Goal: Task Accomplishment & Management: Complete application form

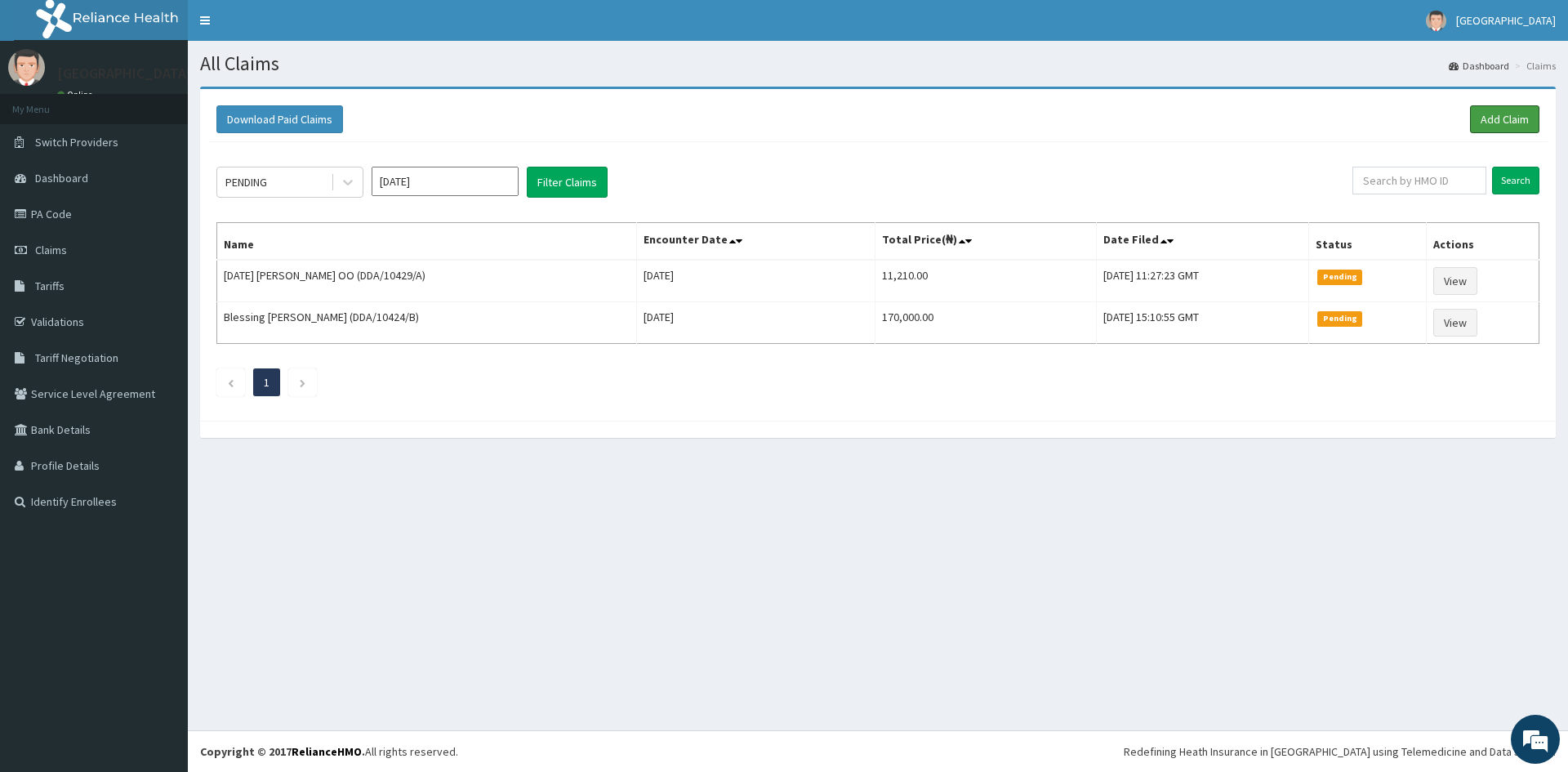
click at [1498, 120] on link "Add Claim" at bounding box center [1504, 119] width 69 height 27
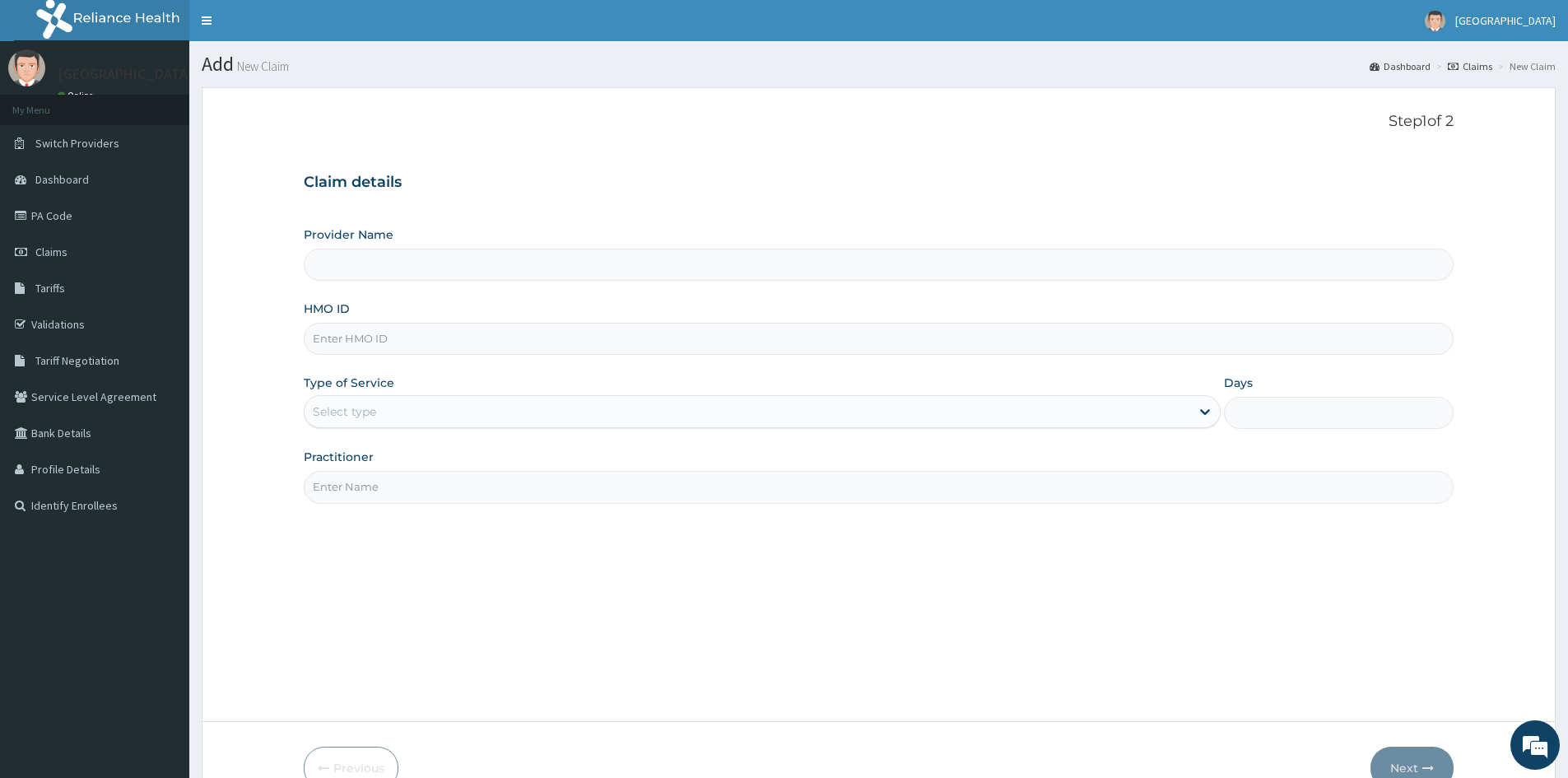
click at [417, 333] on input "HMO ID" at bounding box center [879, 338] width 1150 height 32
type input "Mascap Hospital limited -Sapele"
type input "LFM/10044/A"
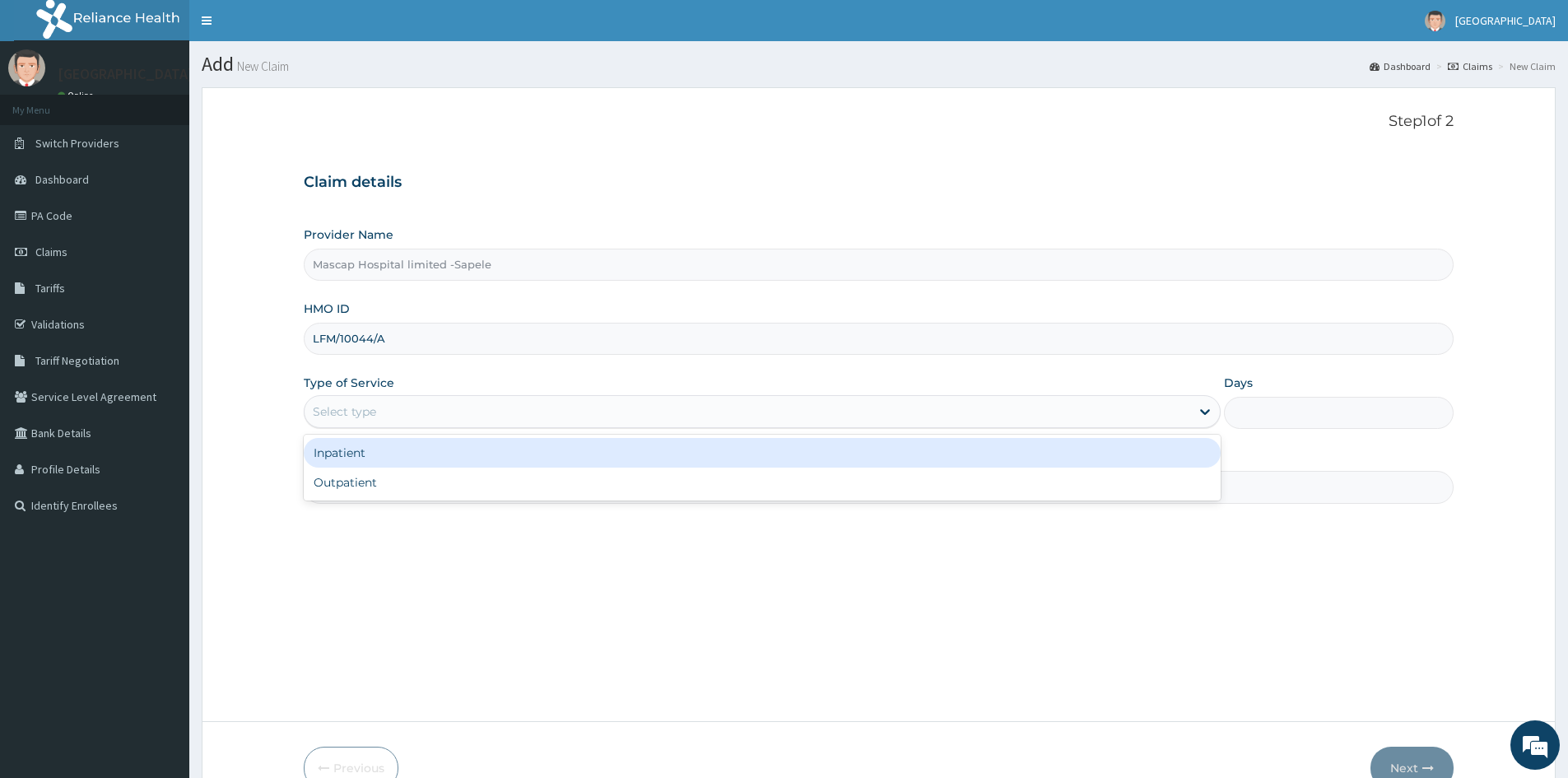
click at [377, 408] on div "Select type" at bounding box center [747, 411] width 886 height 26
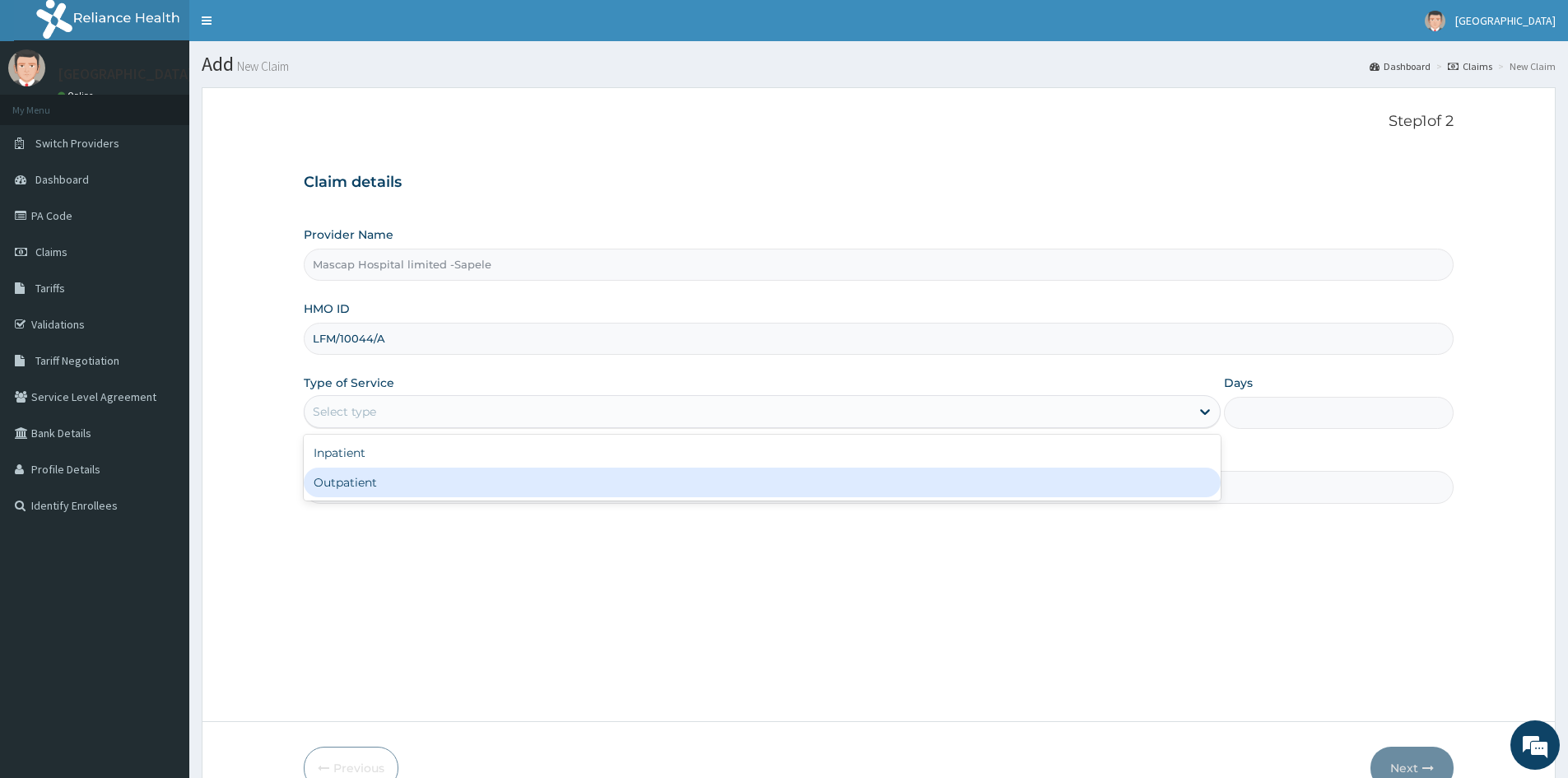
click at [380, 485] on div "Outpatient" at bounding box center [762, 482] width 917 height 29
type input "1"
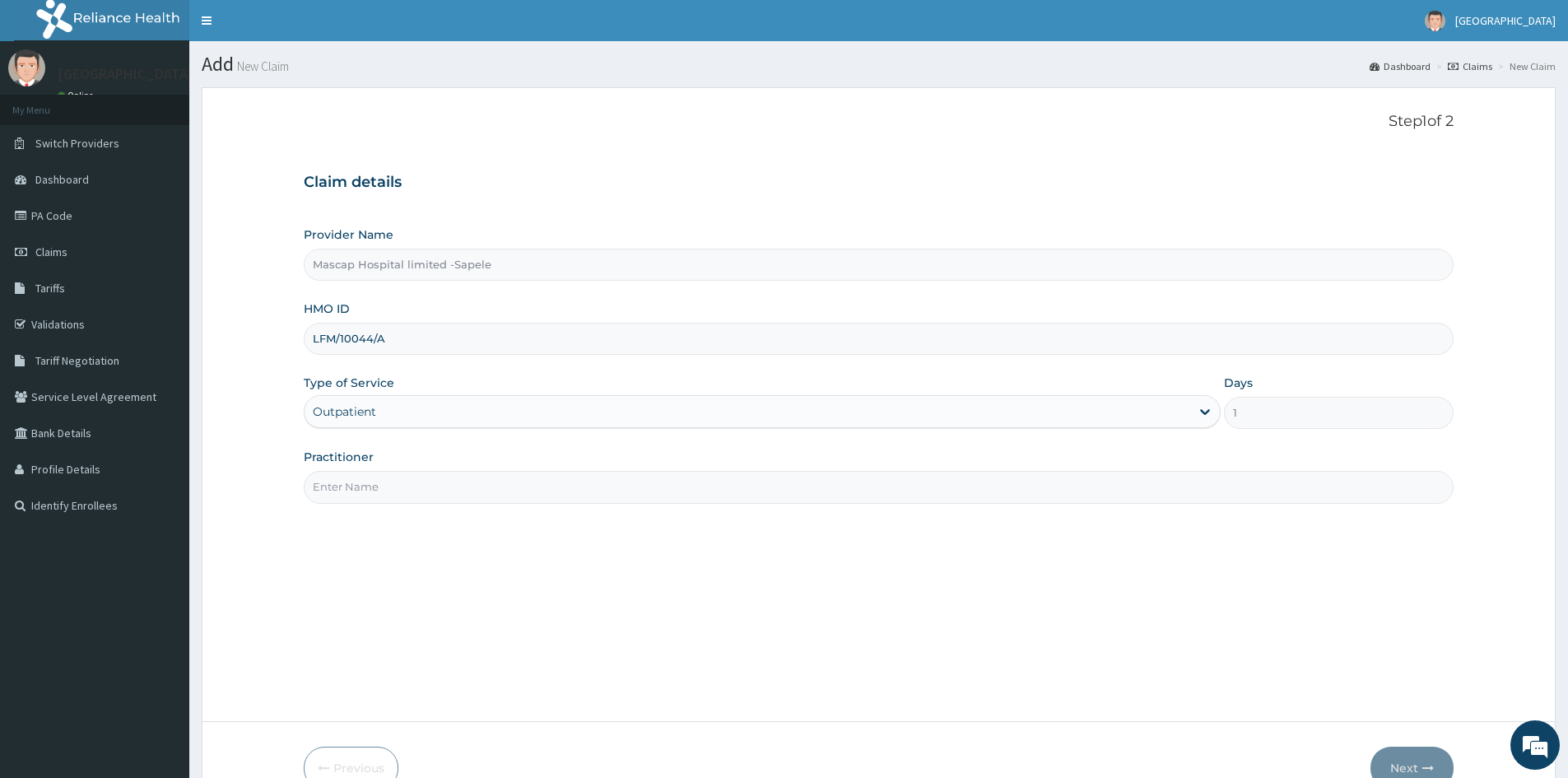
click at [380, 485] on input "Practitioner" at bounding box center [879, 487] width 1150 height 32
type input "DR UCHE"
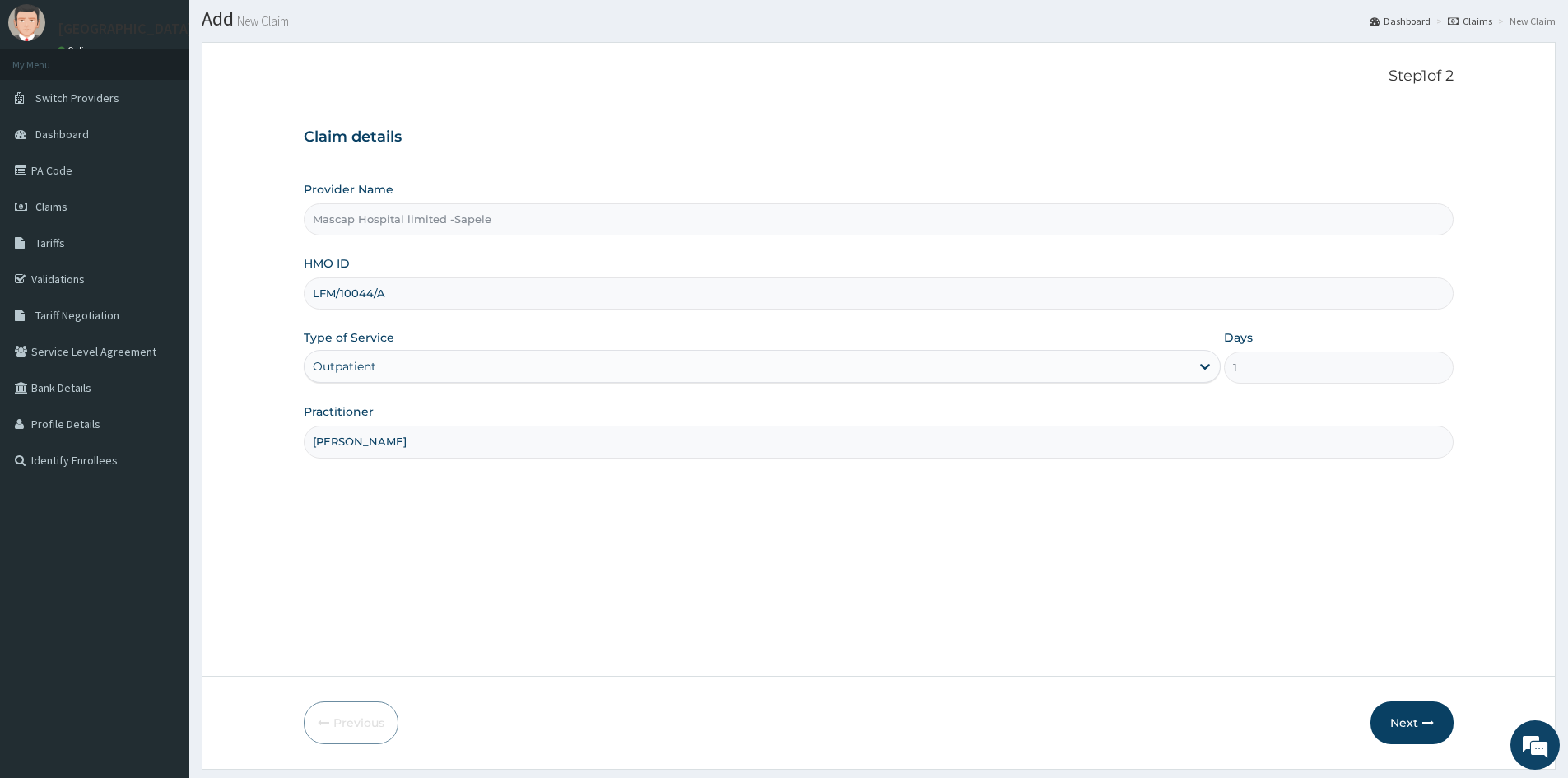
scroll to position [91, 0]
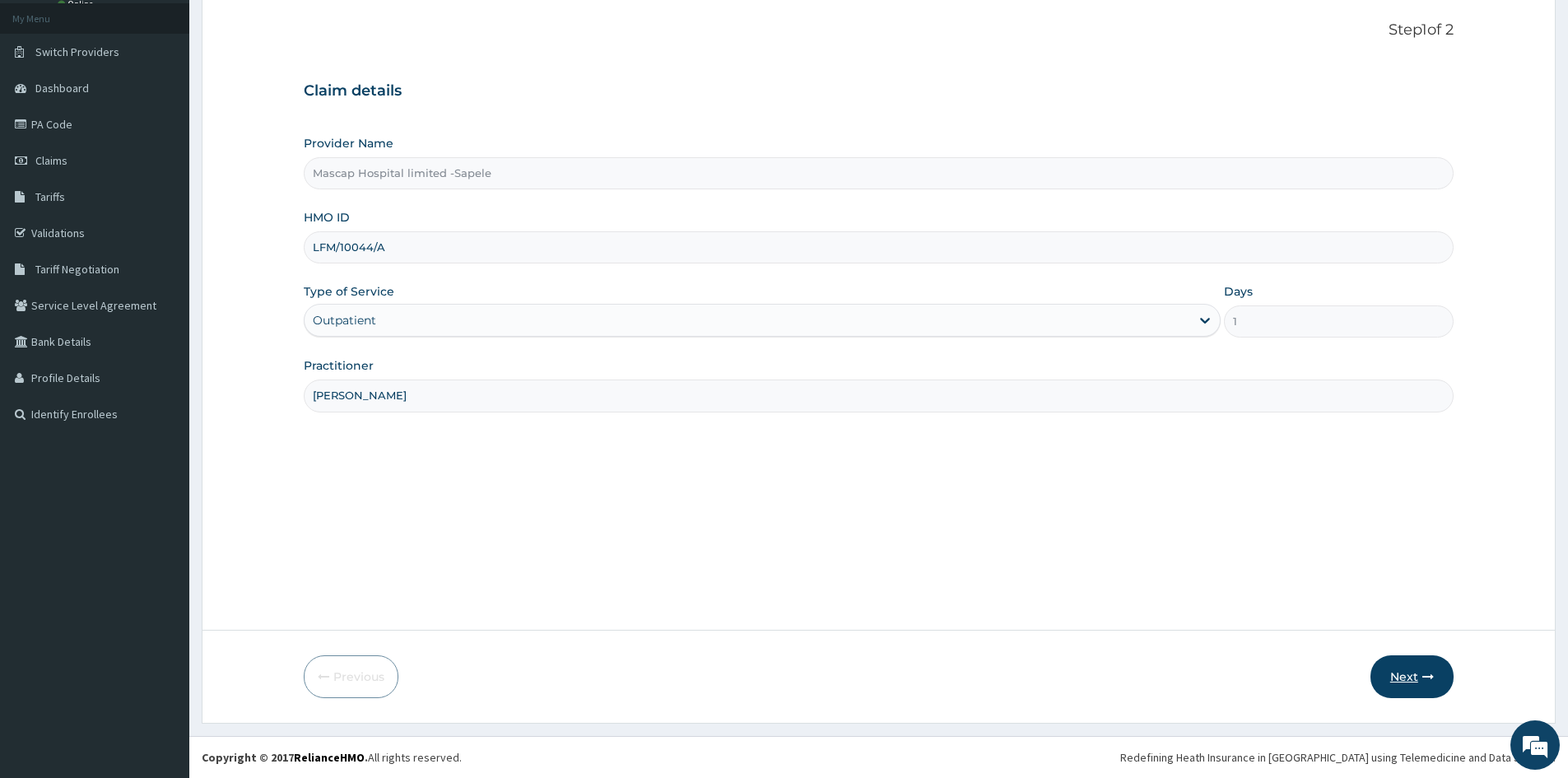
click at [1414, 669] on button "Next" at bounding box center [1412, 676] width 83 height 43
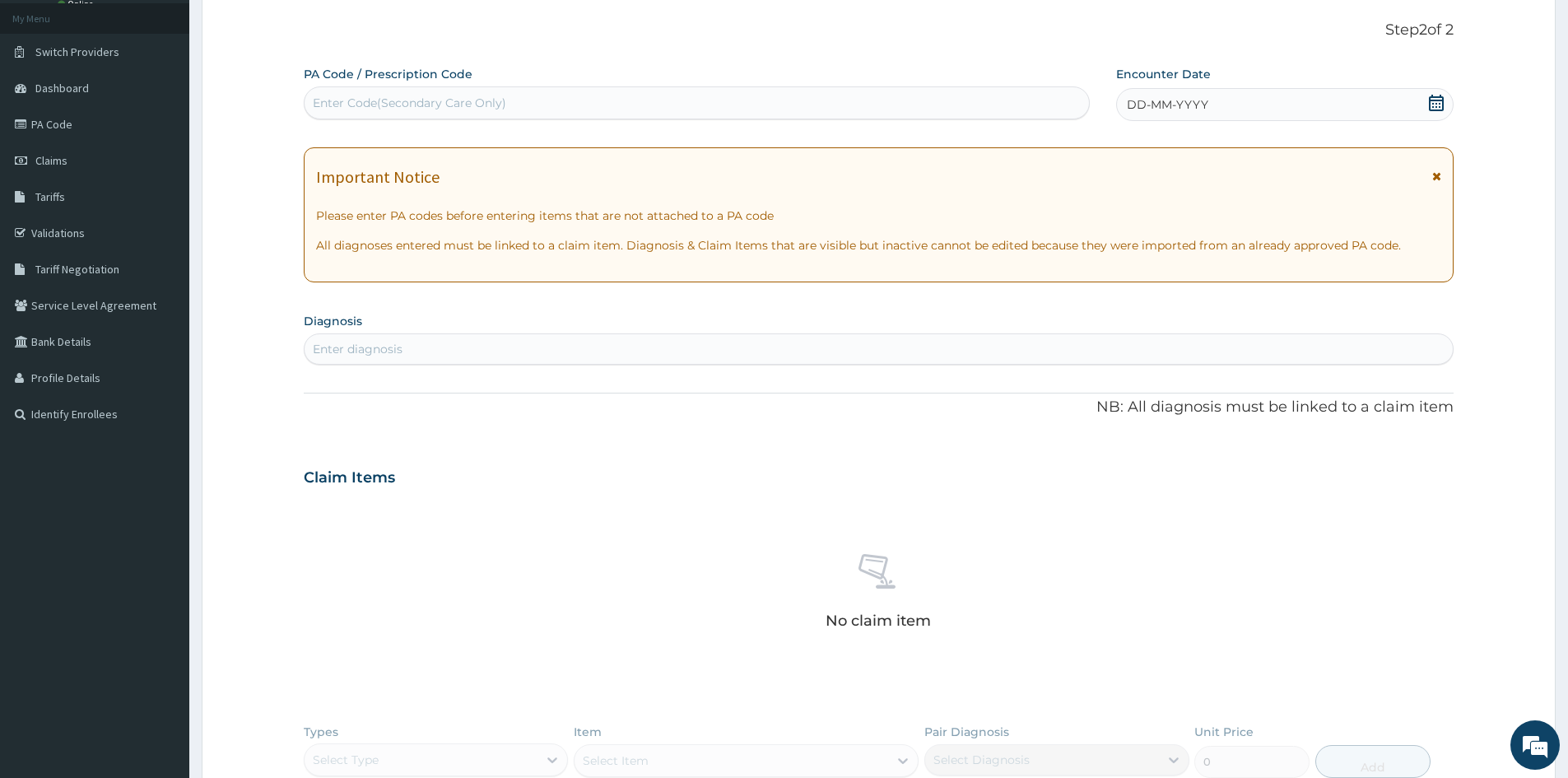
click at [1142, 99] on span "DD-MM-YYYY" at bounding box center [1168, 105] width 81 height 17
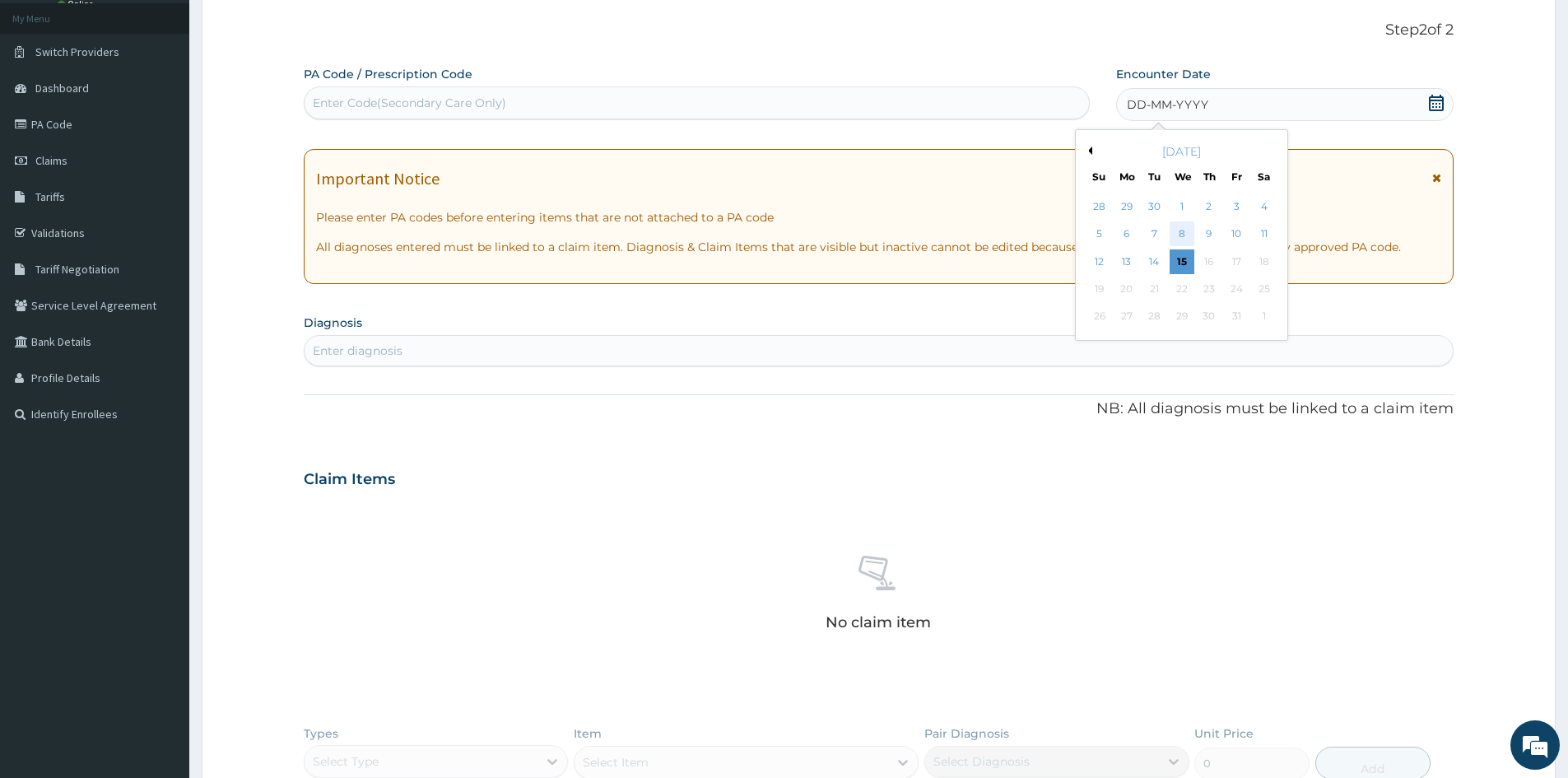
click at [1181, 231] on div "8" at bounding box center [1182, 234] width 24 height 24
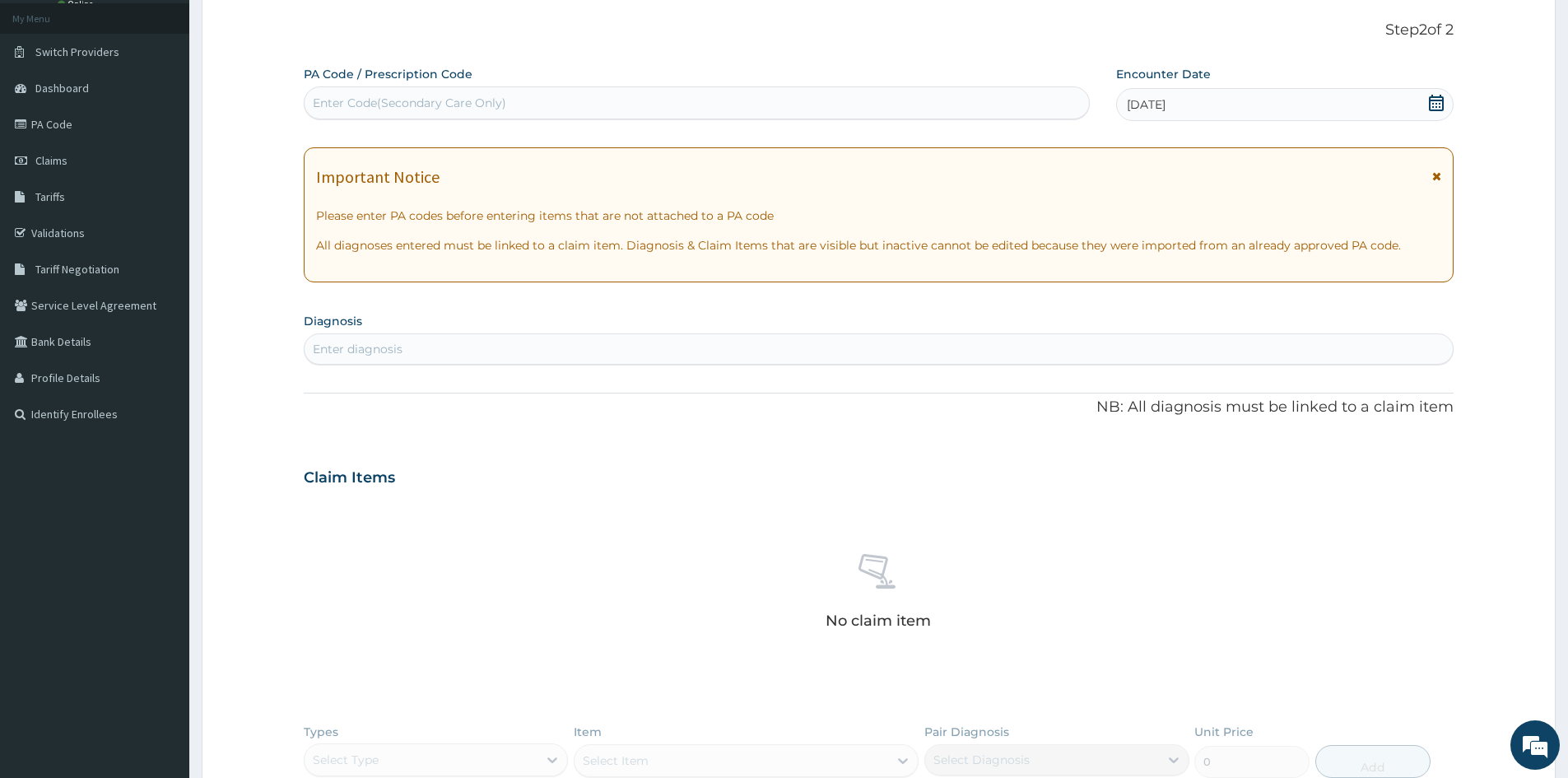
click at [648, 347] on div "Enter diagnosis" at bounding box center [879, 348] width 1148 height 26
type input "MALARIA"
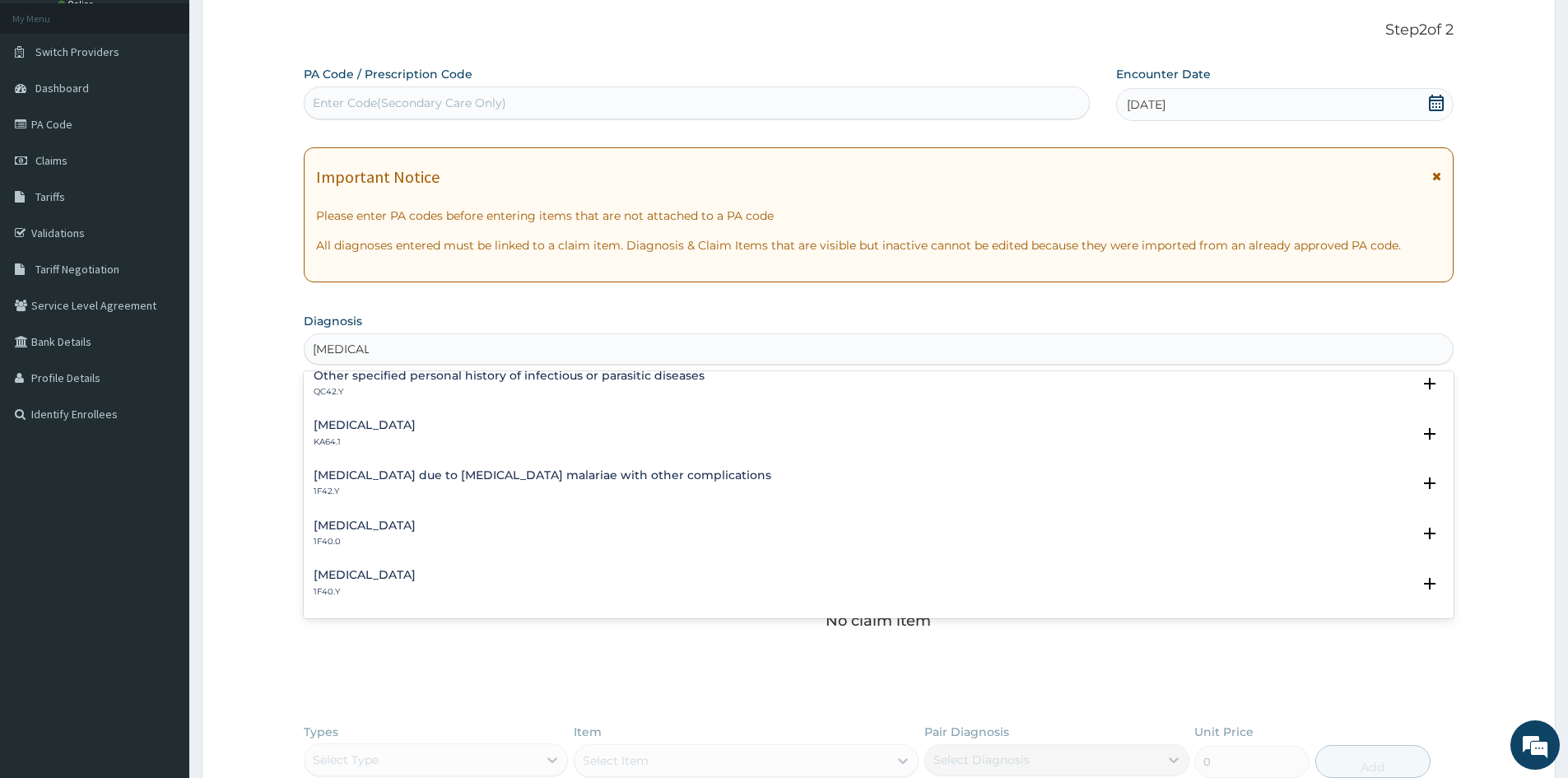
scroll to position [493, 0]
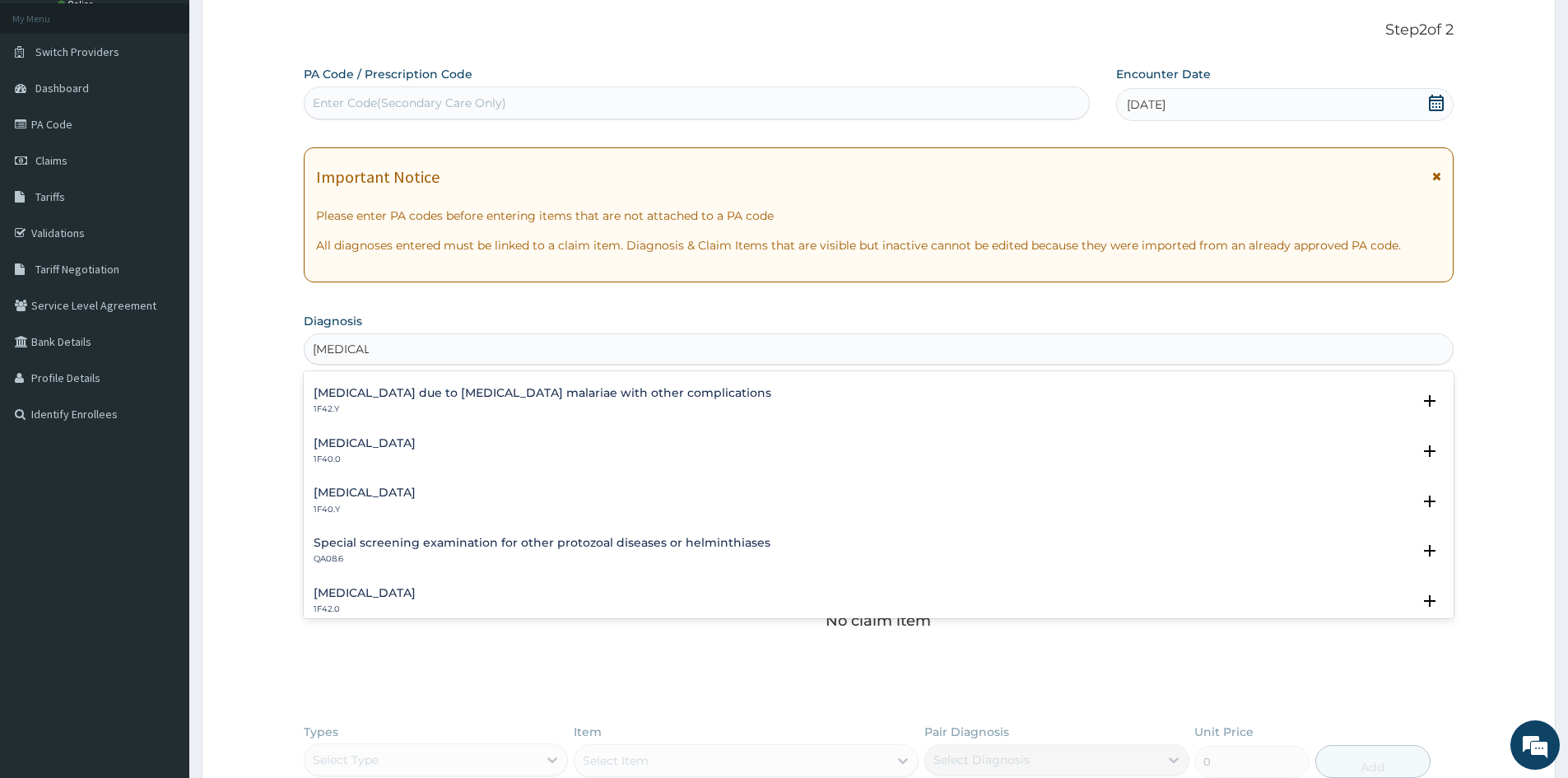
click at [416, 491] on h4 "Other severe and complicated Plasmodium falciparum malaria" at bounding box center [365, 493] width 102 height 13
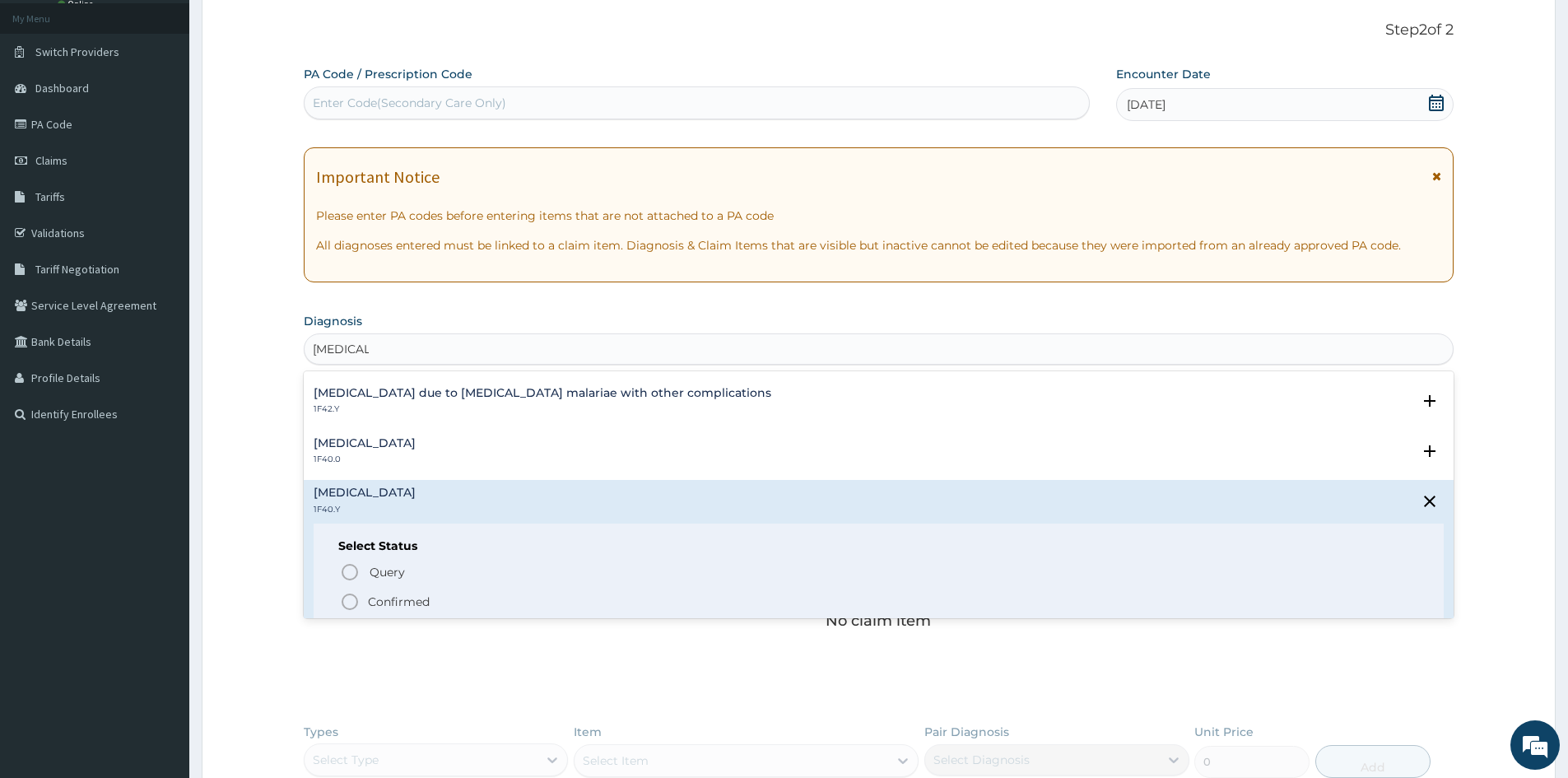
click at [345, 599] on icon "status option filled" at bounding box center [350, 602] width 20 height 20
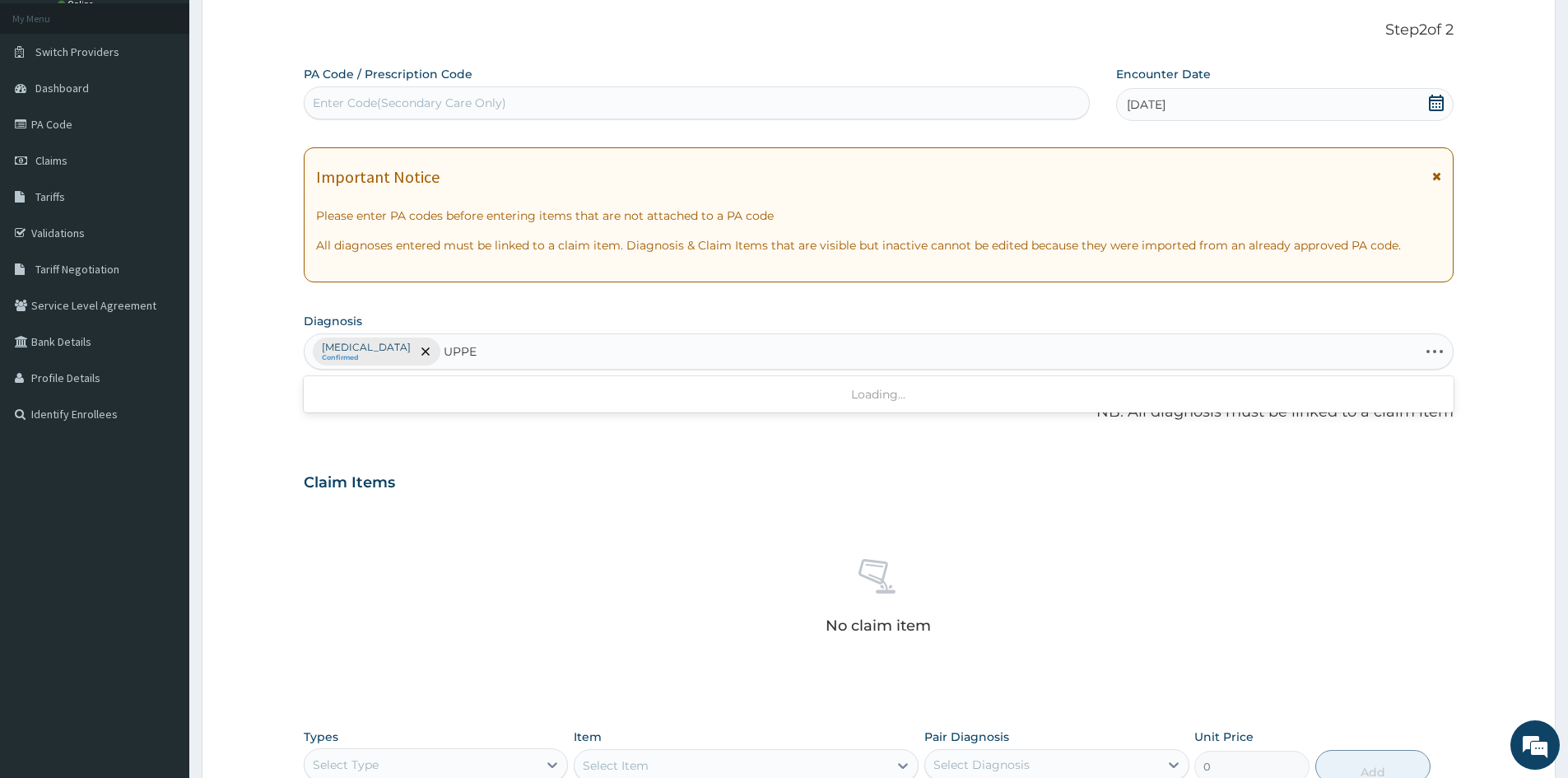
type input "UPPER"
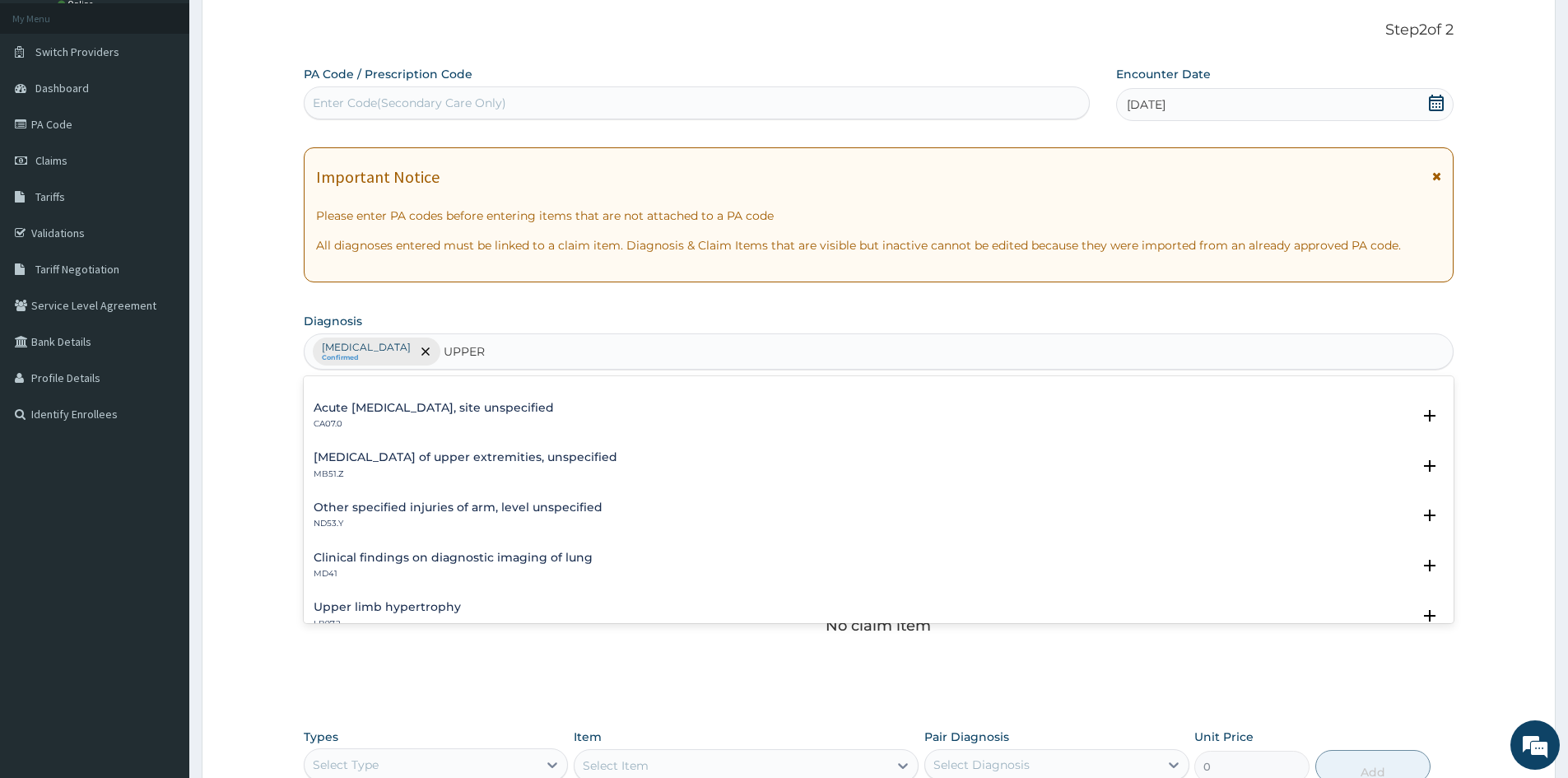
scroll to position [0, 0]
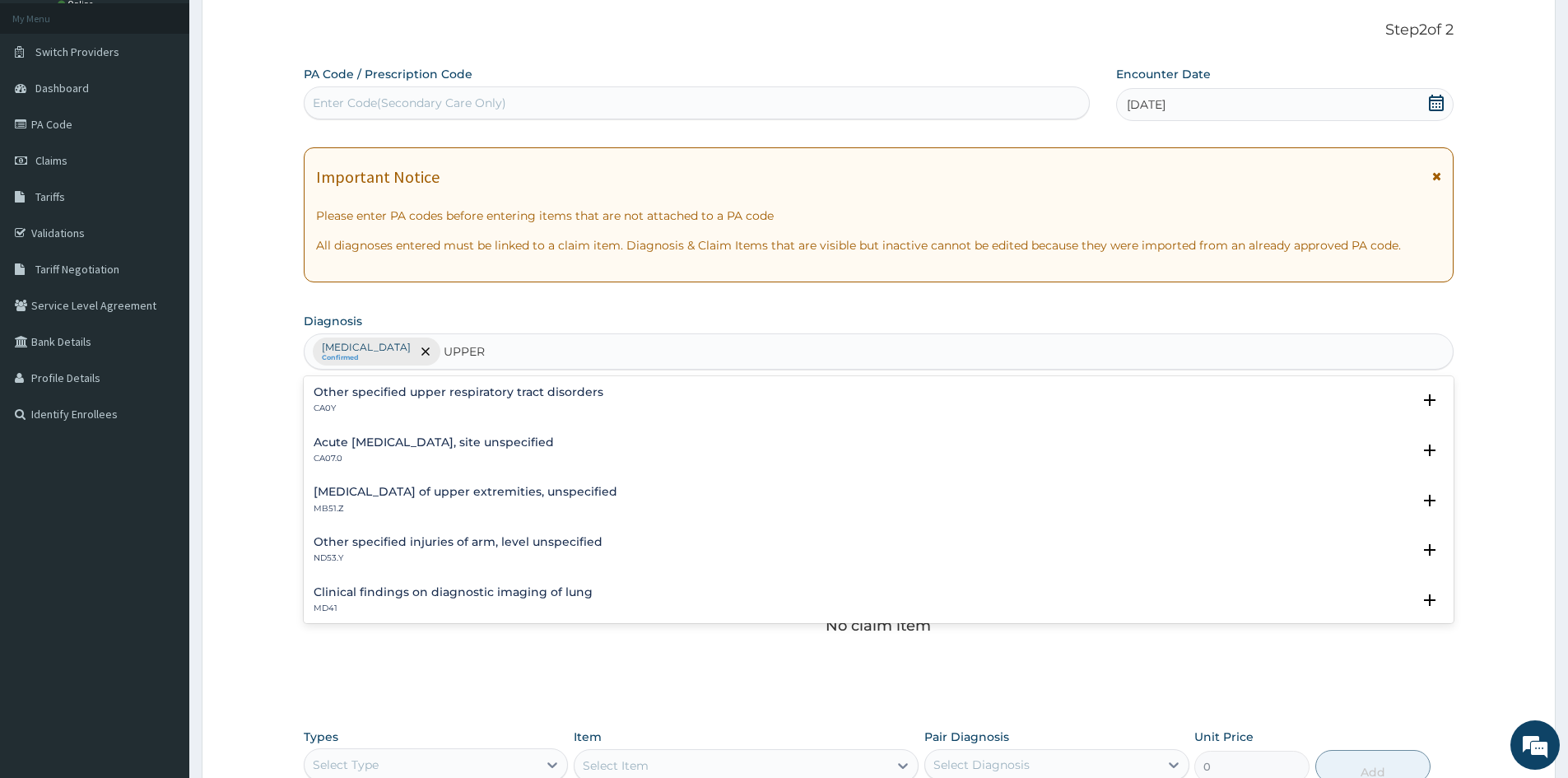
click at [354, 446] on h4 "Acute upper respiratory infection, site unspecified" at bounding box center [434, 442] width 240 height 13
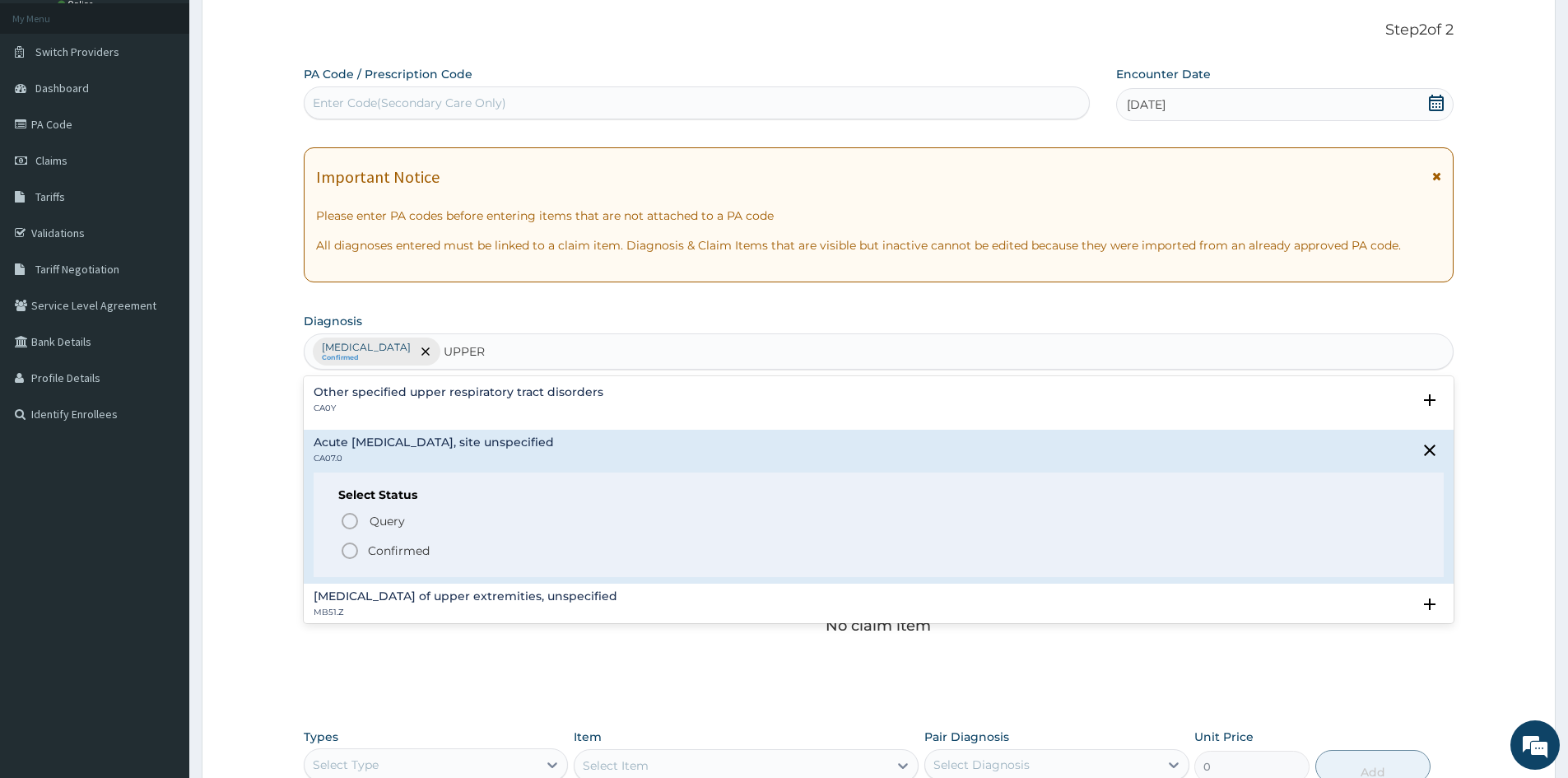
click at [345, 549] on icon "status option filled" at bounding box center [350, 551] width 20 height 20
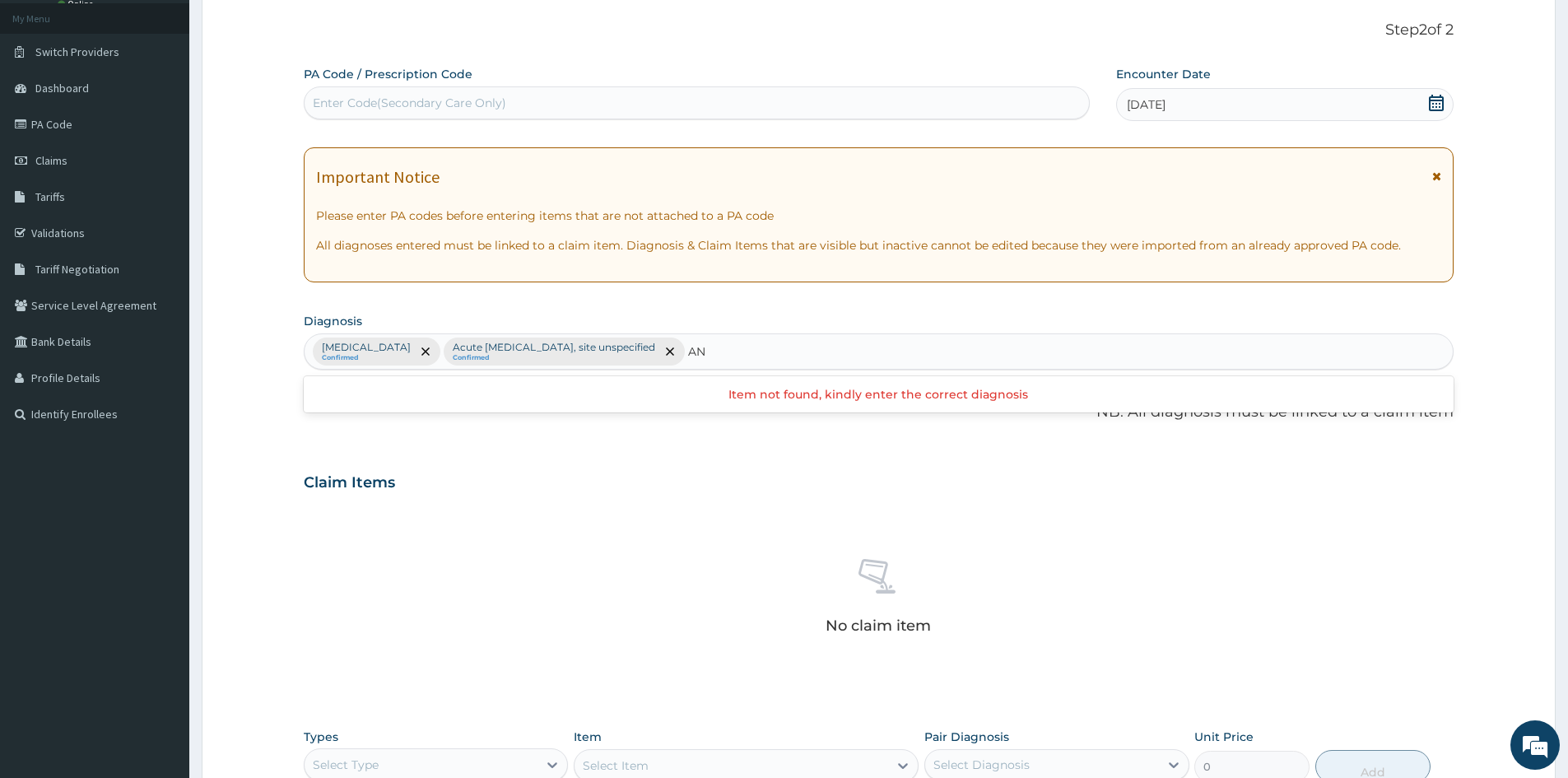
type input "A"
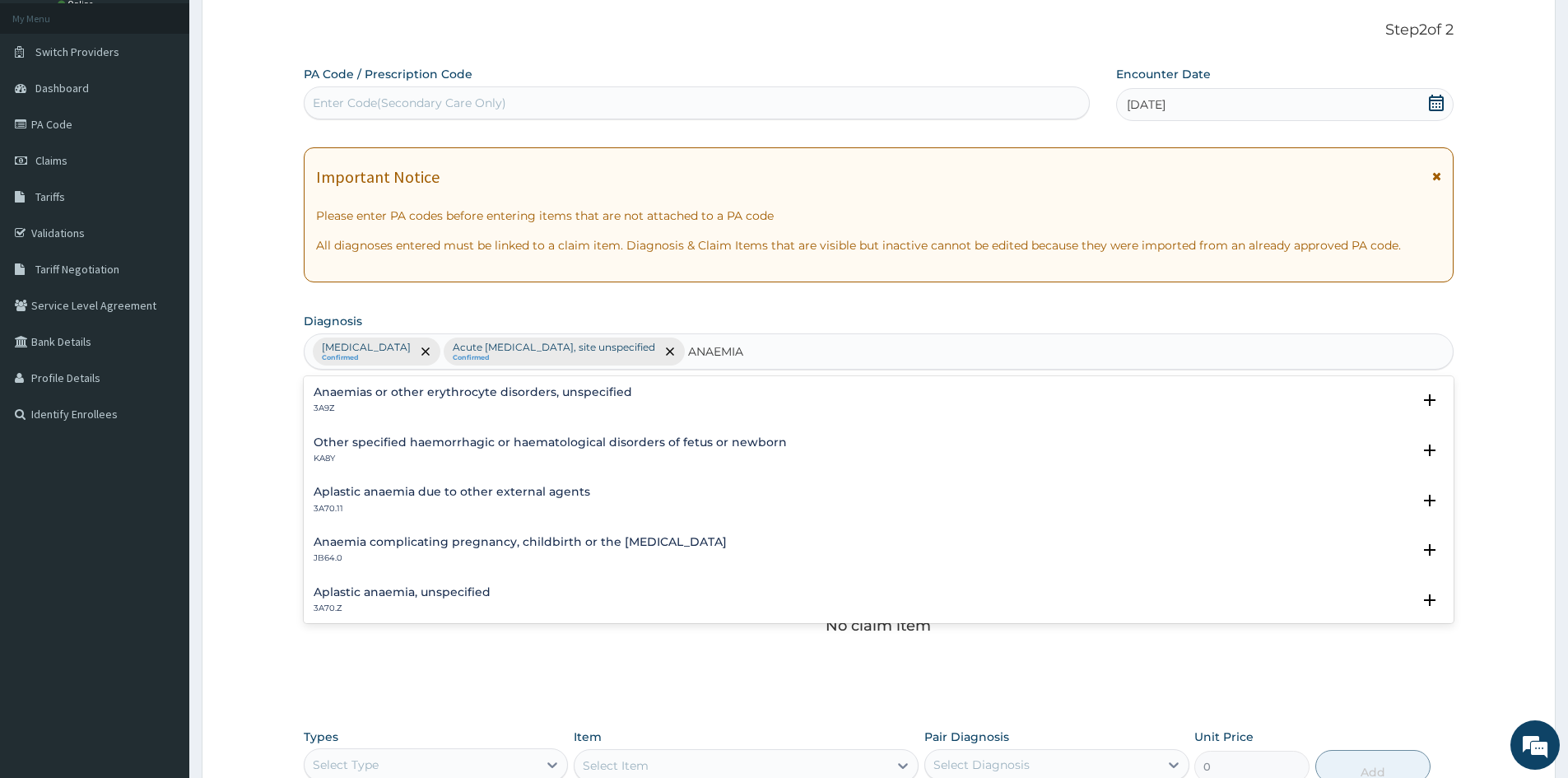
type input "ANAEMIA"
click at [452, 394] on h4 "Anaemias or other erythrocyte disorders, unspecified" at bounding box center [473, 392] width 319 height 13
click at [456, 392] on h4 "Anaemias or other erythrocyte disorders, unspecified" at bounding box center [473, 392] width 319 height 13
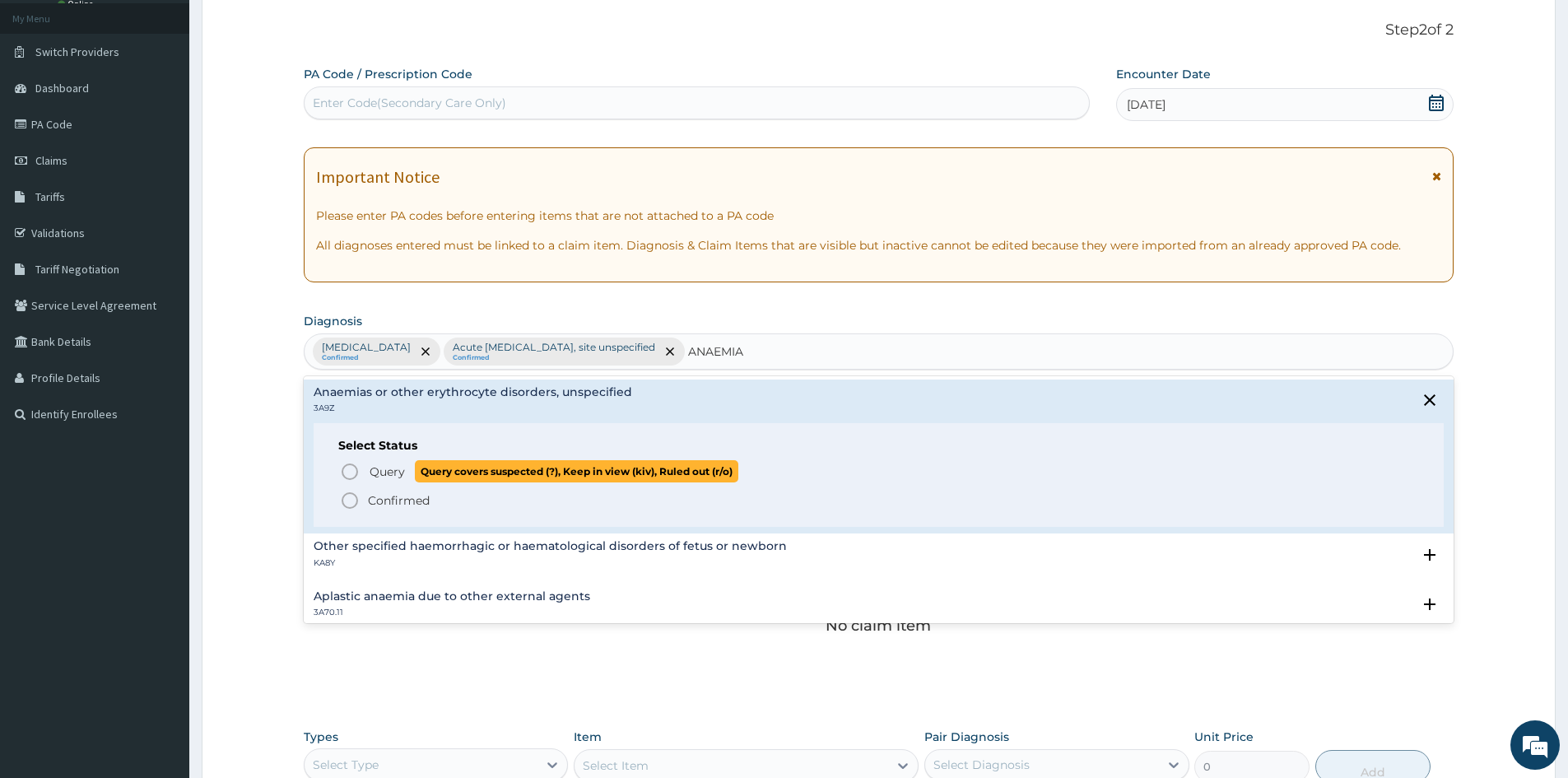
click at [348, 468] on icon "status option query" at bounding box center [350, 472] width 20 height 20
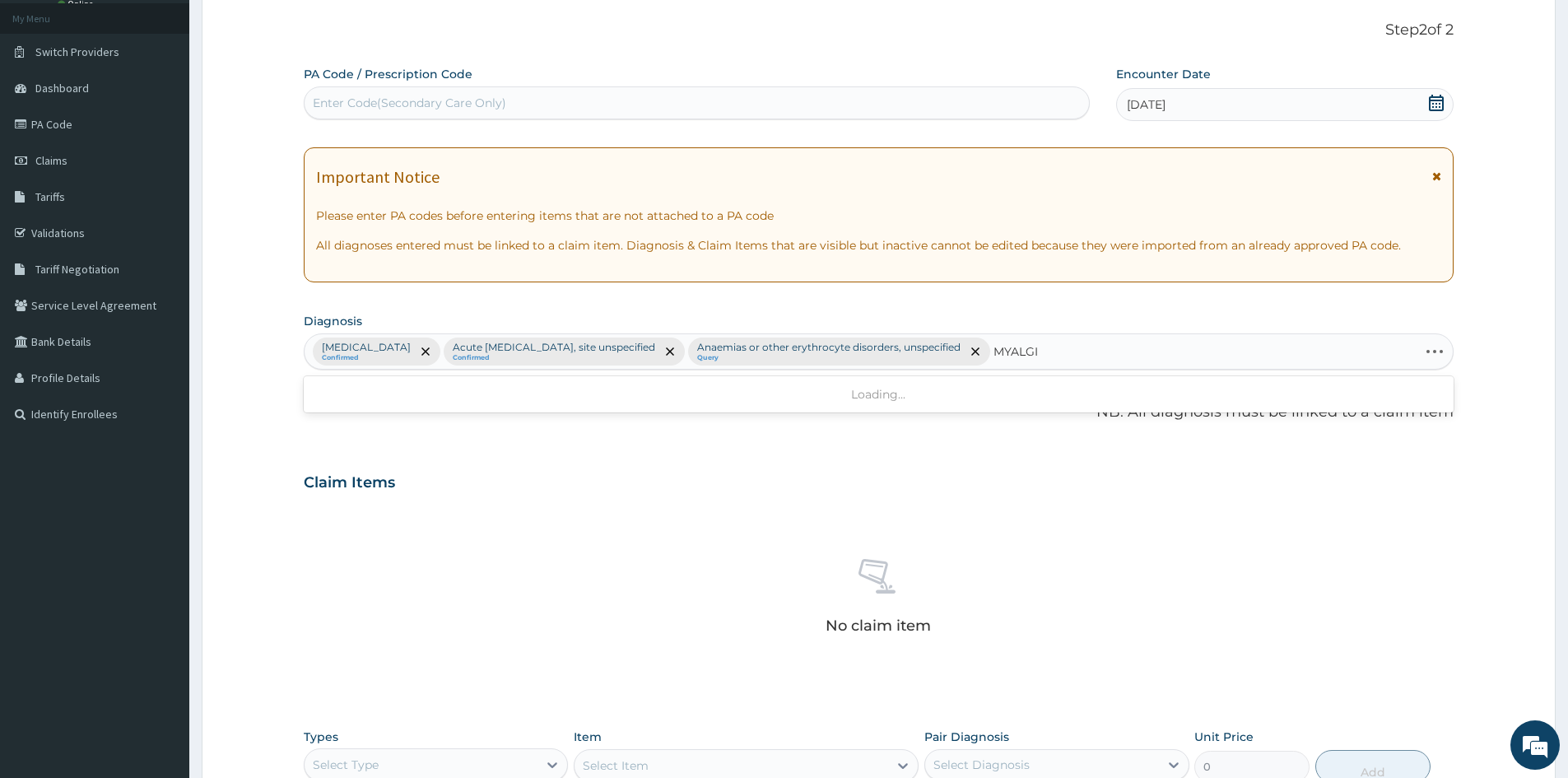
type input "MYALGIA"
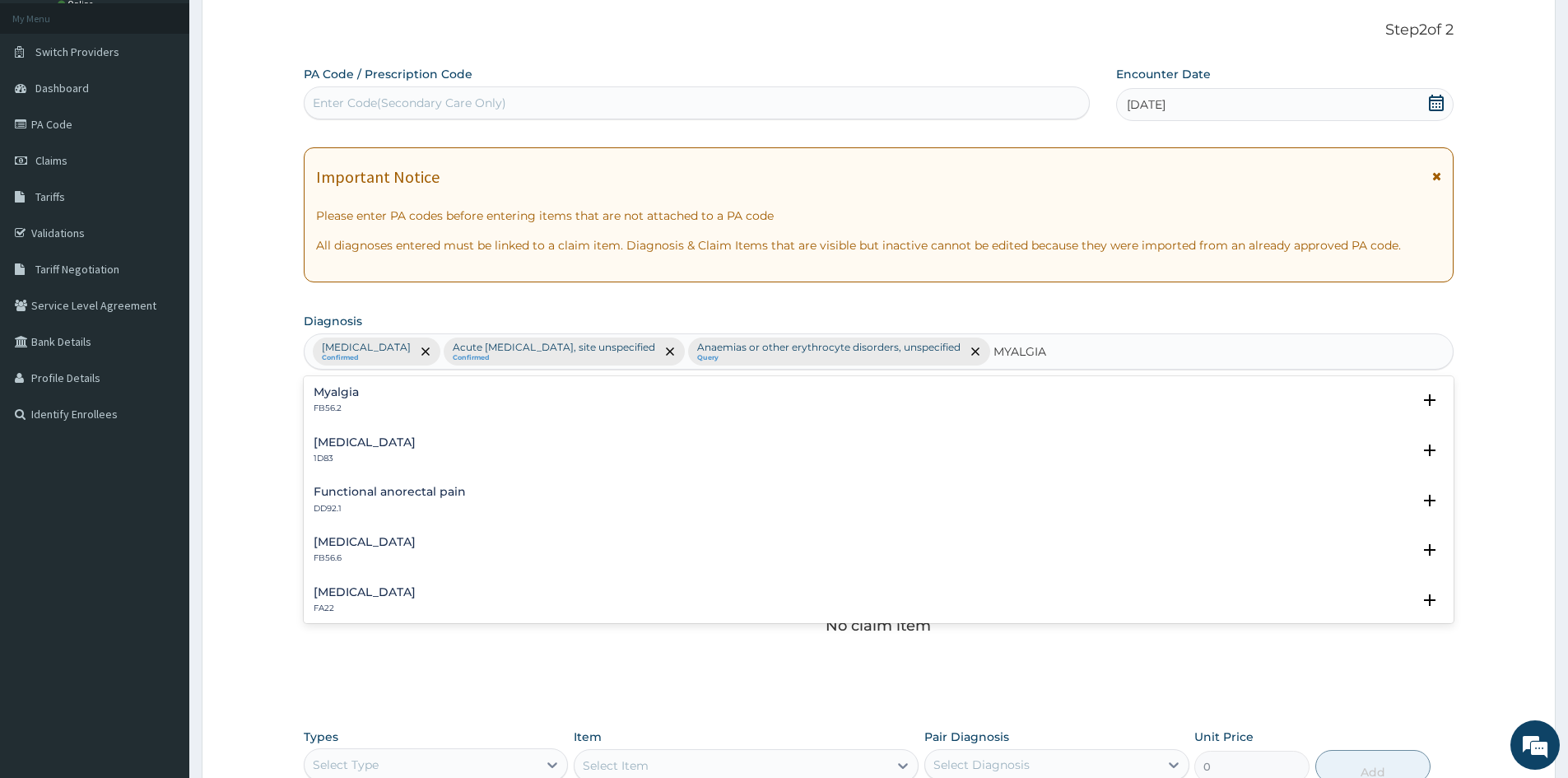
click at [348, 400] on div "Myalgia FB56.2" at bounding box center [337, 400] width 45 height 29
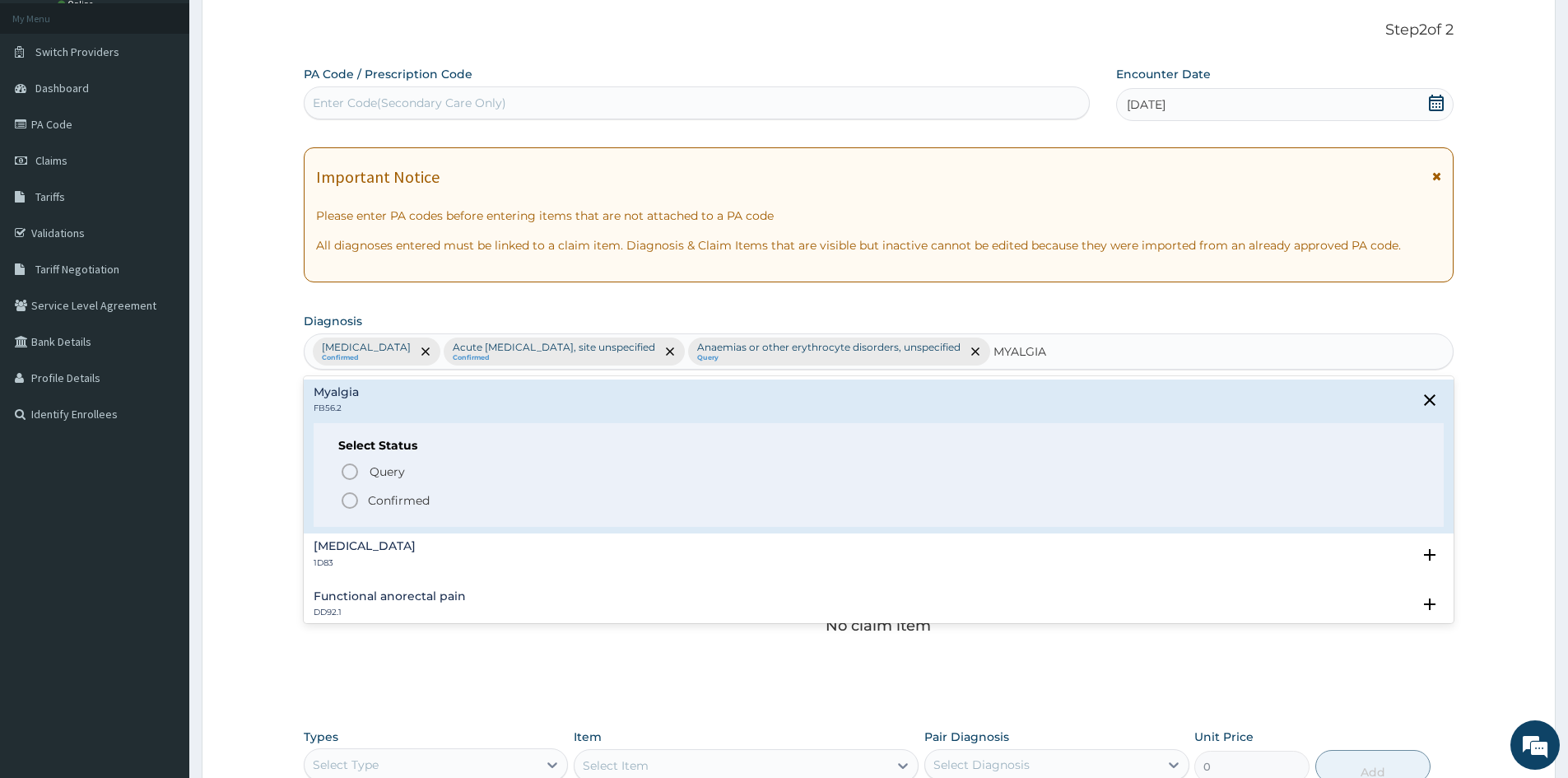
click at [343, 498] on circle "status option filled" at bounding box center [350, 500] width 15 height 15
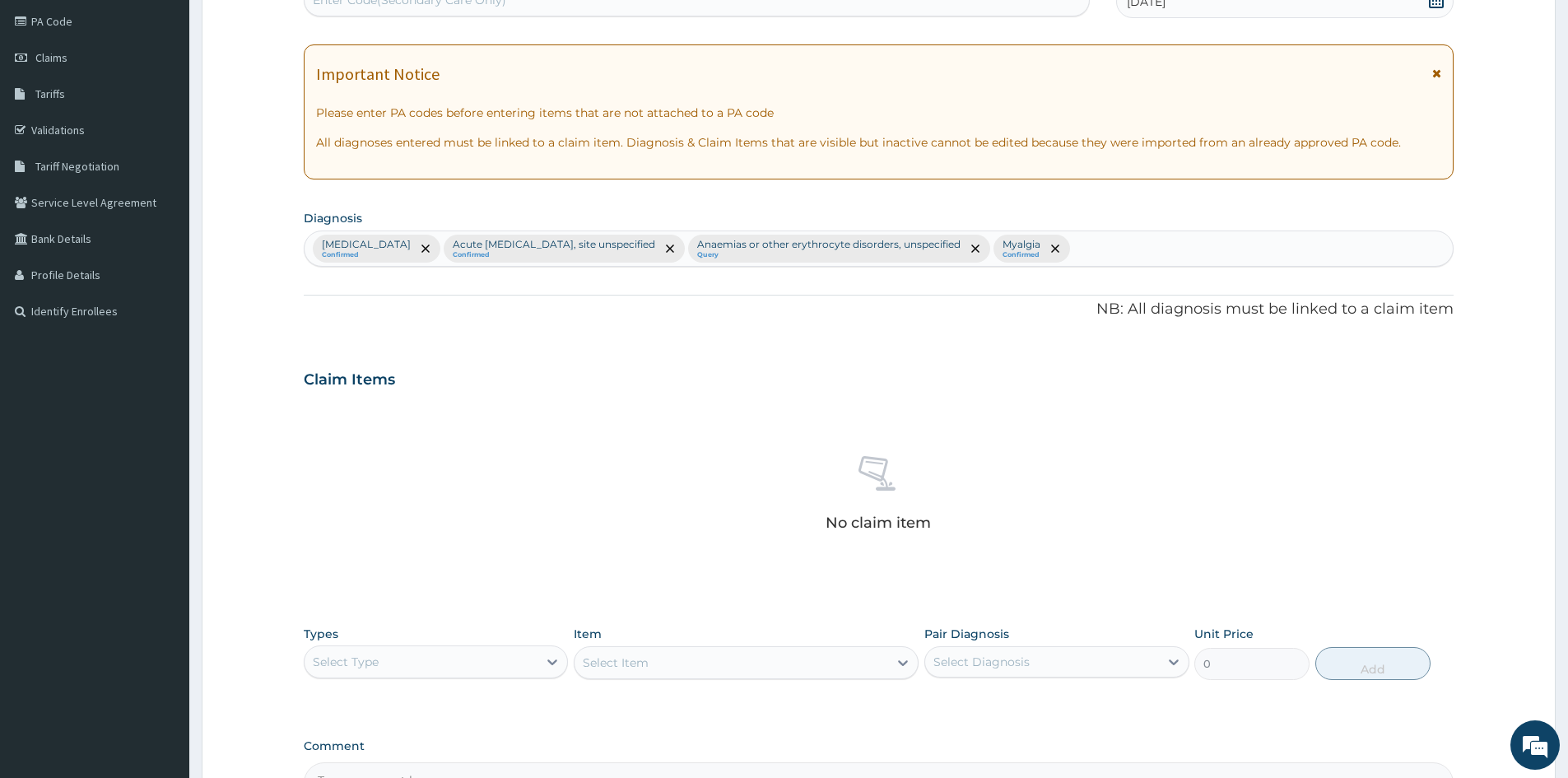
scroll to position [393, 0]
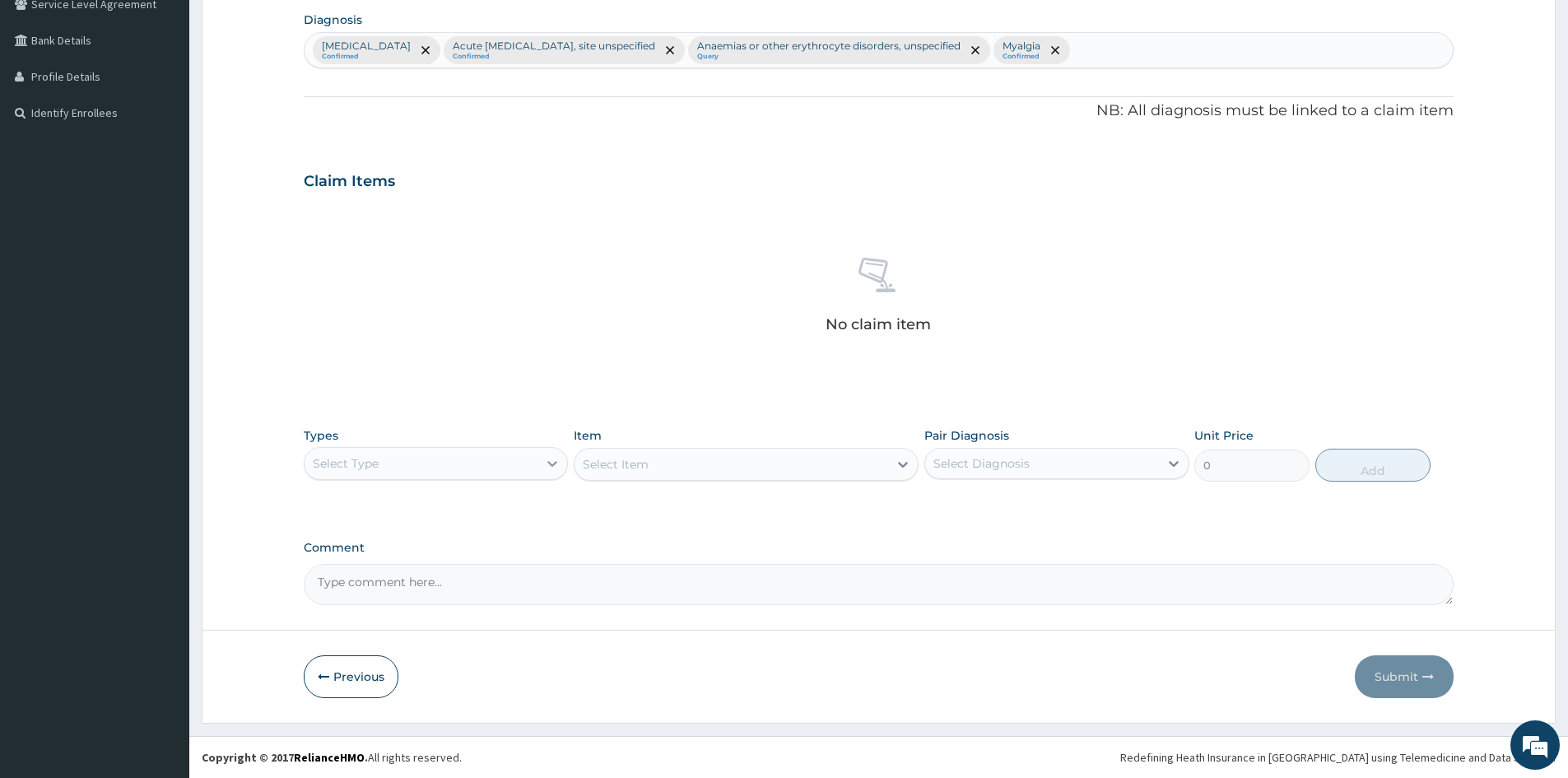
click at [546, 457] on icon at bounding box center [552, 463] width 17 height 17
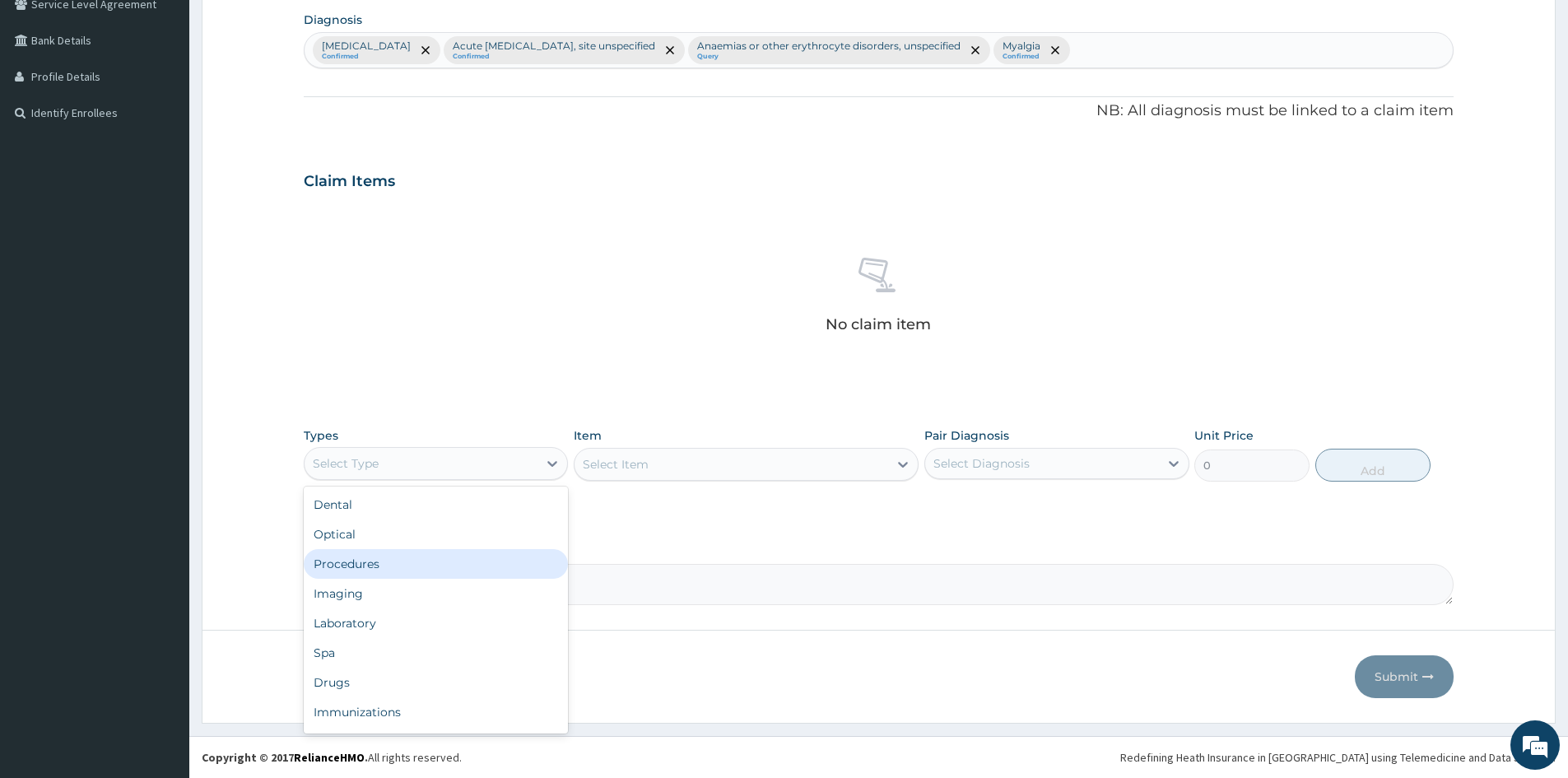
click at [367, 570] on div "Procedures" at bounding box center [436, 563] width 264 height 29
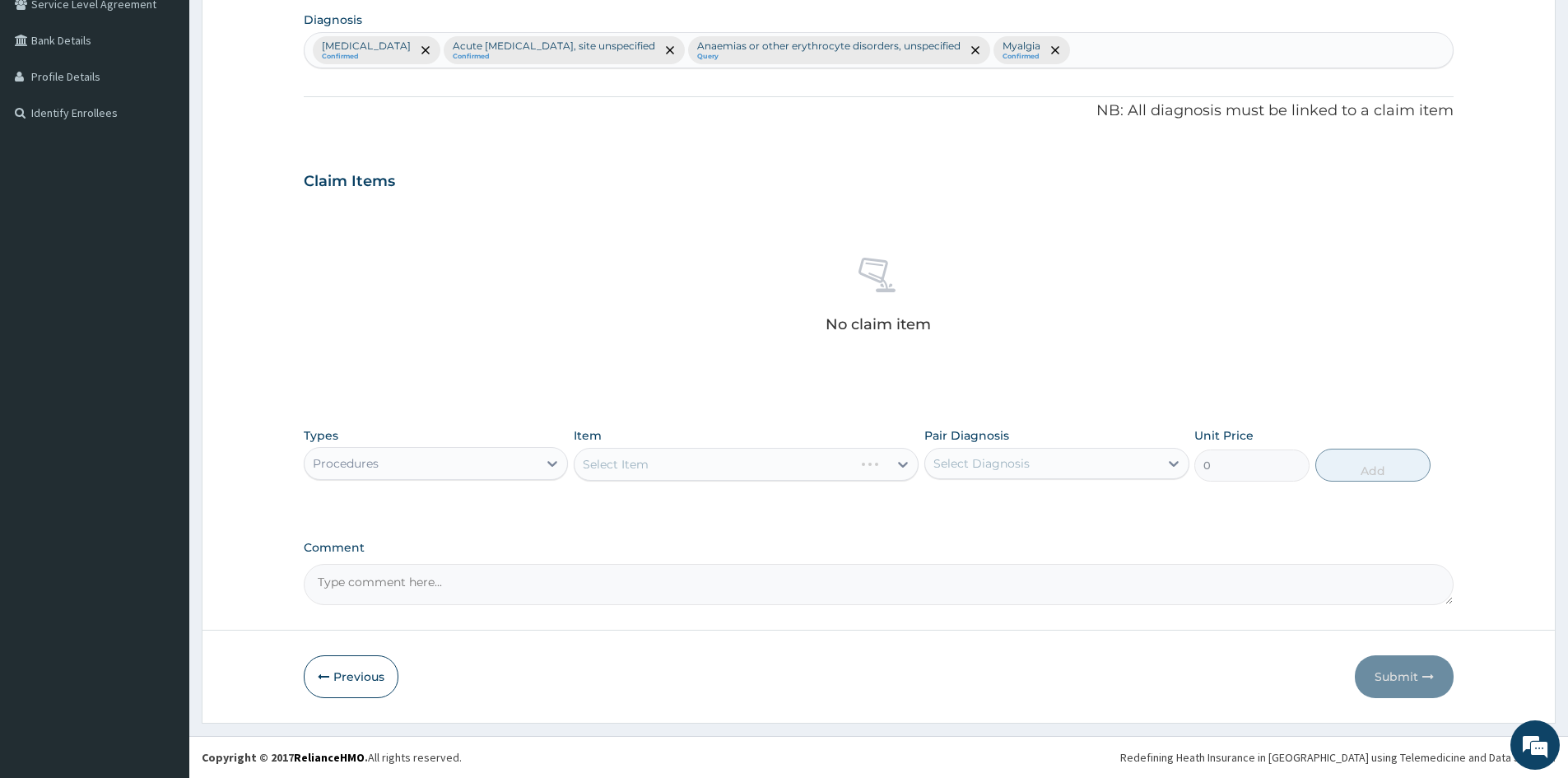
click at [666, 462] on div "Select Item" at bounding box center [746, 464] width 345 height 33
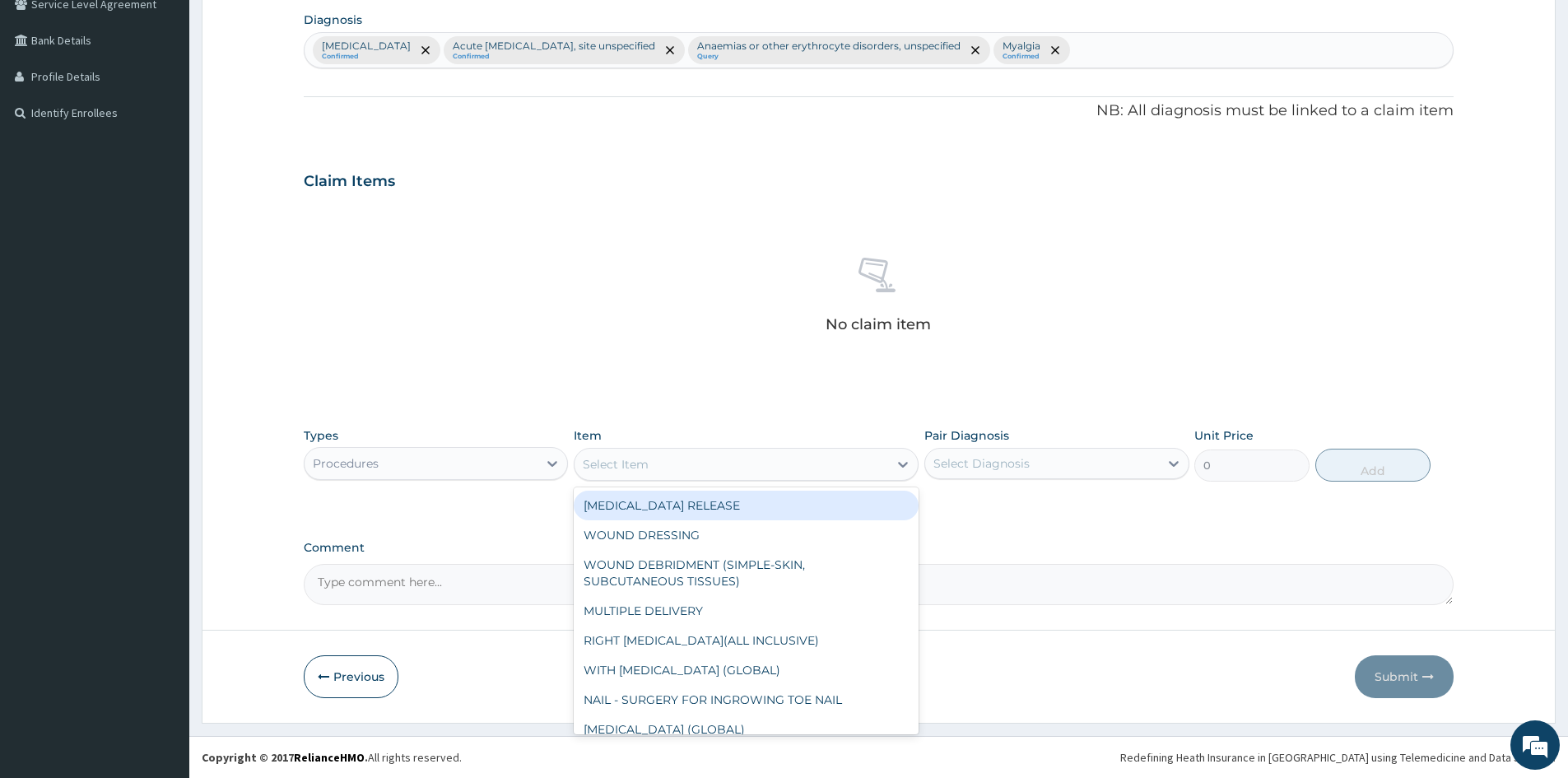
click at [682, 456] on div "Select Item" at bounding box center [732, 463] width 314 height 26
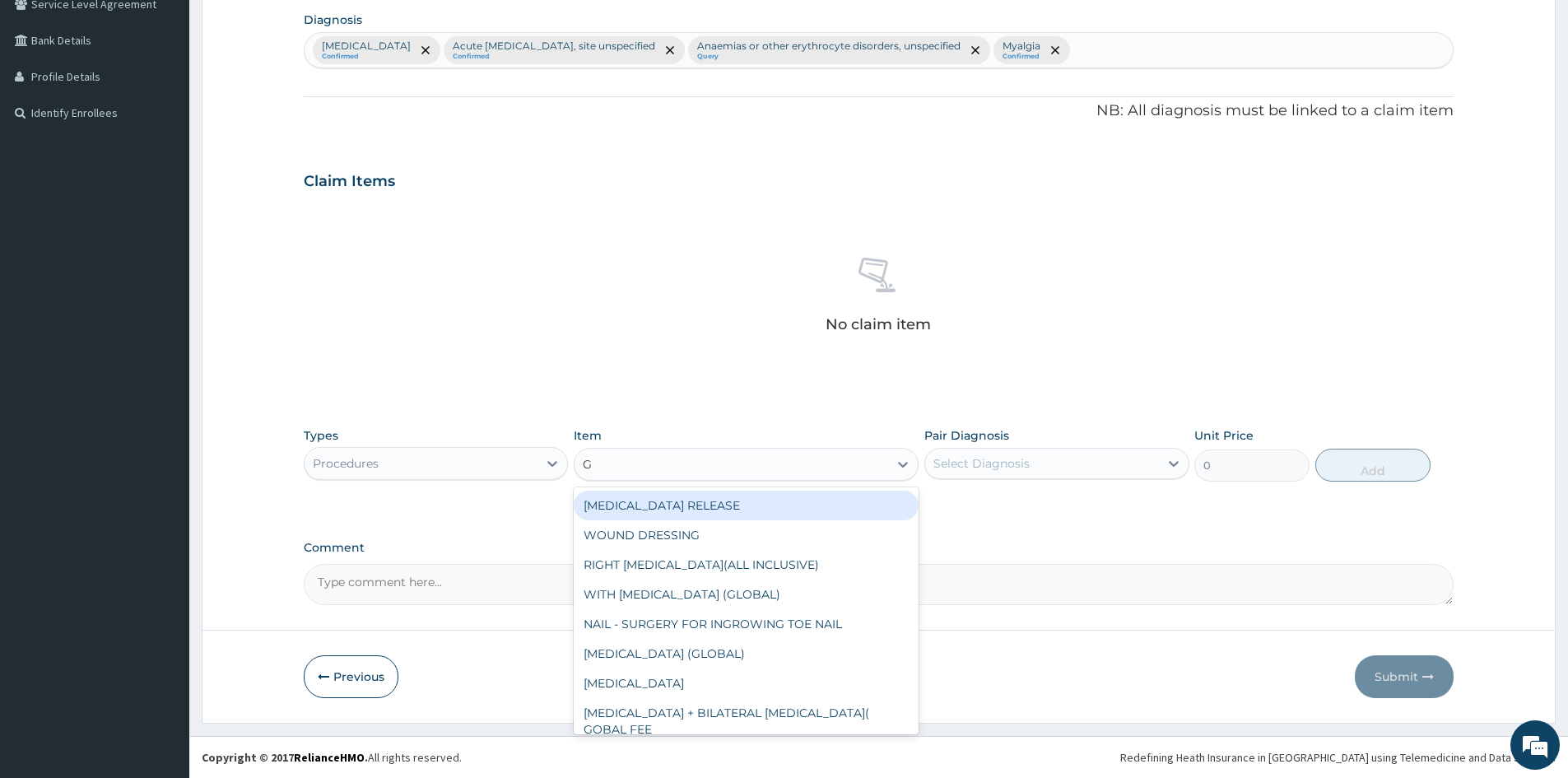
type input "GP"
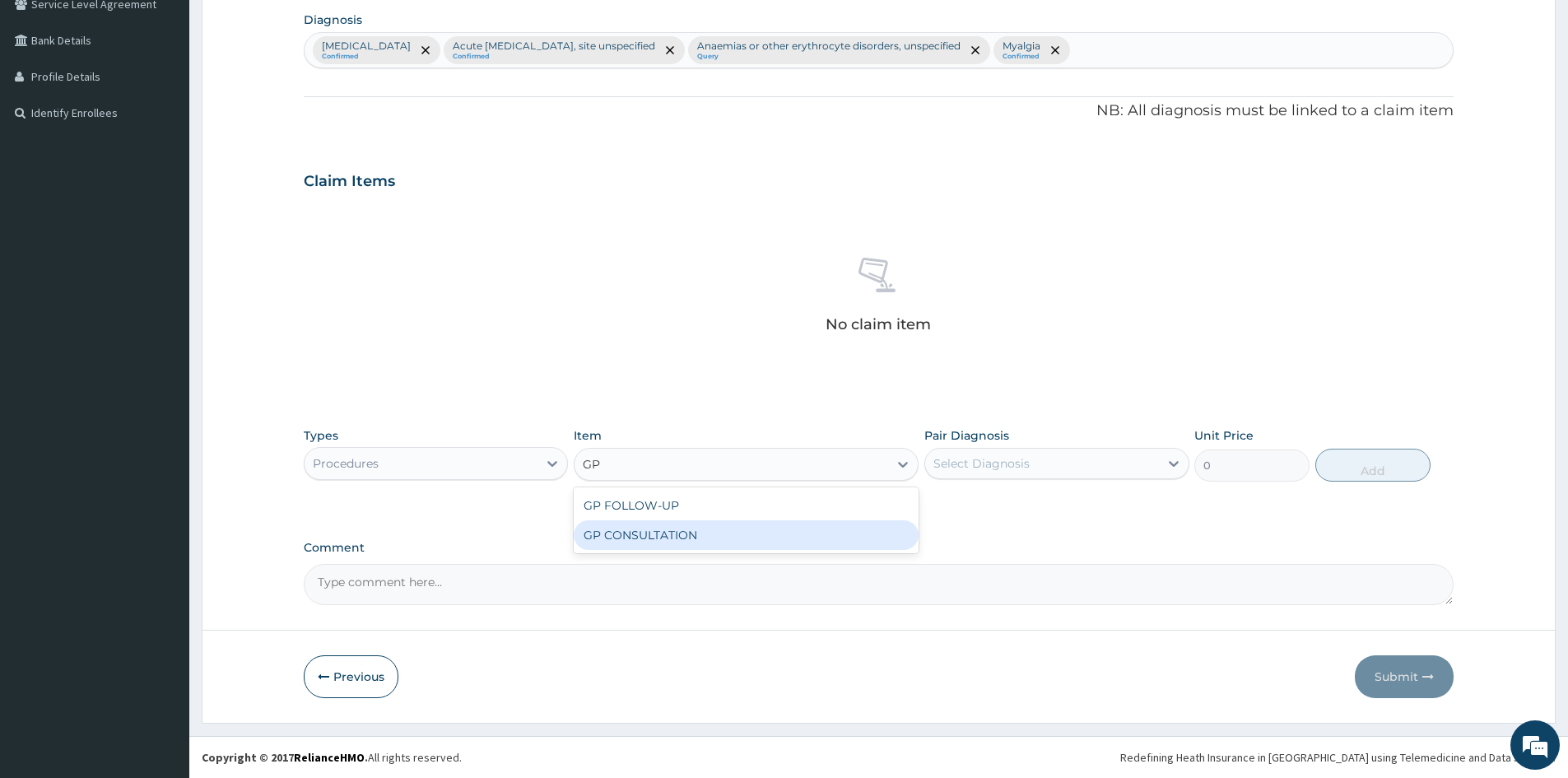
click at [656, 527] on div "GP CONSULTATION" at bounding box center [746, 535] width 345 height 29
type input "1500"
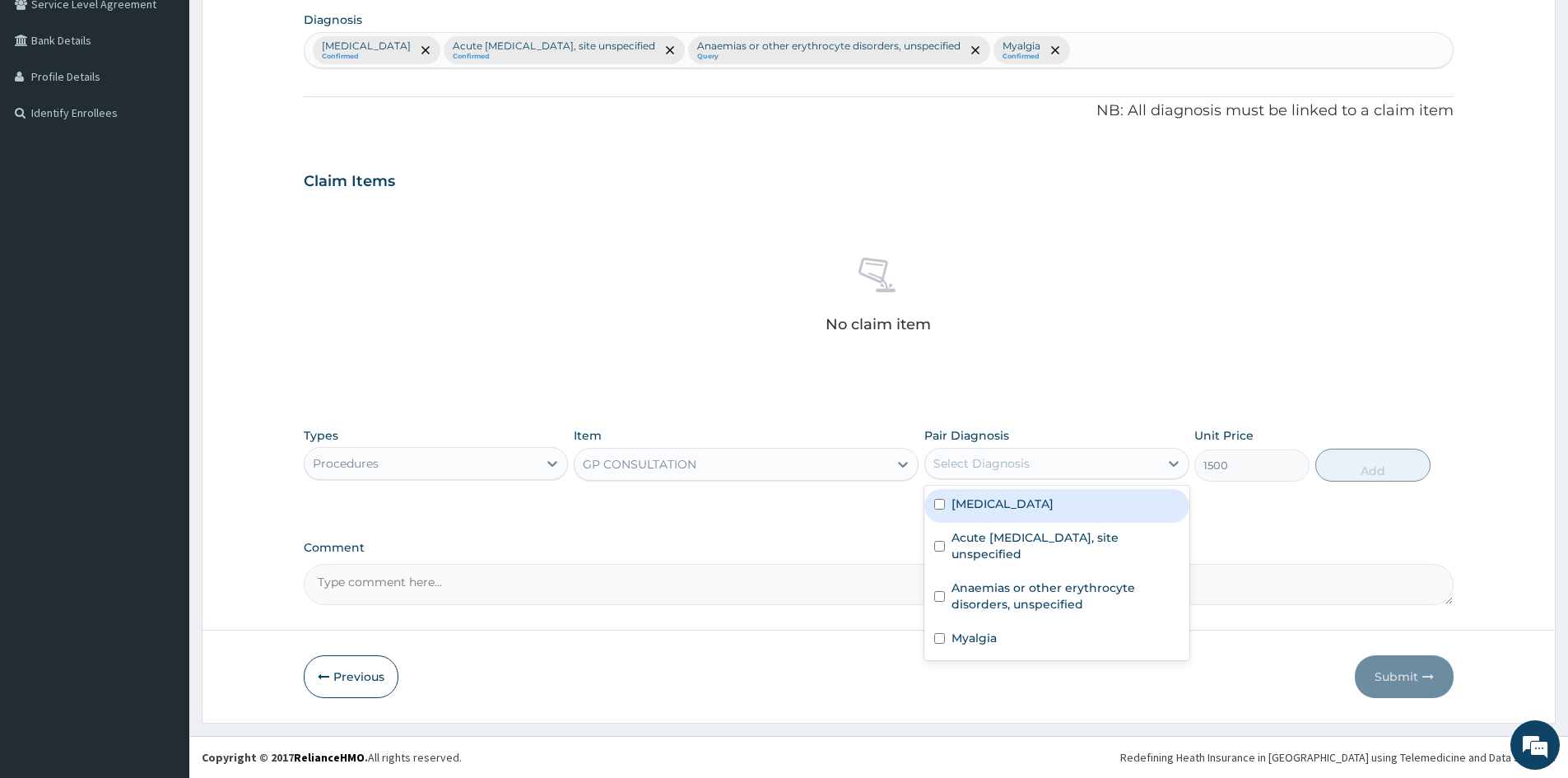
click at [1013, 455] on div "Select Diagnosis" at bounding box center [981, 463] width 97 height 17
click at [946, 509] on div "Other severe and complicated Plasmodium falciparum malaria" at bounding box center [1056, 506] width 264 height 34
checkbox input "true"
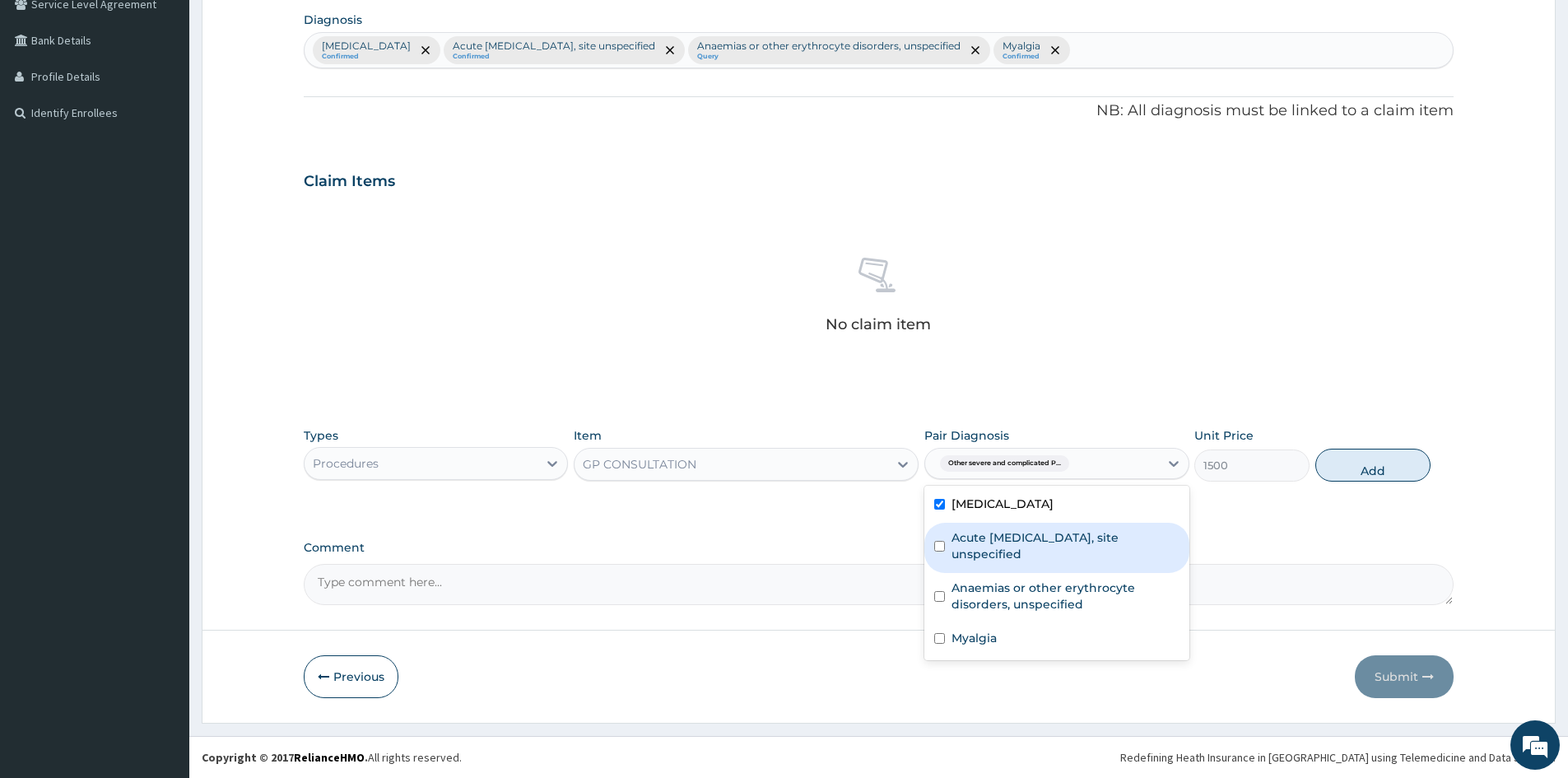
click at [942, 551] on input "checkbox" at bounding box center [939, 546] width 11 height 11
checkbox input "true"
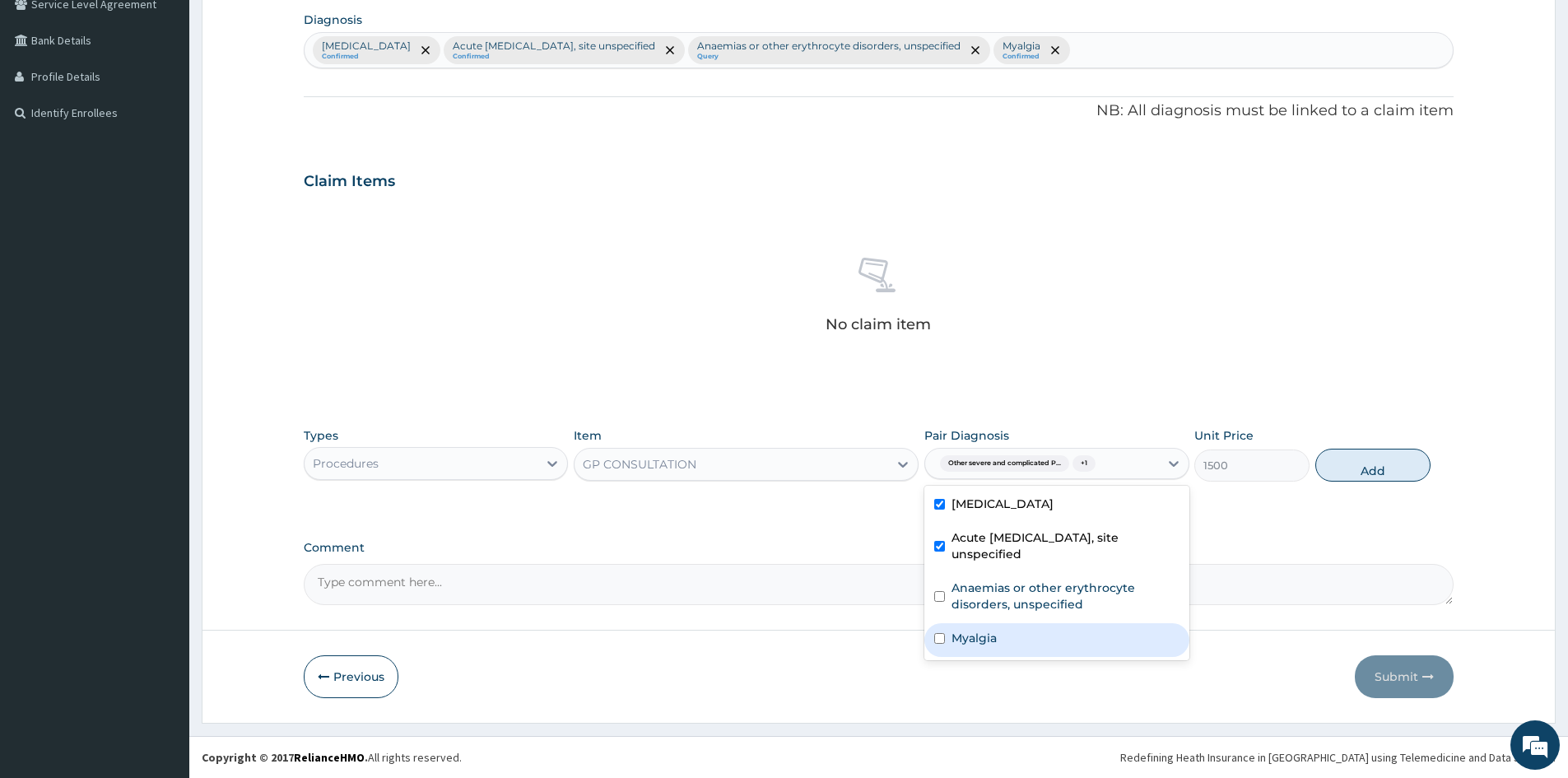
click at [938, 644] on input "checkbox" at bounding box center [939, 638] width 11 height 11
checkbox input "true"
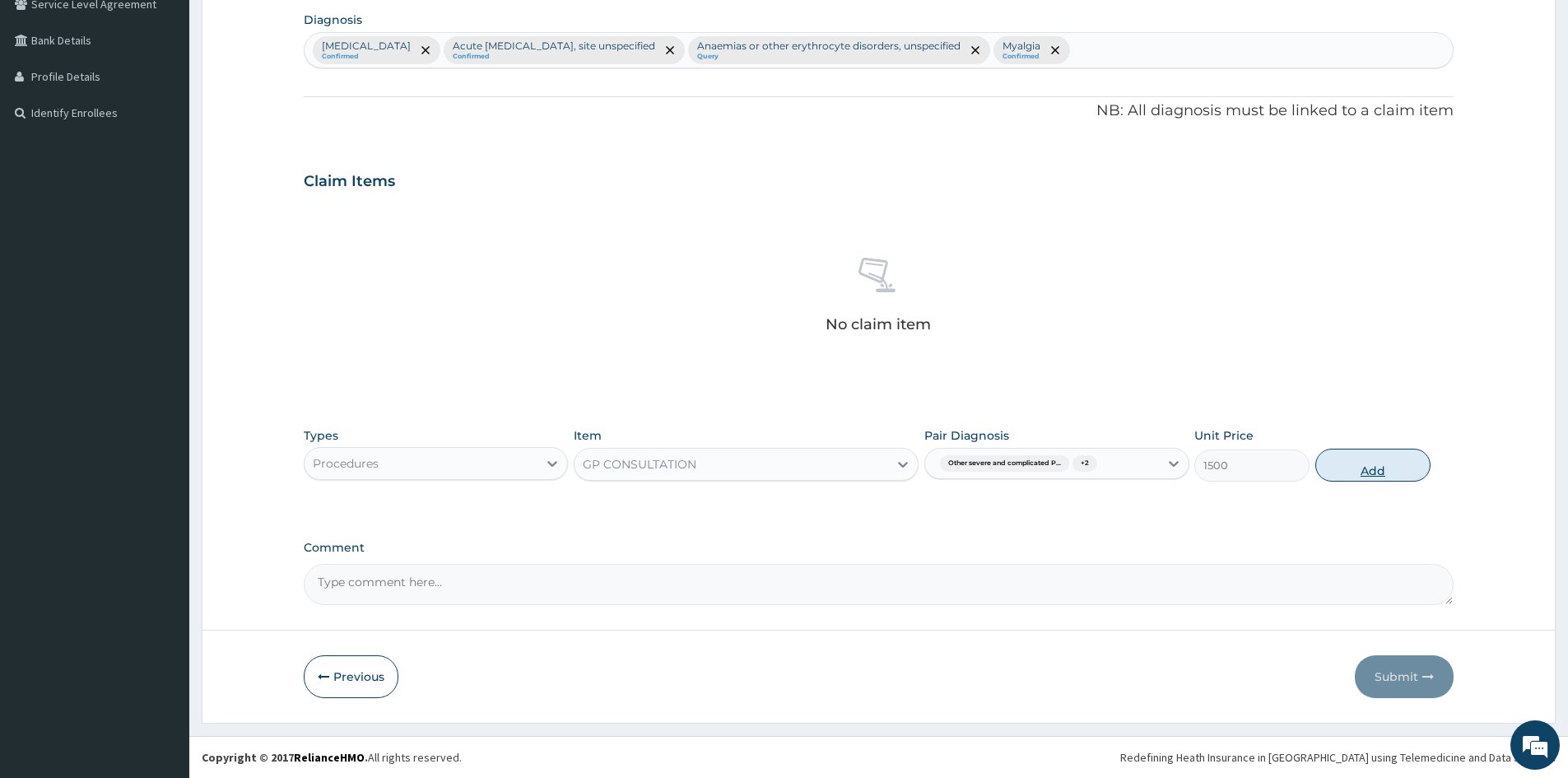
click at [1358, 465] on button "Add" at bounding box center [1372, 464] width 115 height 33
type input "0"
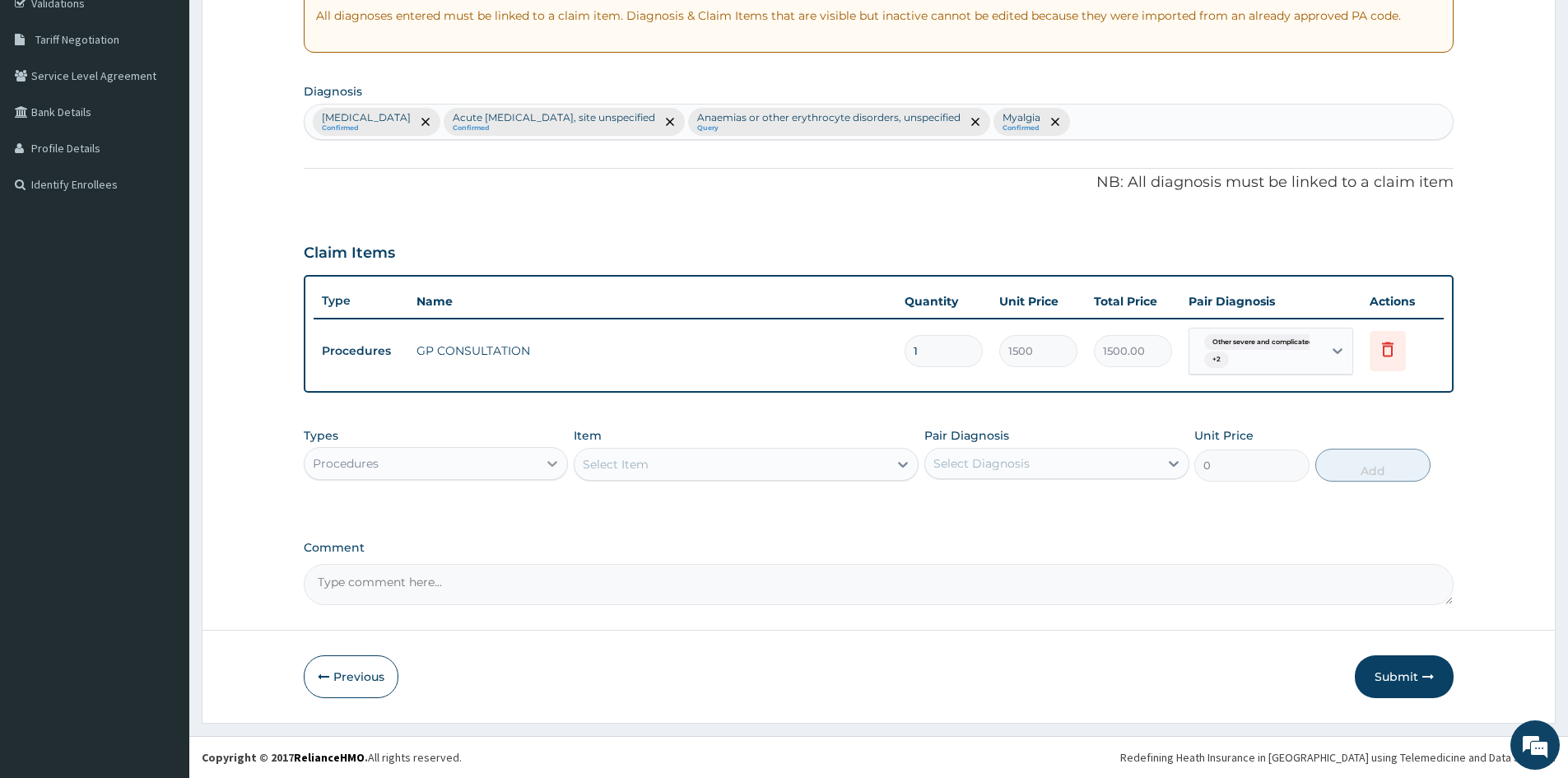
click at [549, 464] on icon at bounding box center [552, 463] width 17 height 17
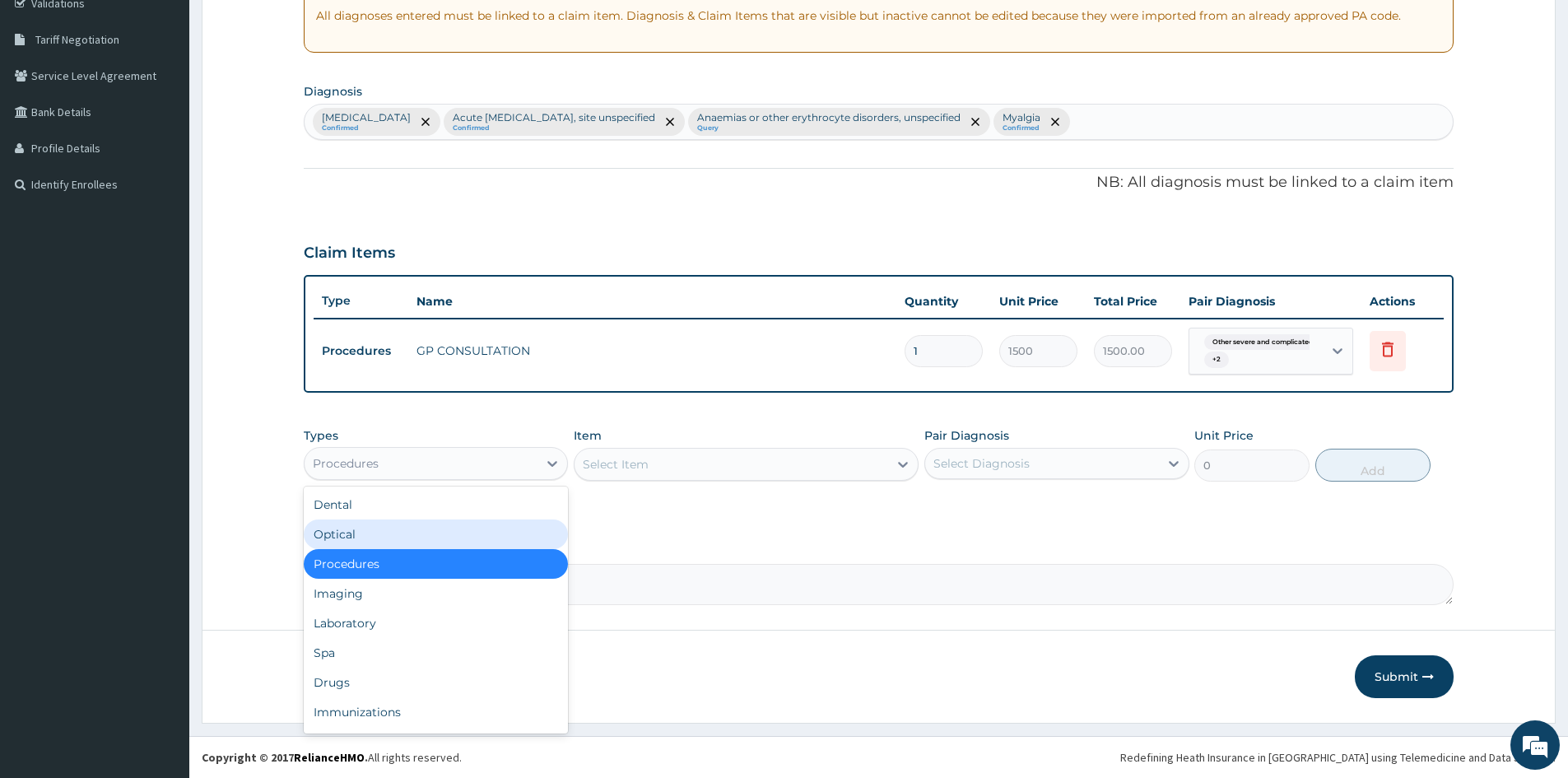
scroll to position [56, 0]
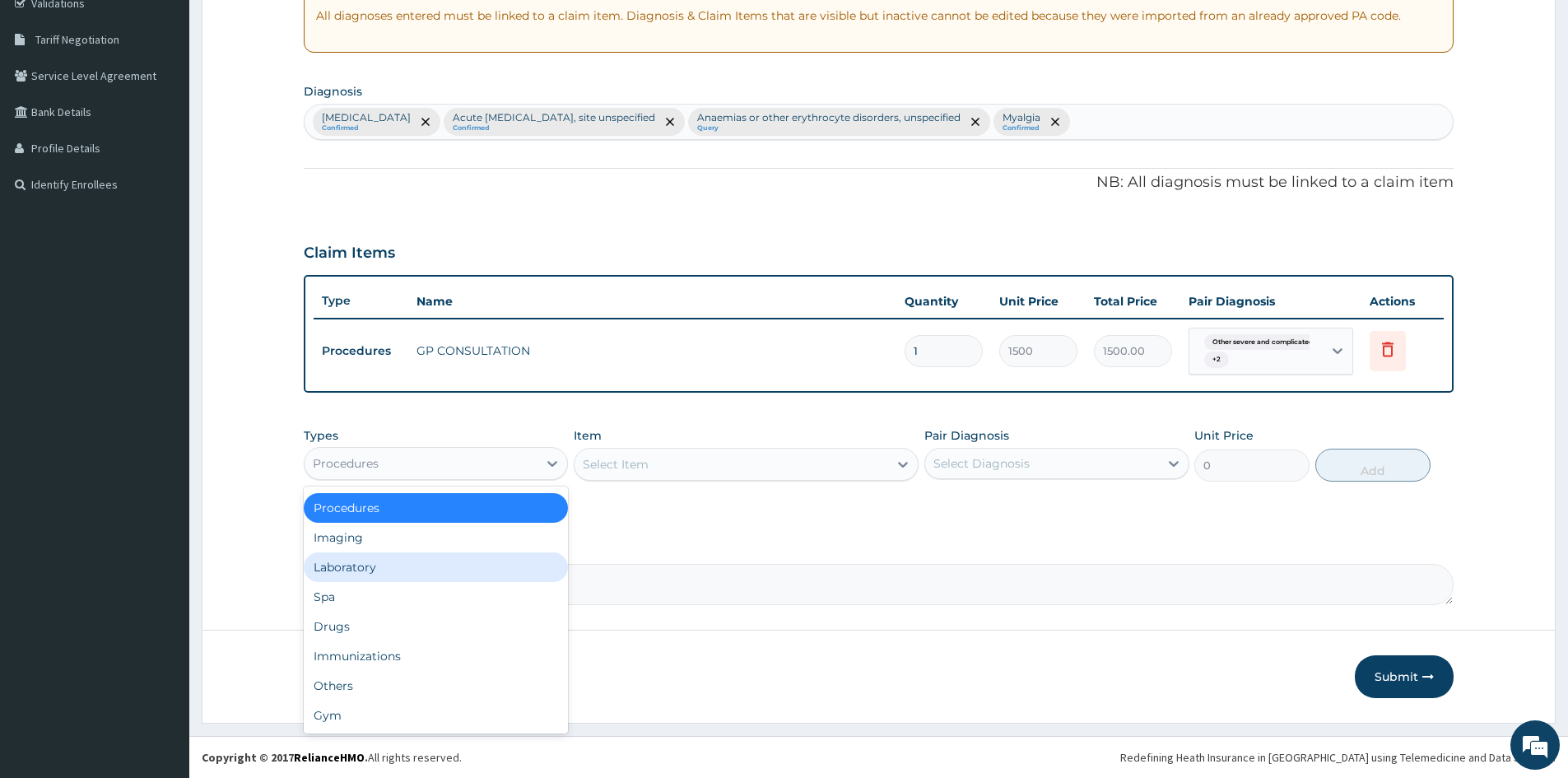
click at [374, 572] on div "Laboratory" at bounding box center [436, 567] width 264 height 29
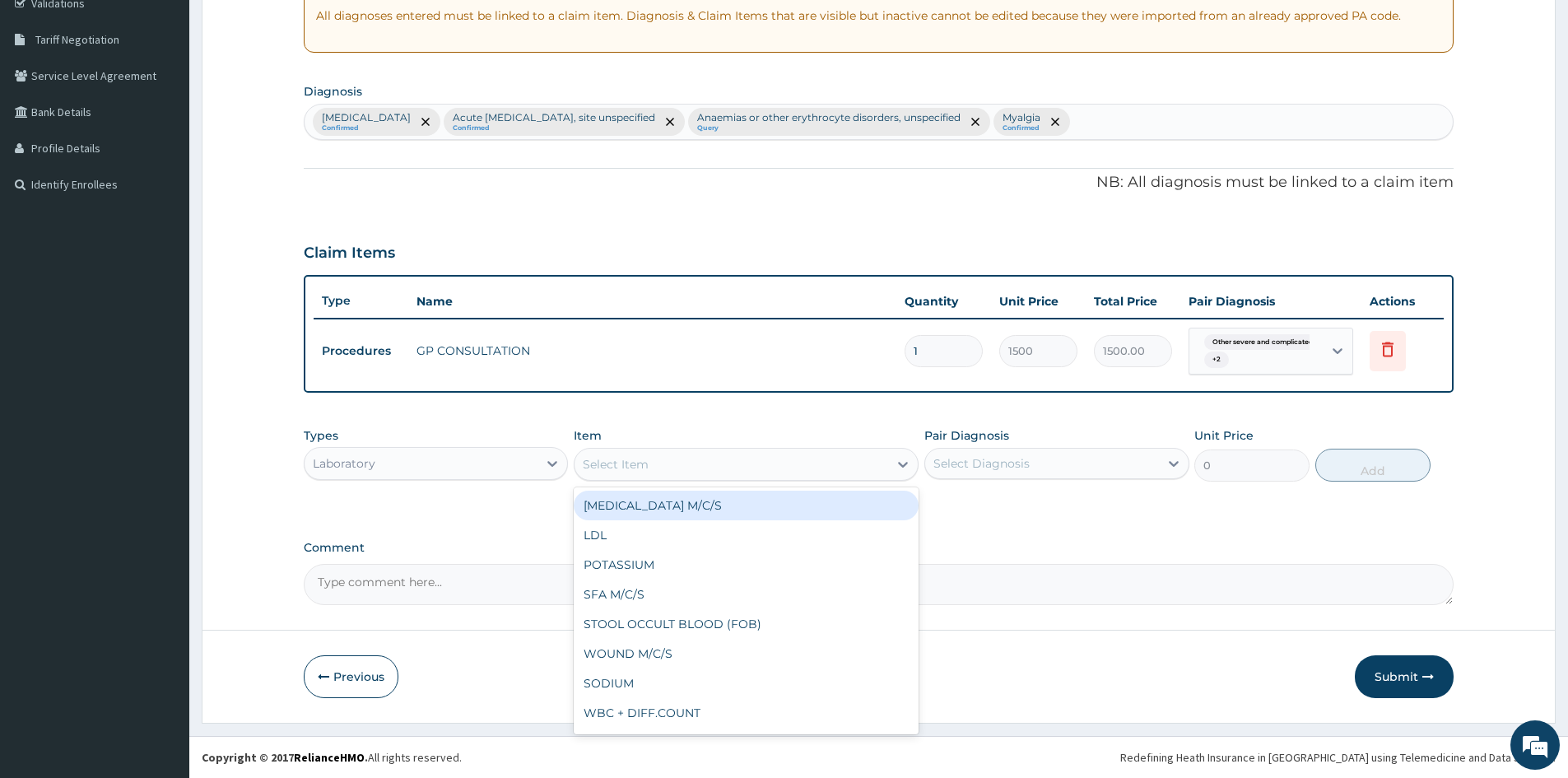
click at [787, 466] on div "Select Item" at bounding box center [732, 463] width 314 height 26
type input "MP"
click at [710, 511] on div "MALARIA PARASITE (MP)" at bounding box center [746, 505] width 345 height 29
type input "800"
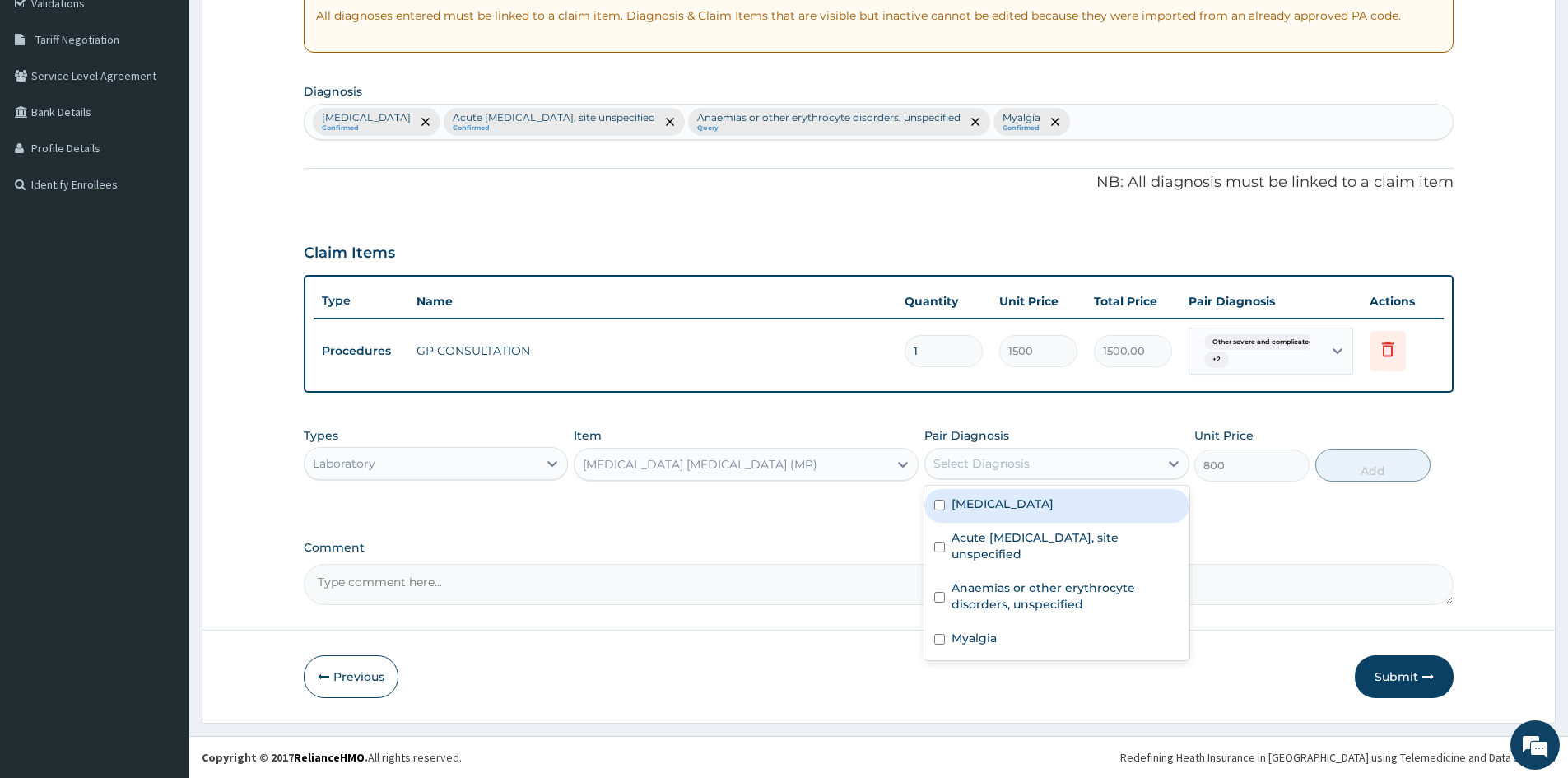
click at [1045, 462] on div "Select Diagnosis" at bounding box center [1042, 462] width 233 height 26
click at [941, 510] on input "checkbox" at bounding box center [939, 504] width 11 height 11
checkbox input "true"
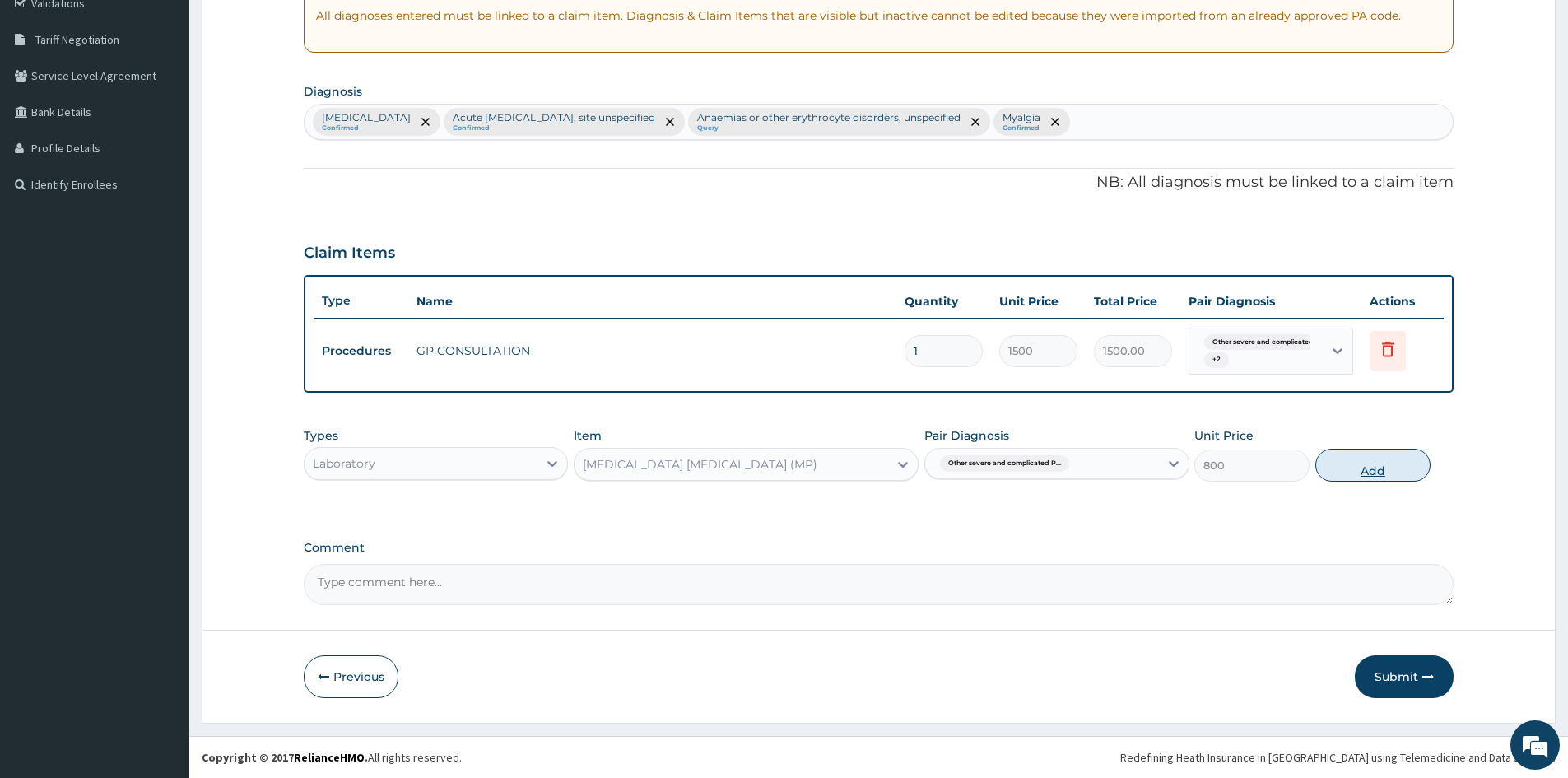
click at [1371, 467] on button "Add" at bounding box center [1372, 464] width 115 height 33
type input "0"
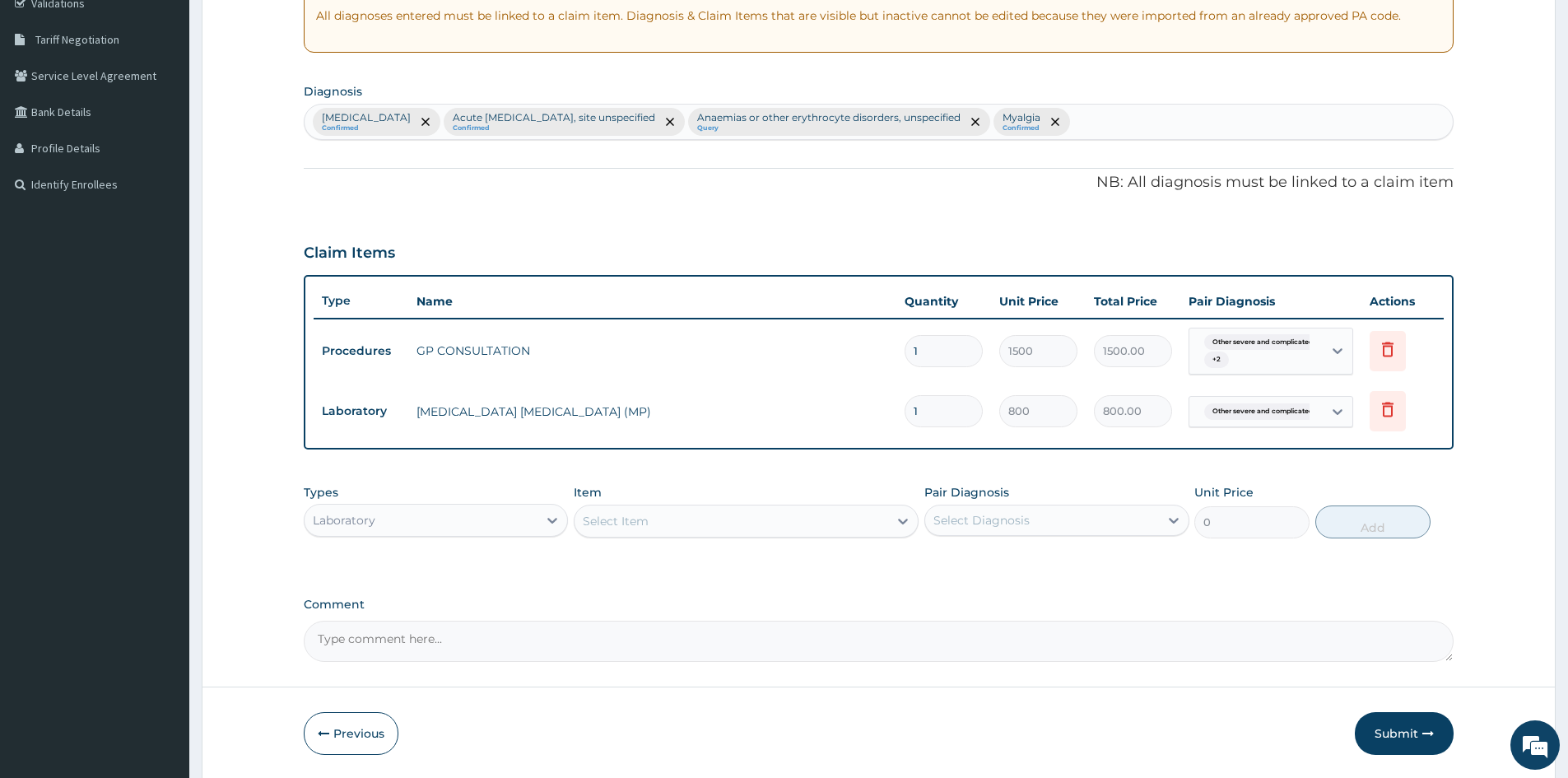
click at [666, 530] on div "Select Item" at bounding box center [732, 520] width 314 height 26
type input "PCV"
click at [682, 562] on div "PCV" at bounding box center [746, 561] width 345 height 29
type input "800"
drag, startPoint x: 1003, startPoint y: 492, endPoint x: 1002, endPoint y: 505, distance: 13.0
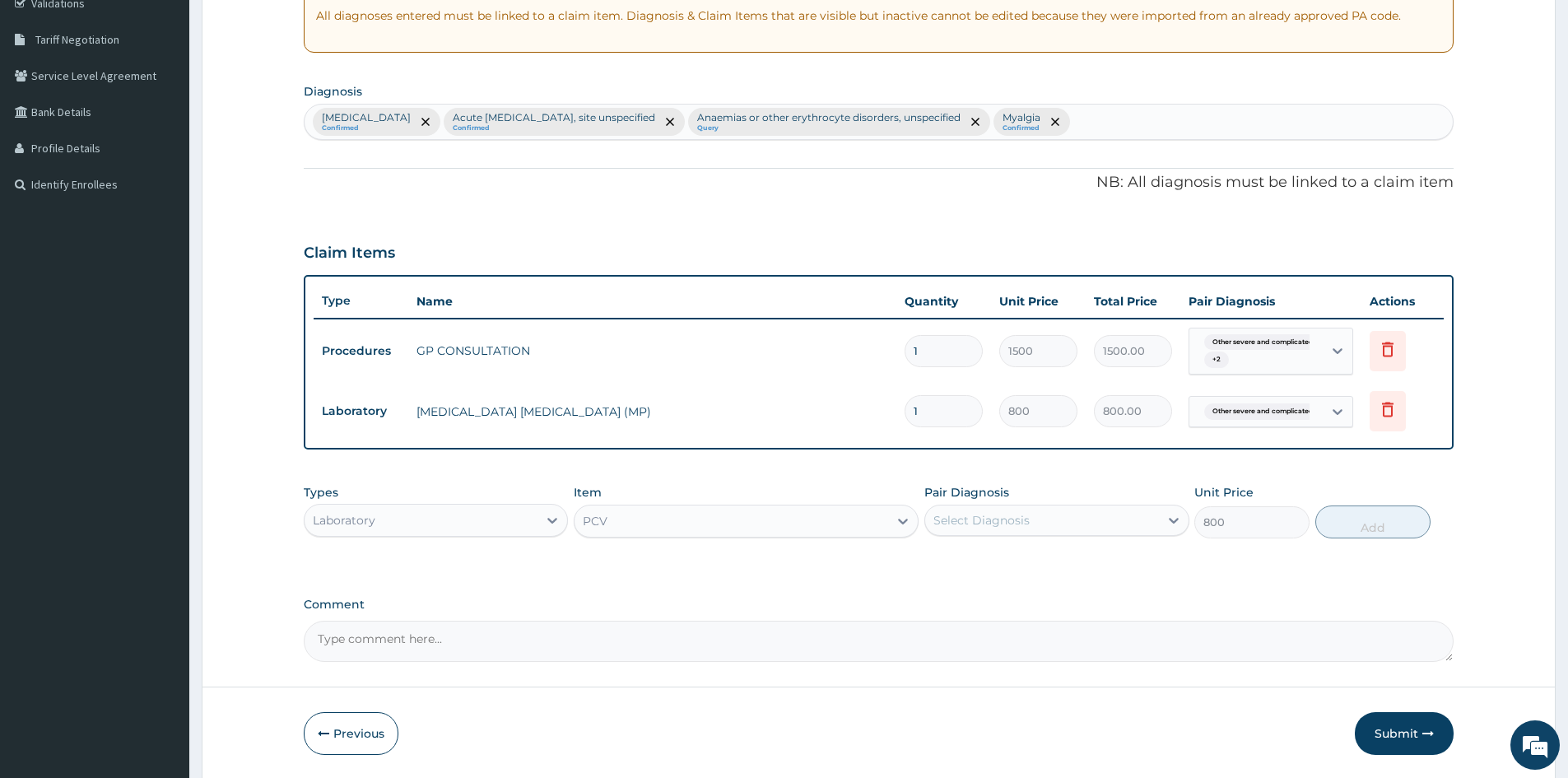
click at [1003, 494] on label "Pair Diagnosis" at bounding box center [966, 493] width 85 height 17
click at [1002, 506] on div "Select Diagnosis" at bounding box center [1056, 520] width 264 height 31
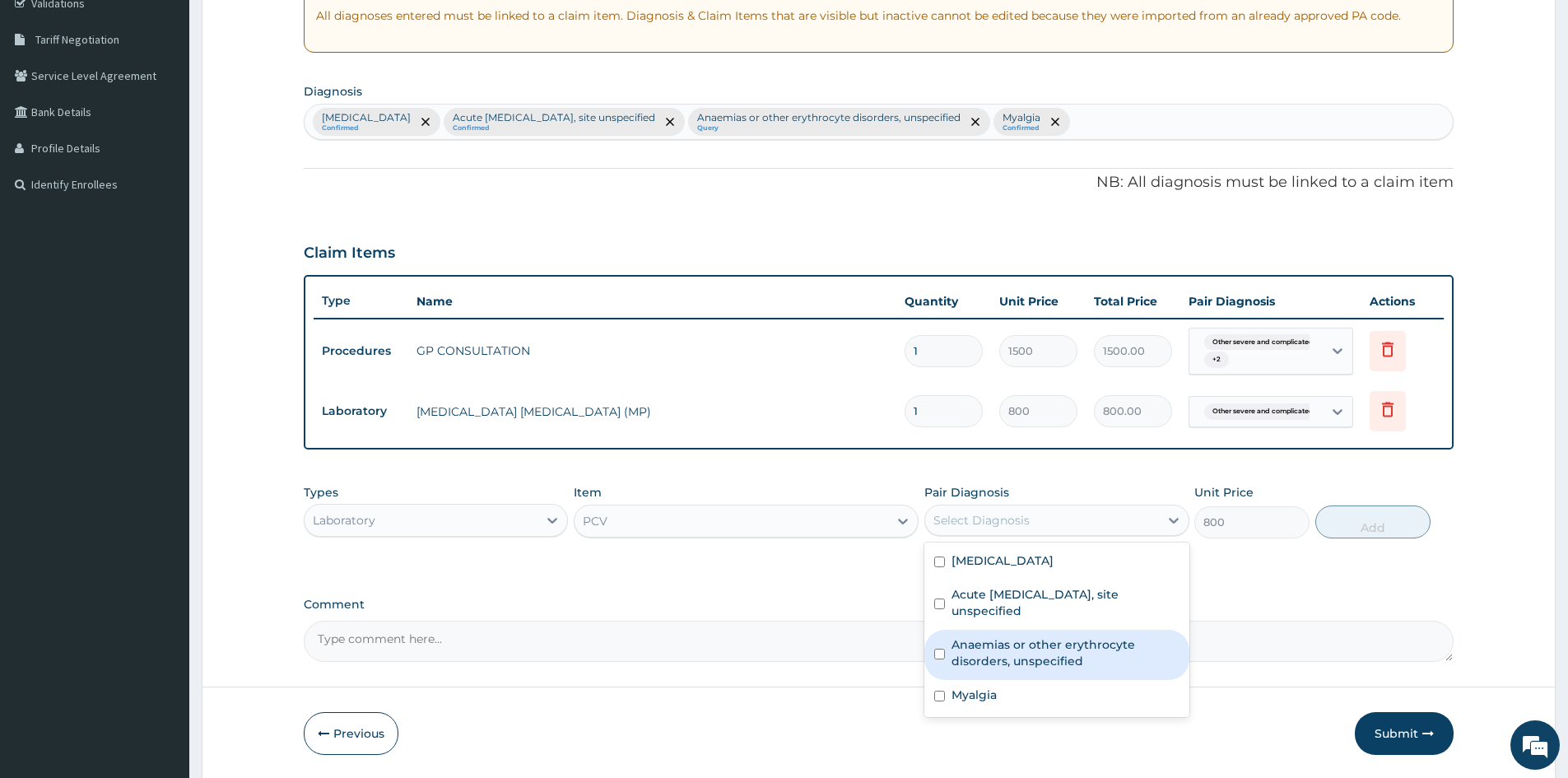
click at [938, 660] on input "checkbox" at bounding box center [939, 654] width 11 height 11
checkbox input "true"
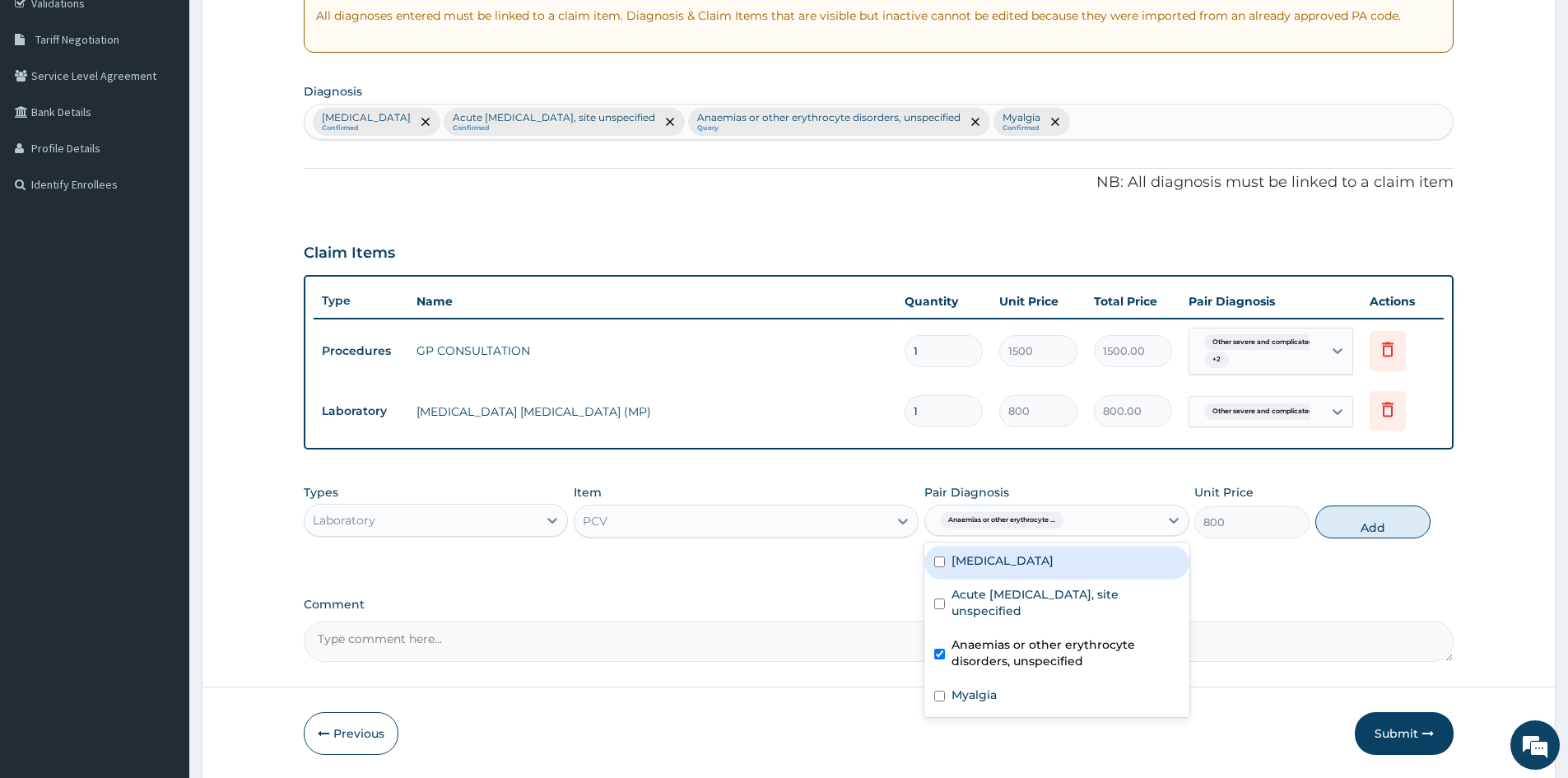
click at [1368, 525] on button "Add" at bounding box center [1372, 521] width 115 height 33
type input "0"
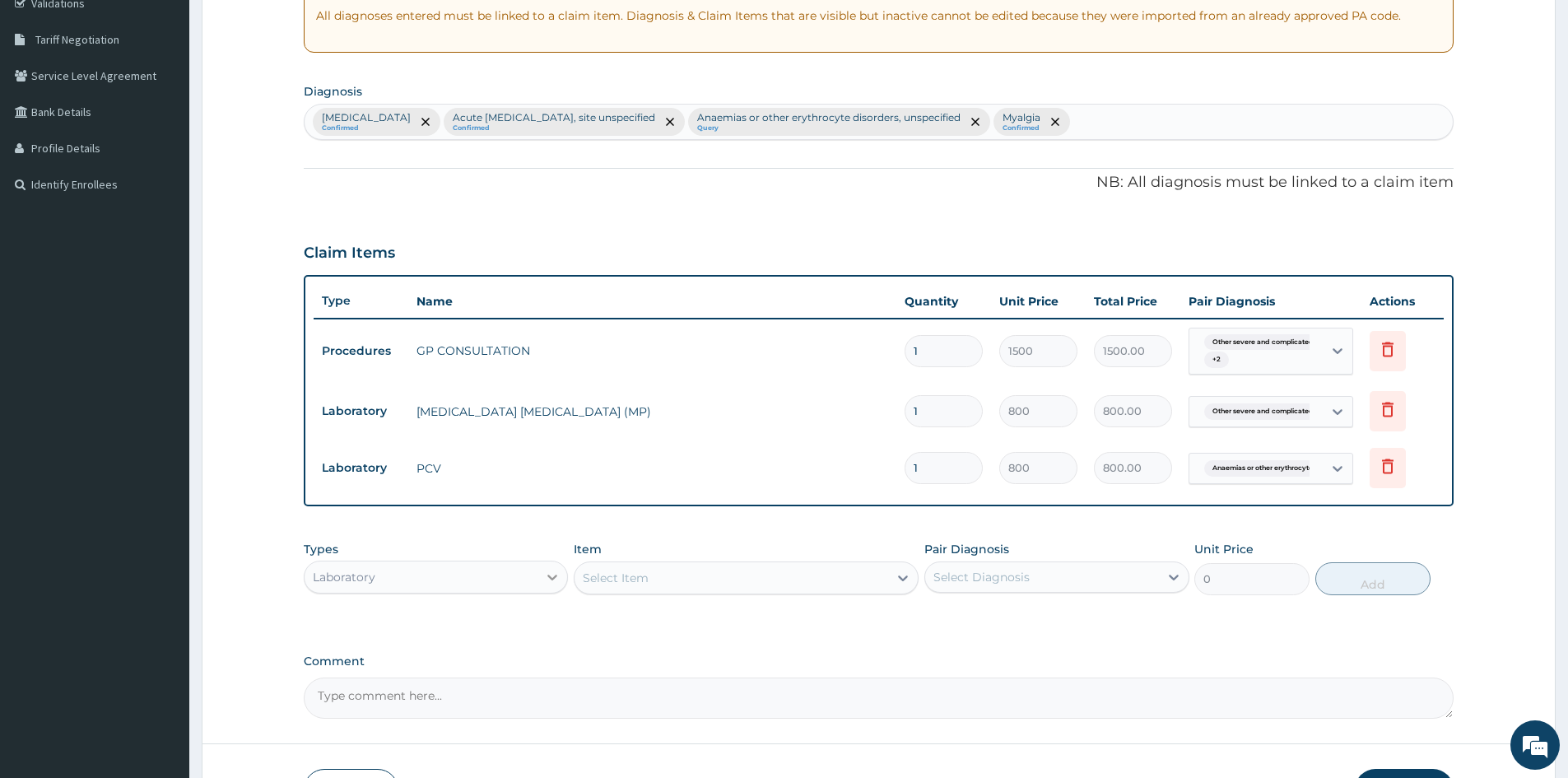
click at [548, 576] on icon at bounding box center [553, 577] width 10 height 6
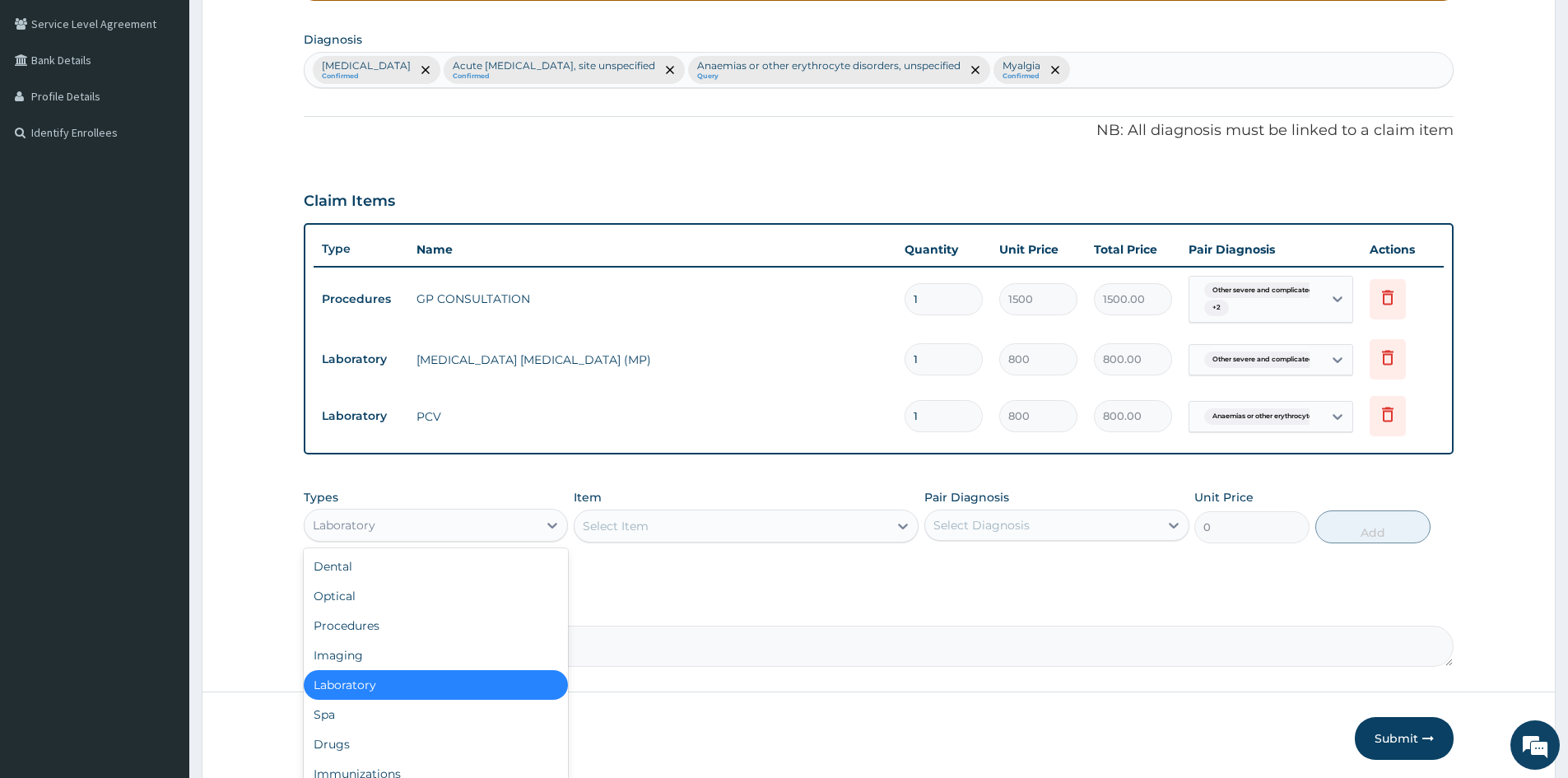
scroll to position [435, 0]
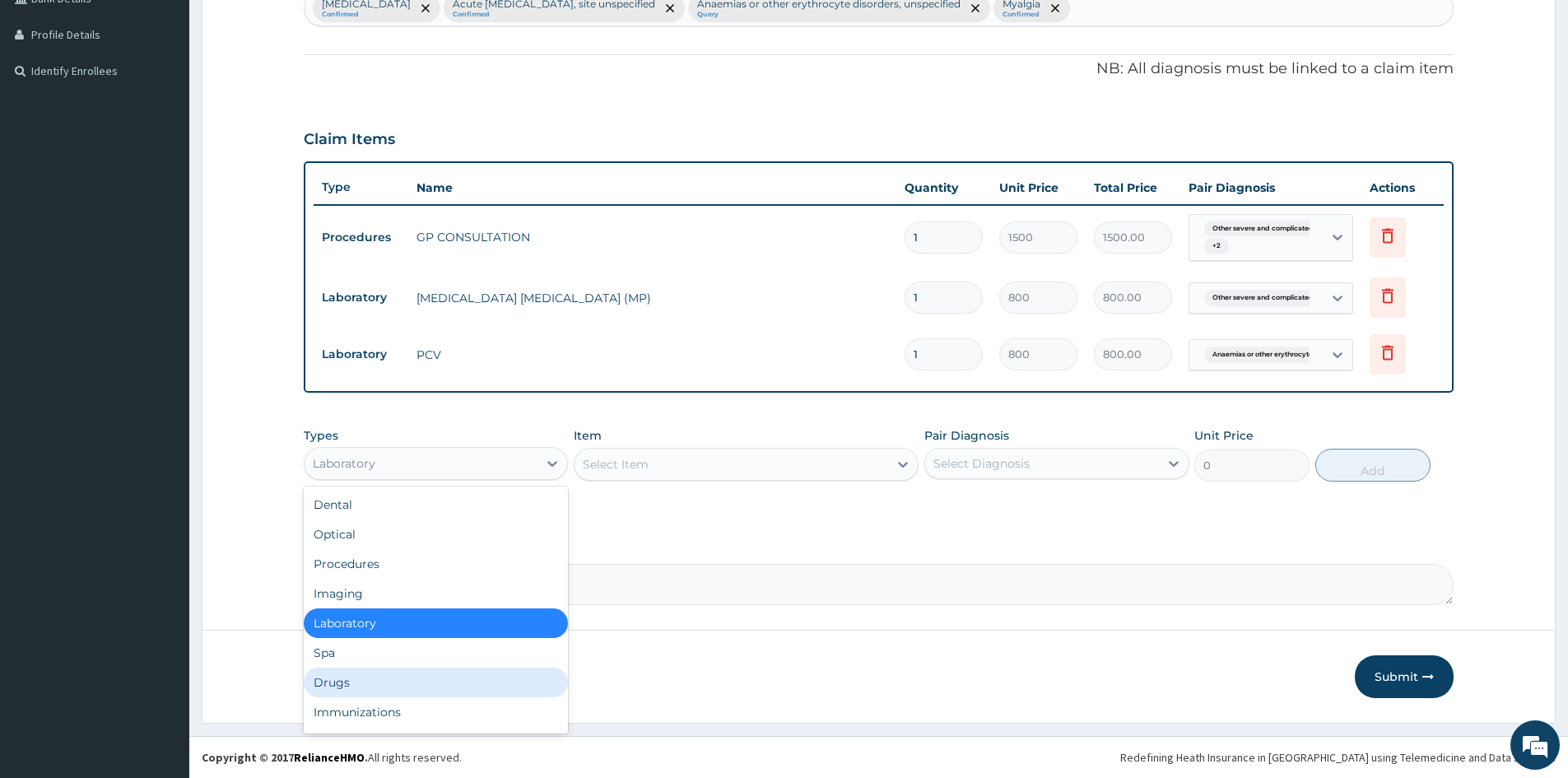
click at [340, 681] on div "Drugs" at bounding box center [436, 681] width 264 height 29
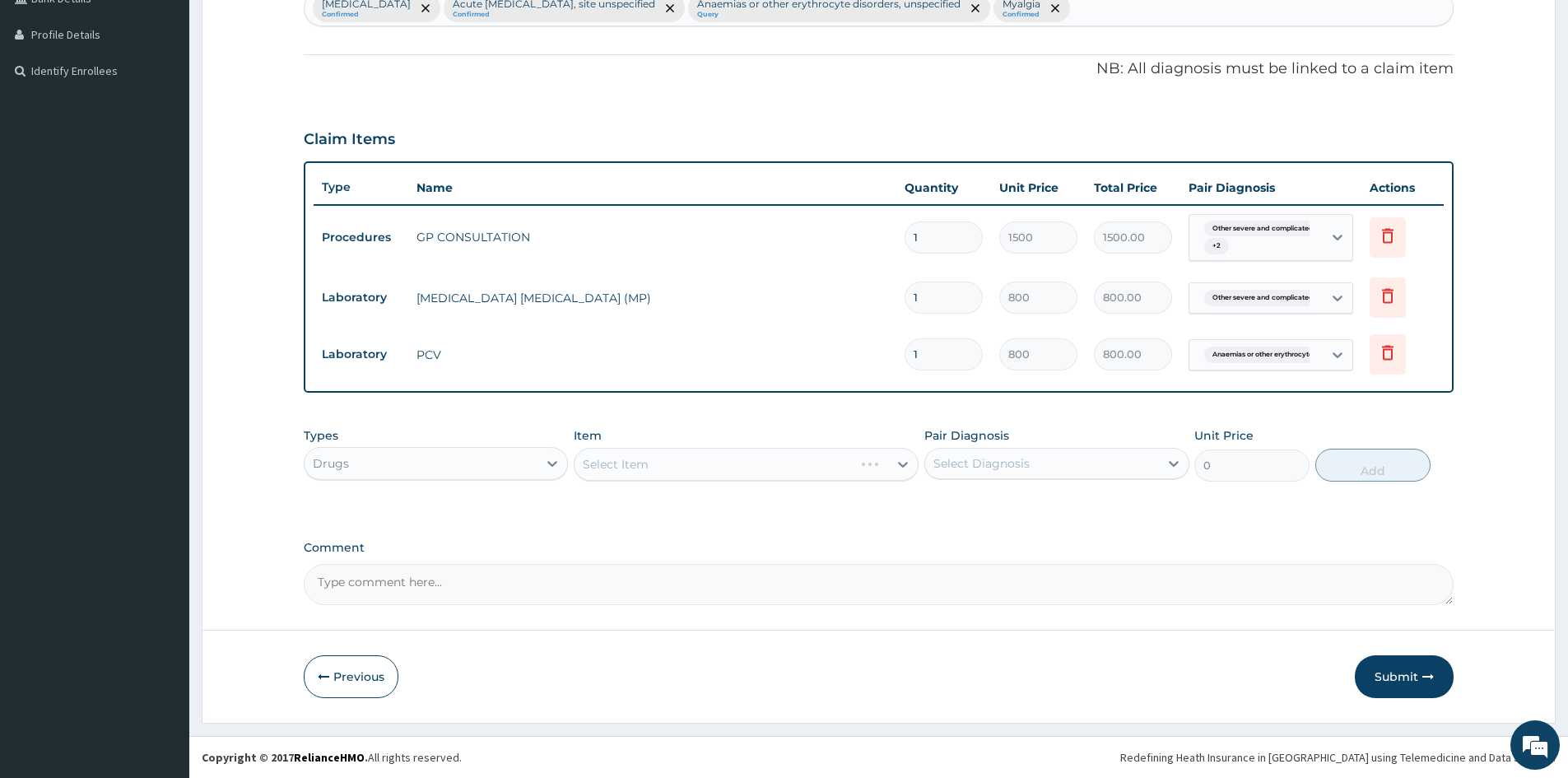
click at [706, 458] on div "Select Item" at bounding box center [746, 464] width 345 height 33
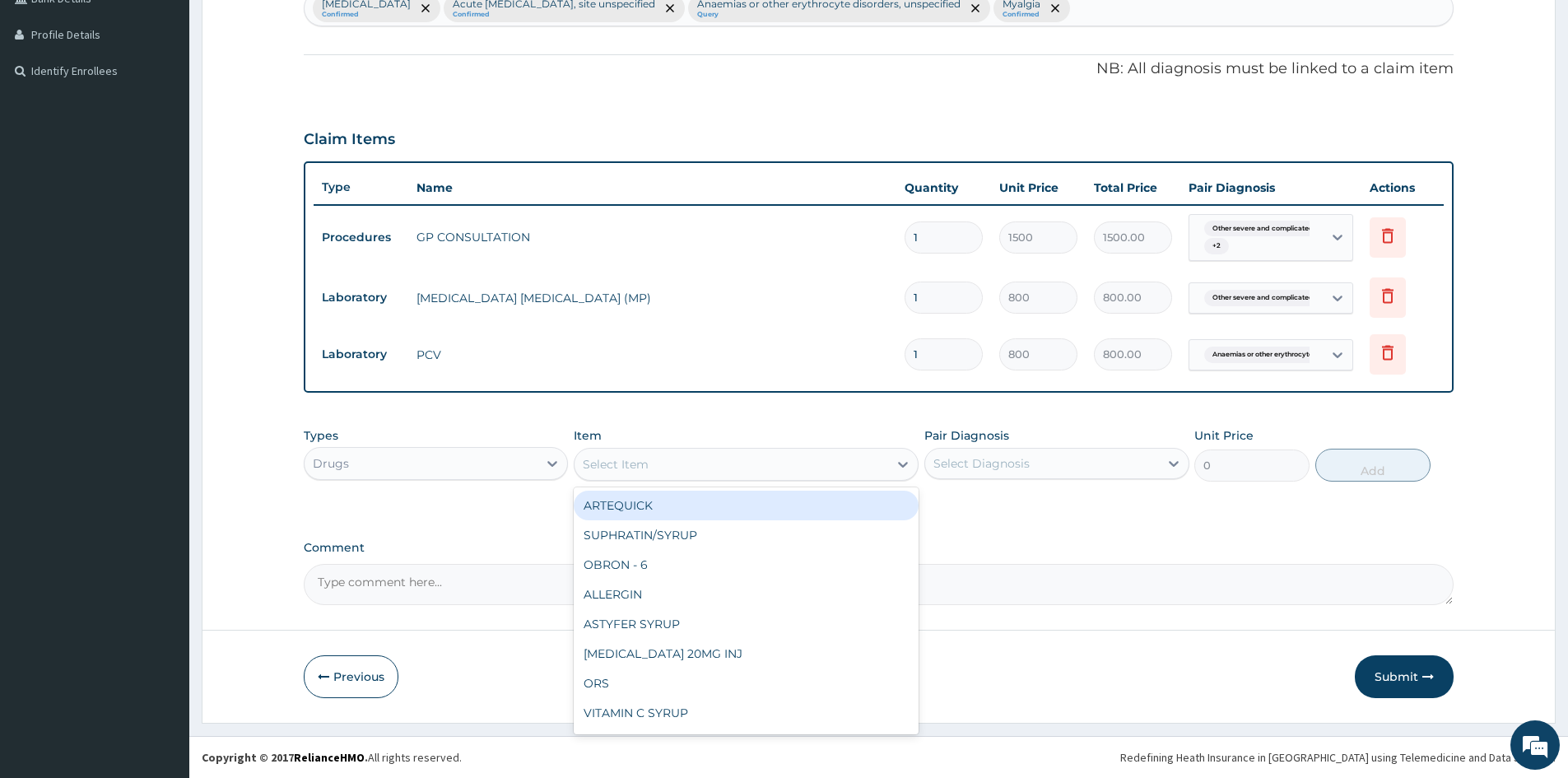
click at [705, 465] on div "Select Item" at bounding box center [732, 463] width 314 height 26
type input "ARTH"
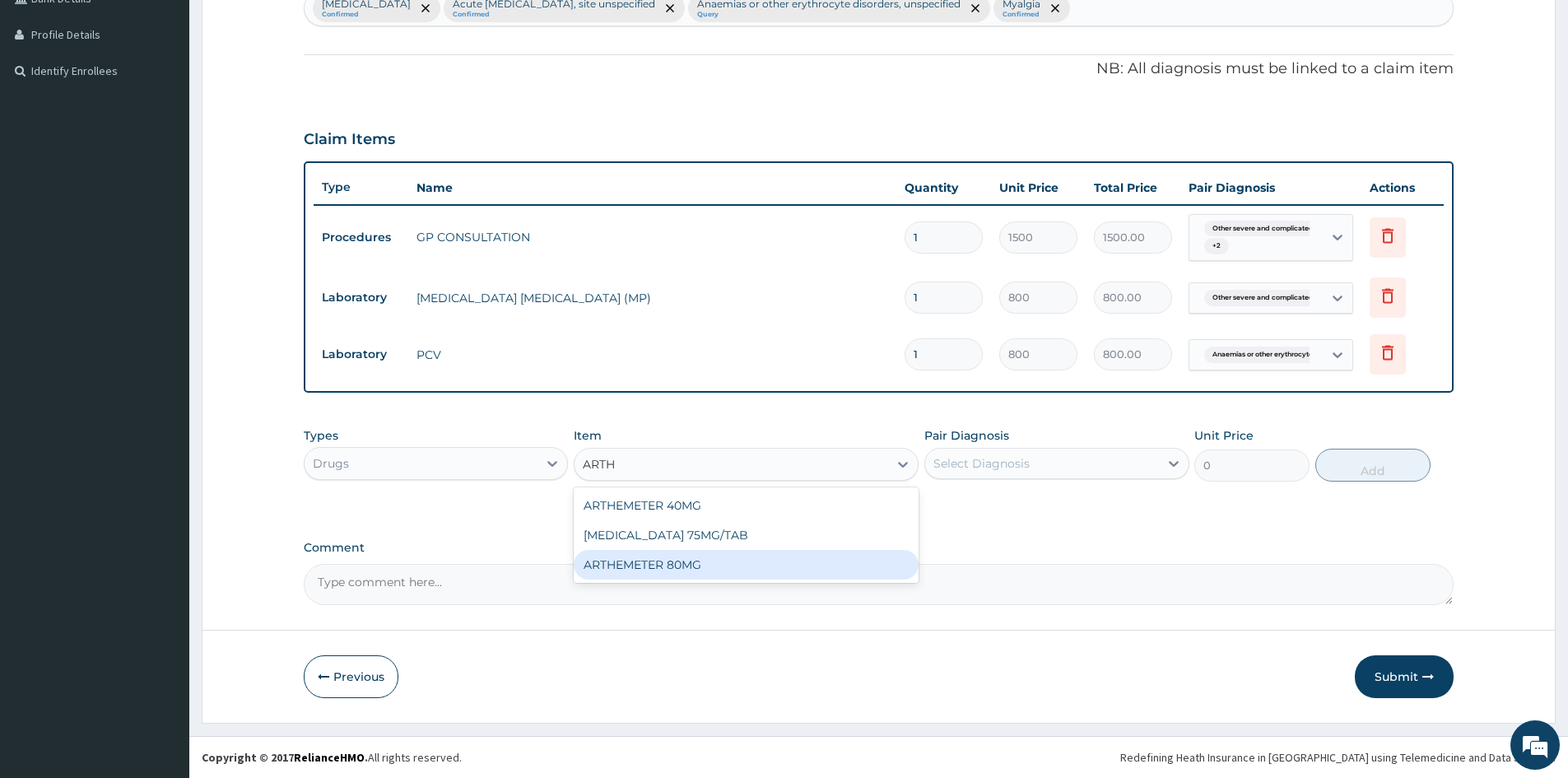
click at [640, 566] on div "ARTHEMETER 80MG" at bounding box center [746, 564] width 345 height 29
type input "500"
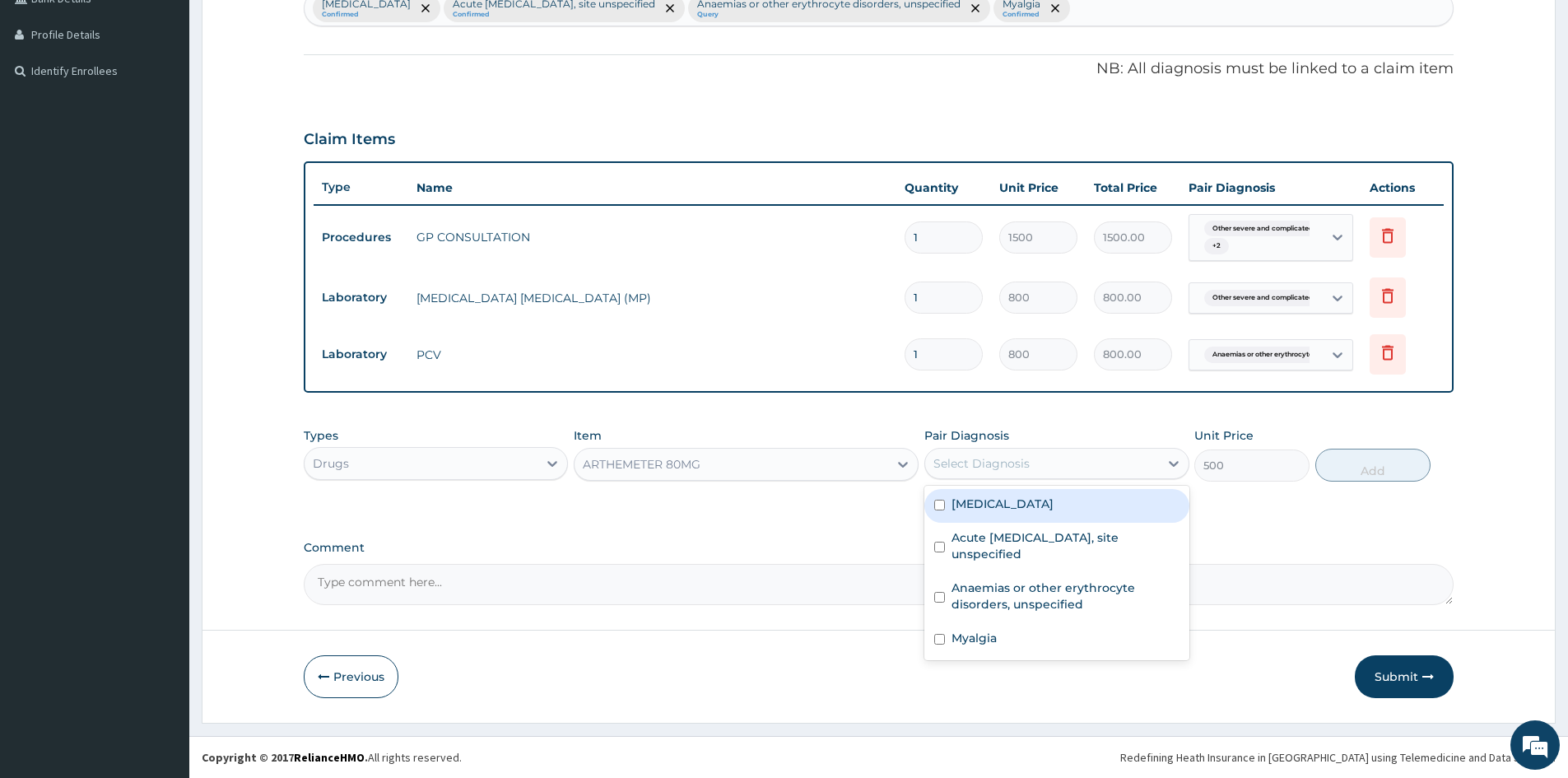
click at [1064, 452] on div "Select Diagnosis" at bounding box center [1042, 462] width 233 height 26
click at [941, 510] on input "checkbox" at bounding box center [939, 504] width 11 height 11
checkbox input "true"
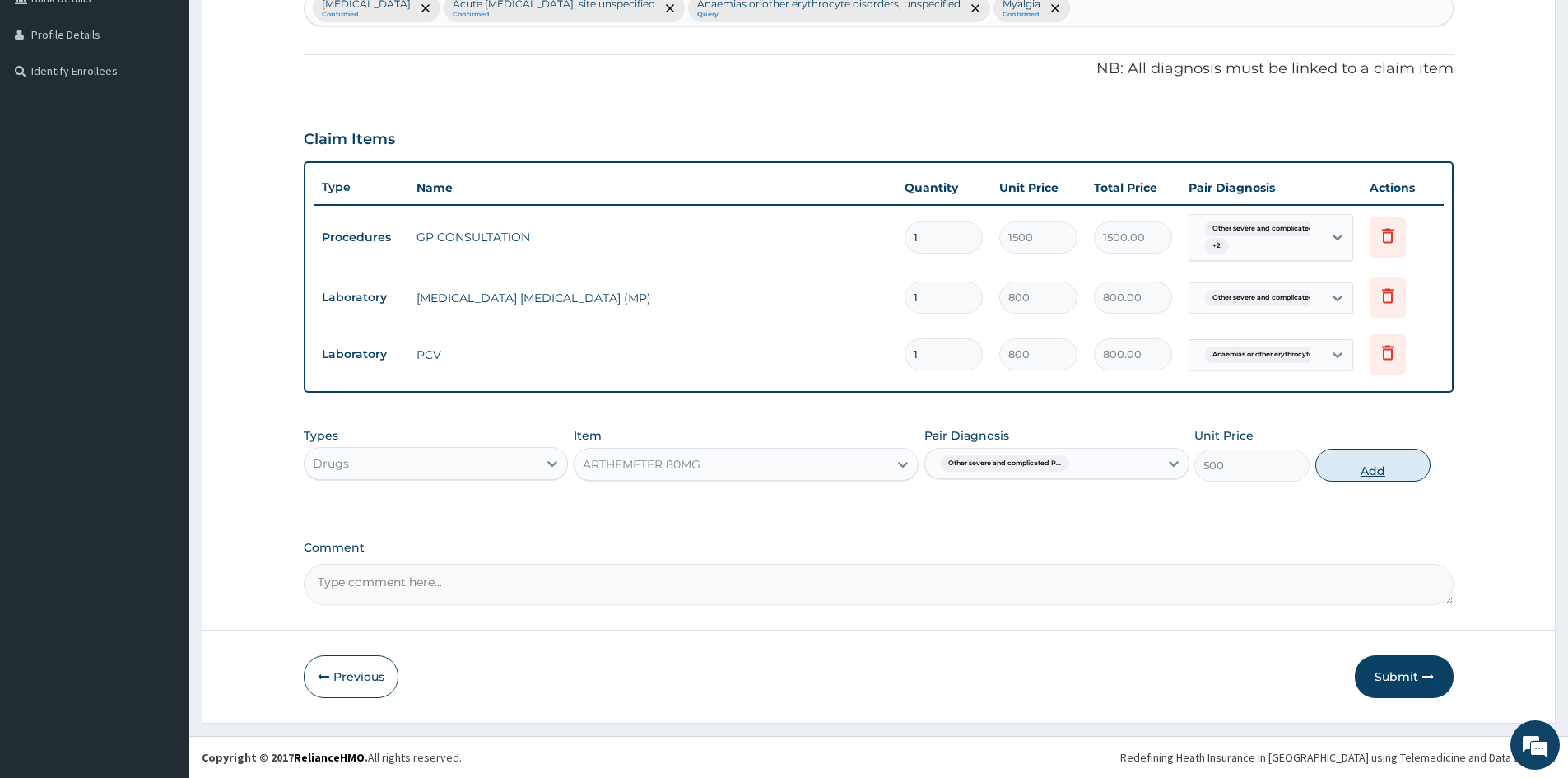
click at [1376, 470] on button "Add" at bounding box center [1372, 464] width 115 height 33
type input "0"
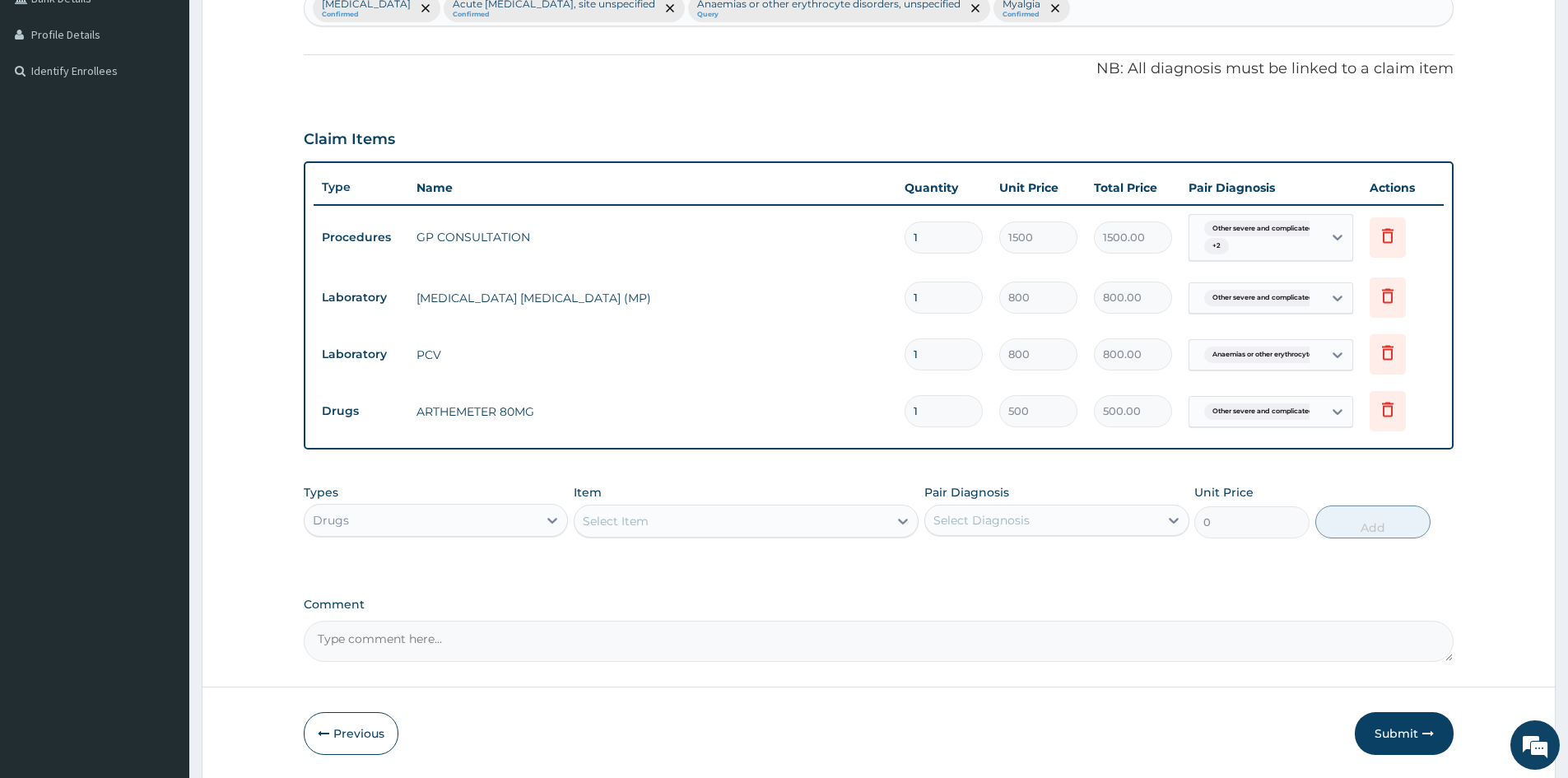
type input "0.00"
type input "2"
type input "1000.00"
type input "0.00"
type input "3"
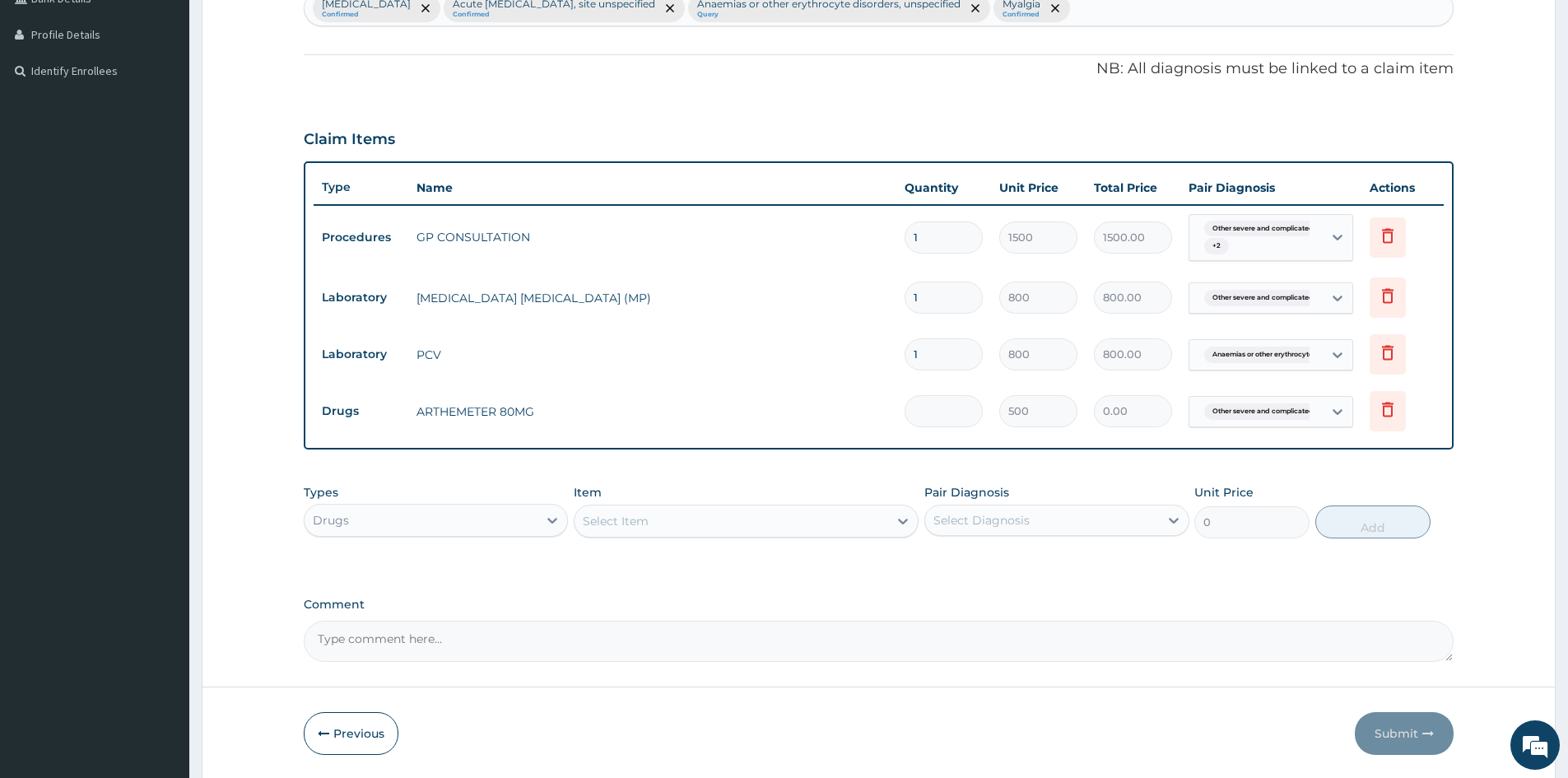
type input "1500.00"
type input "3"
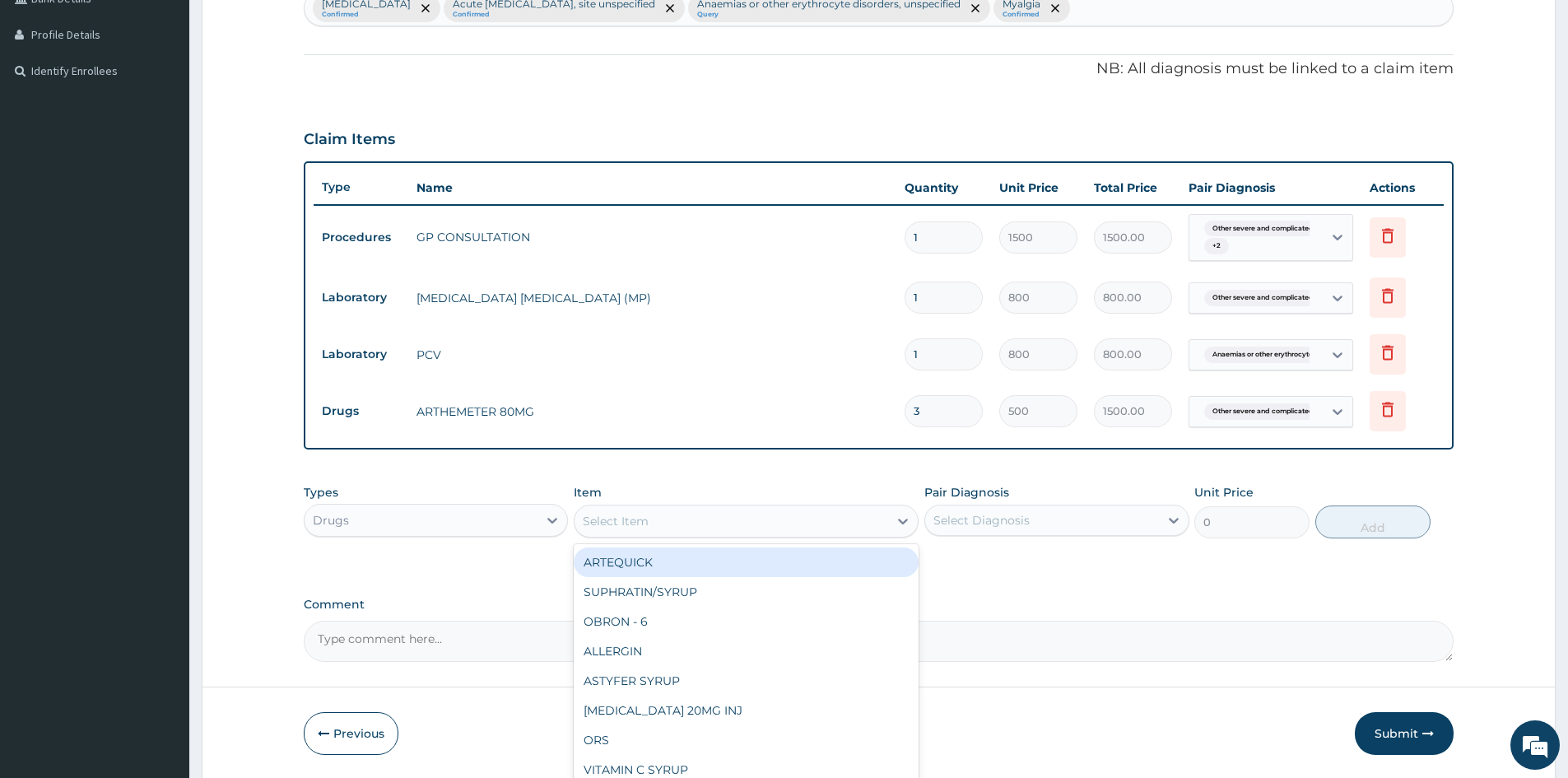
click at [603, 524] on div "Select Item" at bounding box center [615, 521] width 65 height 17
type input "DICL"
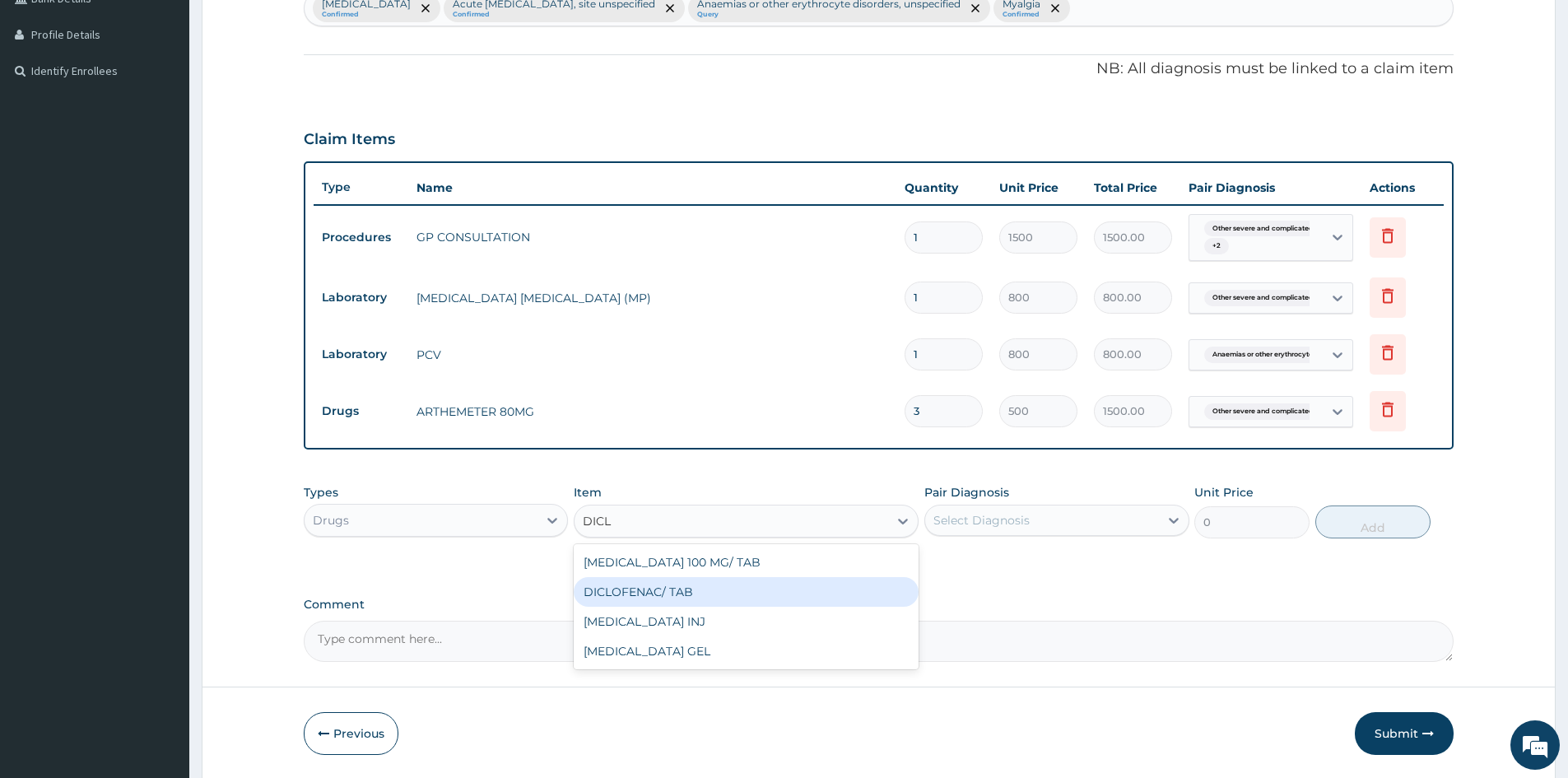
click at [639, 584] on div "DICLOFENAC/ TAB" at bounding box center [746, 591] width 345 height 29
type input "50"
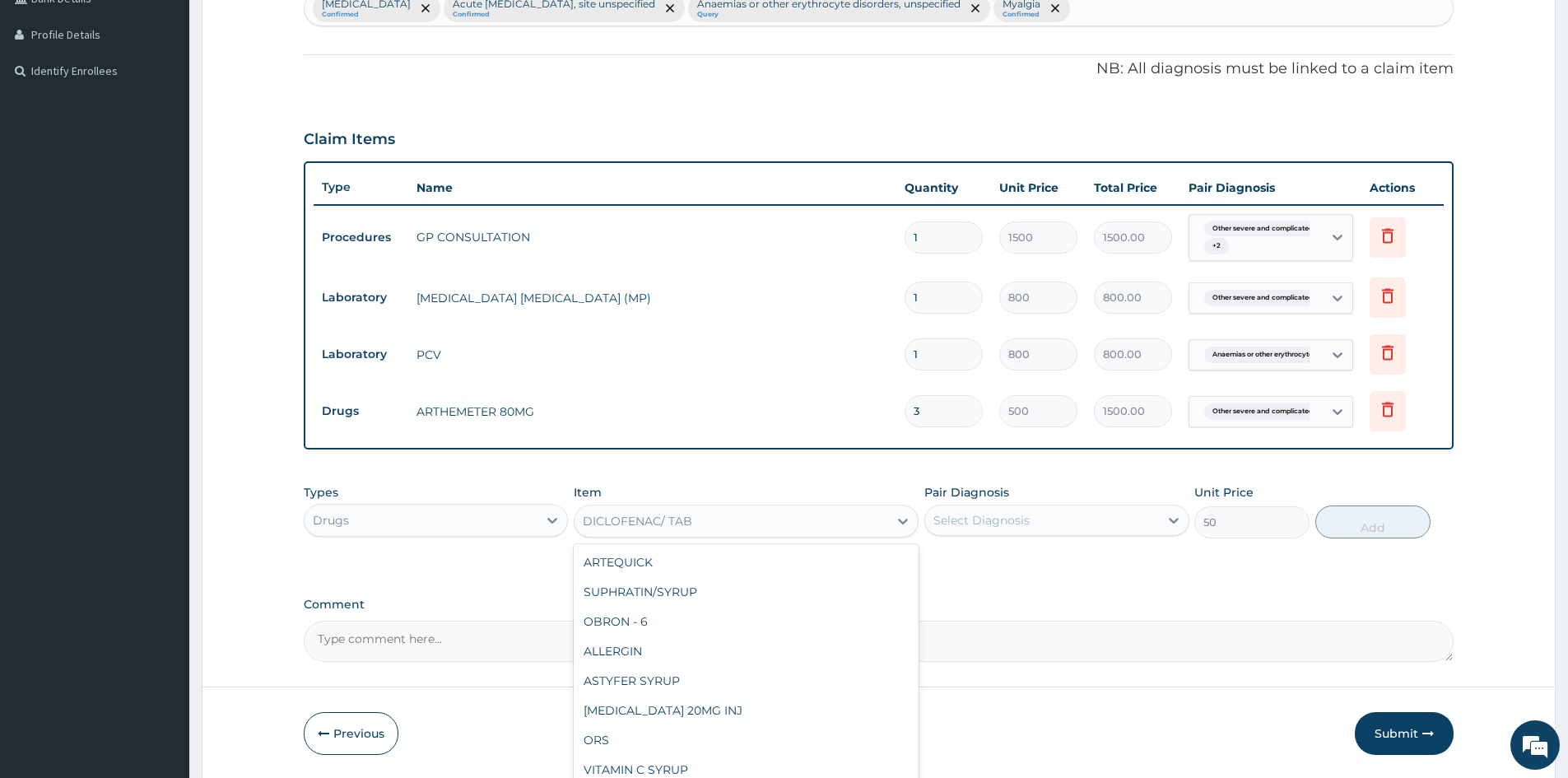
click at [661, 525] on div "DICLOFENAC/ TAB" at bounding box center [637, 521] width 109 height 17
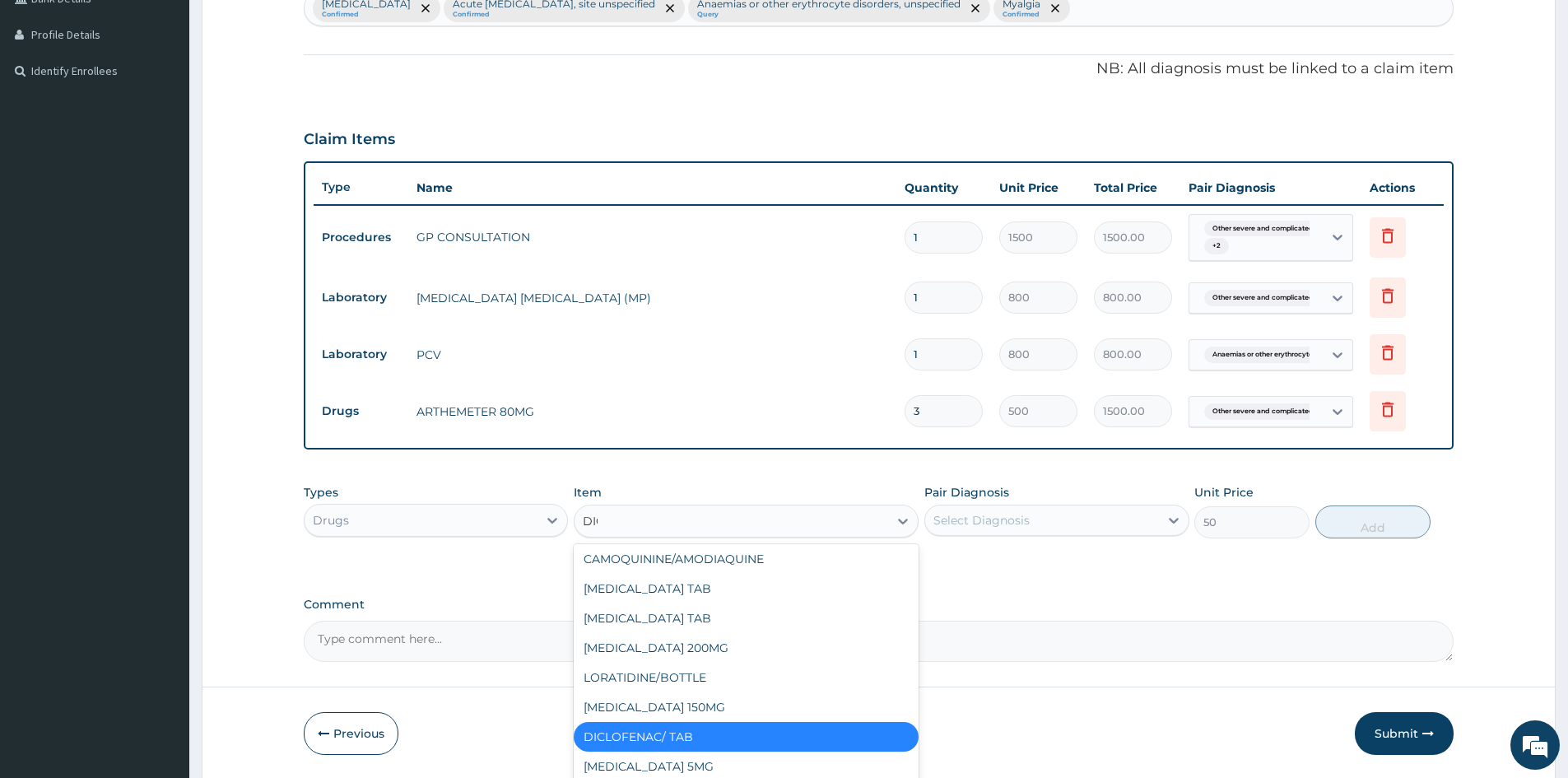
scroll to position [0, 0]
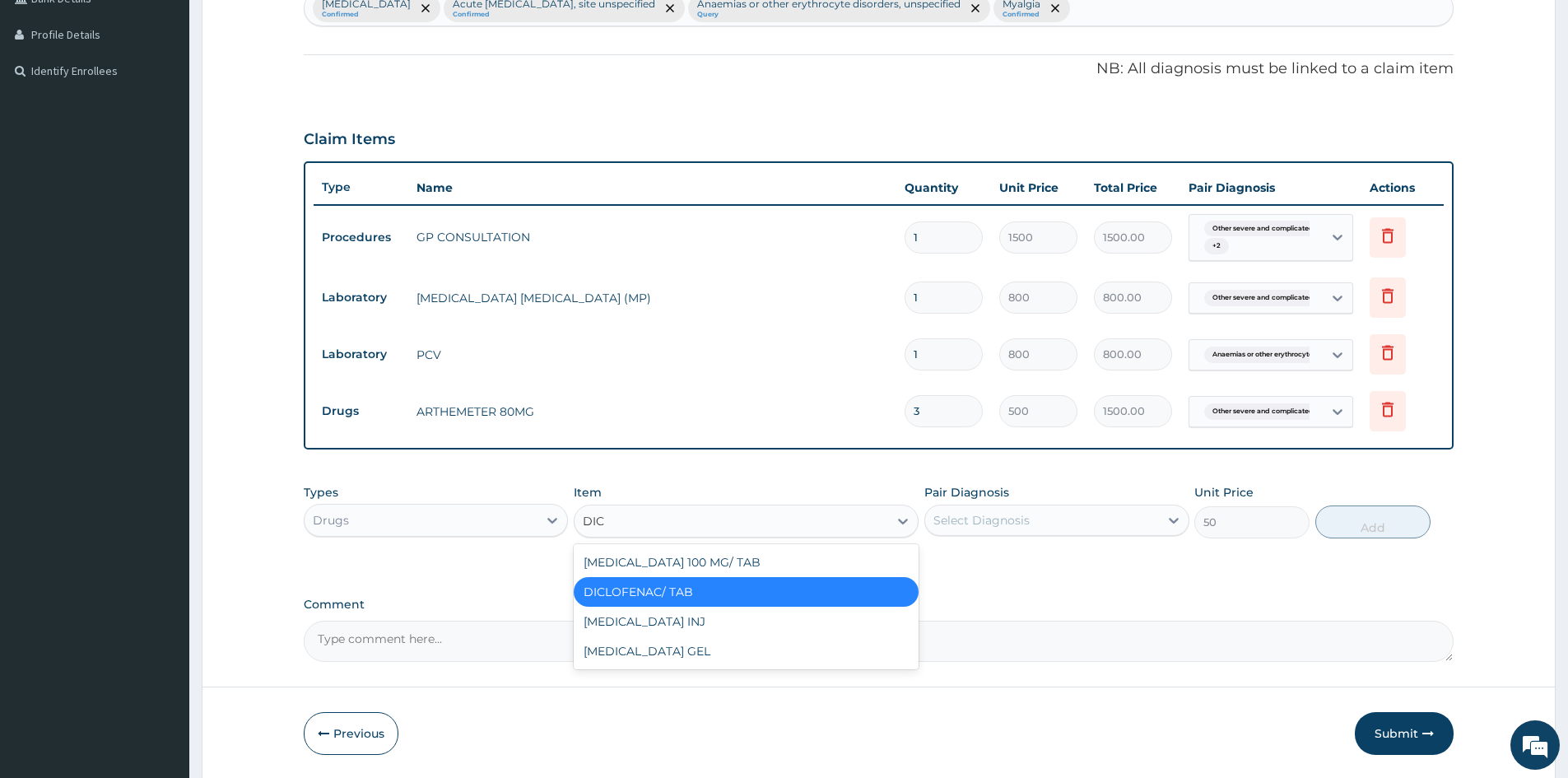
type input "DICL"
click at [666, 593] on div "DICLOFENAC/ TAB" at bounding box center [746, 591] width 345 height 29
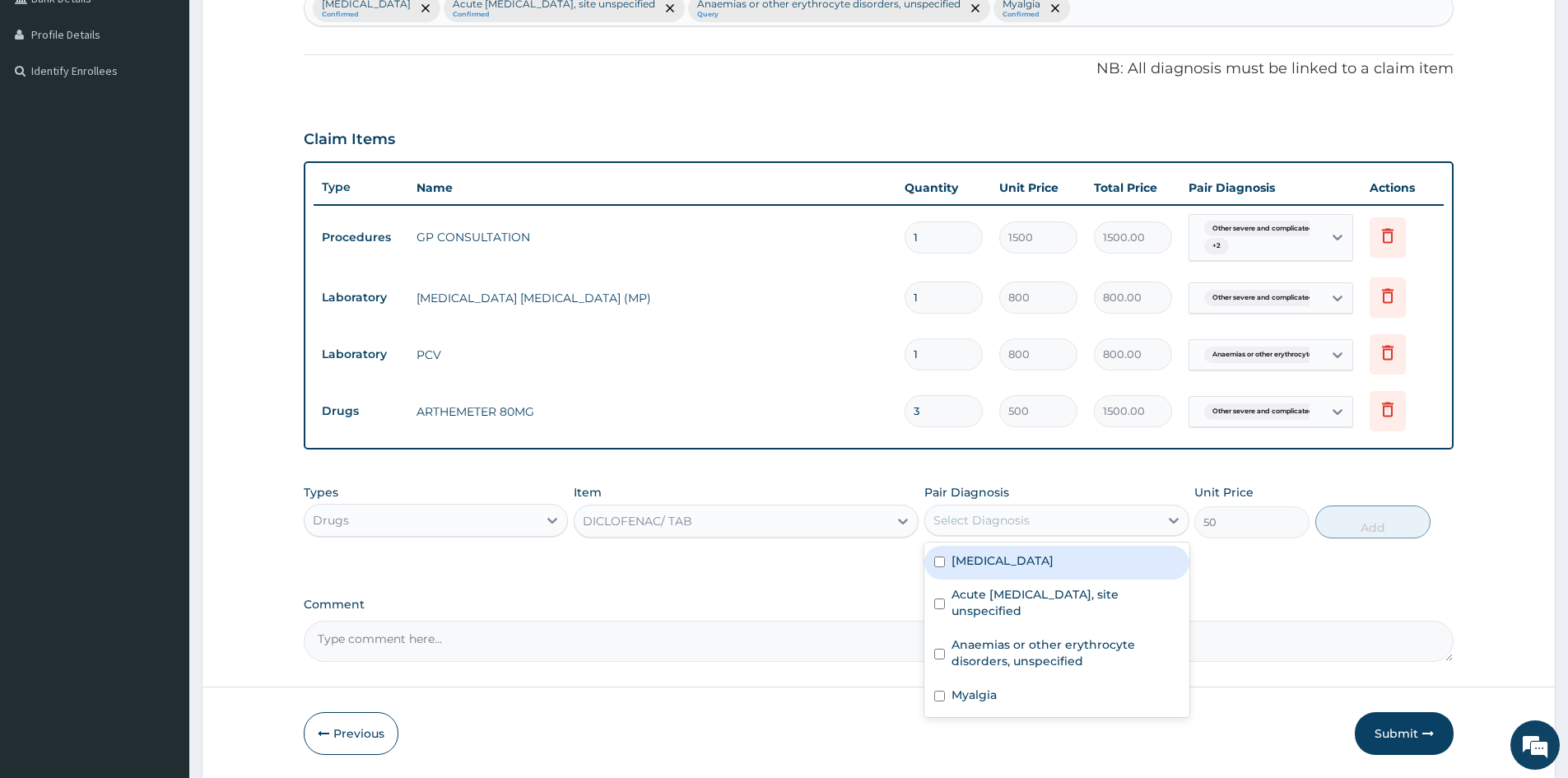
click at [1079, 522] on div "Select Diagnosis" at bounding box center [1042, 520] width 233 height 26
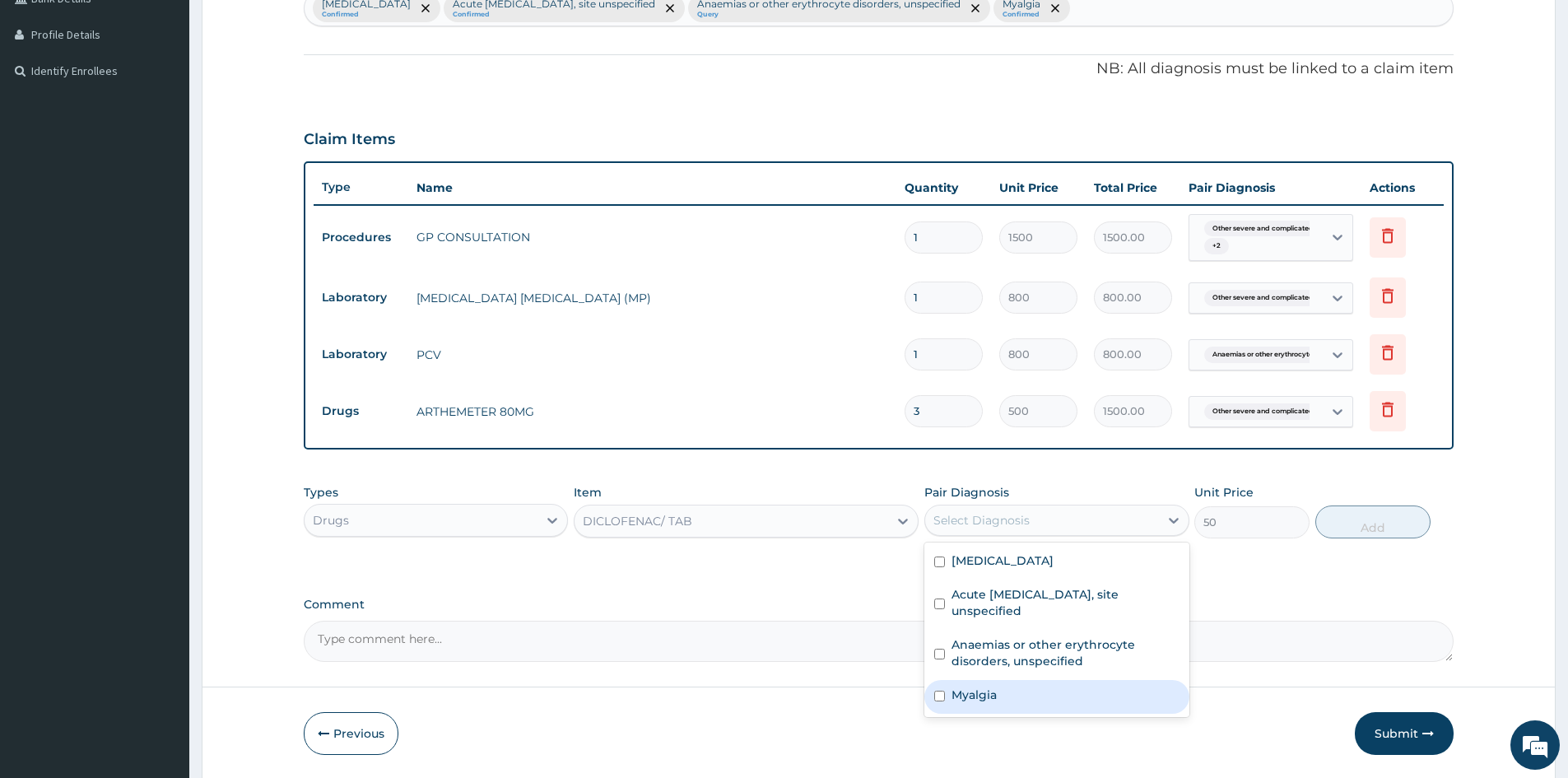
click at [943, 702] on input "checkbox" at bounding box center [939, 696] width 11 height 11
checkbox input "true"
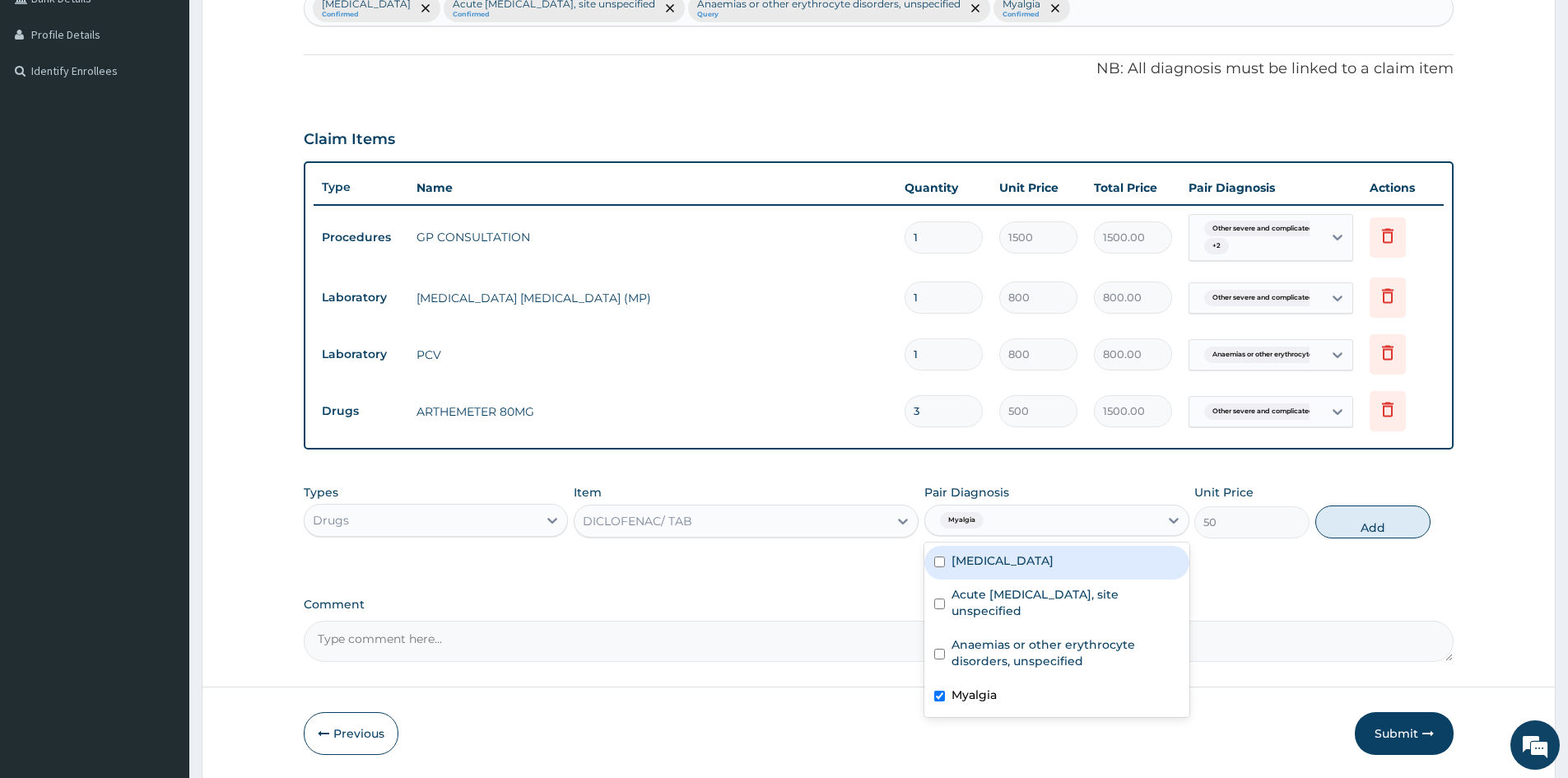
click at [939, 567] on input "checkbox" at bounding box center [939, 561] width 11 height 11
checkbox input "true"
click at [1369, 530] on button "Add" at bounding box center [1372, 521] width 115 height 33
type input "0"
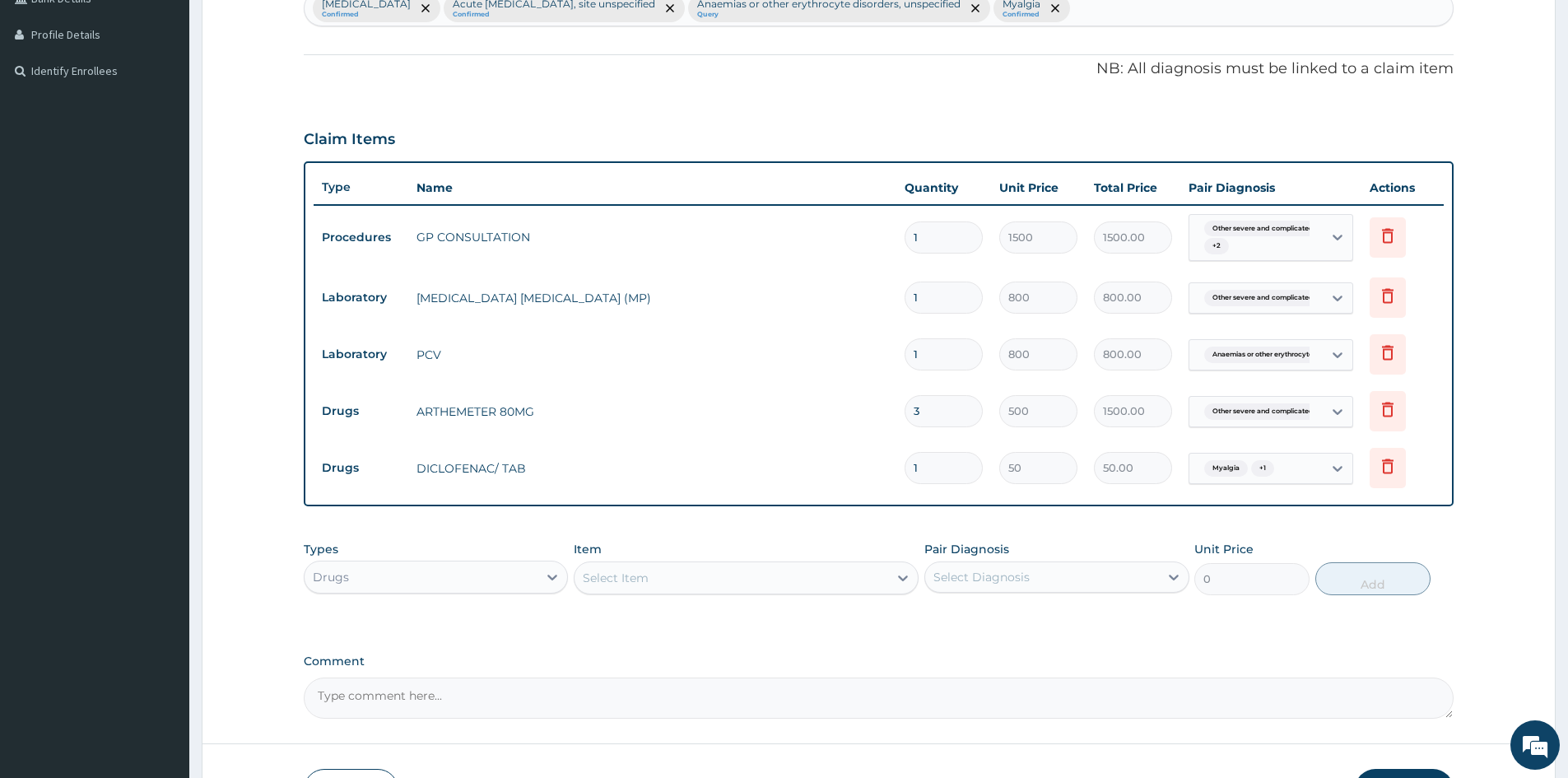
type input "10"
type input "500.00"
type input "10"
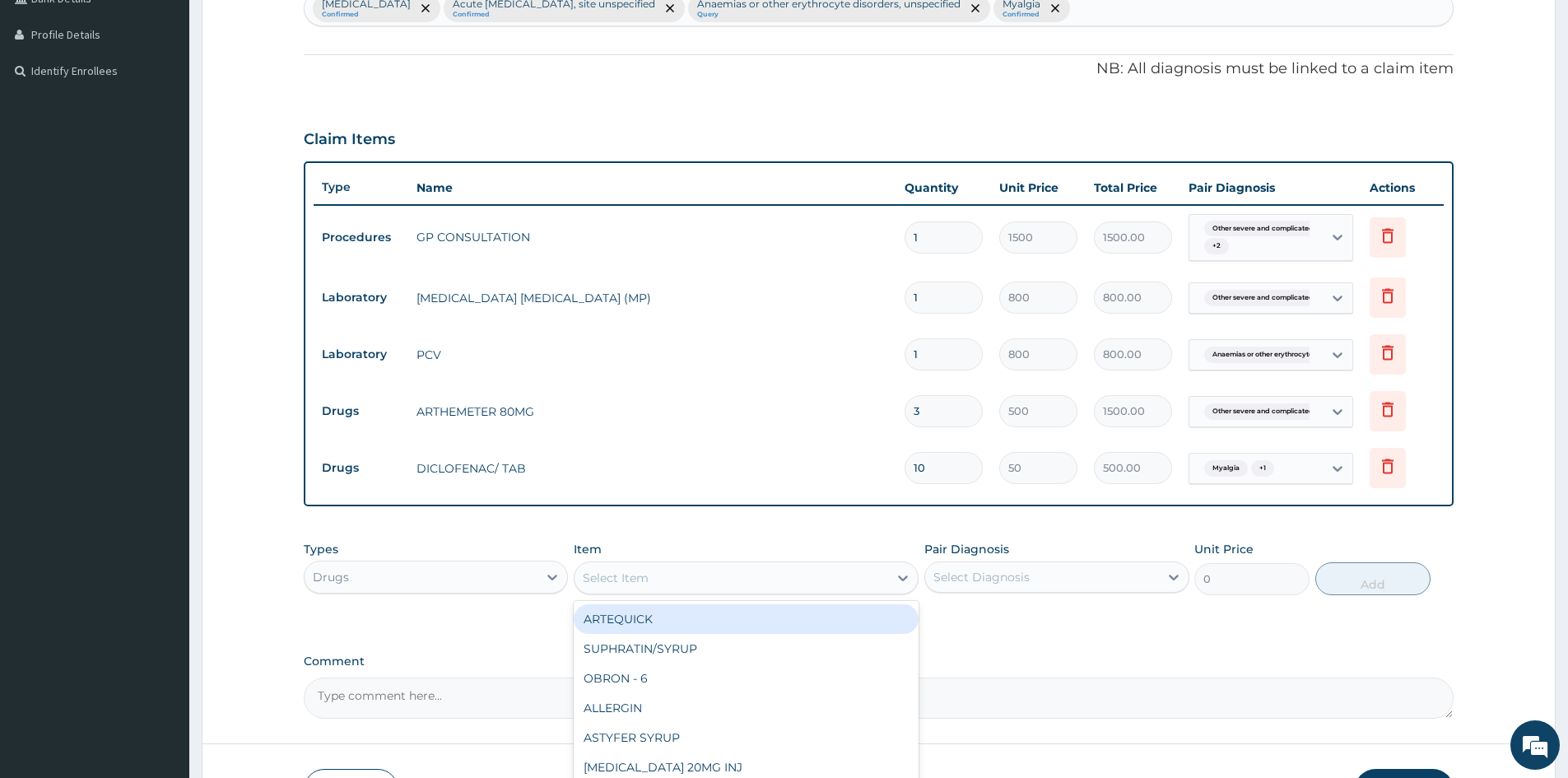
click at [715, 564] on div "Select Item" at bounding box center [746, 577] width 345 height 33
type input "LORA"
click at [636, 625] on div "LORATIDINE/TAB" at bounding box center [746, 619] width 345 height 29
type input "30"
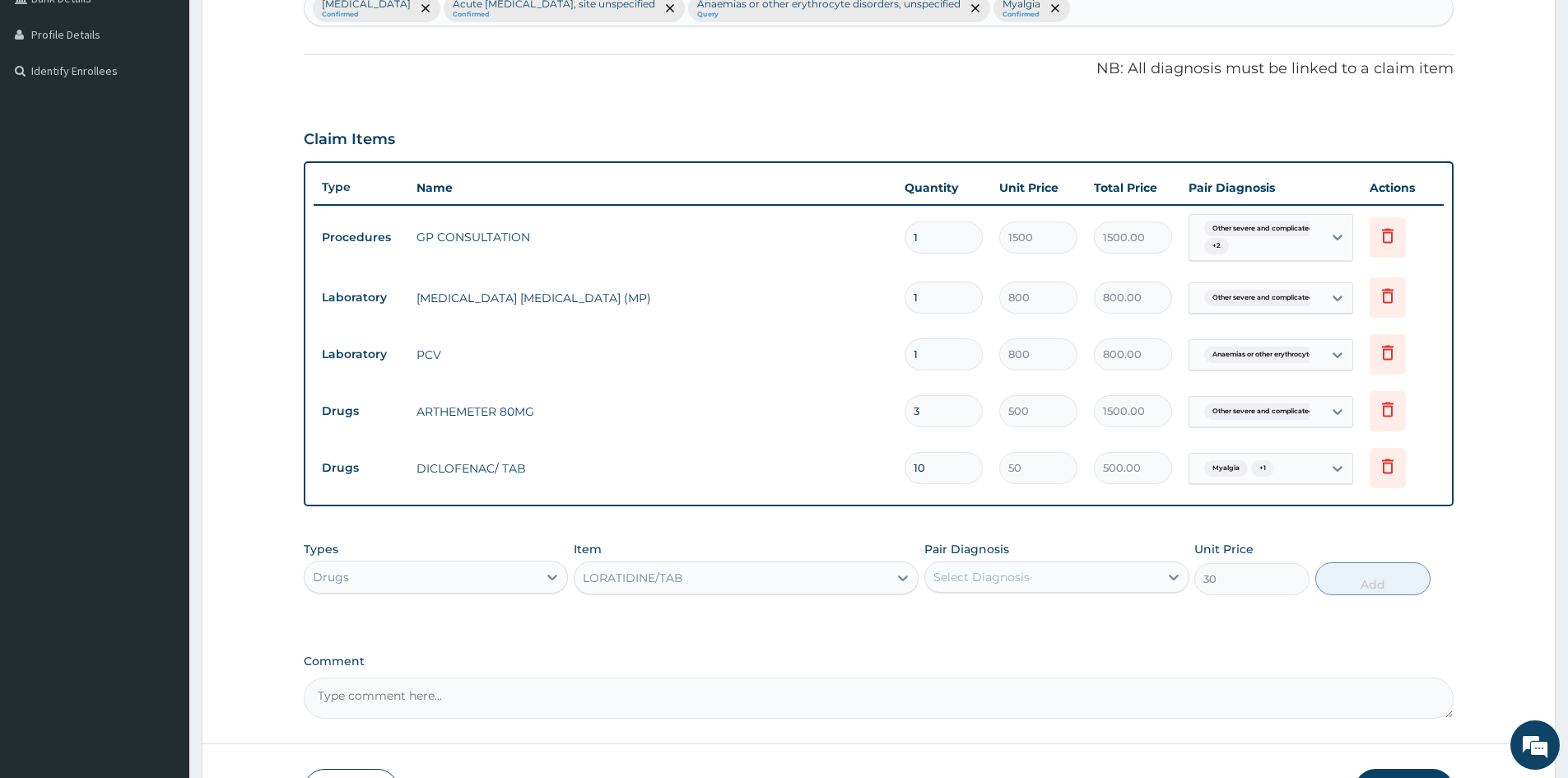
click at [1027, 570] on div "Select Diagnosis" at bounding box center [981, 577] width 97 height 17
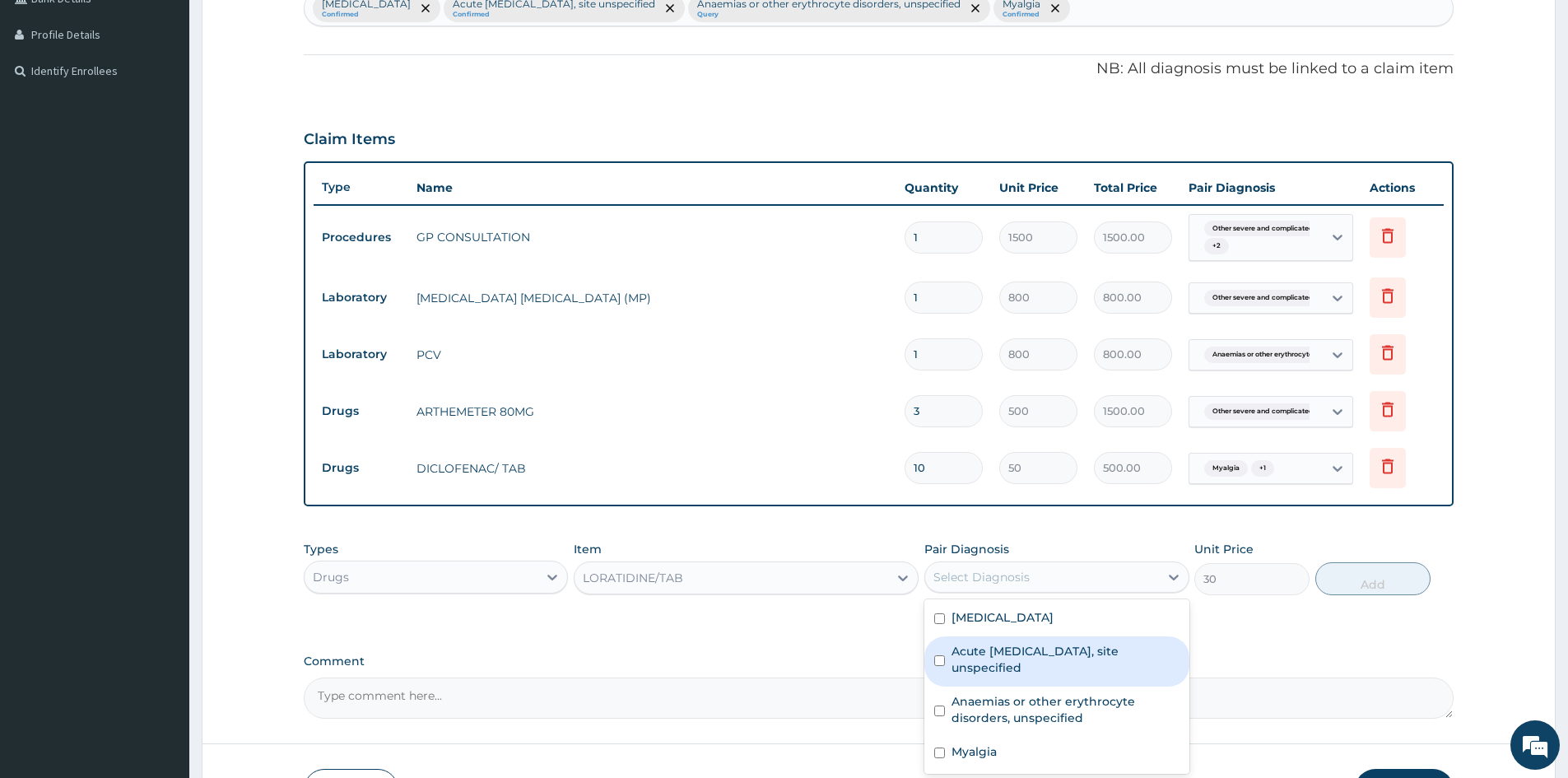
click at [938, 666] on input "checkbox" at bounding box center [939, 661] width 11 height 11
checkbox input "true"
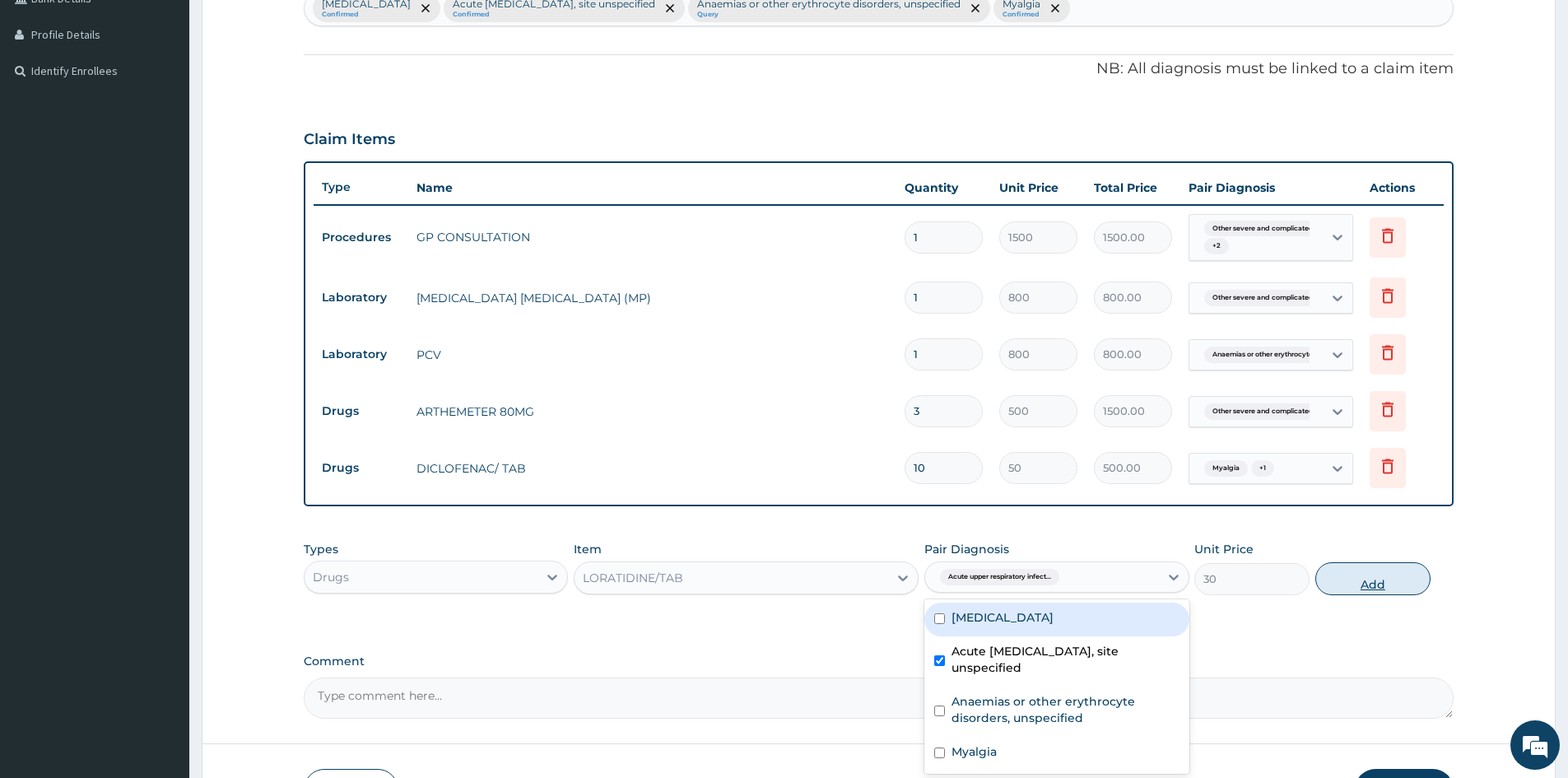
click at [1378, 582] on button "Add" at bounding box center [1372, 578] width 115 height 33
type input "0"
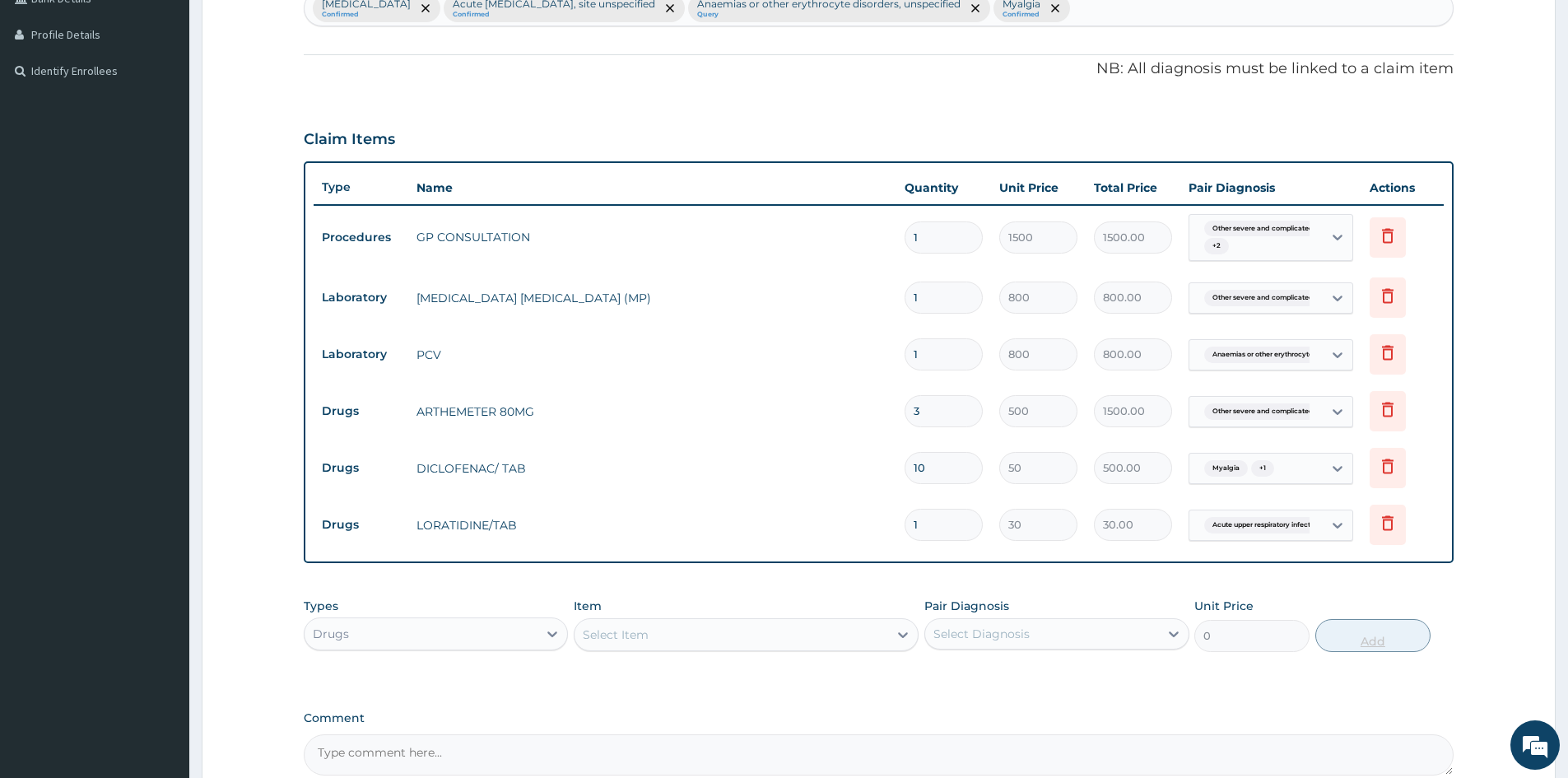
type input "15"
type input "450.00"
type input "1"
type input "30.00"
type input "0.00"
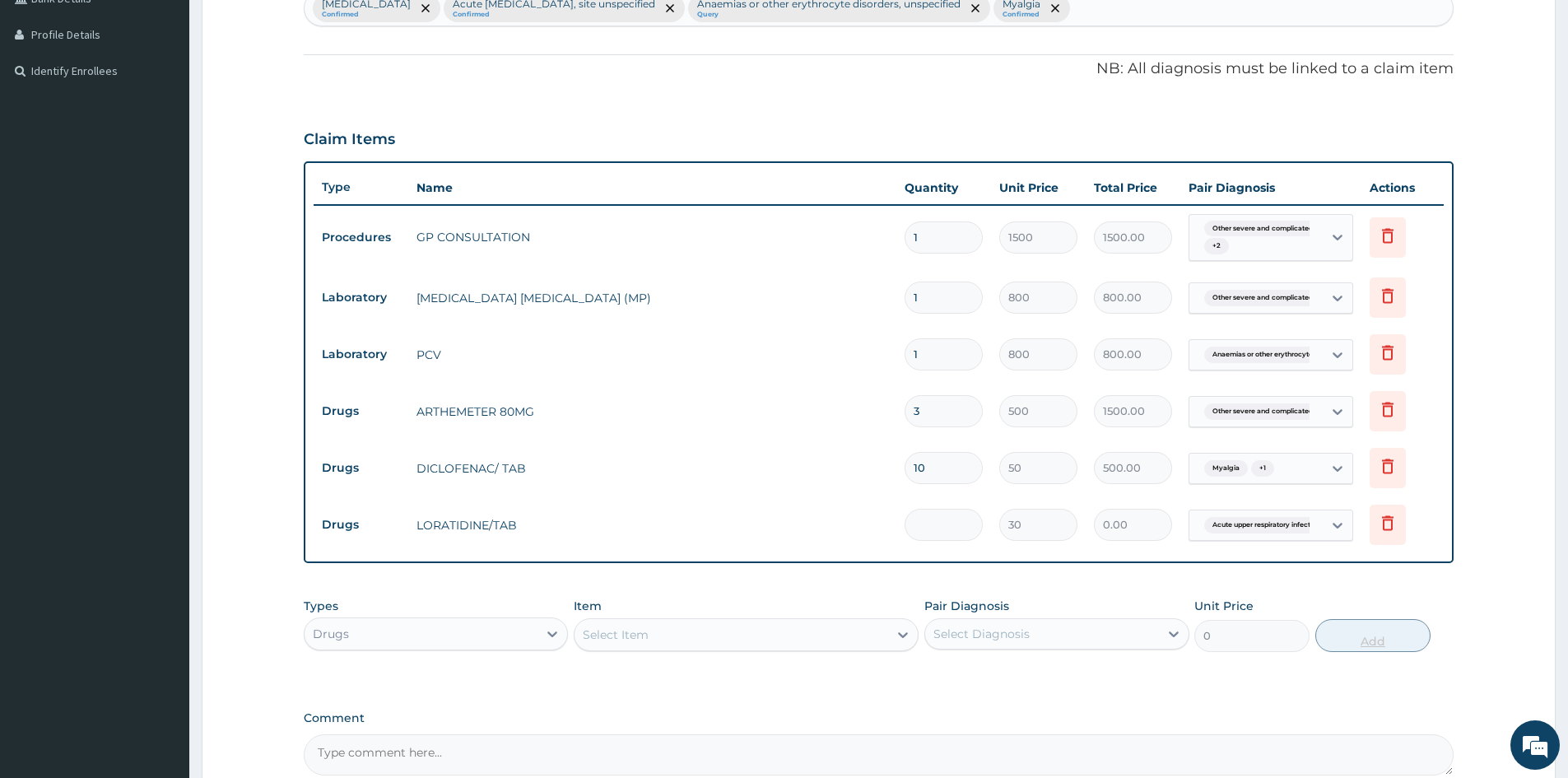
type input "5"
type input "150.00"
type input "0.00"
type input "1"
type input "30.00"
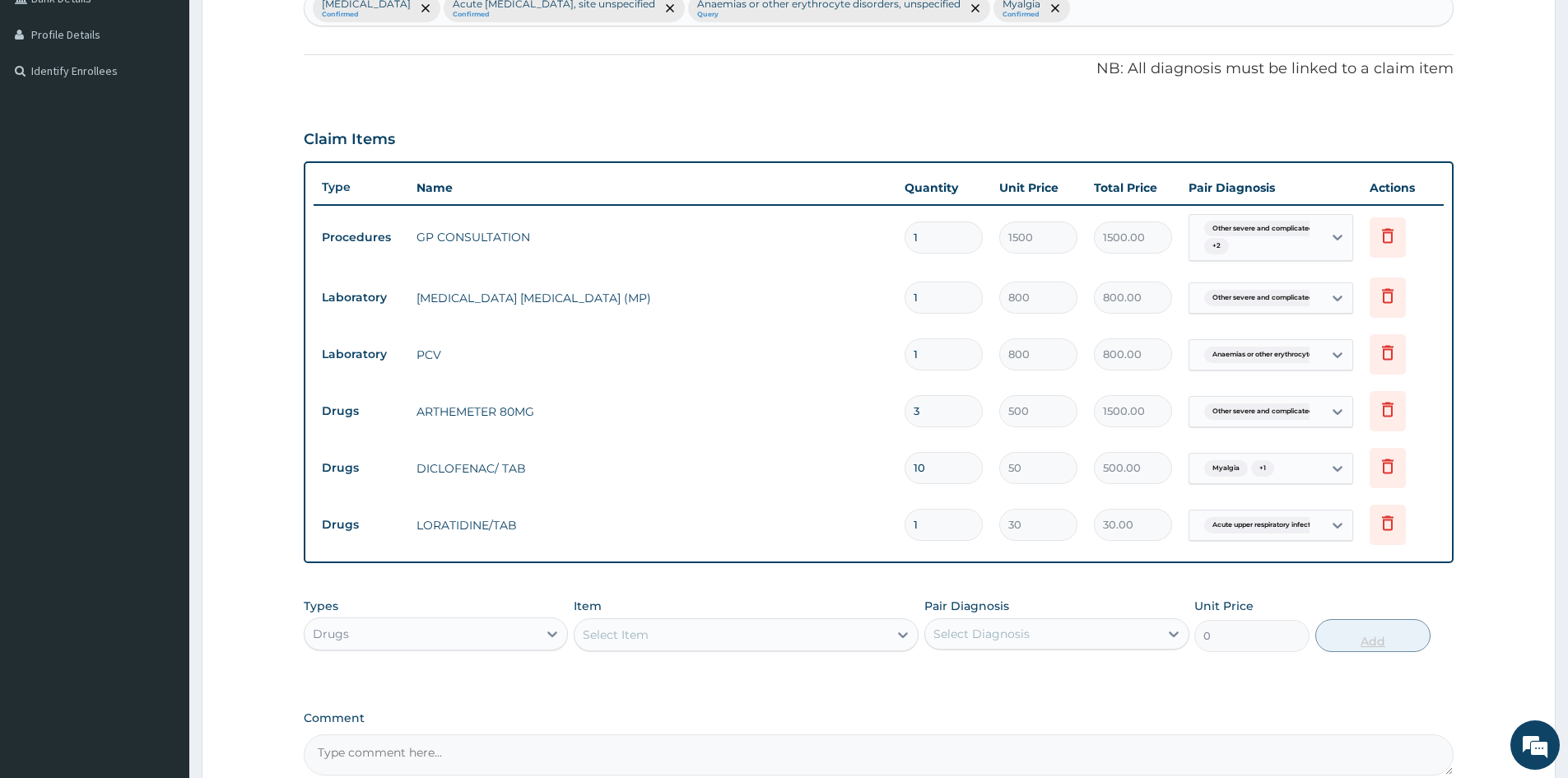
type input "10"
type input "300.00"
type input "10"
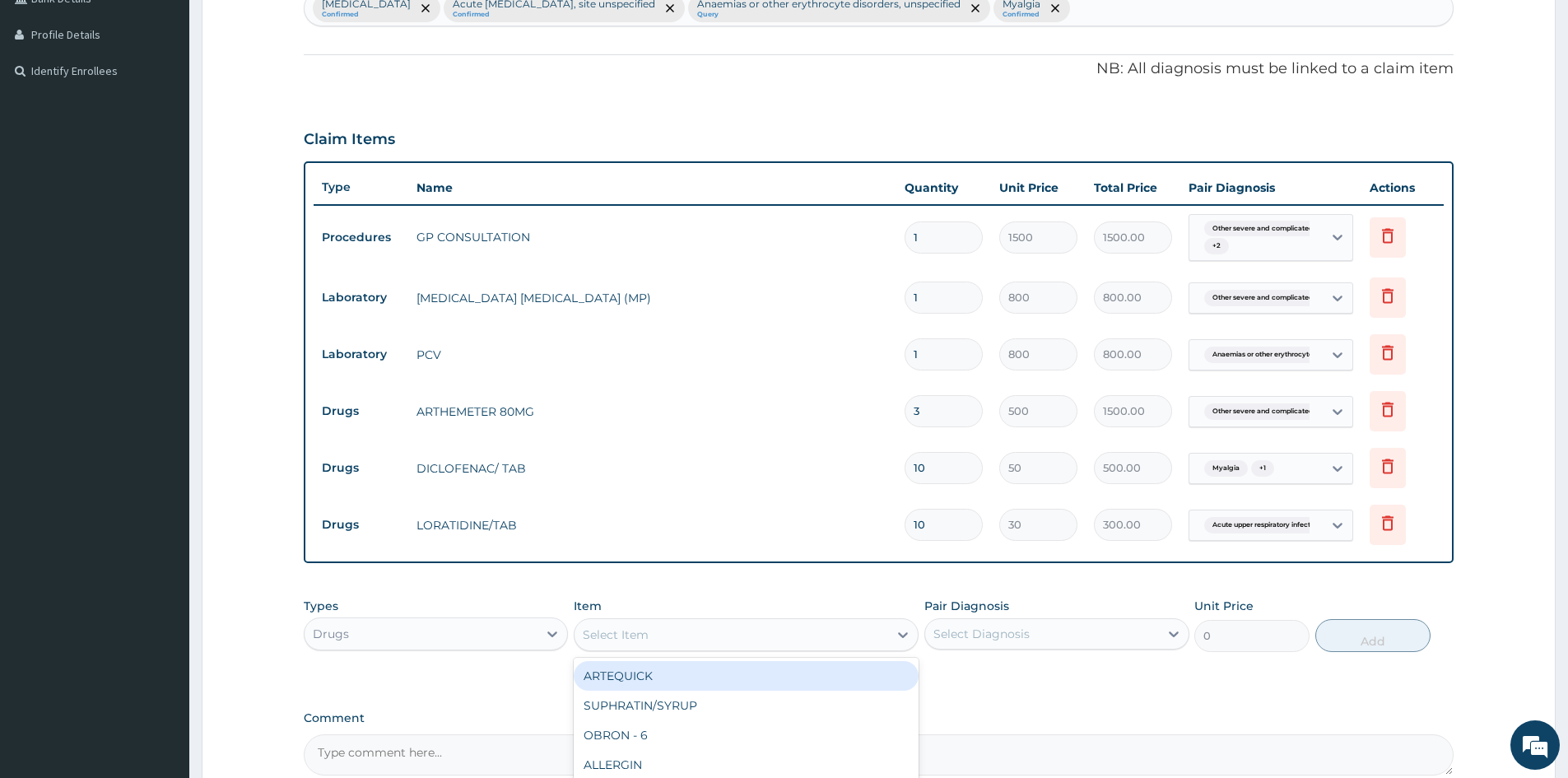
click at [661, 636] on div "Select Item" at bounding box center [732, 634] width 314 height 26
type input "ERY"
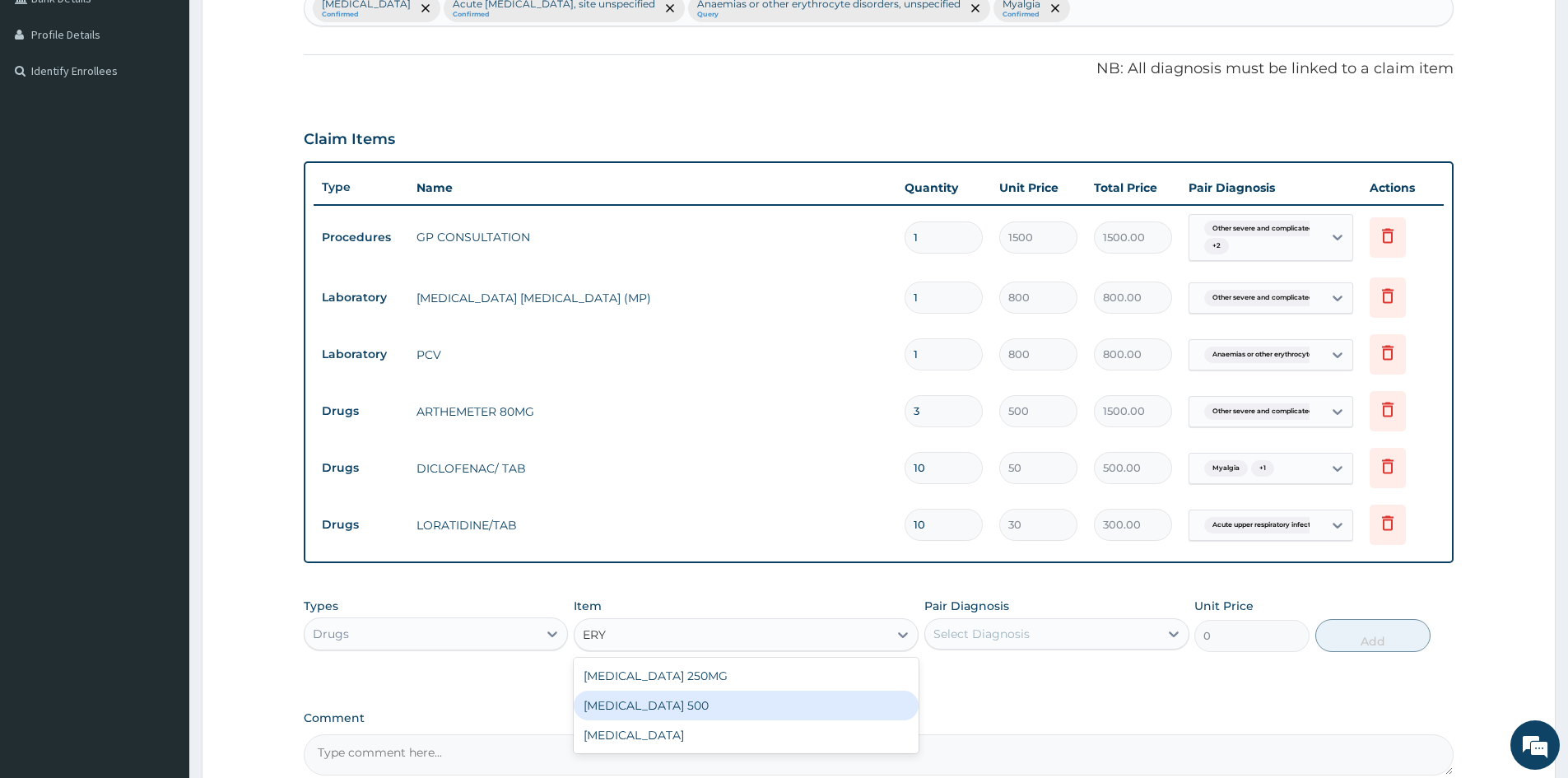
click at [645, 699] on div "ERYTHROMYCIN 500" at bounding box center [746, 705] width 345 height 29
type input "80"
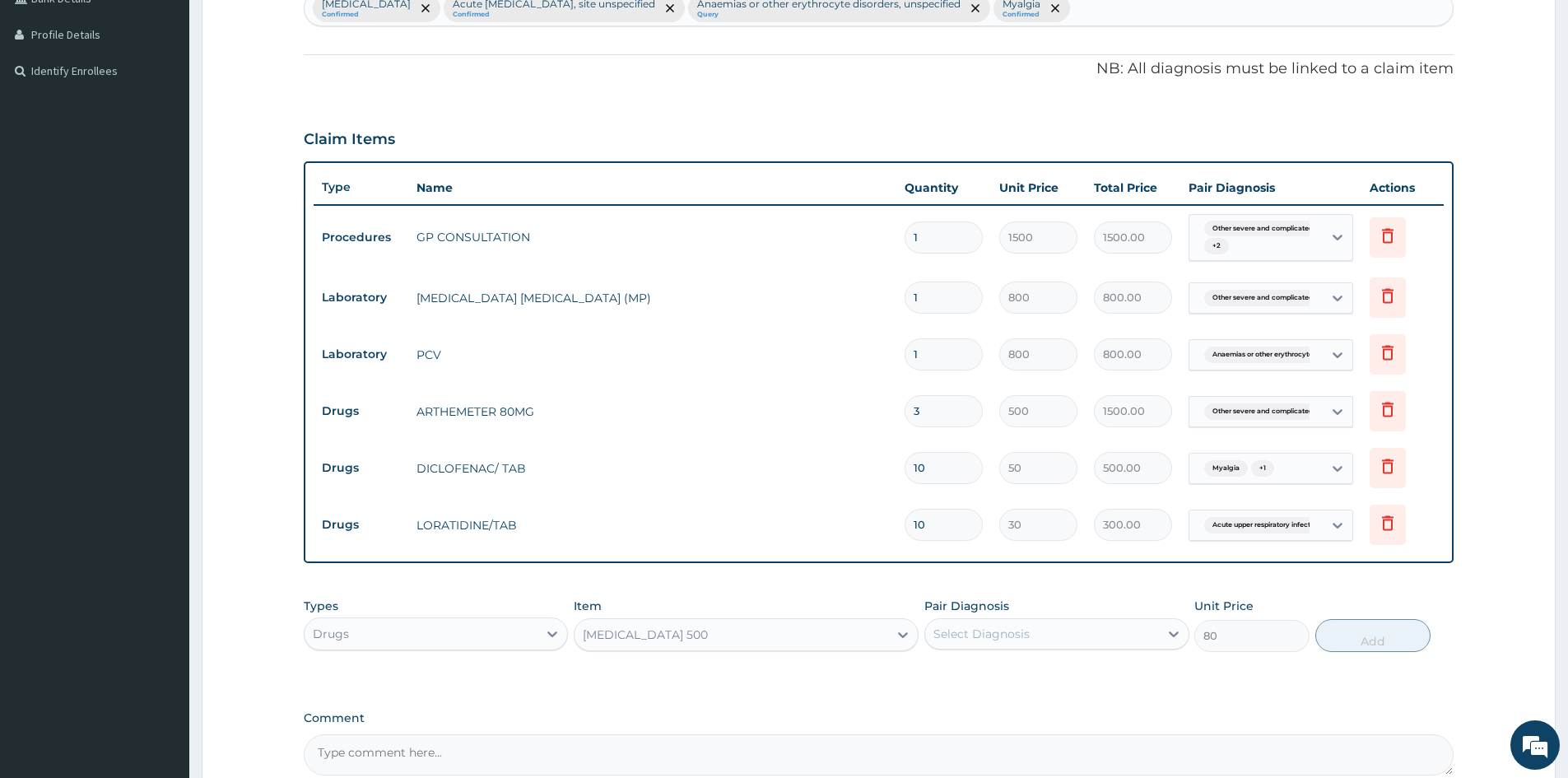
click at [990, 635] on div "Select Diagnosis" at bounding box center [981, 634] width 97 height 17
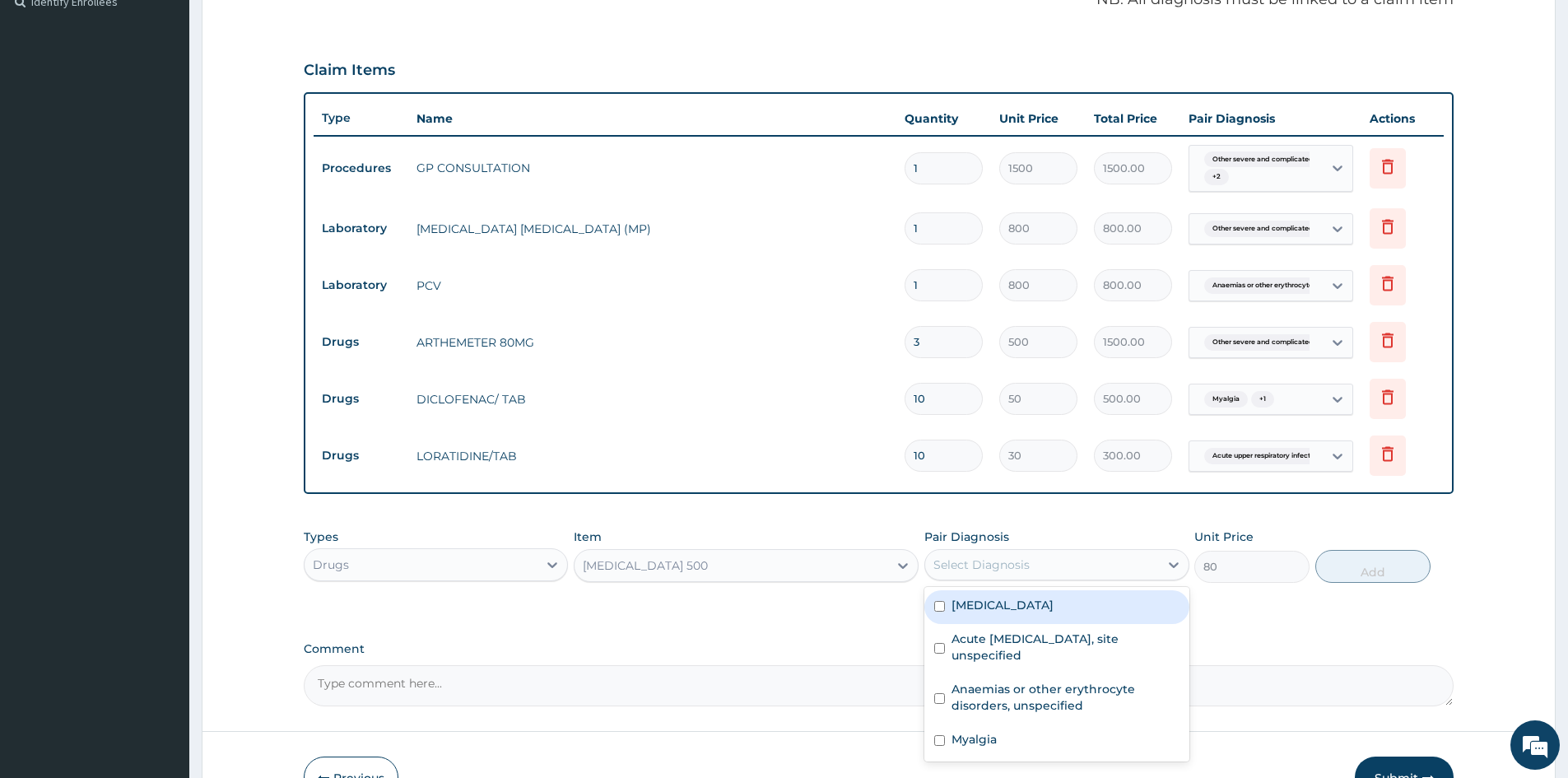
scroll to position [599, 0]
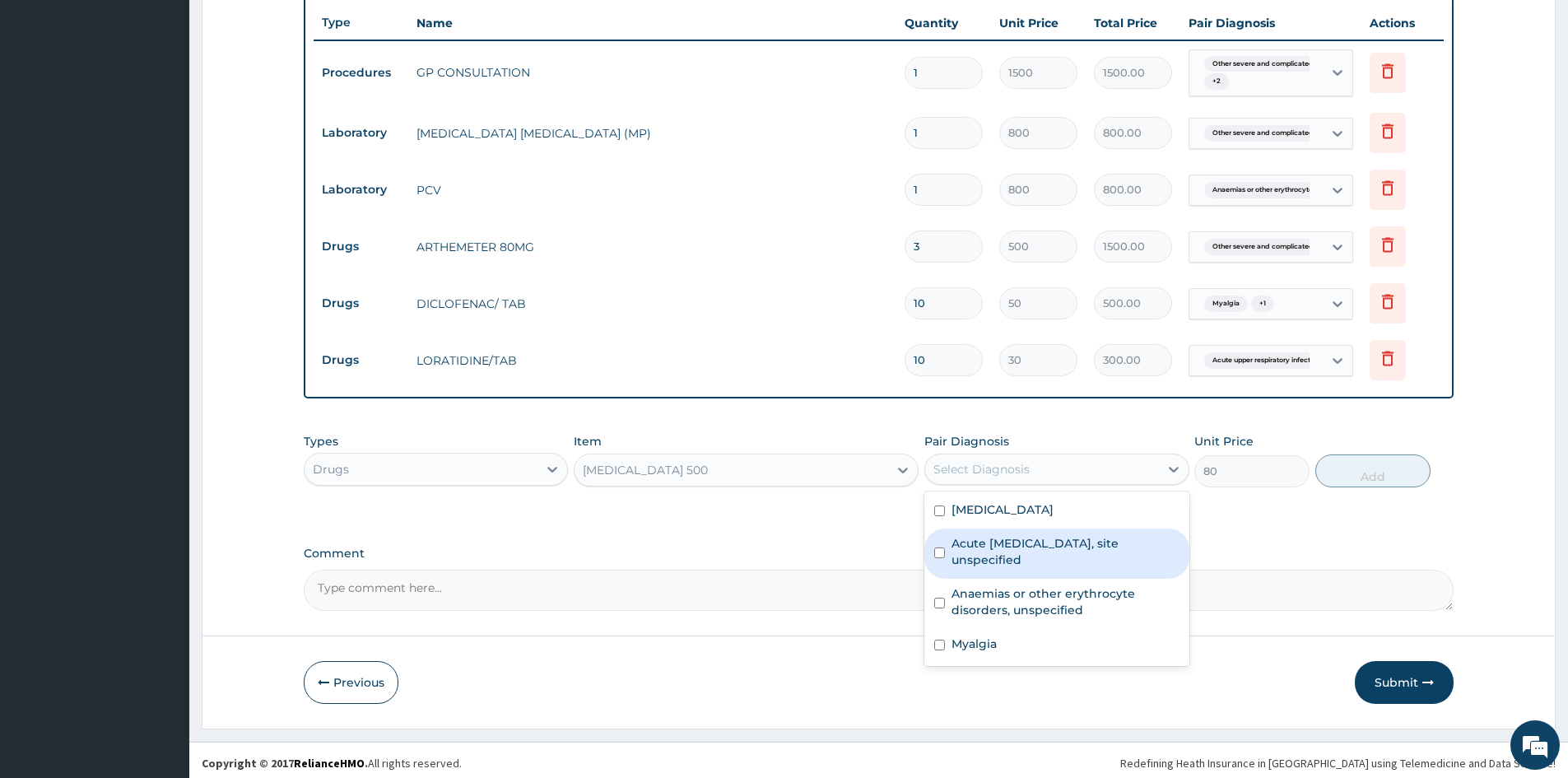
click at [941, 576] on div "Acute upper respiratory infection, site unspecified" at bounding box center [1056, 554] width 264 height 50
checkbox input "true"
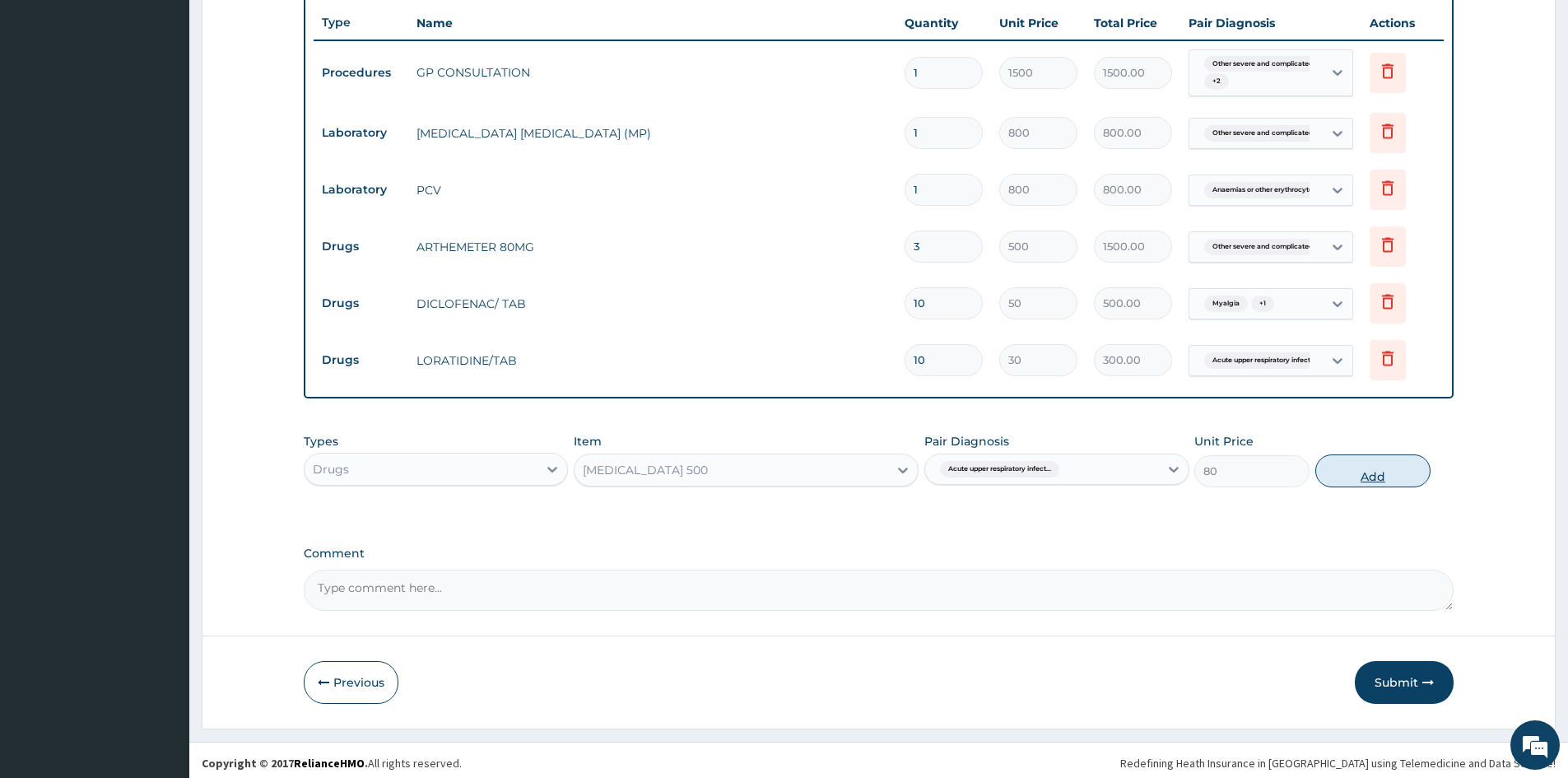
click at [1362, 472] on button "Add" at bounding box center [1372, 470] width 115 height 33
type input "0"
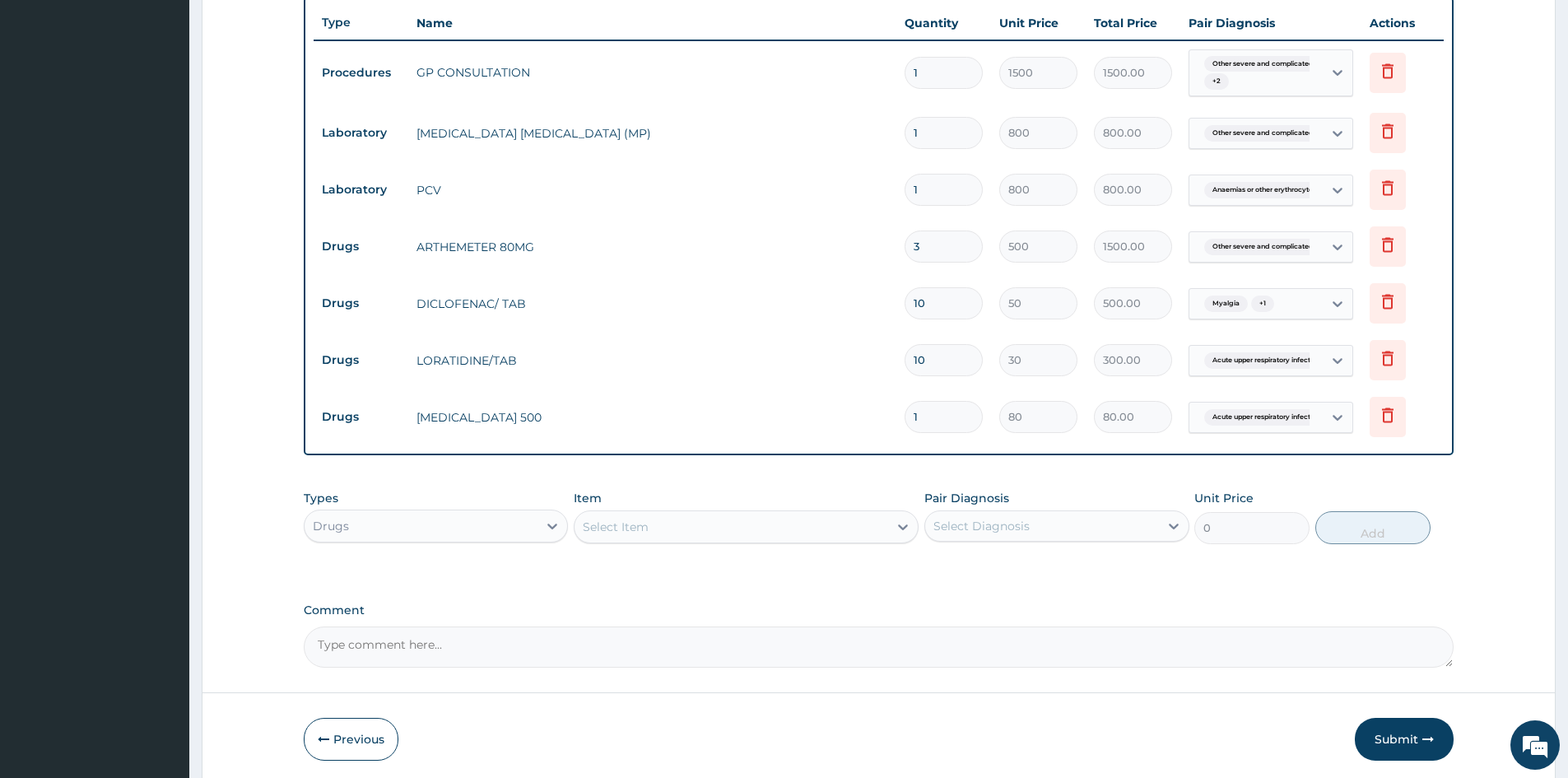
type input "15"
type input "1200.00"
type input "15"
click at [721, 513] on div "Select Item" at bounding box center [746, 526] width 345 height 33
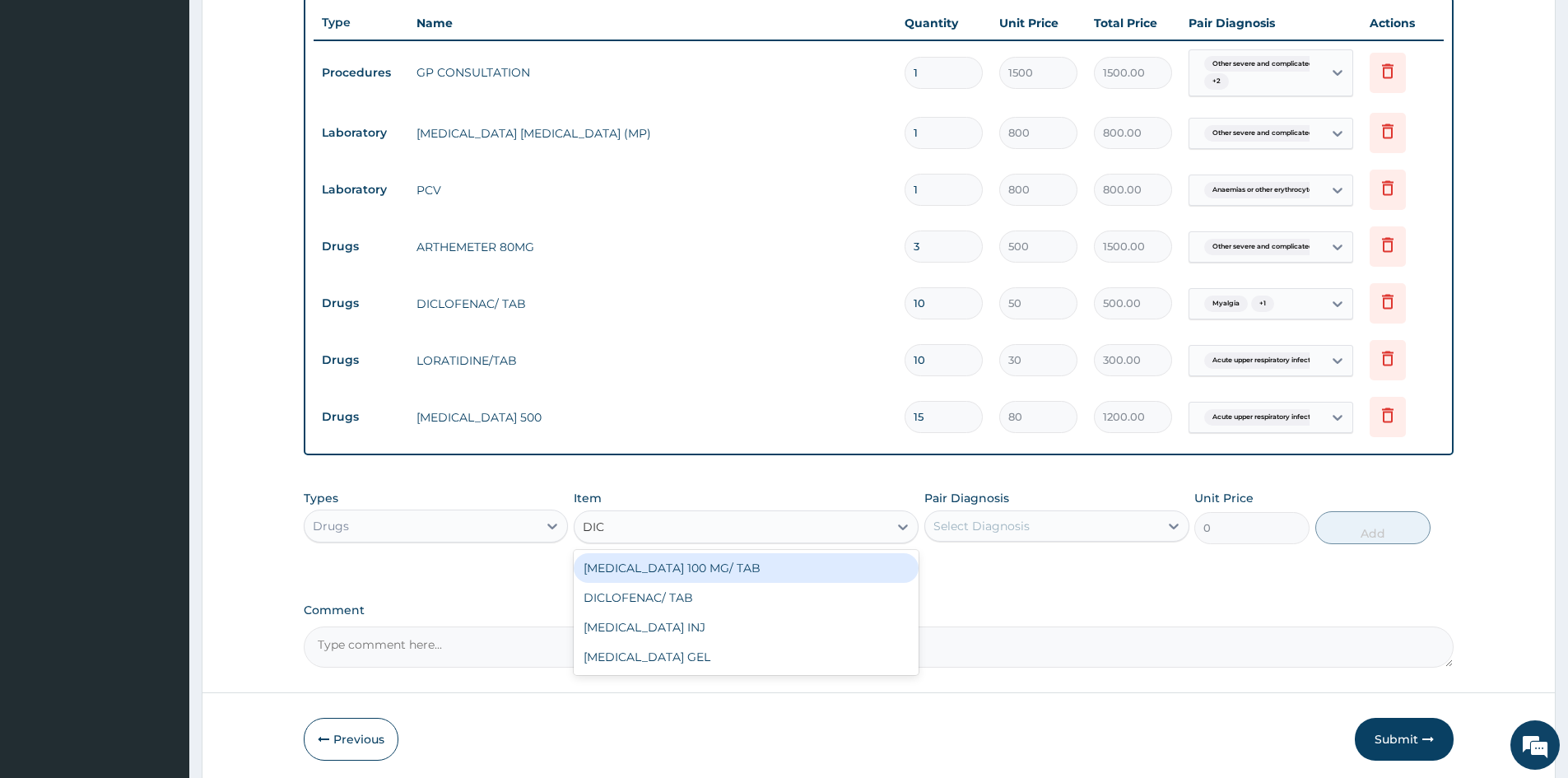
type input "DICL"
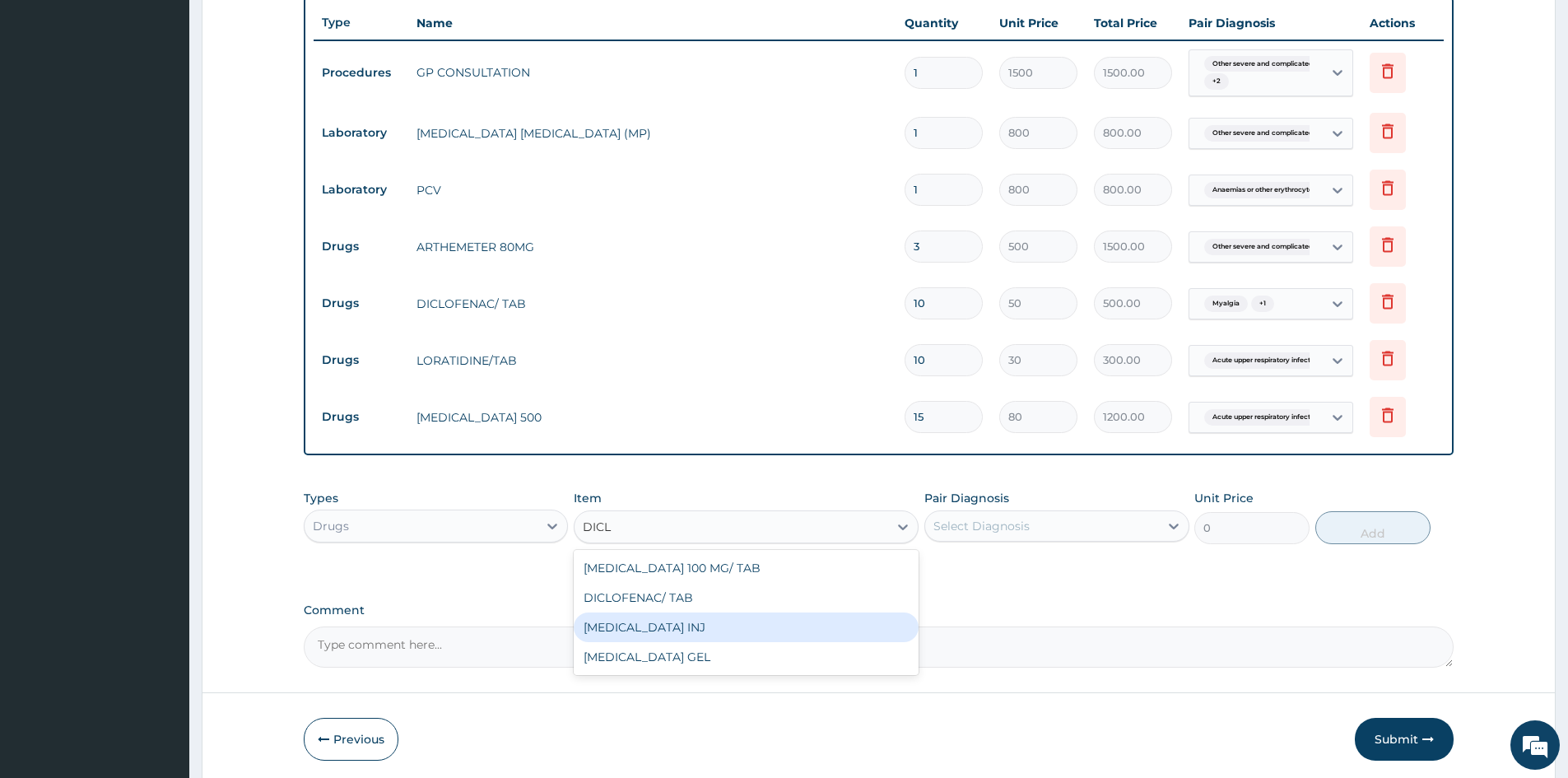
click at [668, 632] on div "DICLOFENAC INJ" at bounding box center [746, 627] width 345 height 29
type input "300"
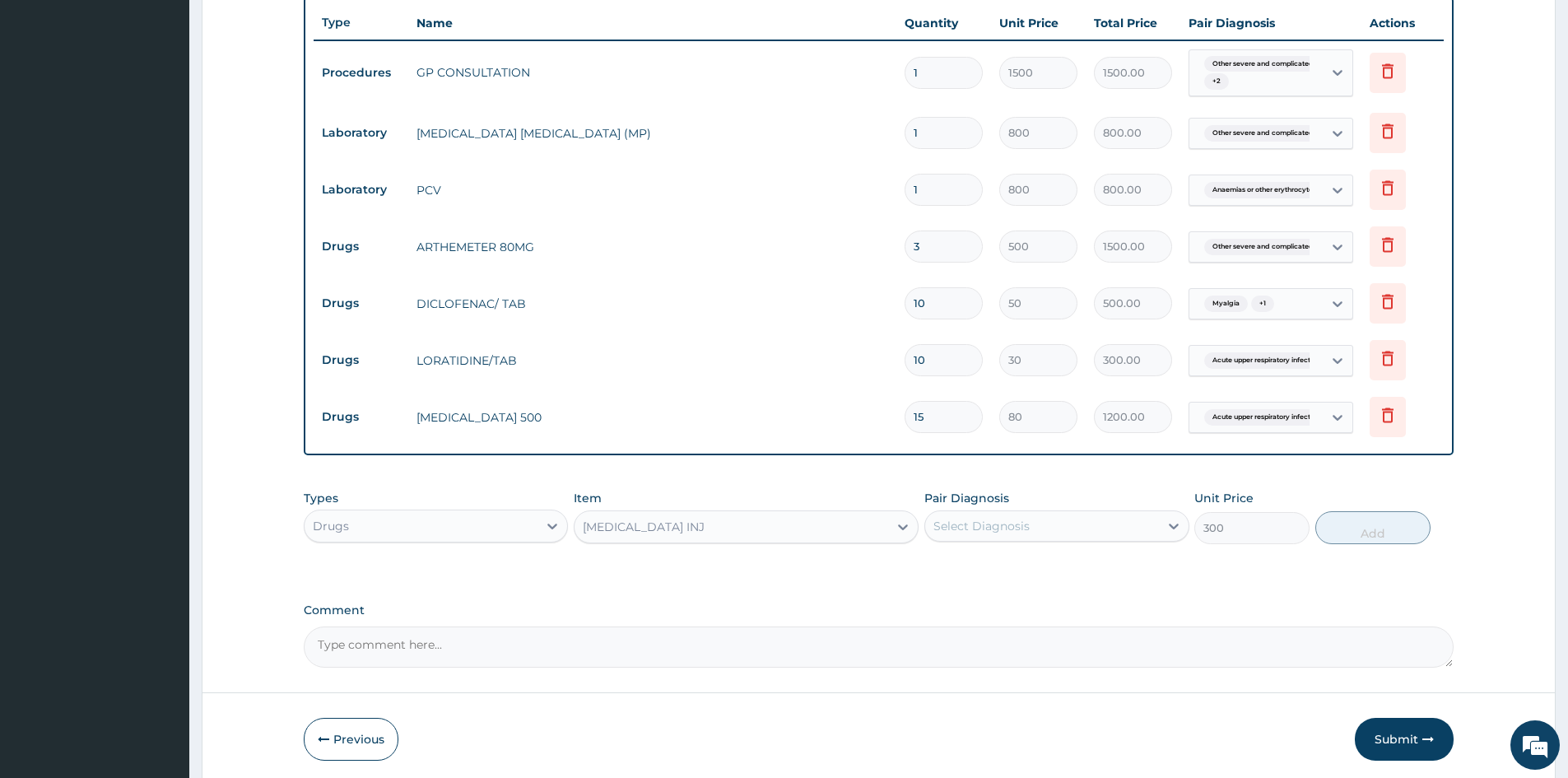
click at [960, 530] on div "Select Diagnosis" at bounding box center [981, 526] width 97 height 17
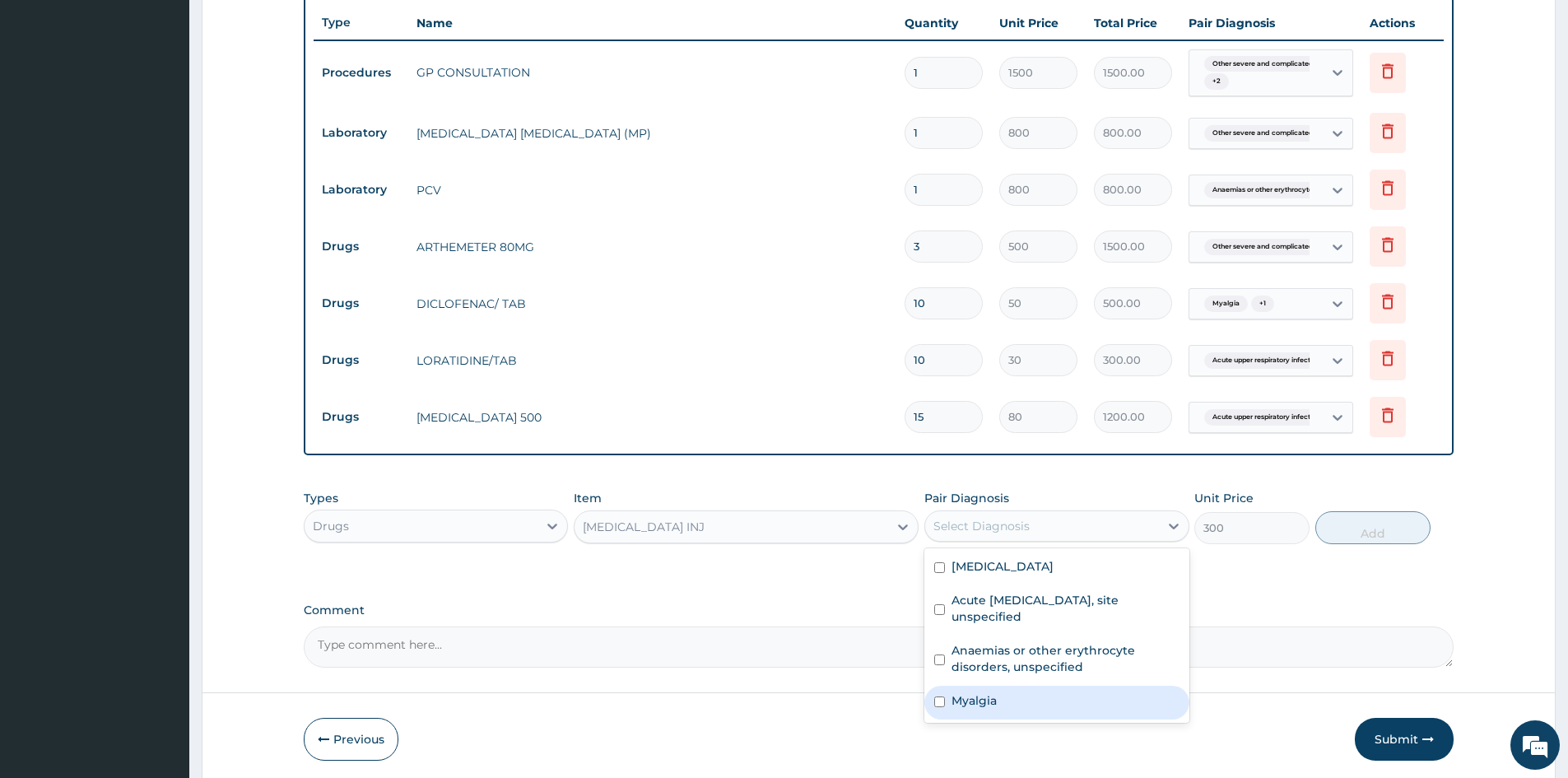
drag, startPoint x: 938, startPoint y: 713, endPoint x: 947, endPoint y: 708, distance: 10.3
click at [937, 707] on input "checkbox" at bounding box center [939, 702] width 11 height 11
checkbox input "true"
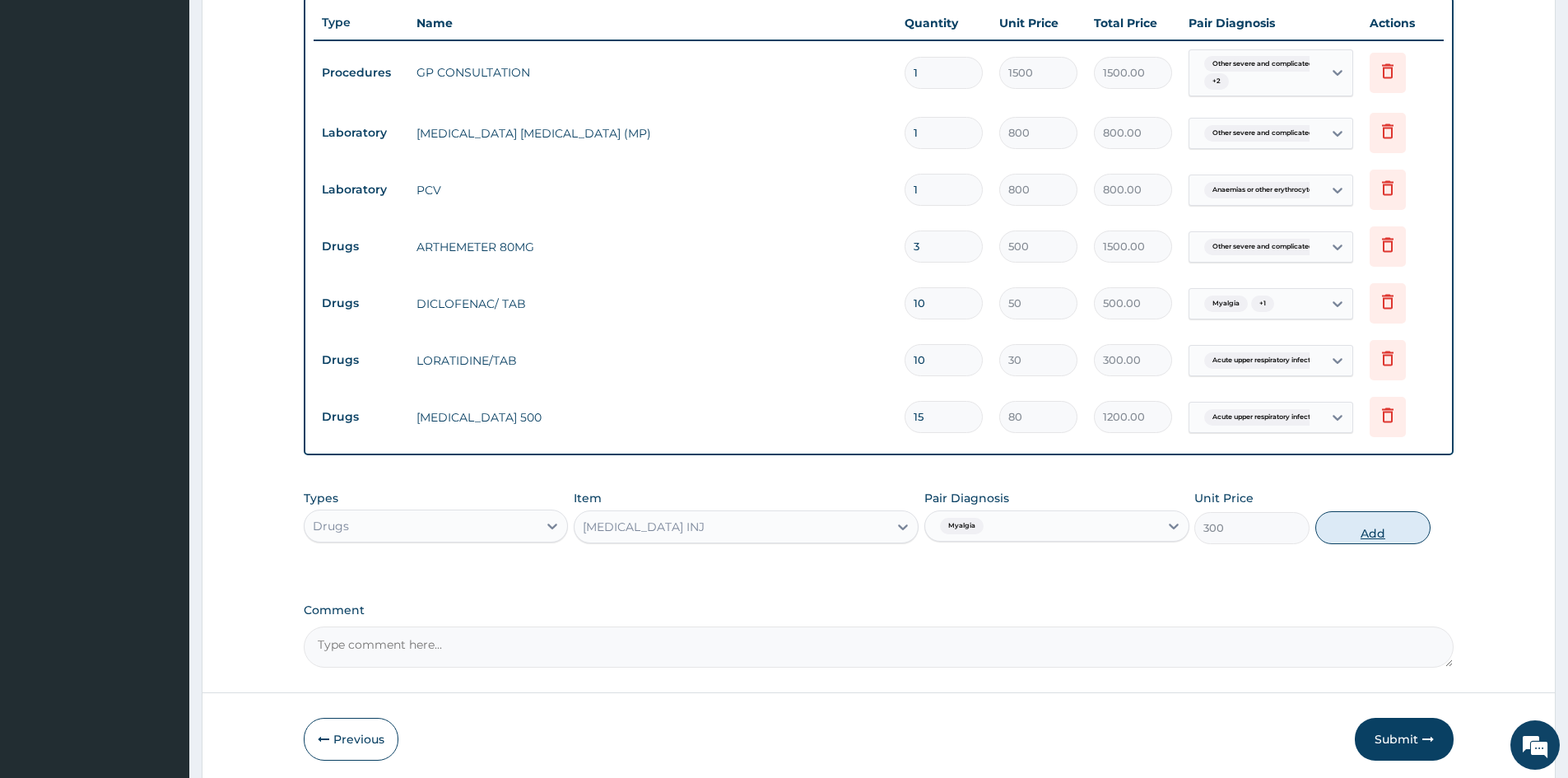
click at [1380, 531] on button "Add" at bounding box center [1372, 527] width 115 height 33
type input "0"
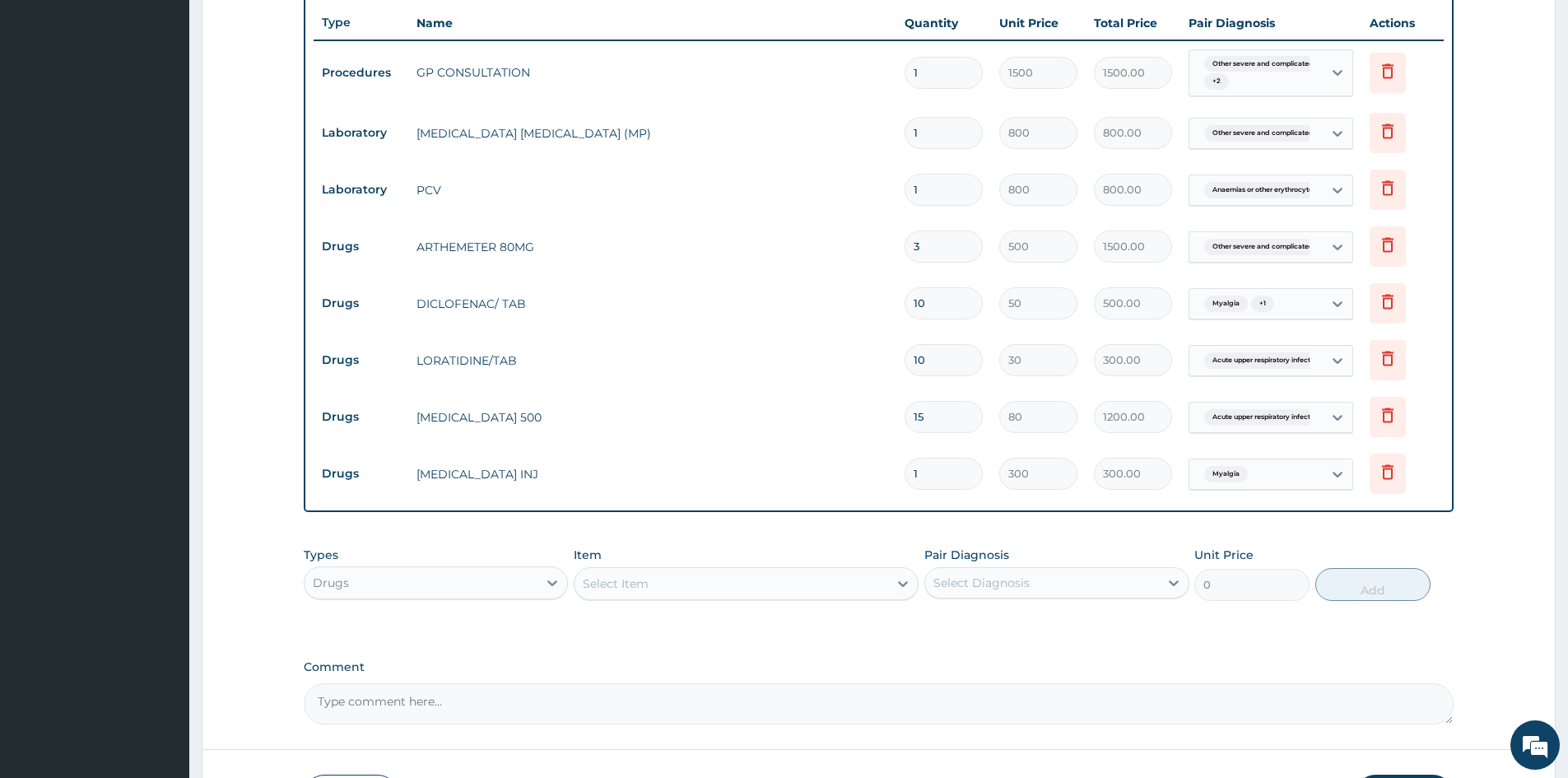
click at [661, 585] on div "Select Item" at bounding box center [732, 583] width 314 height 26
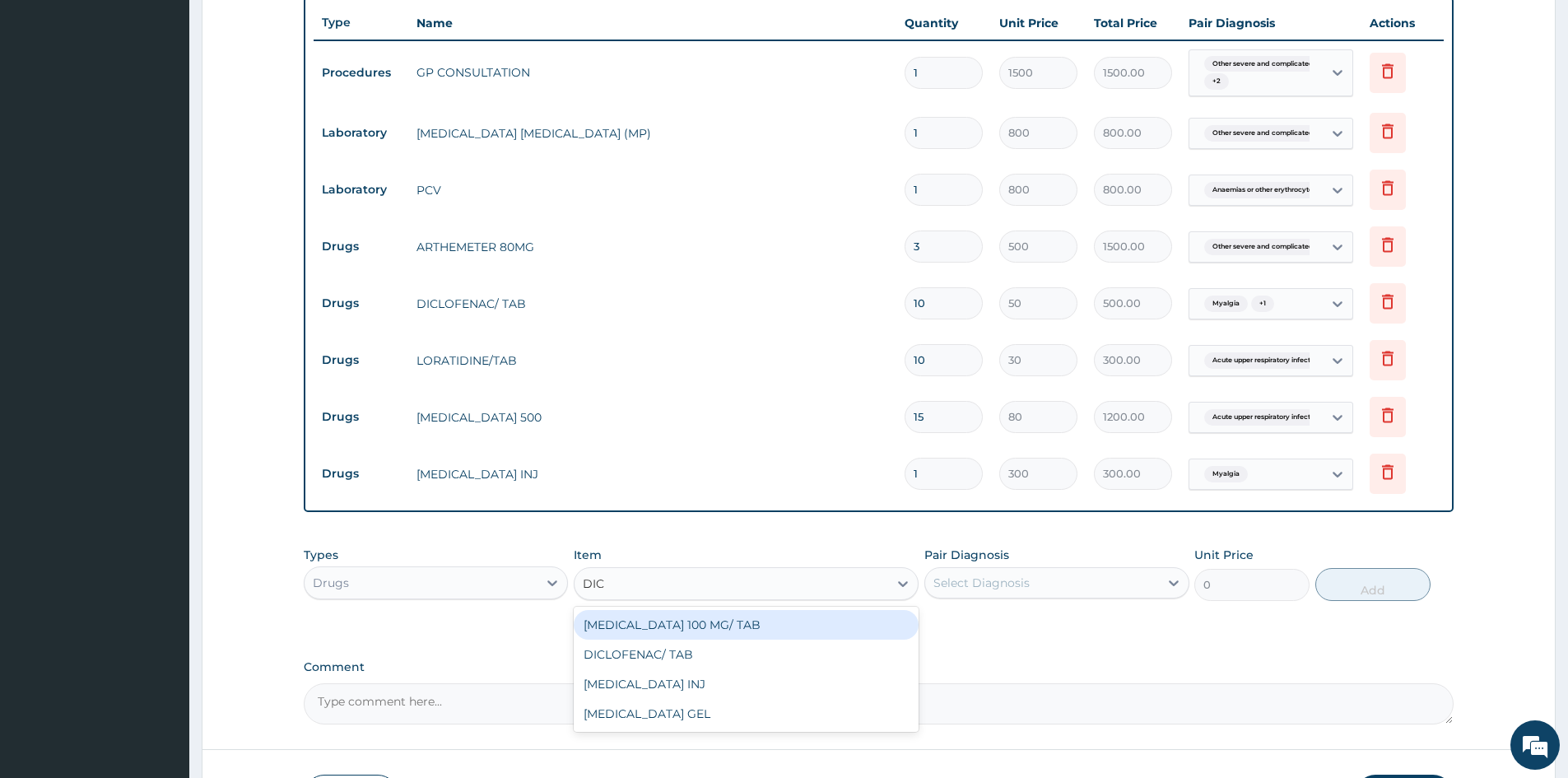
type input "DICL"
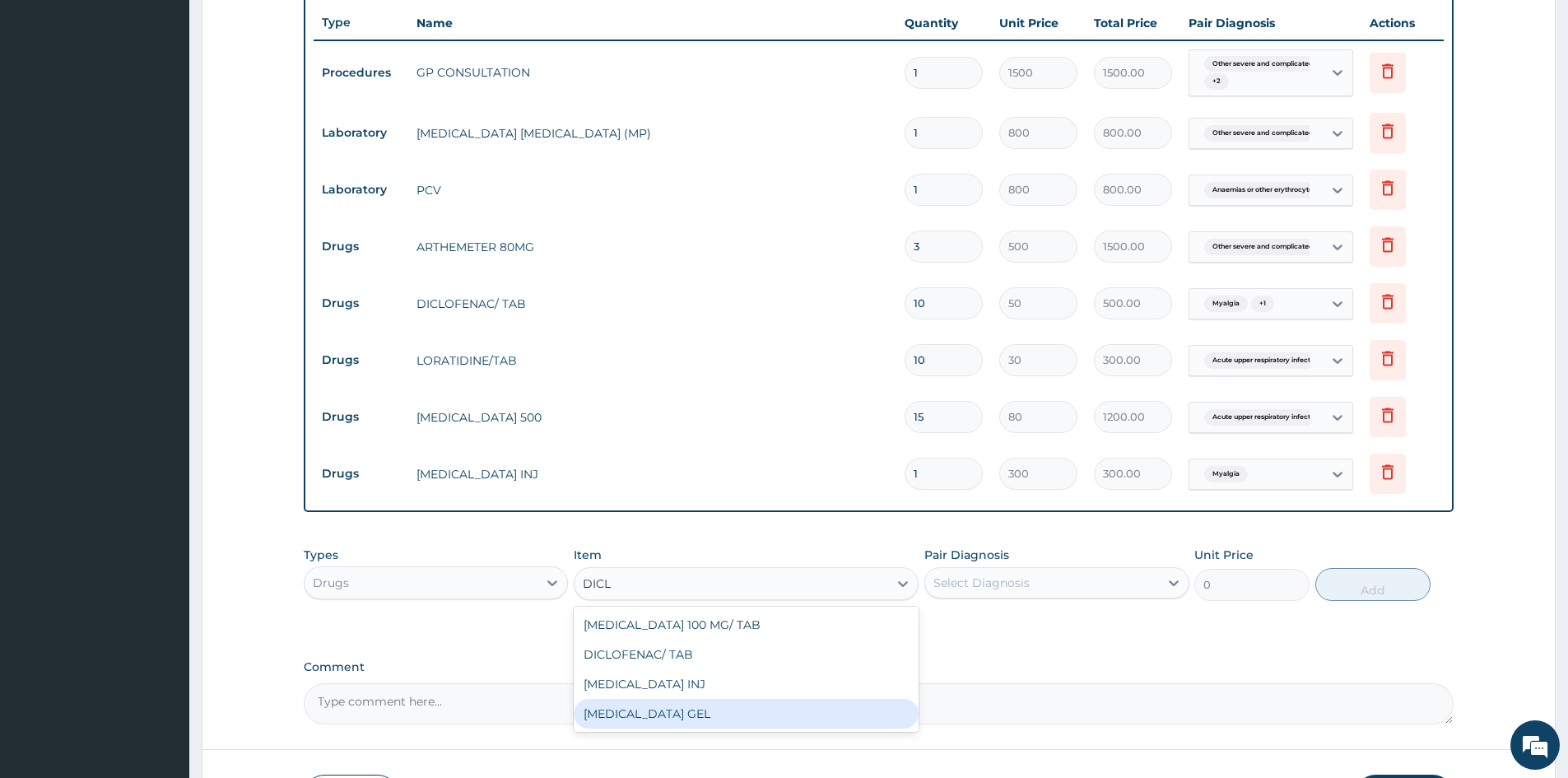
click at [658, 712] on div "[MEDICAL_DATA] GEL" at bounding box center [746, 713] width 345 height 29
type input "1000"
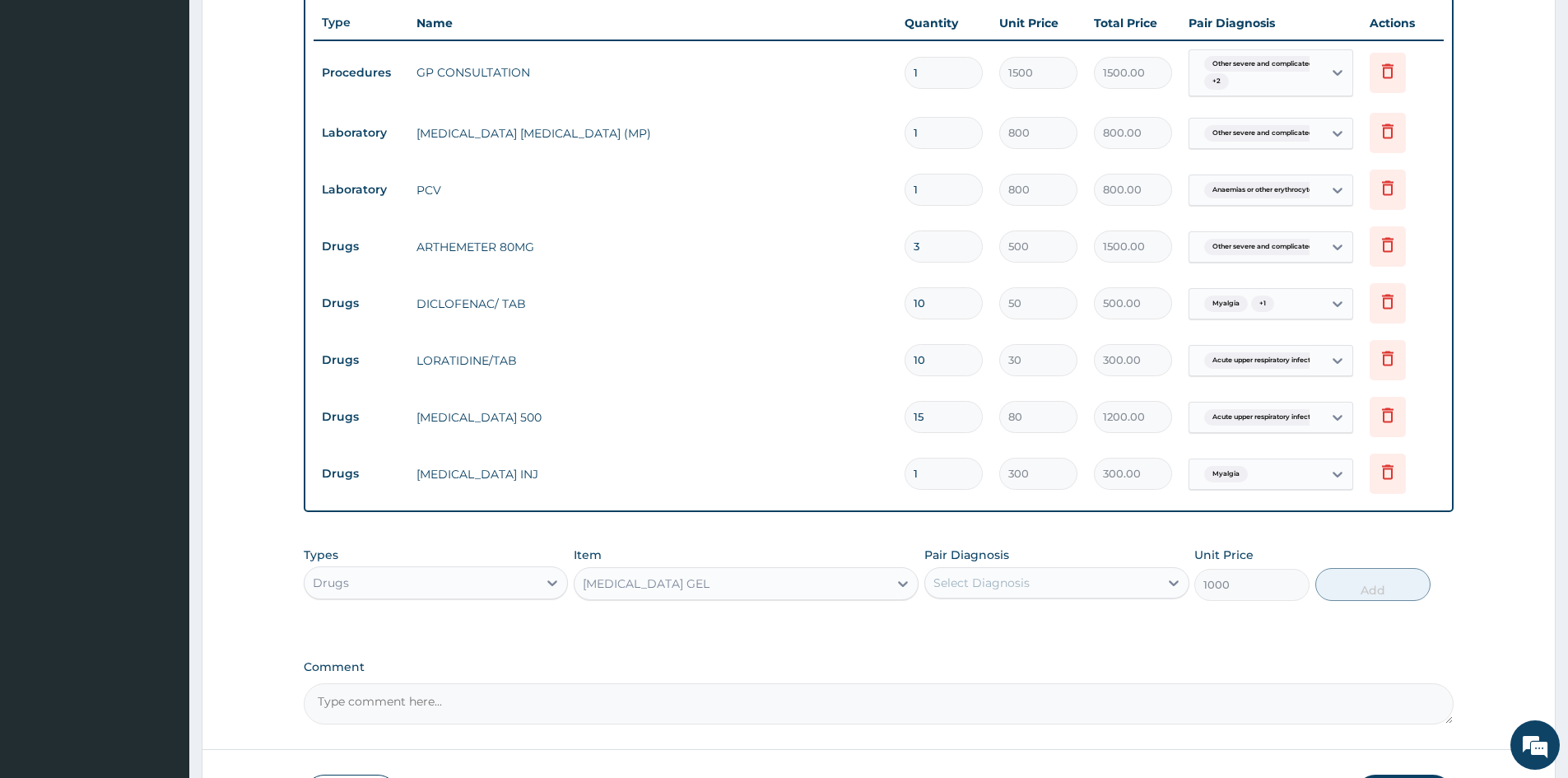
click at [1014, 587] on div "Select Diagnosis" at bounding box center [981, 583] width 97 height 17
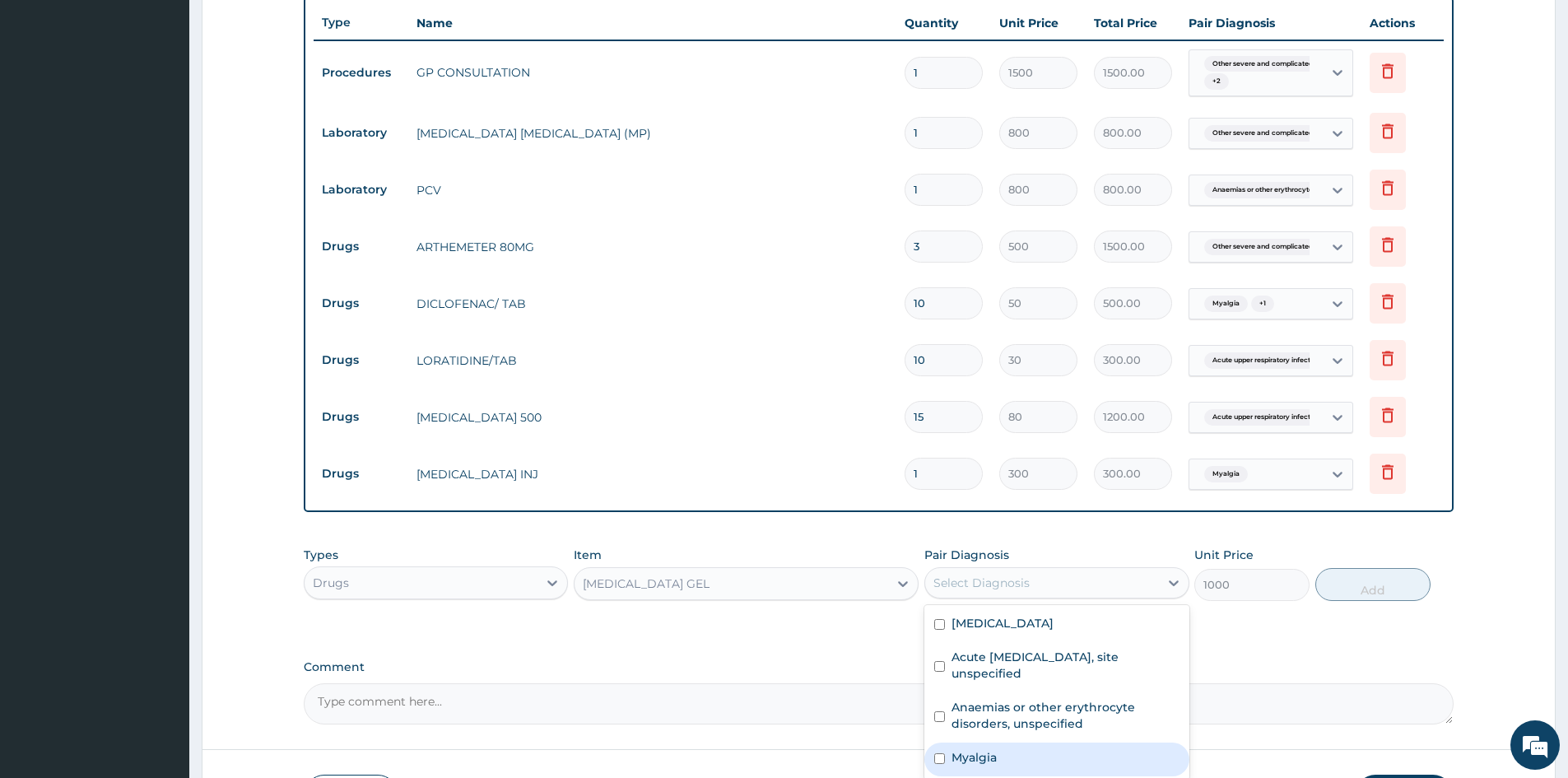
click at [937, 764] on input "checkbox" at bounding box center [939, 758] width 11 height 11
checkbox input "true"
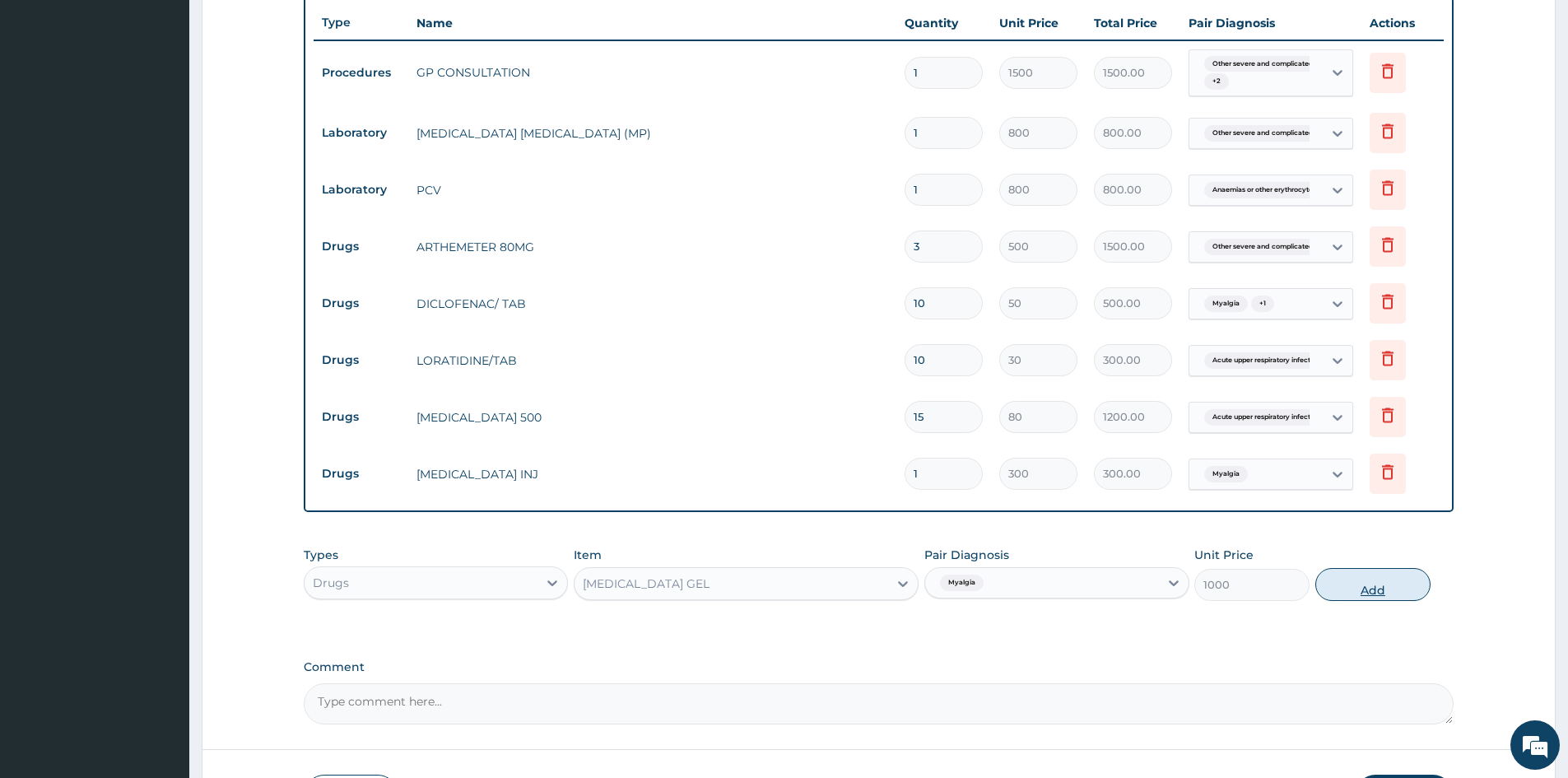
click at [1367, 589] on button "Add" at bounding box center [1372, 584] width 115 height 33
type input "0"
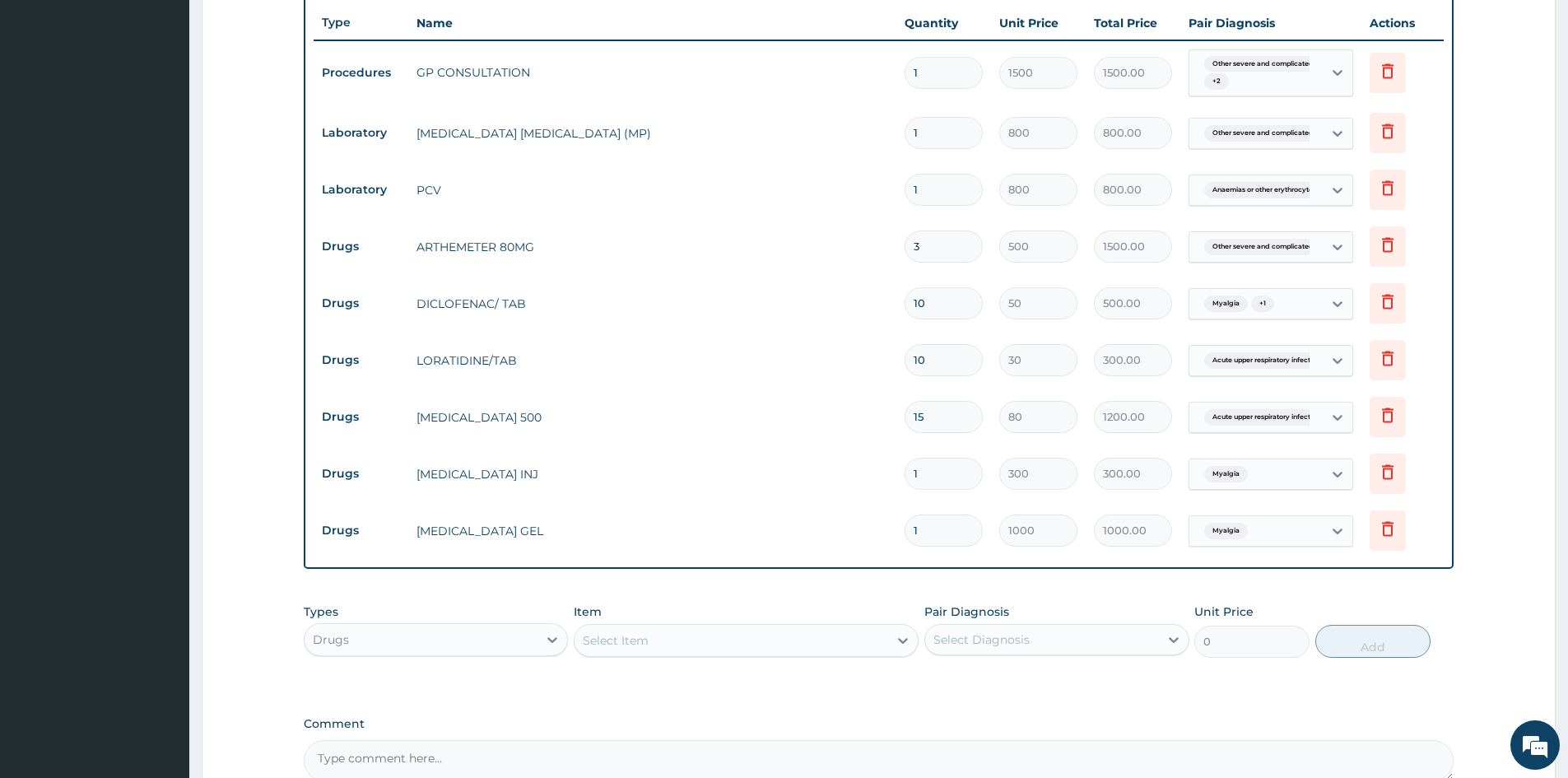
click at [658, 635] on div "Select Item" at bounding box center [732, 640] width 314 height 26
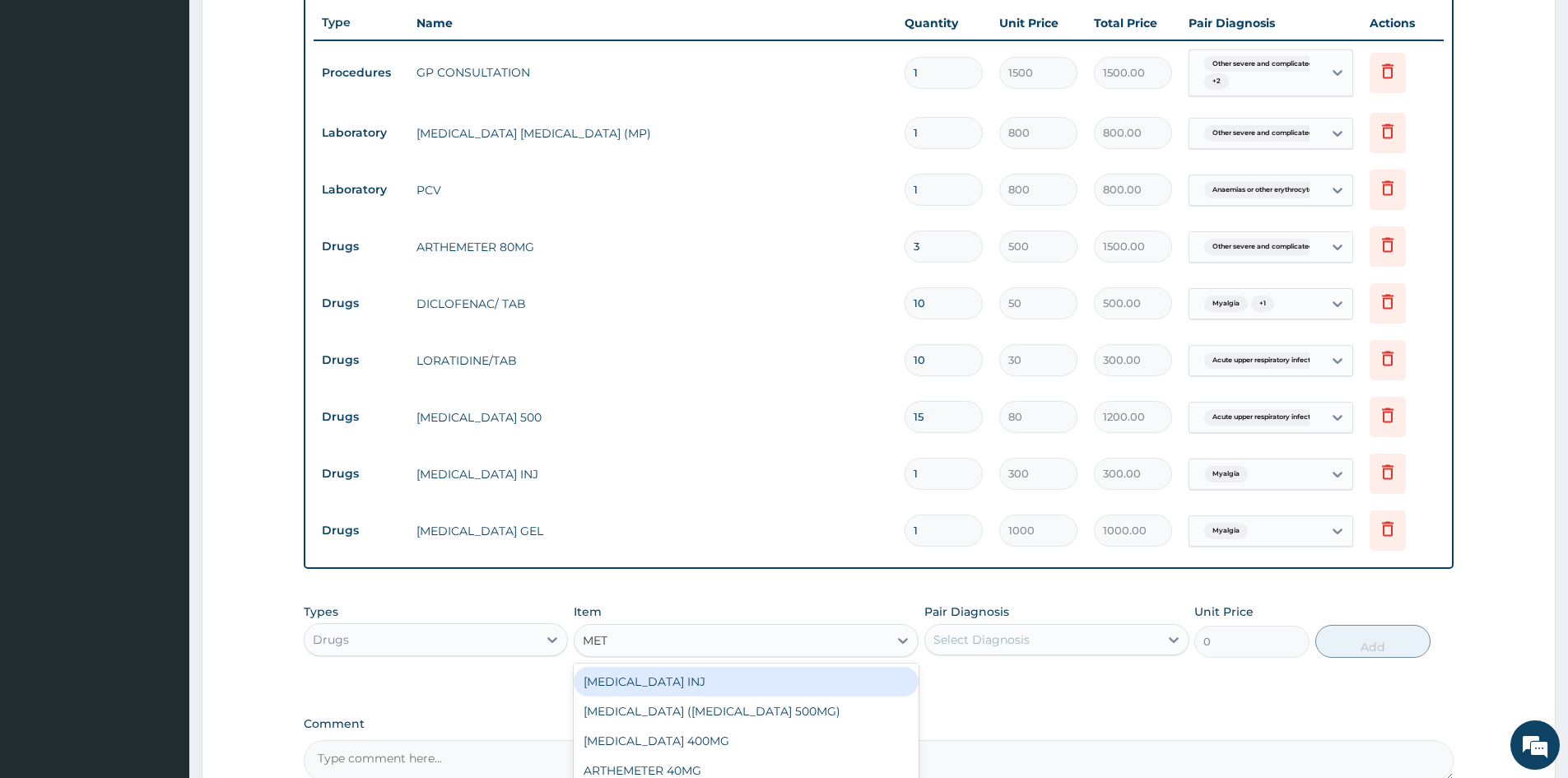
type input "METH"
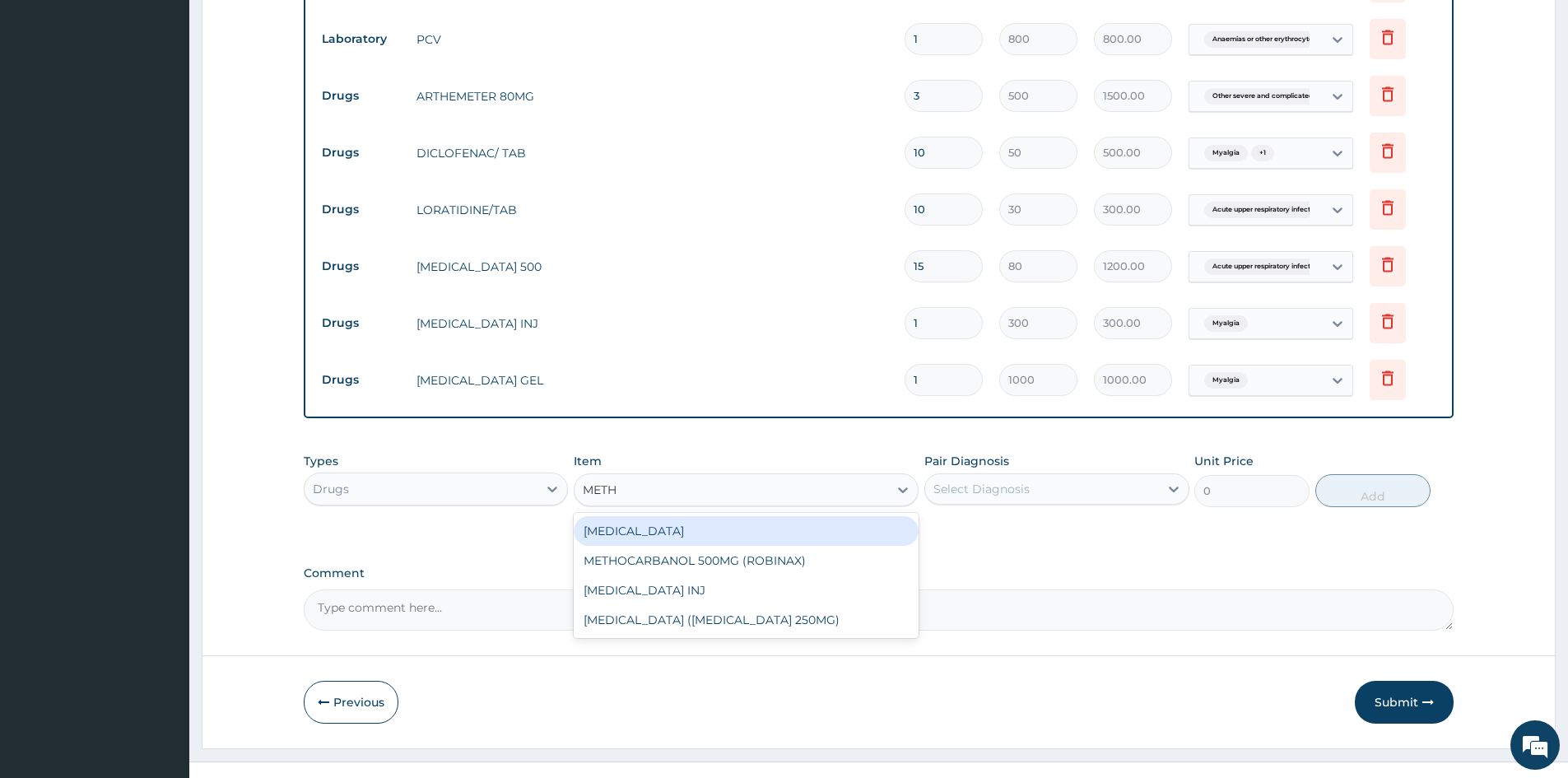
scroll to position [764, 0]
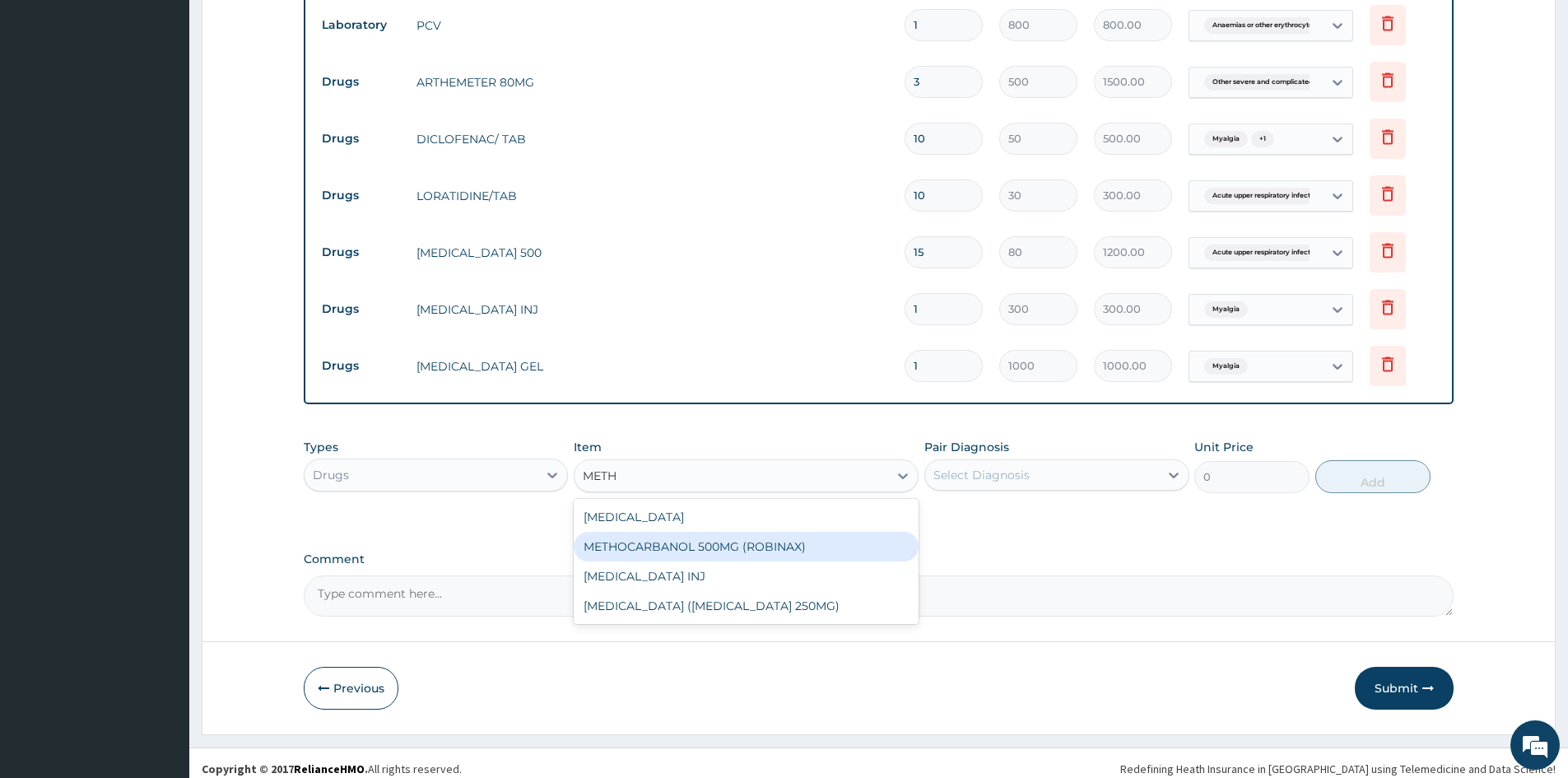
click at [673, 554] on div "METHOCARBANOL 500MG (ROBINAX)" at bounding box center [746, 546] width 345 height 29
type input "100"
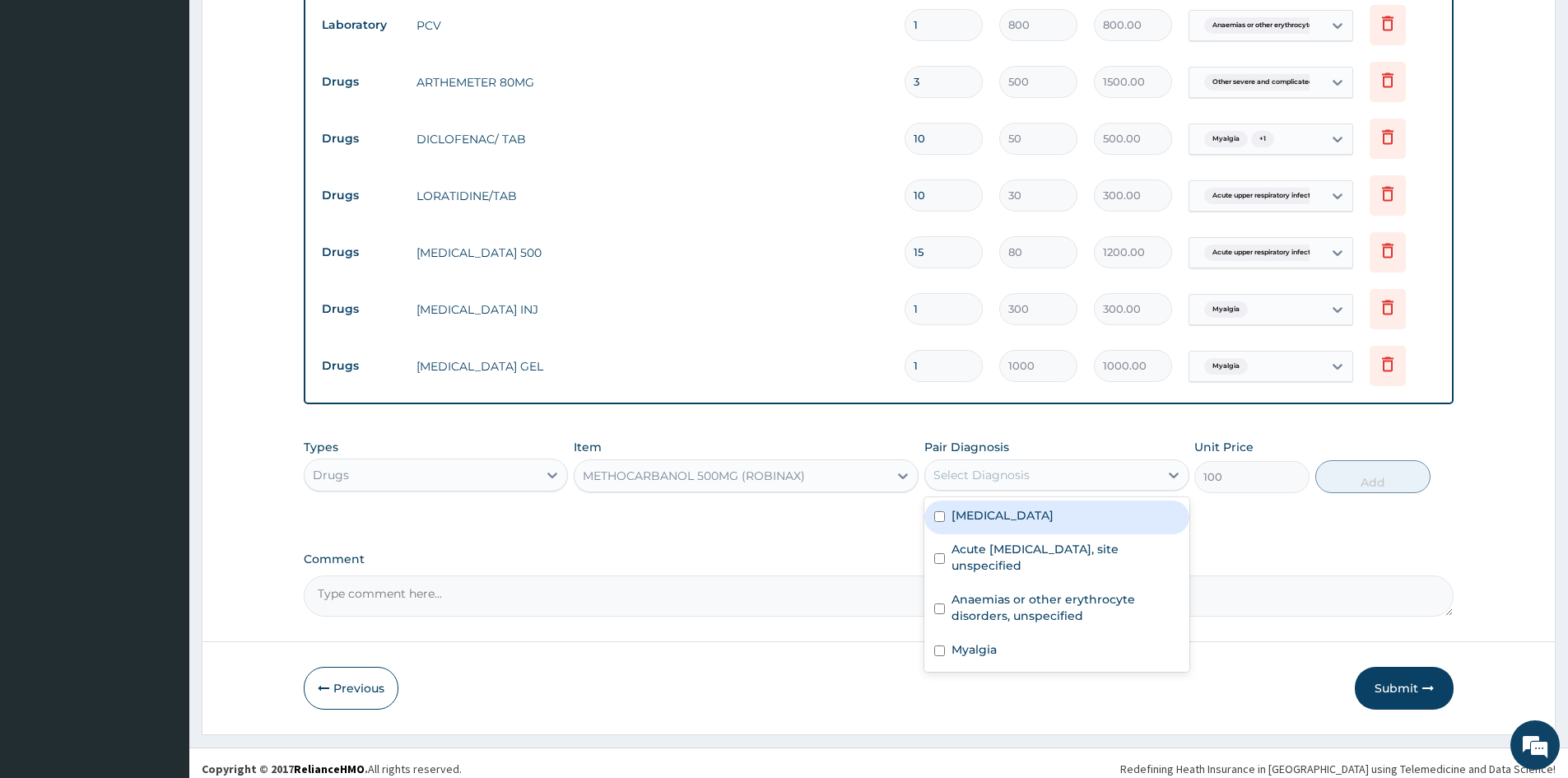
click at [988, 481] on div "Select Diagnosis" at bounding box center [981, 475] width 97 height 17
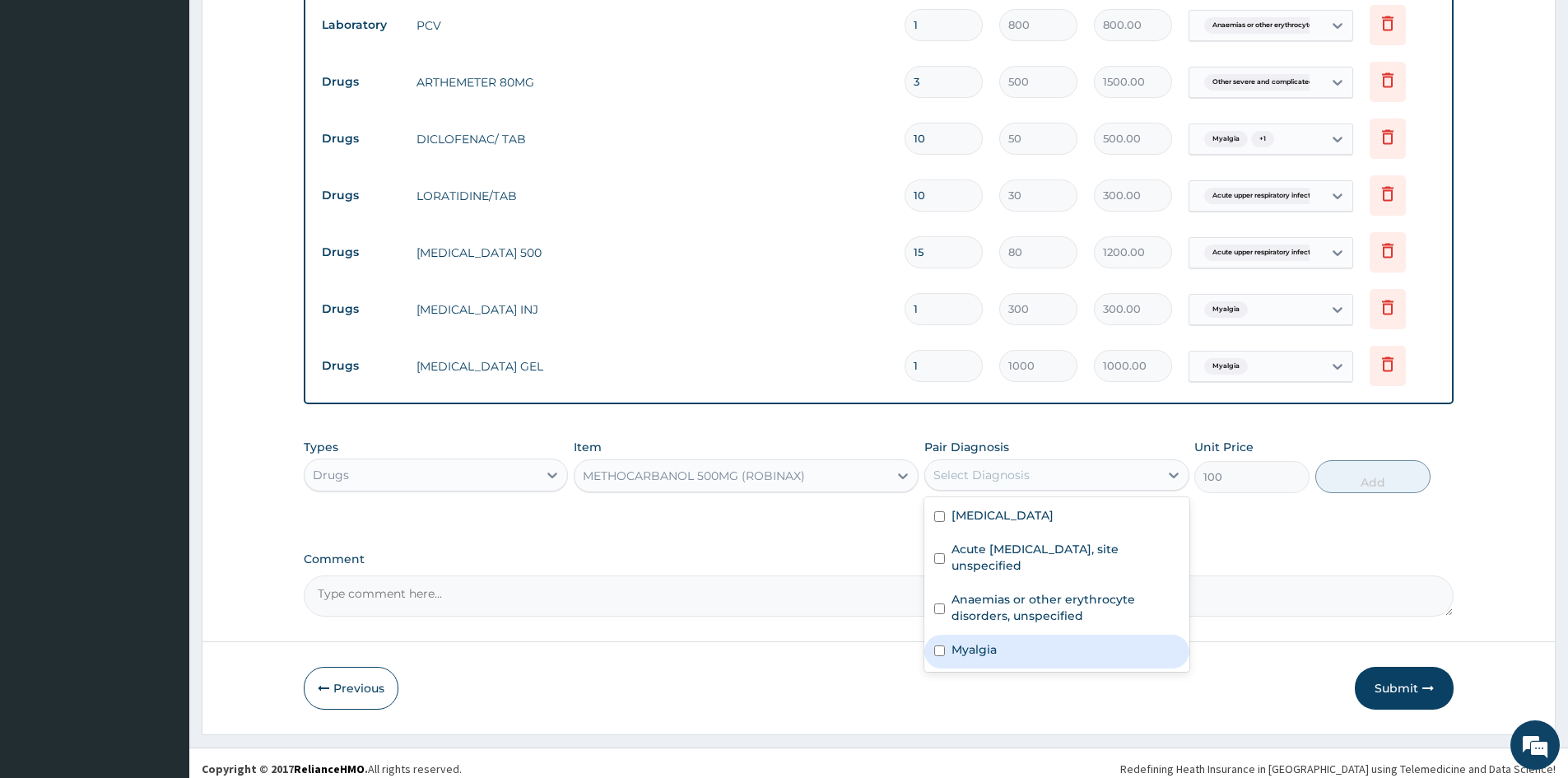
click at [935, 656] on input "checkbox" at bounding box center [939, 650] width 11 height 11
checkbox input "true"
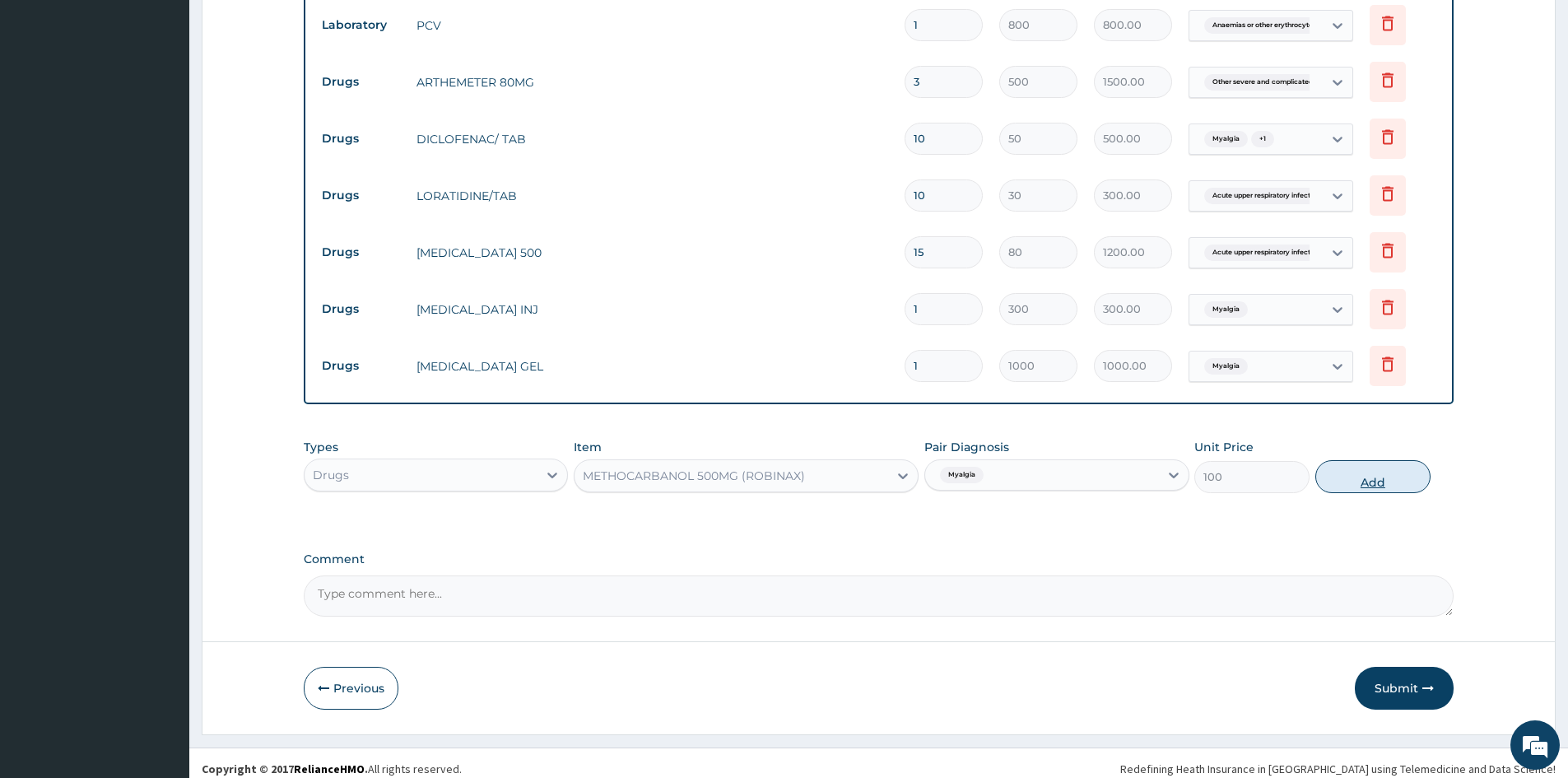
click at [1367, 477] on button "Add" at bounding box center [1372, 476] width 115 height 33
type input "0"
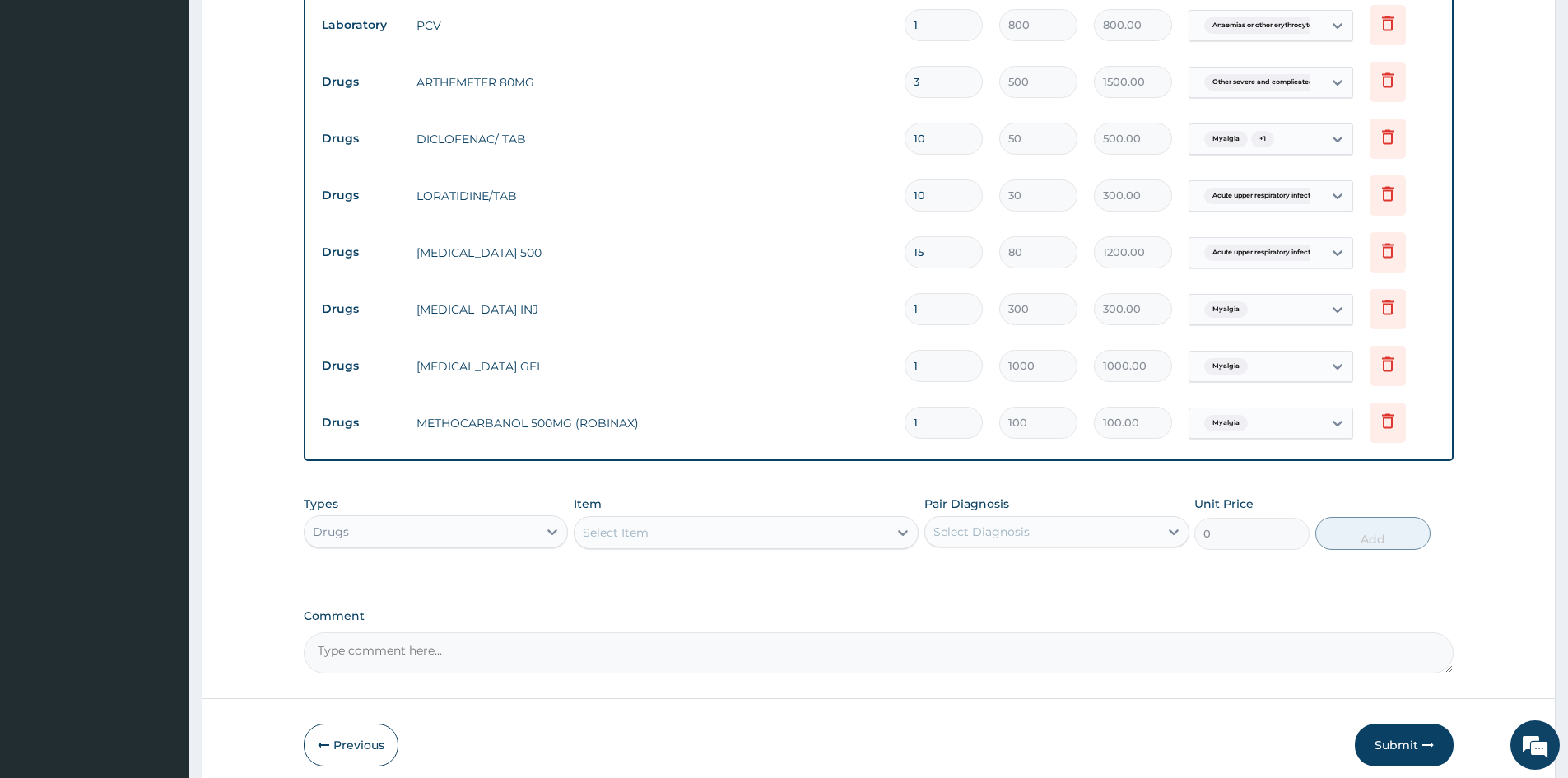
type input "10"
type input "1000.00"
type input "10"
click at [751, 540] on div "Select Item" at bounding box center [732, 532] width 314 height 26
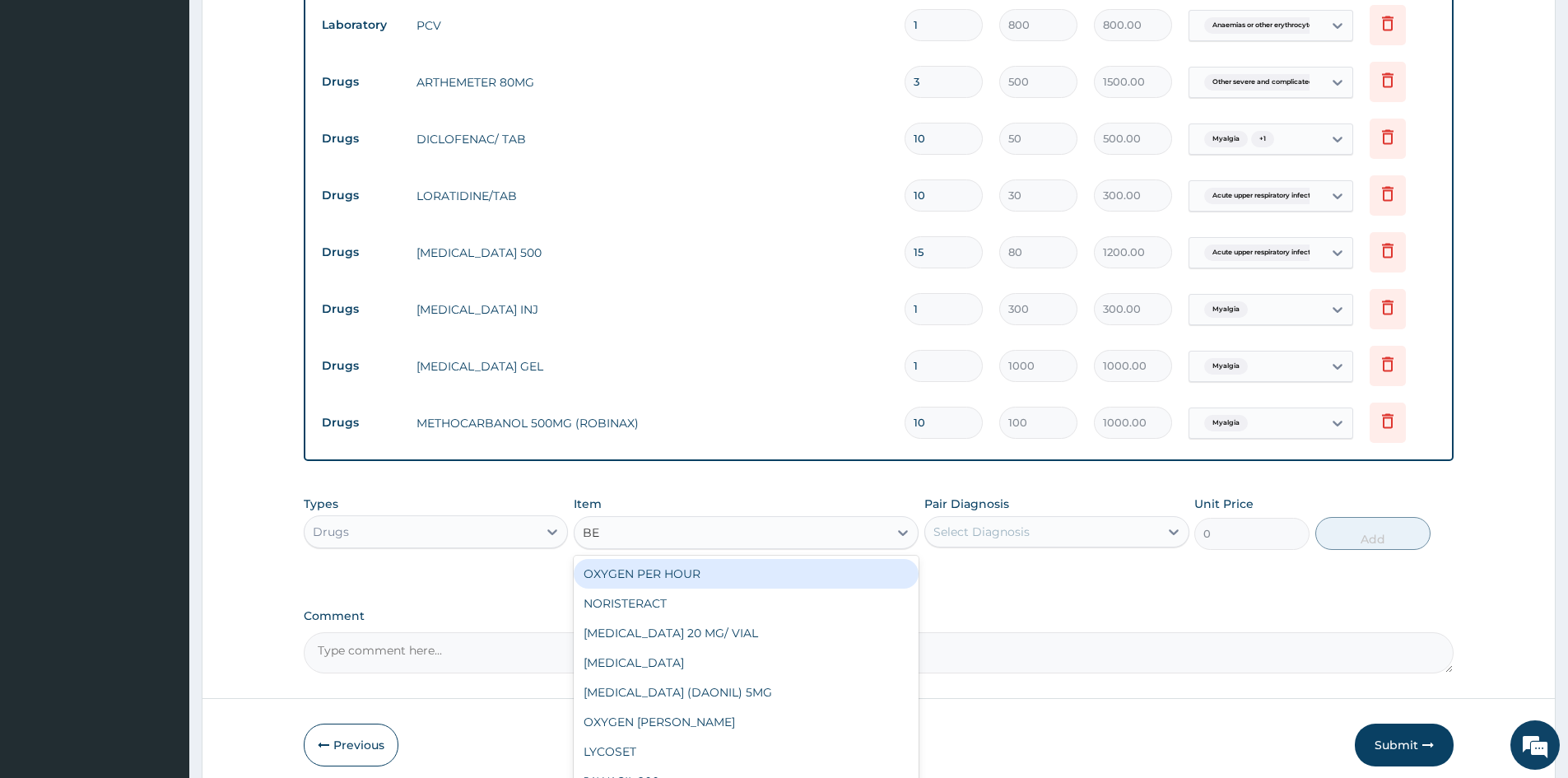
type input "BEN"
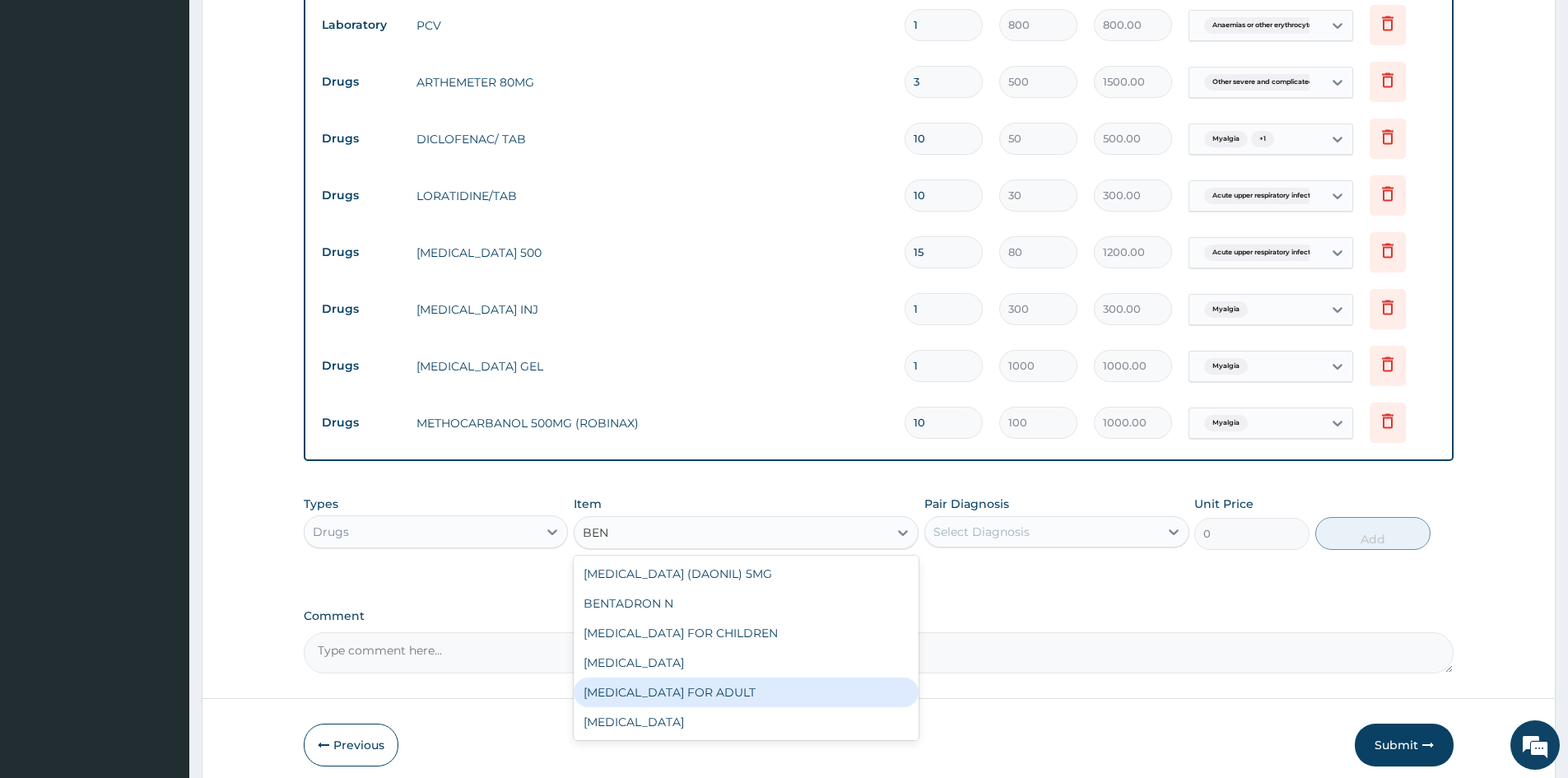
click at [656, 691] on div "[MEDICAL_DATA] FOR ADULT" at bounding box center [746, 692] width 345 height 29
type input "1200"
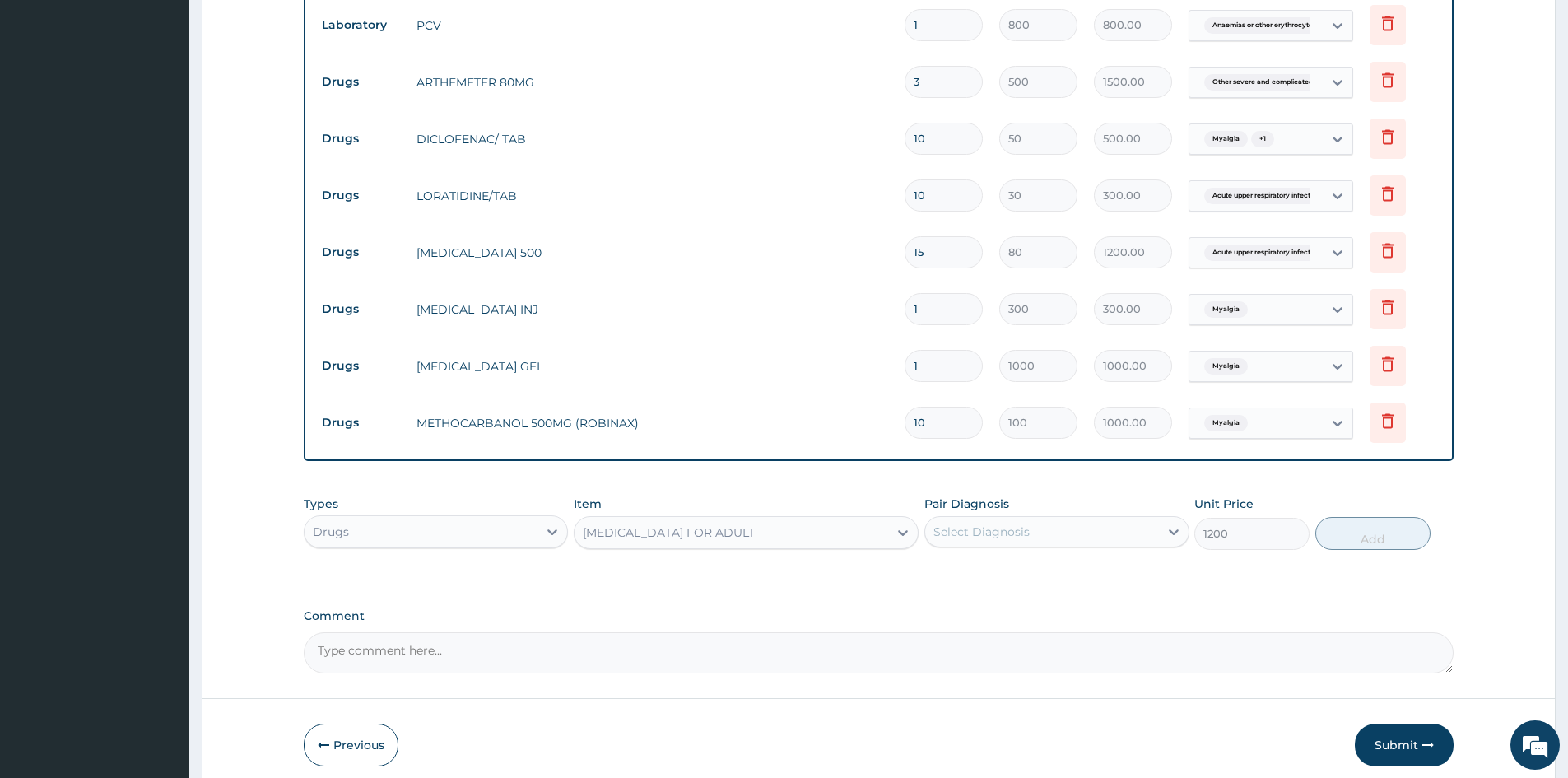
click at [1002, 530] on div "Select Diagnosis" at bounding box center [981, 532] width 97 height 17
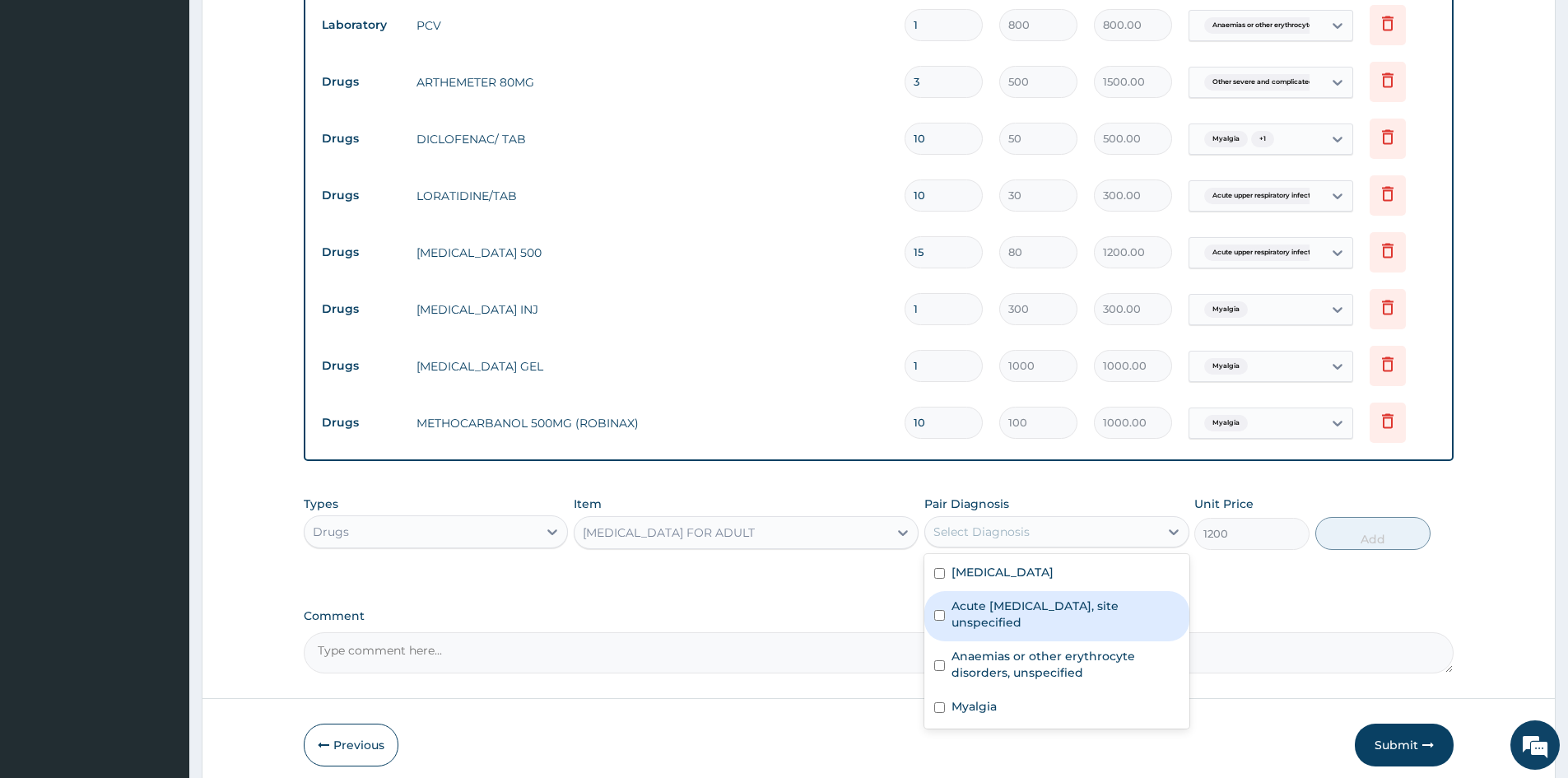
click at [943, 620] on input "checkbox" at bounding box center [939, 615] width 11 height 11
checkbox input "true"
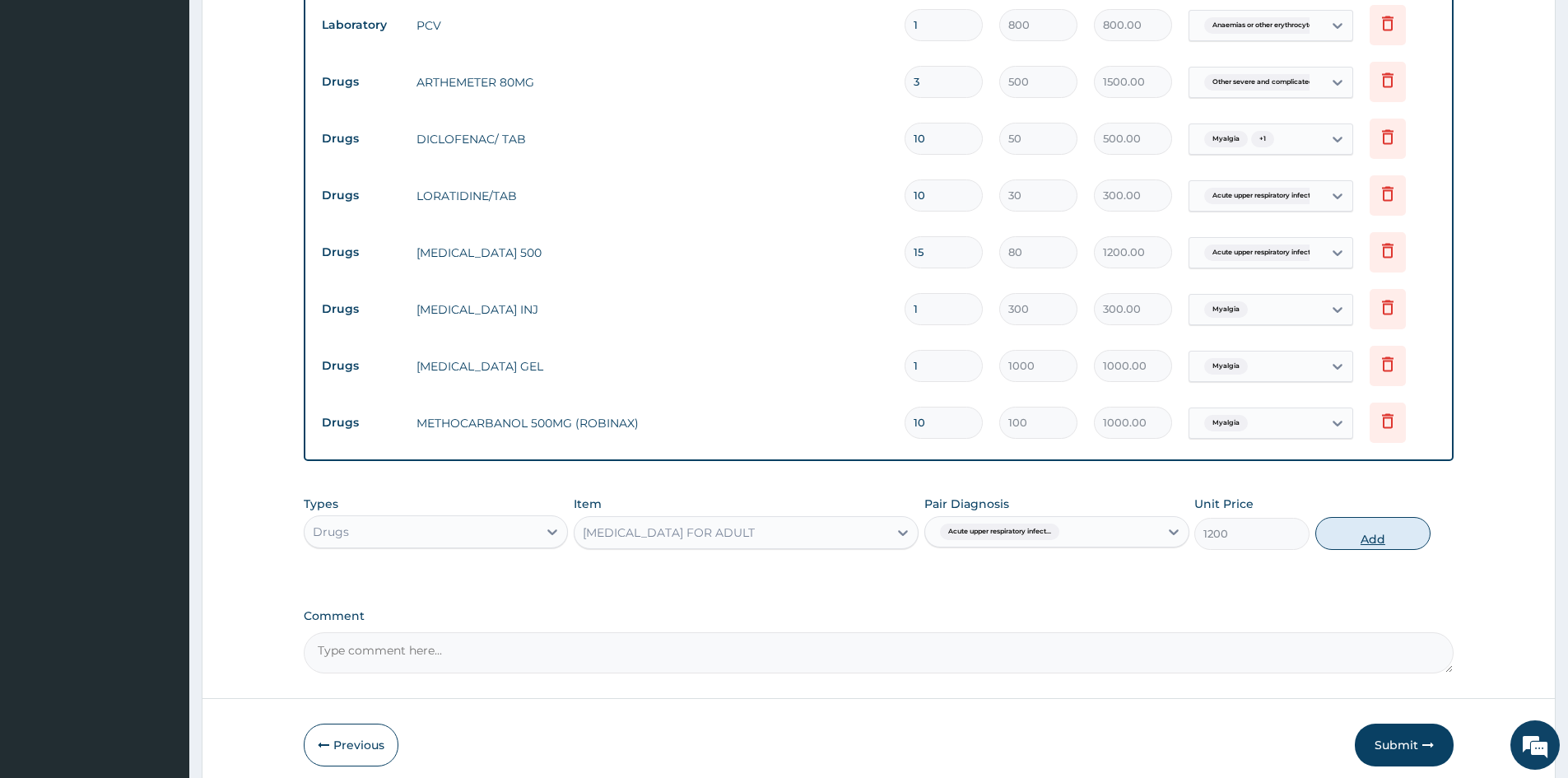
click at [1374, 535] on button "Add" at bounding box center [1372, 533] width 115 height 33
type input "0"
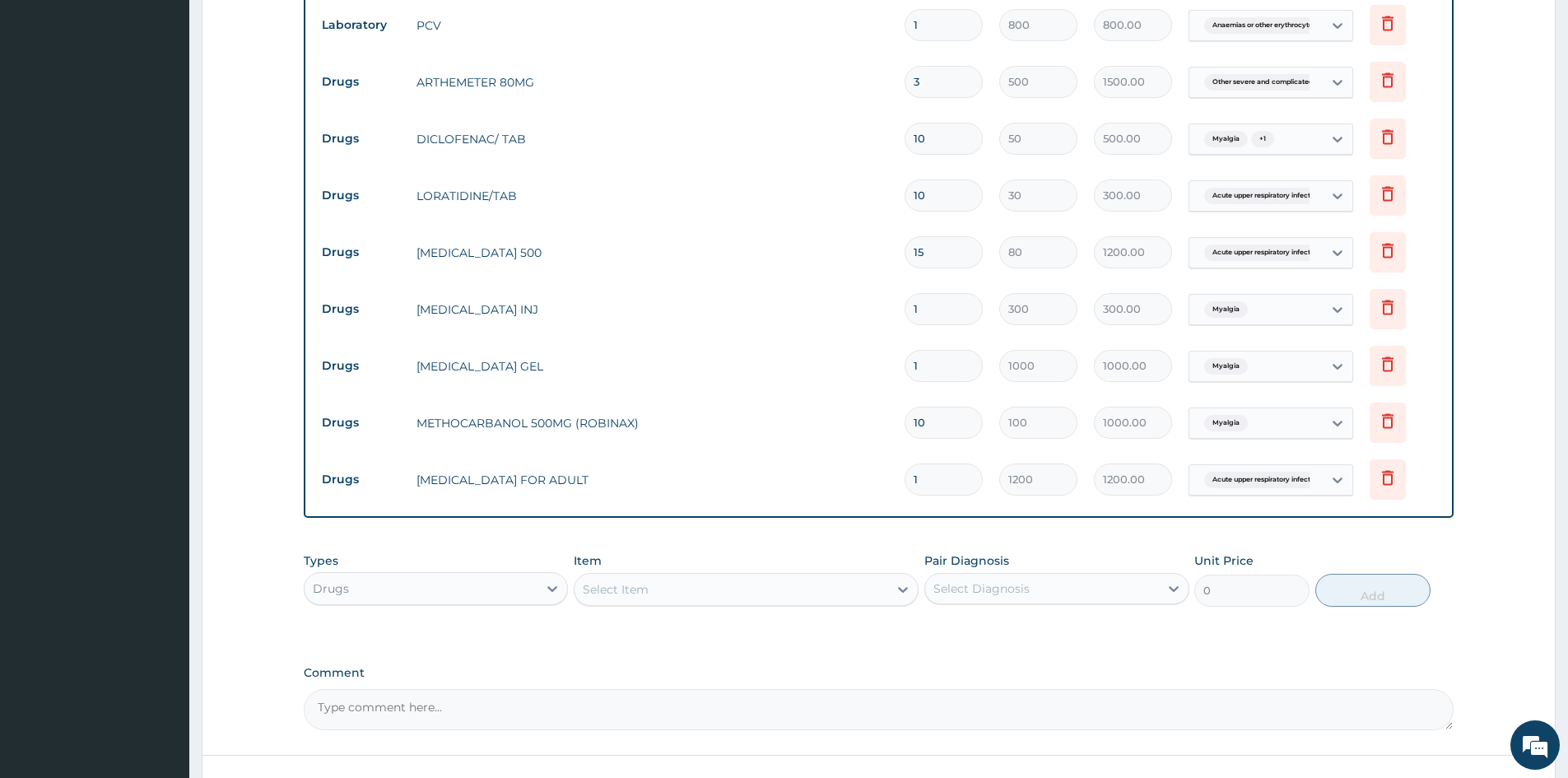
click at [773, 577] on div "Select Item" at bounding box center [732, 588] width 314 height 26
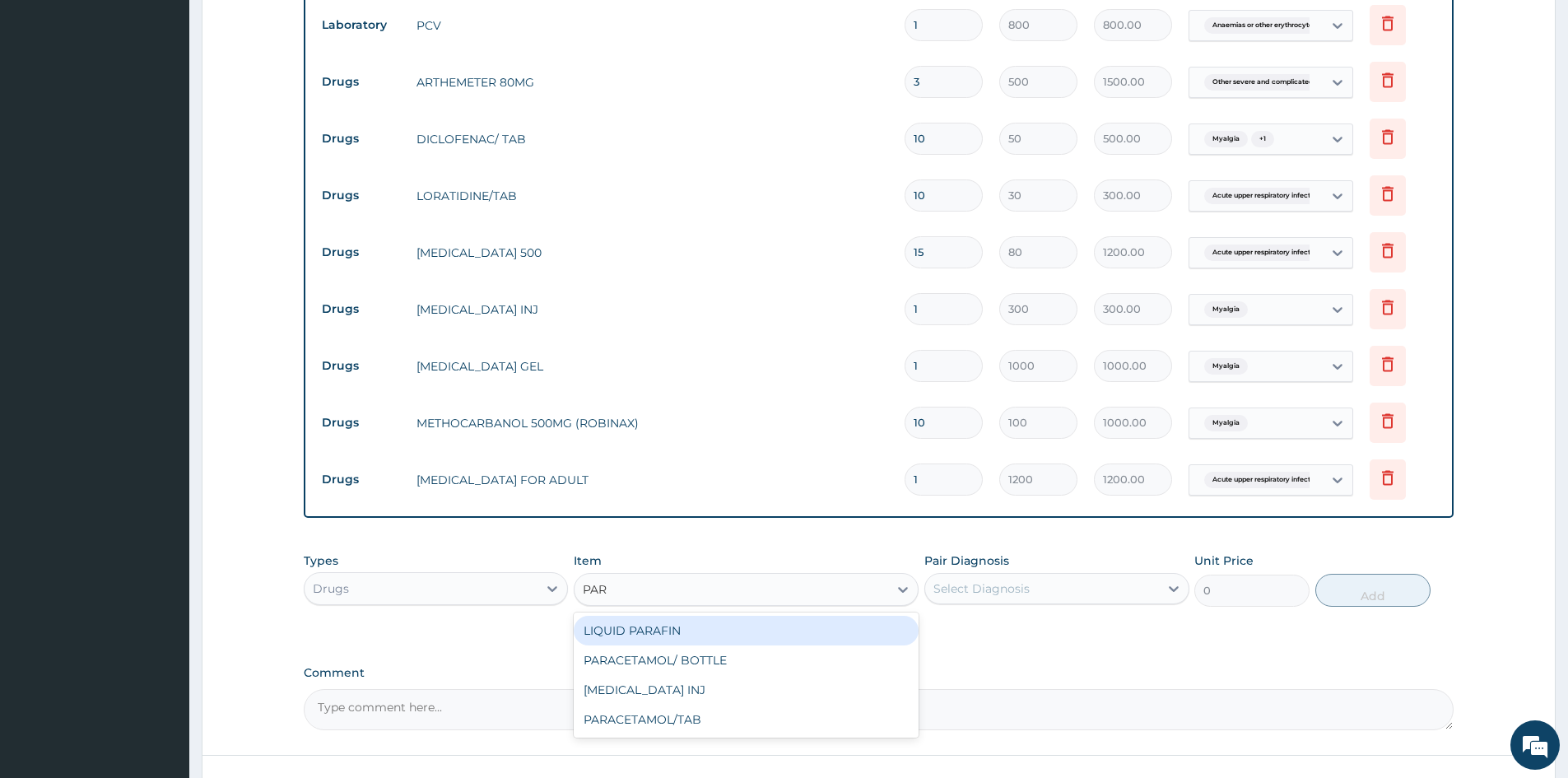
type input "PARA"
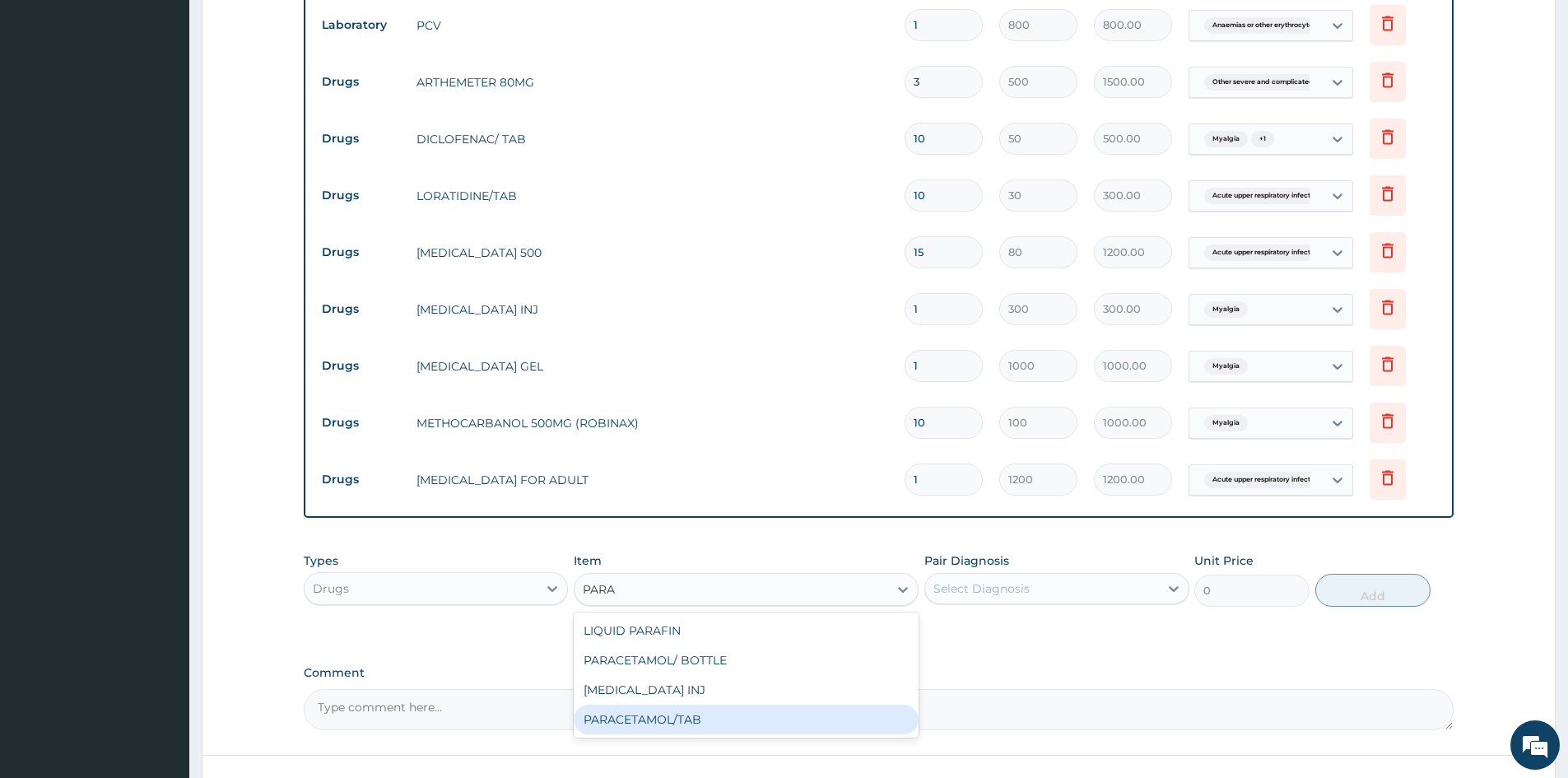
click at [625, 721] on div "PARACETAMOL/TAB" at bounding box center [746, 718] width 345 height 29
type input "20"
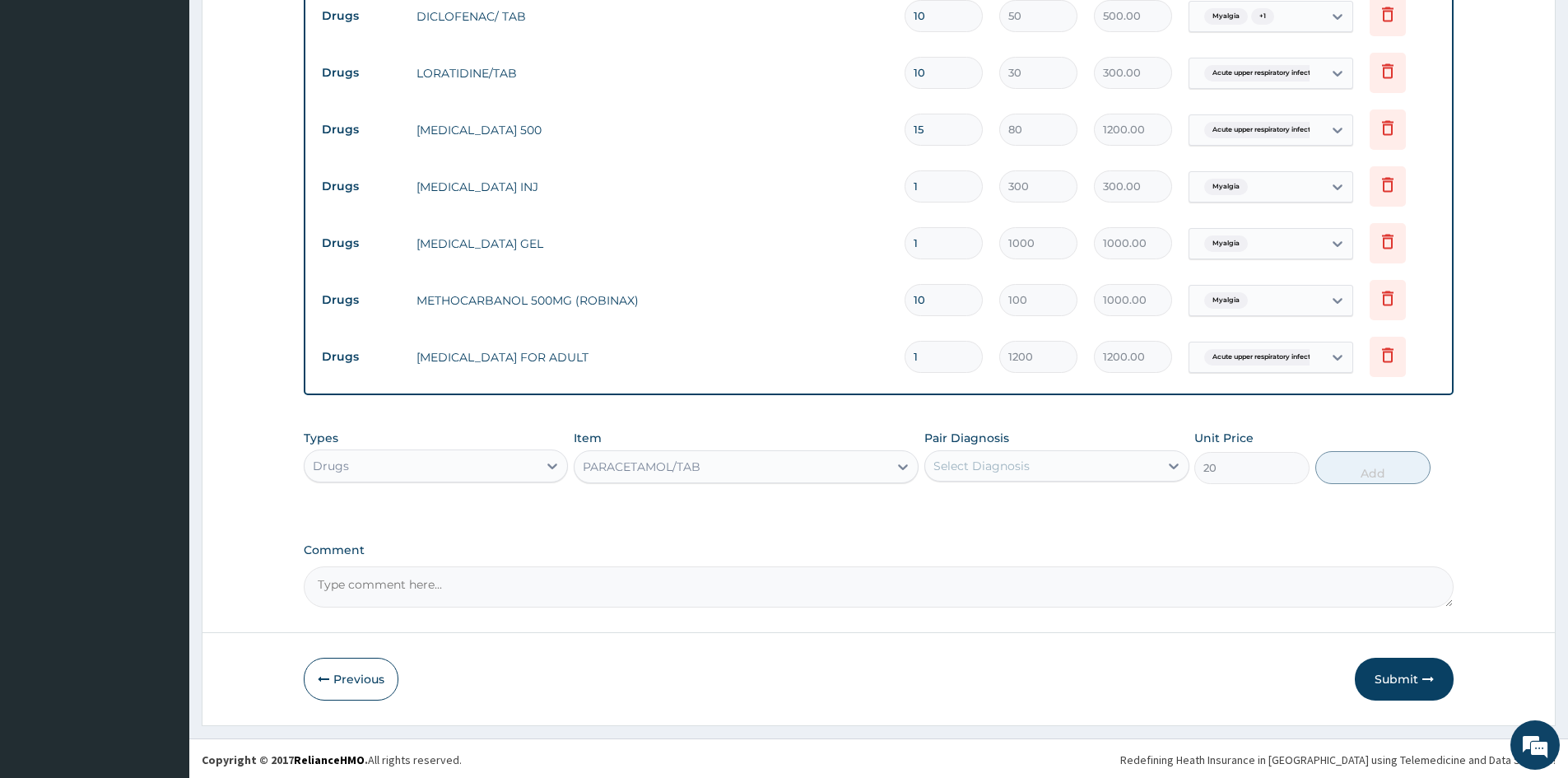
scroll to position [889, 0]
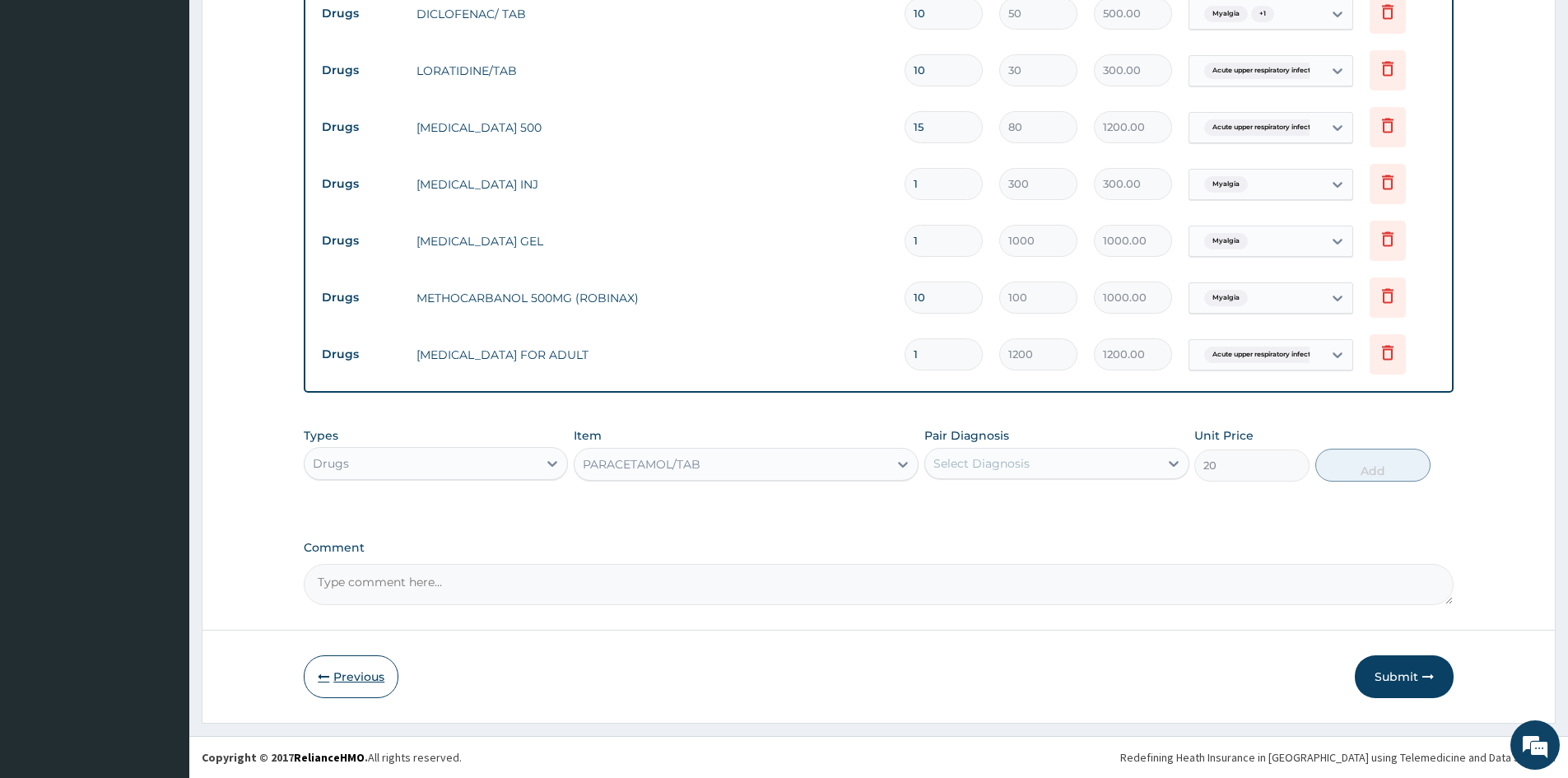
click at [353, 680] on button "Previous" at bounding box center [351, 676] width 95 height 43
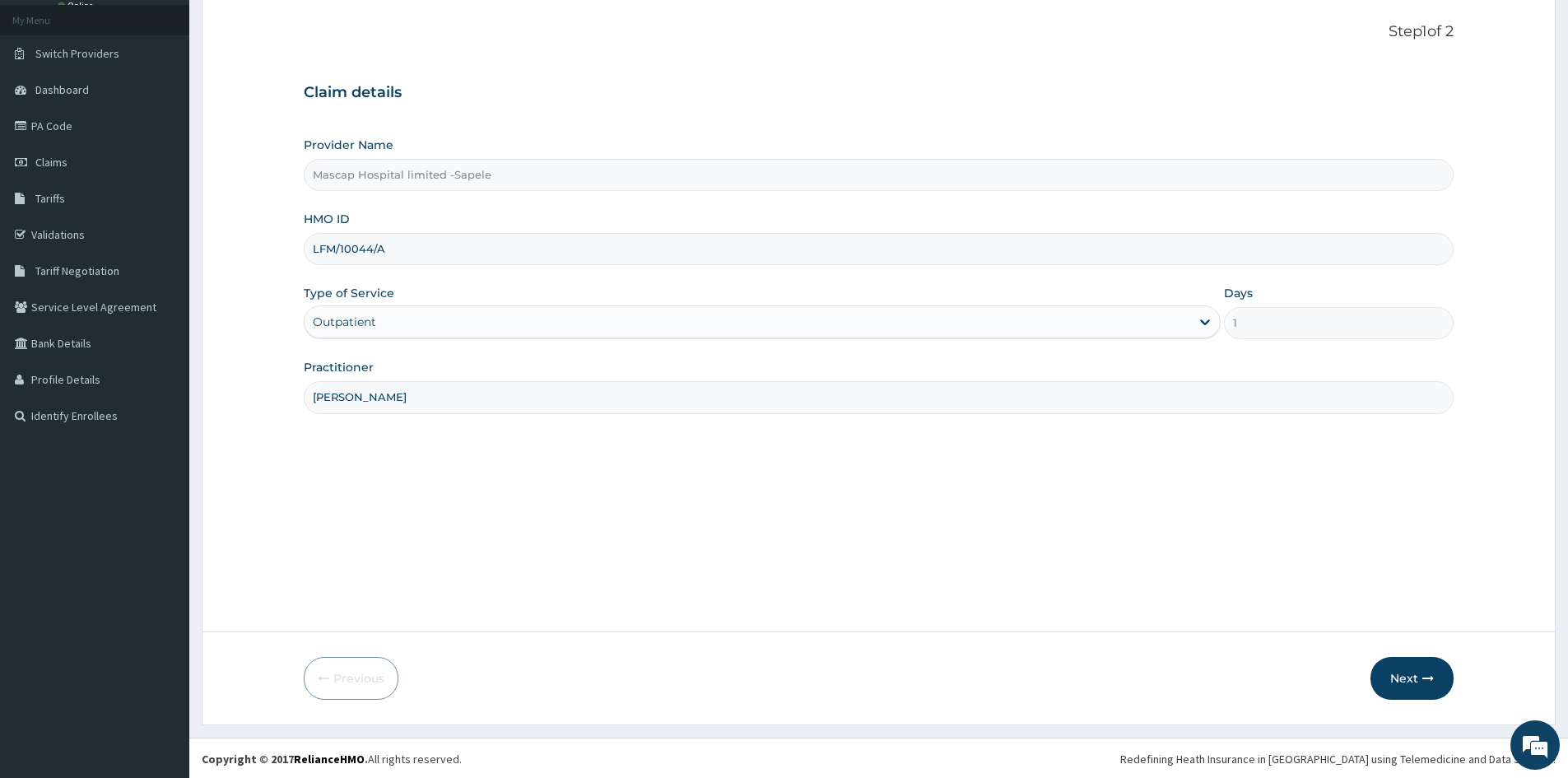
scroll to position [91, 0]
click at [1391, 676] on button "Next" at bounding box center [1412, 676] width 83 height 43
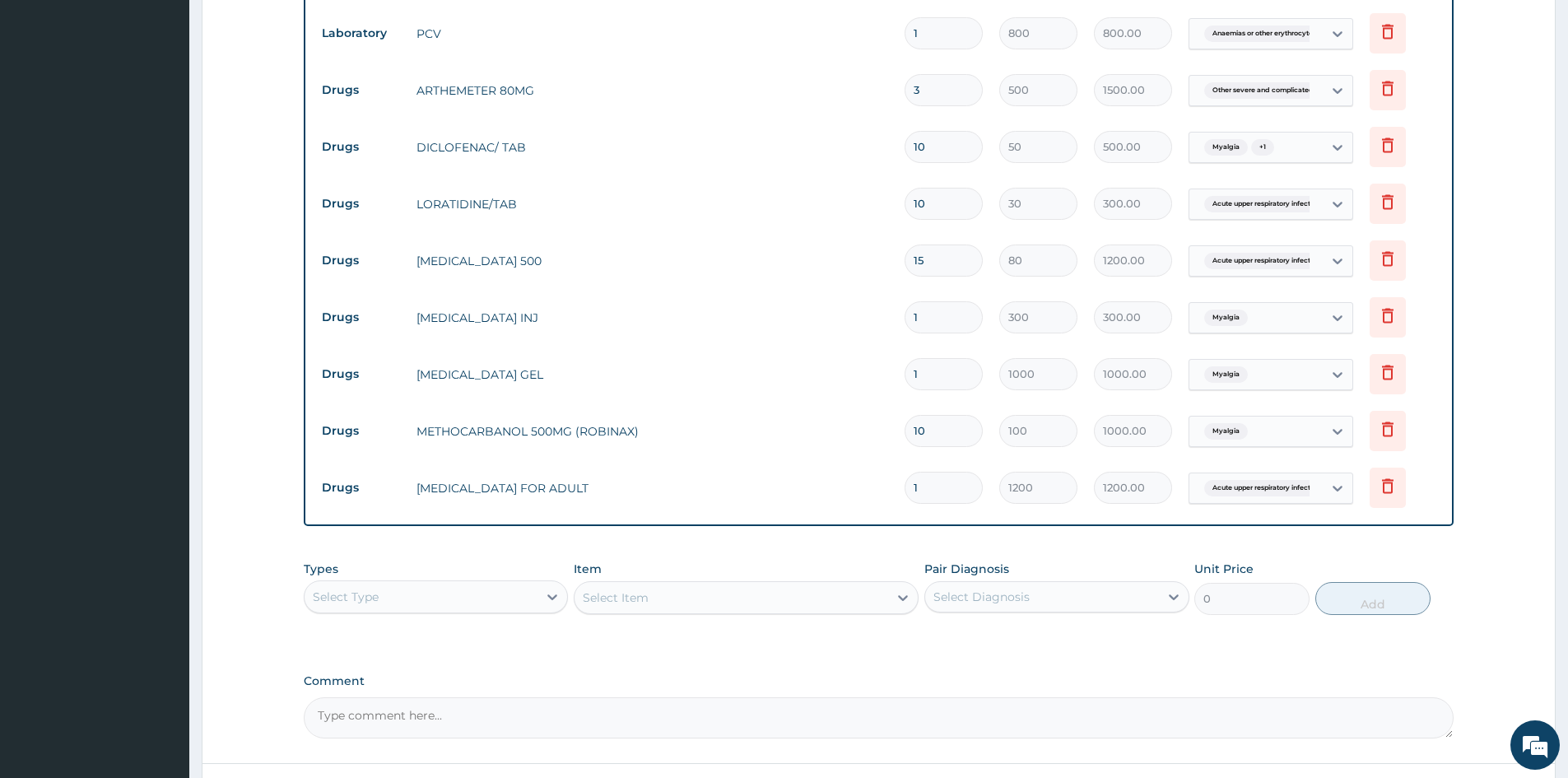
scroll to position [889, 0]
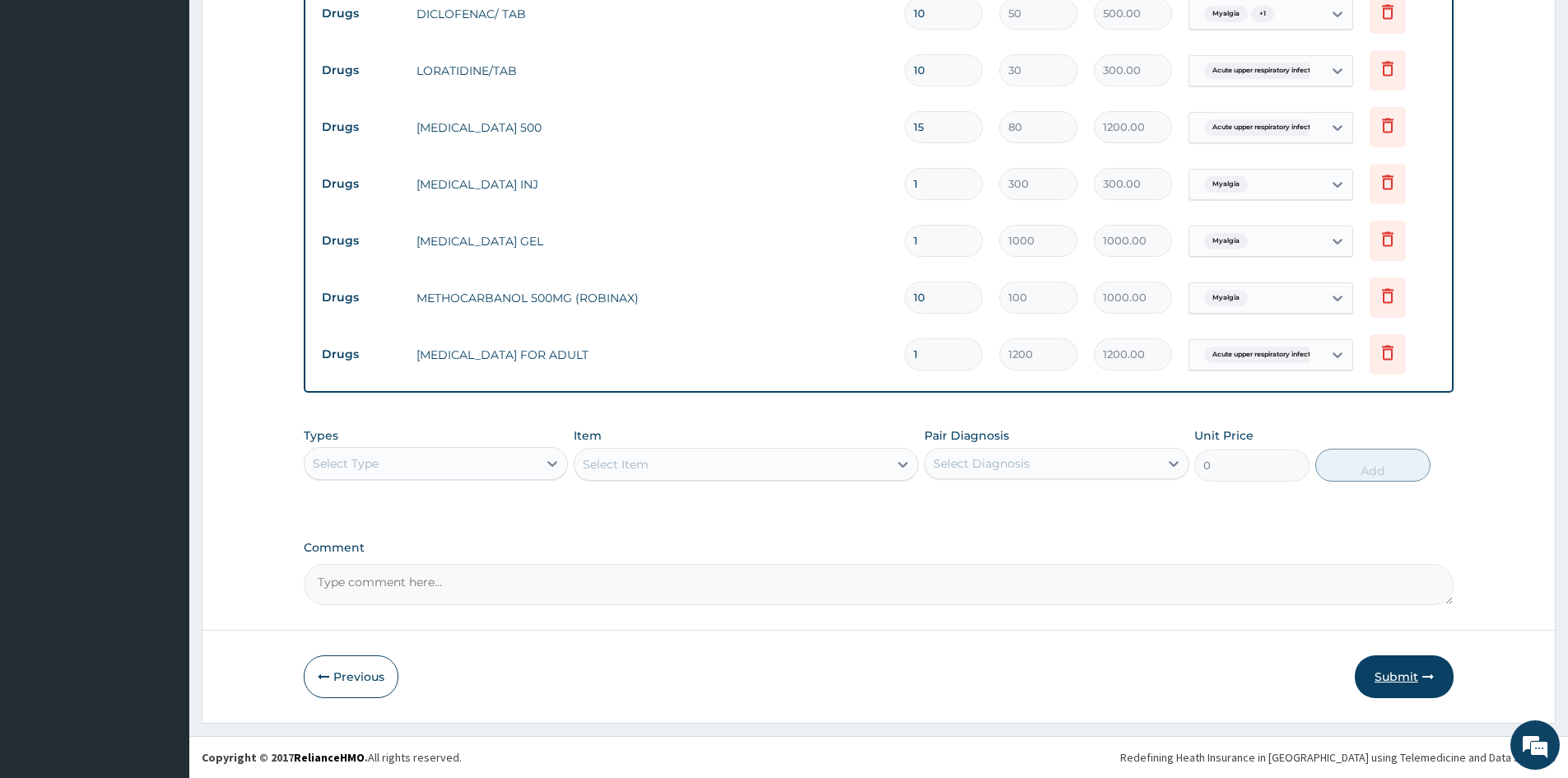
click at [1385, 674] on button "Submit" at bounding box center [1404, 676] width 99 height 43
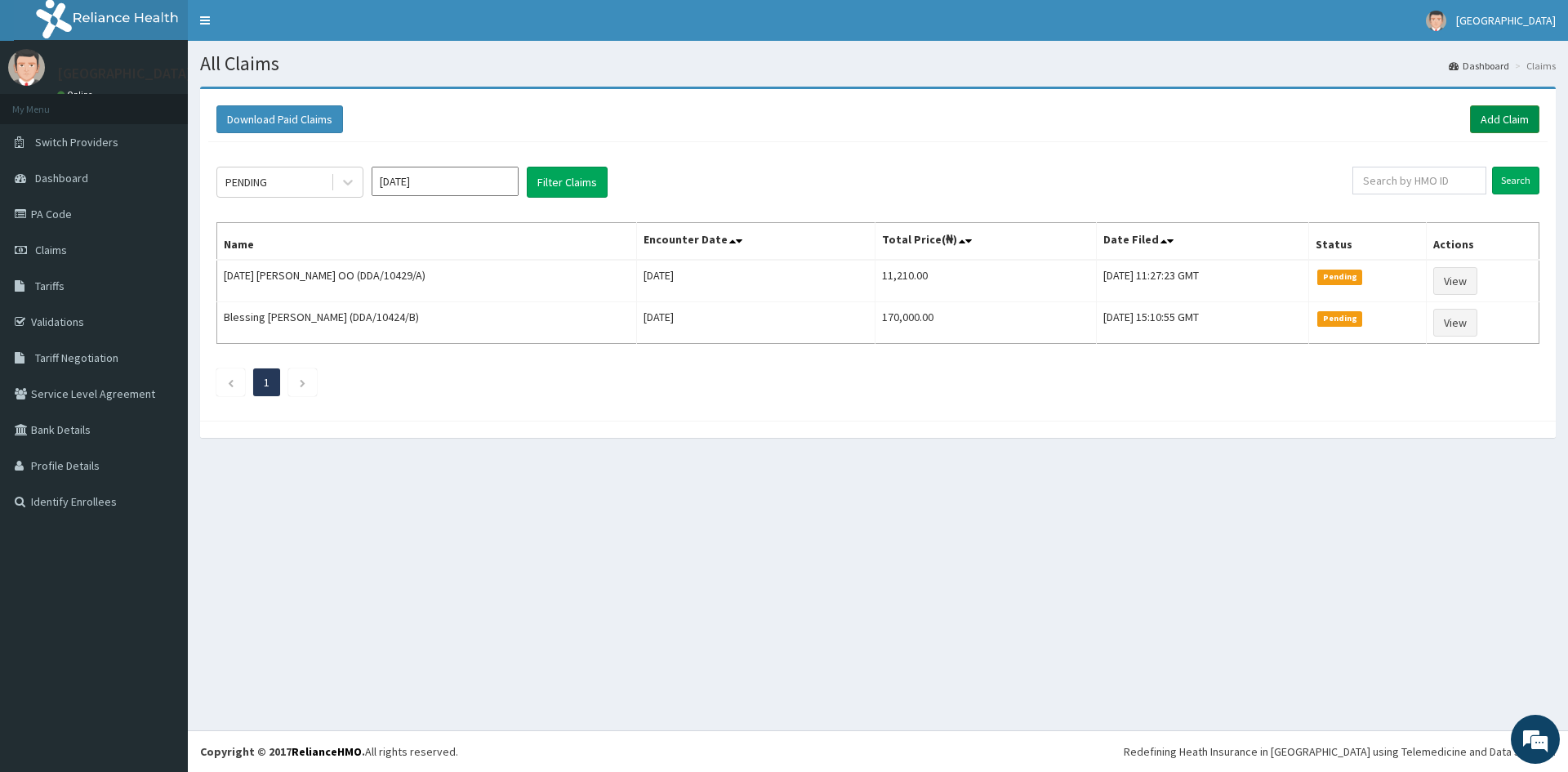
click at [1492, 123] on link "Add Claim" at bounding box center [1504, 119] width 69 height 27
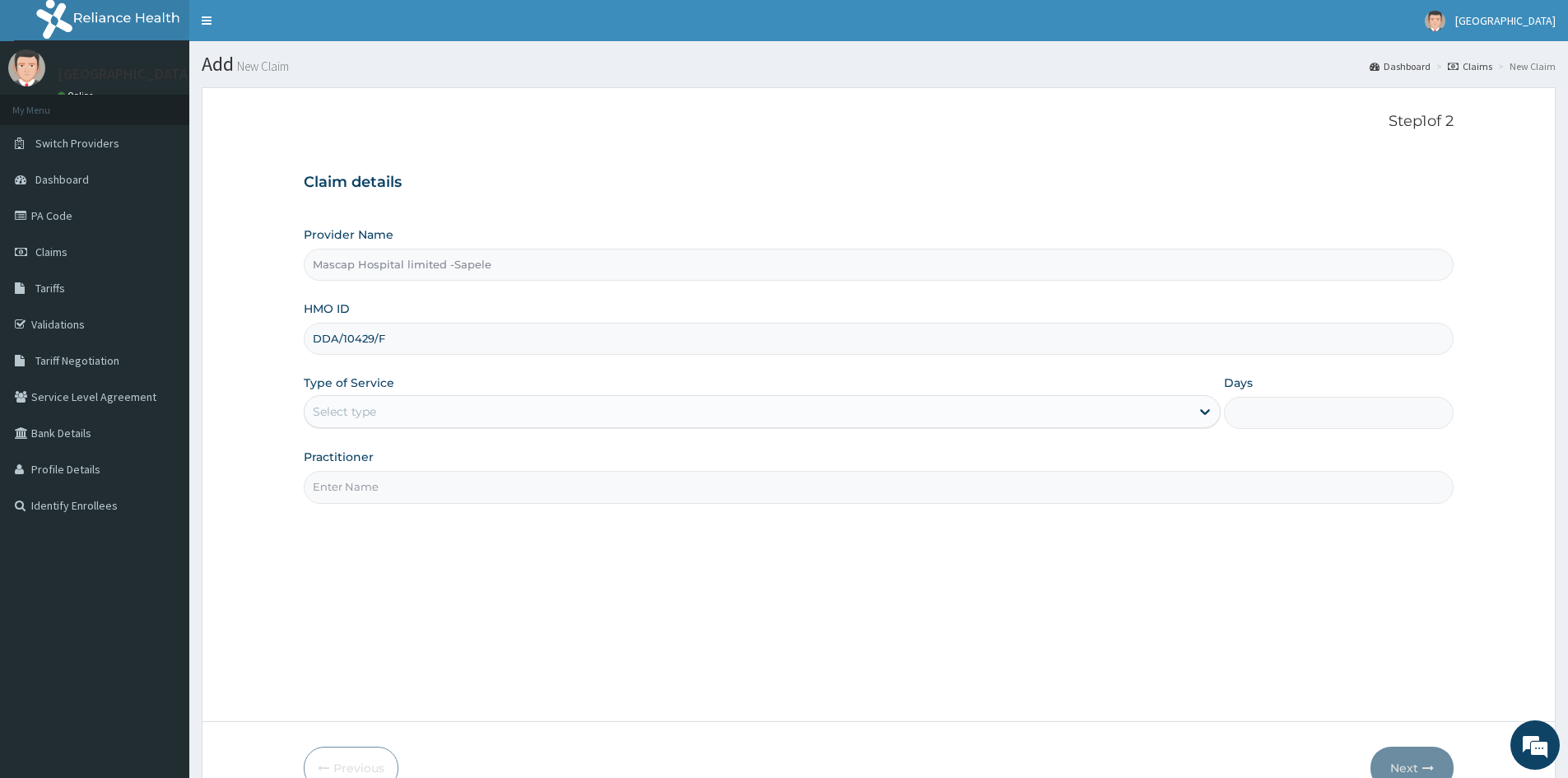
type input "DDA/10429/F"
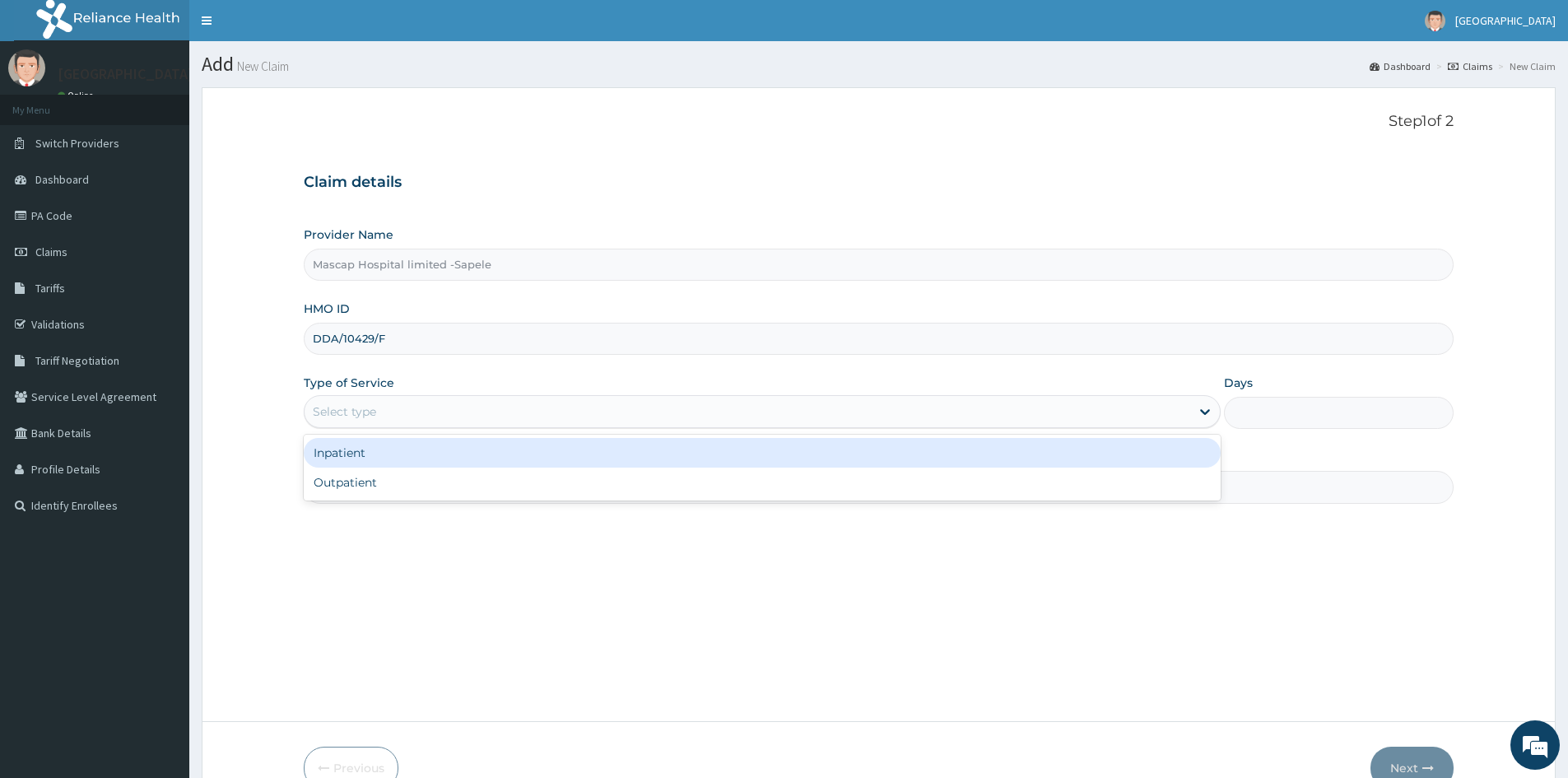
click at [361, 405] on div "Select type" at bounding box center [345, 412] width 64 height 17
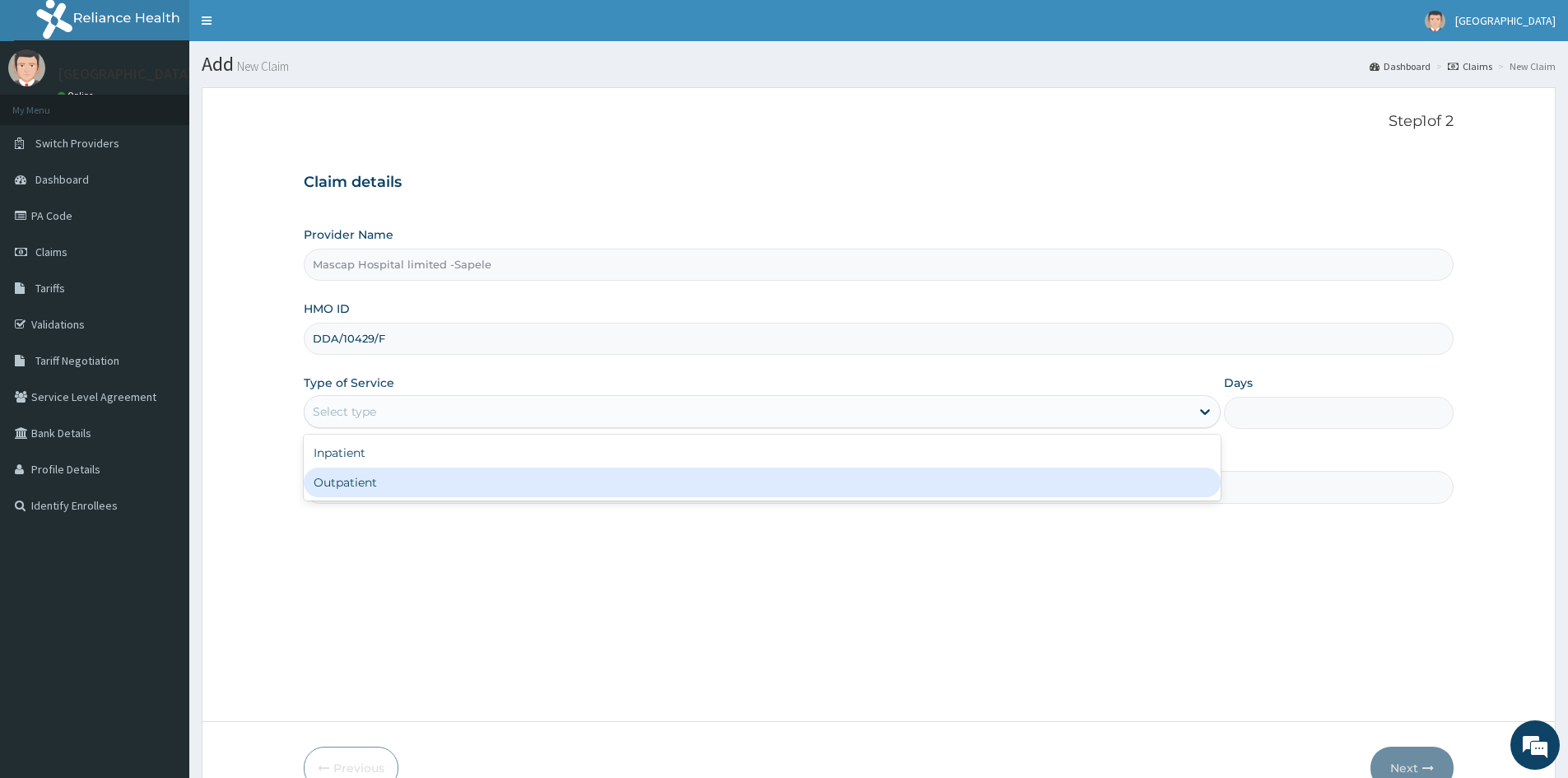
click at [363, 478] on div "Outpatient" at bounding box center [762, 482] width 917 height 29
type input "1"
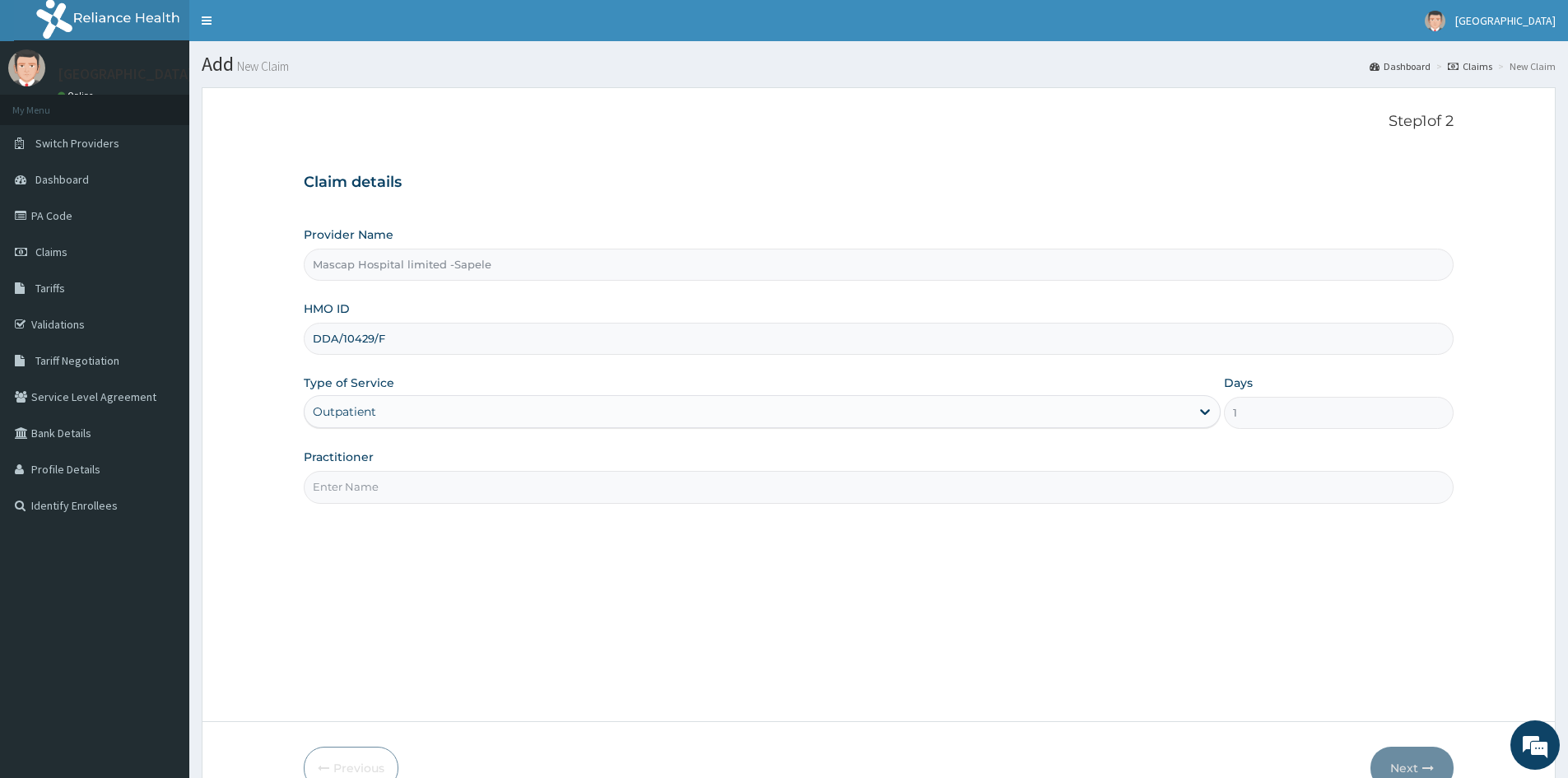
click at [507, 467] on div "Practitioner" at bounding box center [879, 475] width 1150 height 55
click at [526, 483] on input "Practitioner" at bounding box center [879, 487] width 1150 height 32
type input "DR UCHE"
click at [1394, 756] on button "Next" at bounding box center [1412, 768] width 83 height 43
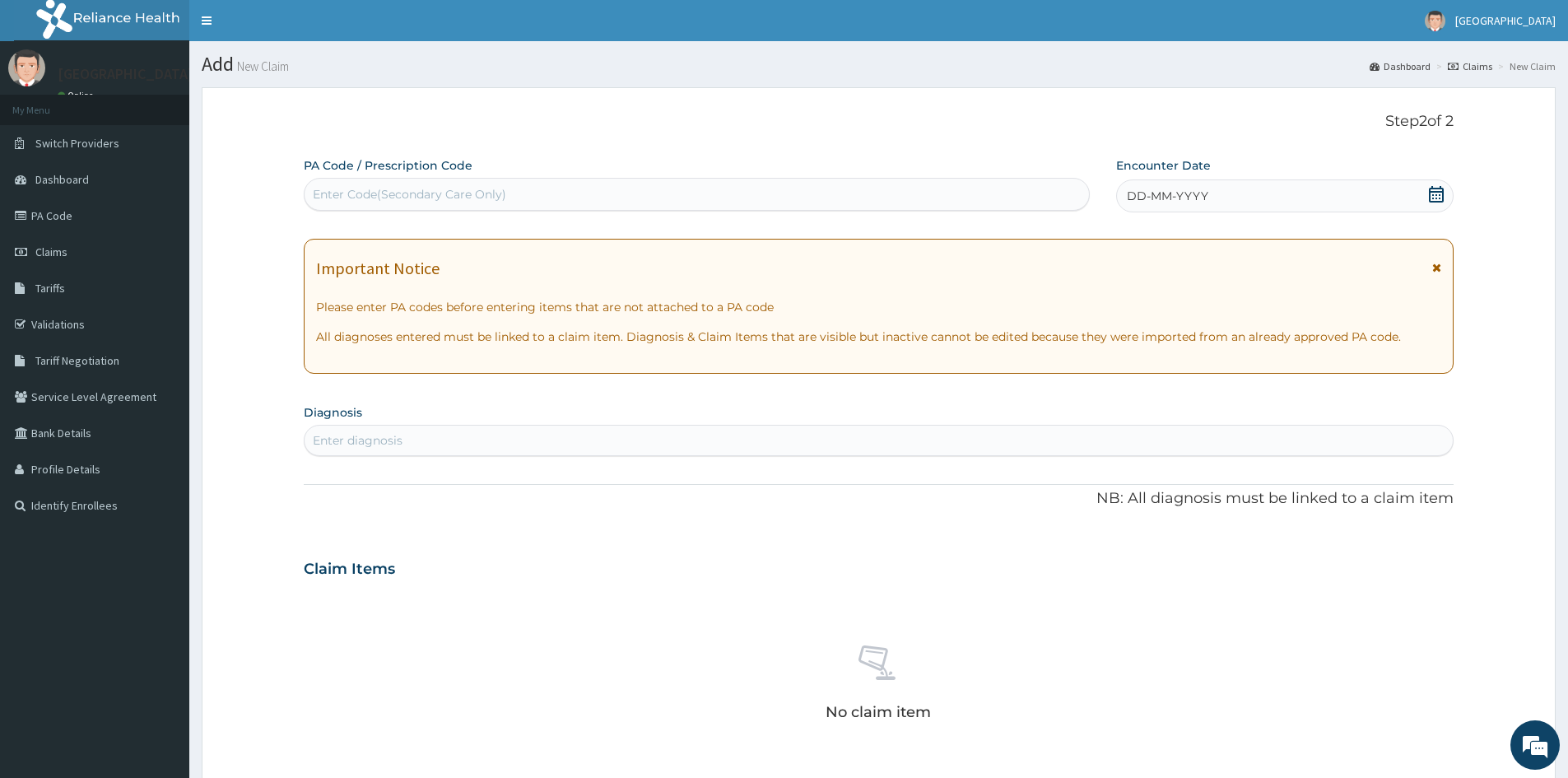
click at [1137, 191] on span "DD-MM-YYYY" at bounding box center [1168, 196] width 81 height 17
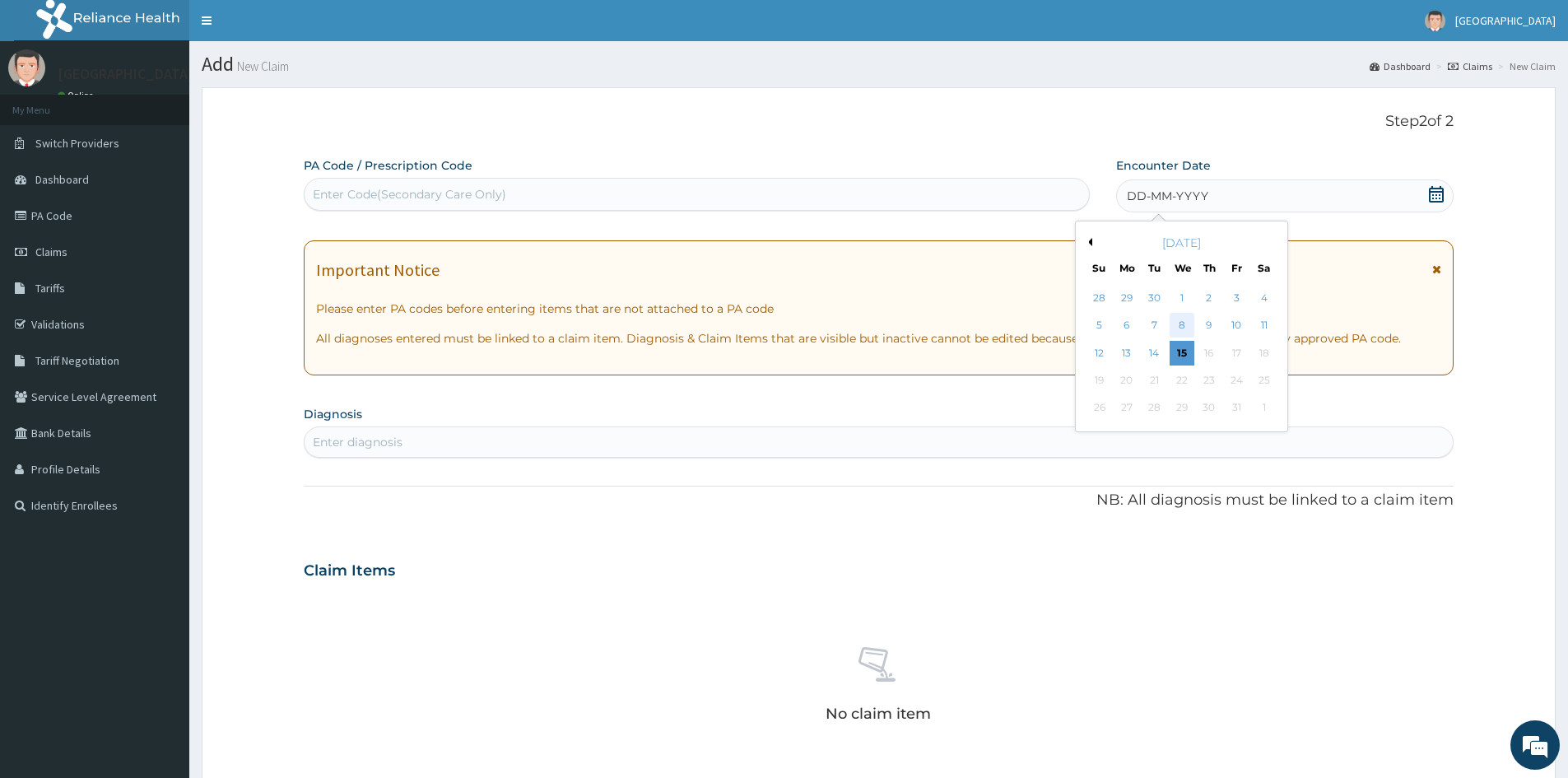
click at [1177, 320] on div "8" at bounding box center [1182, 326] width 24 height 24
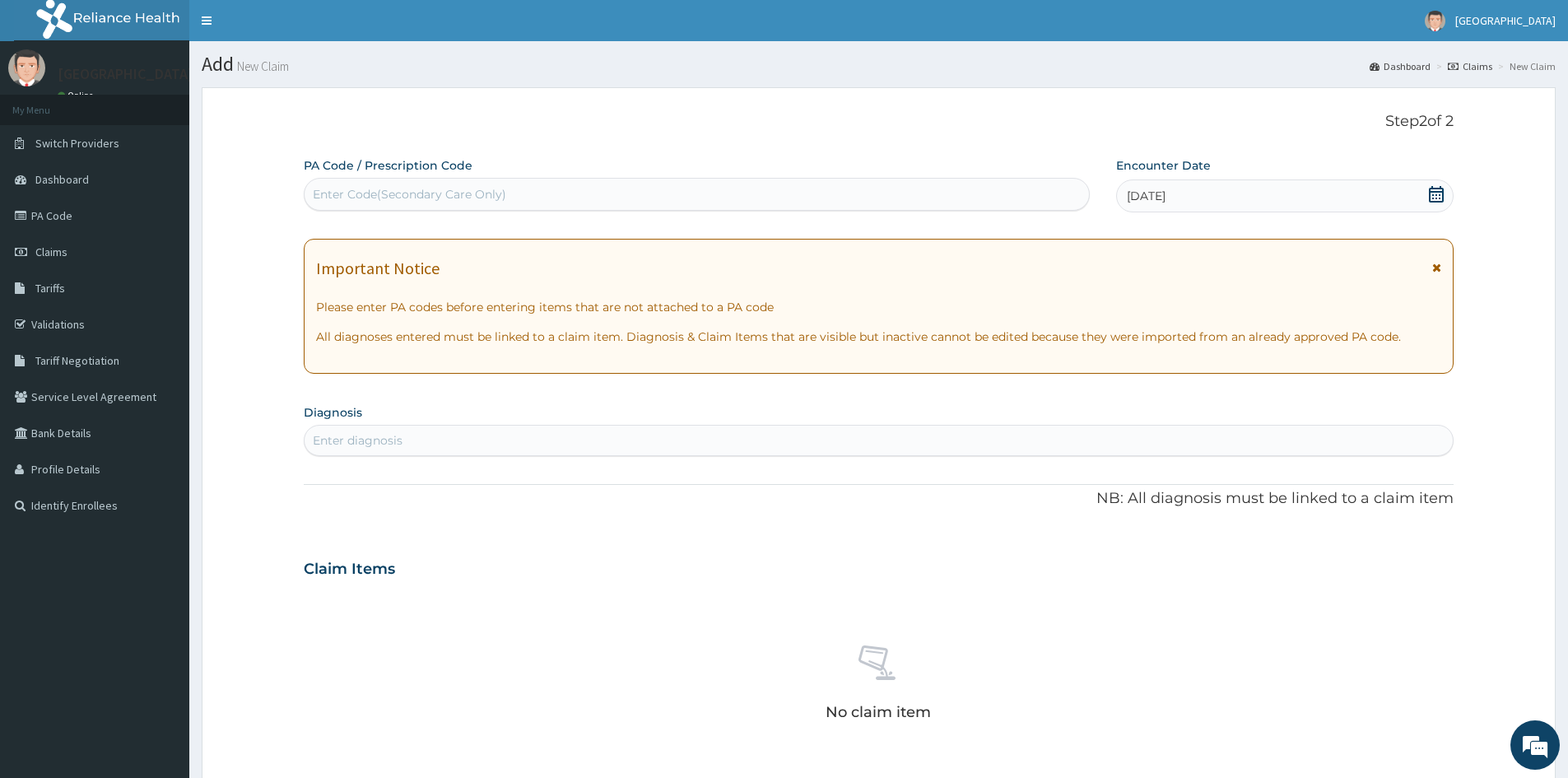
click at [1152, 183] on div "08-10-2025" at bounding box center [1284, 196] width 337 height 33
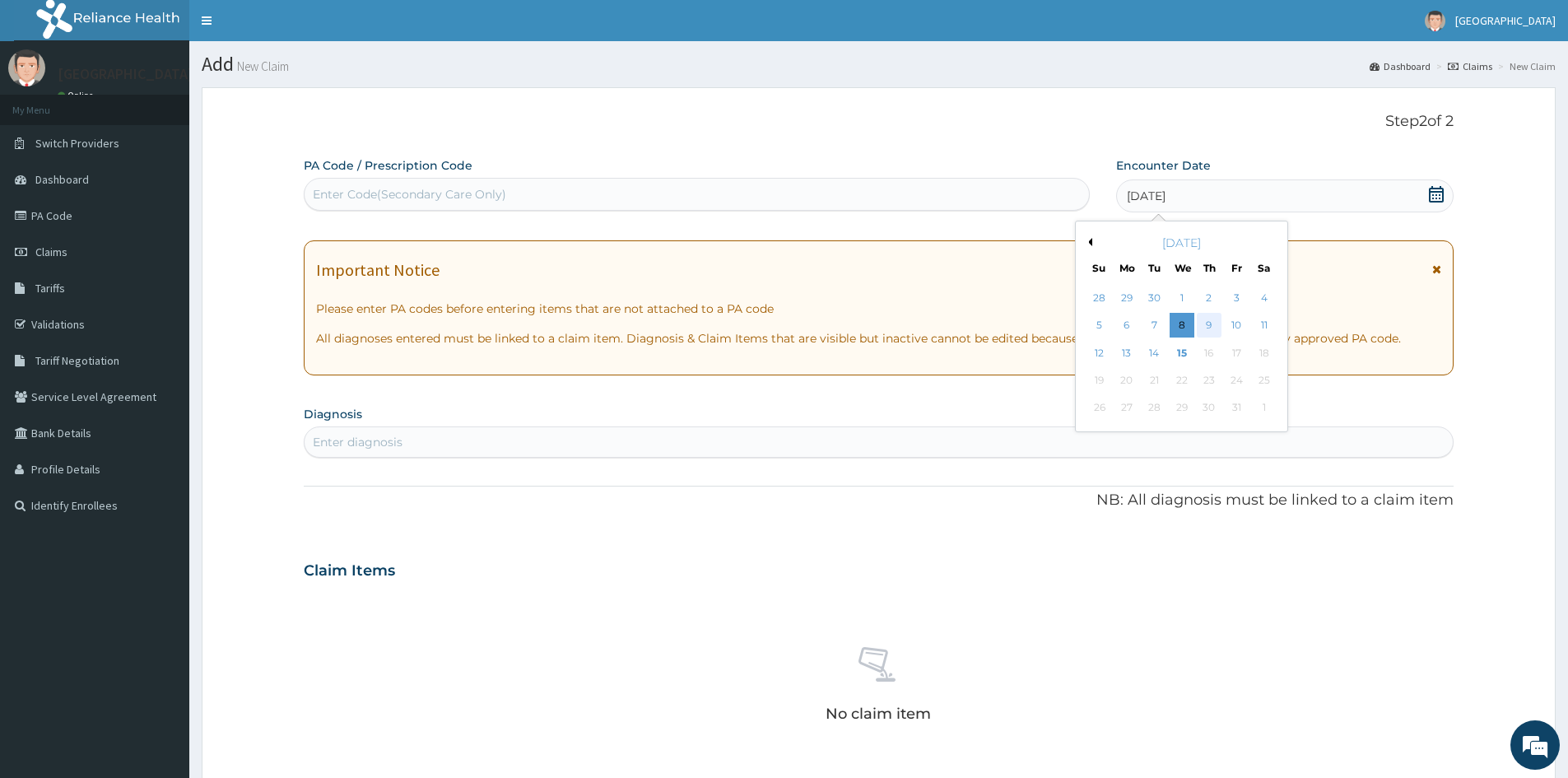
click at [1210, 327] on div "9" at bounding box center [1209, 326] width 24 height 24
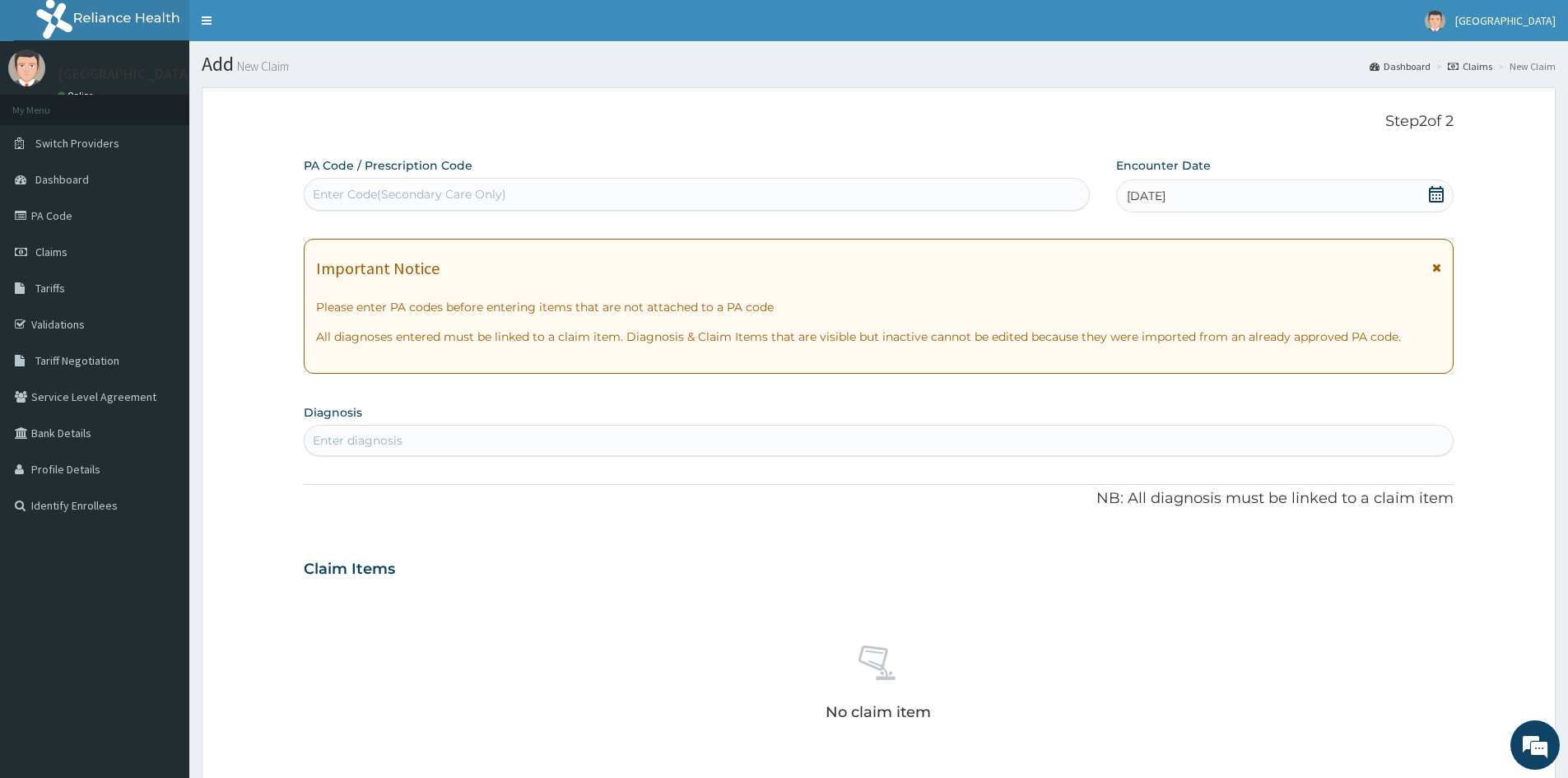
click at [386, 438] on div "Enter diagnosis" at bounding box center [358, 441] width 90 height 17
type input "MALARIA"
click at [567, 649] on div "No claim item" at bounding box center [879, 686] width 1150 height 190
click at [410, 431] on div "Enter diagnosis" at bounding box center [879, 440] width 1148 height 26
type input "MALARIA"
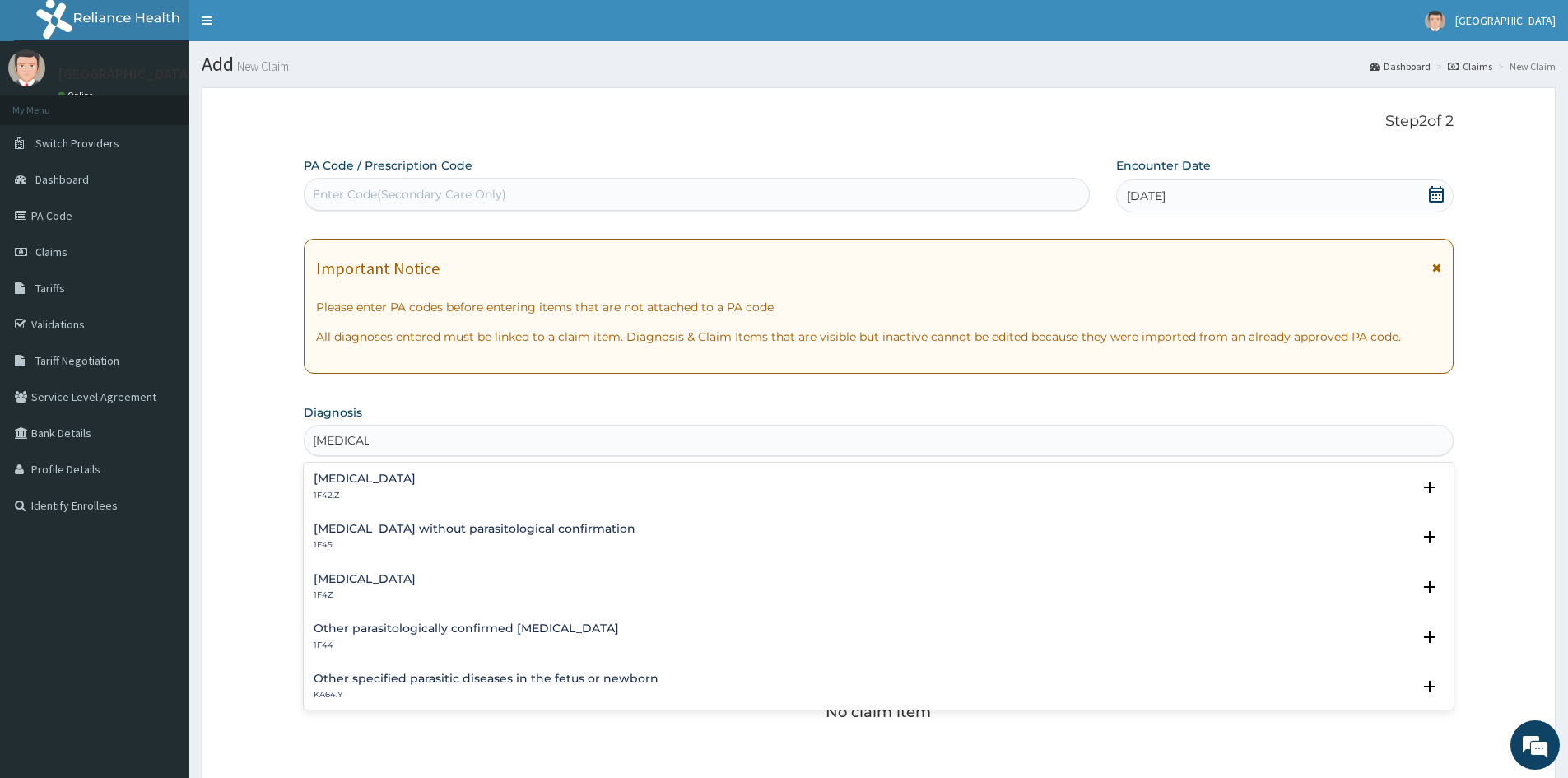
click at [400, 481] on h4 "Plasmodium malariae malaria without complication" at bounding box center [365, 478] width 102 height 13
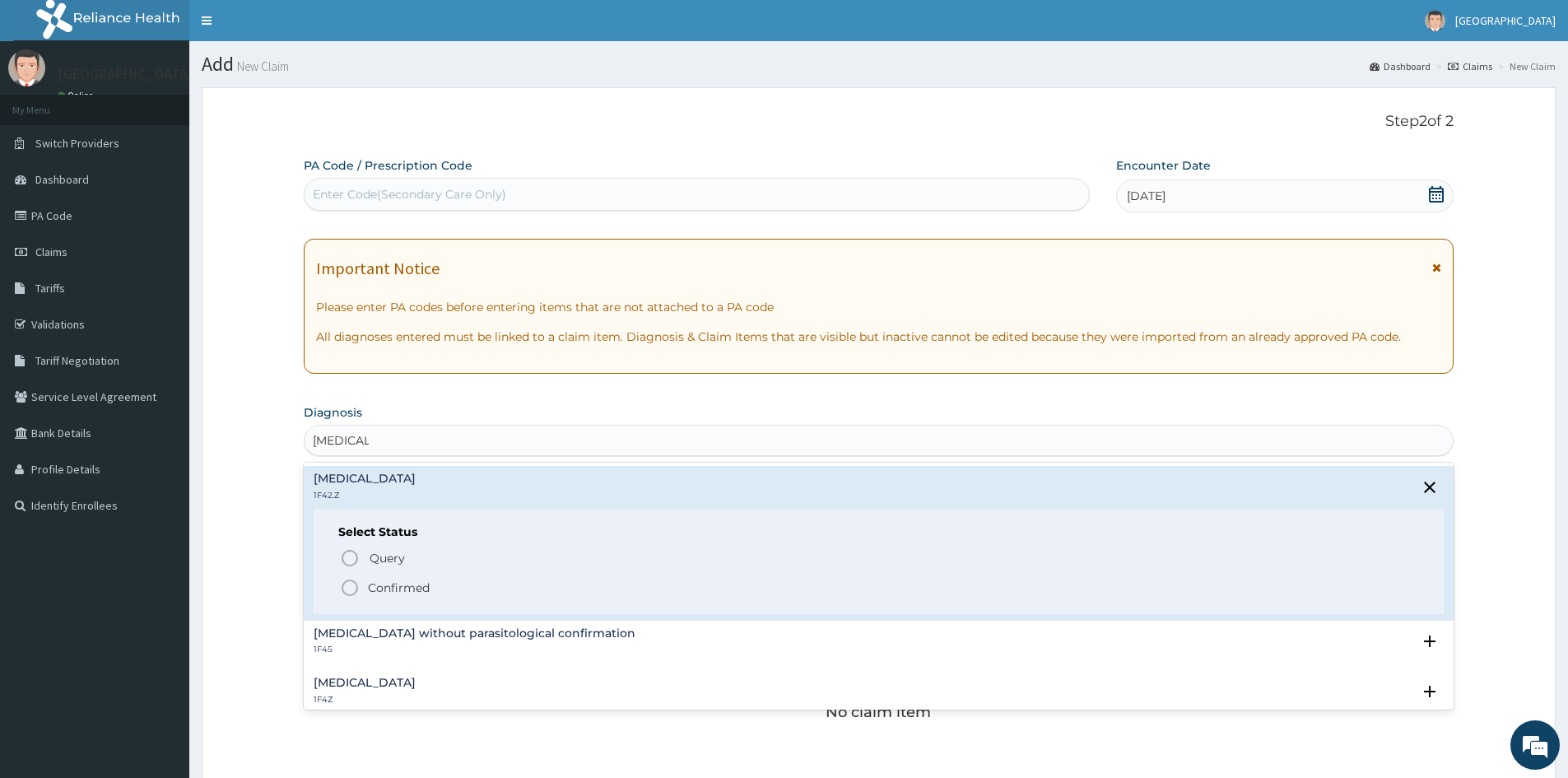
click at [348, 583] on icon "status option filled" at bounding box center [350, 587] width 20 height 20
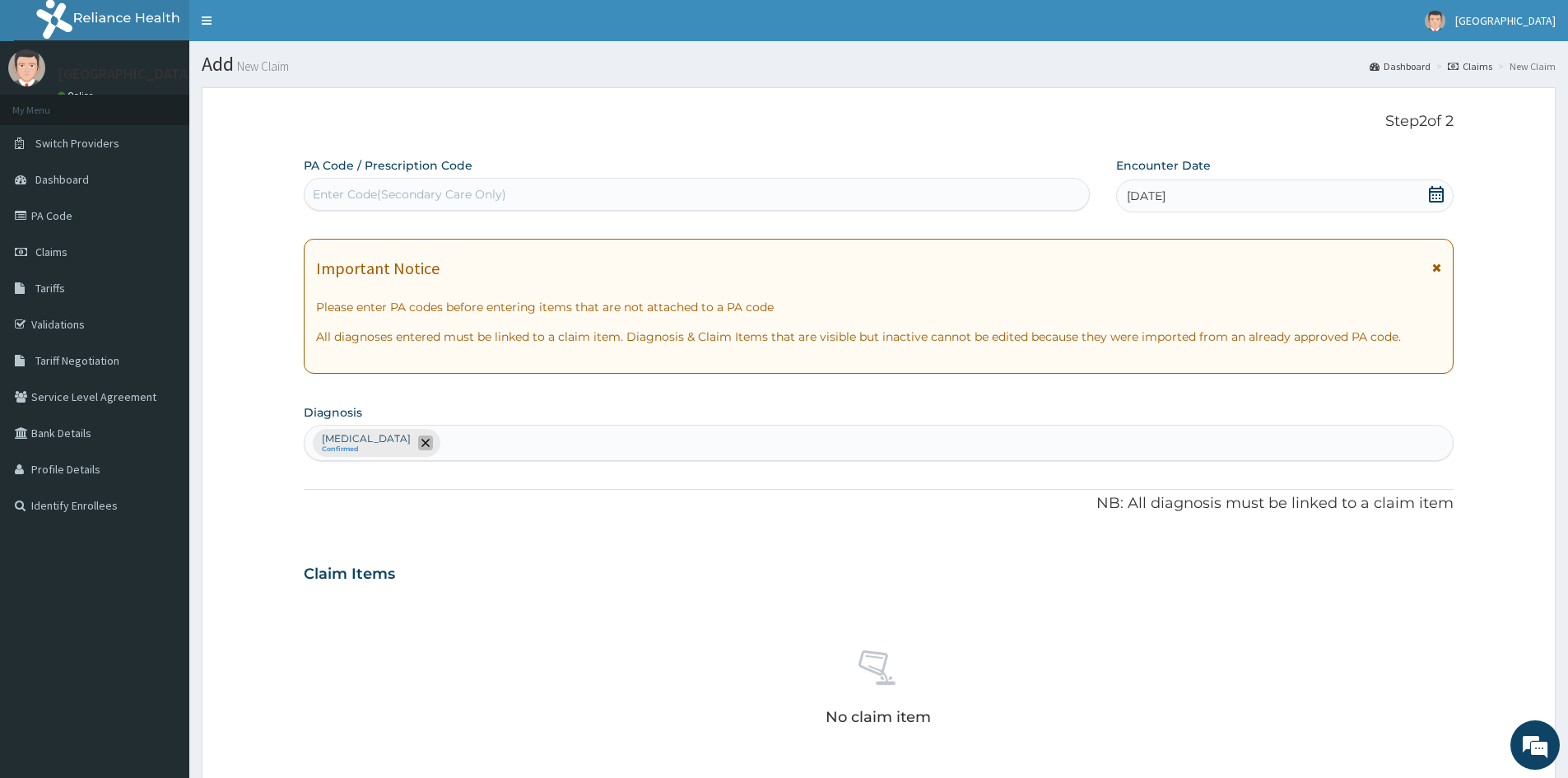
click at [430, 441] on icon "remove selection option" at bounding box center [426, 443] width 8 height 8
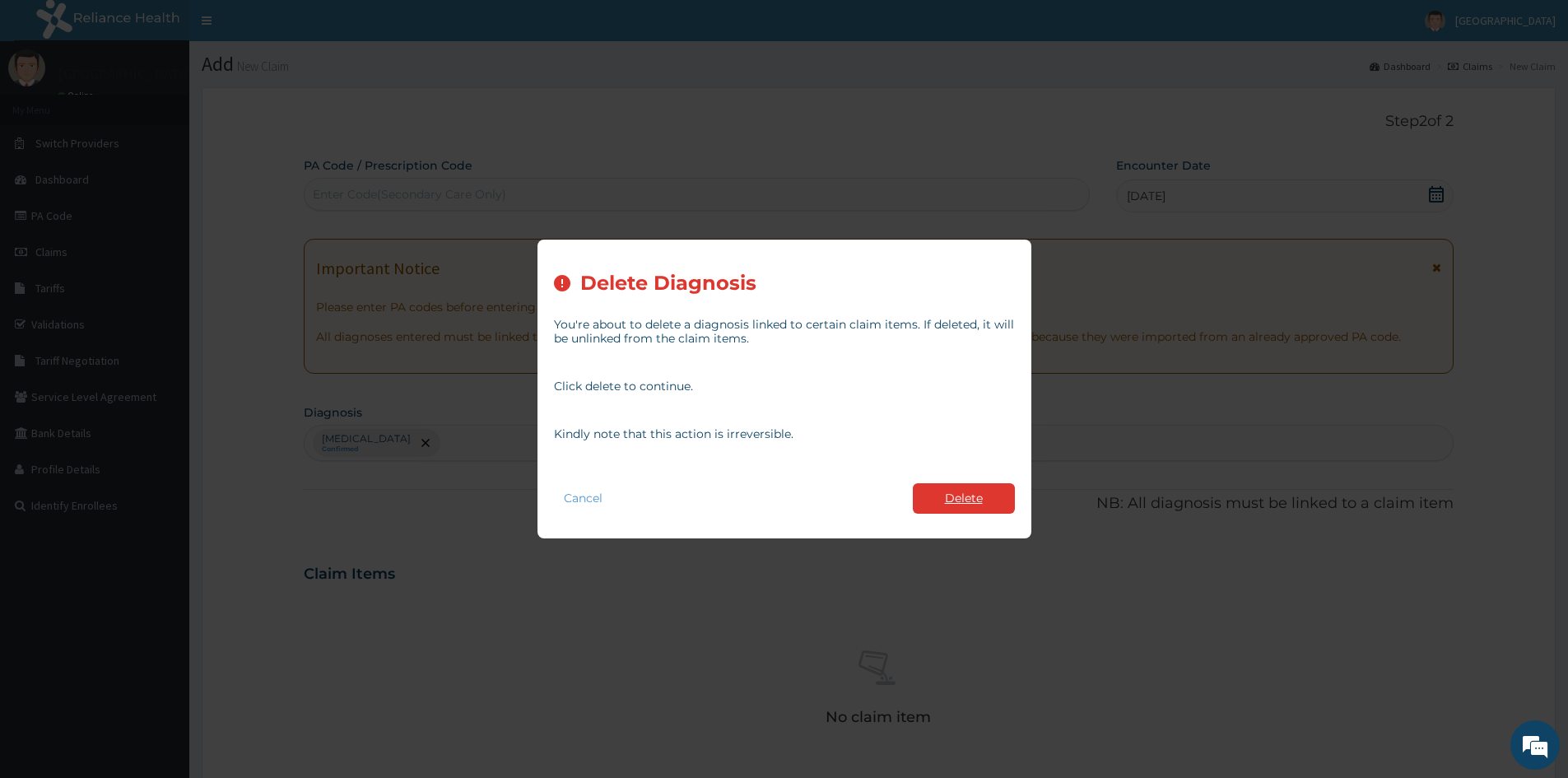
click at [950, 507] on button "Delete" at bounding box center [964, 499] width 102 height 30
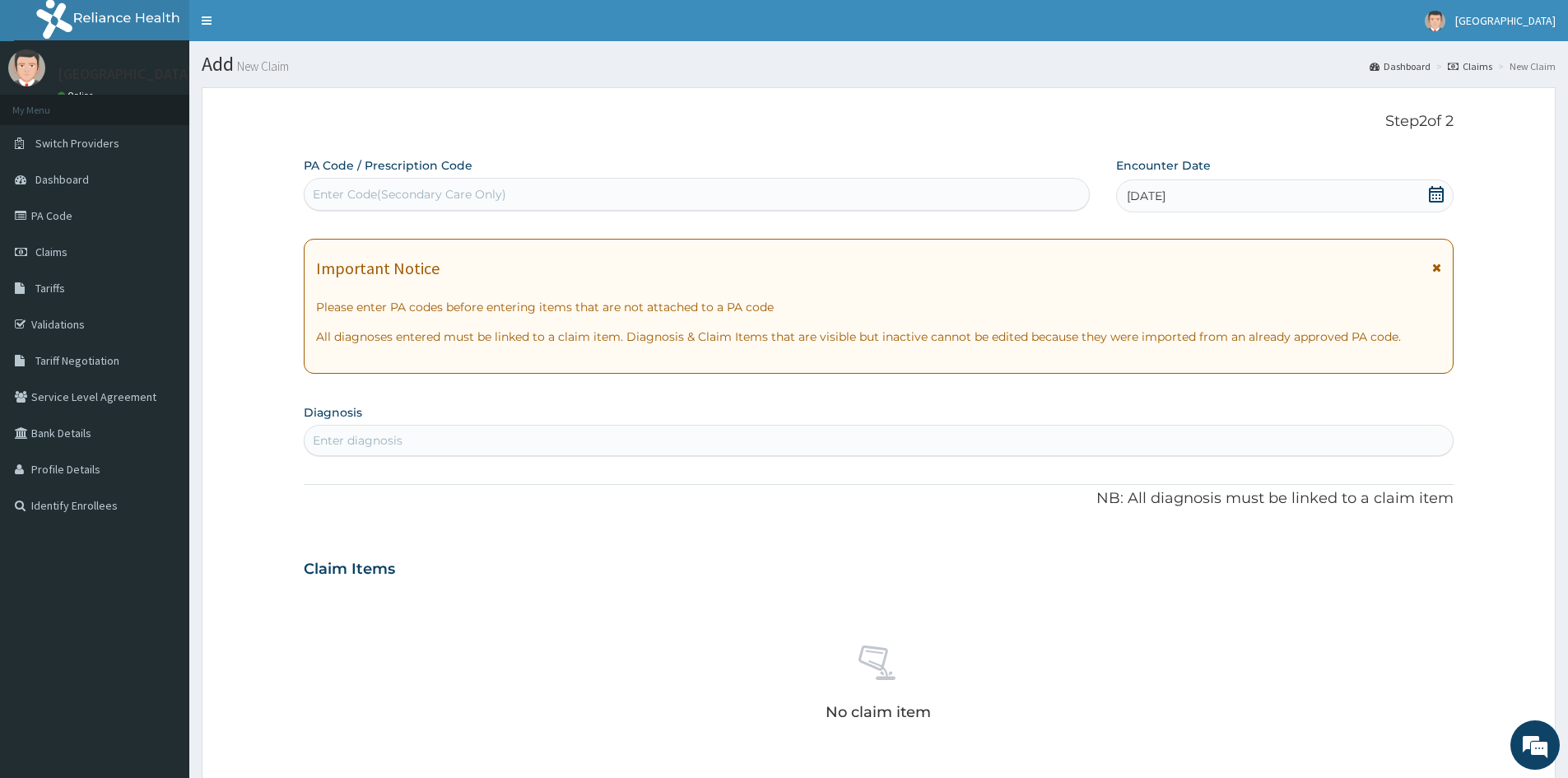
click at [424, 443] on div "Enter diagnosis" at bounding box center [879, 440] width 1148 height 26
type input "MALARIA"
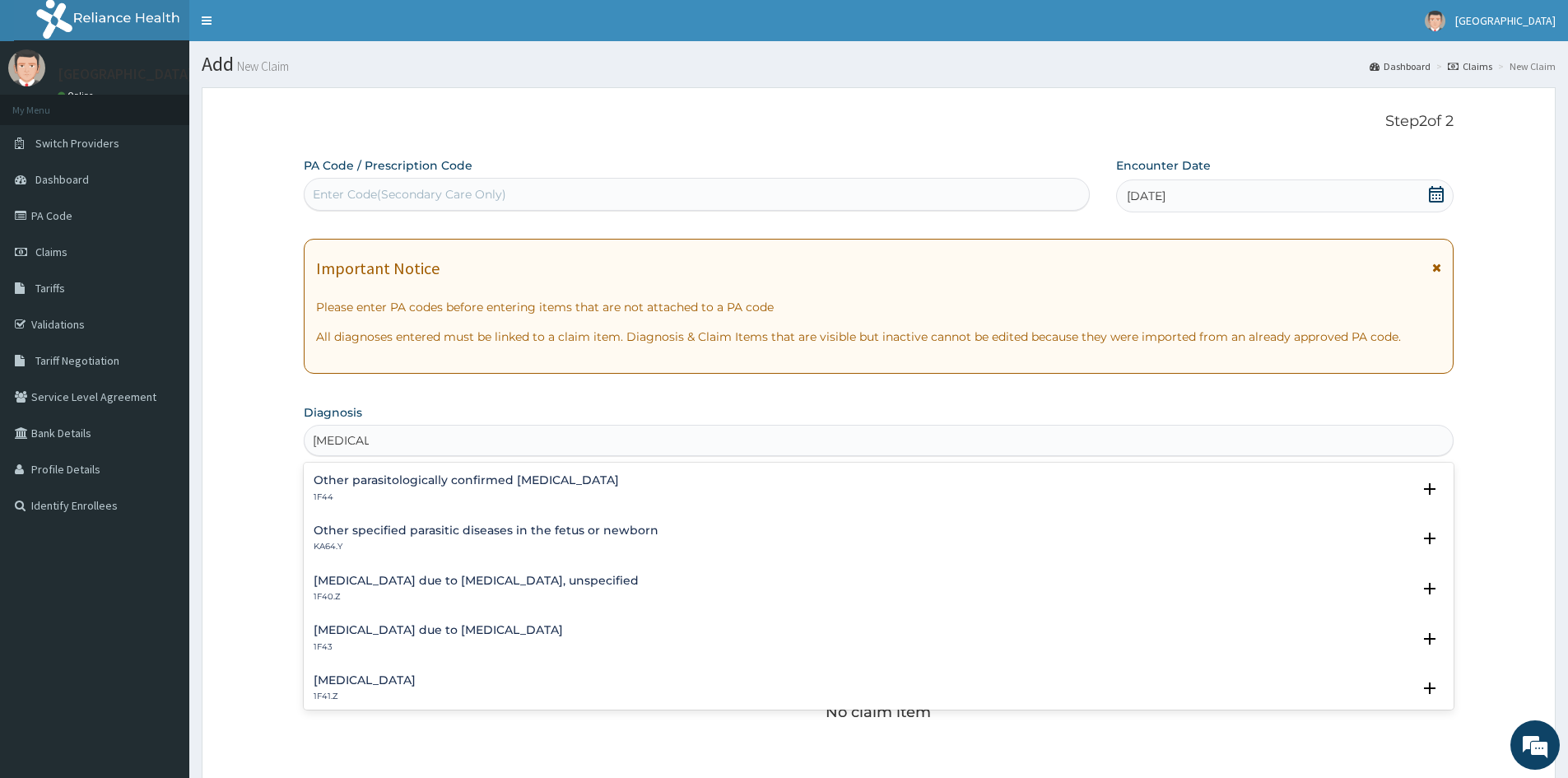
scroll to position [164, 0]
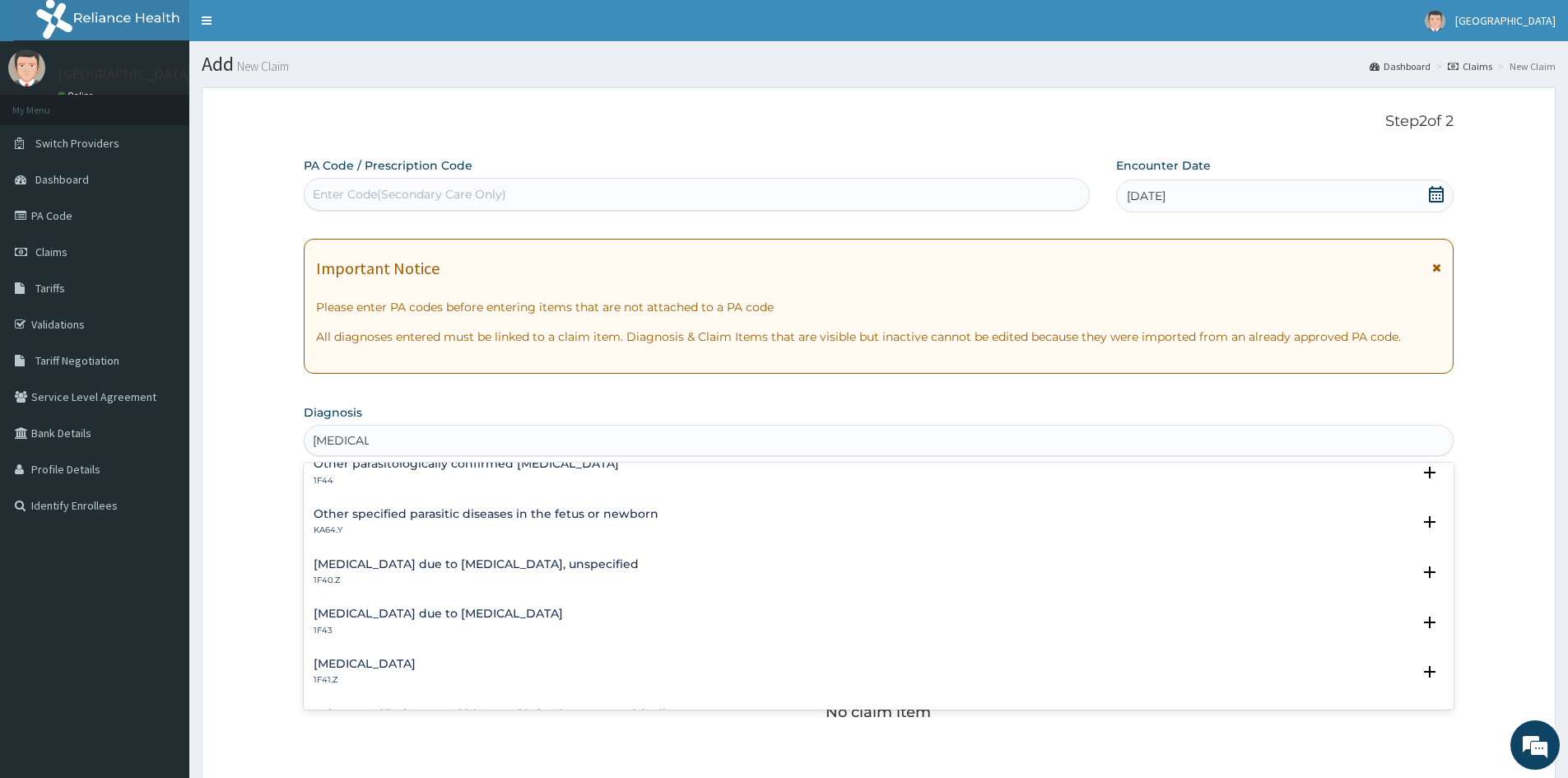
click at [416, 564] on h4 "[MEDICAL_DATA] due to [MEDICAL_DATA], unspecified" at bounding box center [476, 564] width 325 height 13
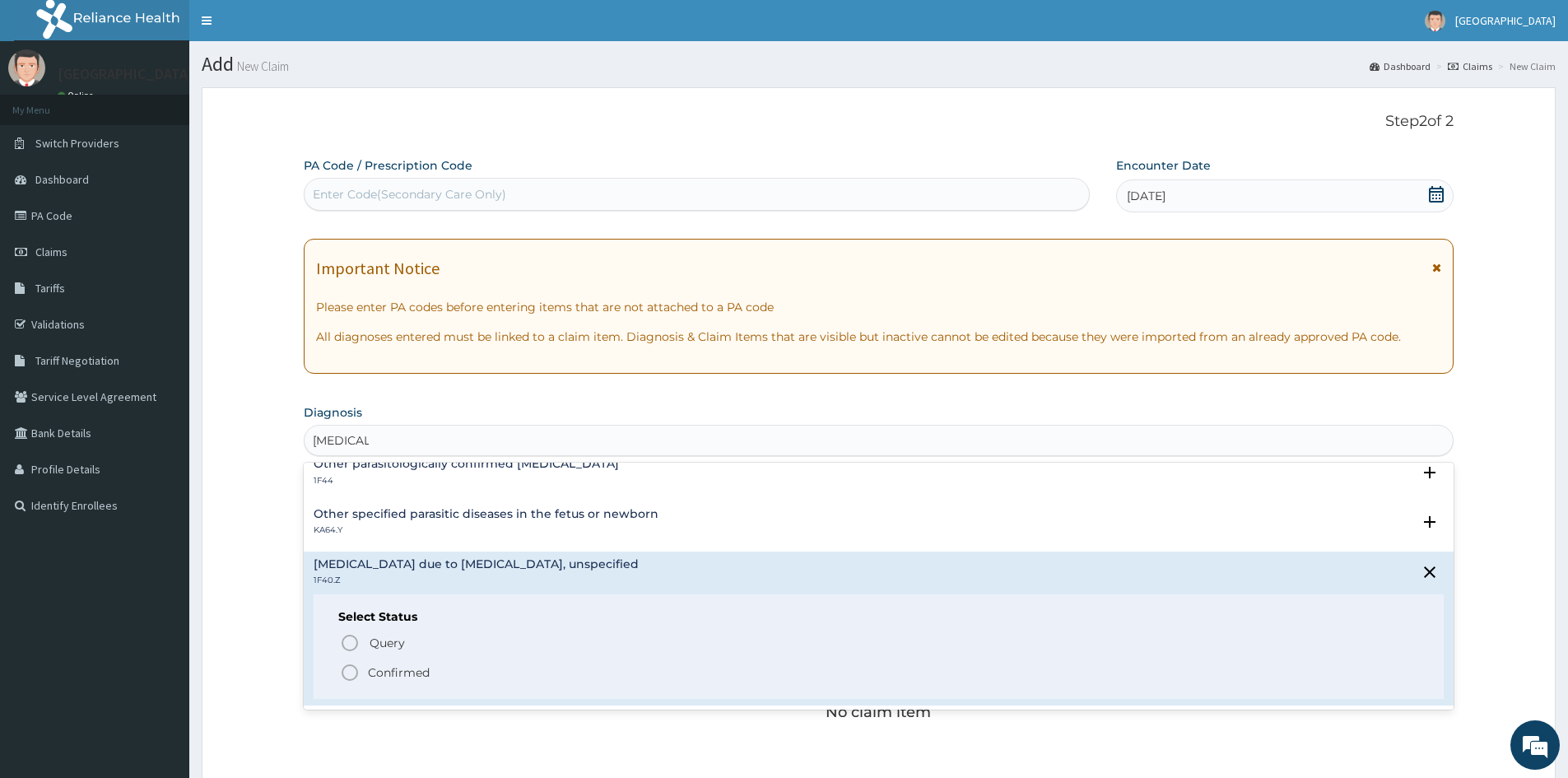
click at [351, 673] on icon "status option filled" at bounding box center [350, 672] width 20 height 20
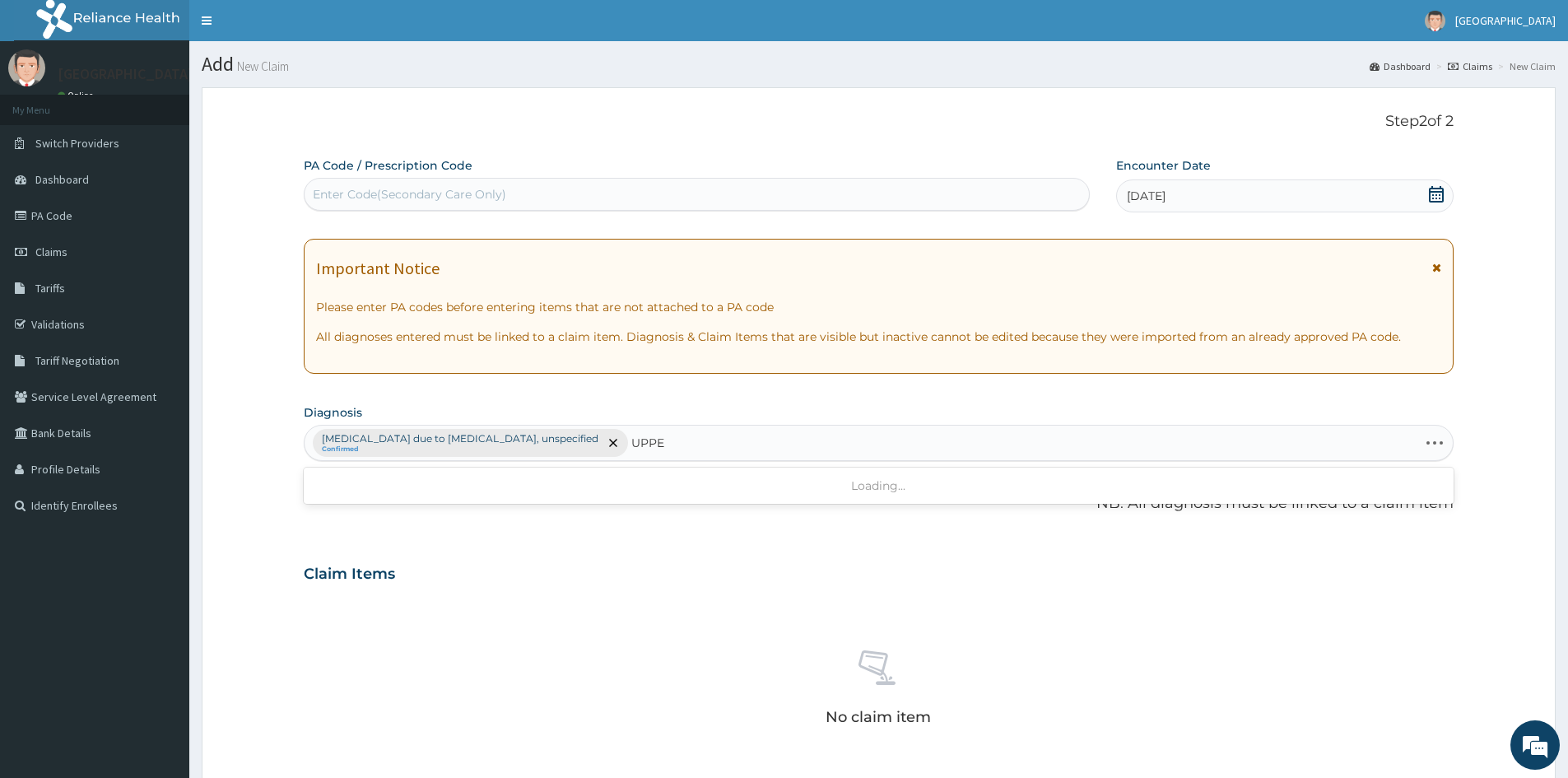
type input "UPPER"
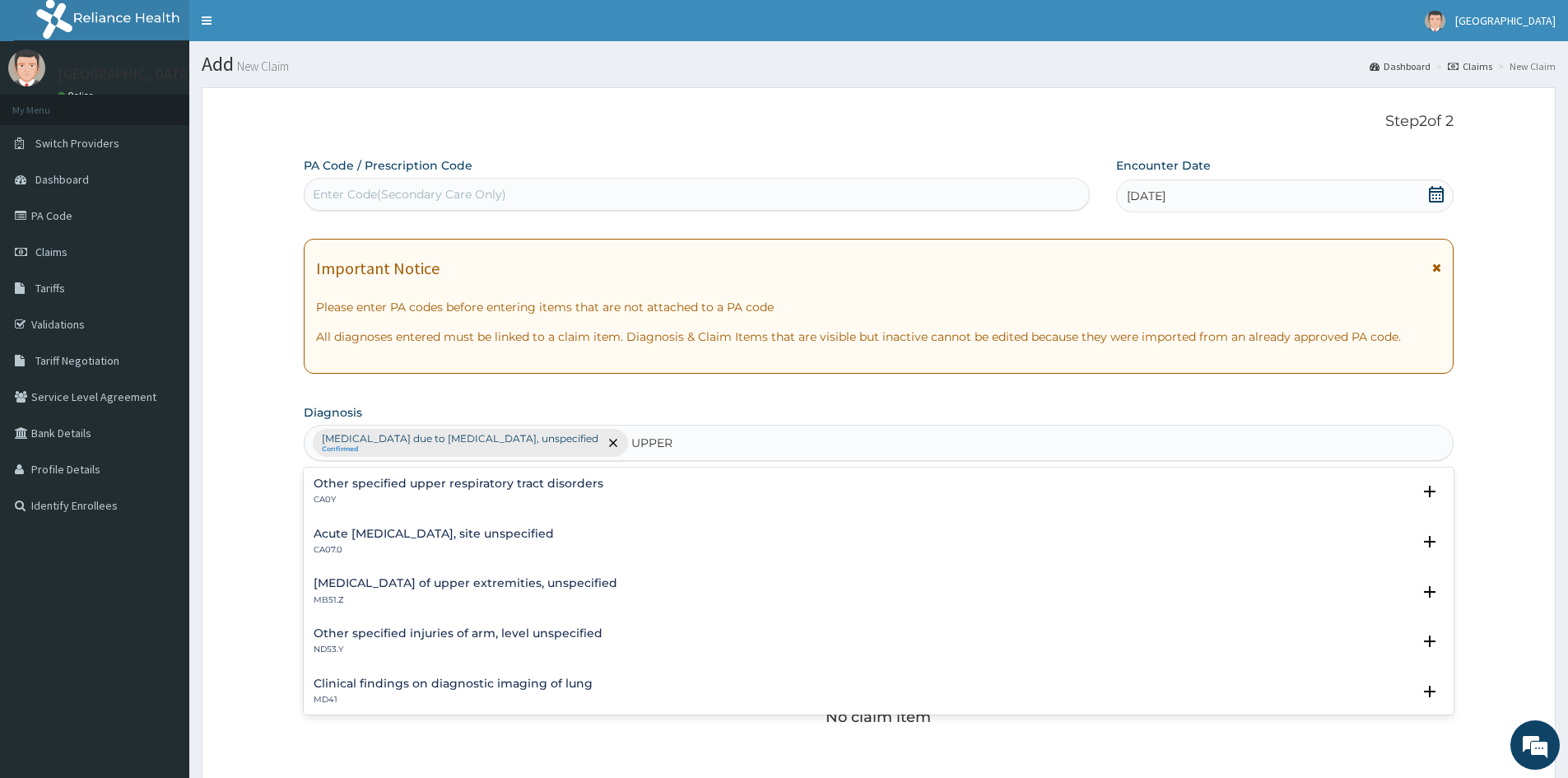
click at [431, 531] on h4 "Acute [MEDICAL_DATA], site unspecified" at bounding box center [434, 534] width 240 height 13
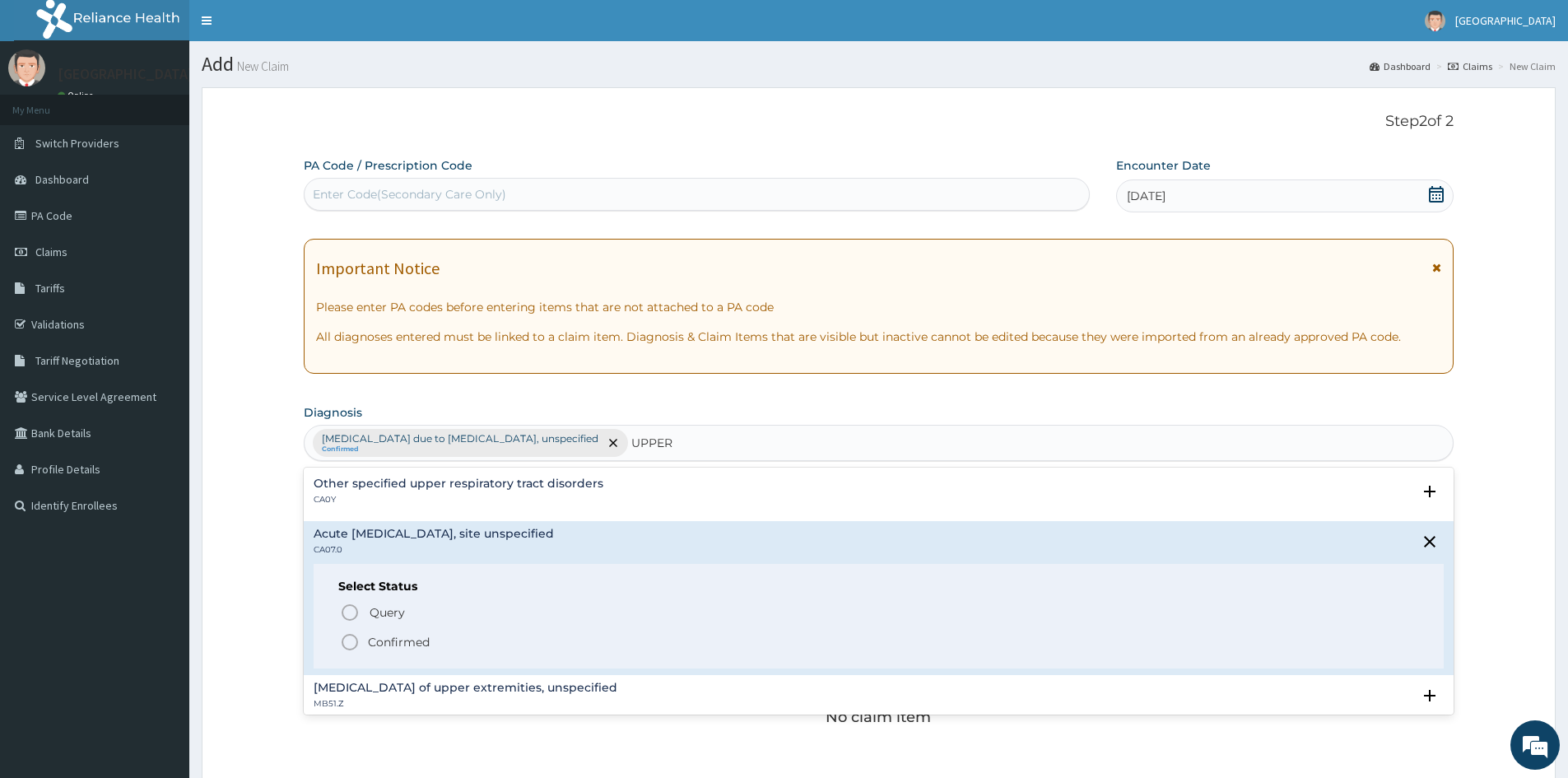
click at [354, 639] on icon "status option filled" at bounding box center [350, 642] width 20 height 20
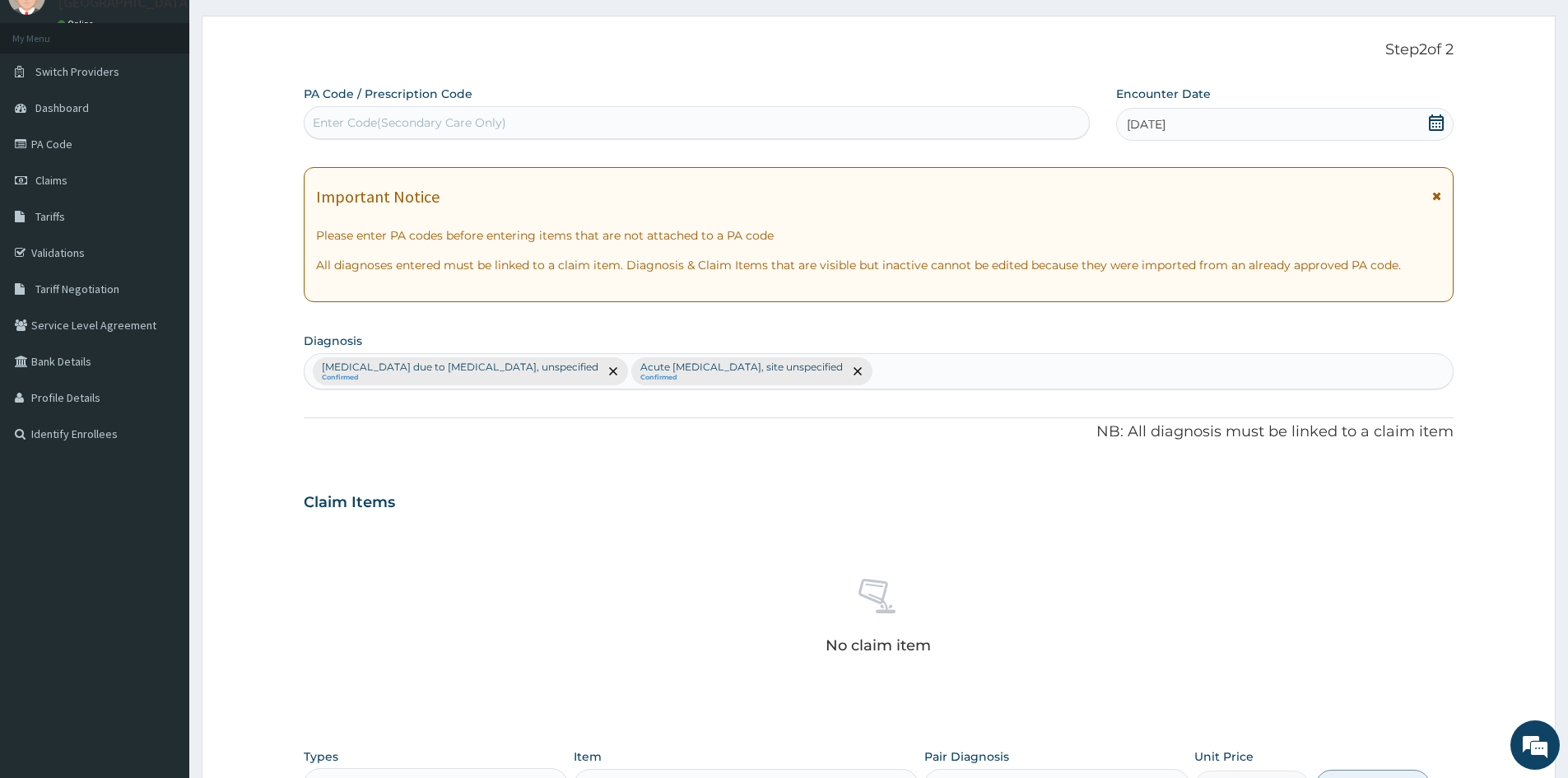
scroll to position [247, 0]
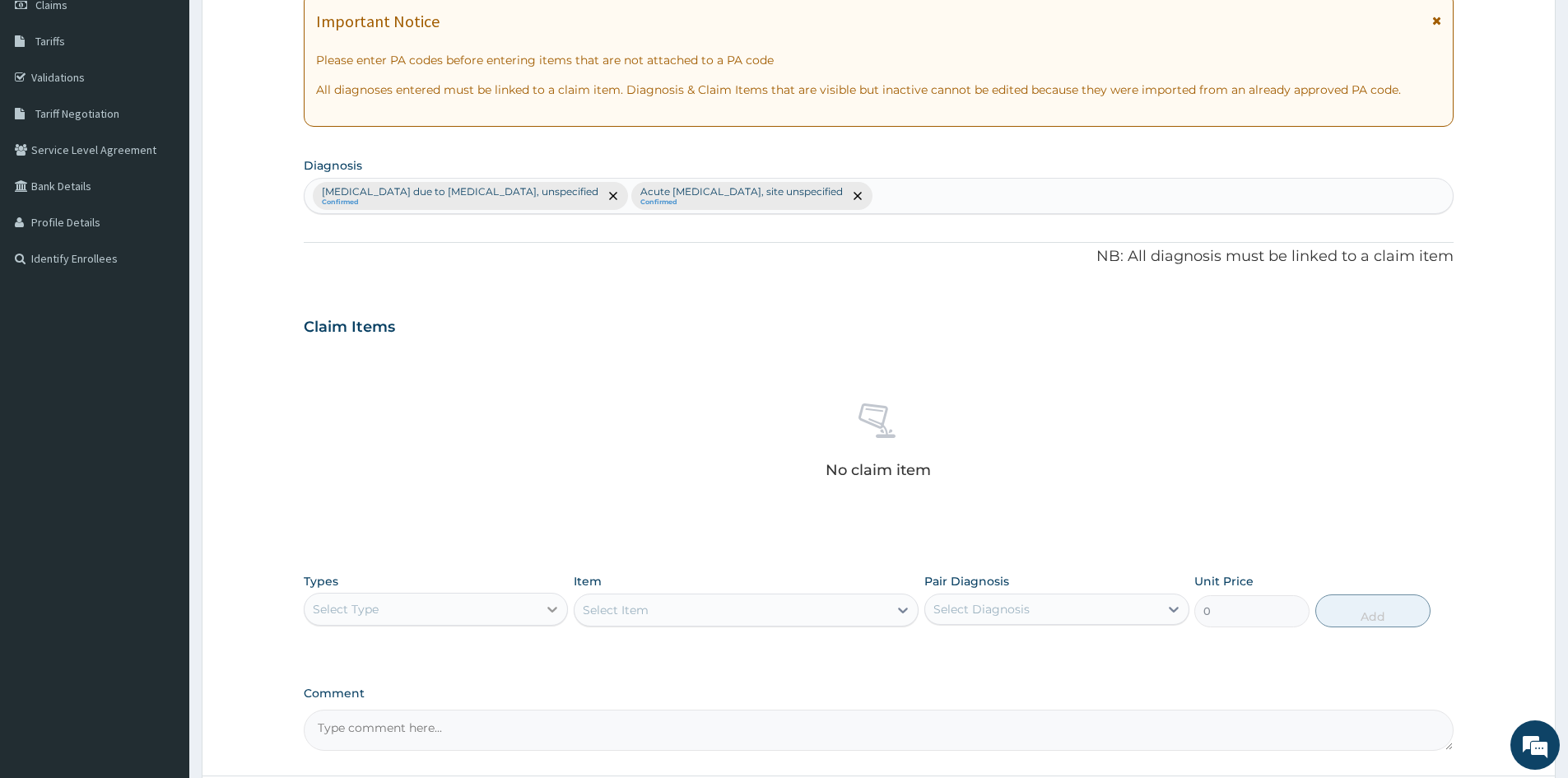
click at [540, 613] on div at bounding box center [551, 608] width 29 height 29
click at [395, 703] on div "Procedures" at bounding box center [436, 709] width 264 height 29
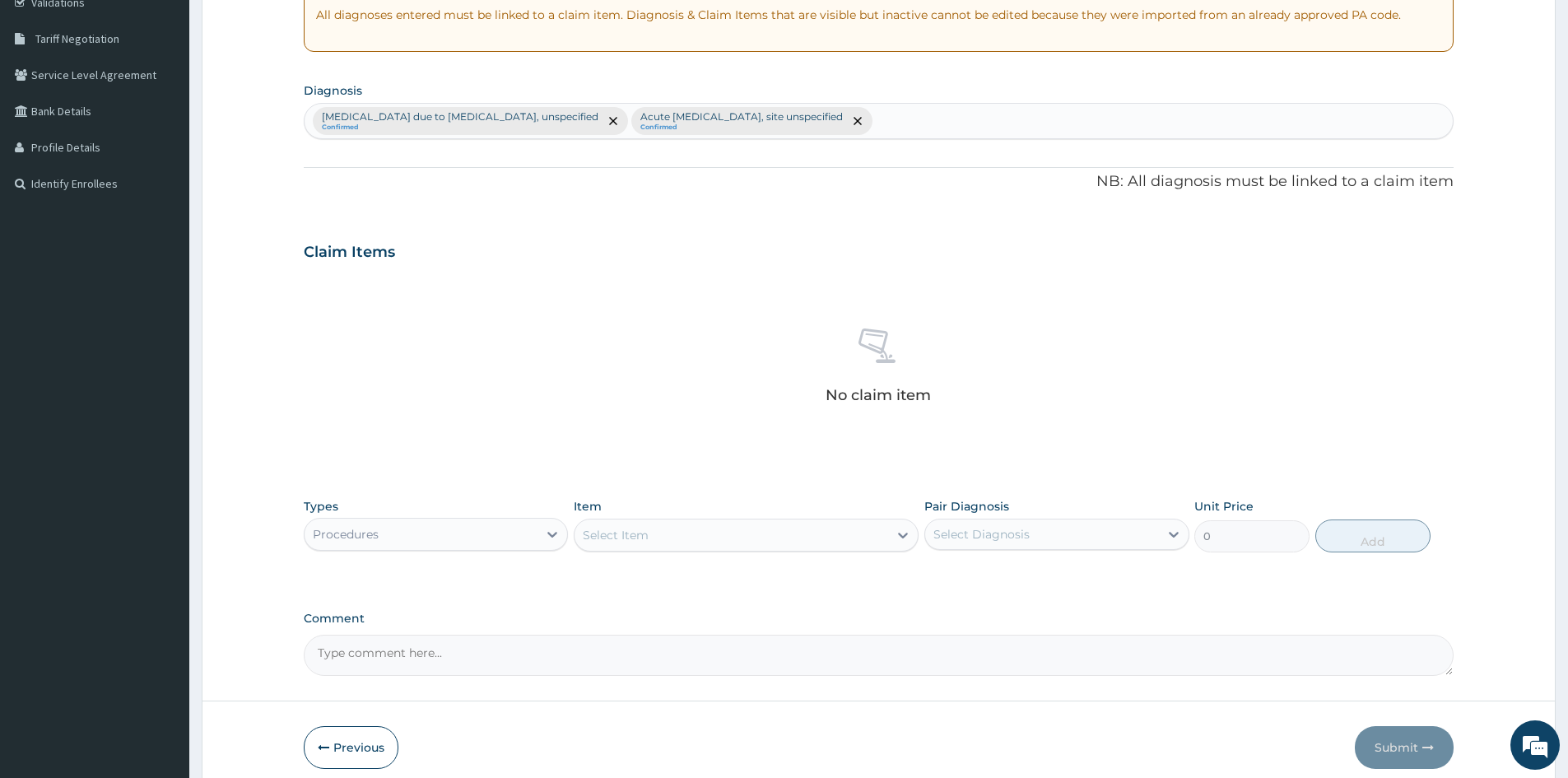
scroll to position [393, 0]
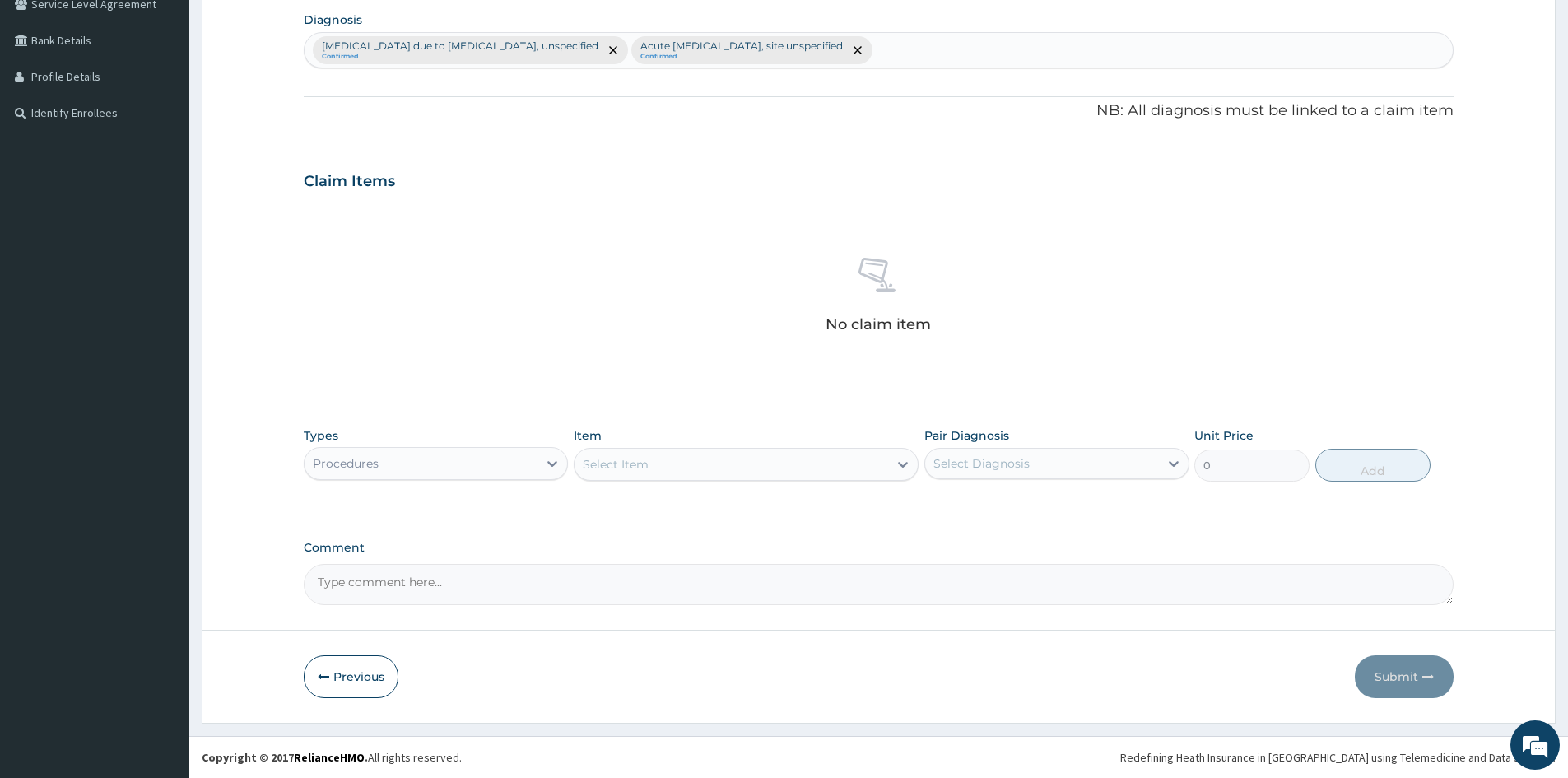
click at [770, 473] on div "Select Item" at bounding box center [732, 463] width 314 height 26
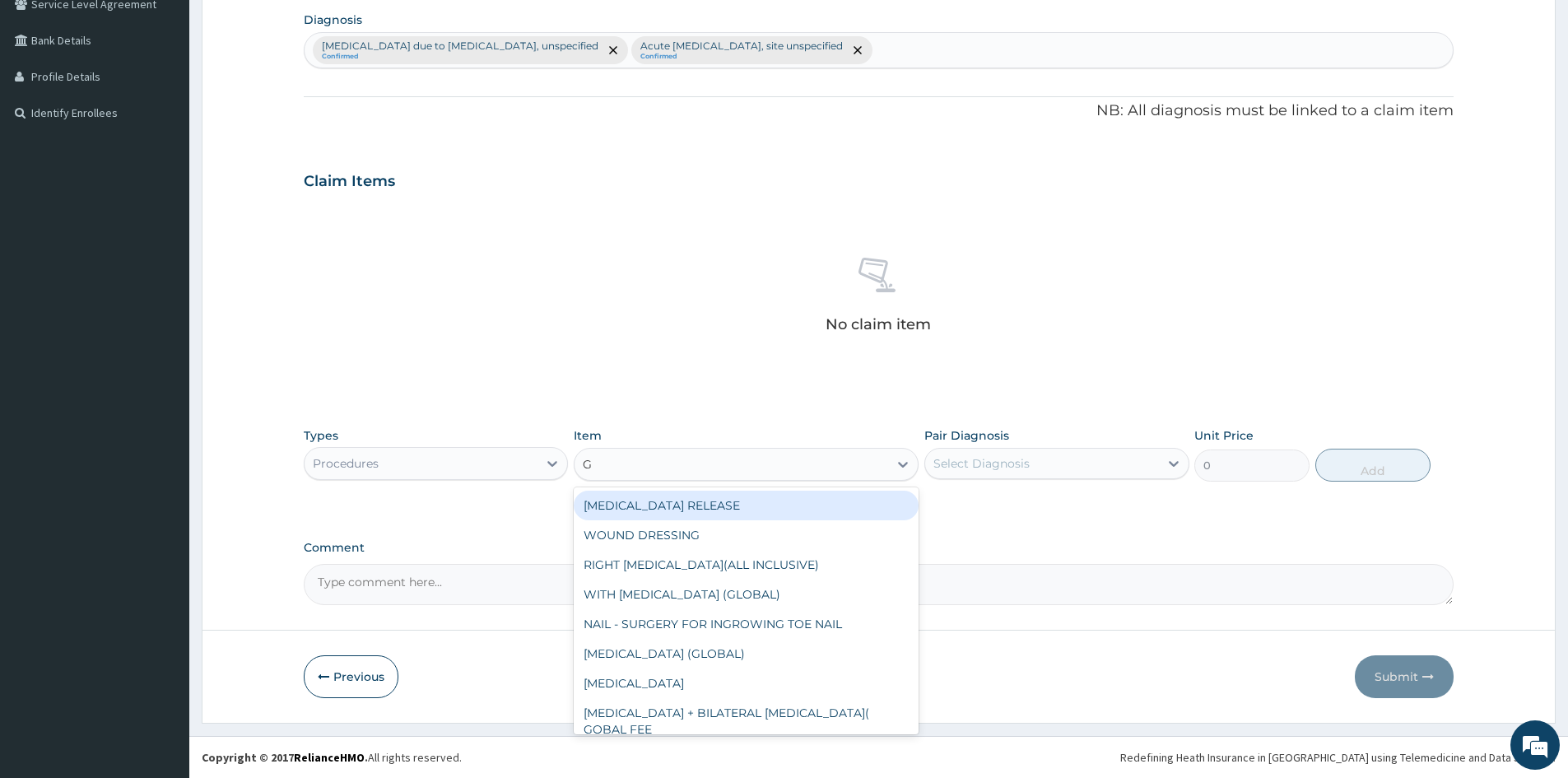
type input "GP"
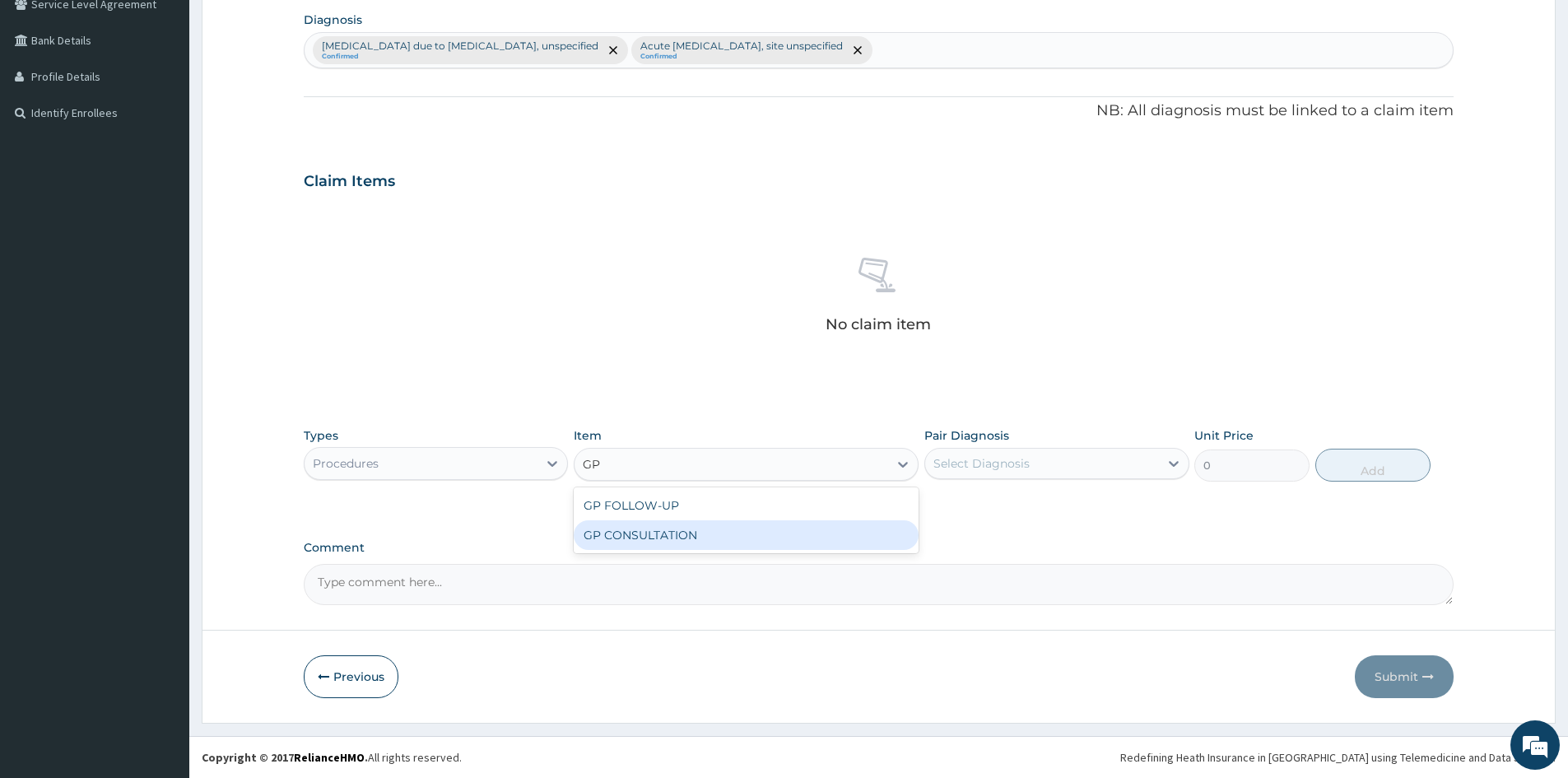
click at [663, 537] on div "GP CONSULTATION" at bounding box center [746, 535] width 345 height 29
type input "1500"
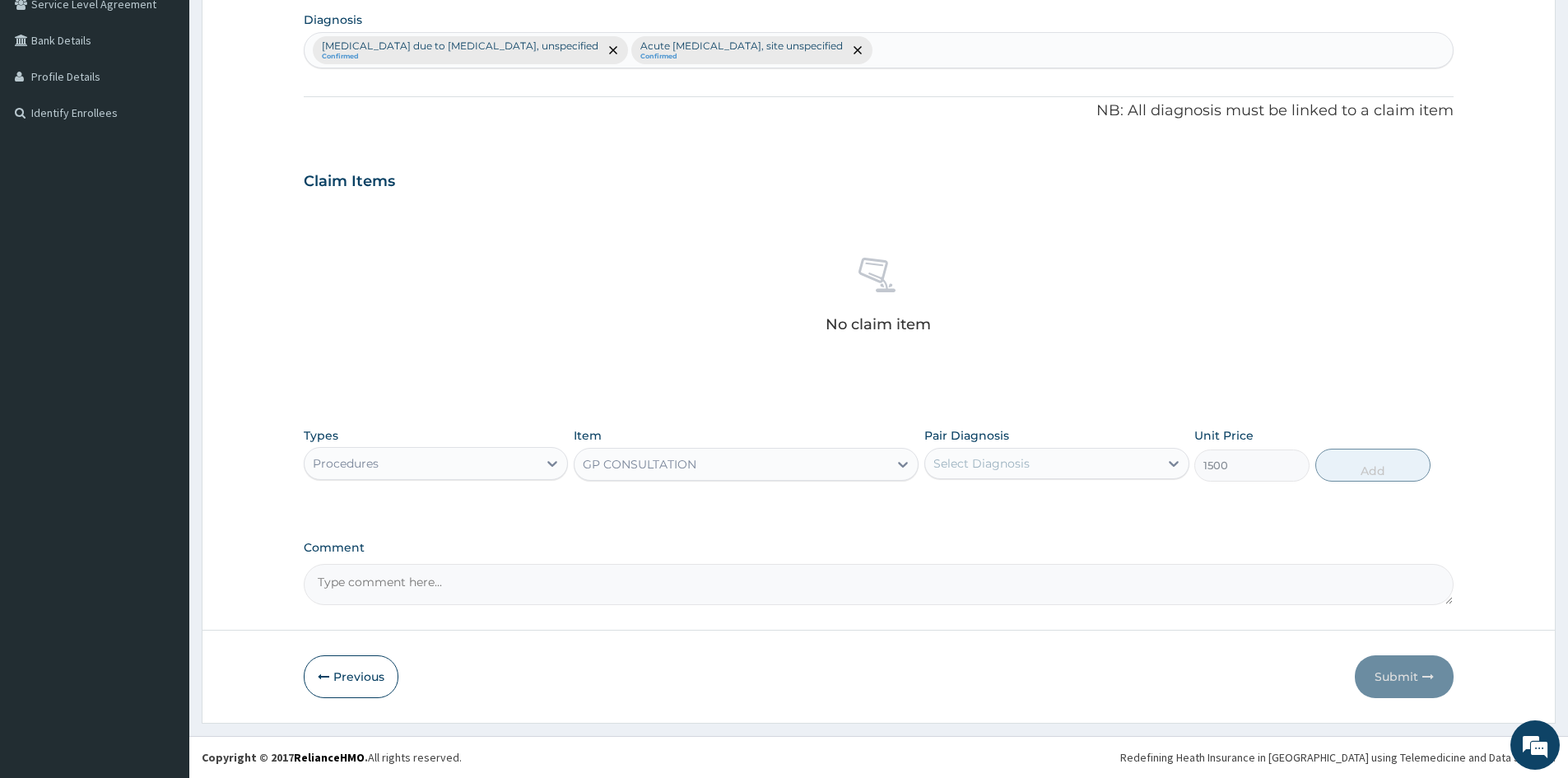
click at [1050, 457] on div "Select Diagnosis" at bounding box center [1042, 462] width 233 height 26
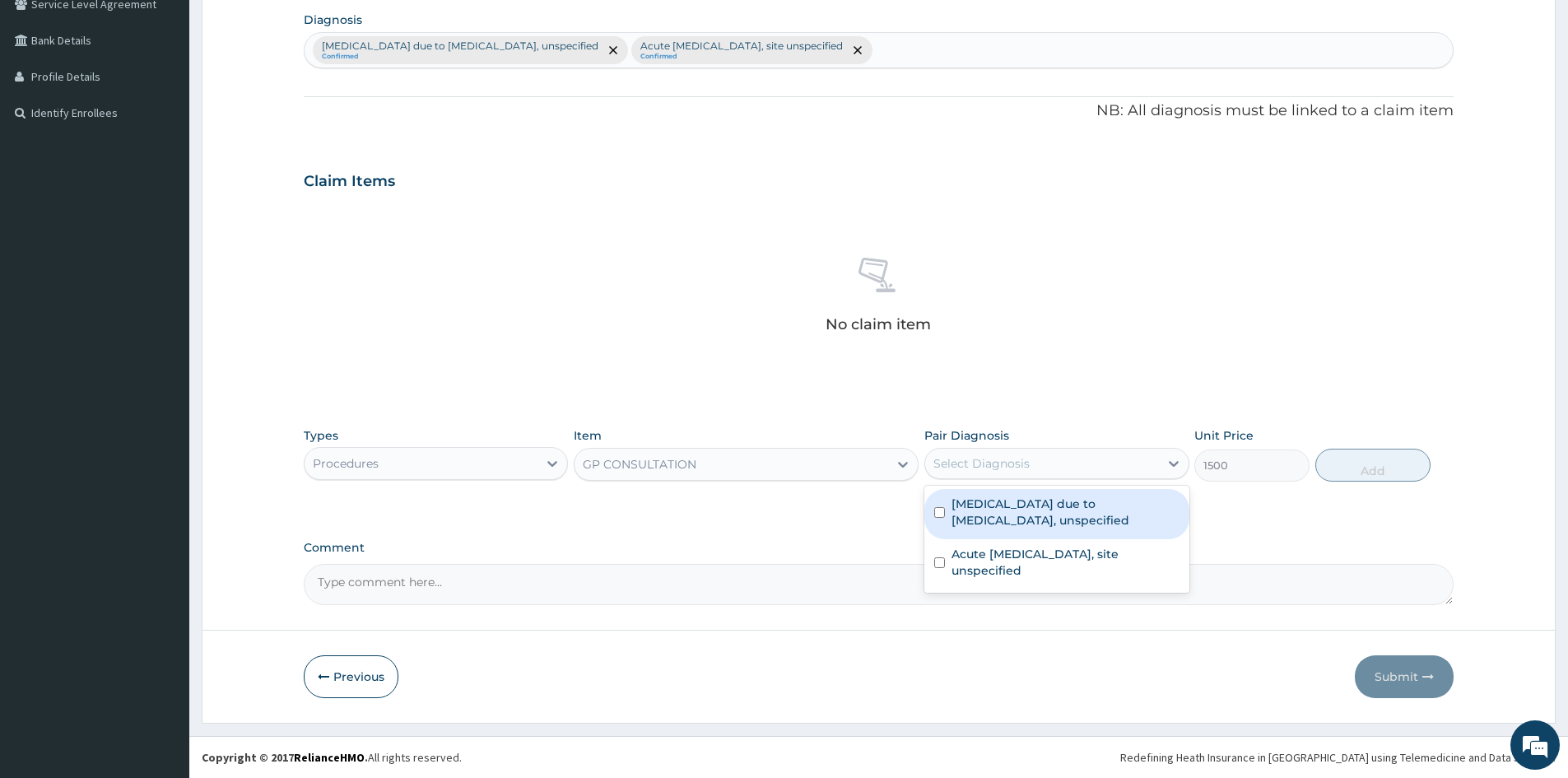
click at [939, 512] on input "checkbox" at bounding box center [939, 512] width 11 height 11
checkbox input "true"
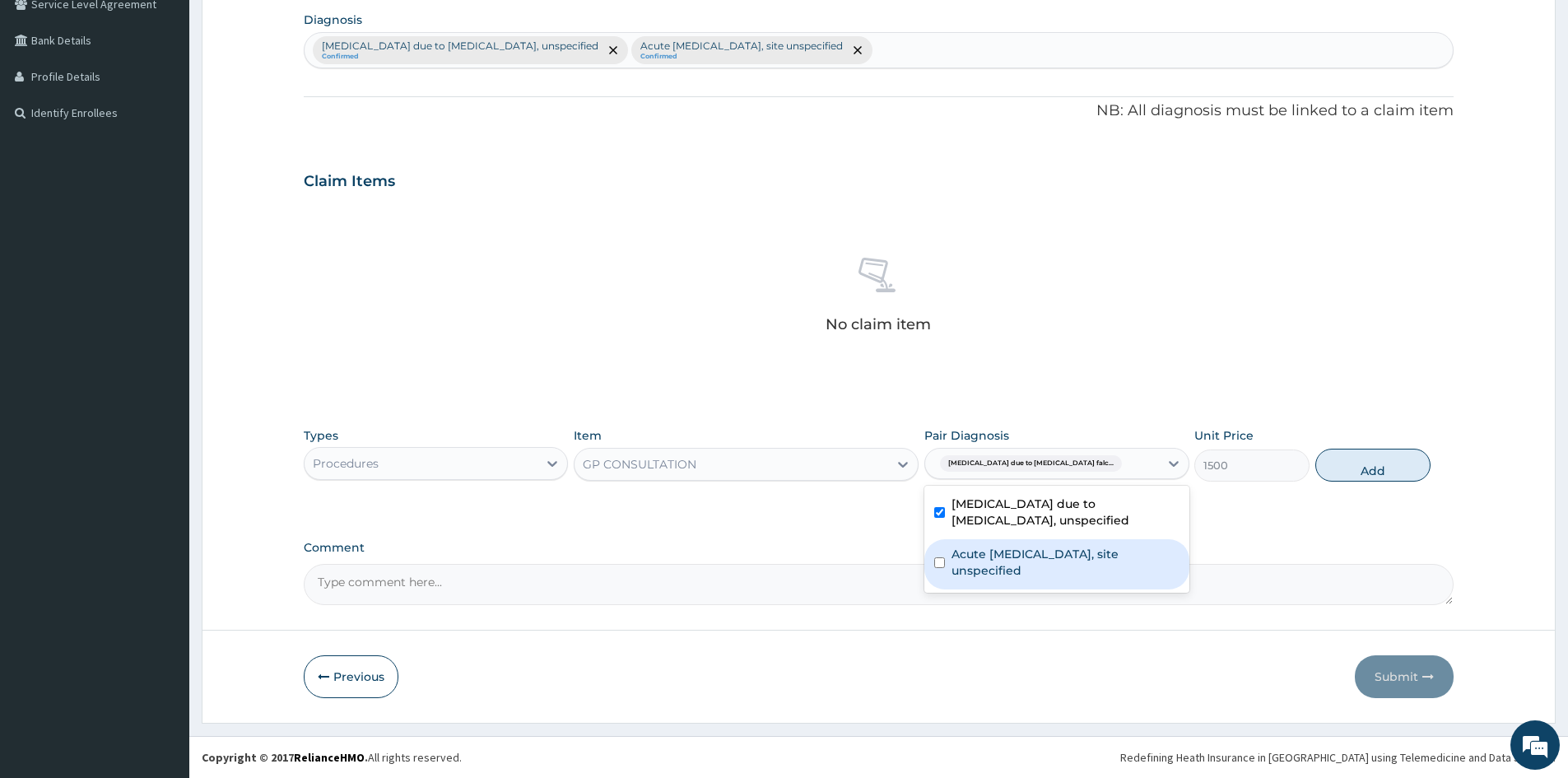
click at [940, 564] on input "checkbox" at bounding box center [939, 562] width 11 height 11
checkbox input "true"
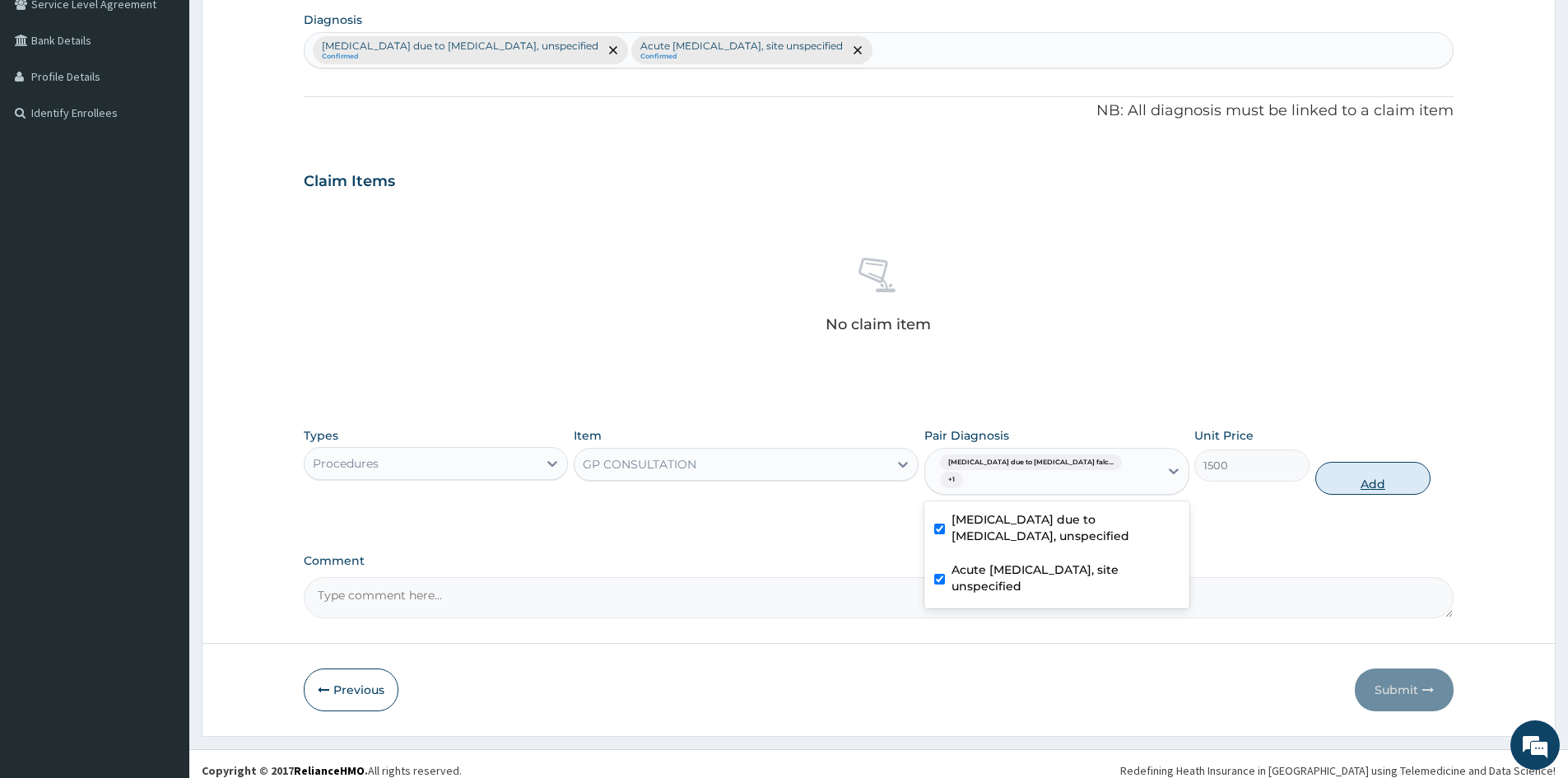
click at [1371, 466] on button "Add" at bounding box center [1372, 478] width 115 height 33
type input "0"
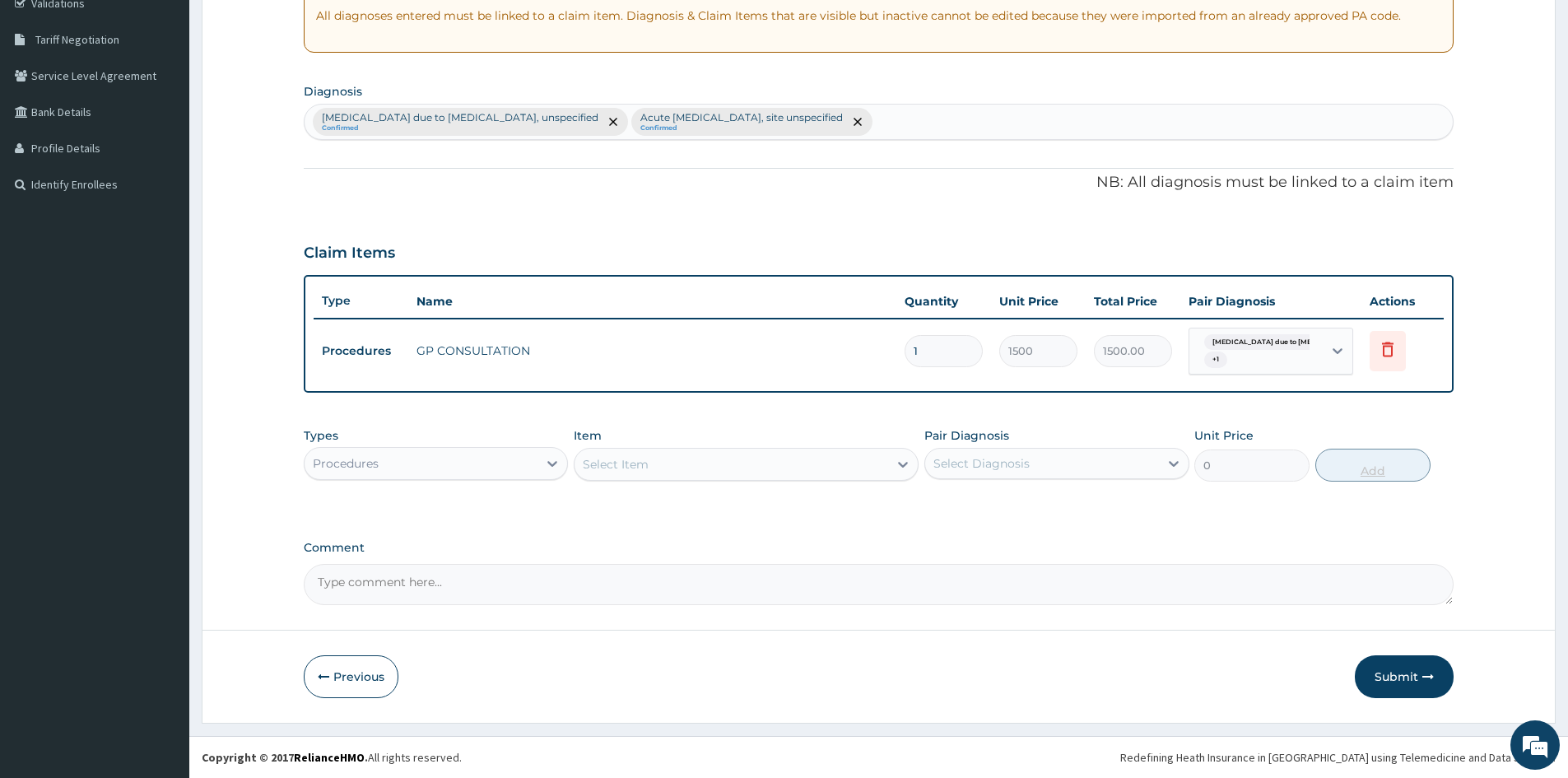
scroll to position [321, 0]
click at [547, 465] on icon at bounding box center [552, 463] width 17 height 17
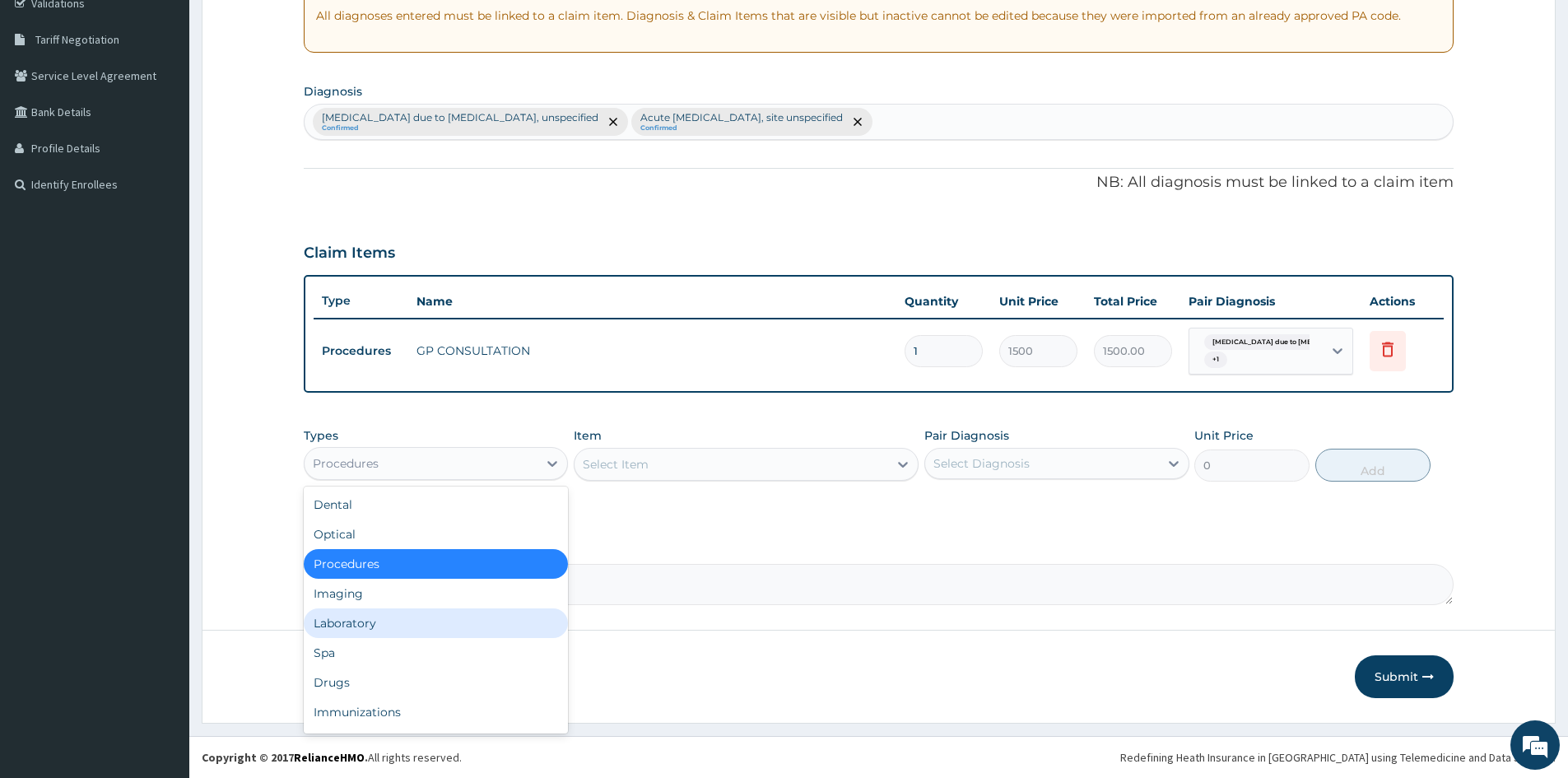
click at [354, 621] on div "Laboratory" at bounding box center [436, 623] width 264 height 29
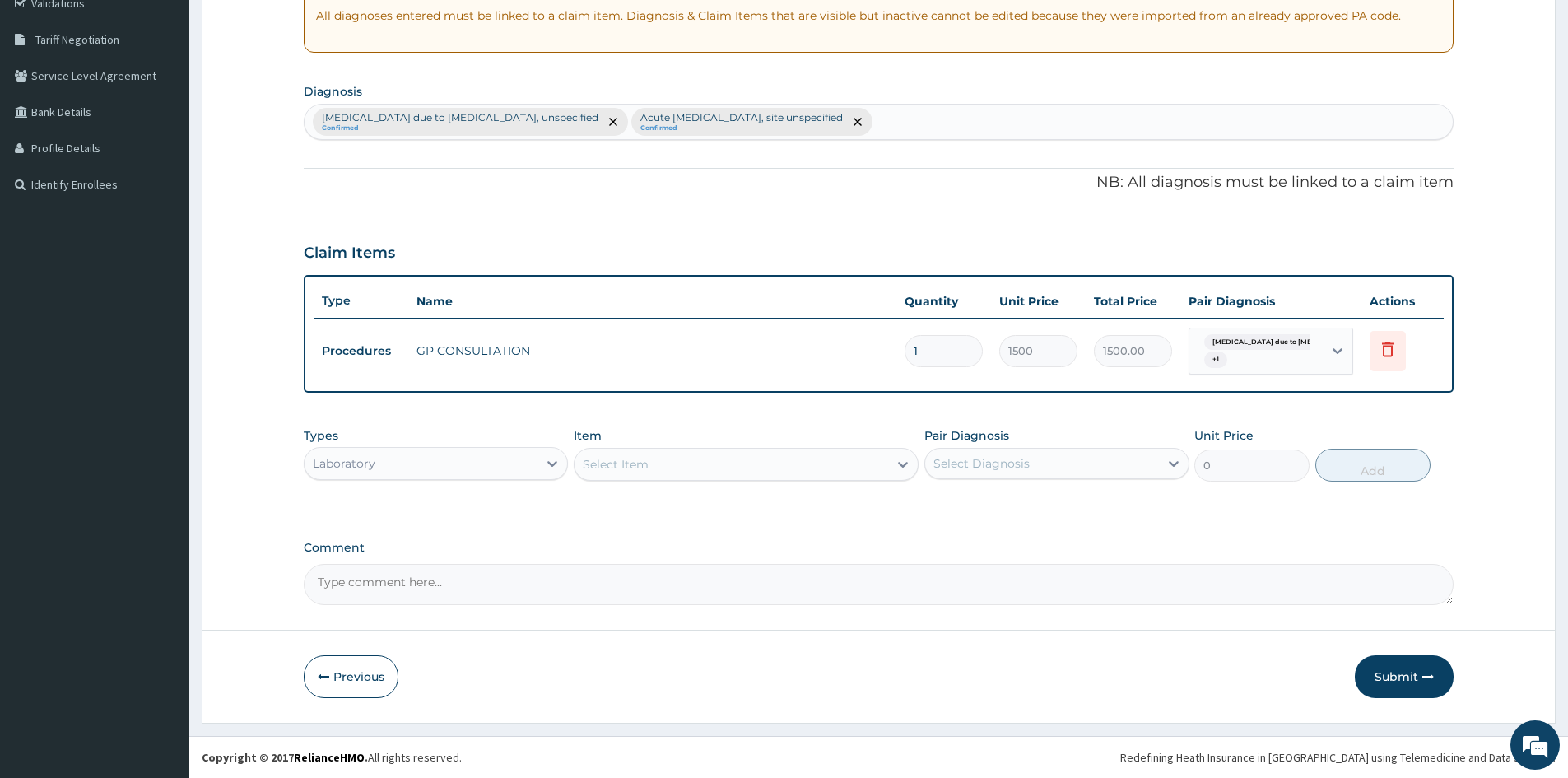
click at [923, 119] on div "Malaria due to Plasmodium falciparum, unspecified Confirmed Acute upper respira…" at bounding box center [879, 122] width 1148 height 34
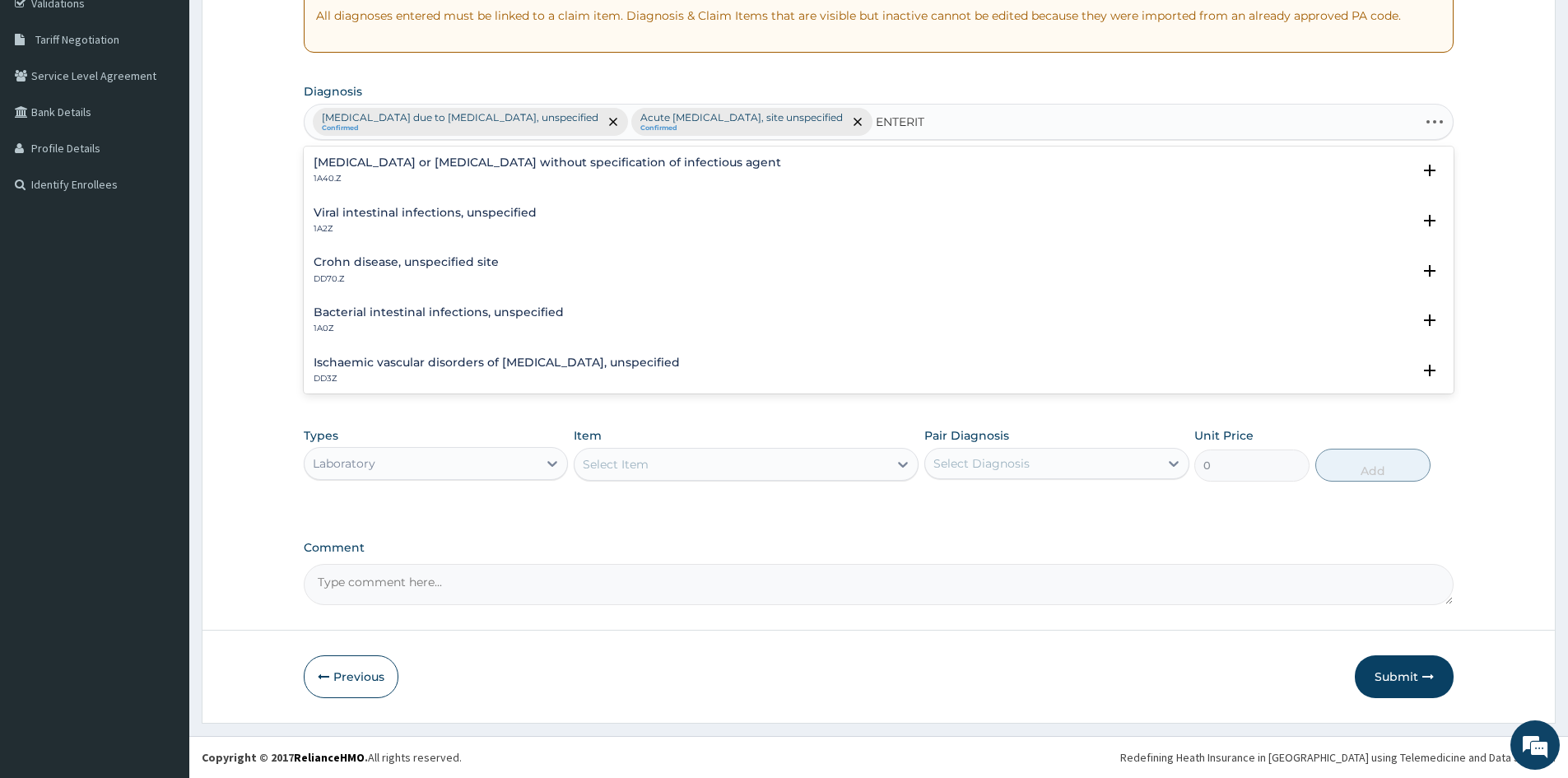
type input "ENTERITI"
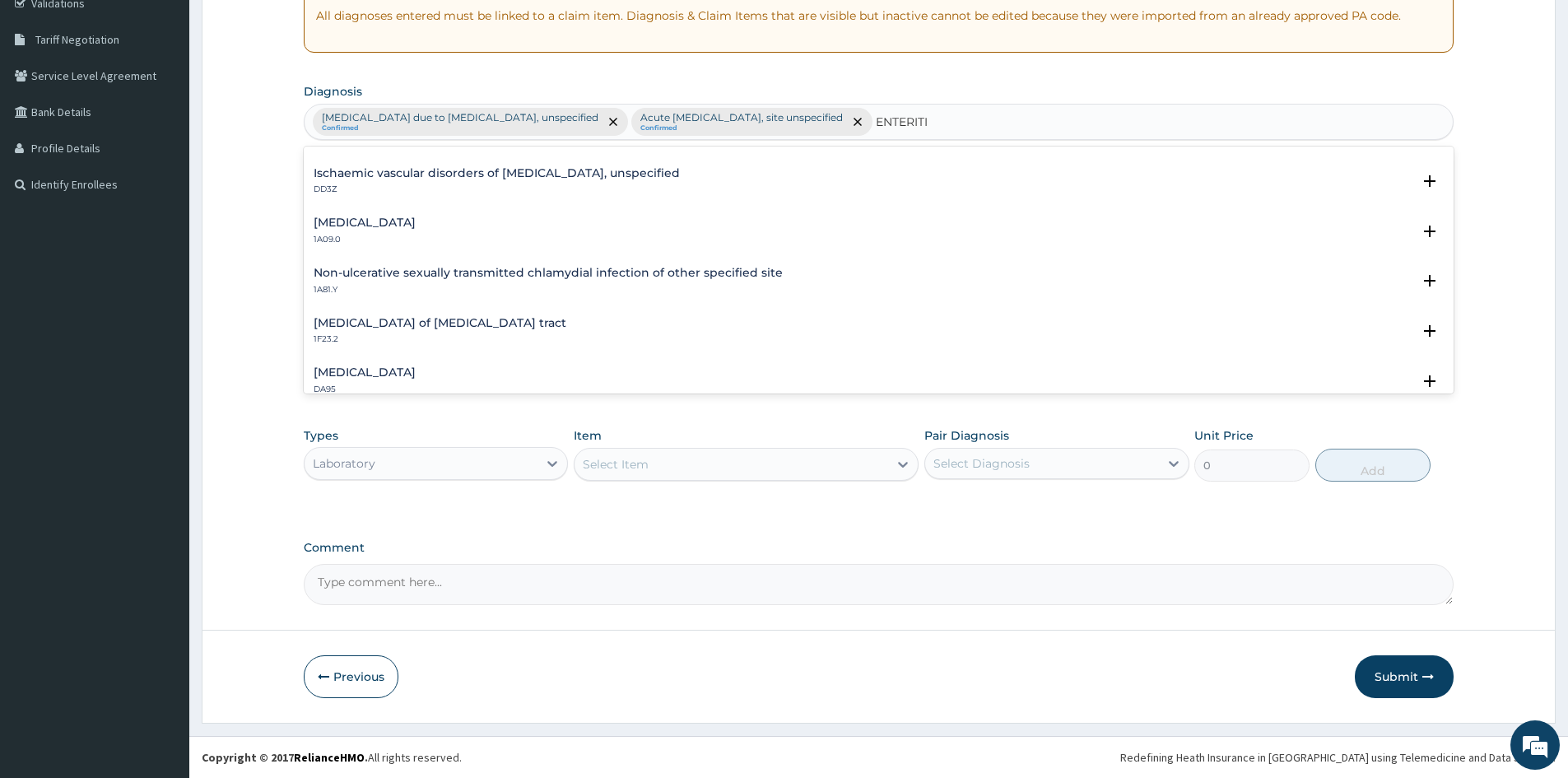
scroll to position [247, 0]
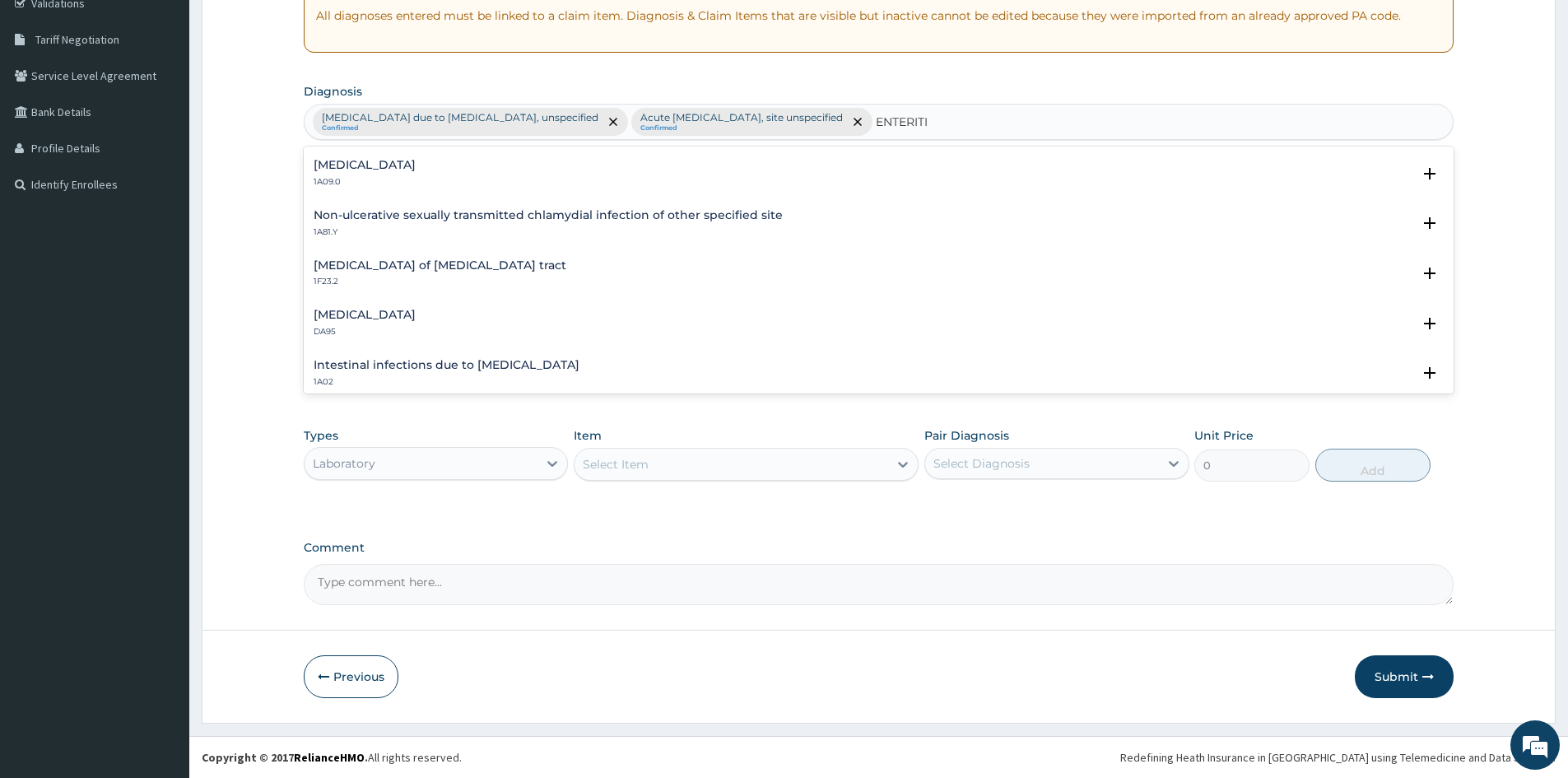
click at [382, 171] on h4 "Salmonella enteritis" at bounding box center [365, 164] width 102 height 13
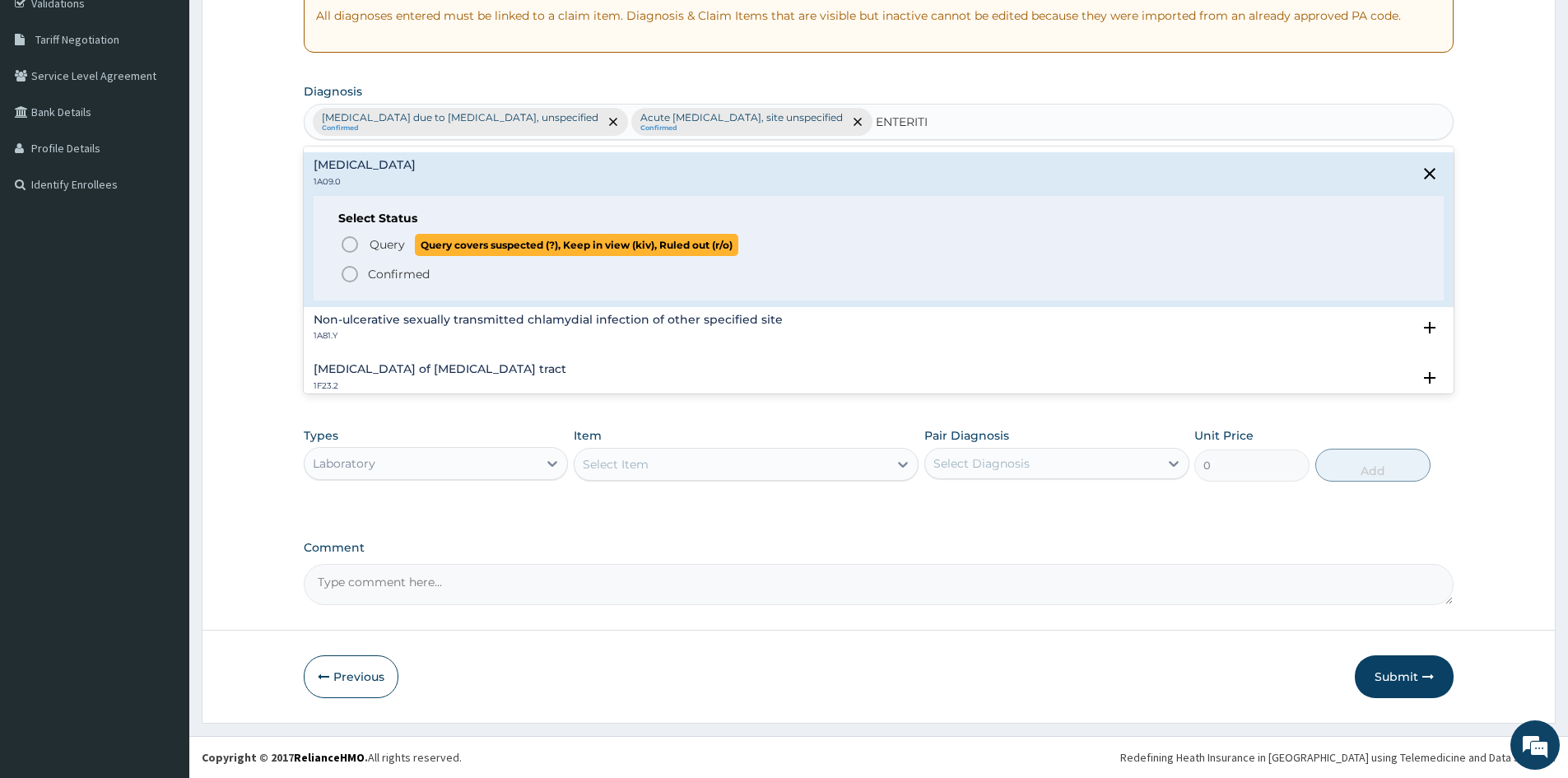
click at [347, 243] on icon "status option query" at bounding box center [350, 245] width 20 height 20
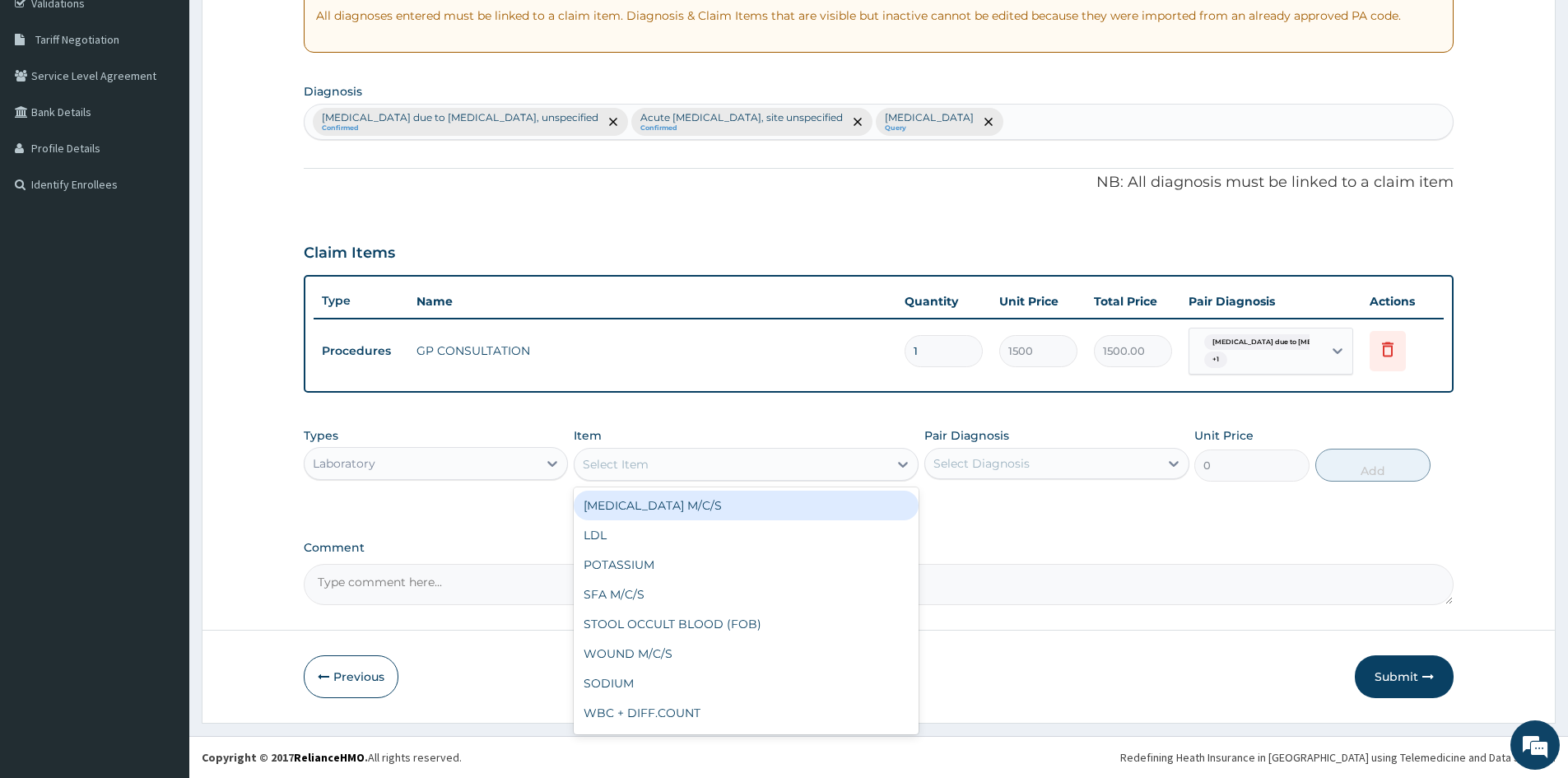
click at [661, 475] on div "Select Item" at bounding box center [732, 463] width 314 height 26
type input "MP"
click at [651, 507] on div "MALARIA PARASITE (MP)" at bounding box center [746, 505] width 345 height 29
type input "800"
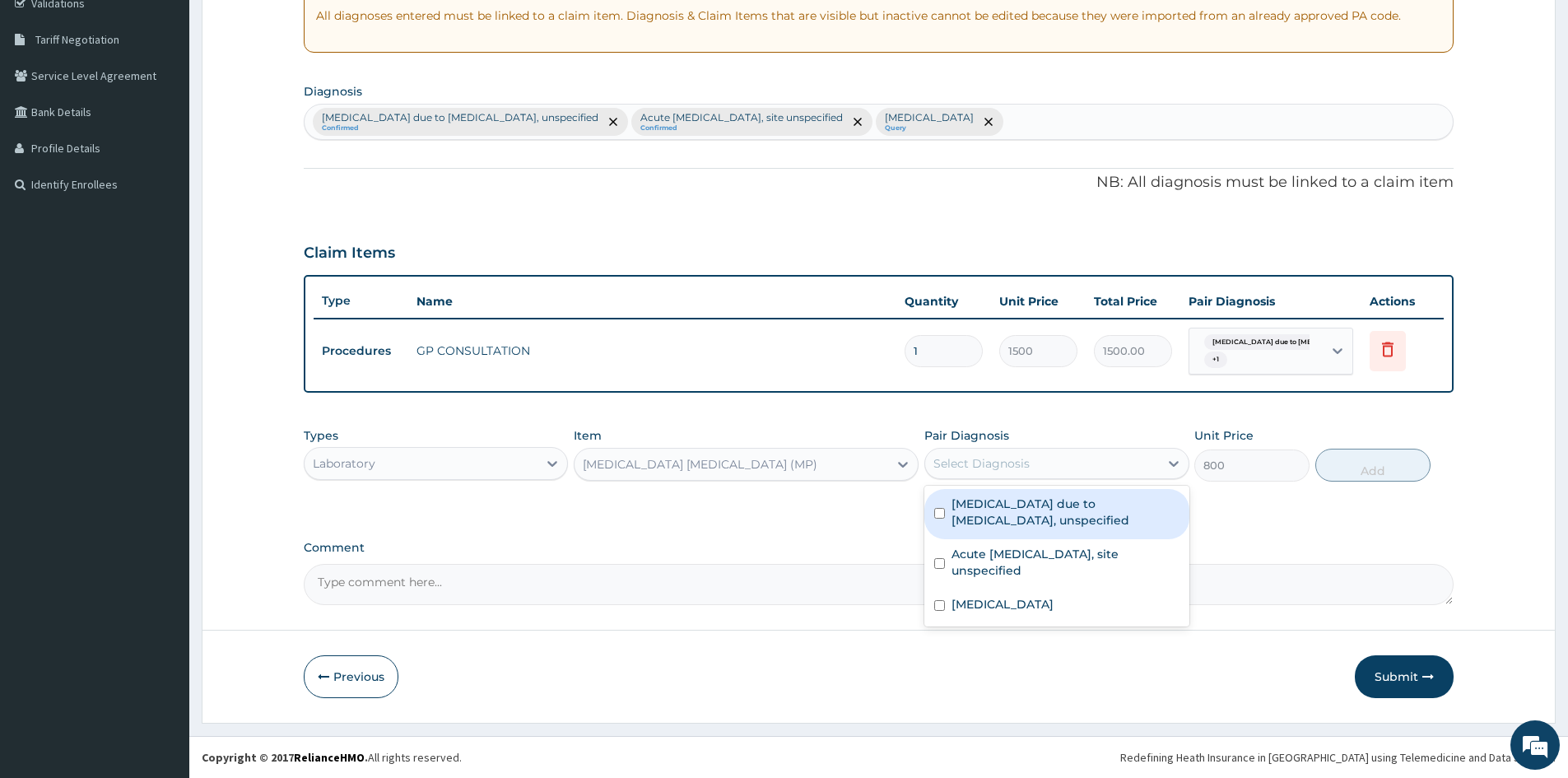
click at [1060, 463] on div "Select Diagnosis" at bounding box center [1042, 462] width 233 height 26
click at [939, 513] on input "checkbox" at bounding box center [939, 513] width 11 height 11
checkbox input "true"
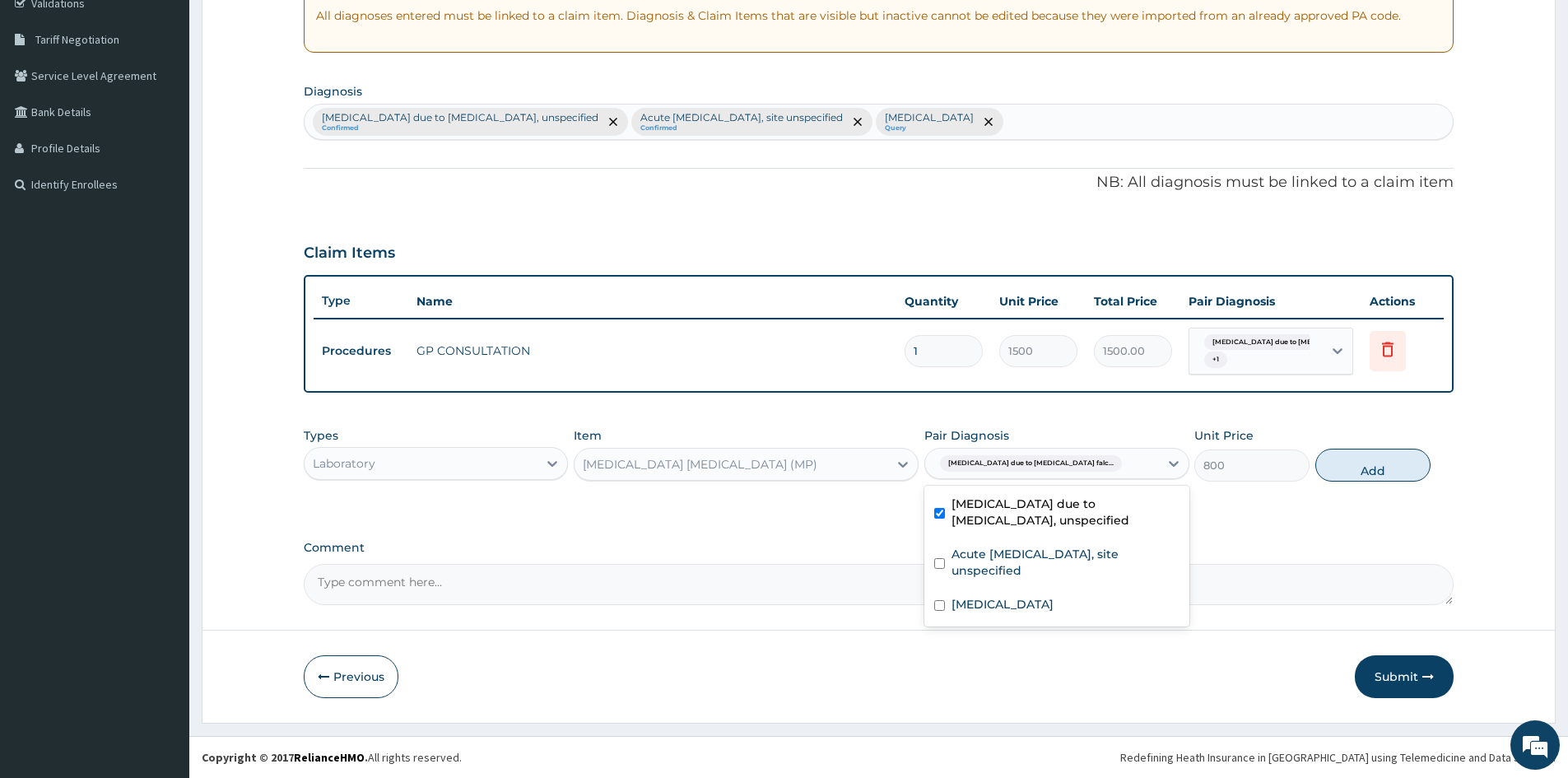
drag, startPoint x: 1371, startPoint y: 476, endPoint x: 1350, endPoint y: 480, distance: 21.4
click at [1366, 477] on button "Add" at bounding box center [1372, 464] width 115 height 33
type input "0"
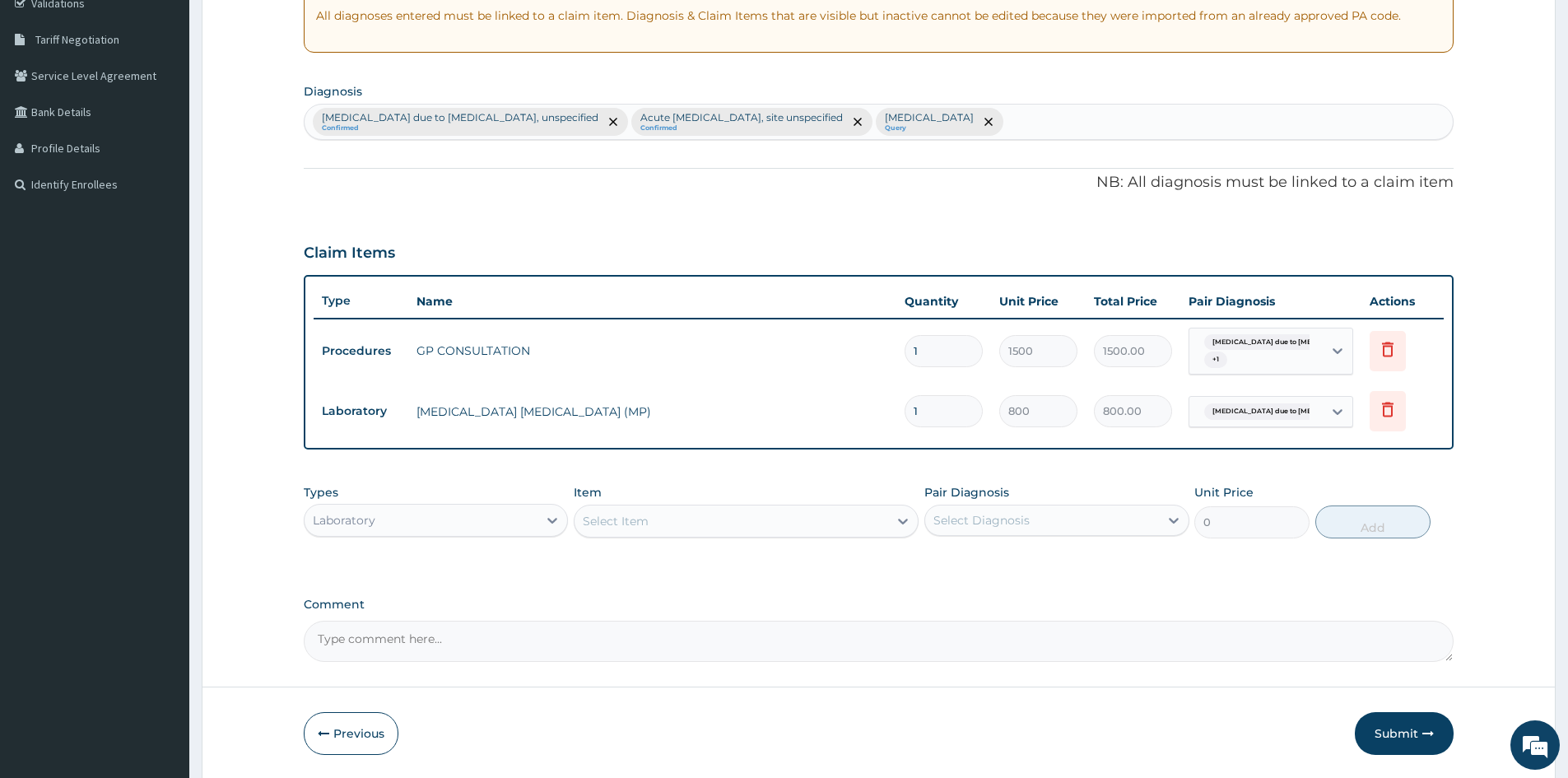
click at [650, 509] on div "Select Item" at bounding box center [732, 520] width 314 height 26
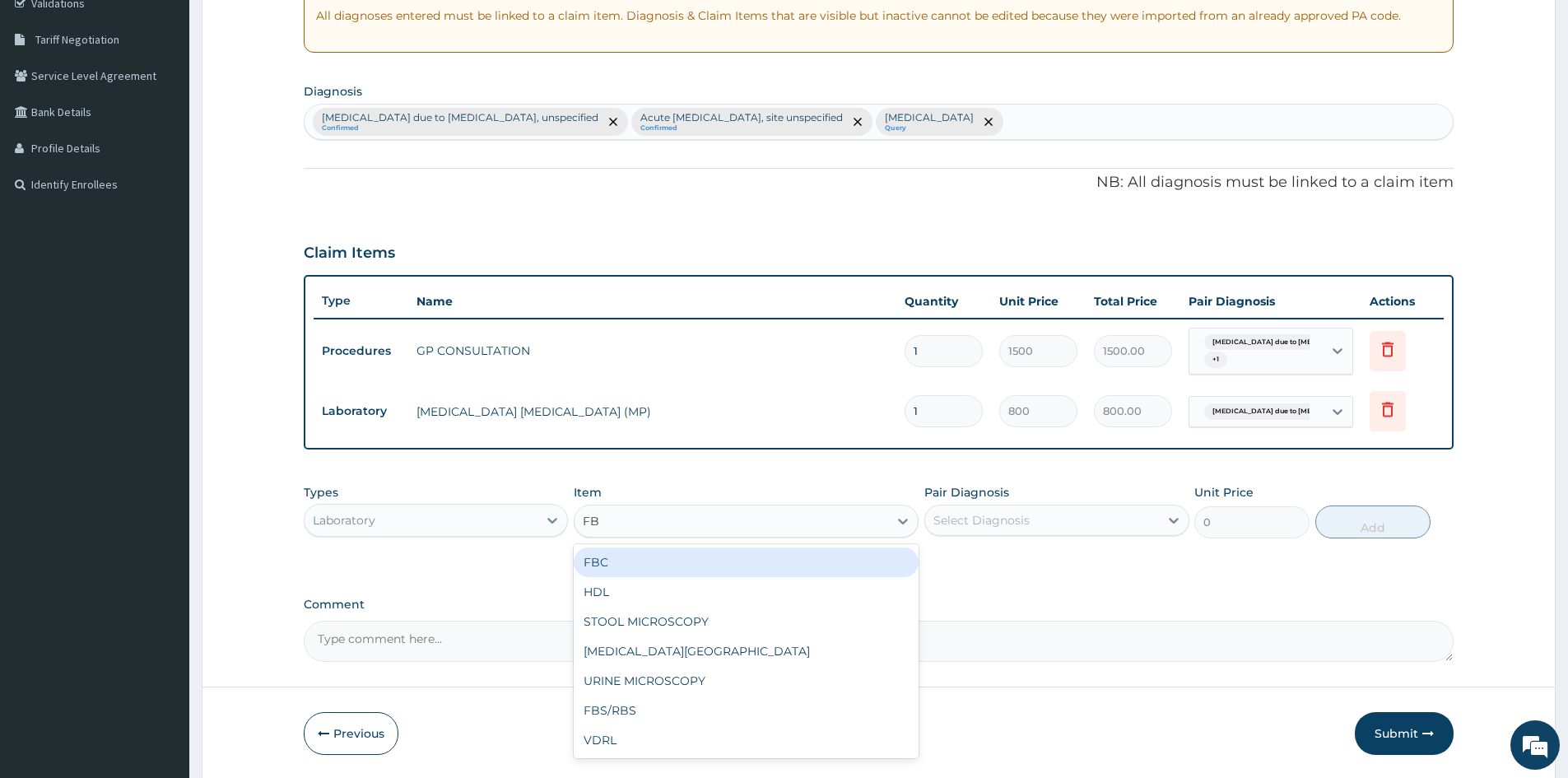
type input "FBC"
drag, startPoint x: 656, startPoint y: 554, endPoint x: 664, endPoint y: 558, distance: 8.9
click at [656, 555] on div "FBC" at bounding box center [746, 561] width 345 height 29
type input "2000"
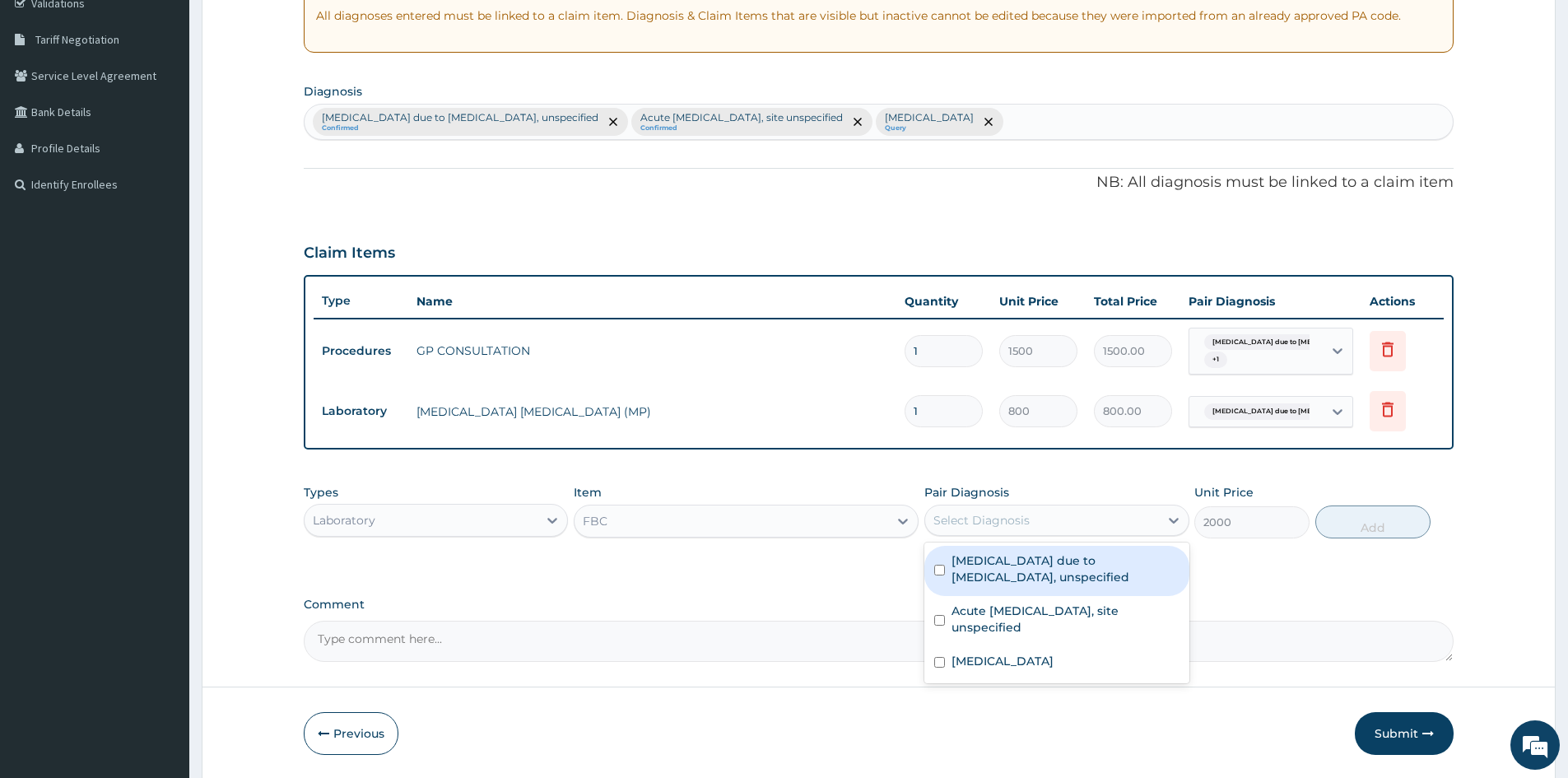
click at [1038, 525] on div "Select Diagnosis" at bounding box center [1042, 520] width 233 height 26
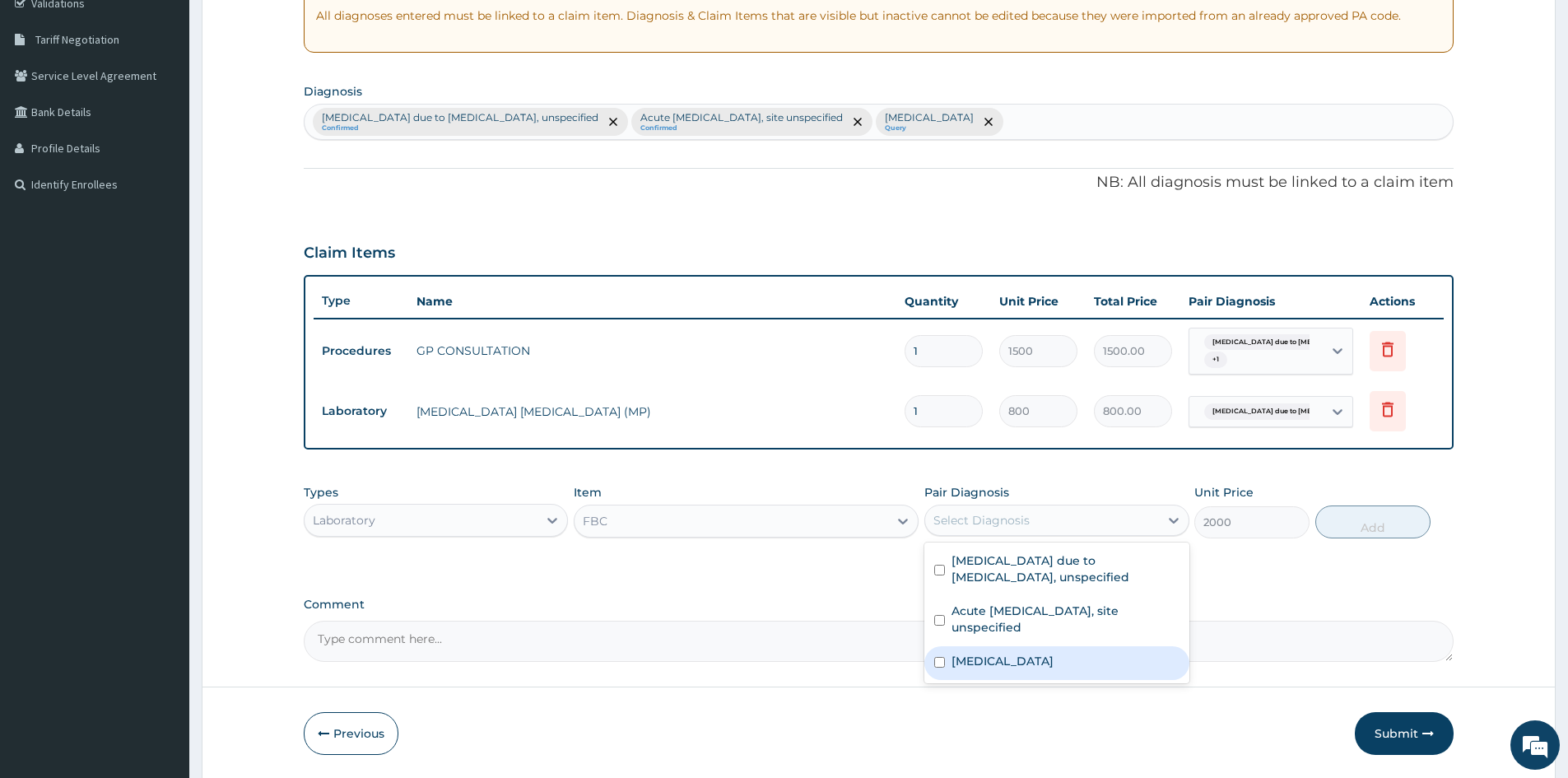
click at [946, 664] on div "Salmonella enteritis" at bounding box center [1056, 663] width 264 height 34
checkbox input "true"
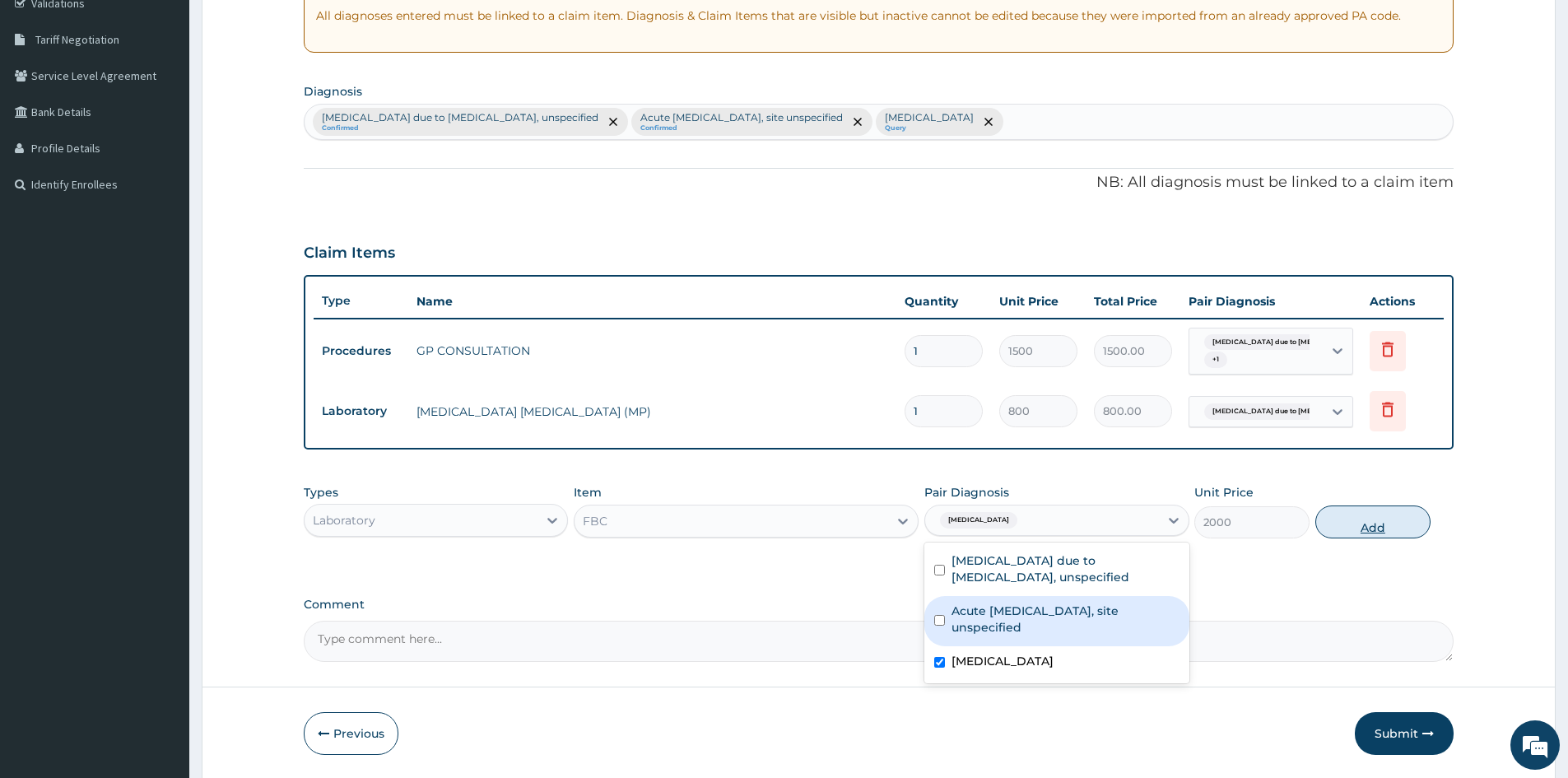
click at [1383, 522] on button "Add" at bounding box center [1372, 521] width 115 height 33
type input "0"
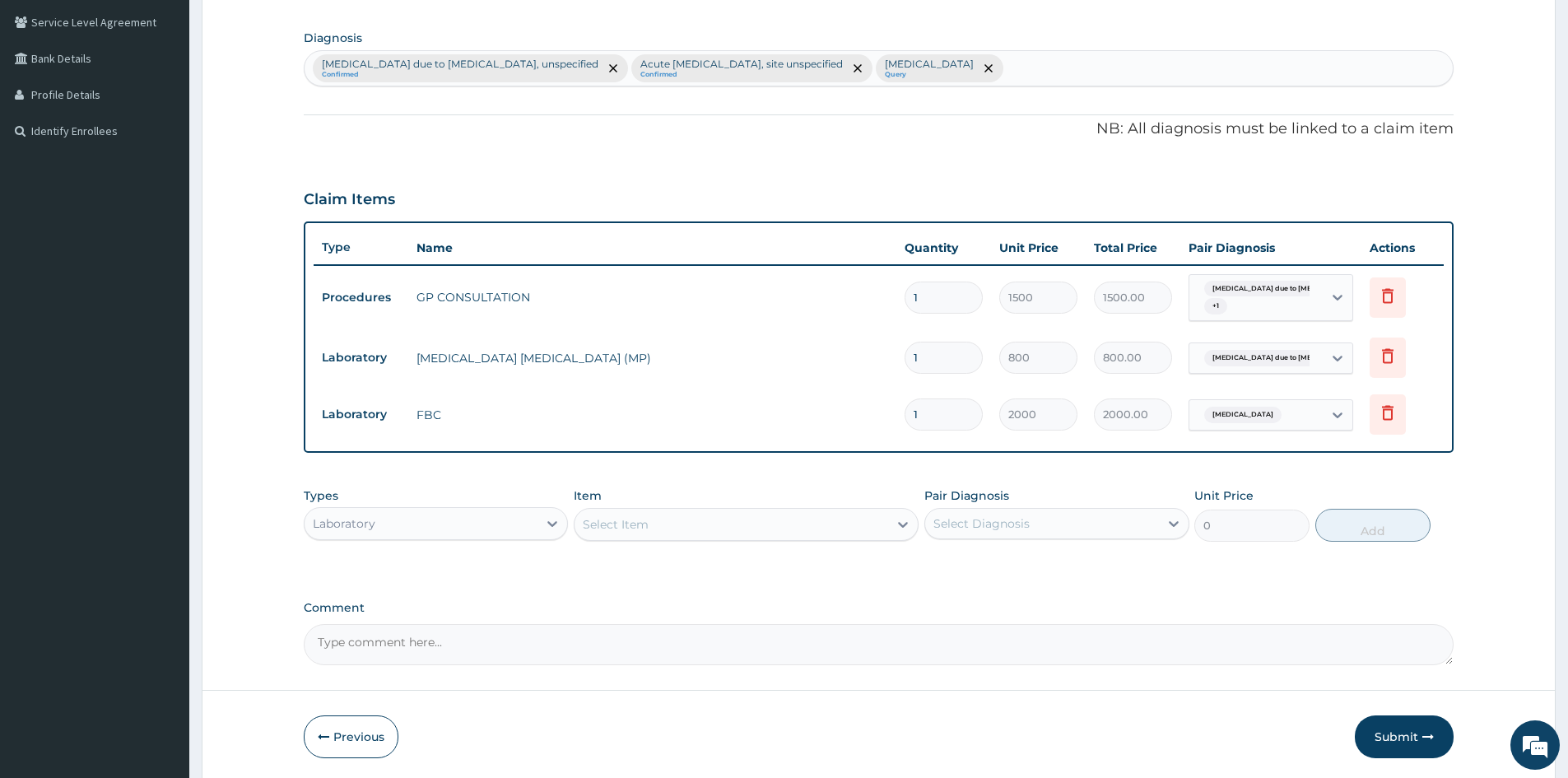
scroll to position [435, 0]
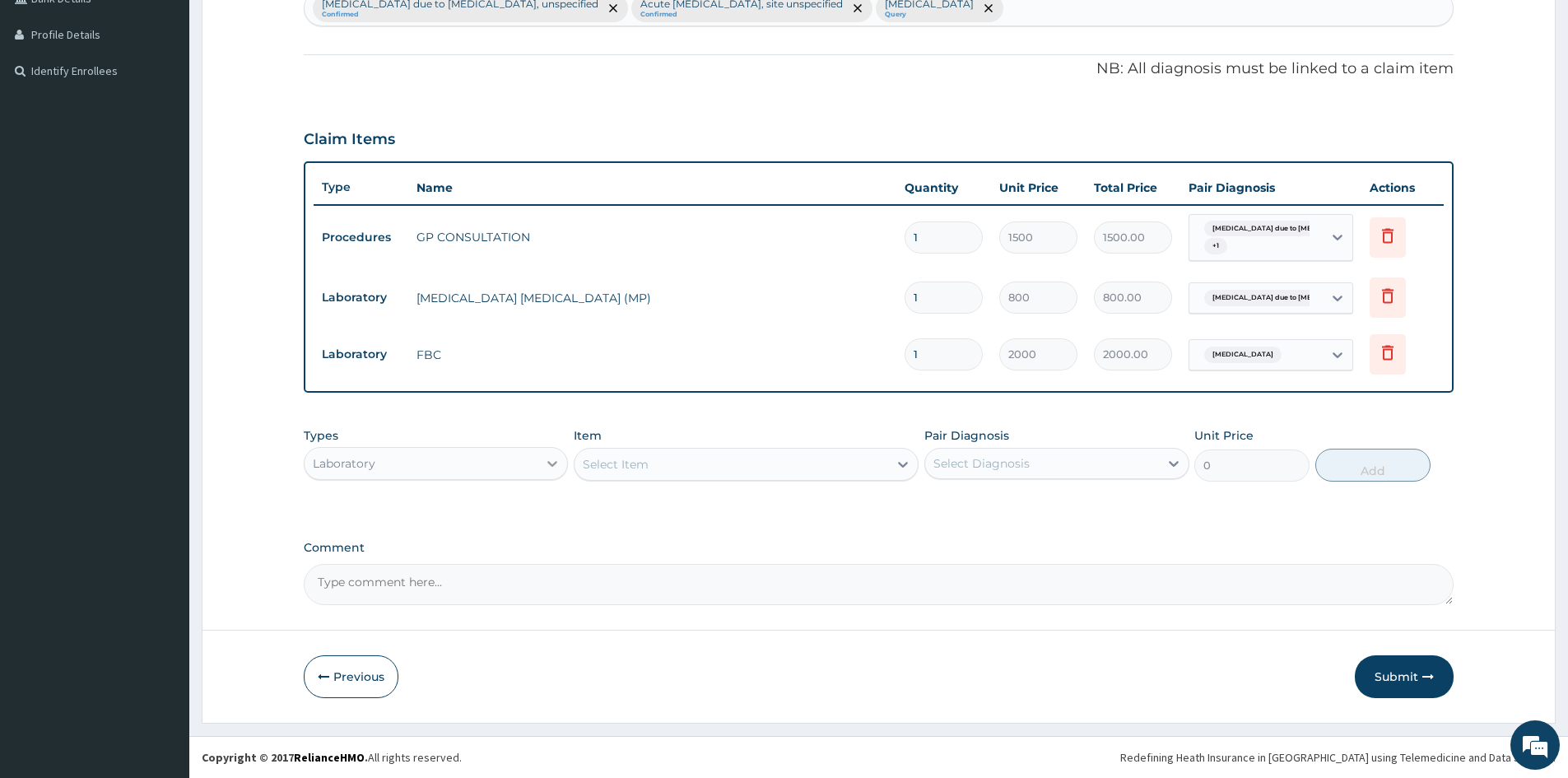
click at [557, 462] on icon at bounding box center [553, 463] width 10 height 6
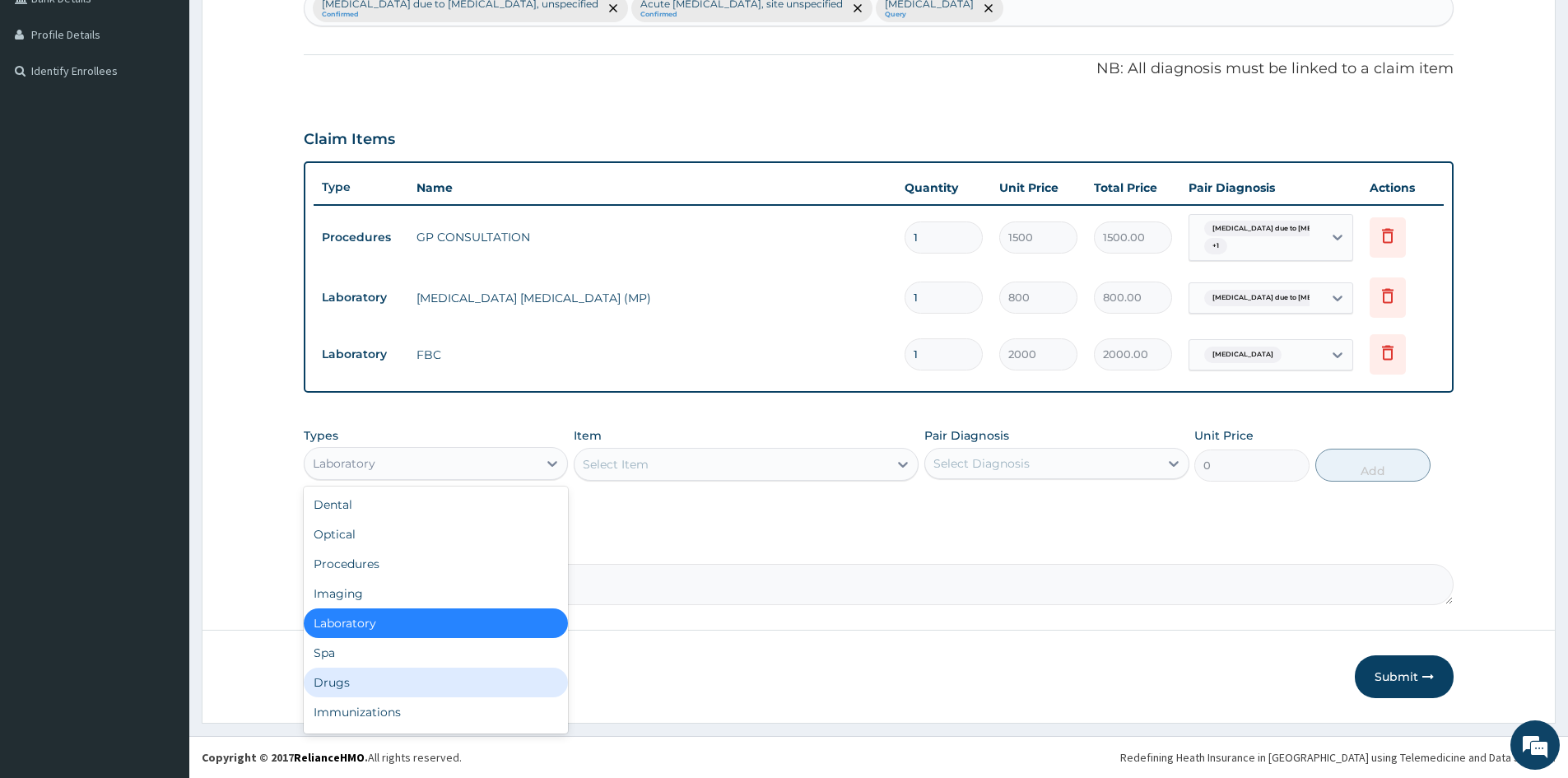
click at [336, 684] on div "Drugs" at bounding box center [436, 681] width 264 height 29
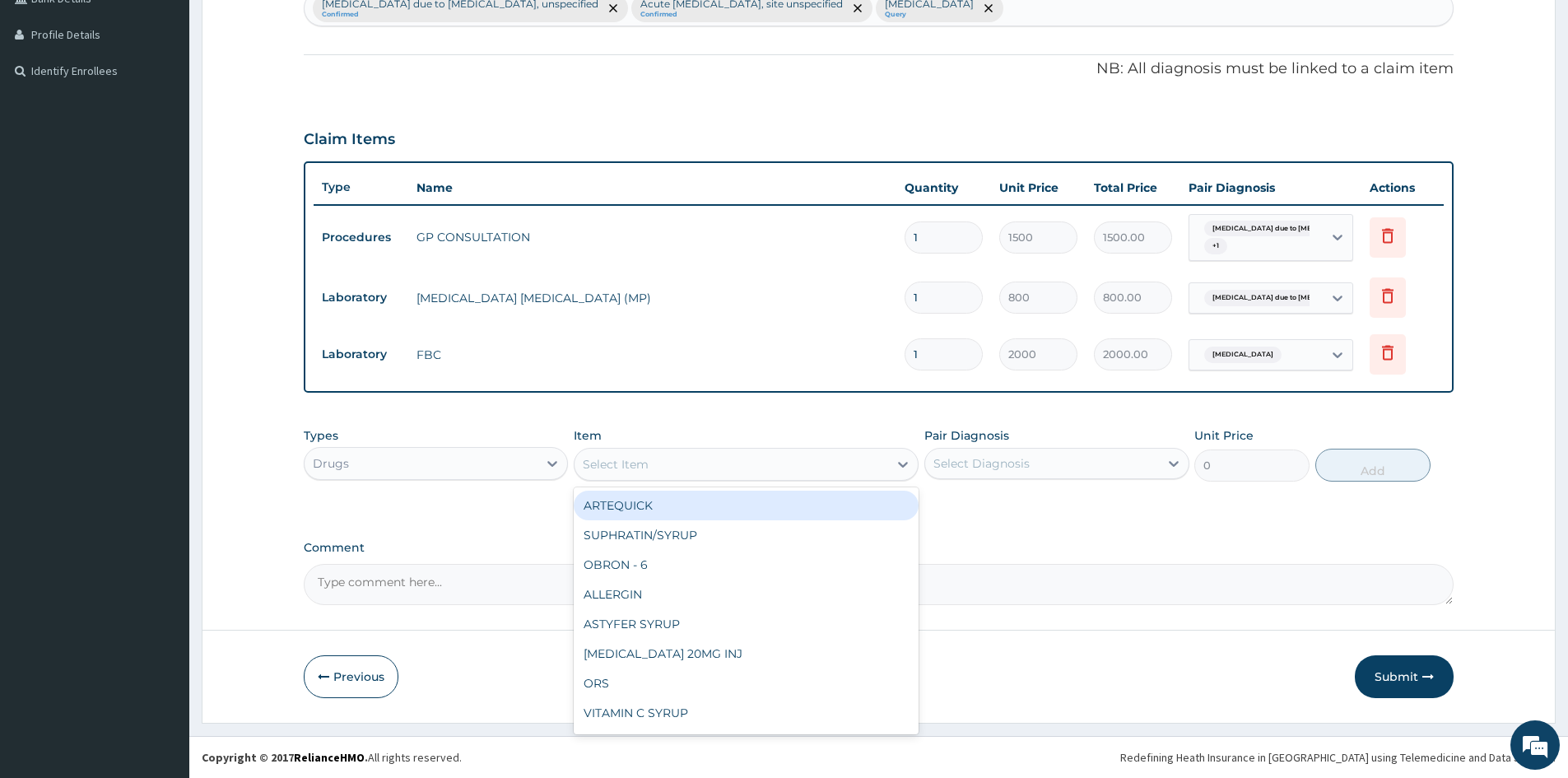
click at [657, 468] on div "Select Item" at bounding box center [732, 463] width 314 height 26
type input "ARTH"
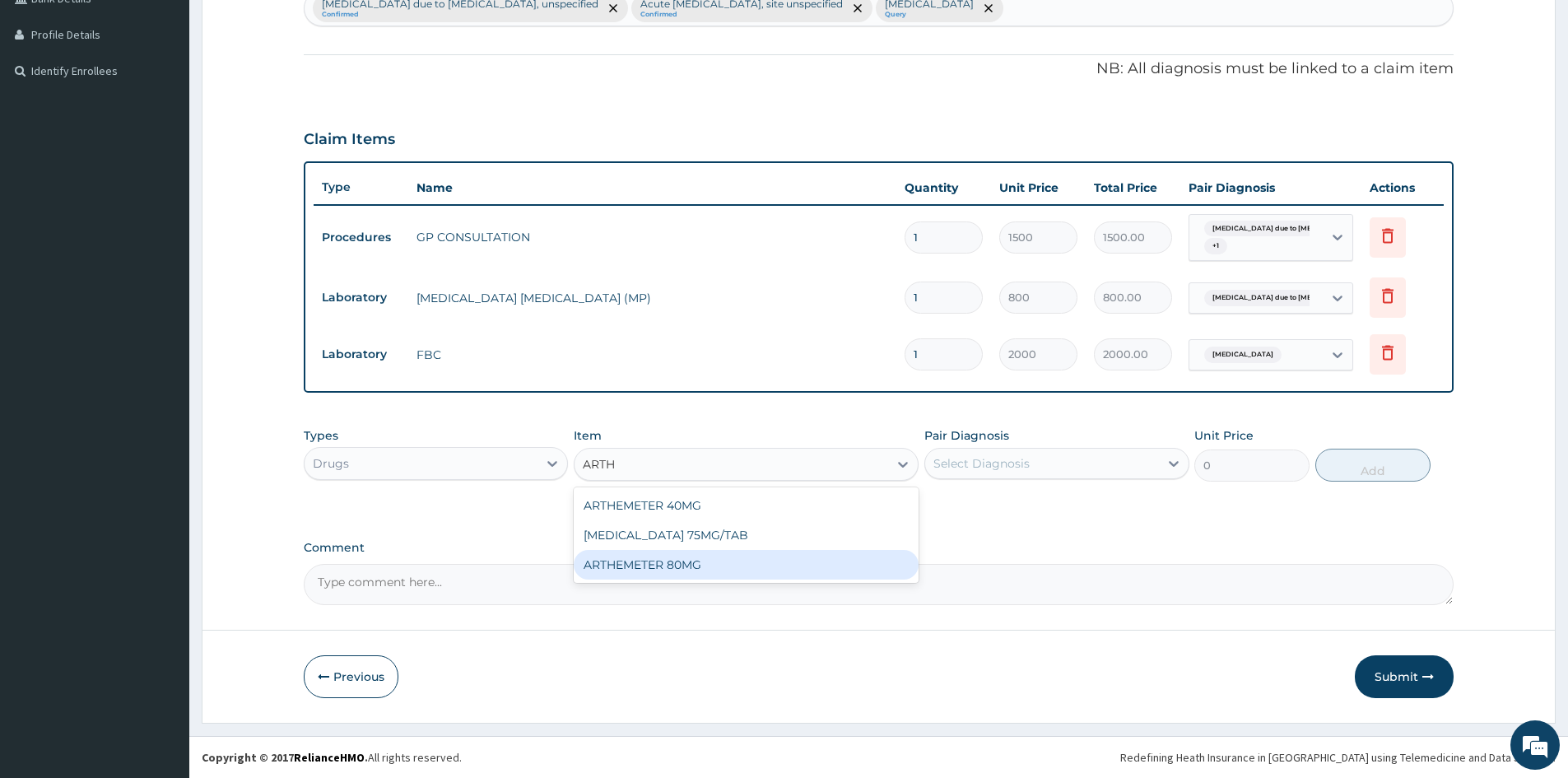
click at [666, 567] on div "ARTHEMETER 80MG" at bounding box center [746, 564] width 345 height 29
type input "500"
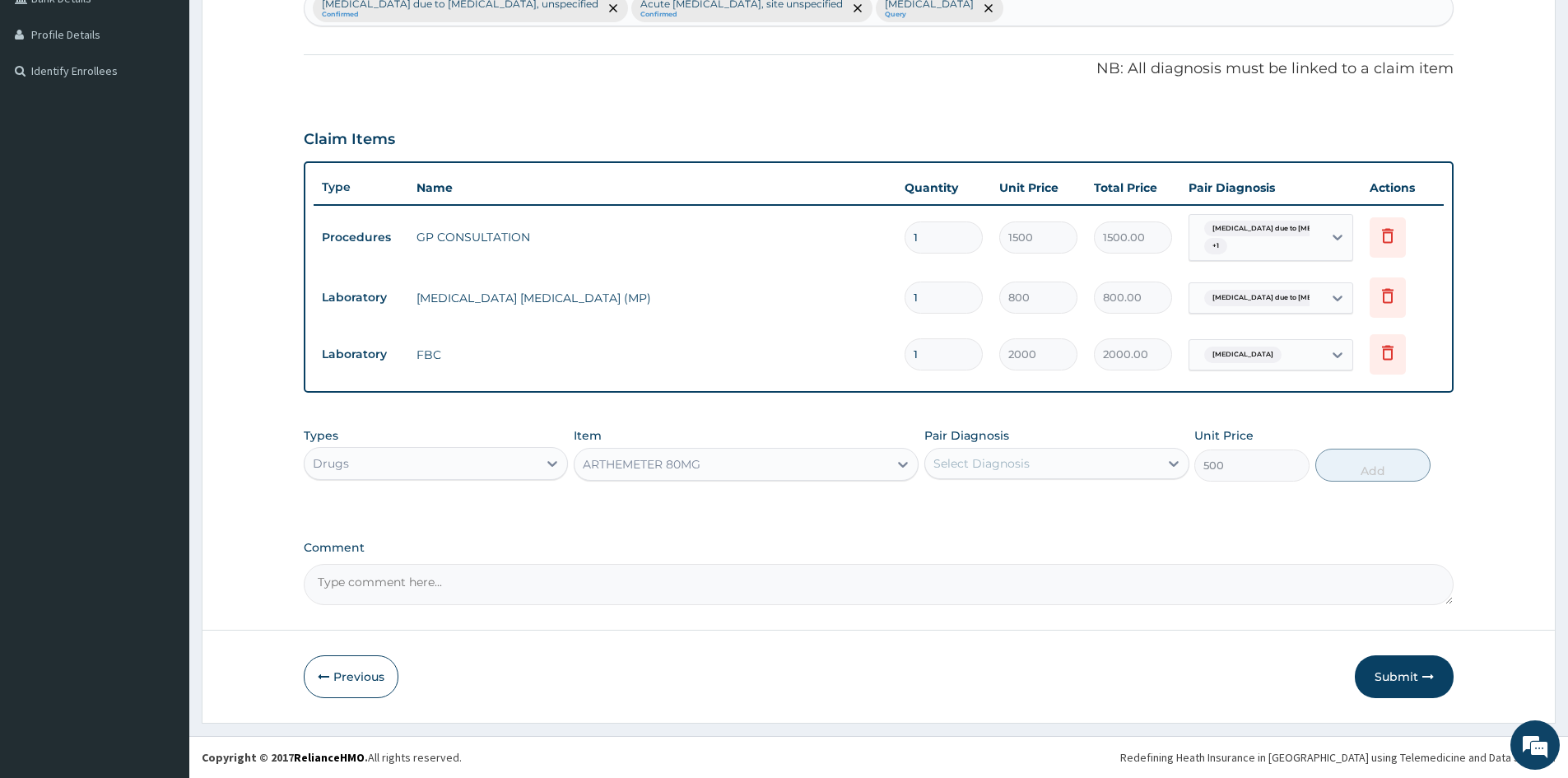
click at [1017, 467] on div "Select Diagnosis" at bounding box center [981, 463] width 97 height 17
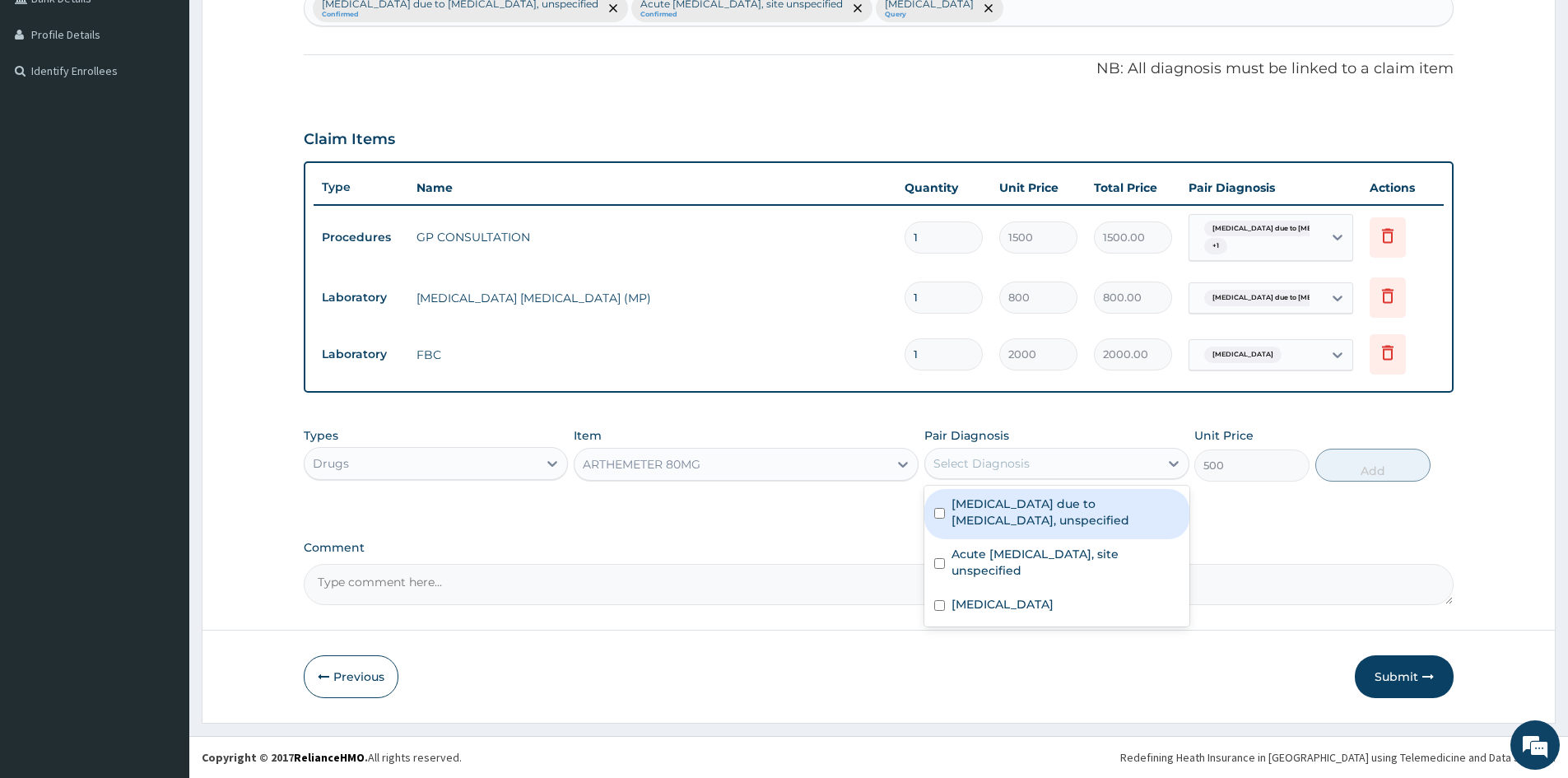
click at [943, 509] on input "checkbox" at bounding box center [939, 513] width 11 height 11
checkbox input "true"
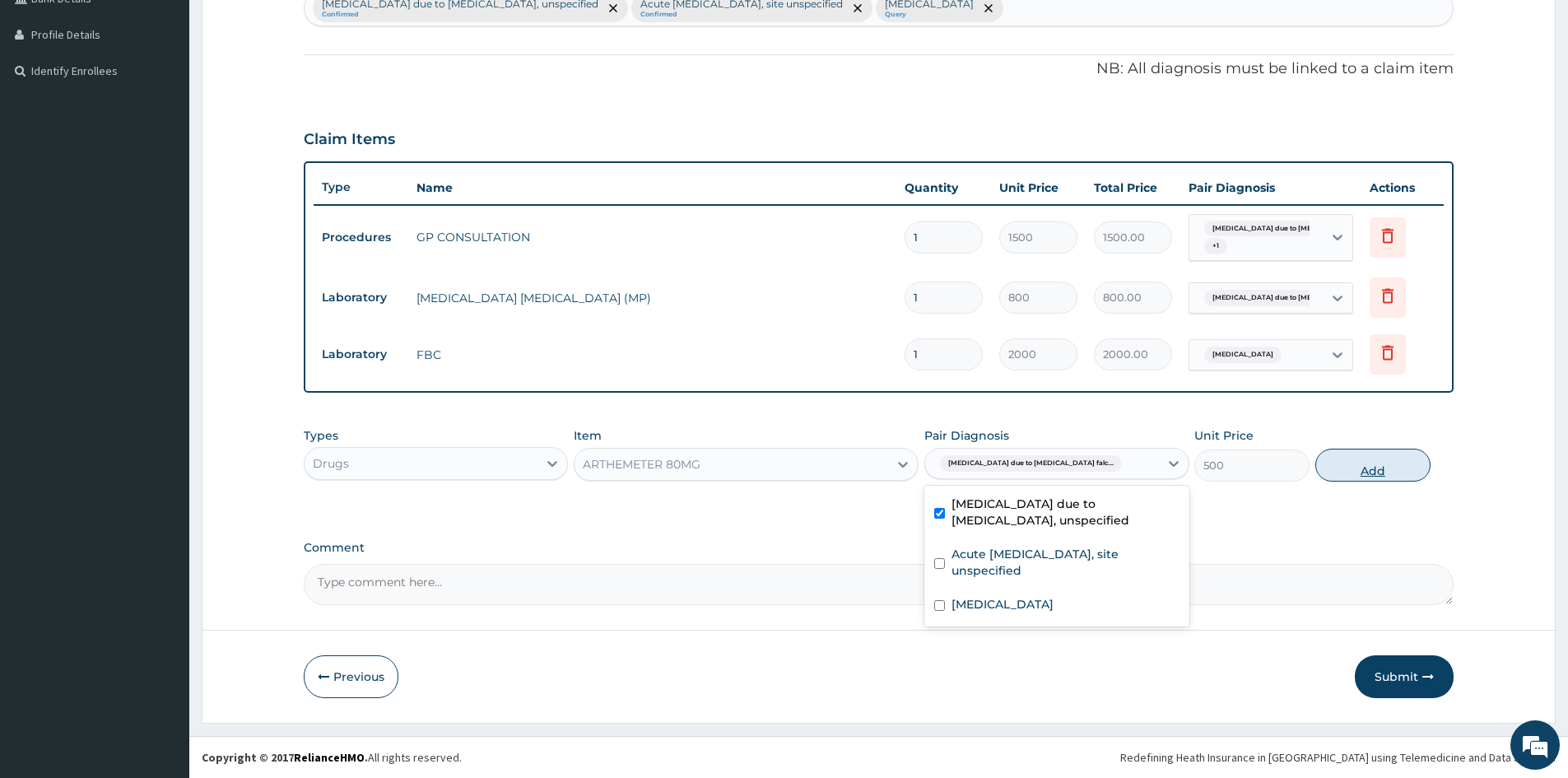
click at [1371, 468] on button "Add" at bounding box center [1372, 464] width 115 height 33
type input "0"
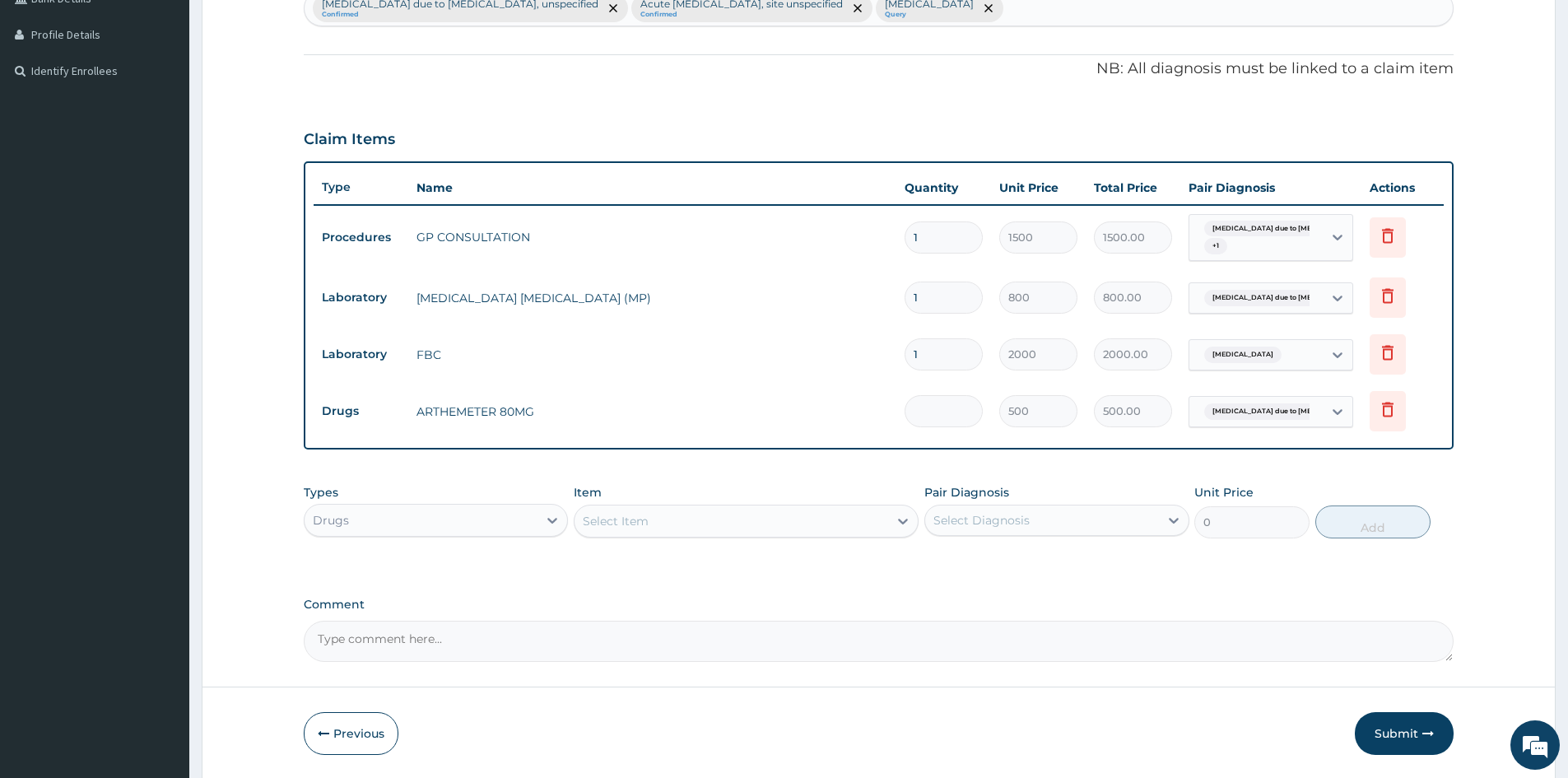
type input "0.00"
type input "2"
type input "1000.00"
type input "2"
click at [669, 515] on div "Select Item" at bounding box center [732, 520] width 314 height 26
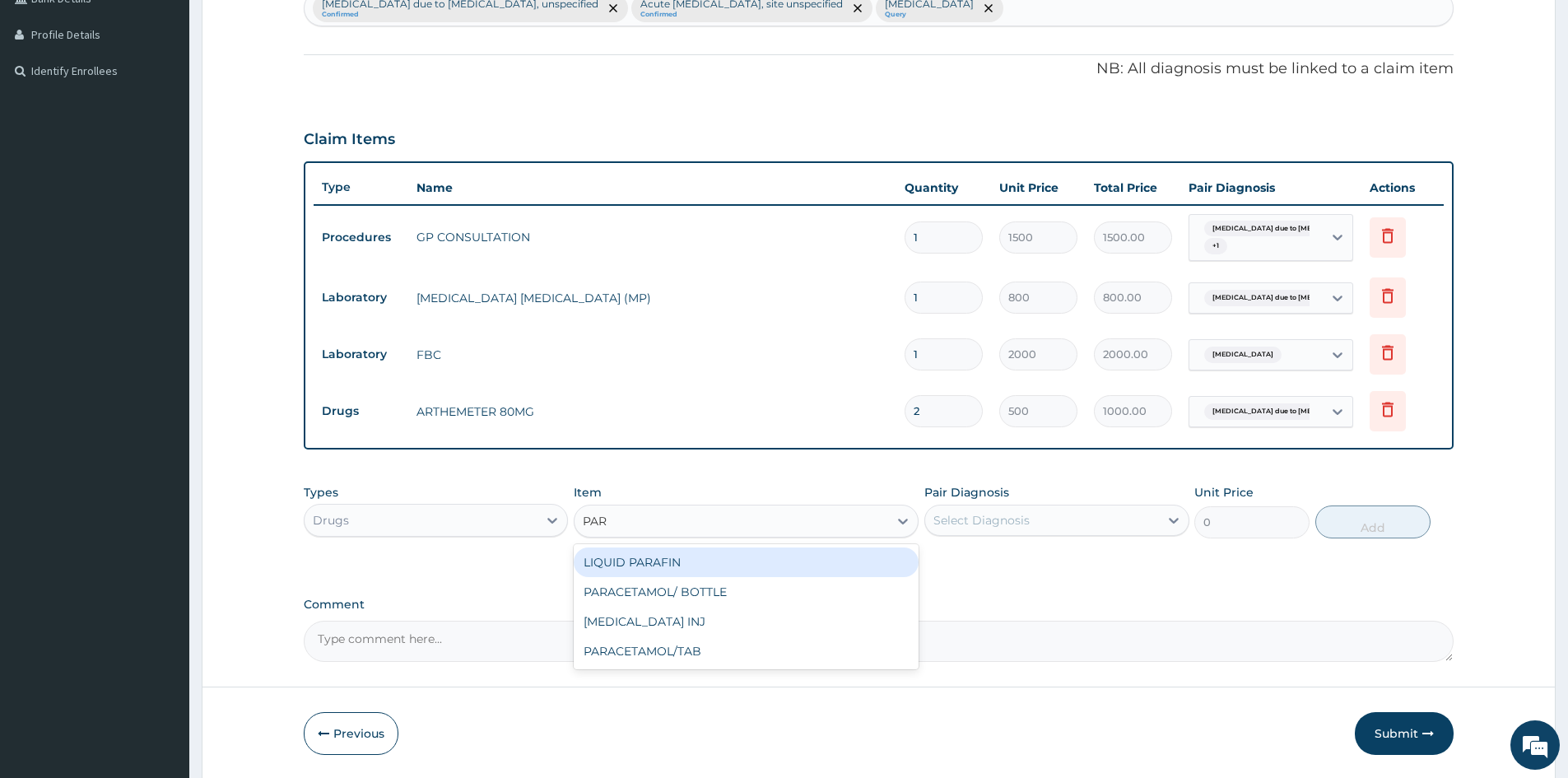
type input "PARA"
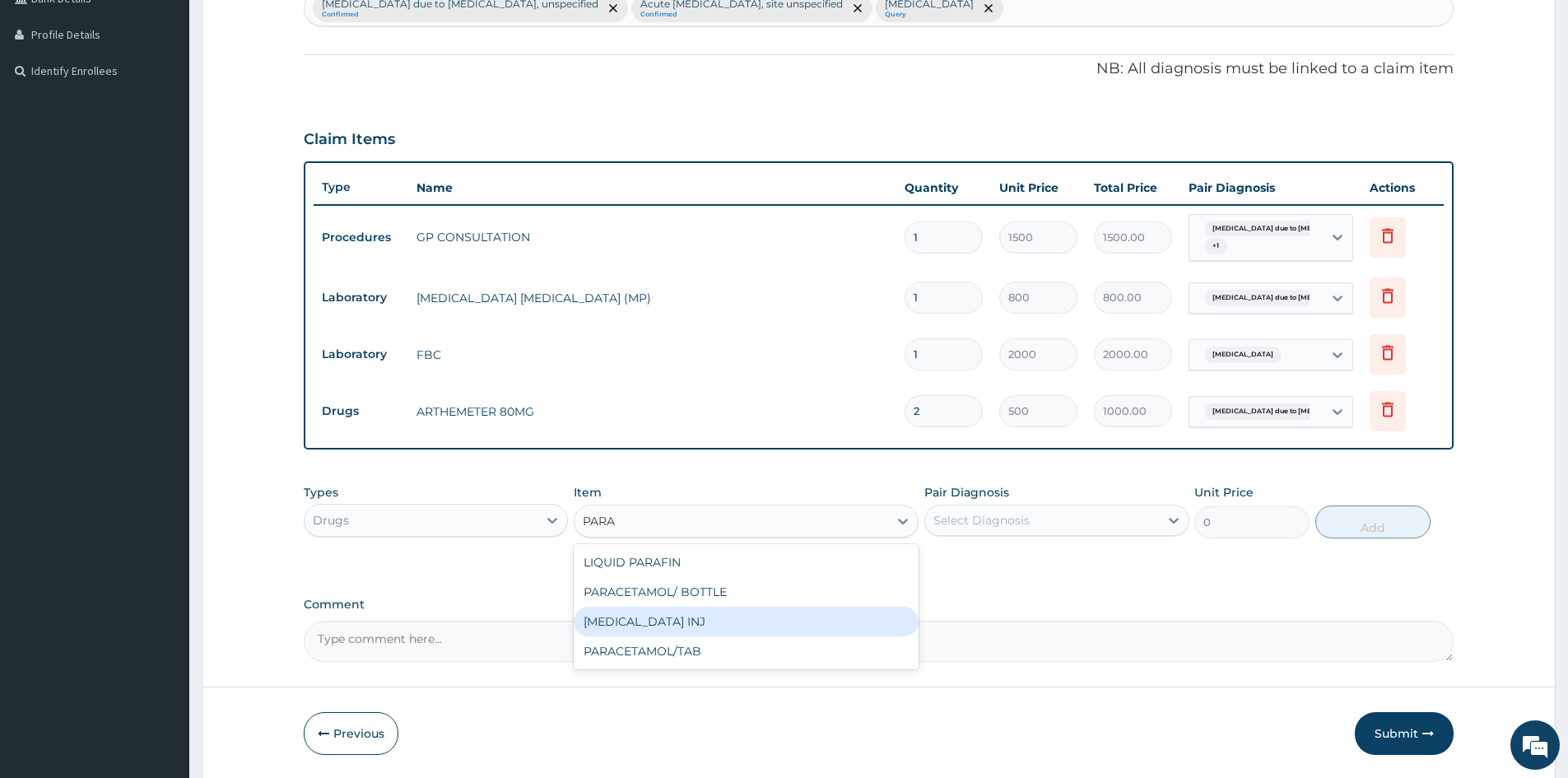
click at [680, 619] on div "PARACETAMOL INJ" at bounding box center [746, 621] width 345 height 29
type input "300"
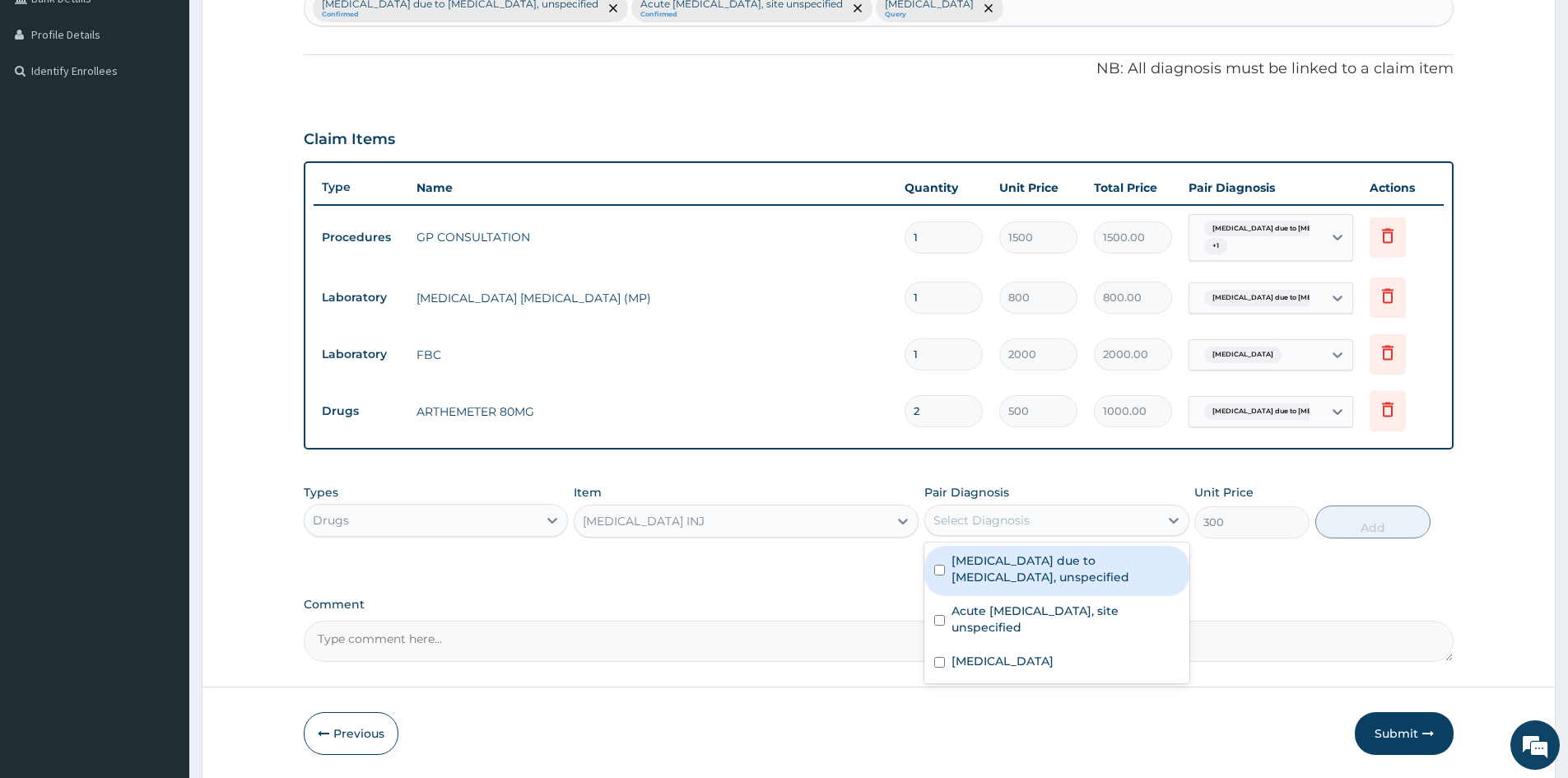
click at [985, 520] on div "Select Diagnosis" at bounding box center [981, 520] width 97 height 17
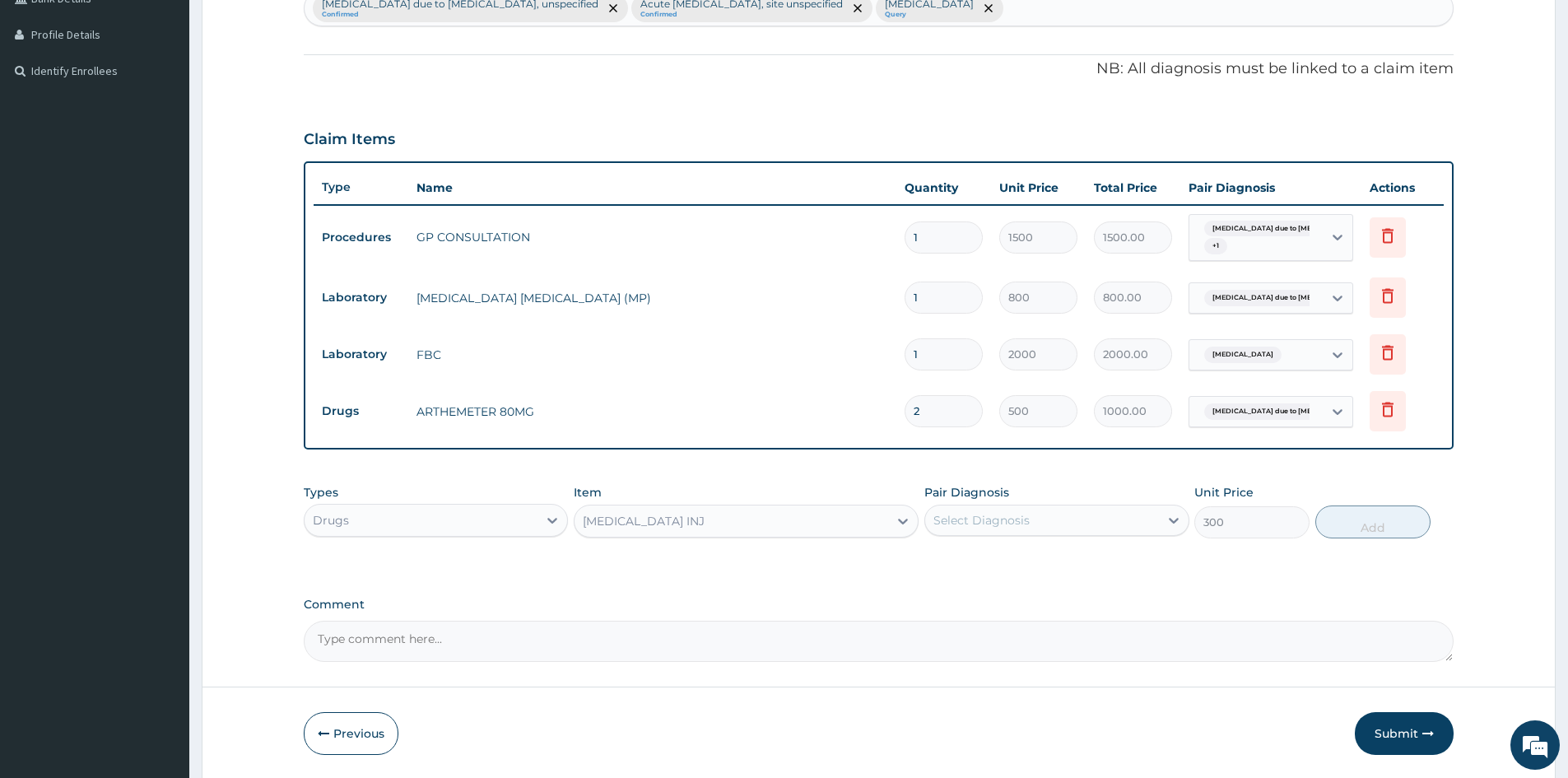
click at [978, 514] on div "Select Diagnosis" at bounding box center [981, 520] width 97 height 17
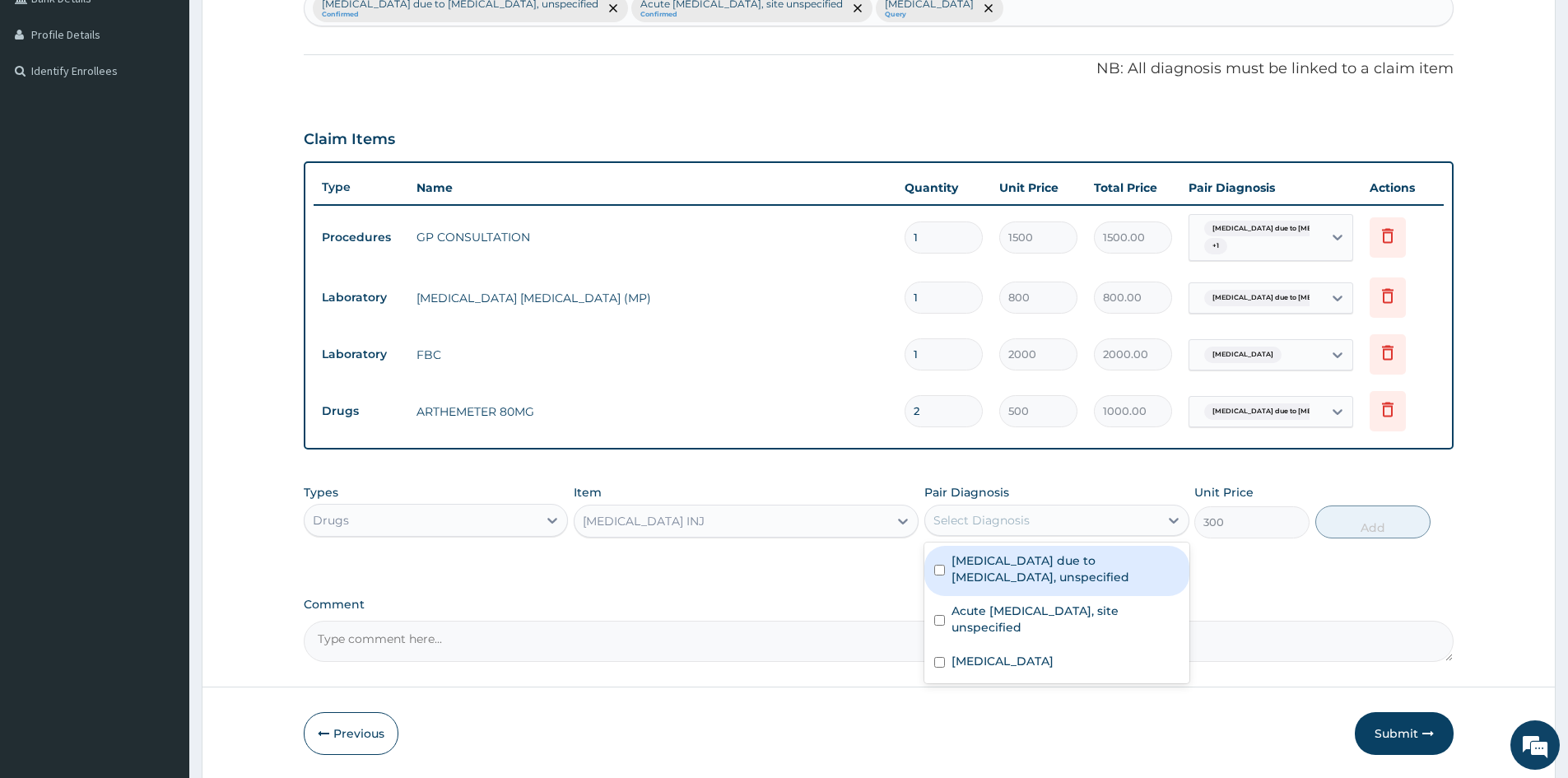
click at [937, 572] on input "checkbox" at bounding box center [939, 570] width 11 height 11
checkbox input "true"
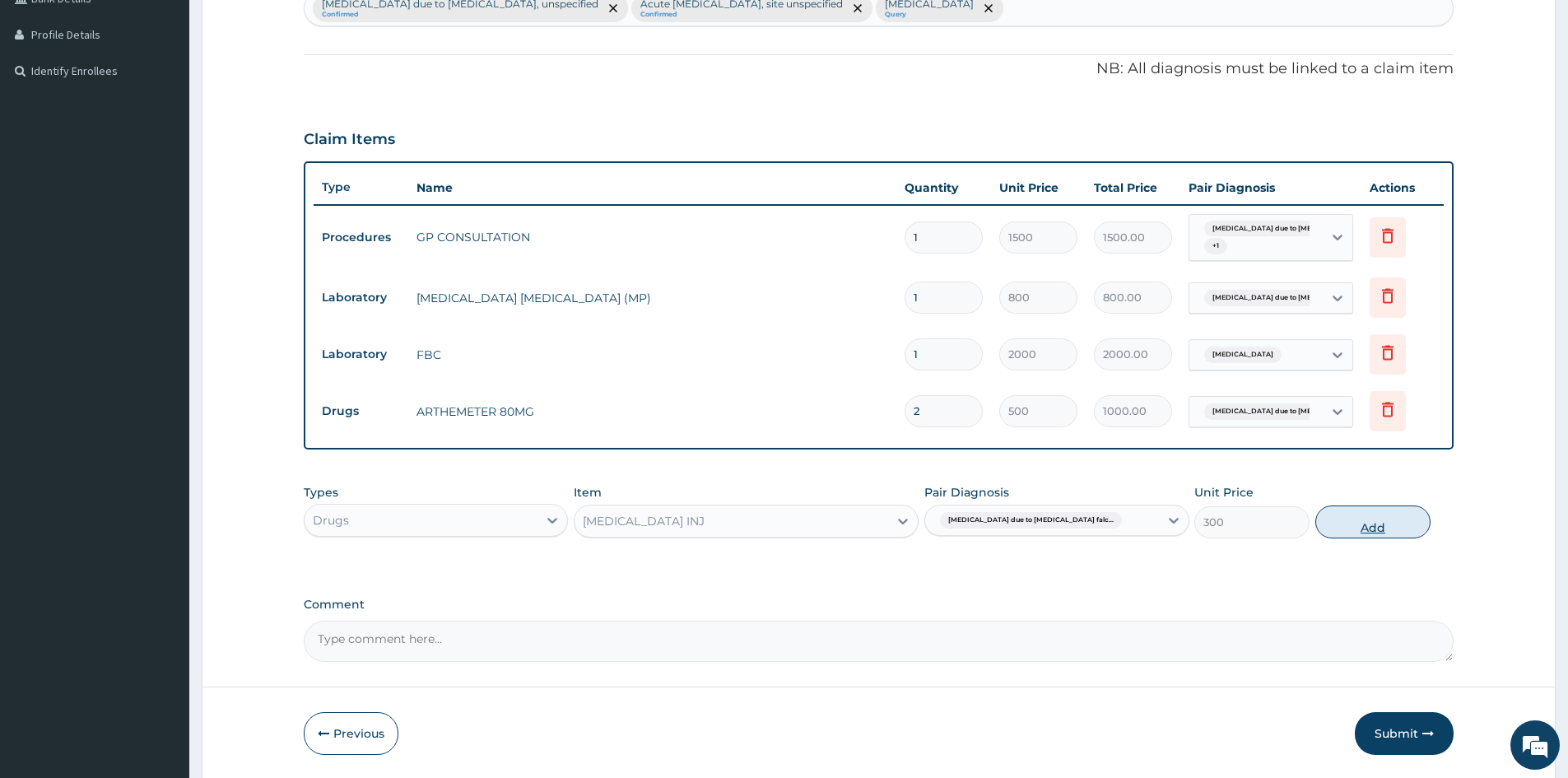
click at [1367, 516] on button "Add" at bounding box center [1372, 521] width 115 height 33
type input "0"
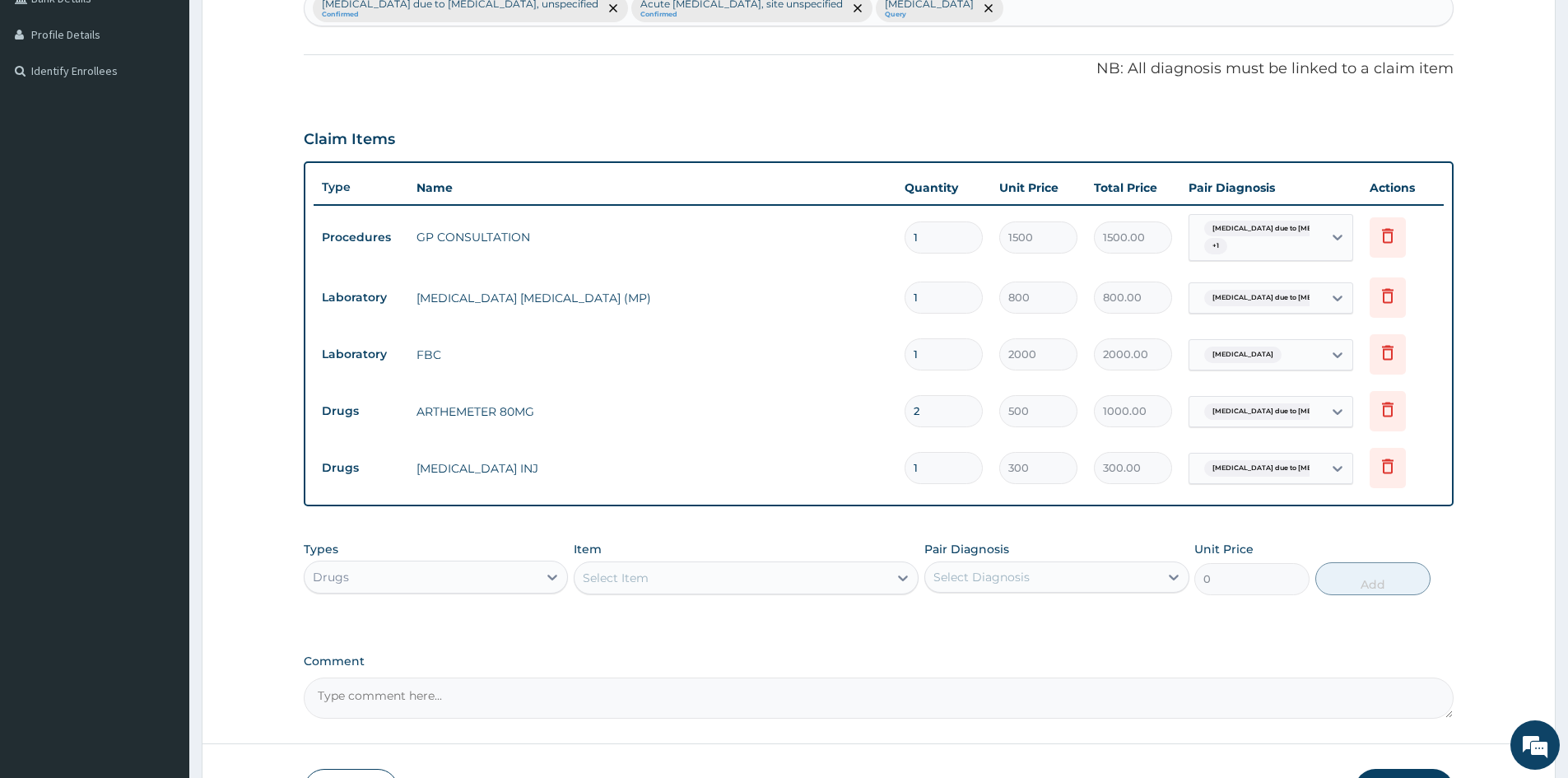
click at [606, 573] on div "Select Item" at bounding box center [615, 578] width 65 height 17
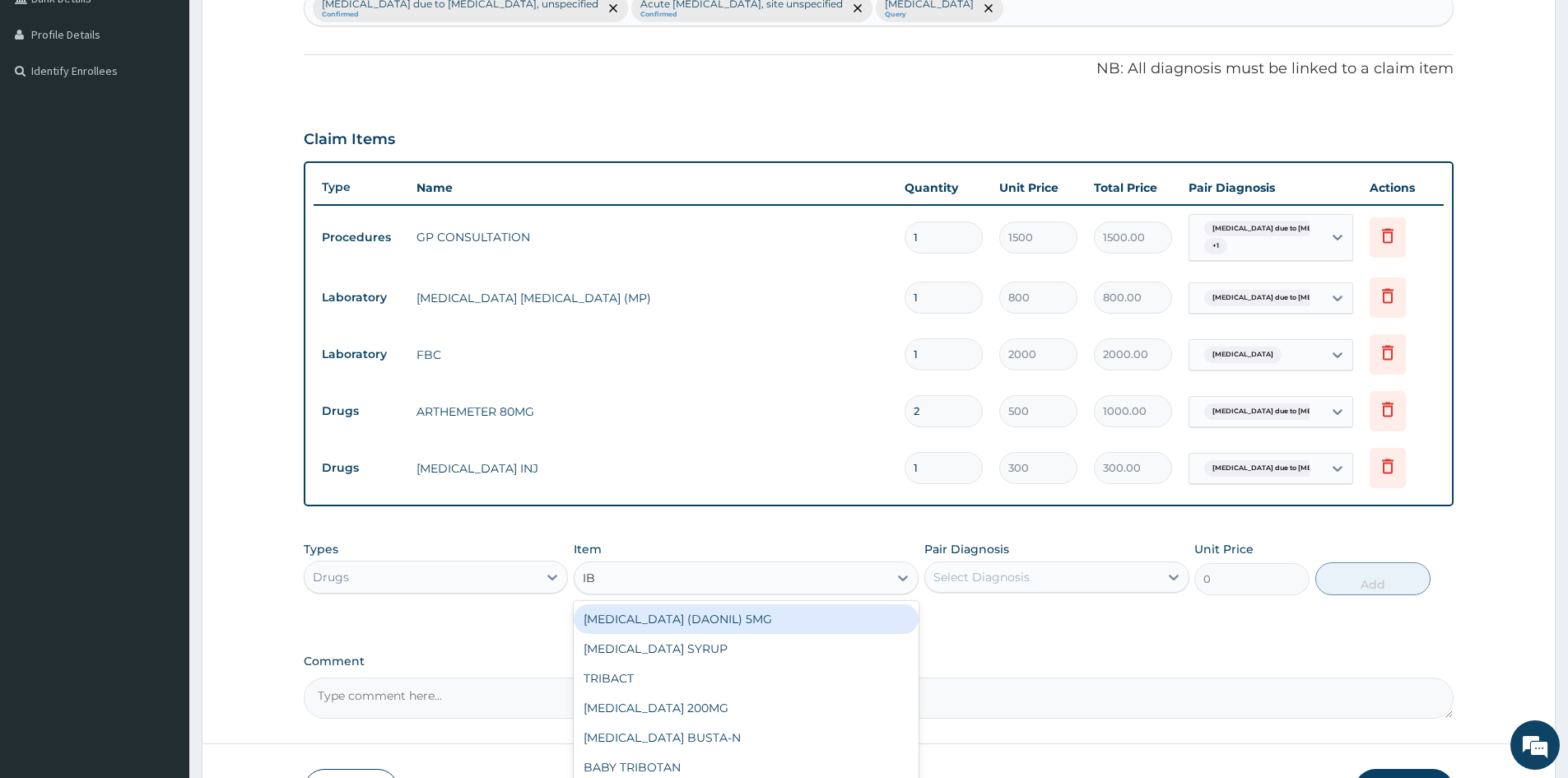
type input "IBU"
click at [651, 618] on div "IBUPROFEN SYRUP" at bounding box center [746, 619] width 345 height 29
type input "500"
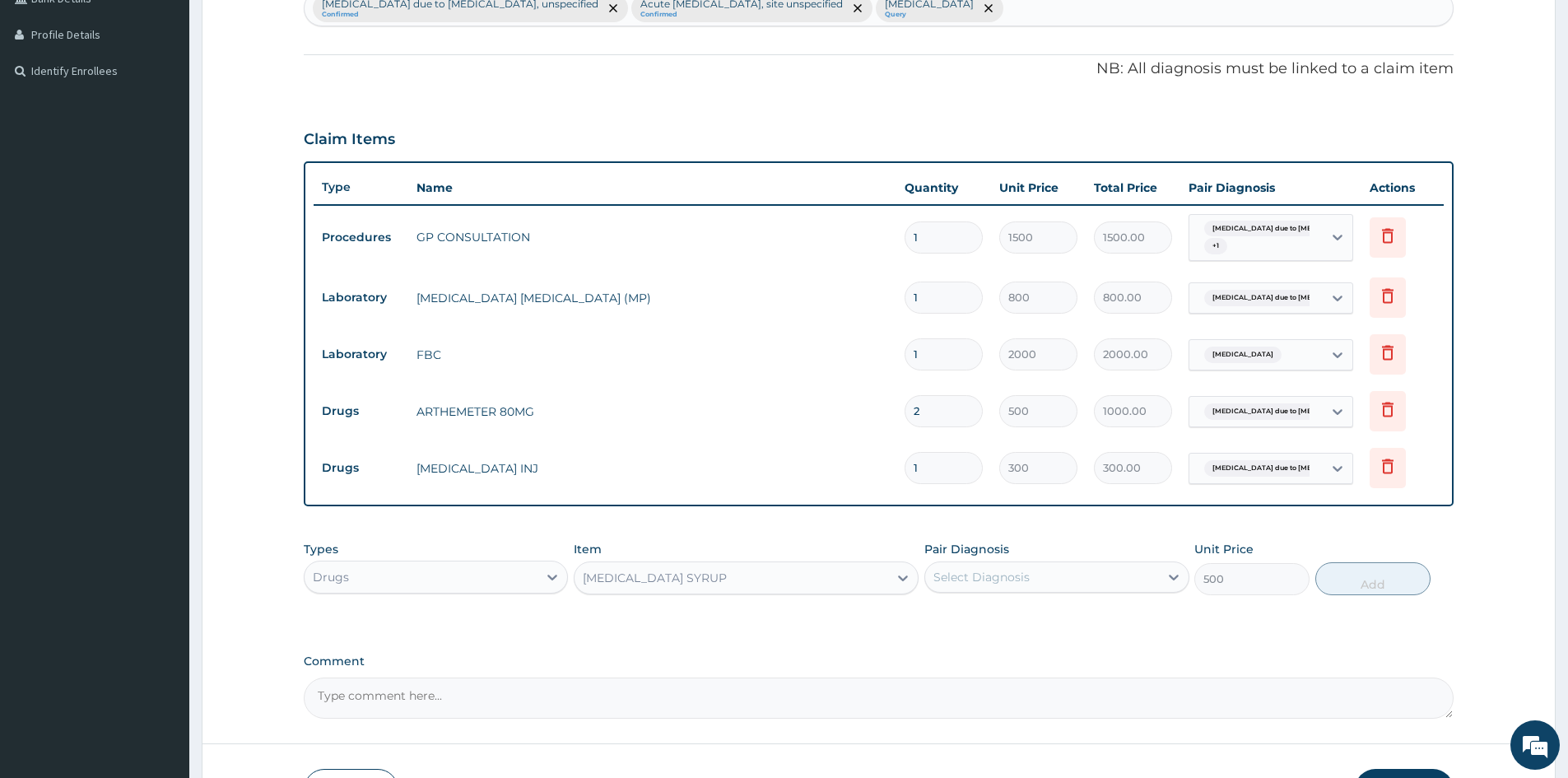
click at [1011, 577] on div "Select Diagnosis" at bounding box center [981, 577] width 97 height 17
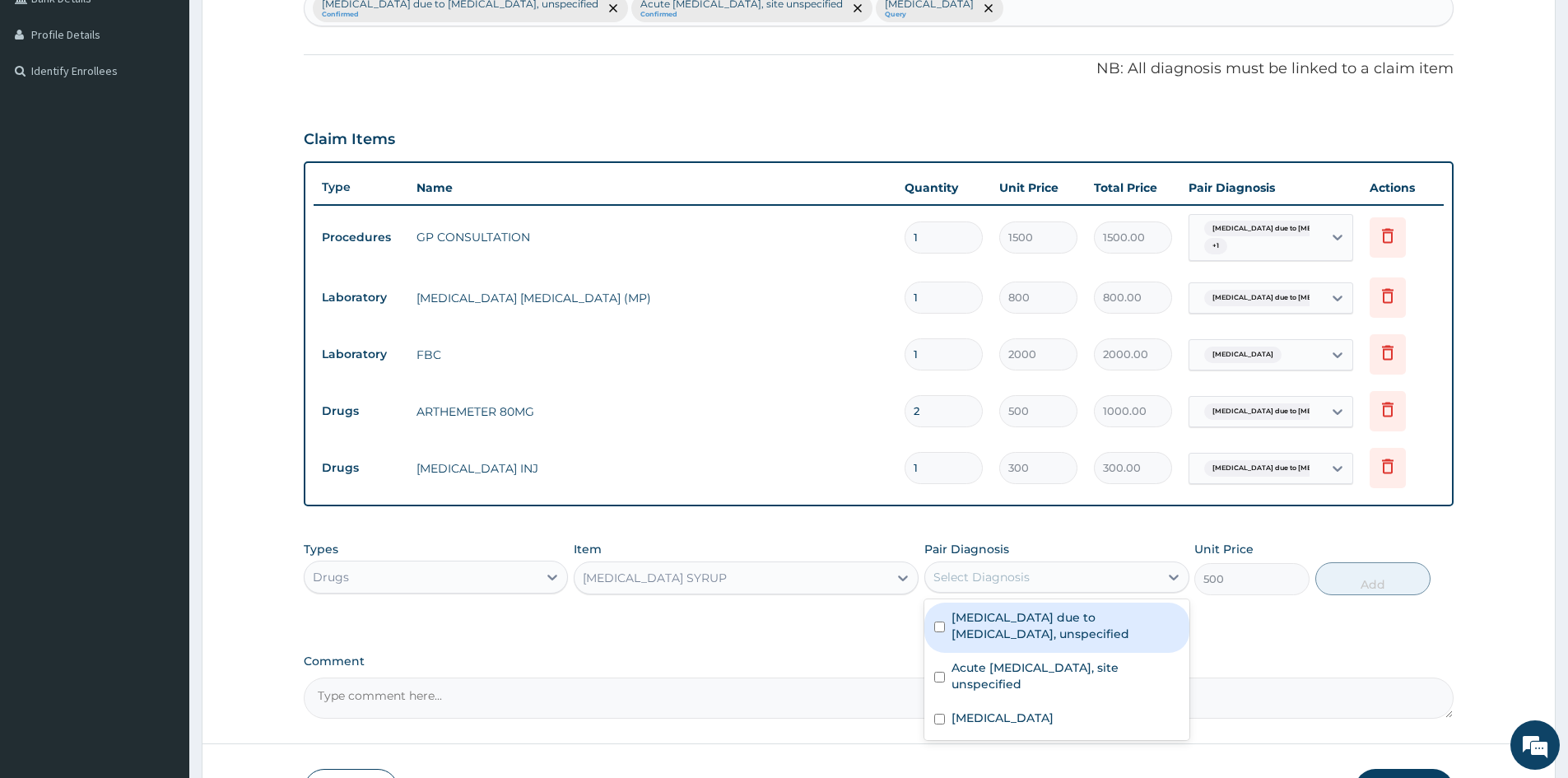
click at [943, 622] on input "checkbox" at bounding box center [939, 626] width 11 height 11
checkbox input "true"
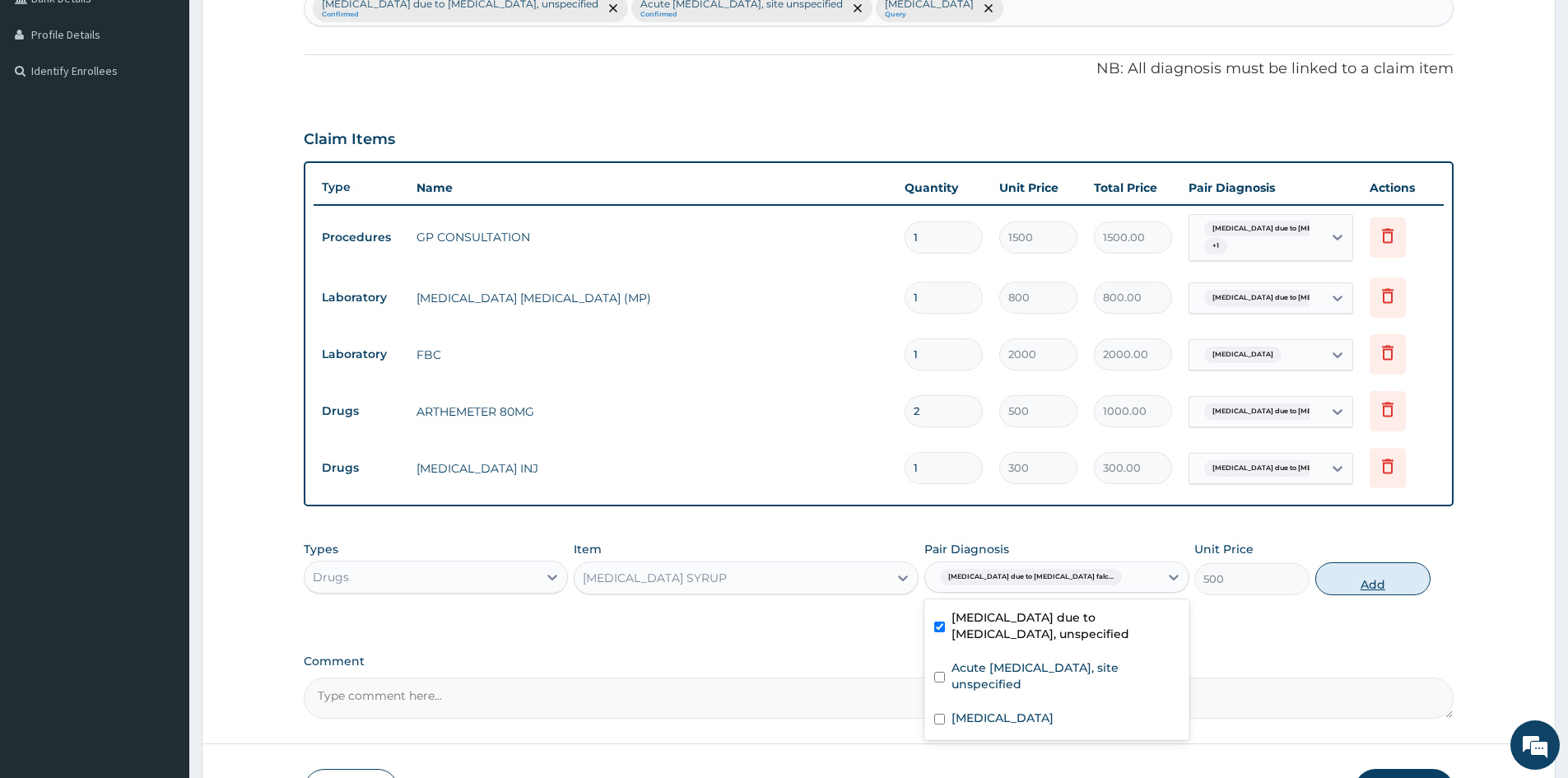
click at [1371, 579] on button "Add" at bounding box center [1372, 578] width 115 height 33
type input "0"
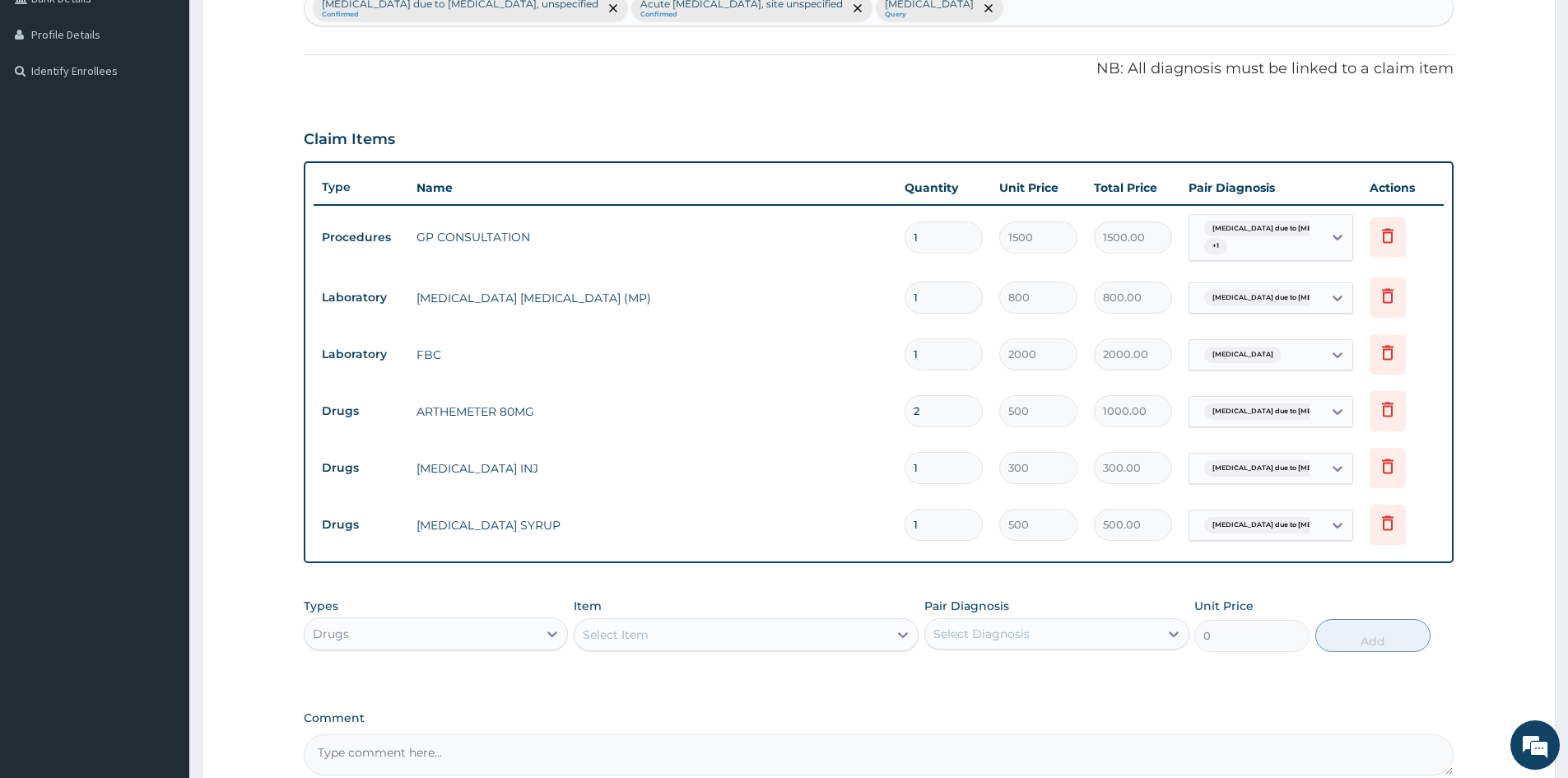
scroll to position [106, 0]
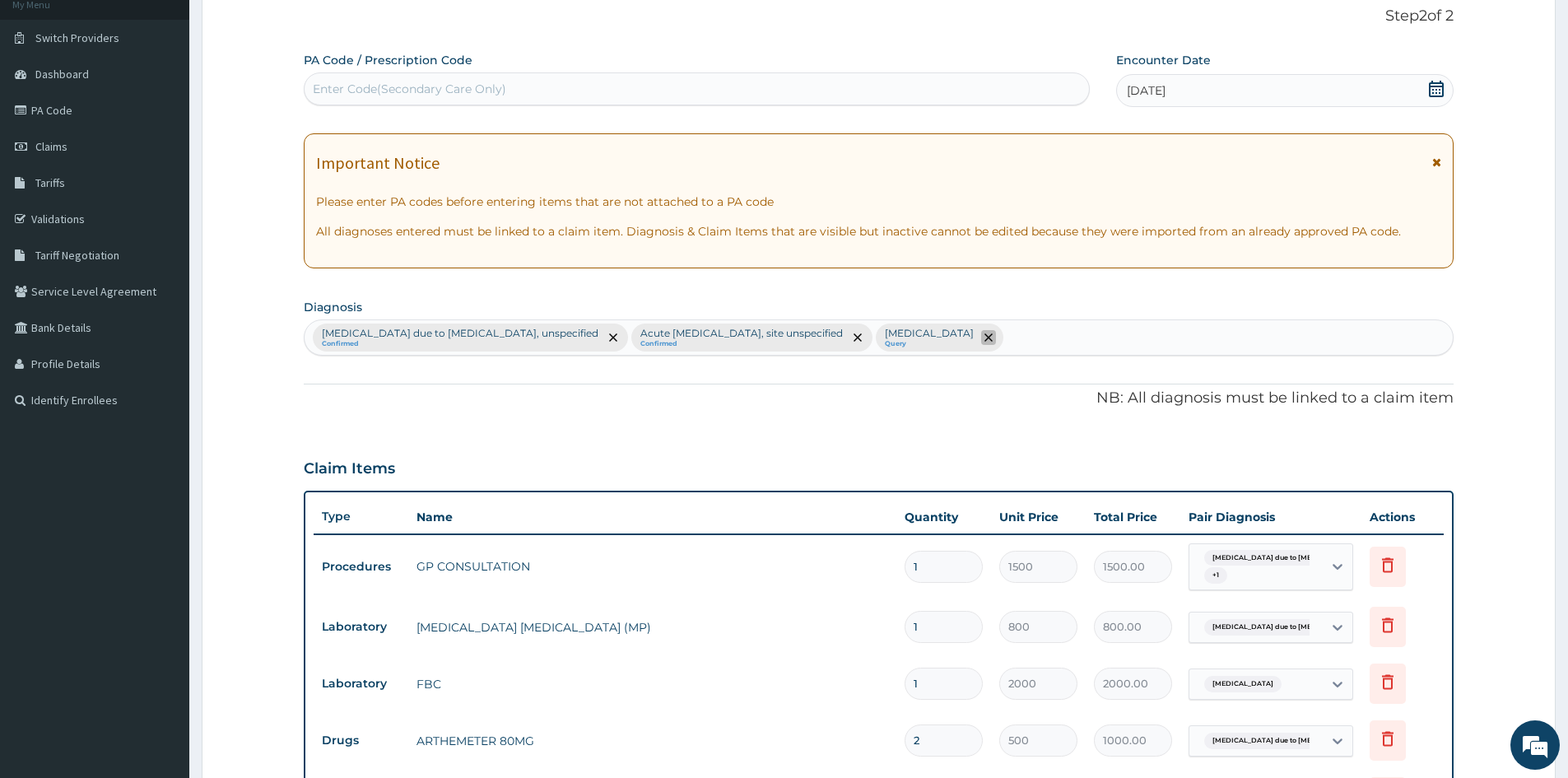
click at [993, 333] on icon "remove selection option" at bounding box center [989, 337] width 8 height 8
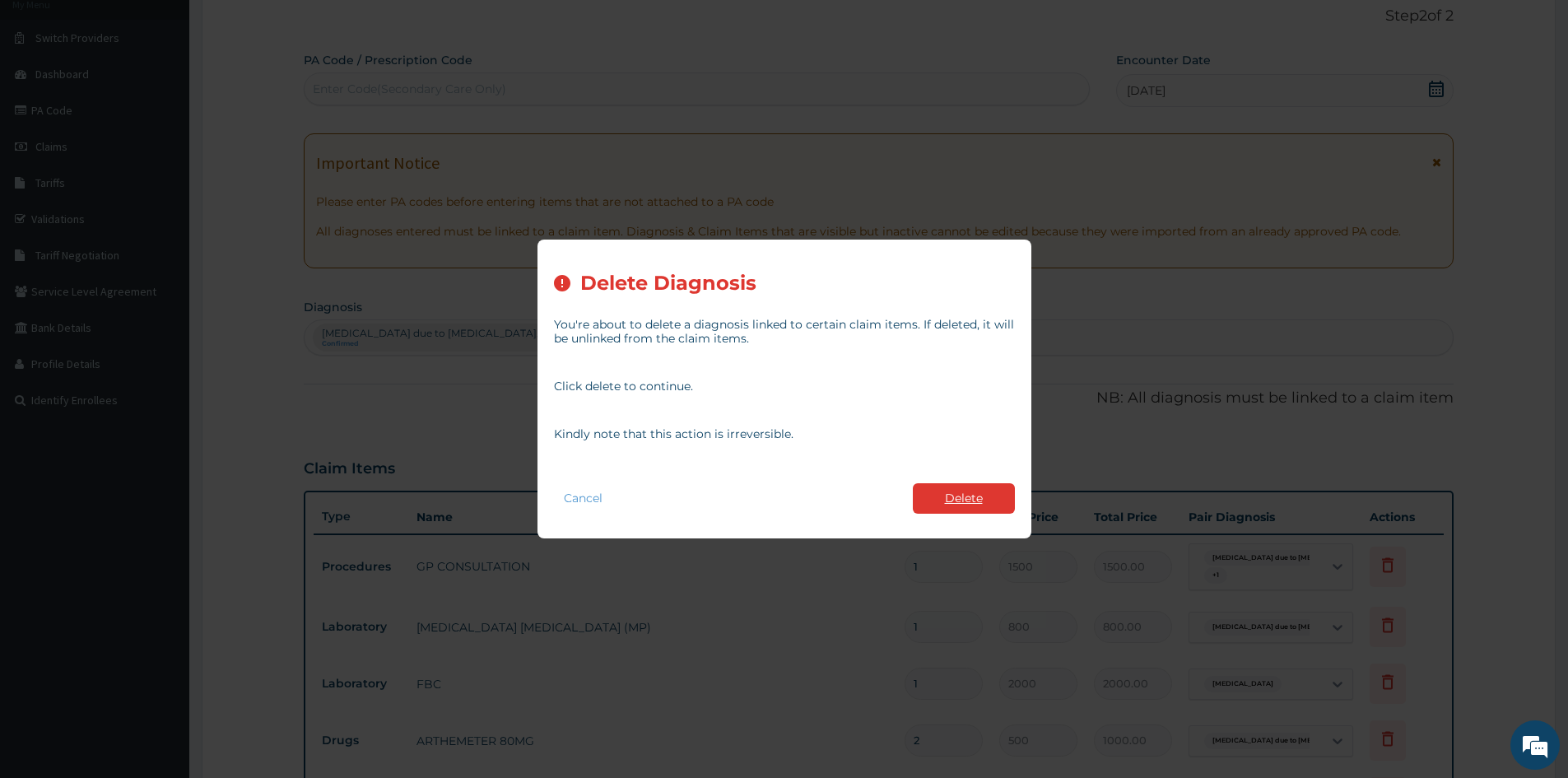
click at [973, 488] on button "Delete" at bounding box center [964, 499] width 102 height 30
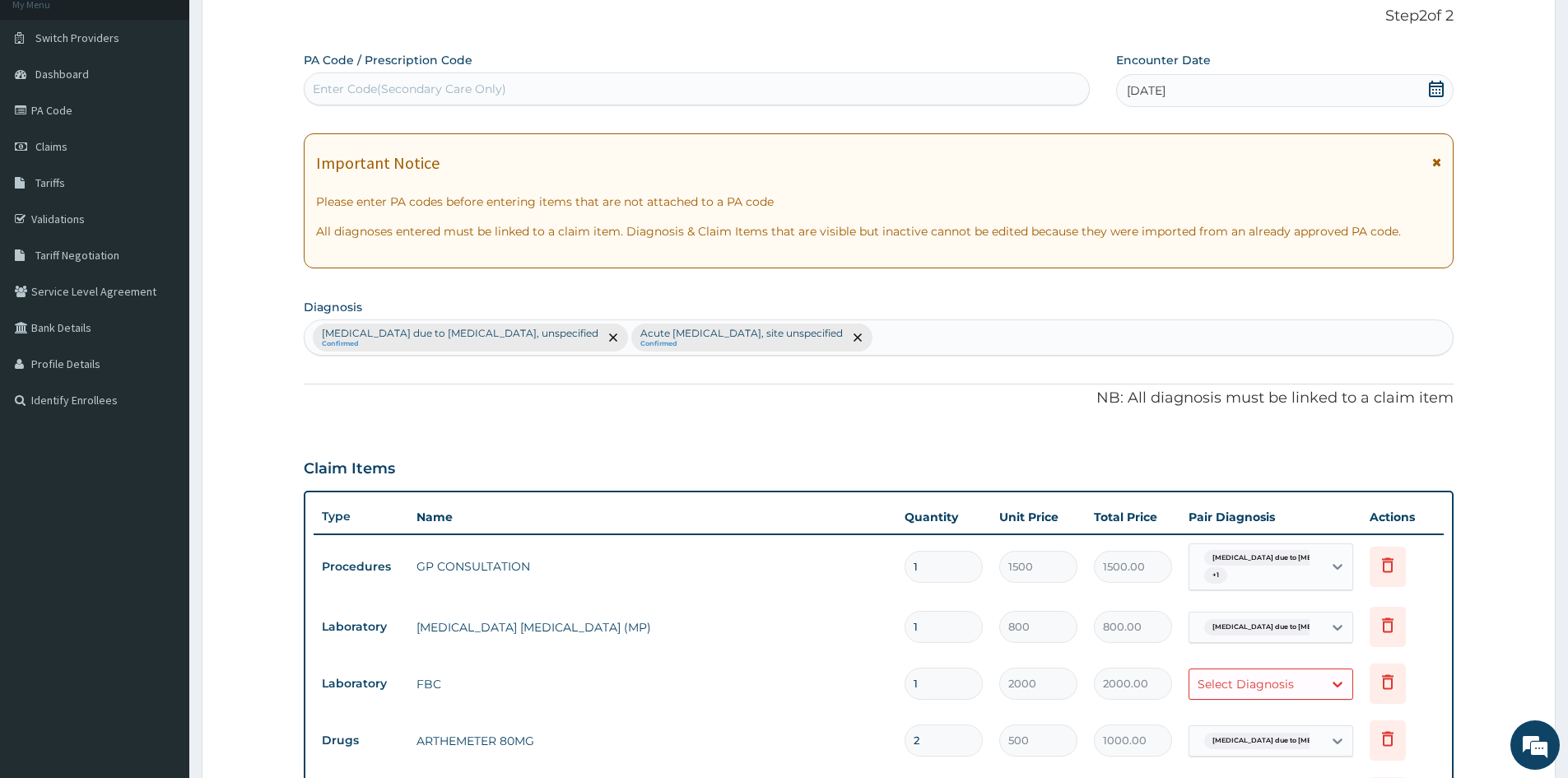
click at [954, 330] on div "Malaria due to Plasmodium falciparum, unspecified Confirmed Acute upper respira…" at bounding box center [879, 337] width 1148 height 34
type input "ENTER"
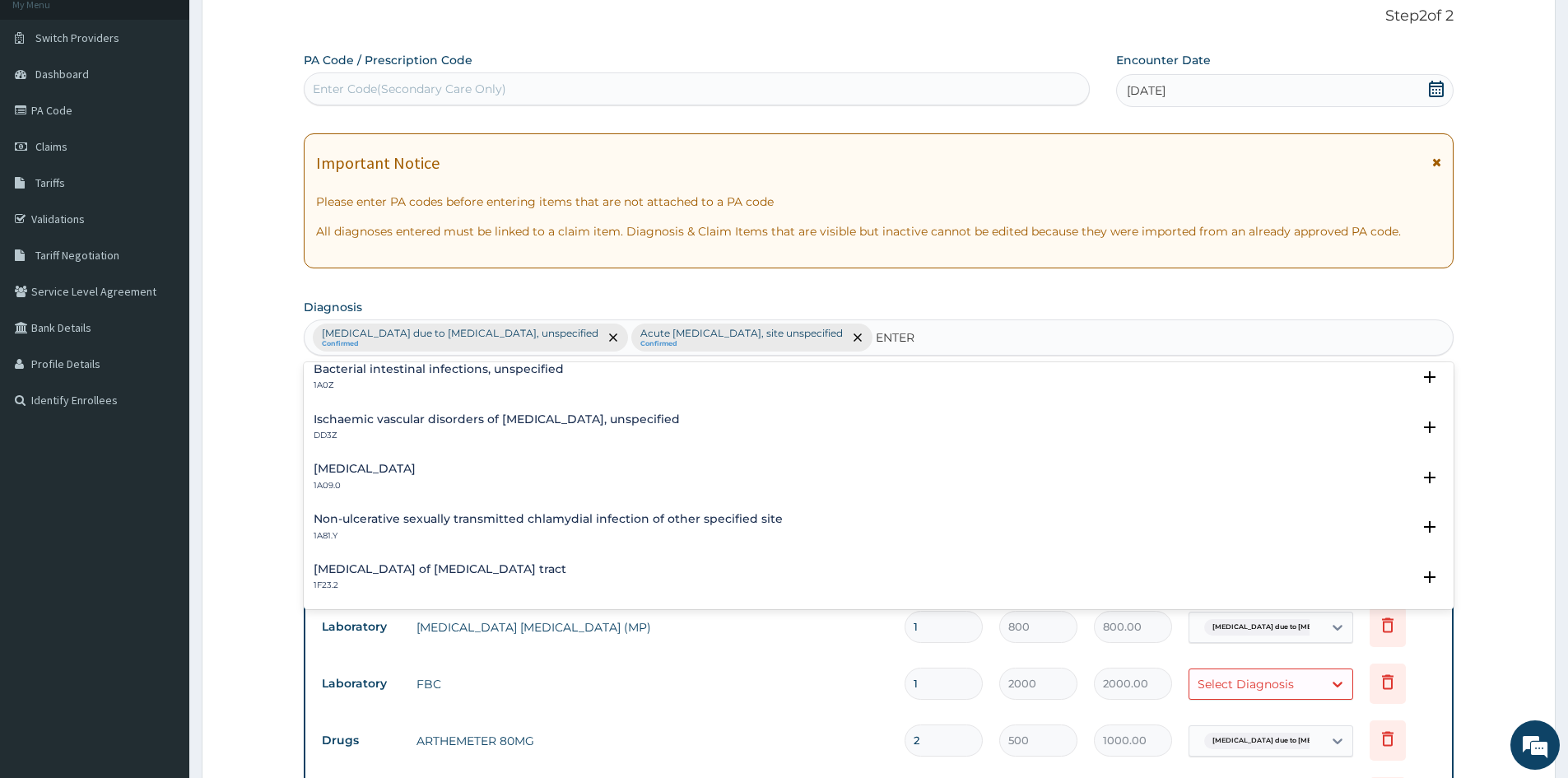
scroll to position [164, 0]
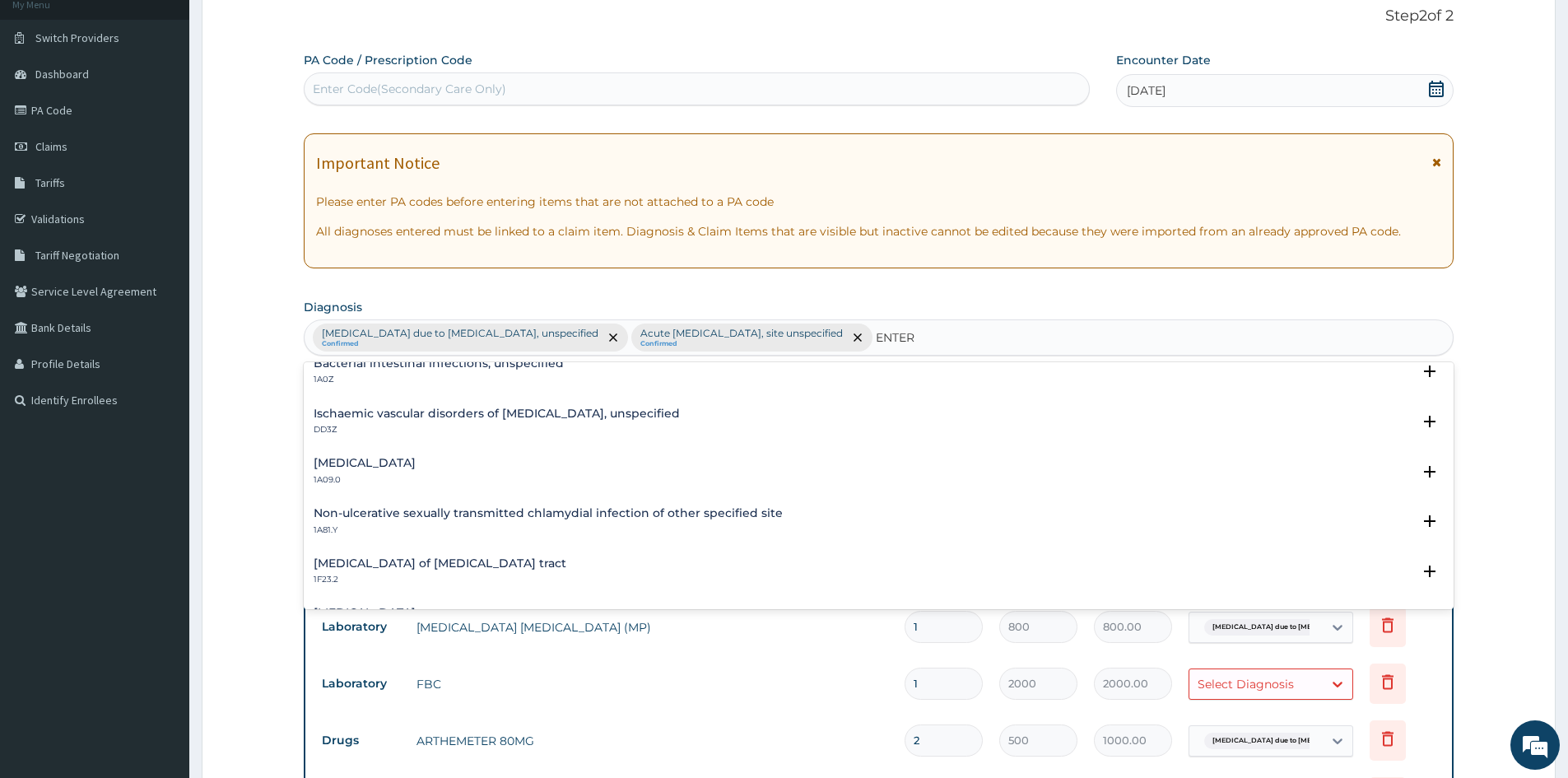
click at [416, 468] on h4 "Salmonella enteritis" at bounding box center [365, 462] width 102 height 13
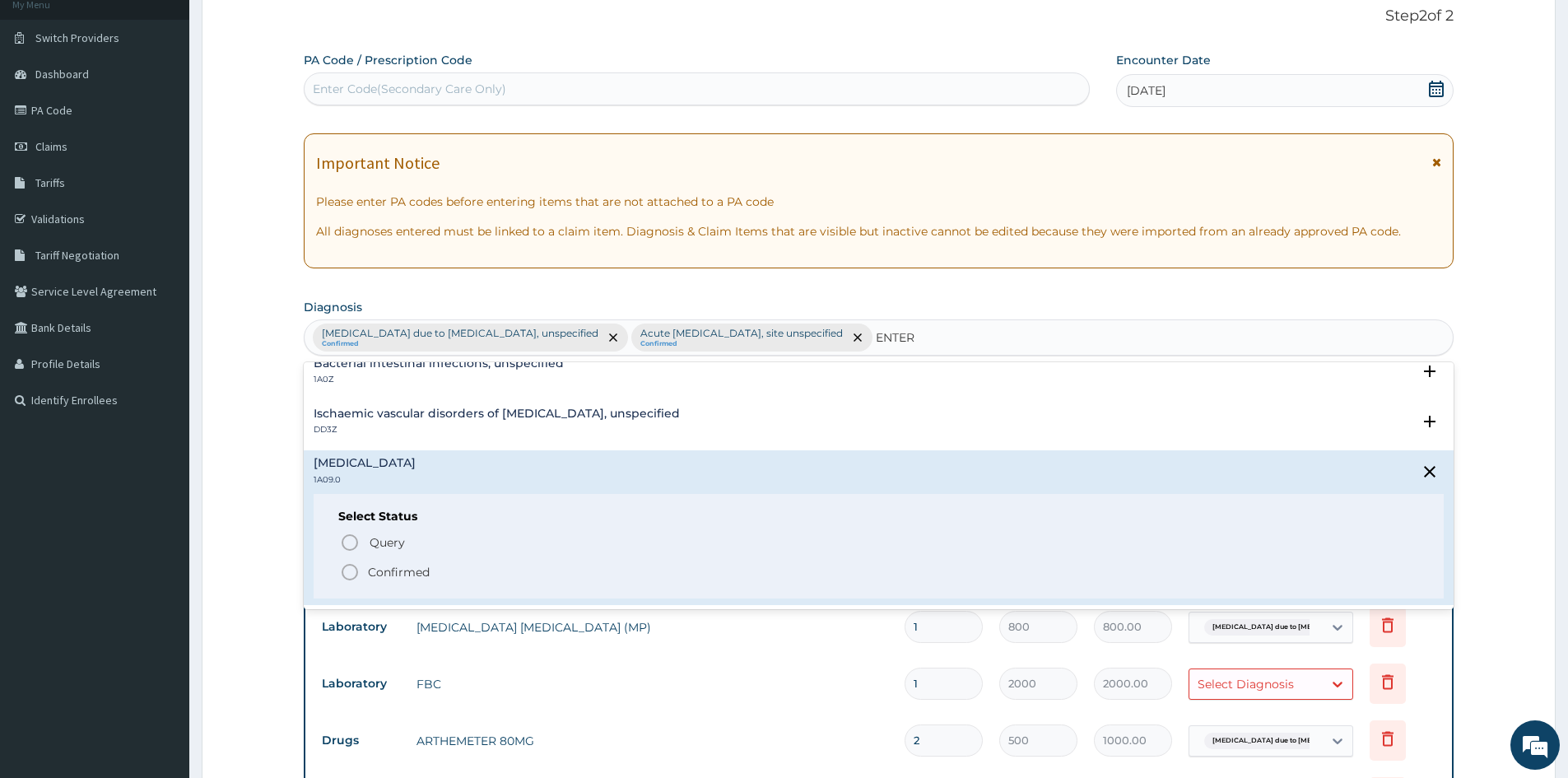
click at [355, 568] on icon "status option filled" at bounding box center [350, 572] width 20 height 20
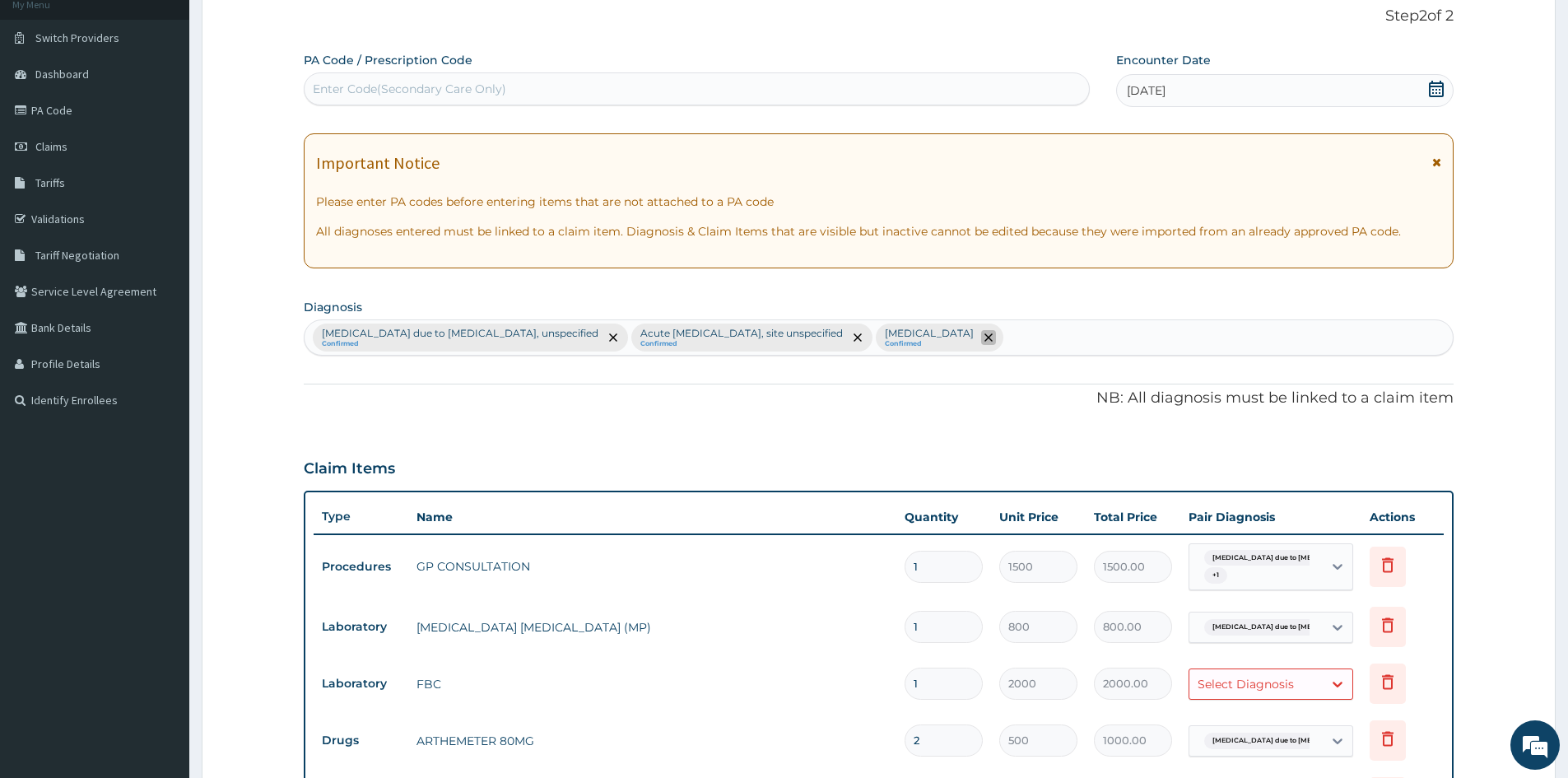
click at [993, 335] on icon "remove selection option" at bounding box center [989, 337] width 8 height 8
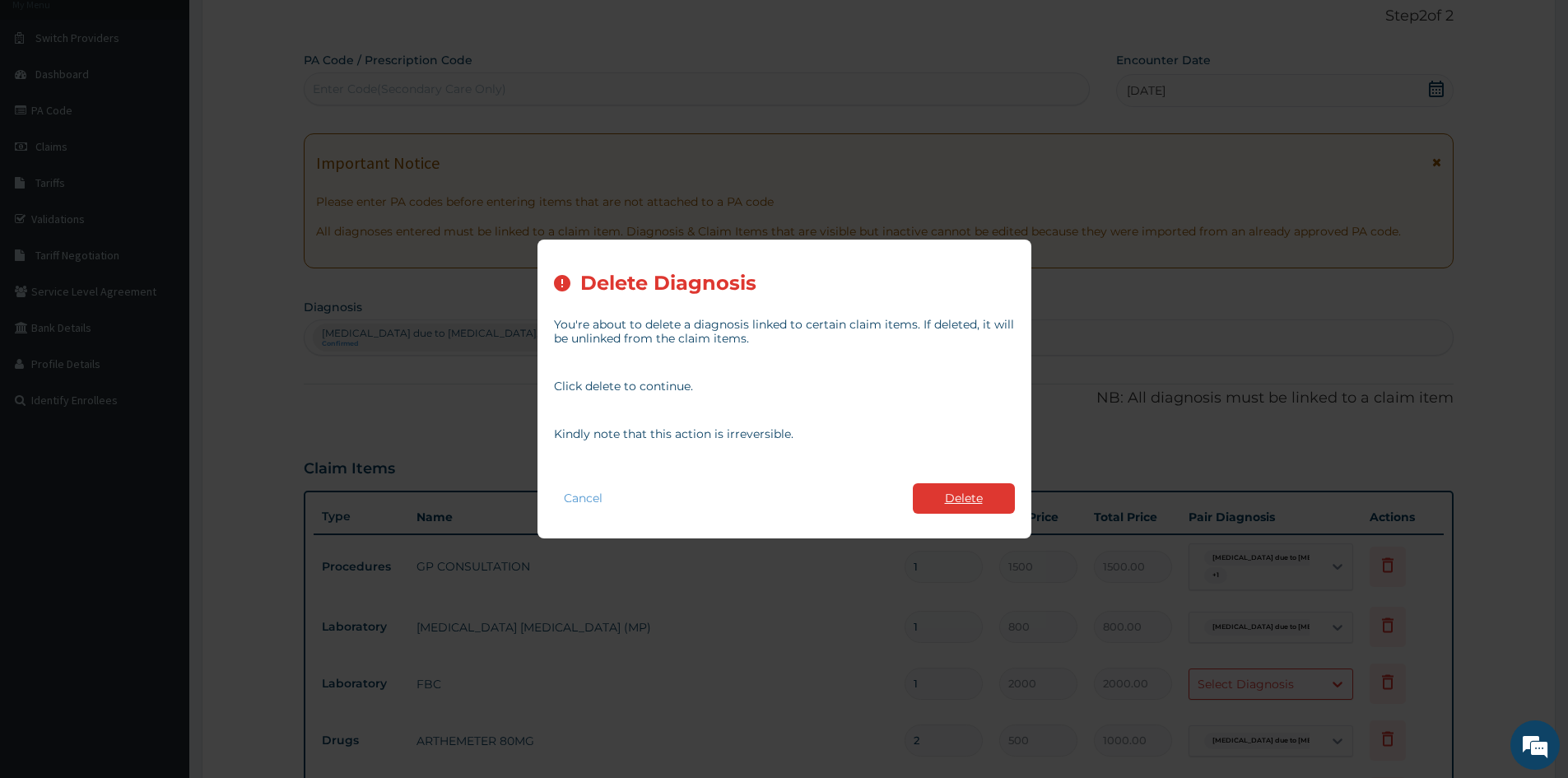
click at [957, 499] on button "Delete" at bounding box center [964, 499] width 102 height 30
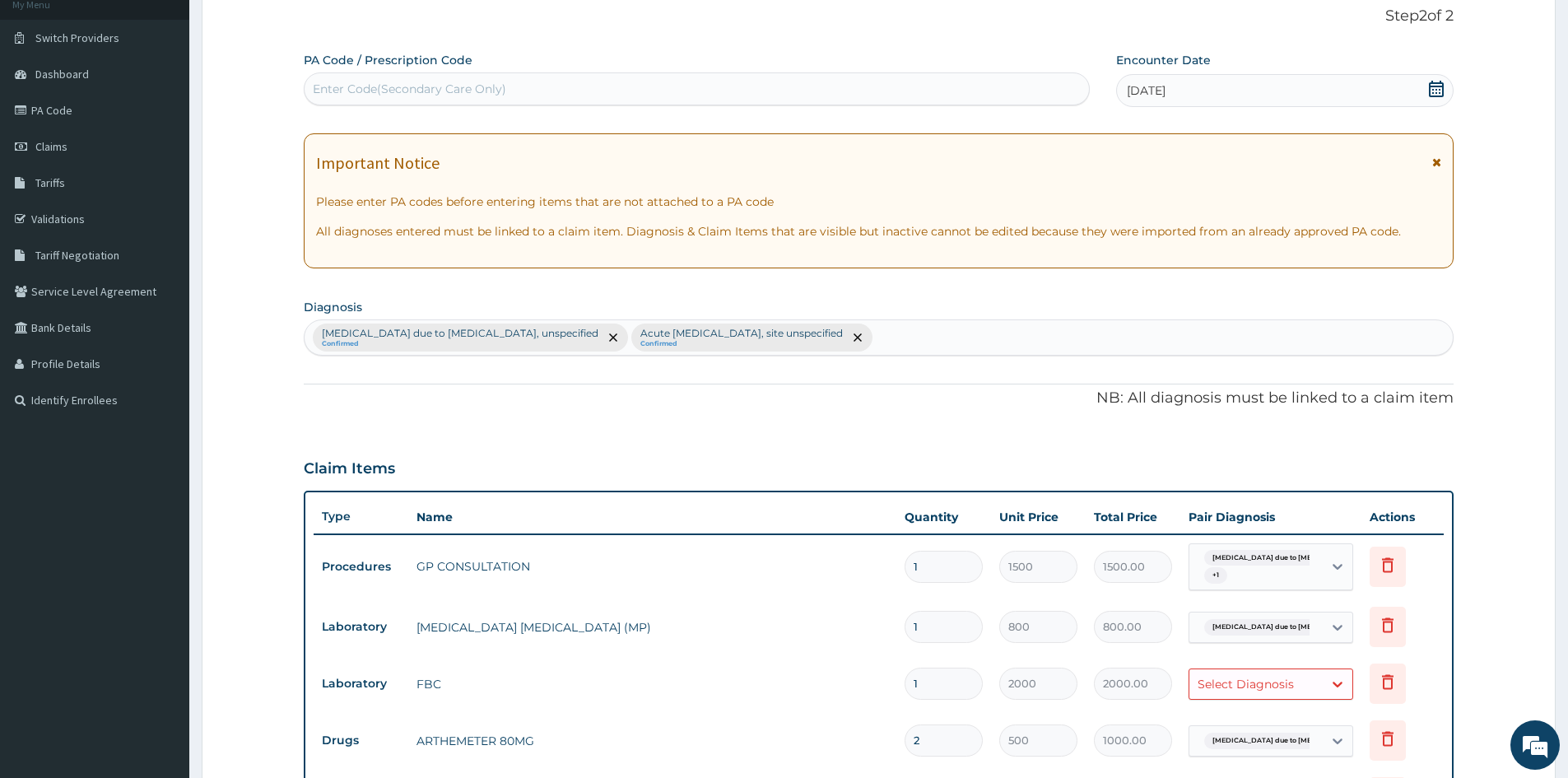
click at [903, 326] on div "Malaria due to Plasmodium falciparum, unspecified Confirmed Acute upper respira…" at bounding box center [879, 337] width 1148 height 34
type input "TONSIL"
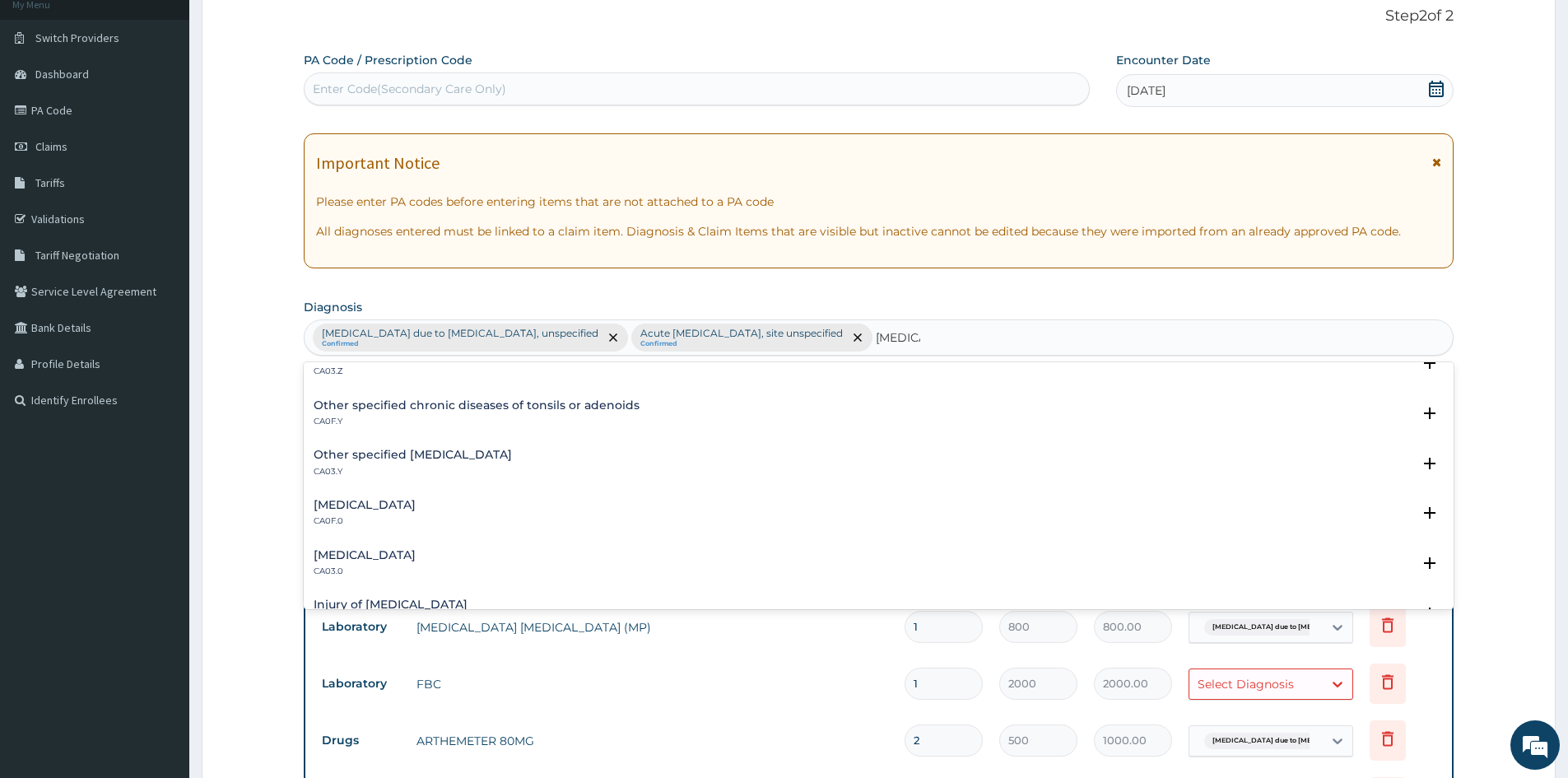
scroll to position [0, 0]
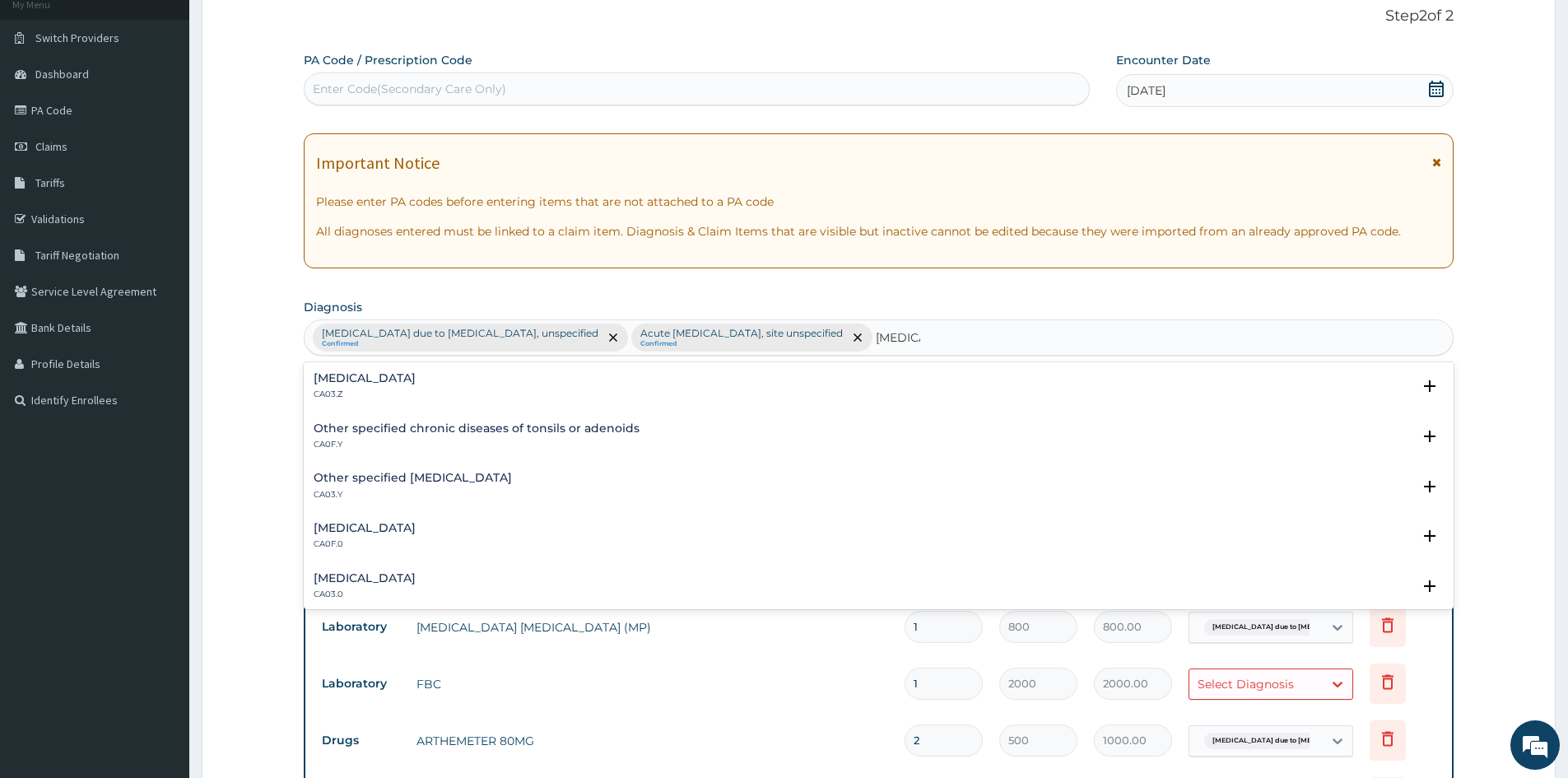
click at [384, 383] on h4 "Acute tonsillitis, unspecified" at bounding box center [365, 378] width 102 height 13
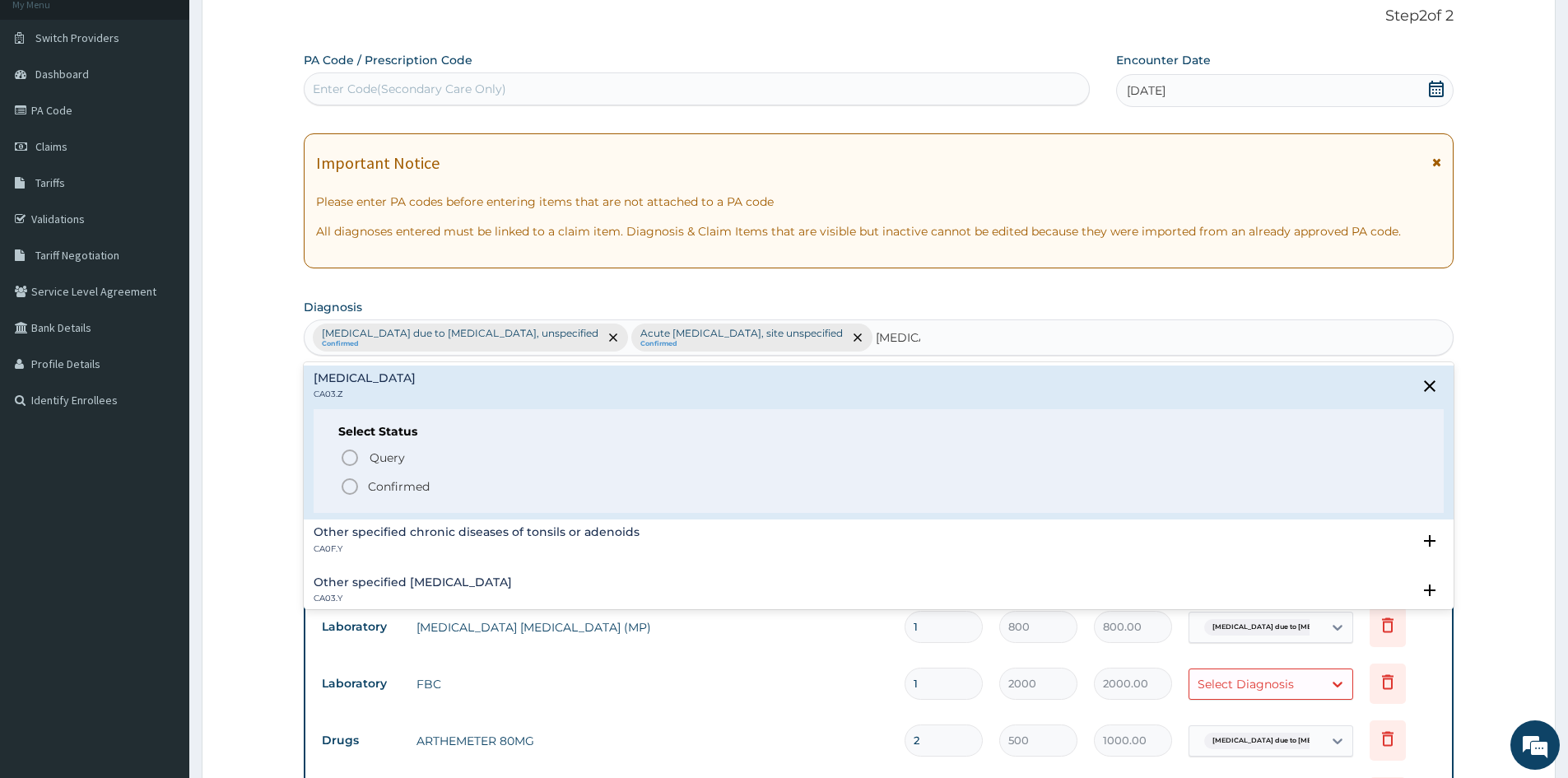
click at [352, 487] on icon "status option filled" at bounding box center [350, 487] width 20 height 20
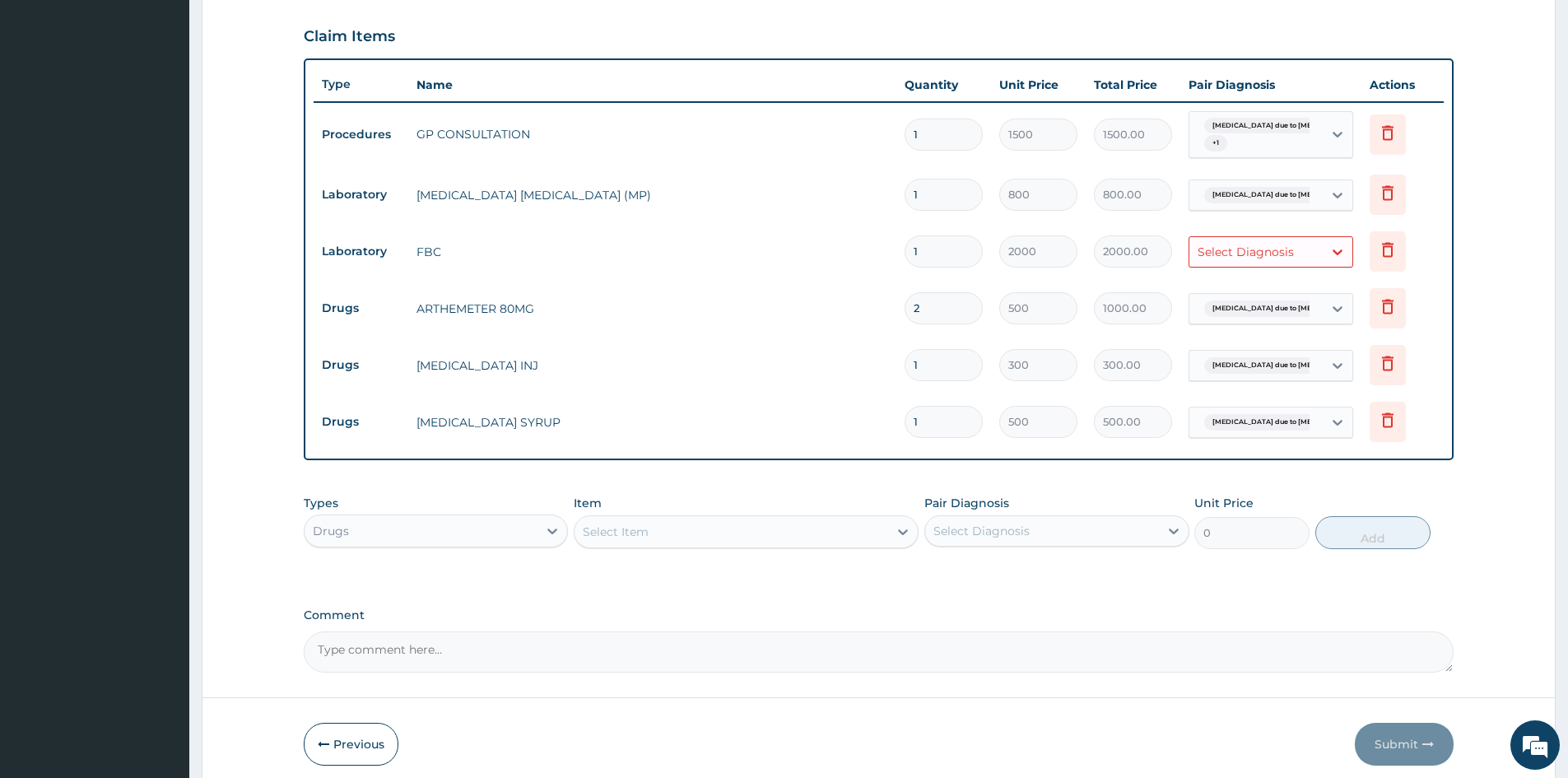
scroll to position [599, 0]
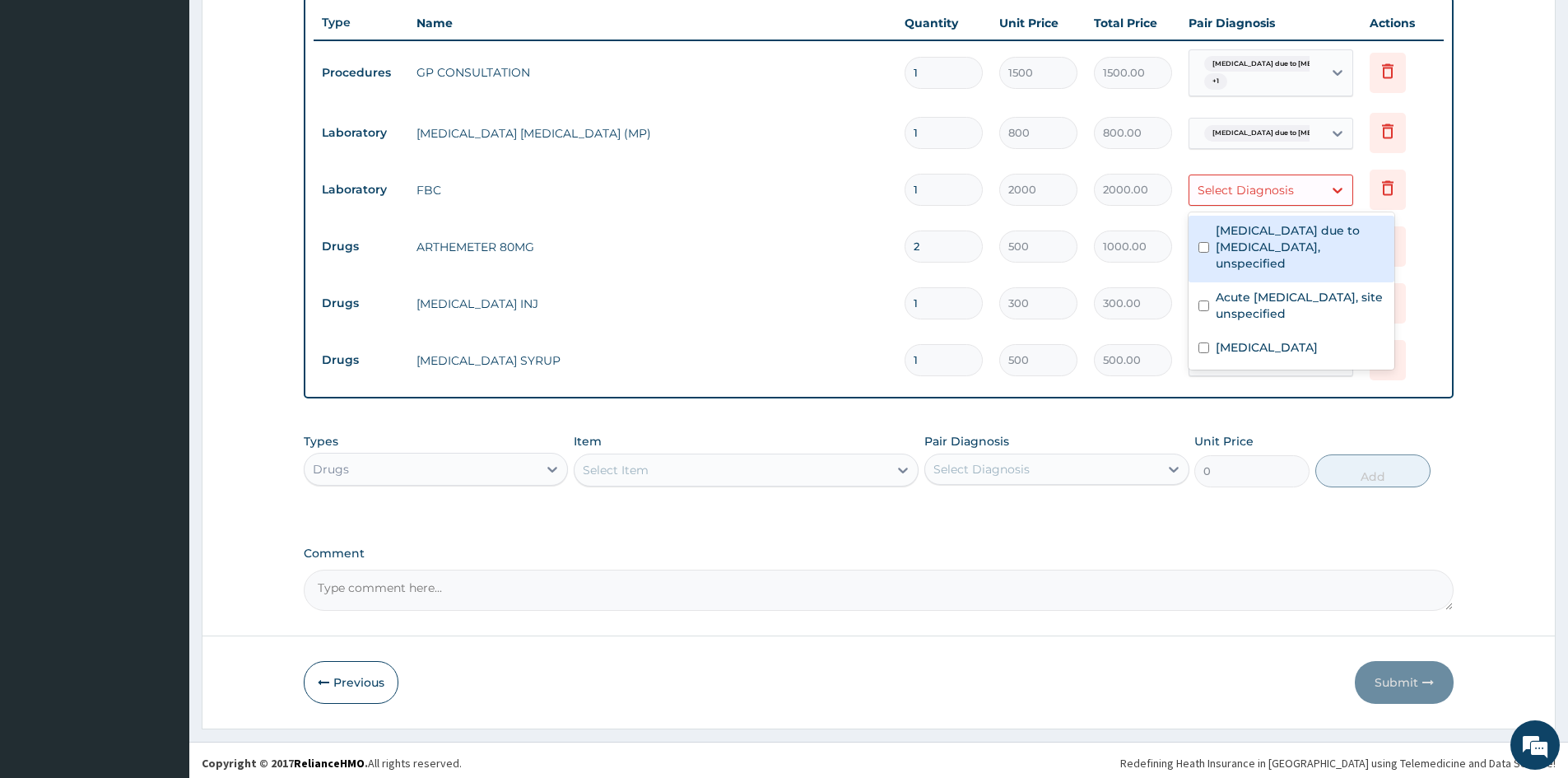
click at [1253, 192] on div "Select Diagnosis" at bounding box center [1246, 191] width 97 height 17
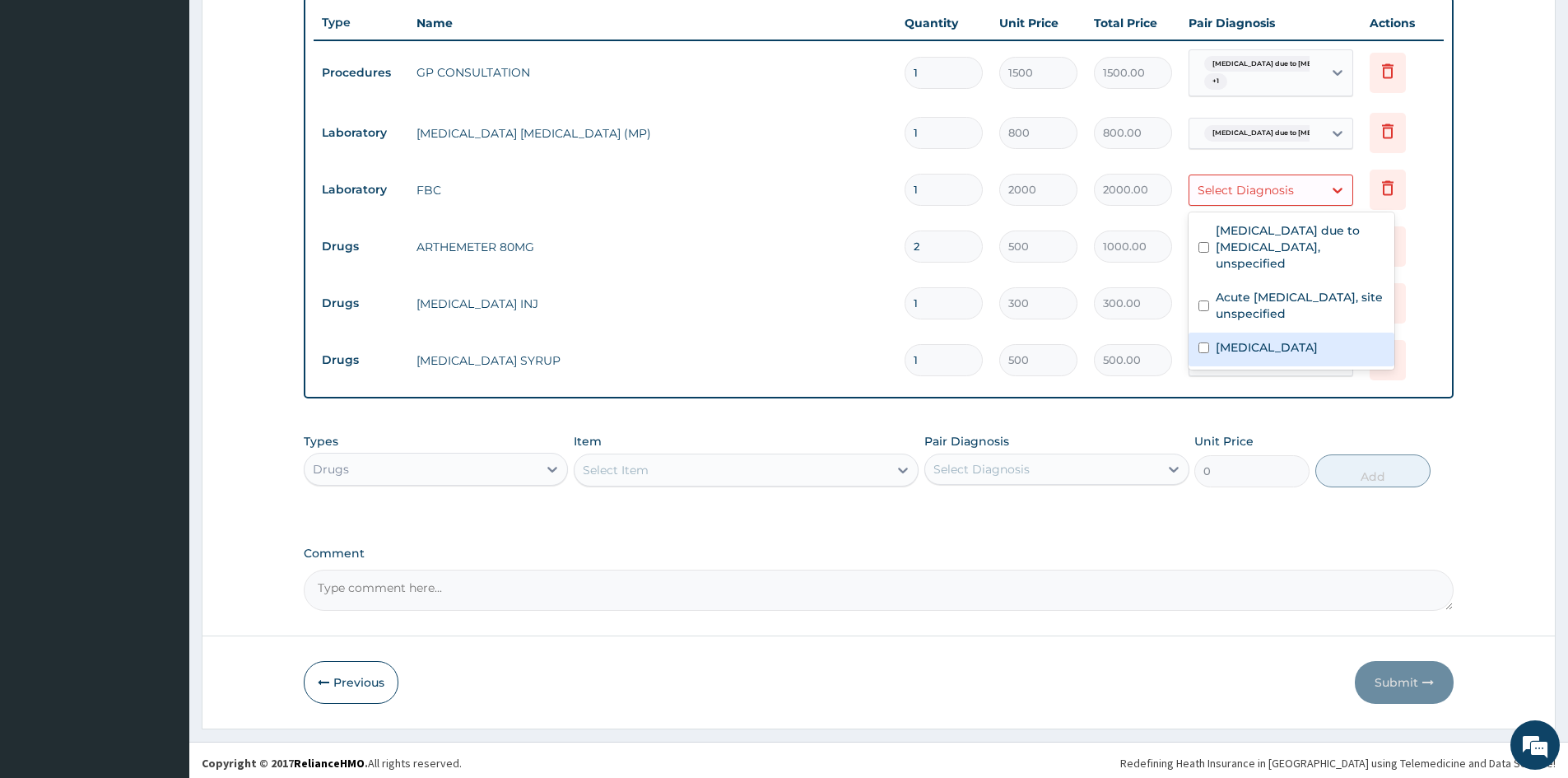
click at [1257, 339] on label "Acute tonsillitis, unspecified" at bounding box center [1267, 347] width 102 height 17
checkbox input "true"
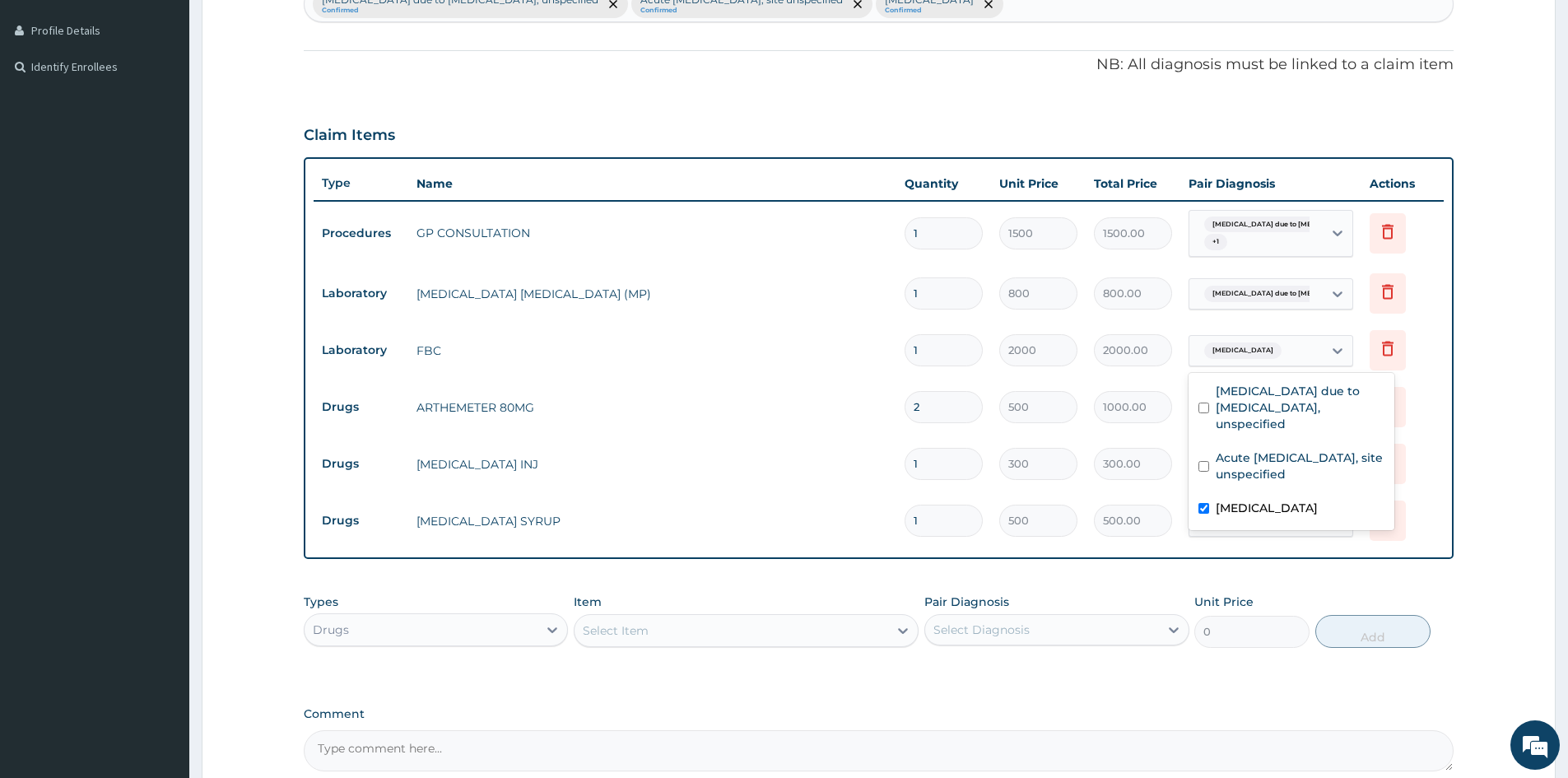
scroll to position [270, 0]
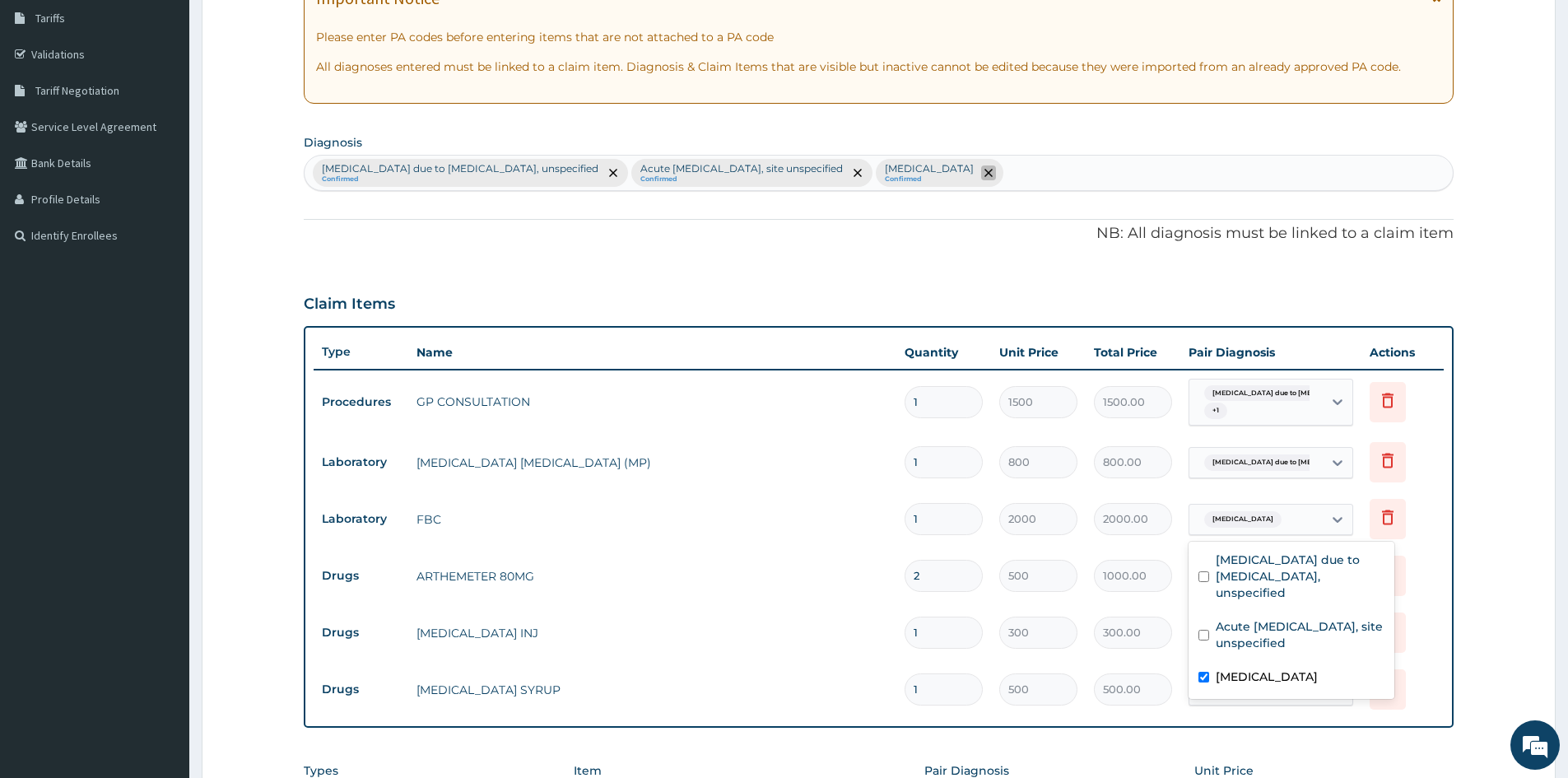
click at [993, 173] on icon "remove selection option" at bounding box center [989, 173] width 8 height 8
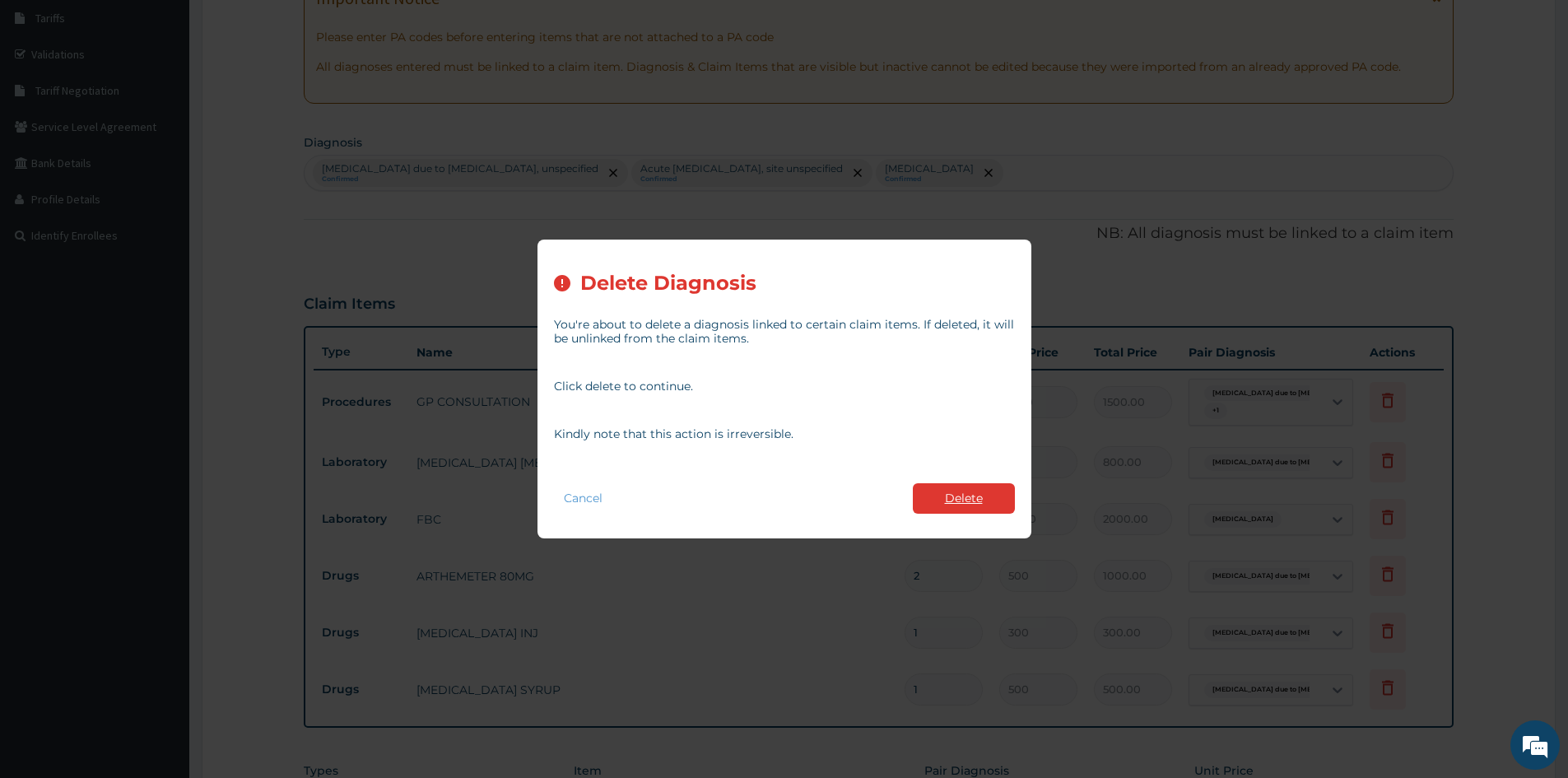
click at [985, 499] on button "Delete" at bounding box center [964, 499] width 102 height 30
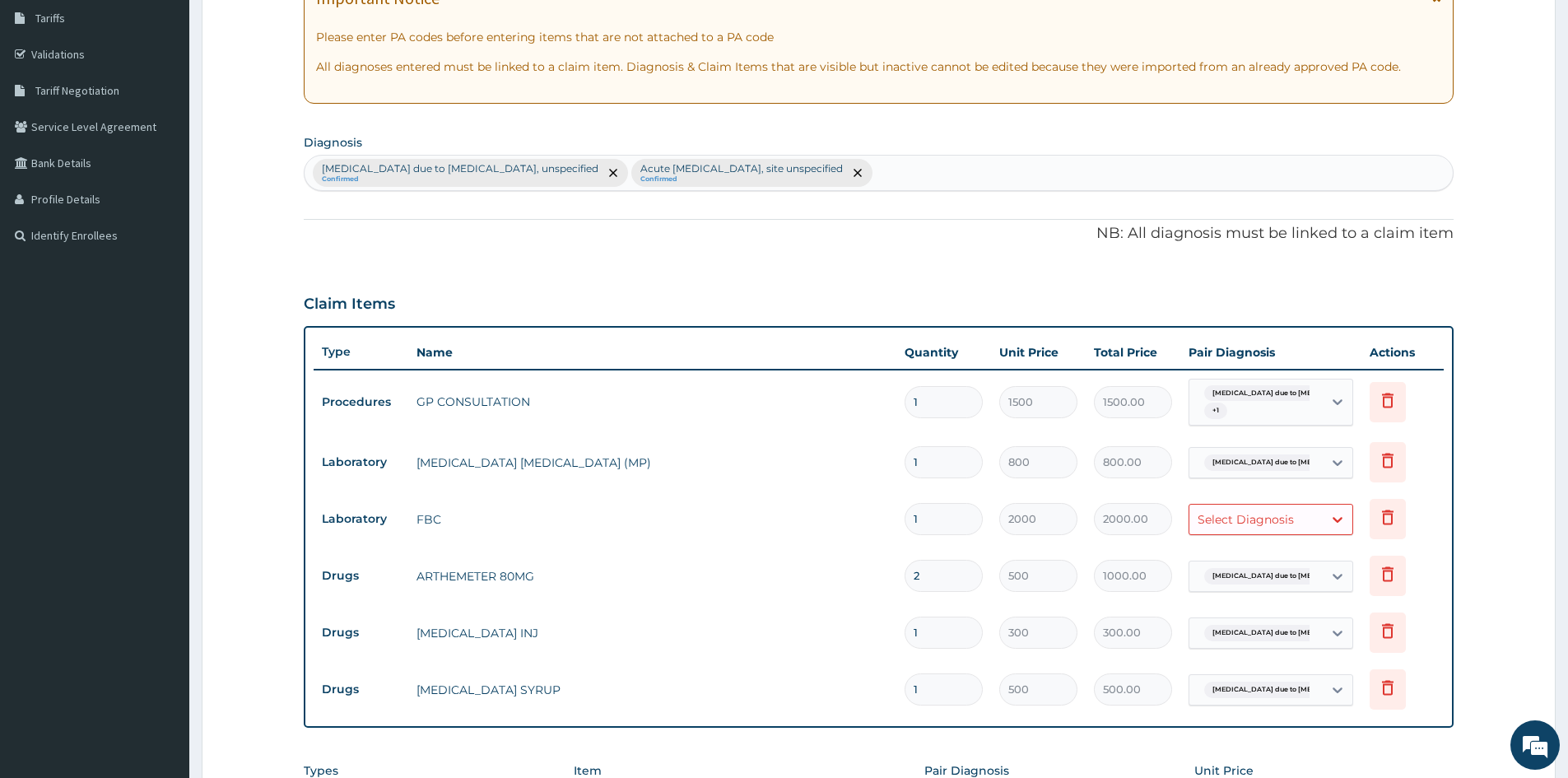
click at [934, 164] on div "Malaria due to Plasmodium falciparum, unspecified Confirmed Acute upper respira…" at bounding box center [879, 172] width 1148 height 34
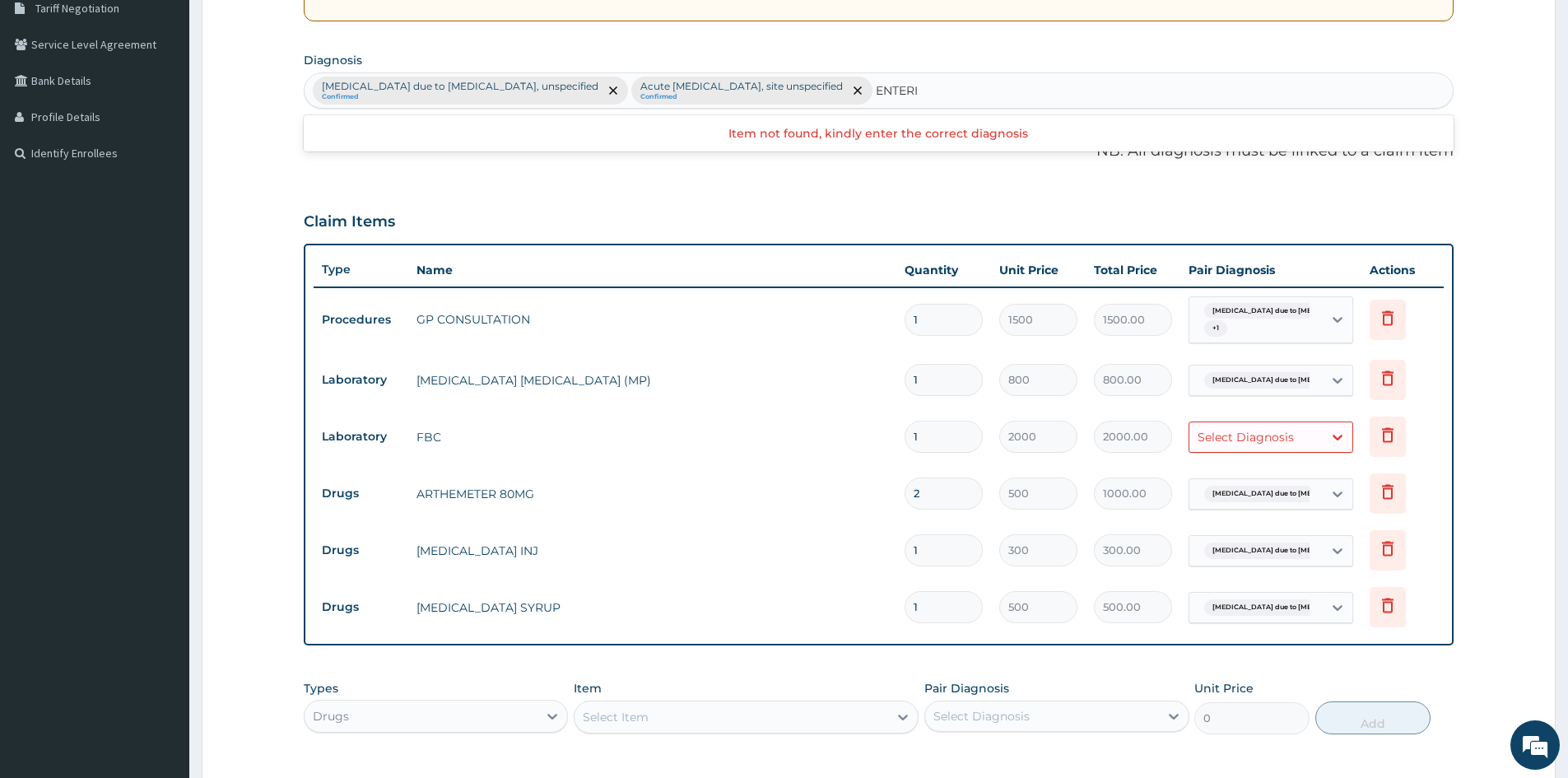
scroll to position [0, 0]
type input "ENTERITIS"
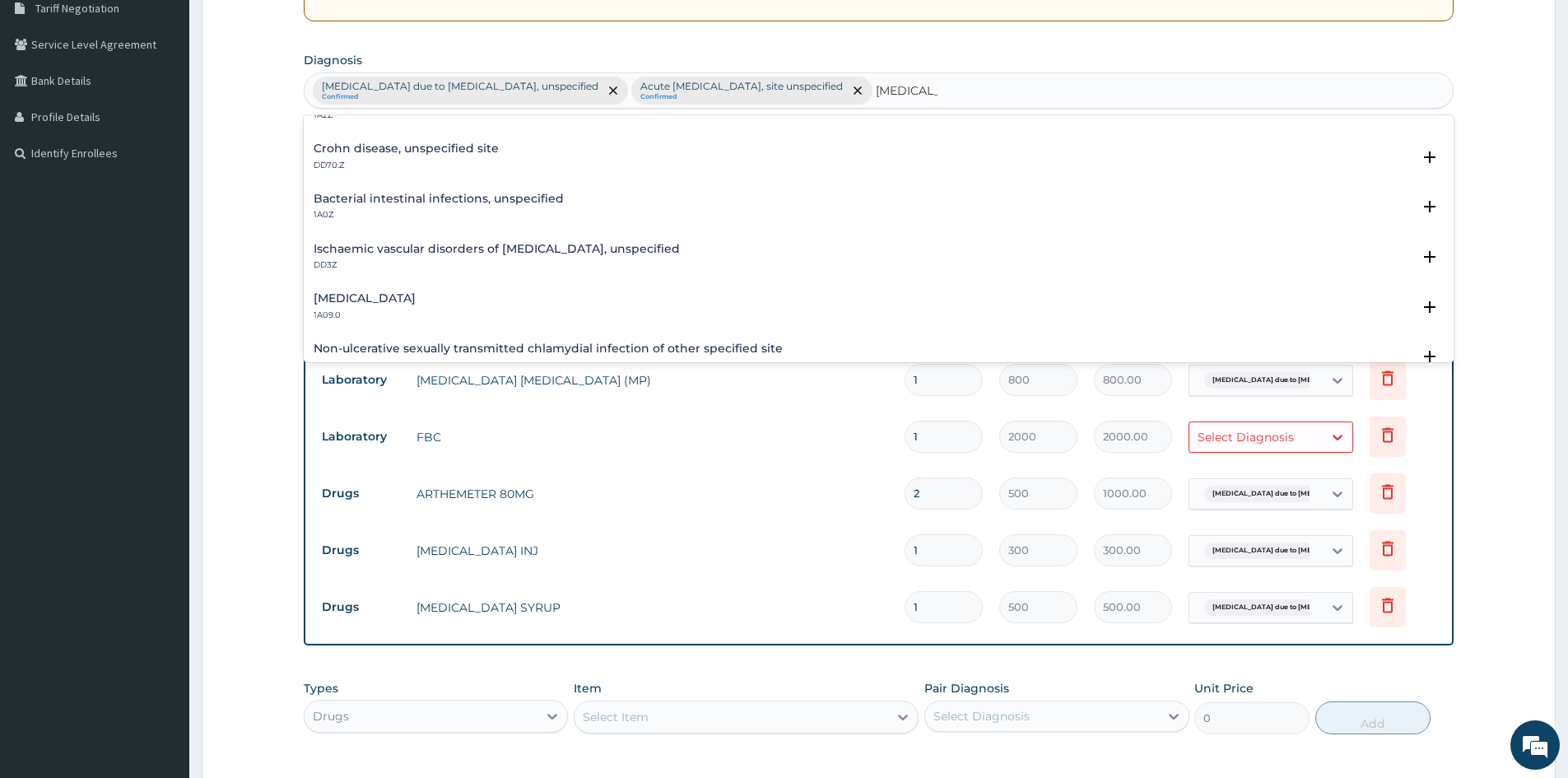
scroll to position [164, 0]
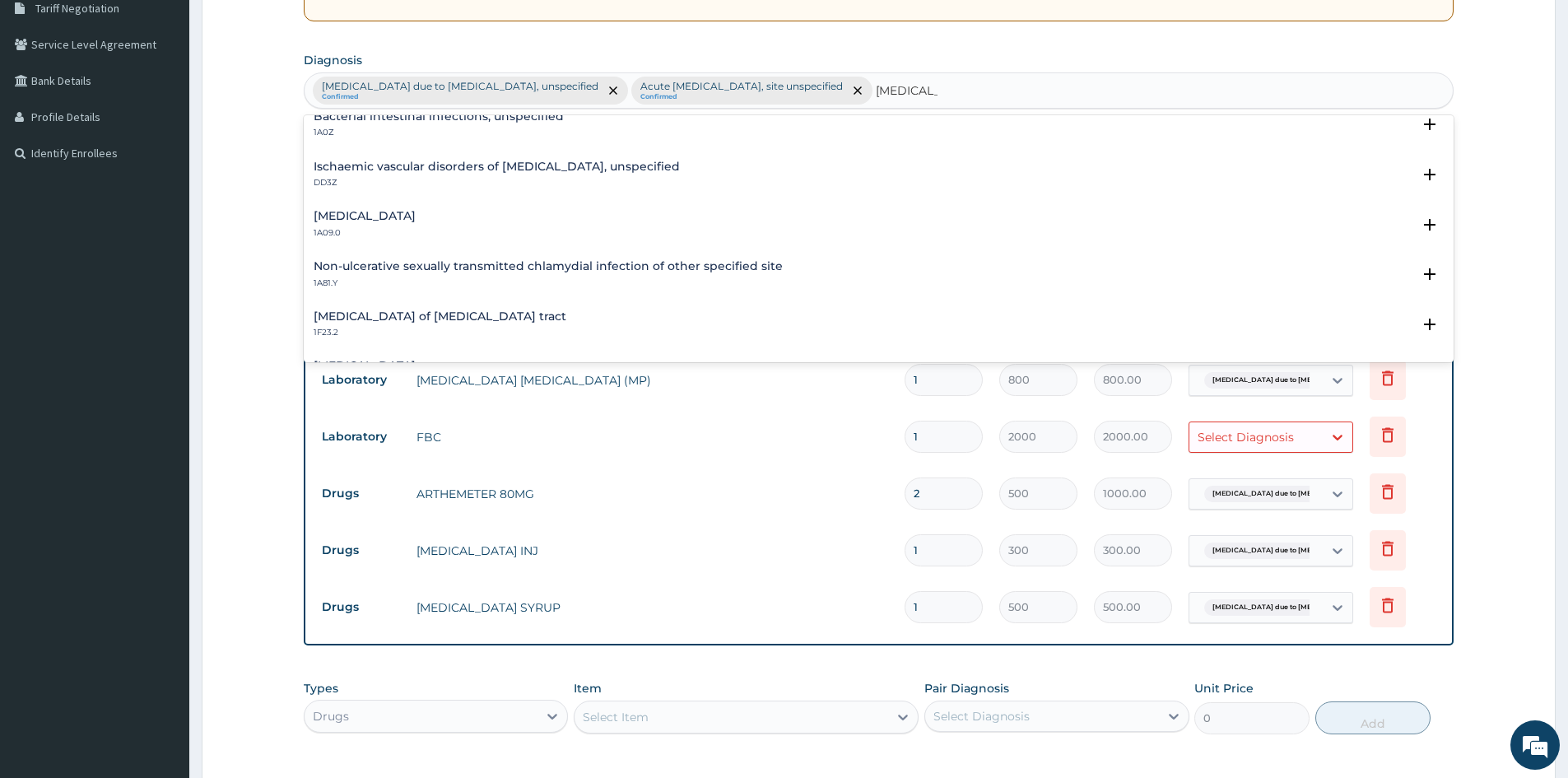
click at [392, 218] on h4 "Salmonella enteritis" at bounding box center [365, 216] width 102 height 13
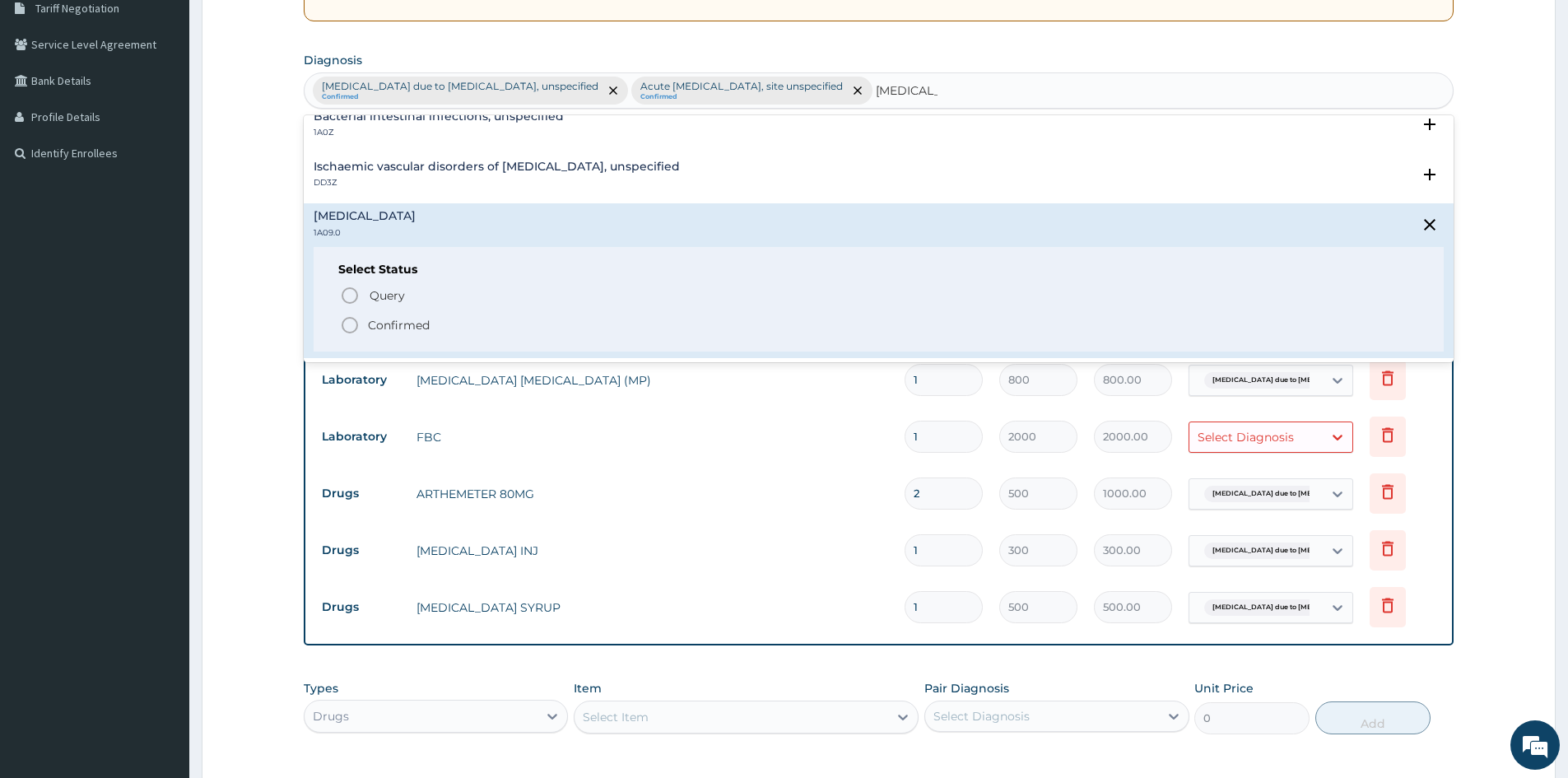
click at [348, 324] on icon "status option filled" at bounding box center [350, 326] width 20 height 20
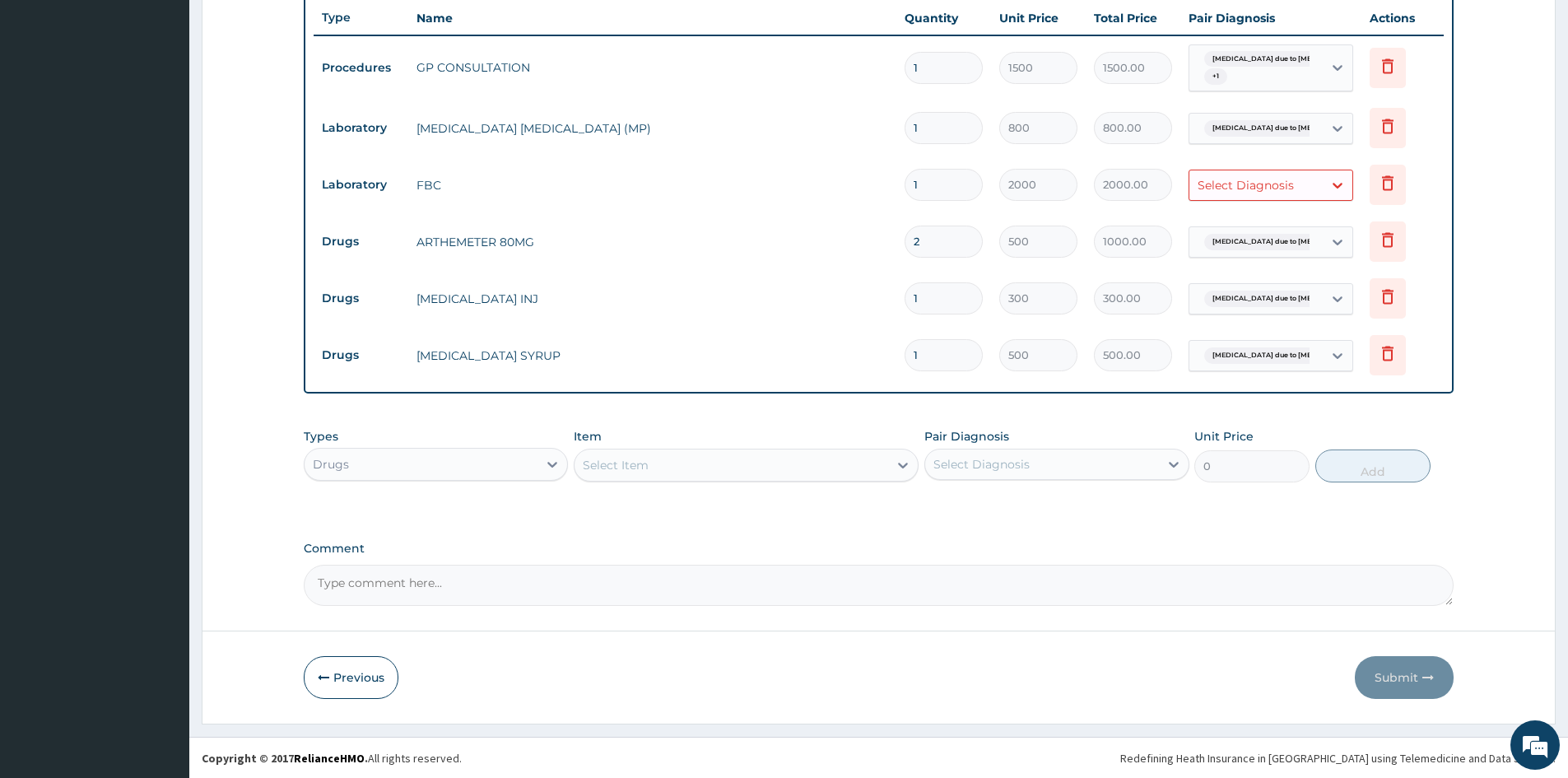
scroll to position [605, 0]
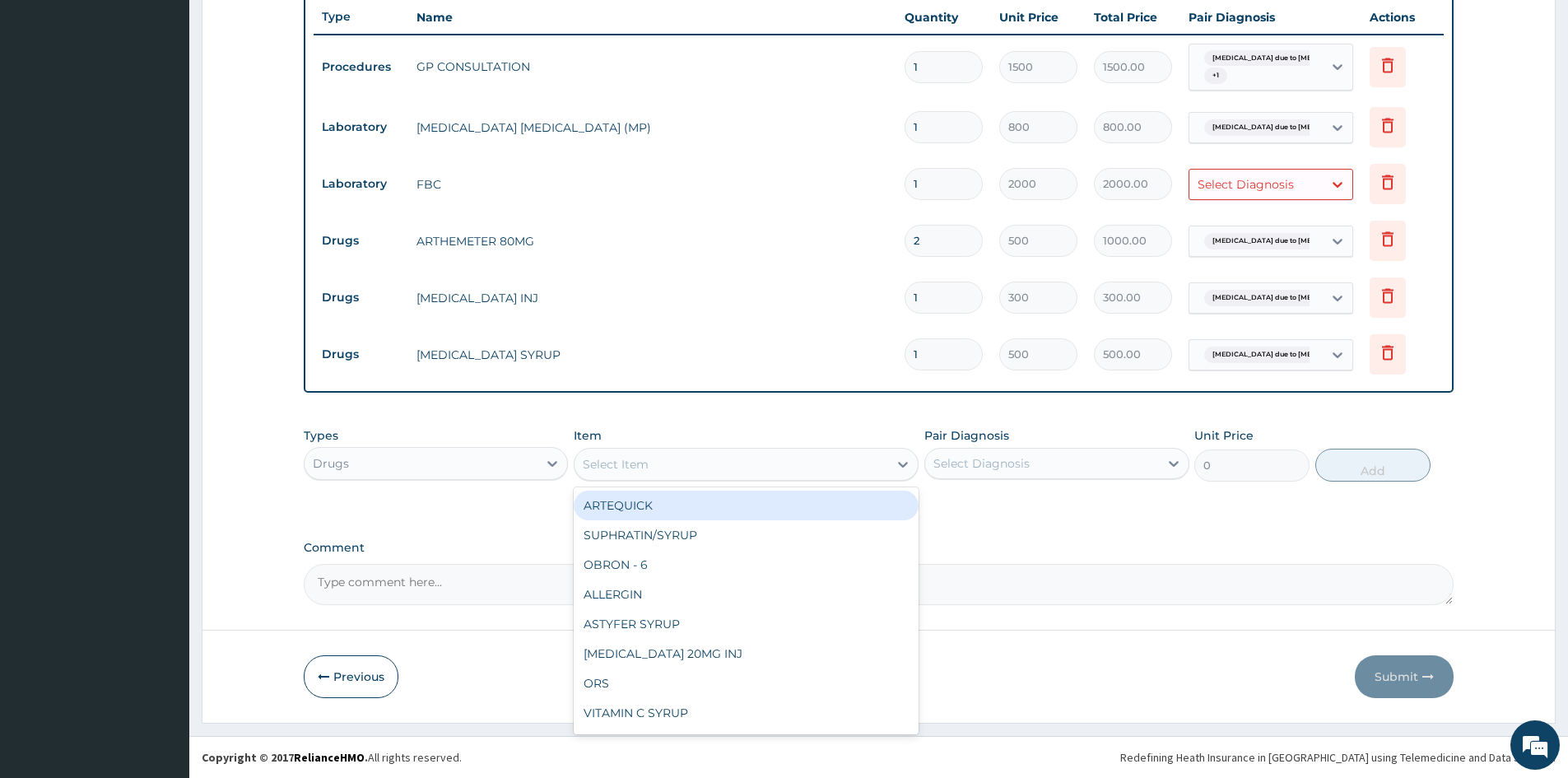
click at [596, 464] on div "Select Item" at bounding box center [615, 464] width 65 height 17
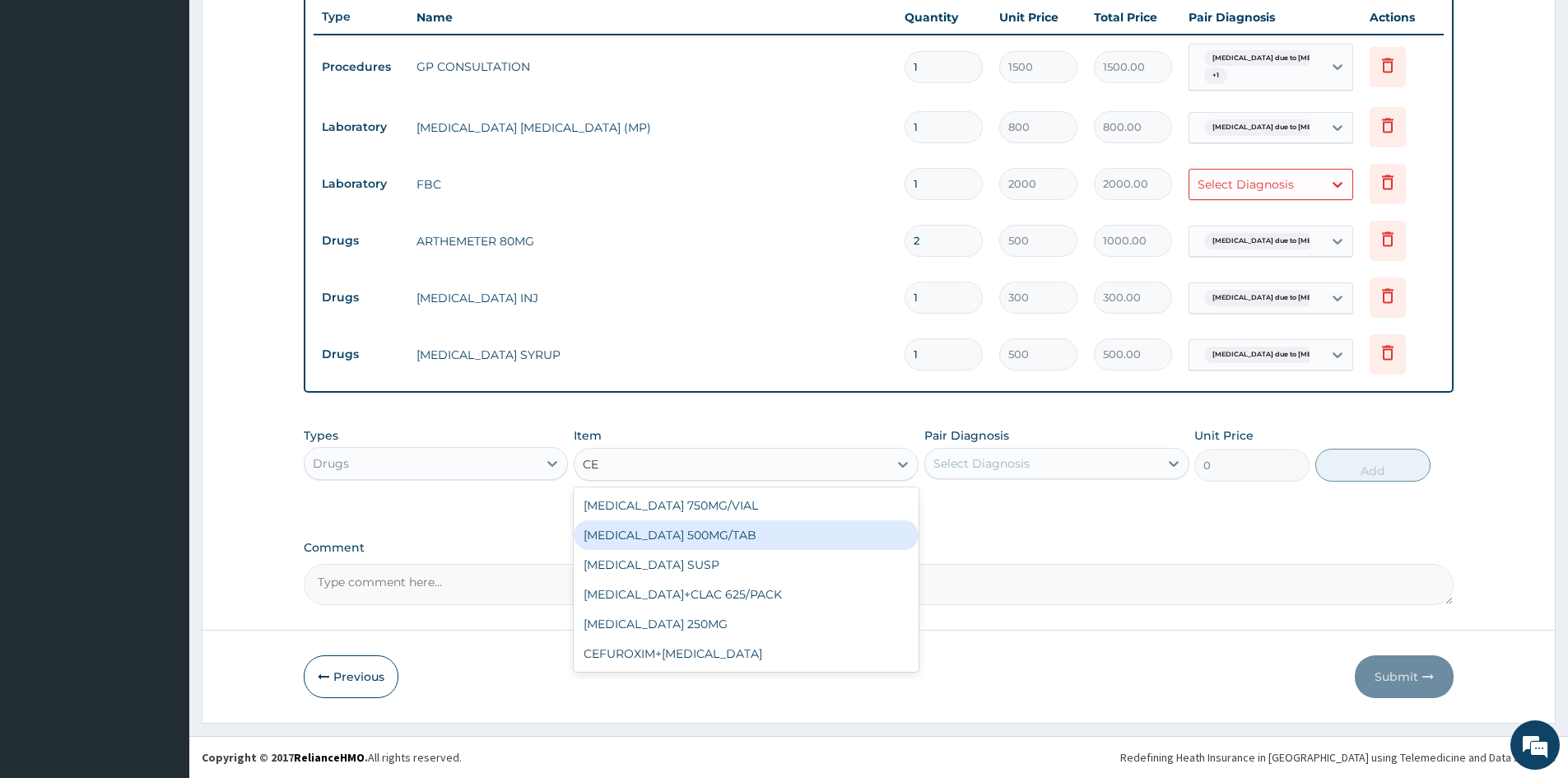
type input "C"
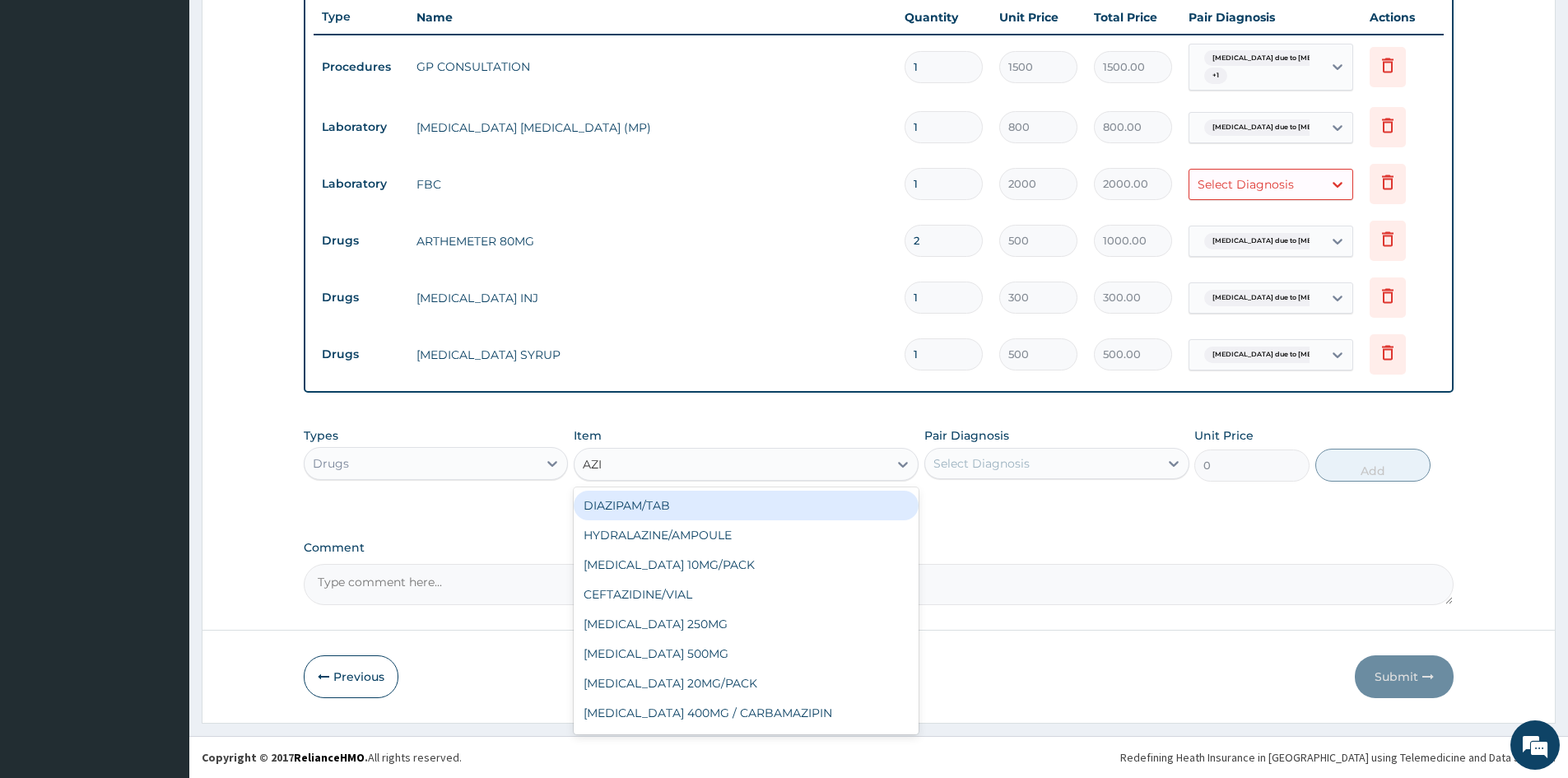
type input "AZIT"
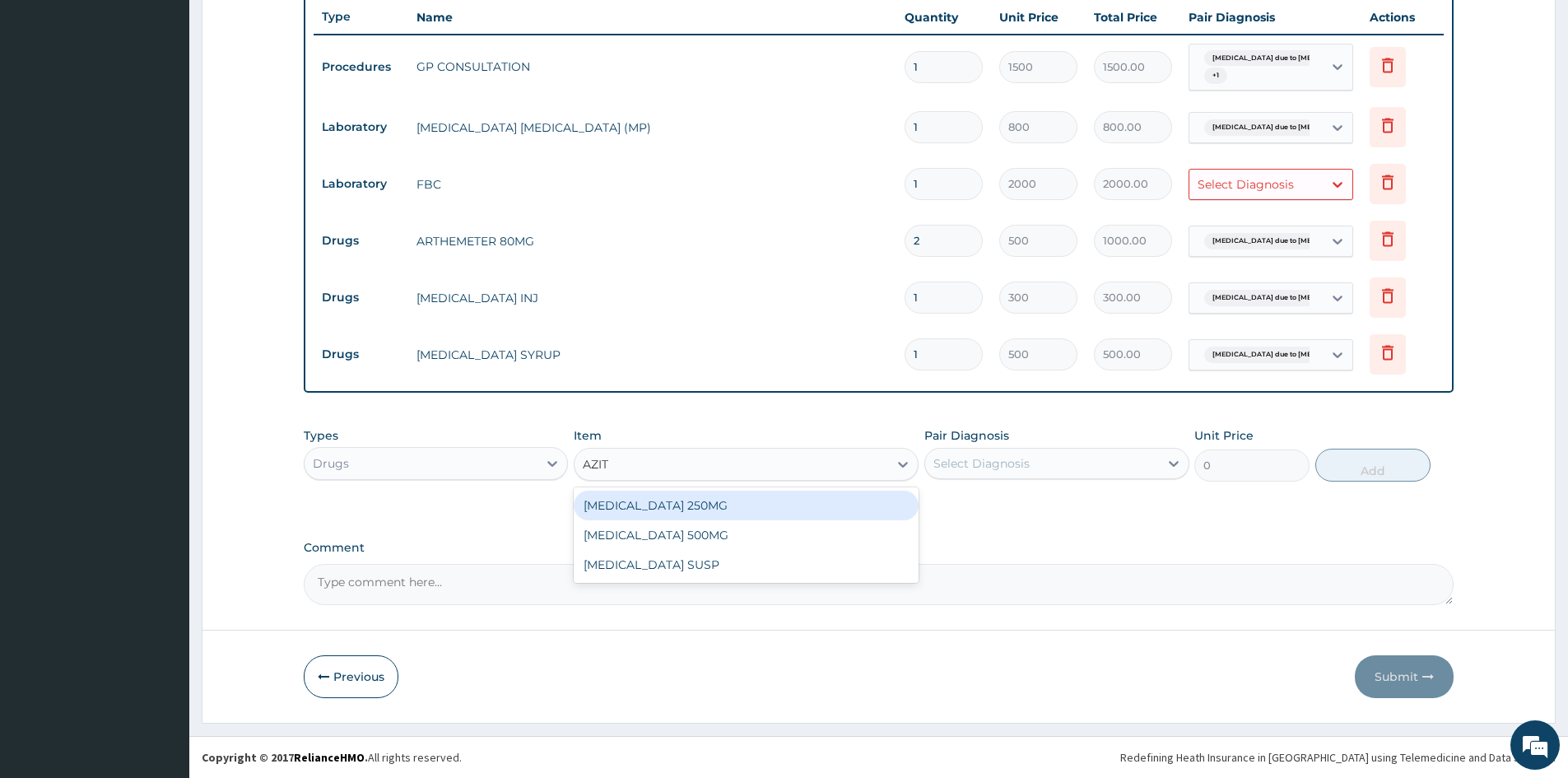
click at [676, 502] on div "AZITHROMYCIN 250MG" at bounding box center [746, 505] width 345 height 29
type input "100"
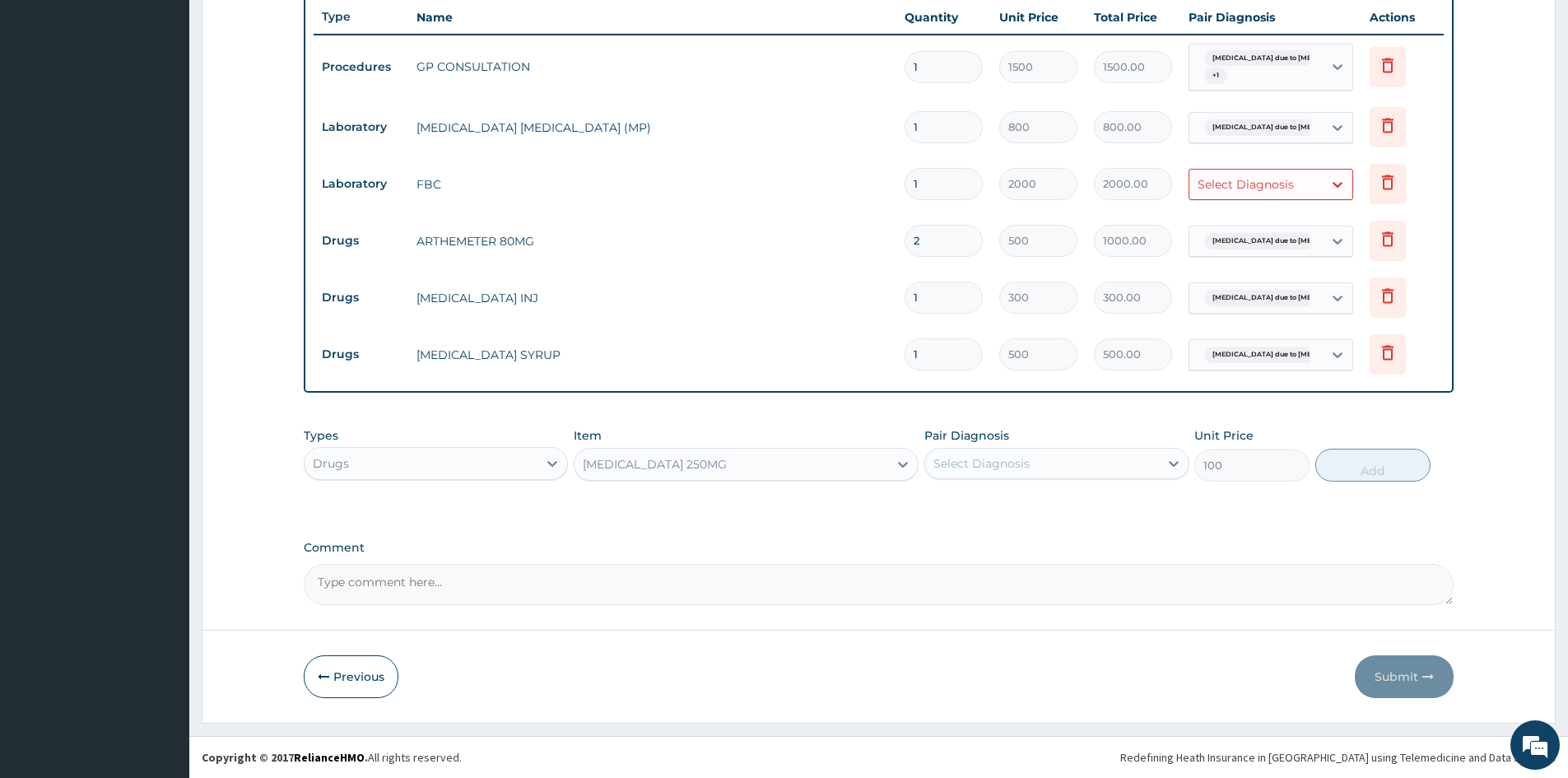
click at [794, 473] on div "AZITHROMYCIN 250MG" at bounding box center [732, 463] width 314 height 26
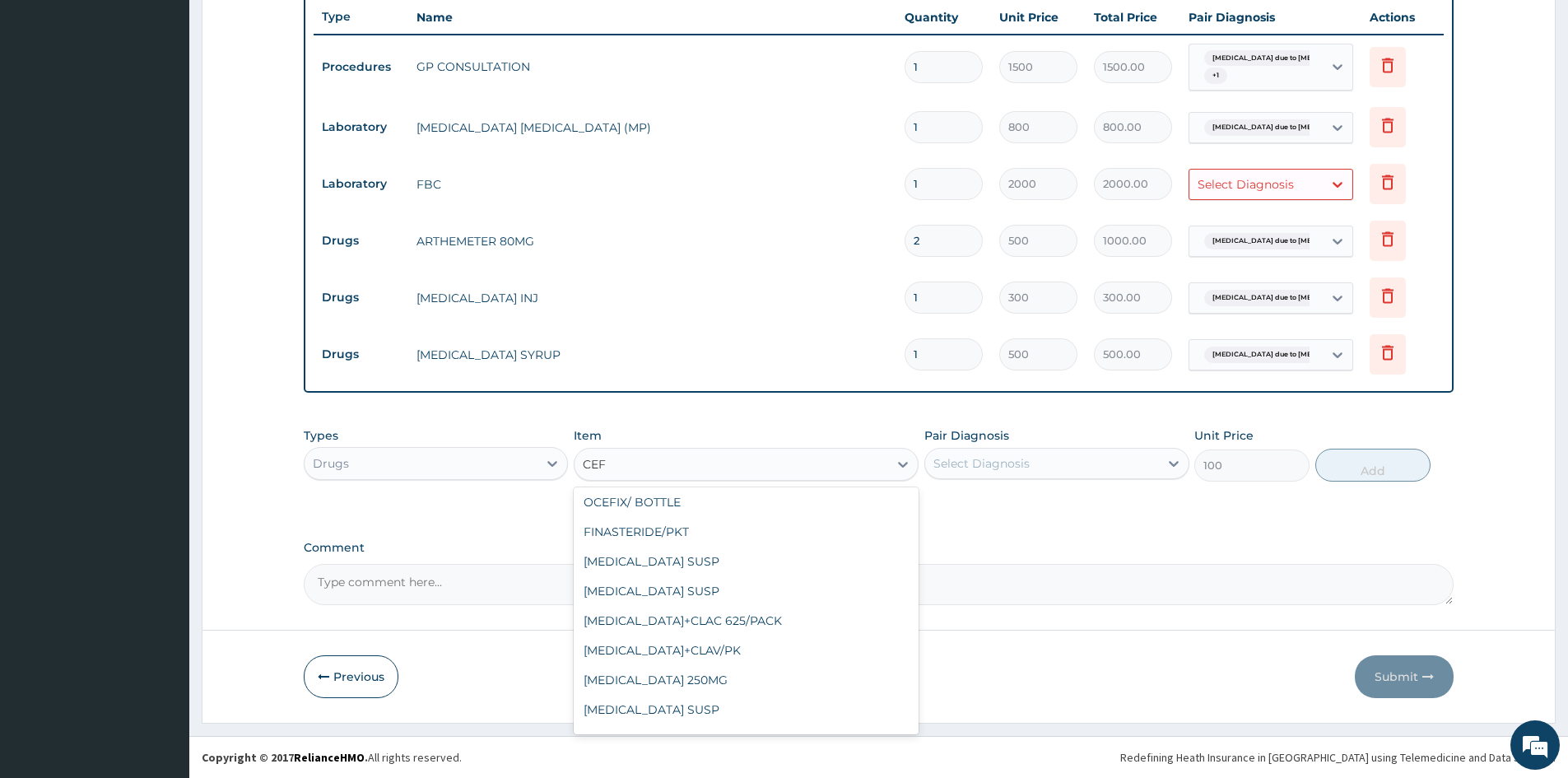
scroll to position [63, 0]
type input "CEFU"
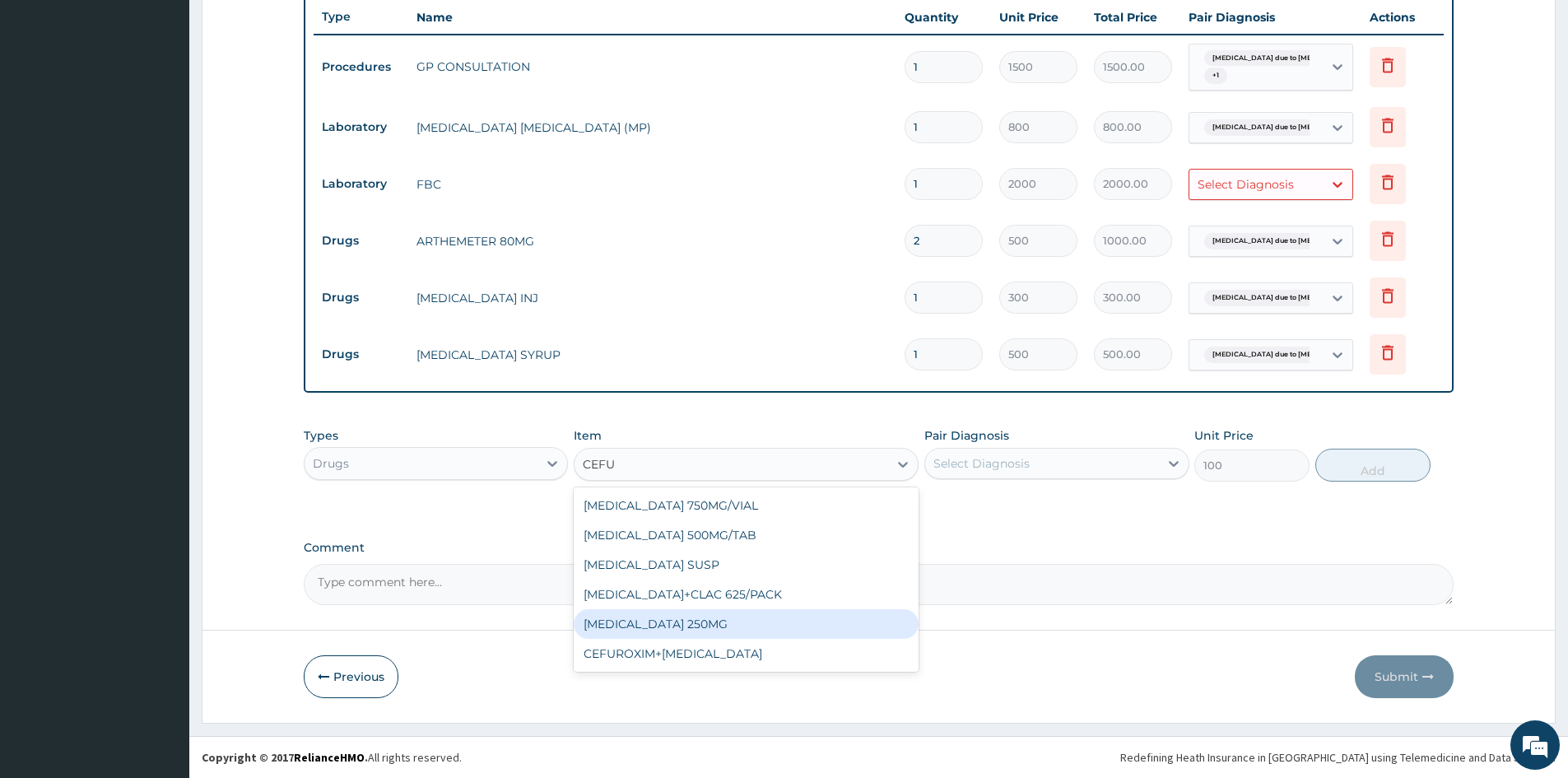
click at [677, 617] on div "CEFUROXIME 250MG" at bounding box center [746, 624] width 345 height 29
type input "150"
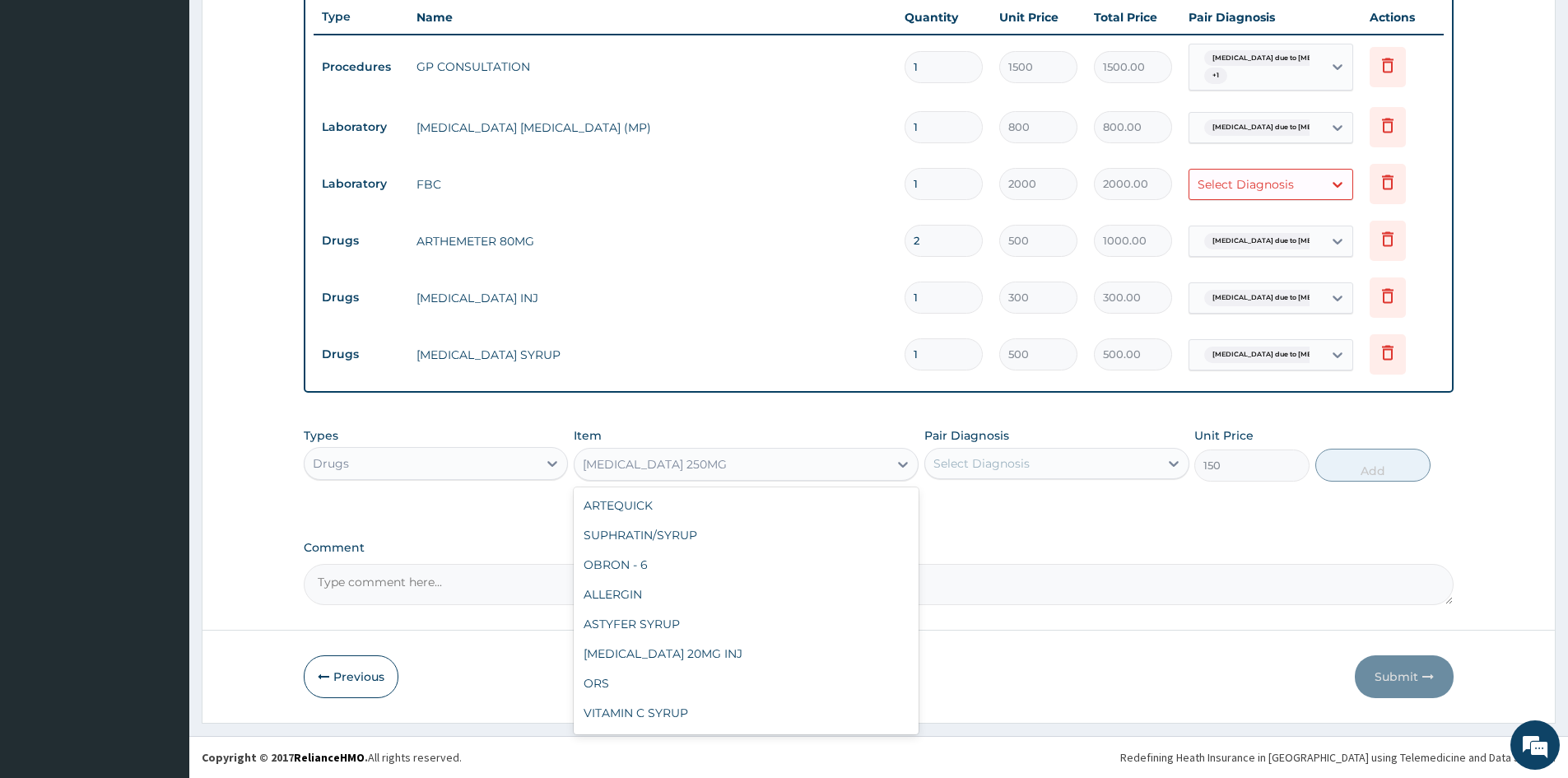
click at [707, 469] on div "CEFUROXIME 250MG" at bounding box center [732, 463] width 314 height 26
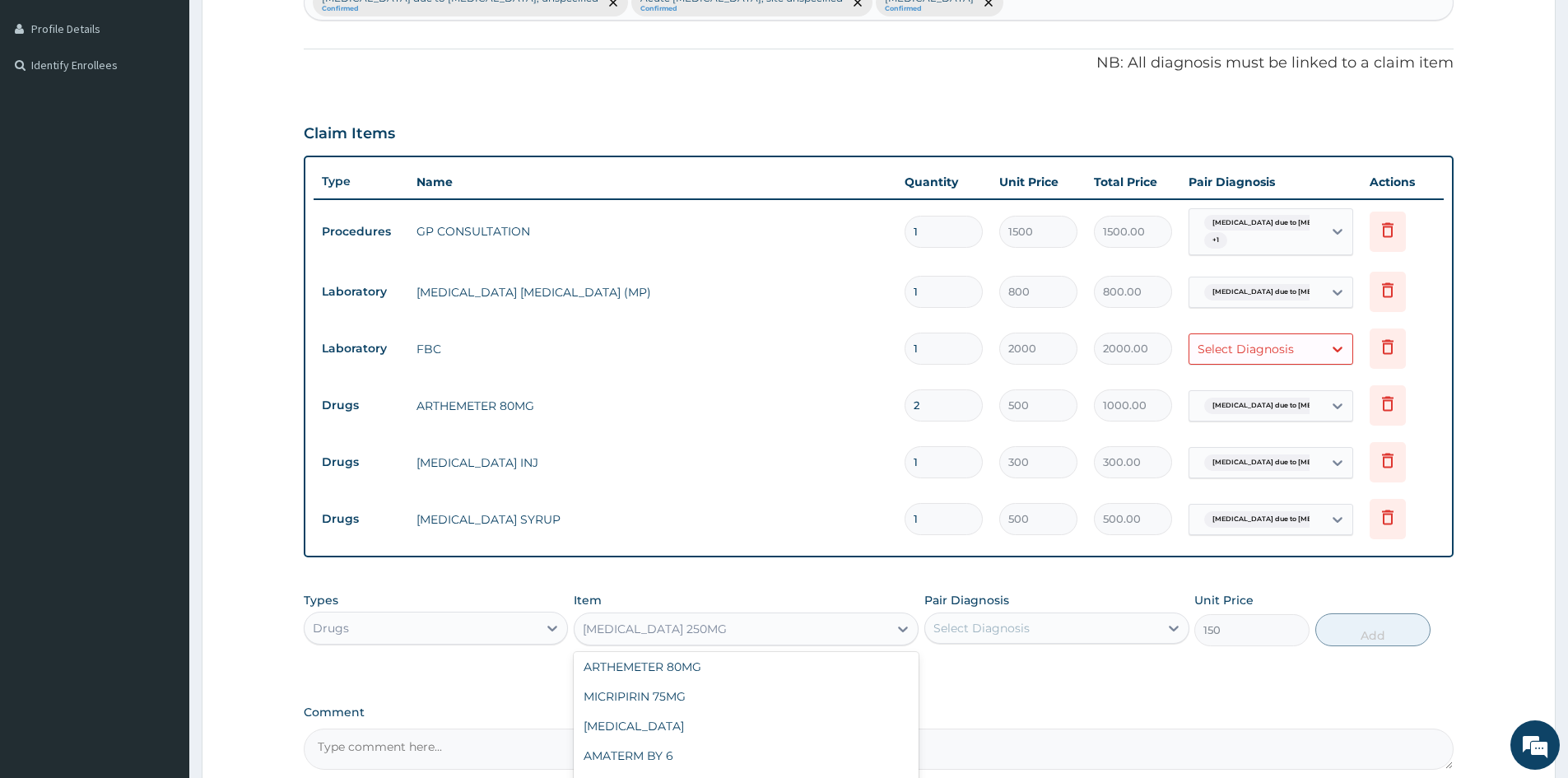
scroll to position [605, 0]
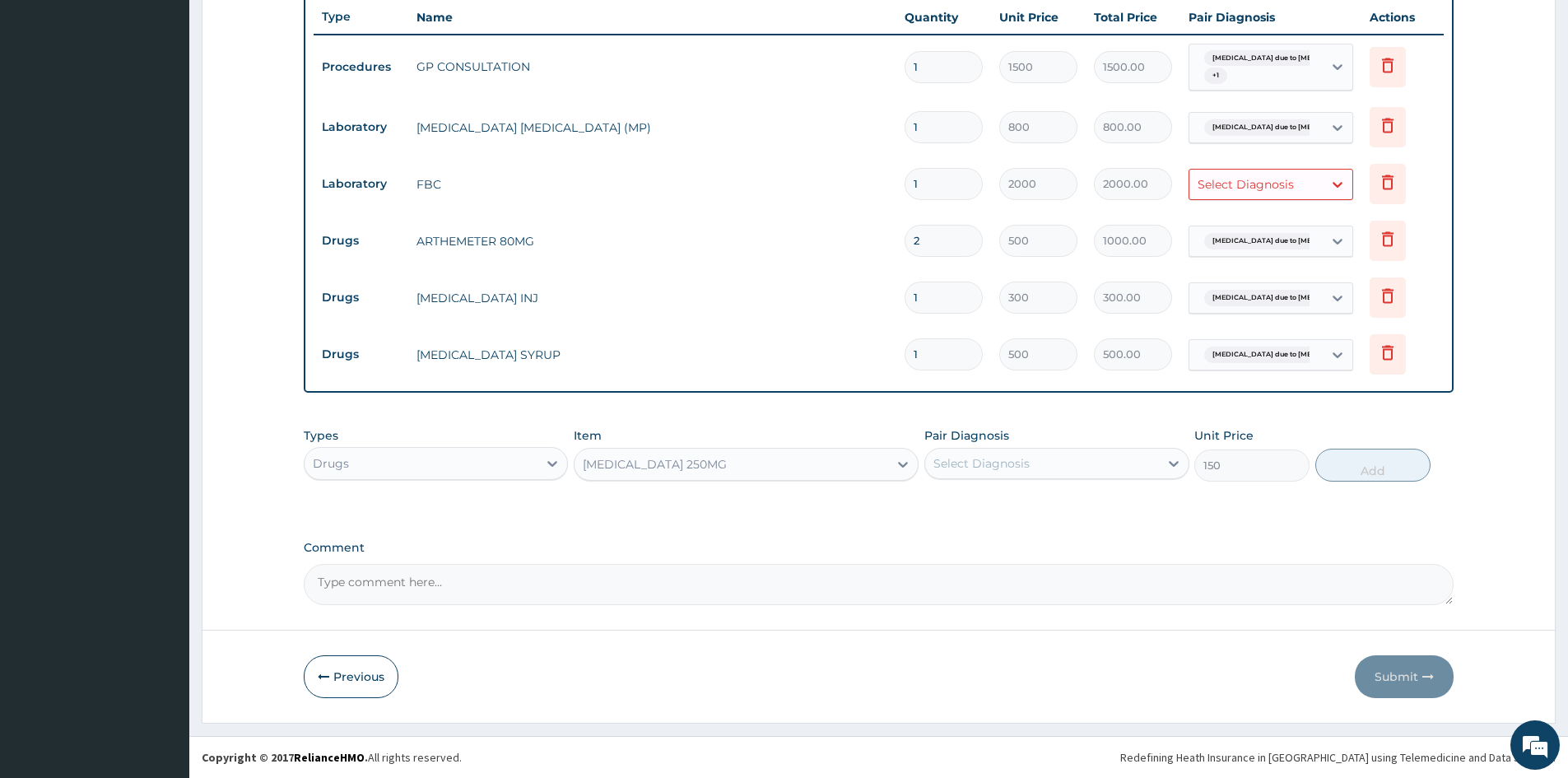
click at [985, 499] on div "Types Drugs Item CEFUROXIME 250MG Pair Diagnosis Select Diagnosis Unit Price 15…" at bounding box center [879, 467] width 1150 height 96
click at [671, 458] on div "CEFUROXIME 250MG" at bounding box center [655, 464] width 144 height 17
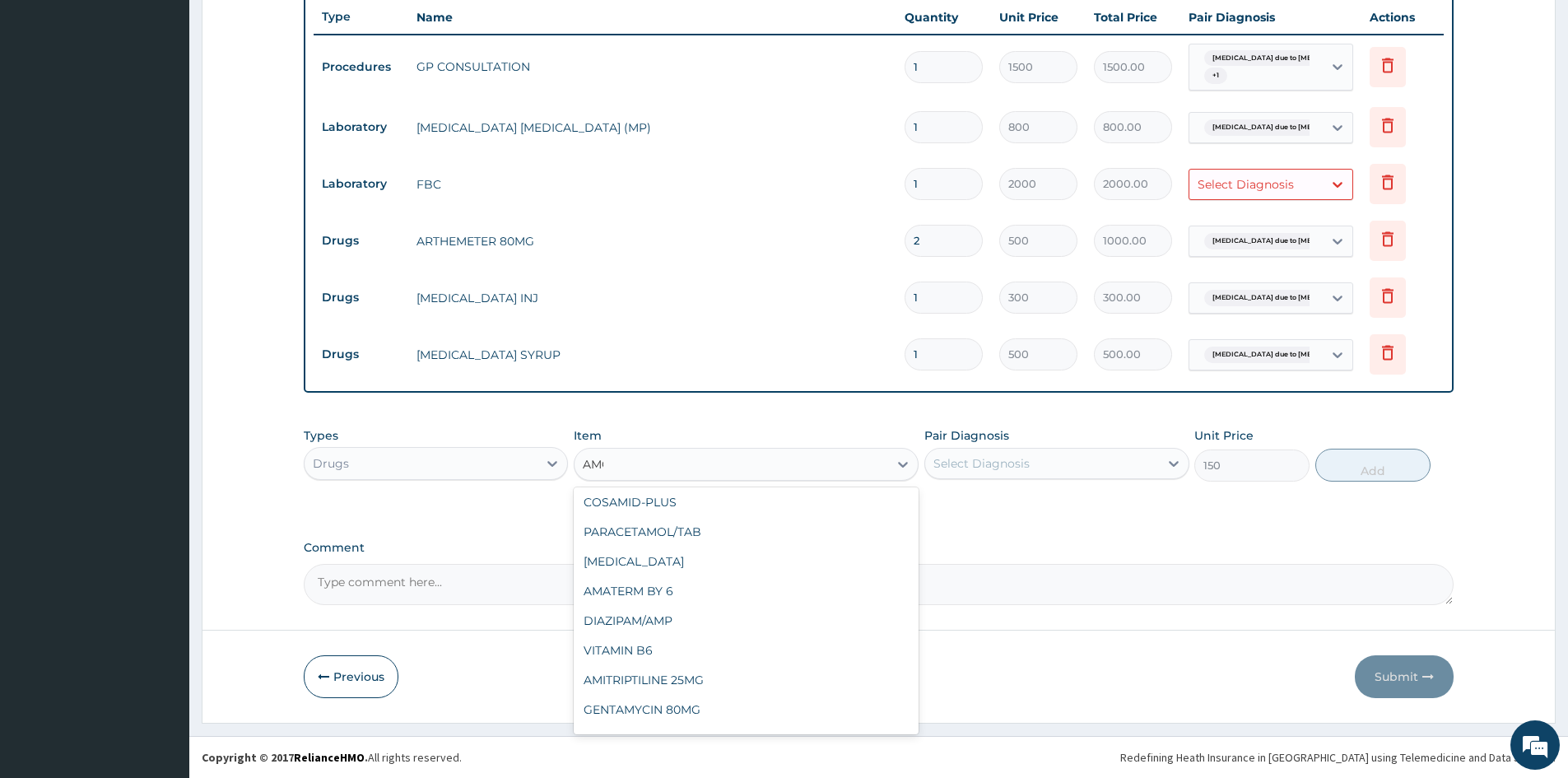
scroll to position [175, 0]
type input "AMOX"
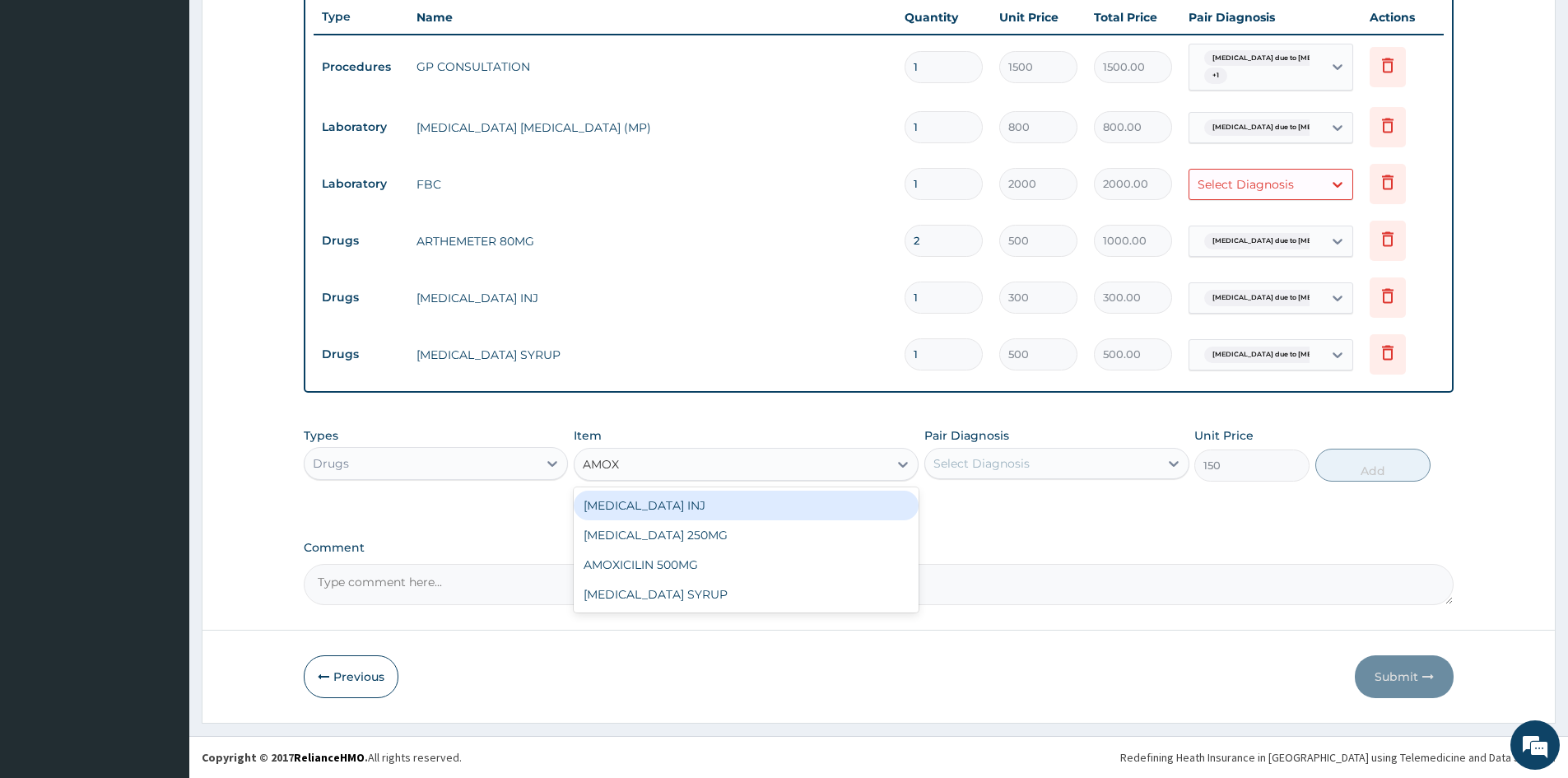
scroll to position [0, 0]
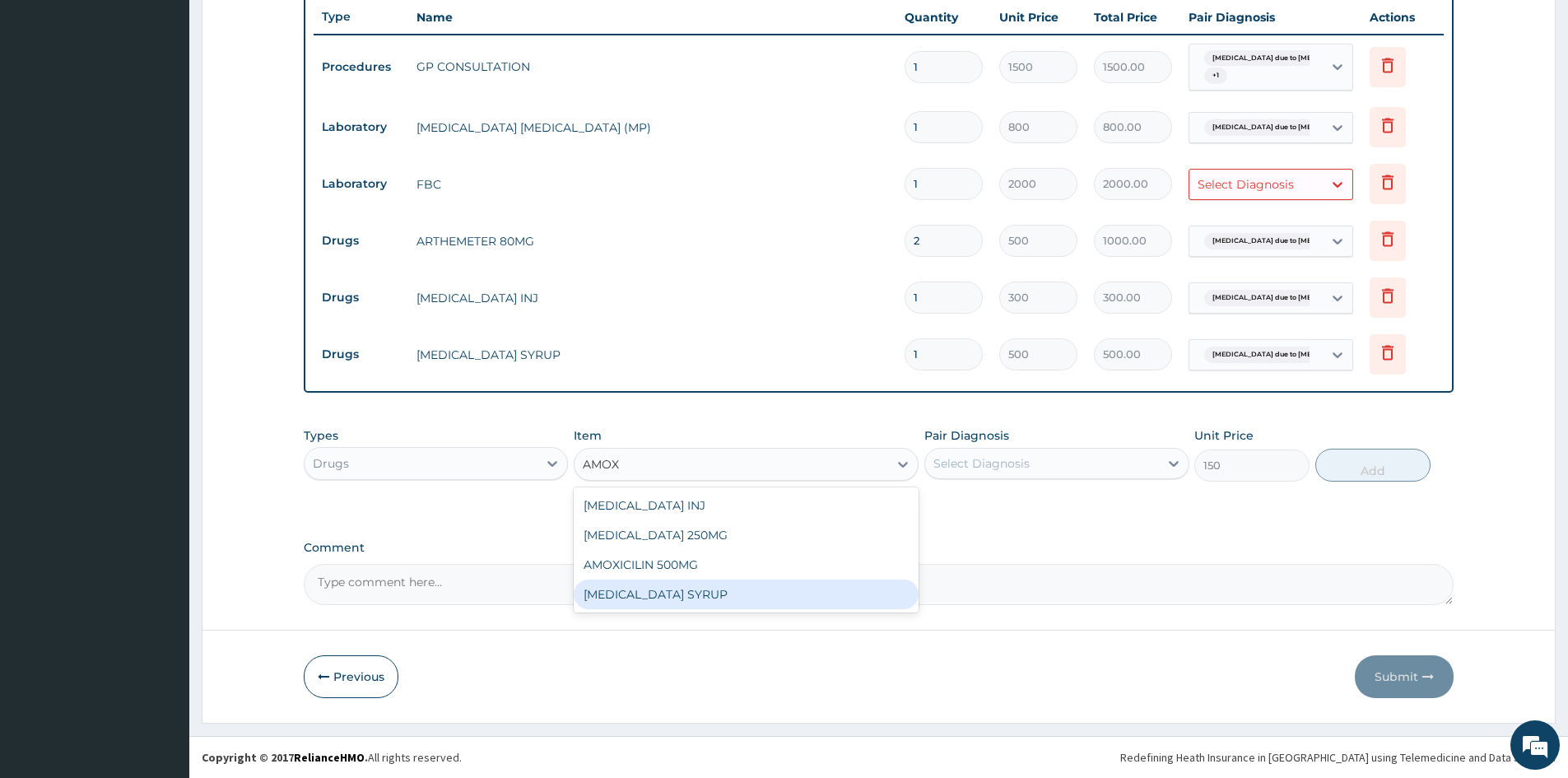
click at [630, 599] on div "AMOXICILLIN SYRUP" at bounding box center [746, 593] width 345 height 29
type input "700"
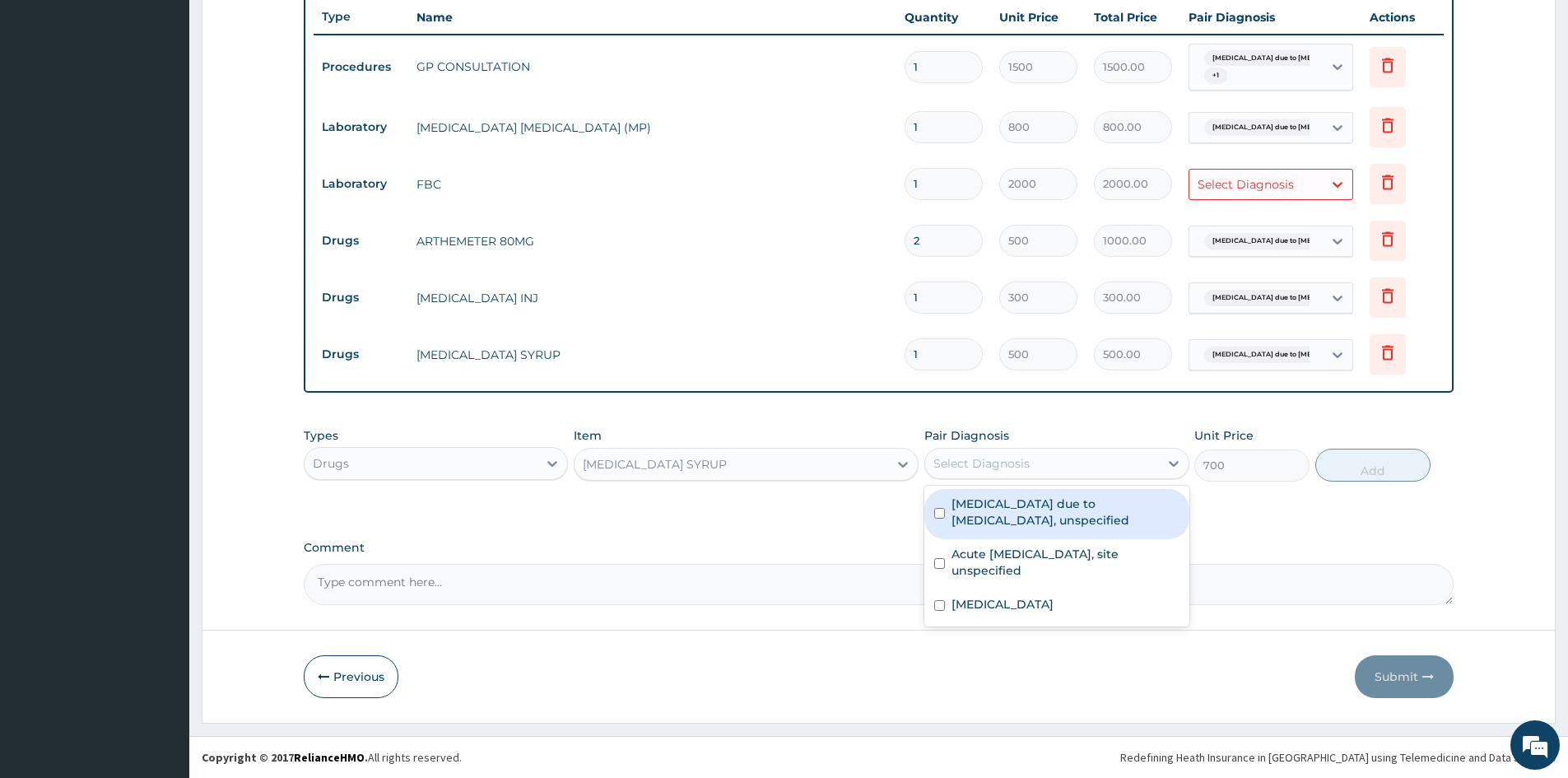
click at [1033, 464] on div "Select Diagnosis" at bounding box center [1042, 462] width 233 height 26
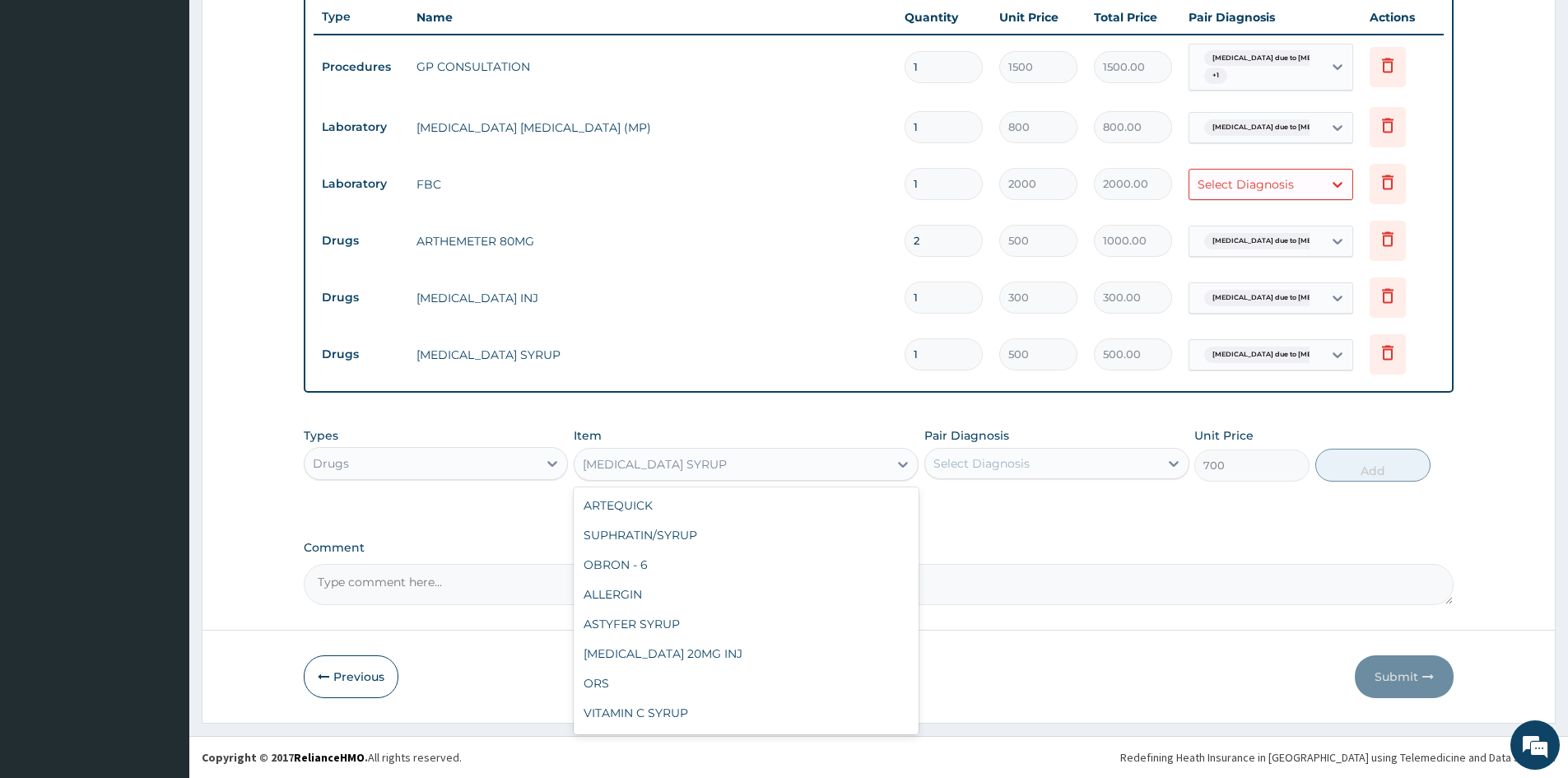
click at [657, 461] on div "AMOXICILLIN SYRUP" at bounding box center [655, 464] width 144 height 17
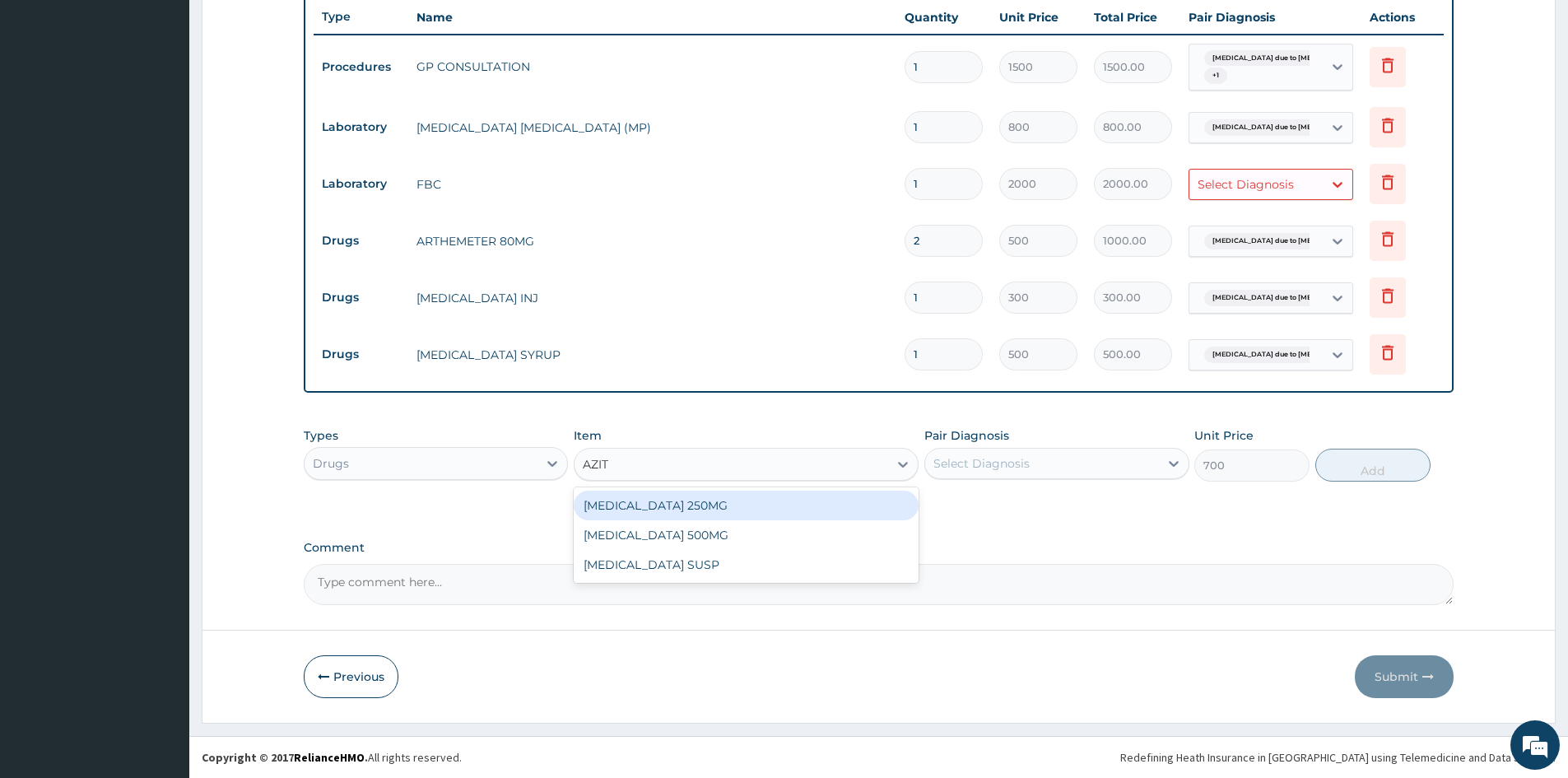
type input "AZITH"
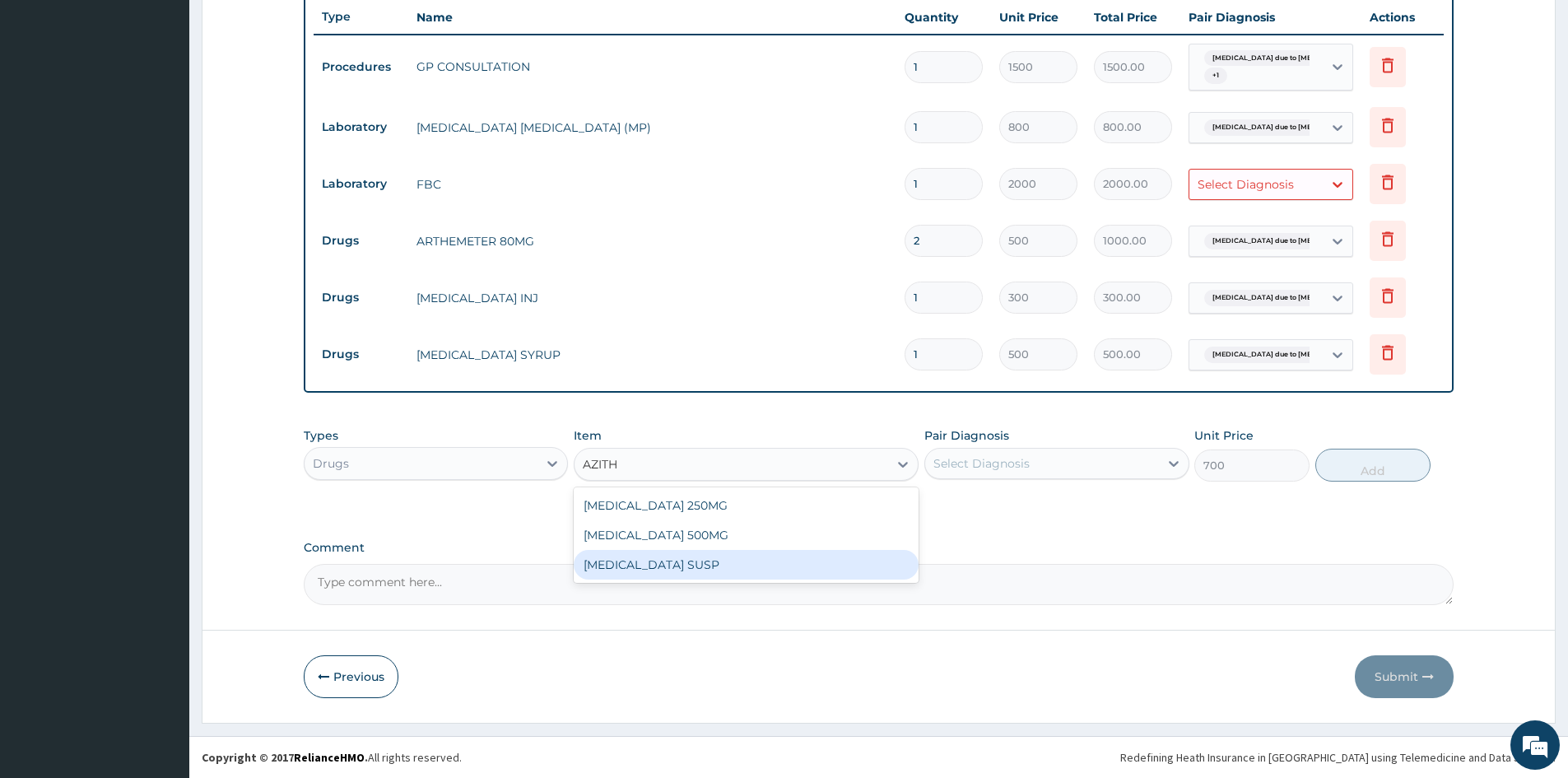
click at [687, 570] on div "AZITHROMYCIN SUSP" at bounding box center [746, 564] width 345 height 29
type input "900"
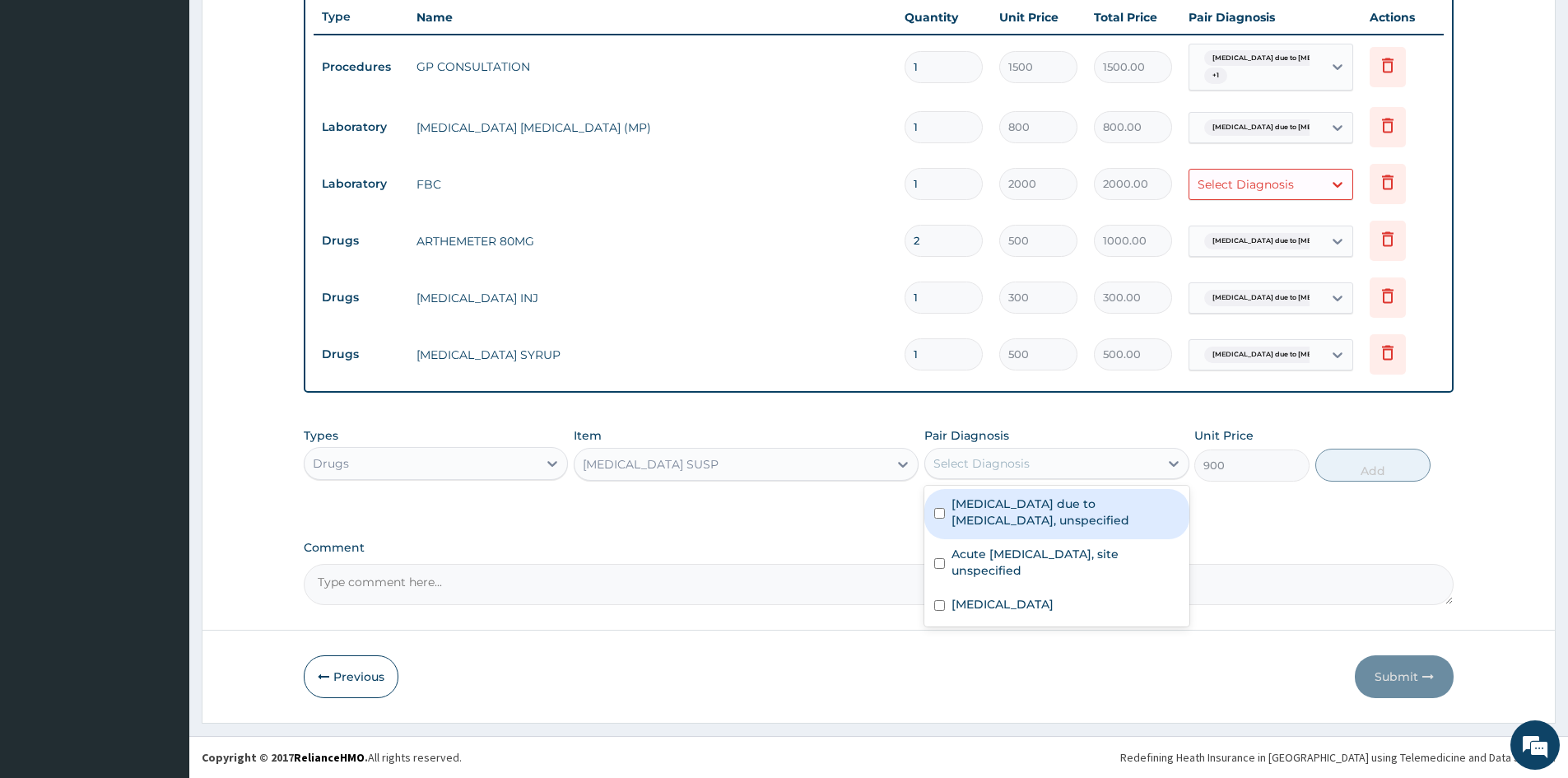
click at [1032, 462] on div "Select Diagnosis" at bounding box center [1042, 462] width 233 height 26
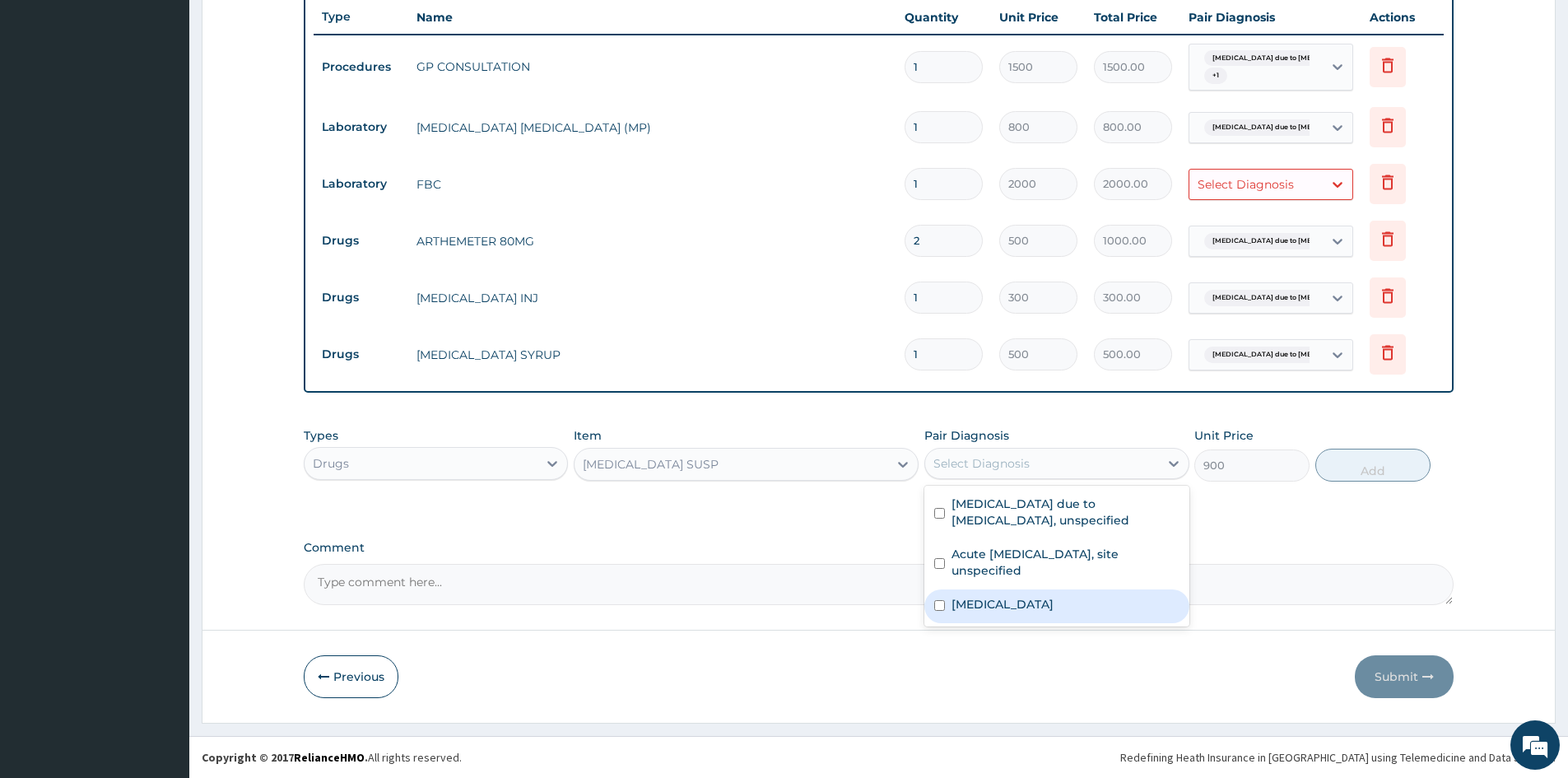
click at [939, 603] on input "checkbox" at bounding box center [939, 605] width 11 height 11
checkbox input "true"
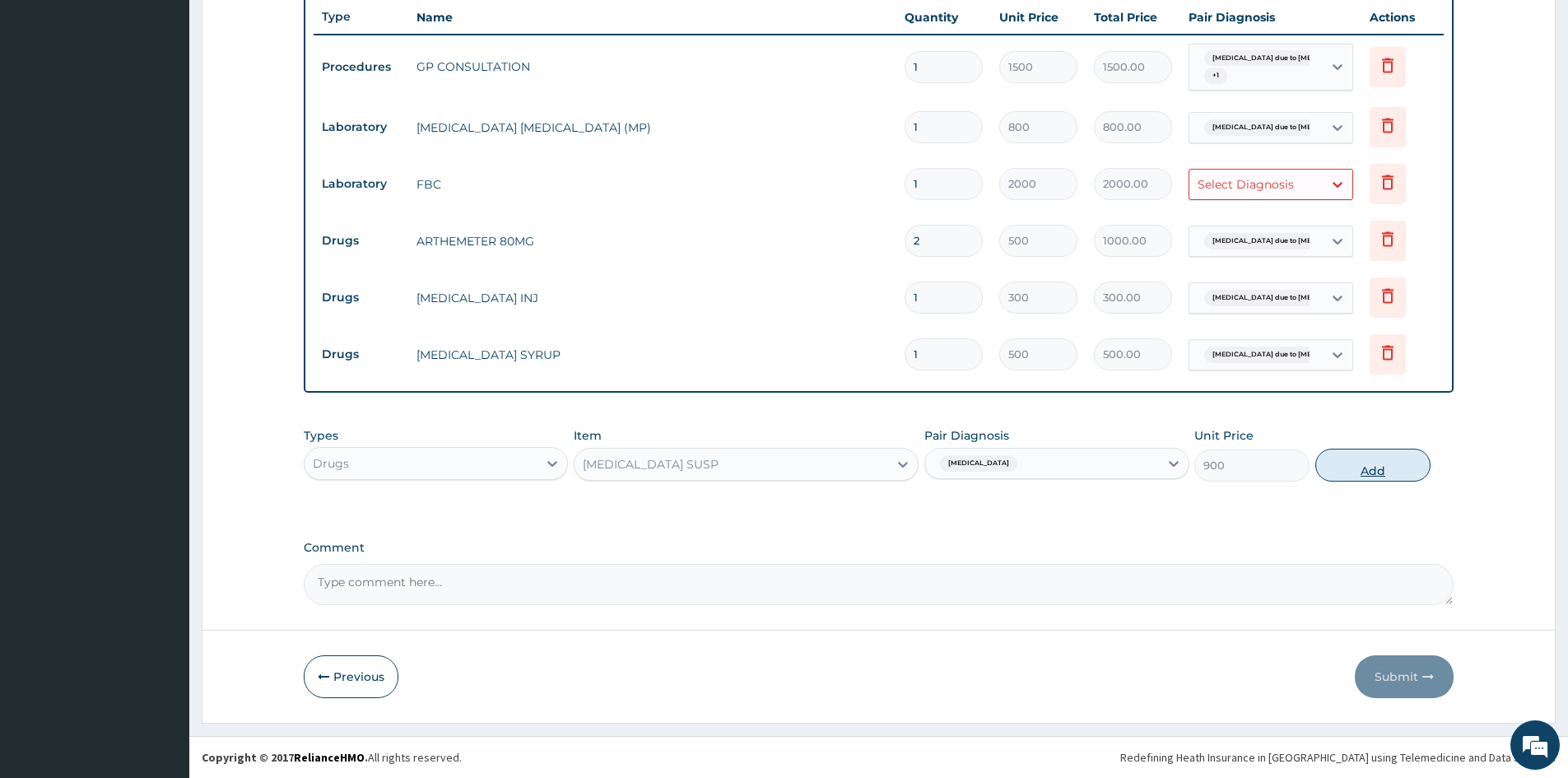
click at [1382, 467] on button "Add" at bounding box center [1372, 464] width 115 height 33
type input "0"
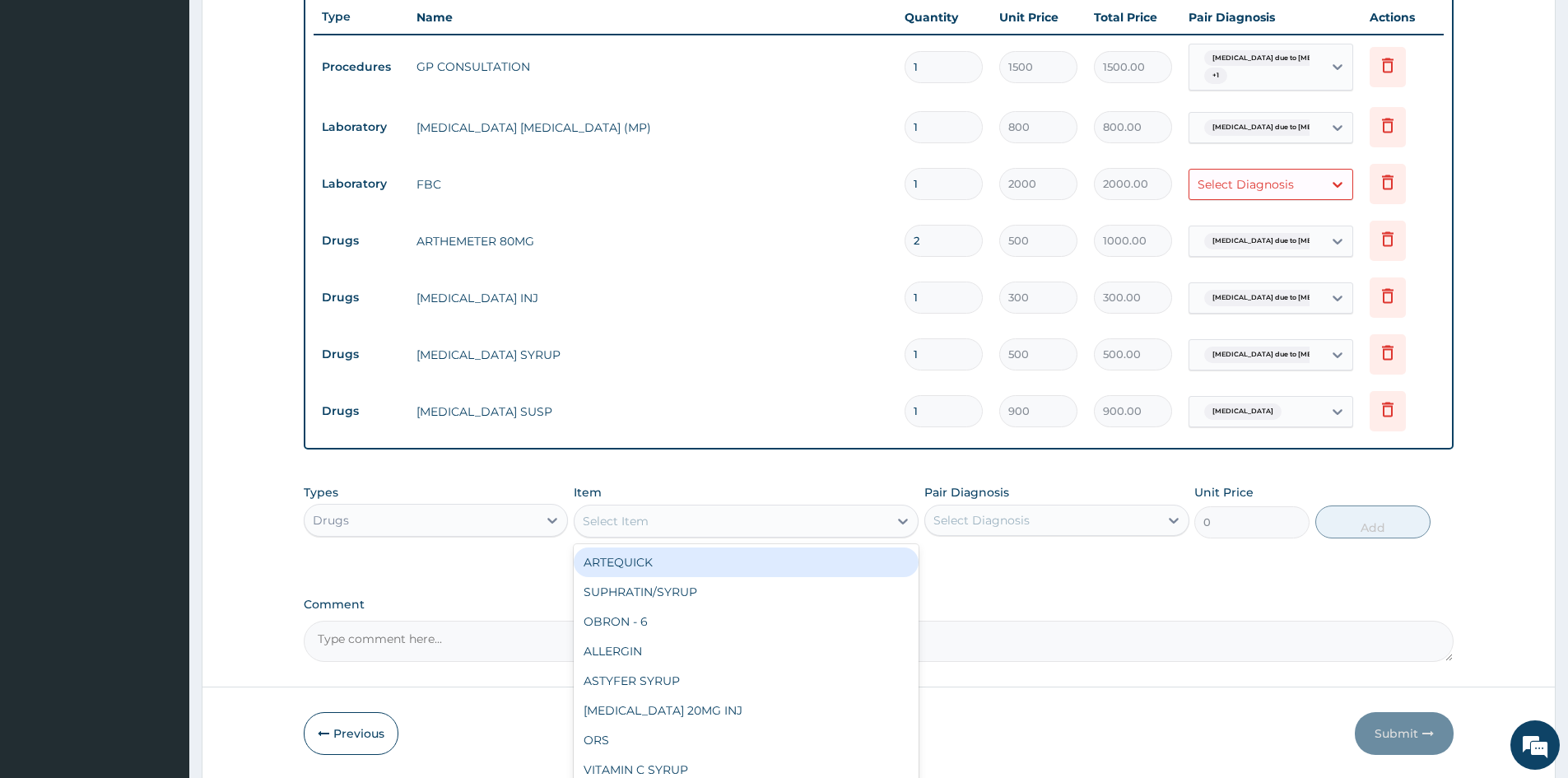
click at [619, 513] on div "Select Item" at bounding box center [615, 521] width 65 height 17
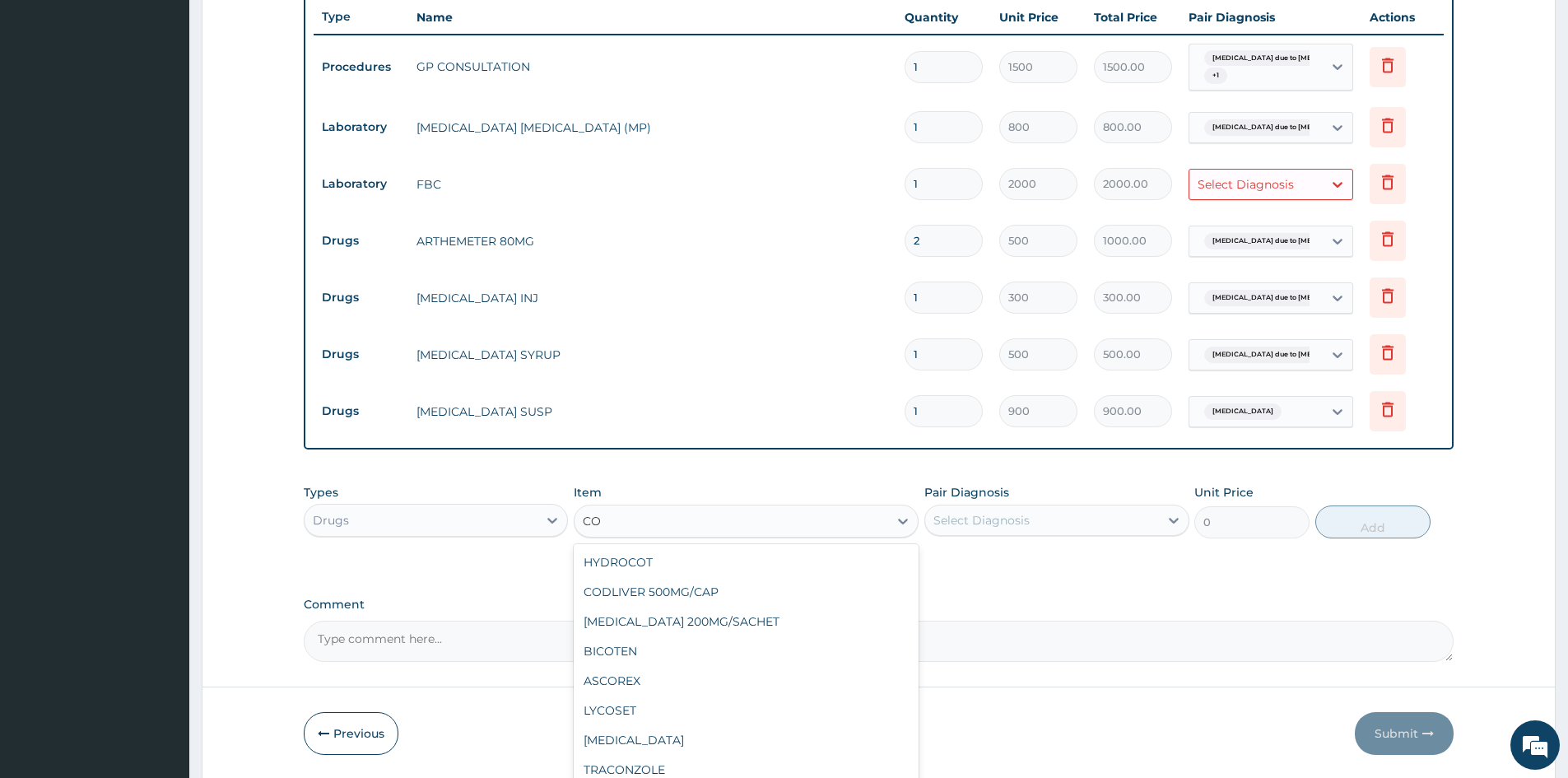
type input "C"
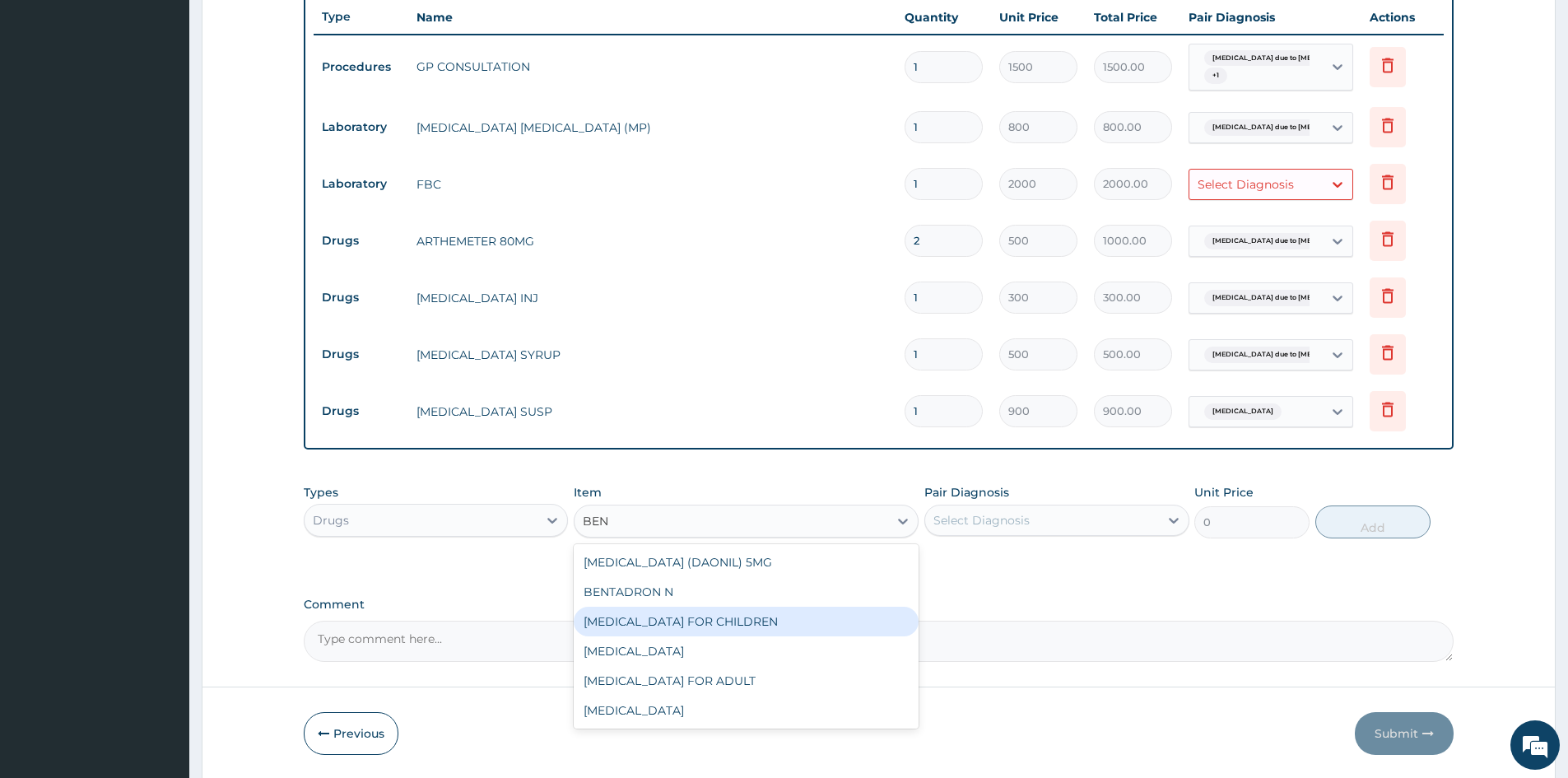
type input "BEN"
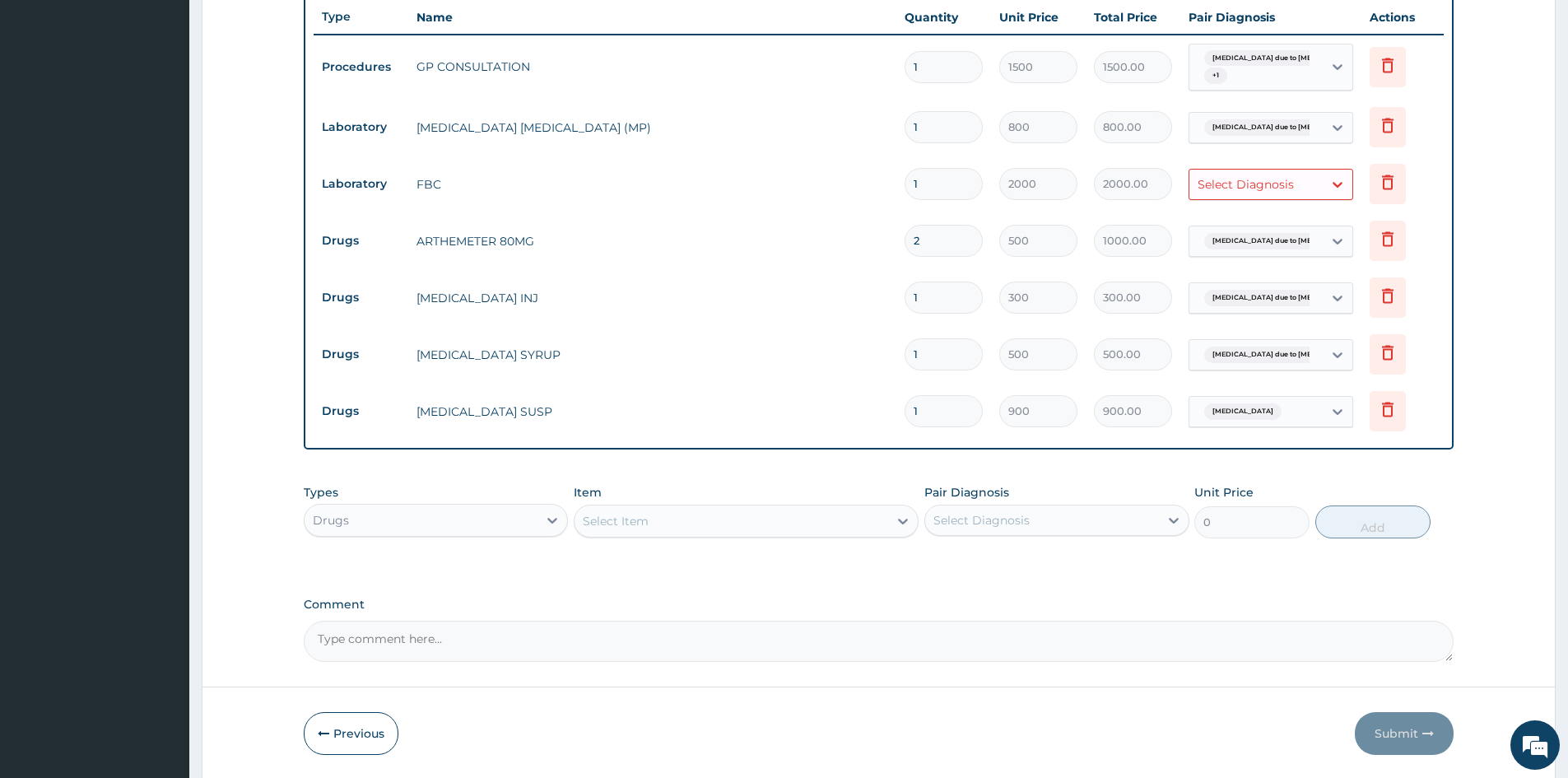
click at [507, 571] on div "Types Drugs Item Select Item Pair Diagnosis Select Diagnosis Unit Price 0 Add" at bounding box center [879, 524] width 1150 height 96
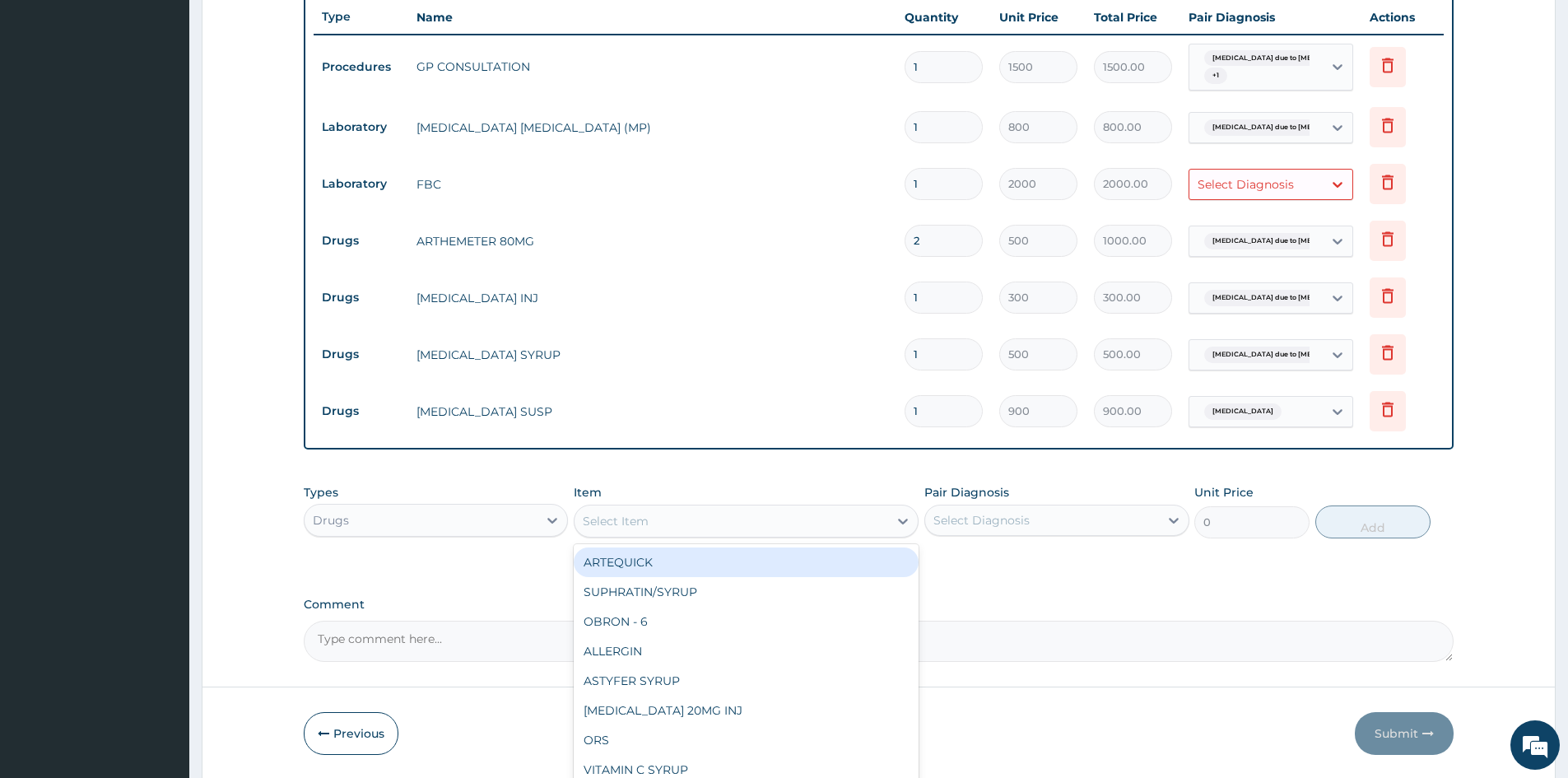
click at [607, 514] on div "Select Item" at bounding box center [615, 521] width 65 height 17
type input "CEFU"
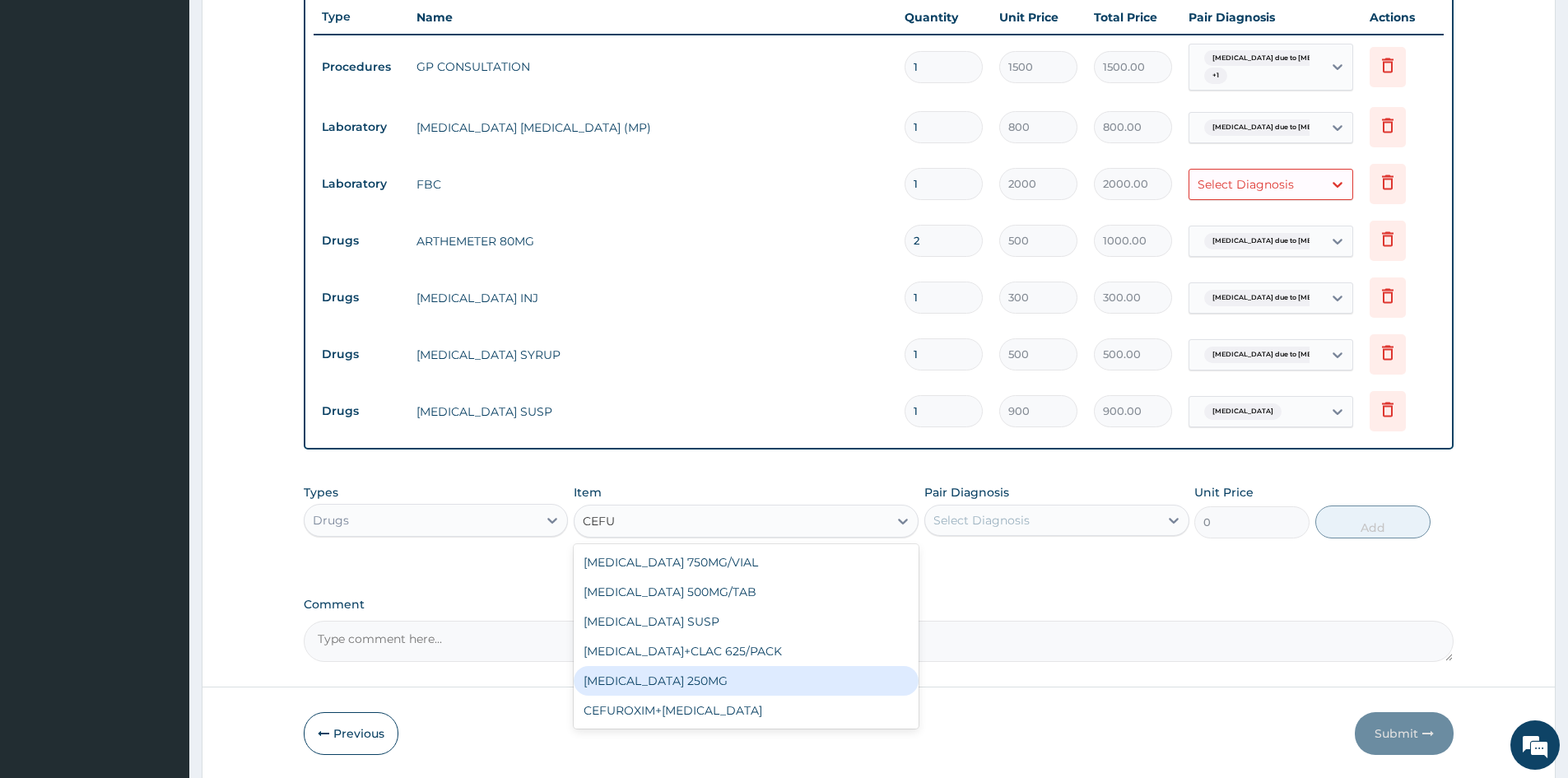
click at [662, 678] on div "CEFUROXIME 250MG" at bounding box center [746, 680] width 345 height 29
type input "150"
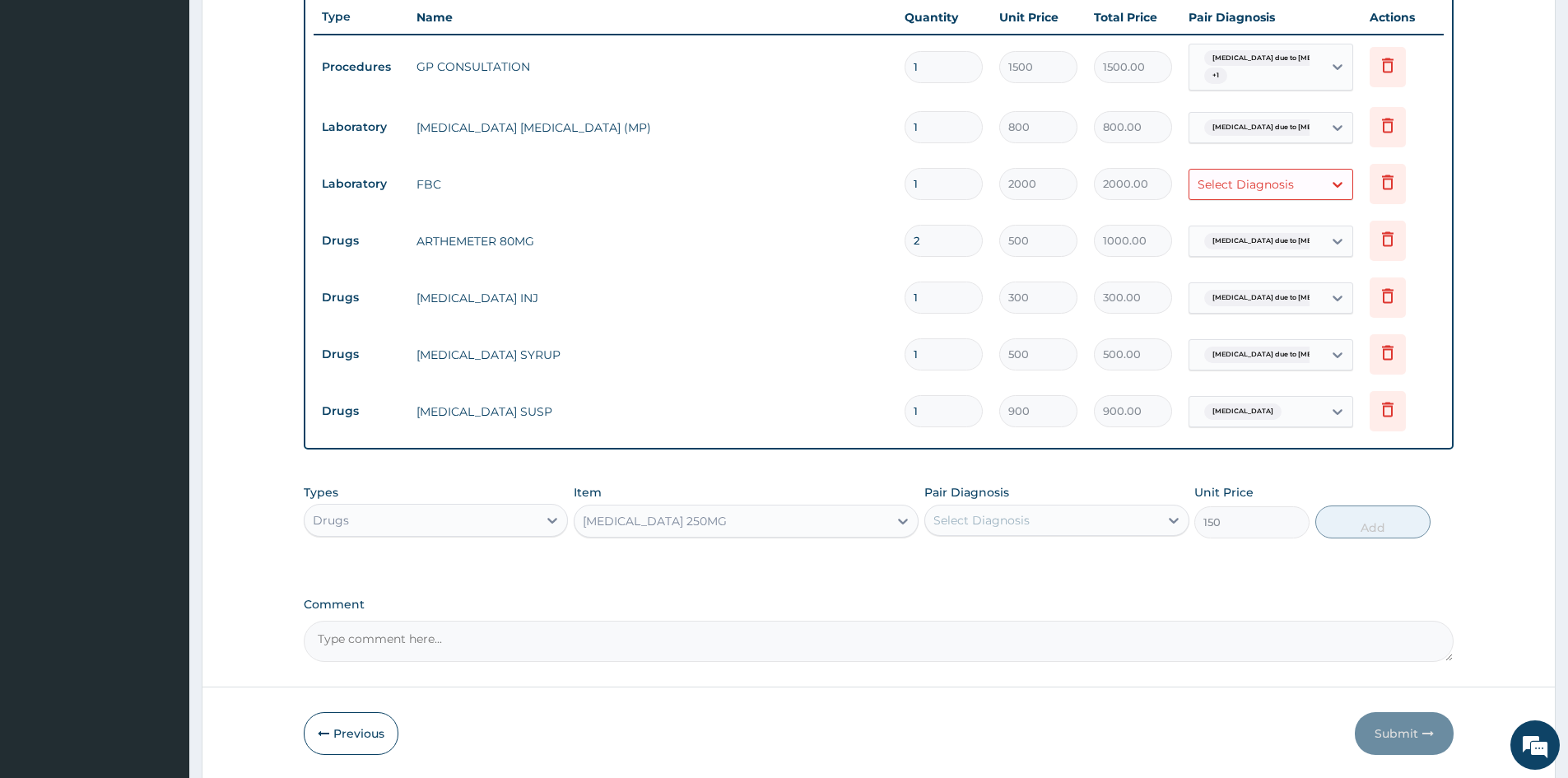
click at [633, 520] on div "CEFUROXIME 250MG" at bounding box center [655, 521] width 144 height 17
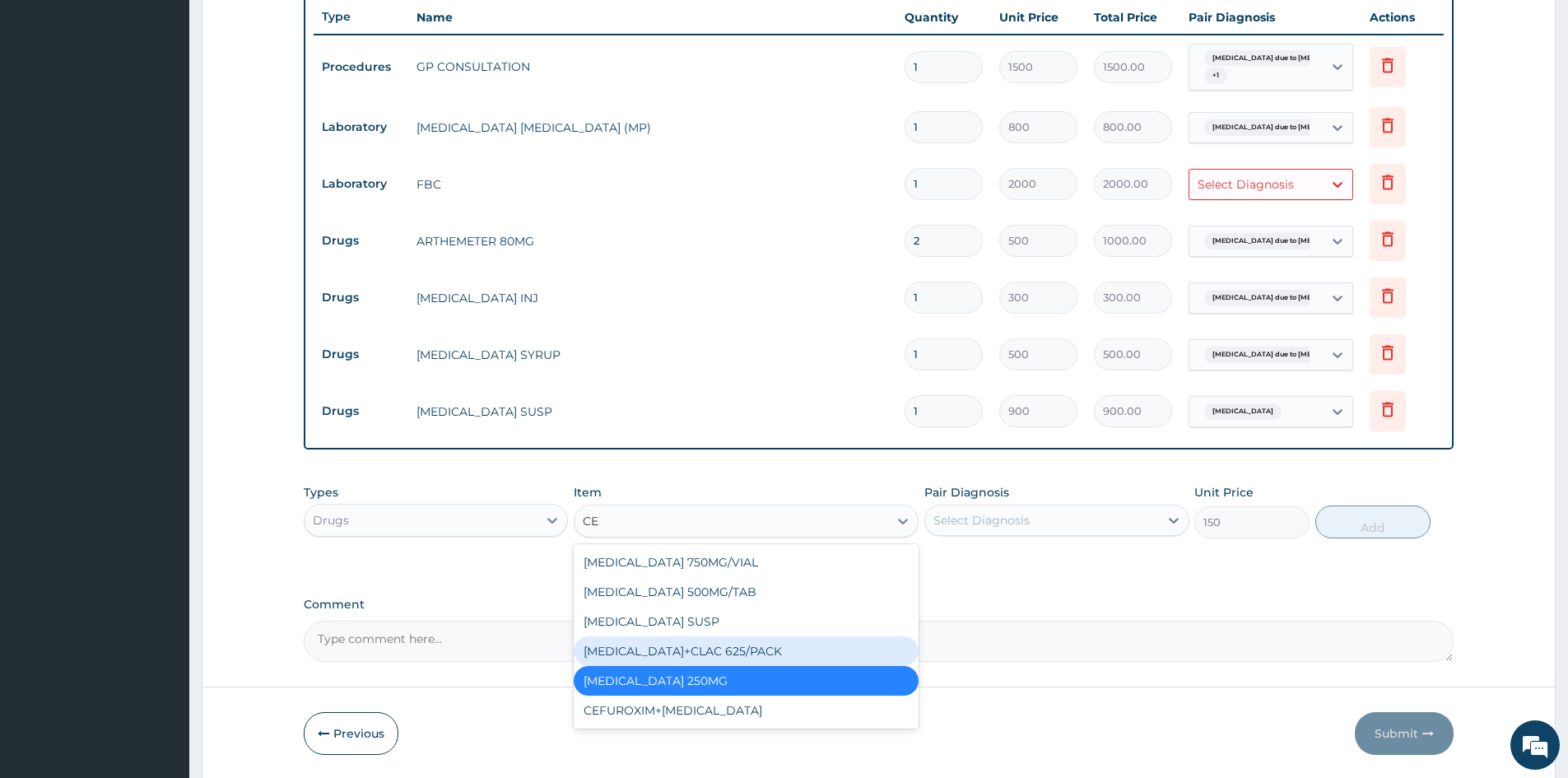
type input "C"
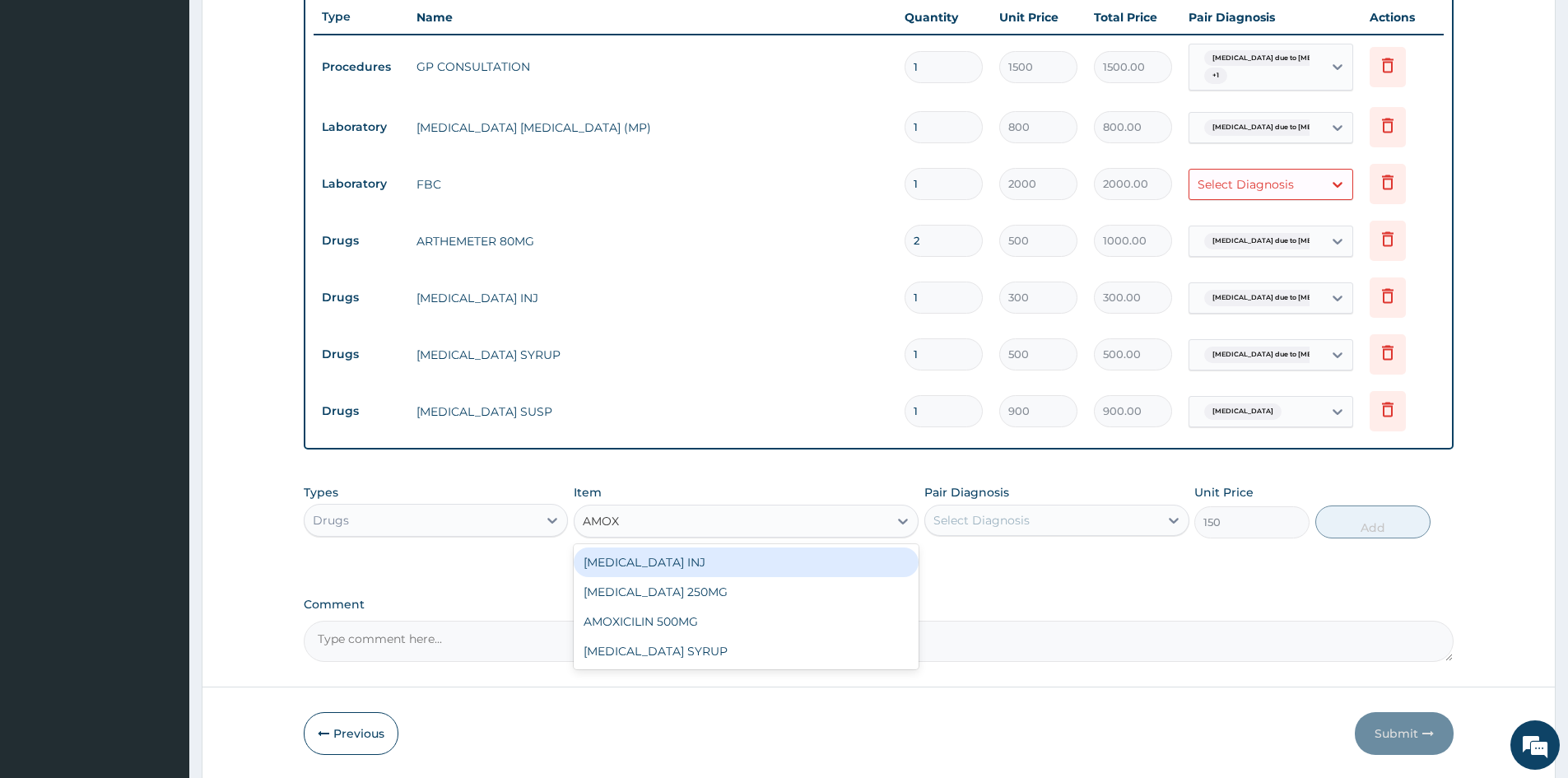
type input "AMOXI"
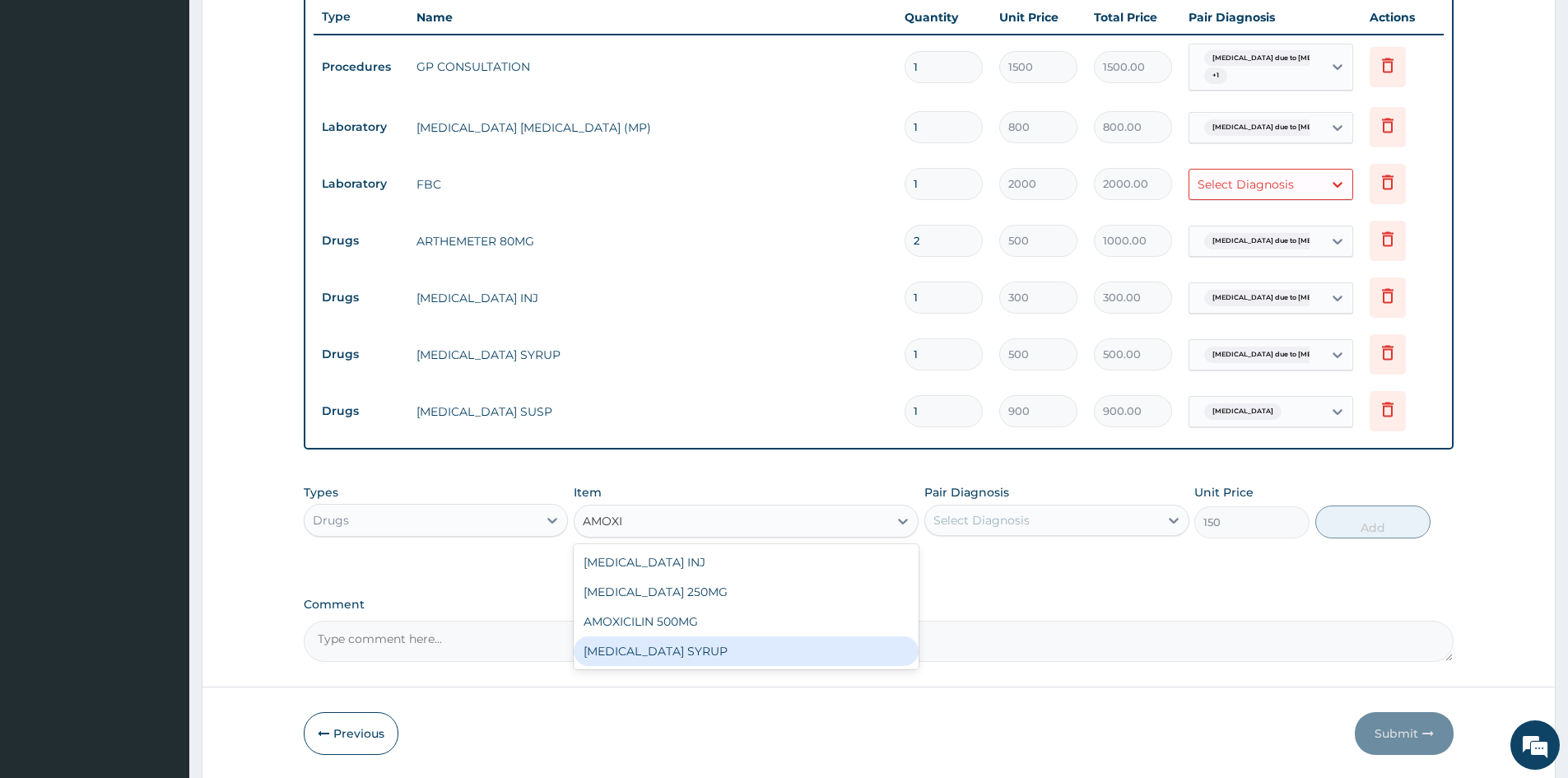
click at [614, 646] on div "AMOXICILLIN SYRUP" at bounding box center [746, 650] width 345 height 29
type input "700"
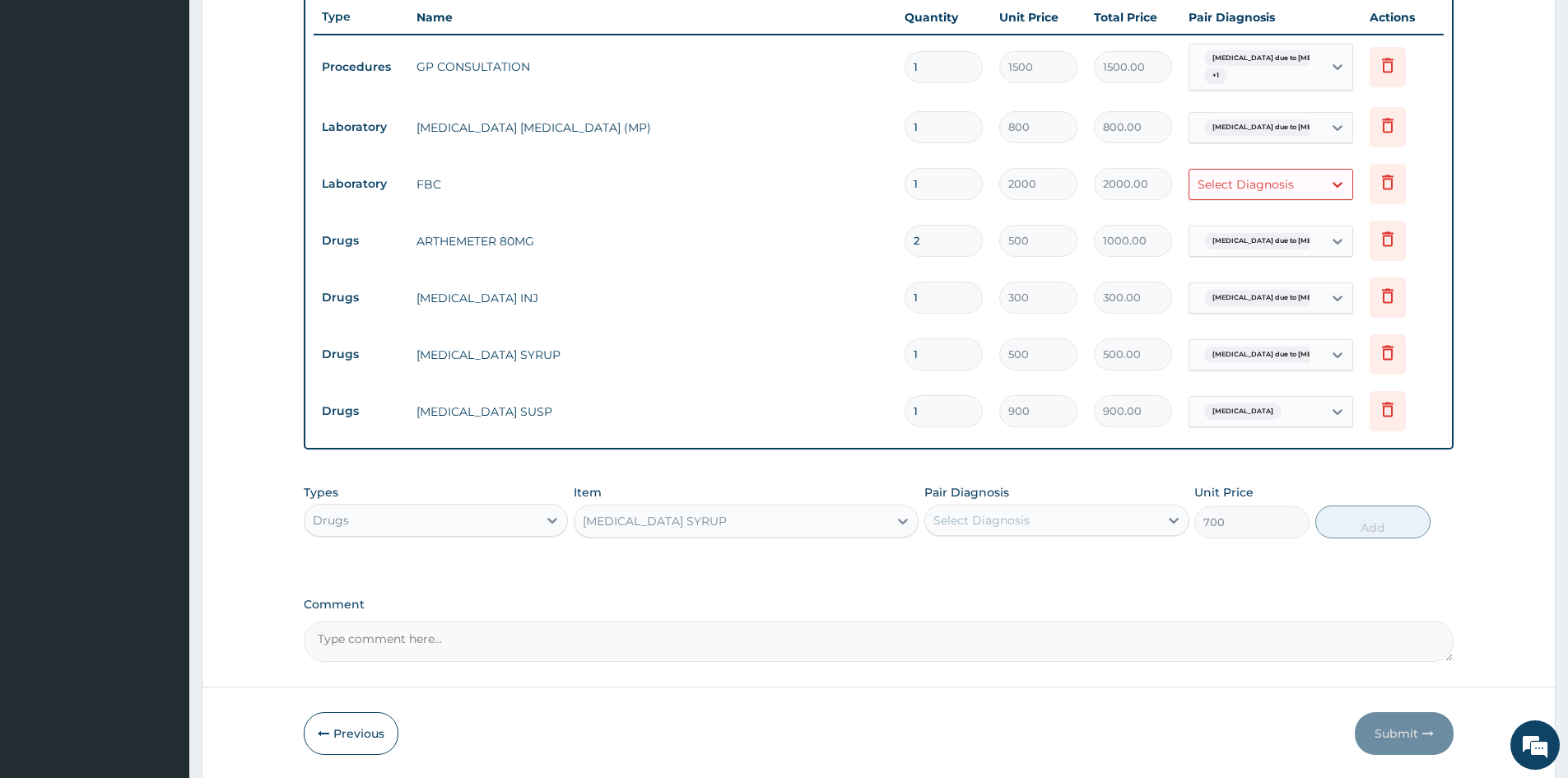
click at [1009, 518] on div "Select Diagnosis" at bounding box center [981, 520] width 97 height 17
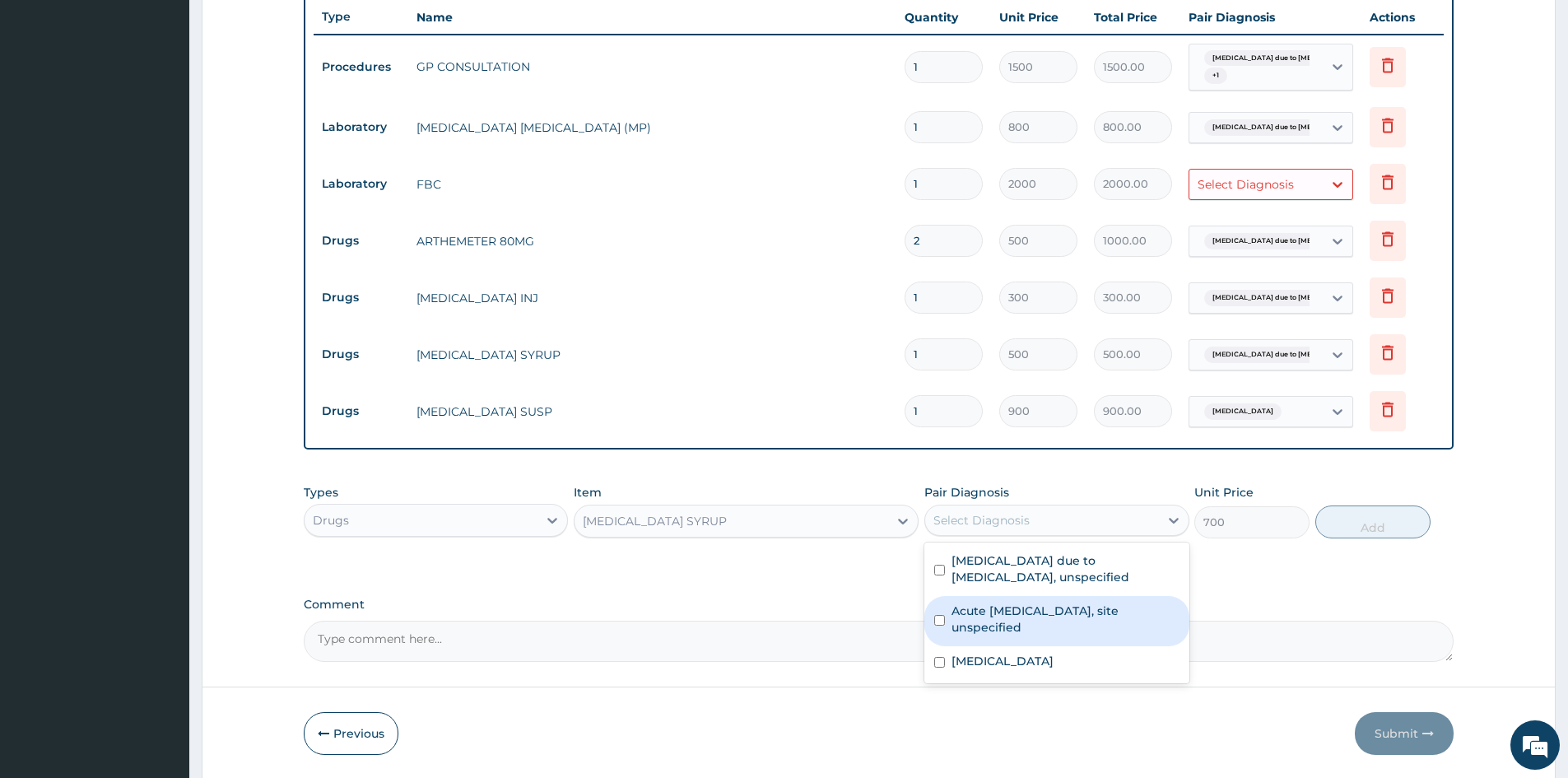
click at [939, 619] on input "checkbox" at bounding box center [939, 620] width 11 height 11
checkbox input "true"
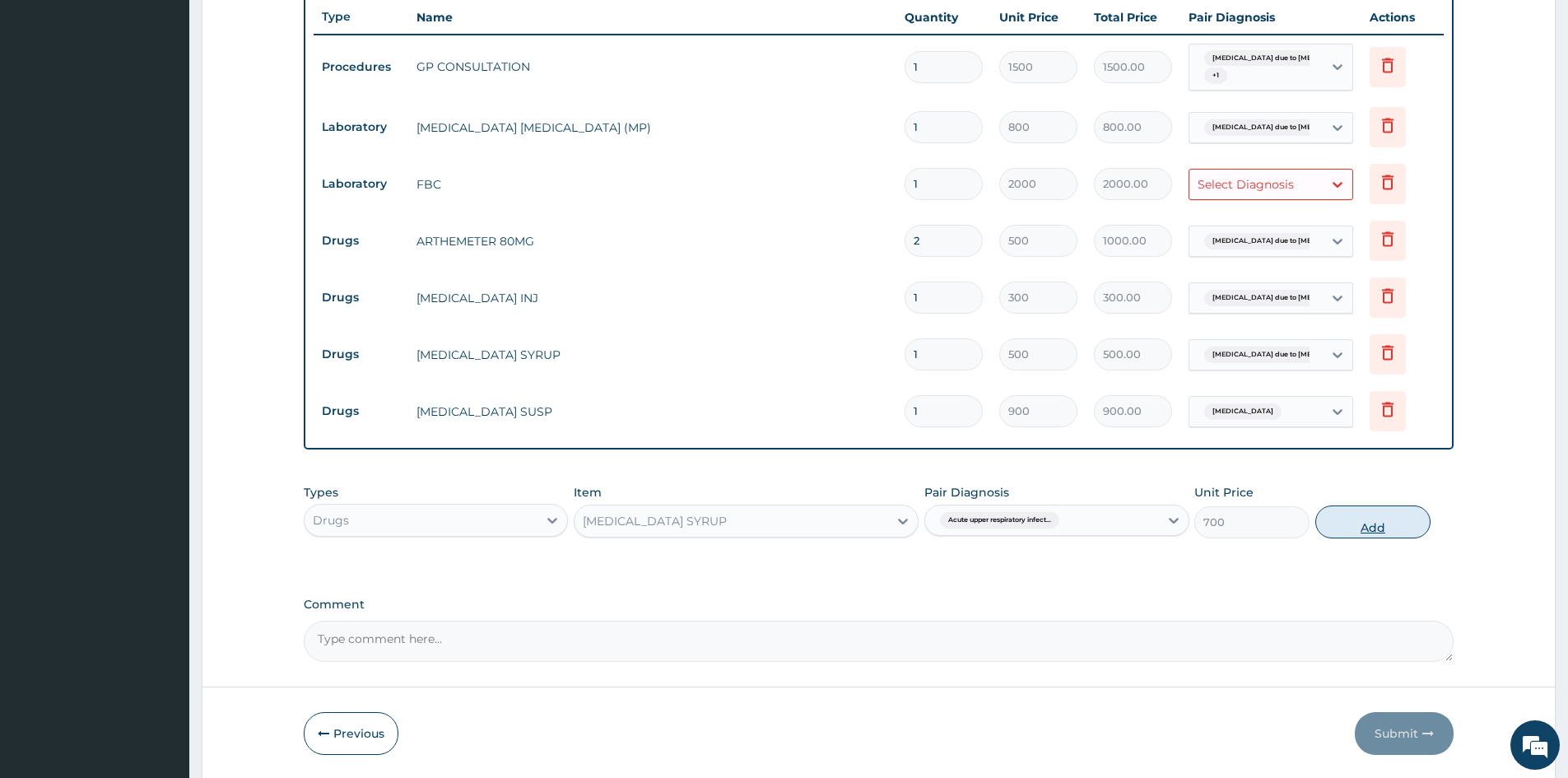
click at [1357, 515] on button "Add" at bounding box center [1372, 521] width 115 height 33
type input "0"
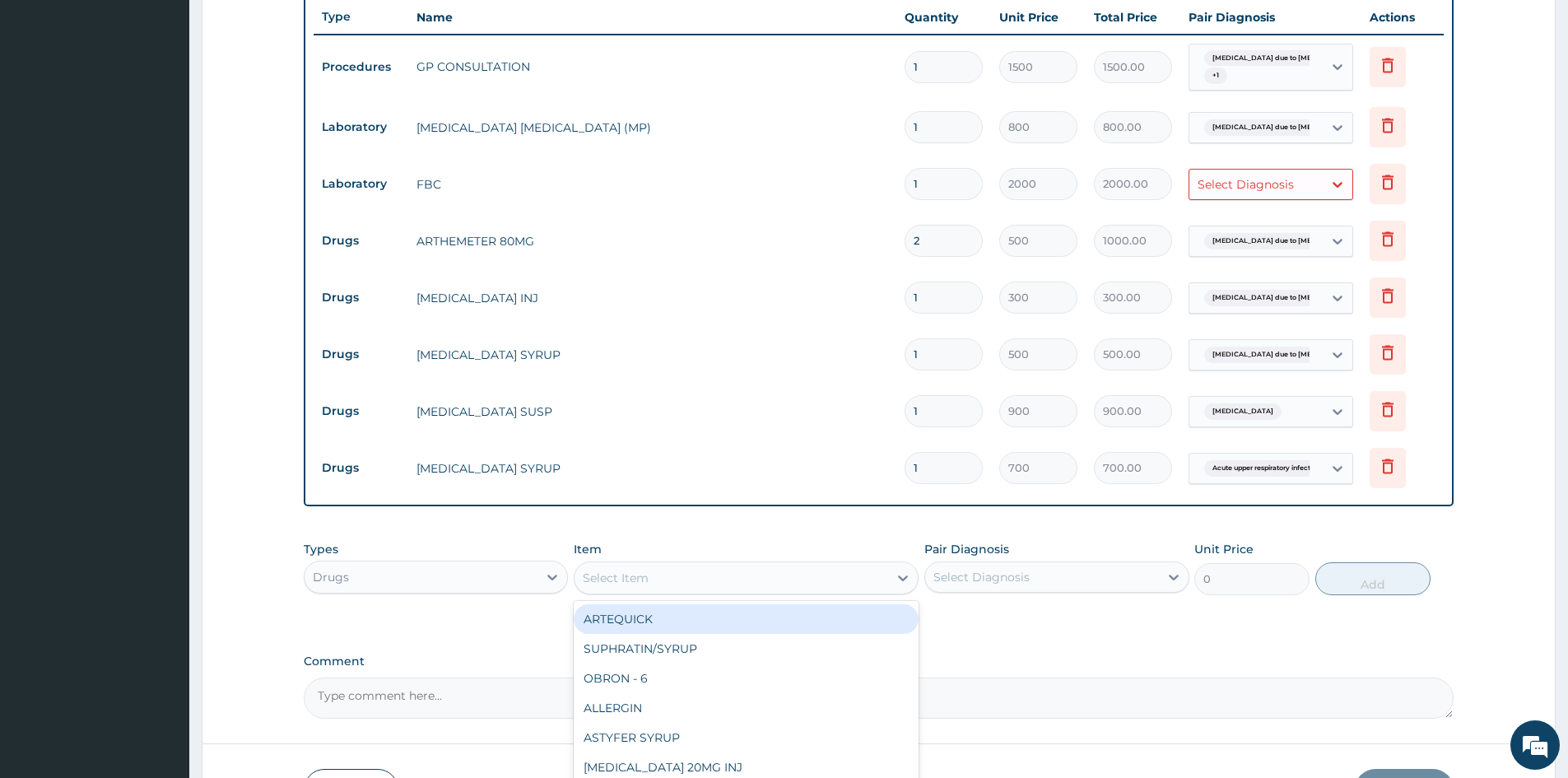
click at [608, 574] on div "Select Item" at bounding box center [615, 578] width 65 height 17
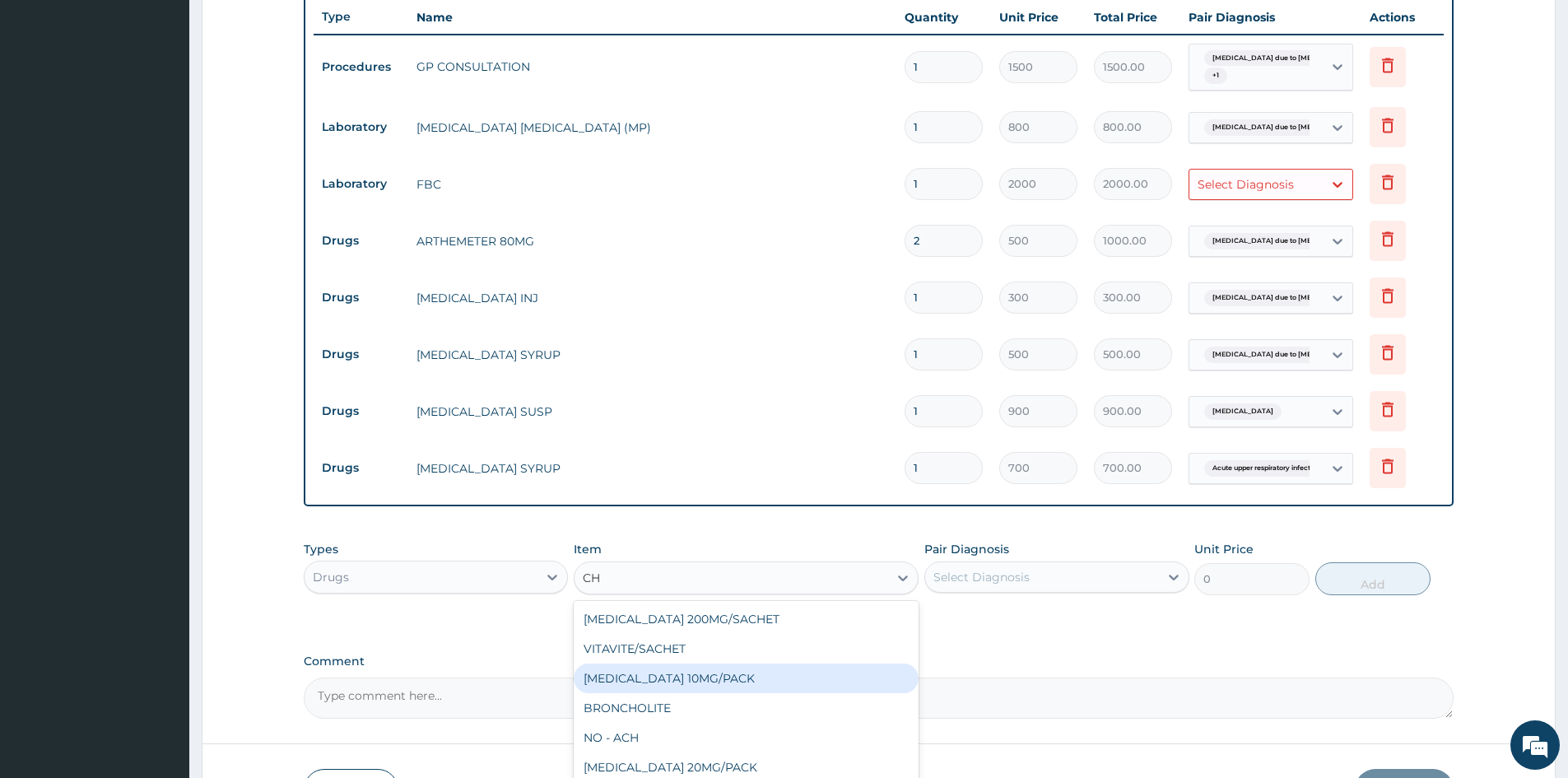
type input "C"
click at [1245, 190] on div "Select Diagnosis" at bounding box center [1246, 185] width 97 height 17
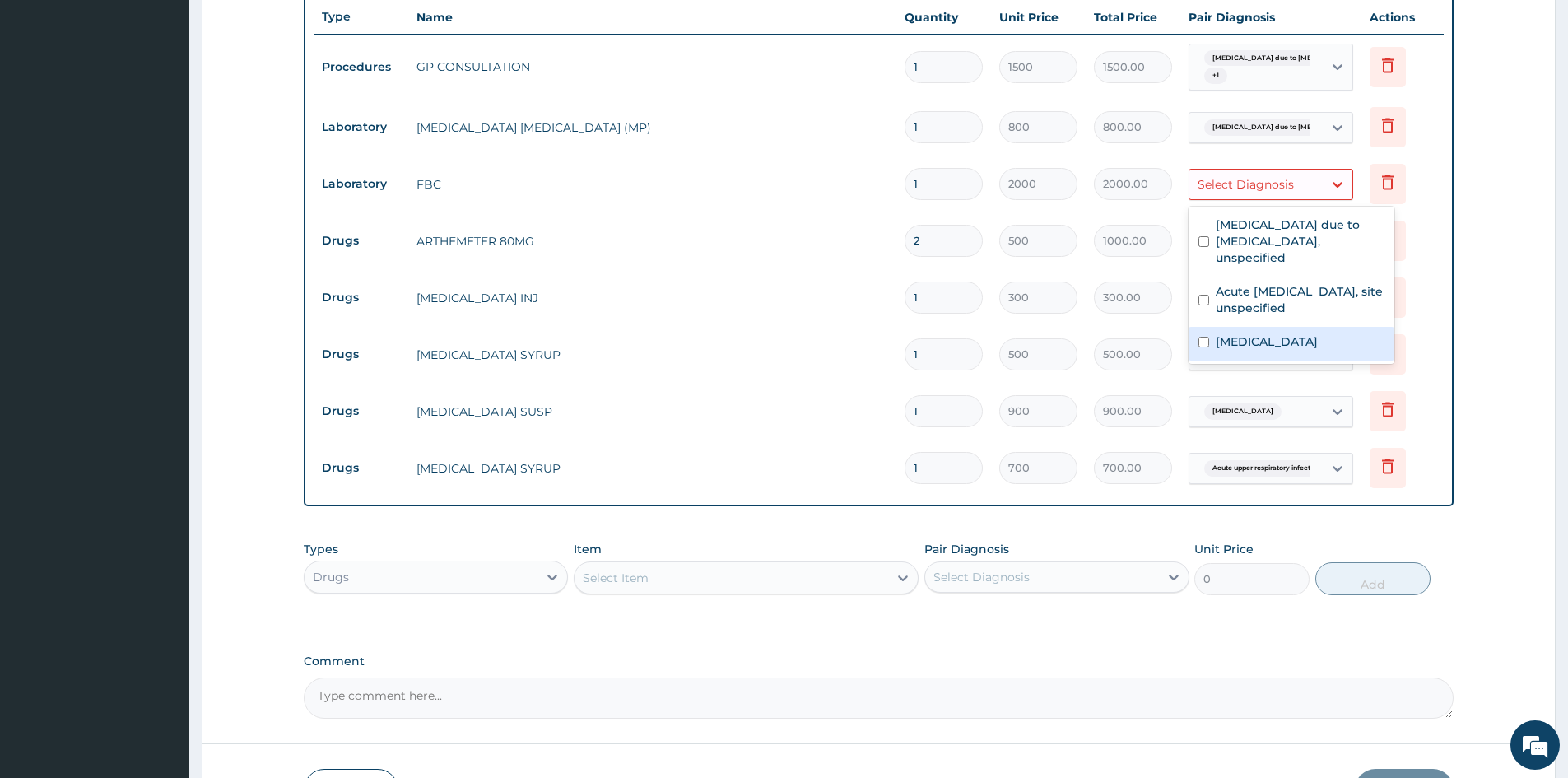
click at [1203, 337] on input "checkbox" at bounding box center [1204, 342] width 11 height 11
checkbox input "true"
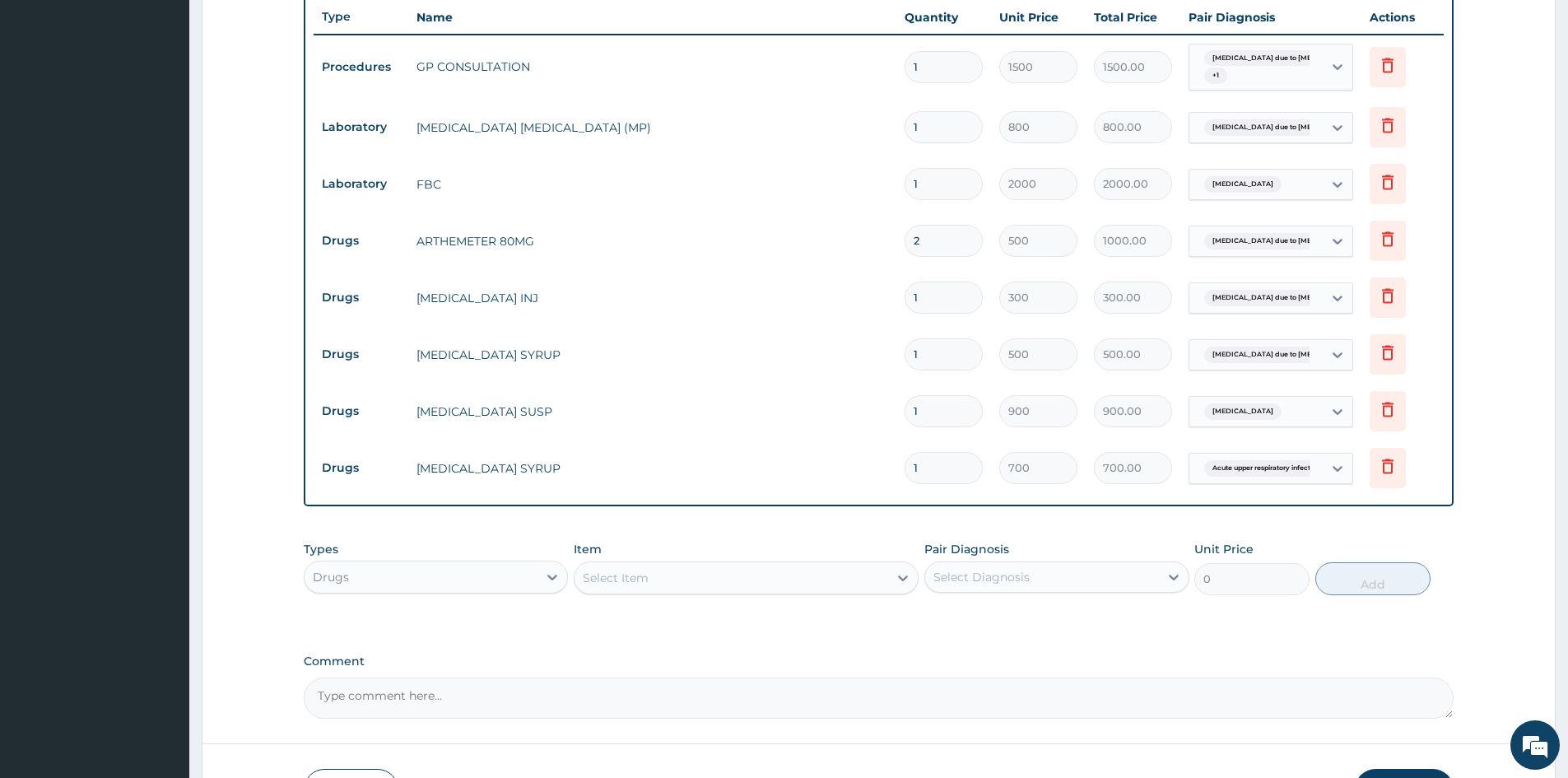
click at [1550, 212] on form "Step 2 of 2 PA Code / Prescription Code Enter Code(Secondary Care Only) Encount…" at bounding box center [878, 159] width 1354 height 1355
click at [619, 577] on div "Select Item" at bounding box center [615, 578] width 65 height 17
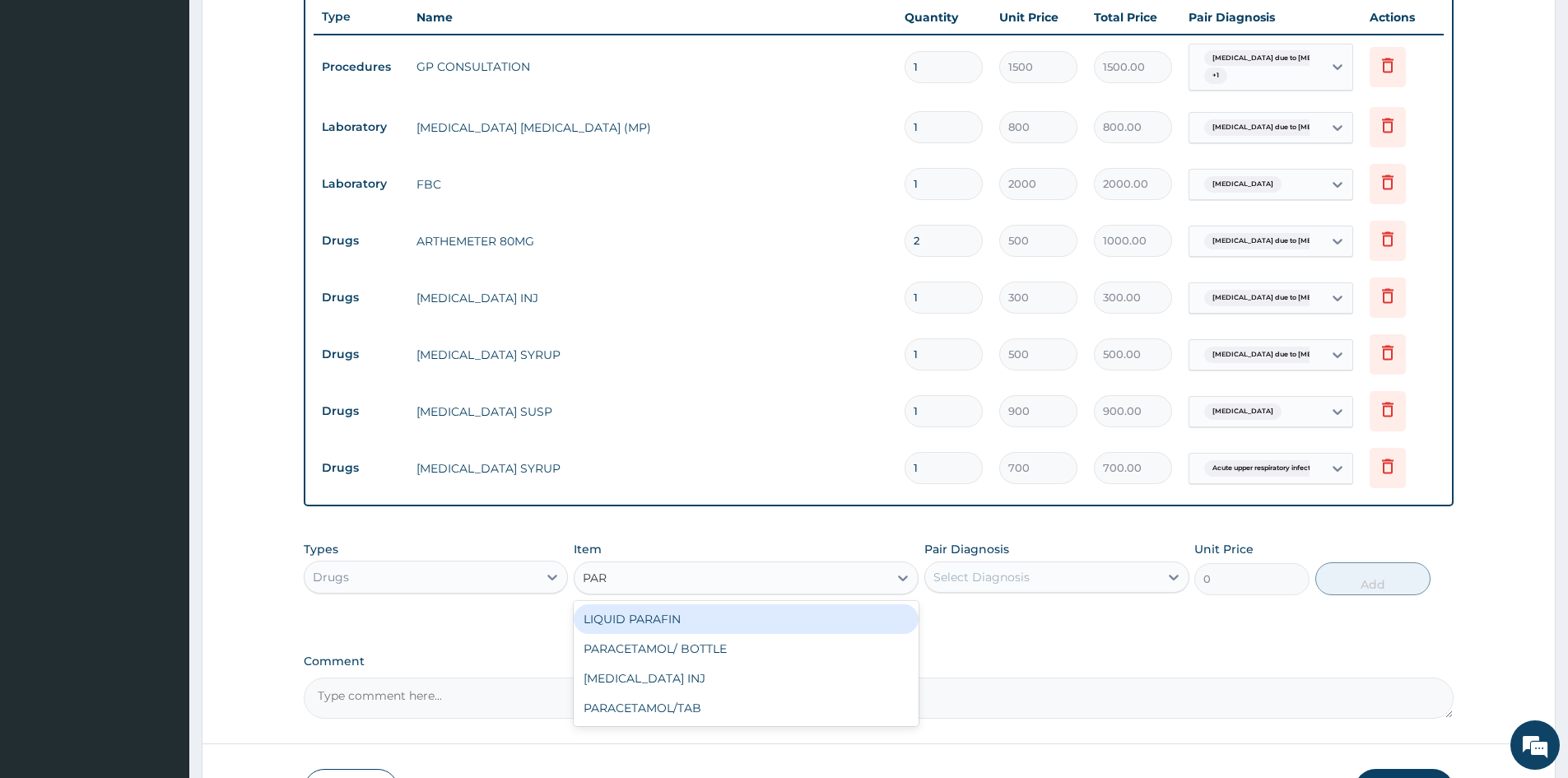
type input "PARA"
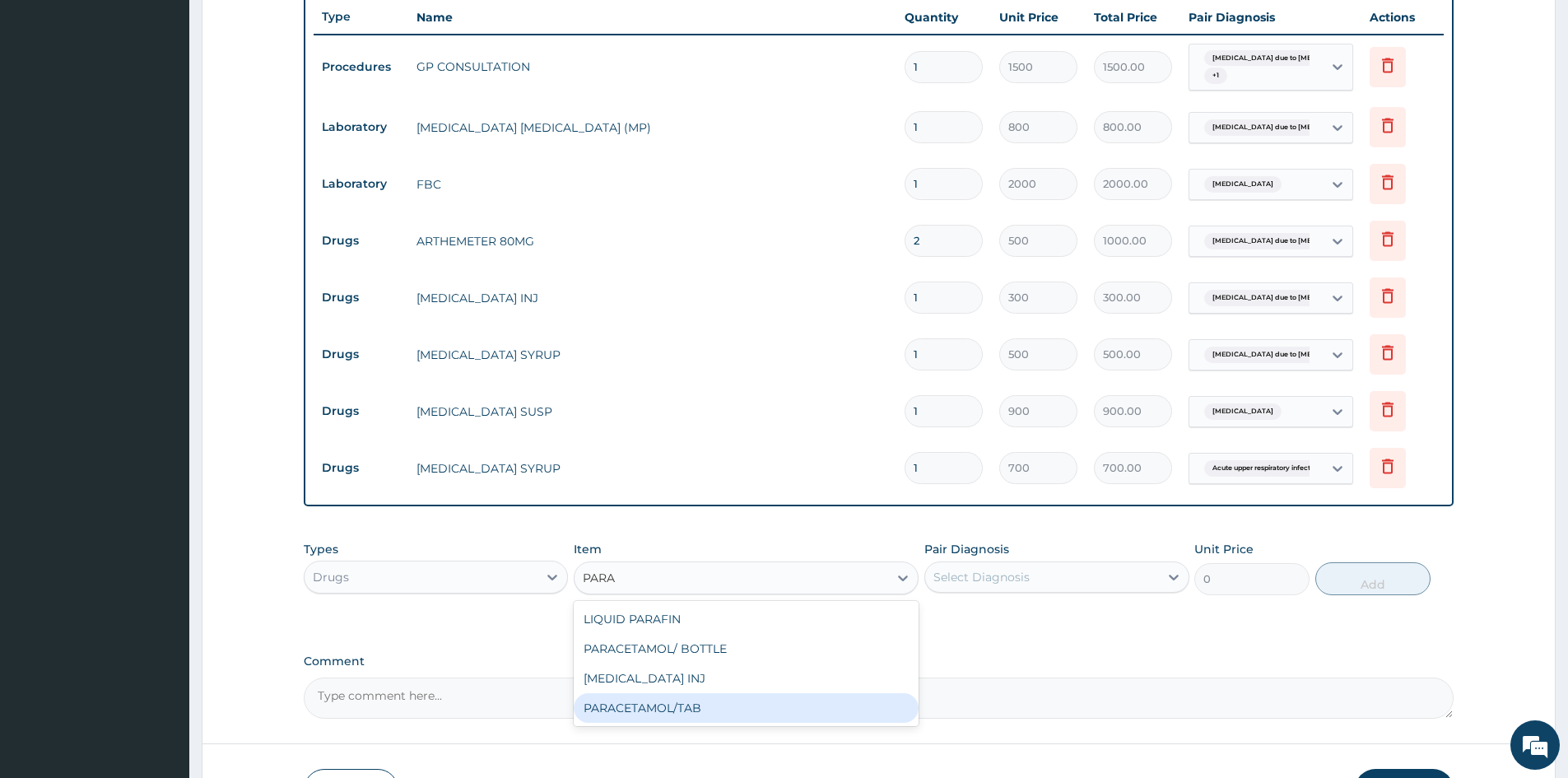
click at [663, 718] on div "PARACETAMOL/TAB" at bounding box center [746, 708] width 345 height 29
type input "20"
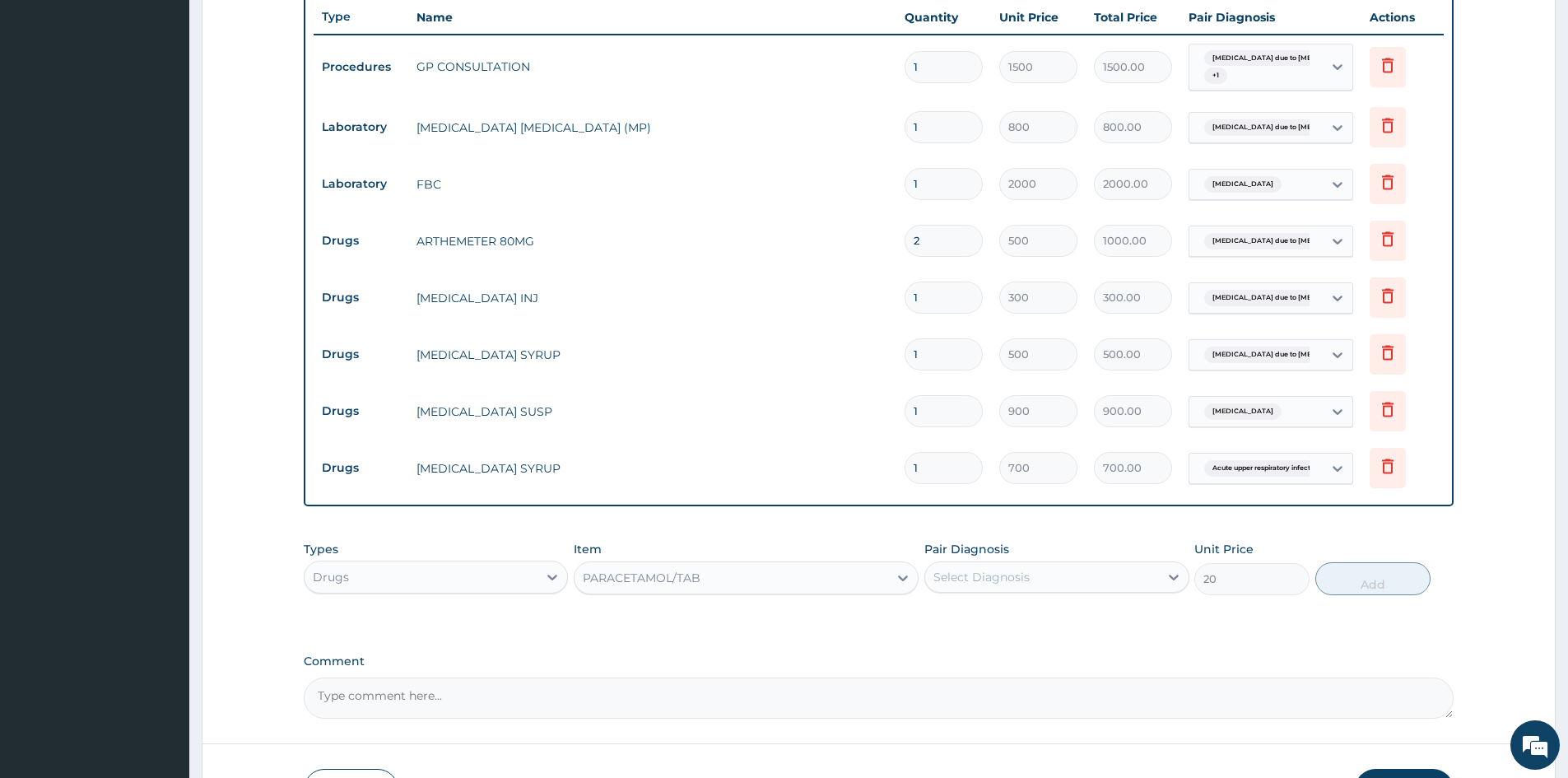
click at [964, 573] on div "Select Diagnosis" at bounding box center [981, 577] width 97 height 17
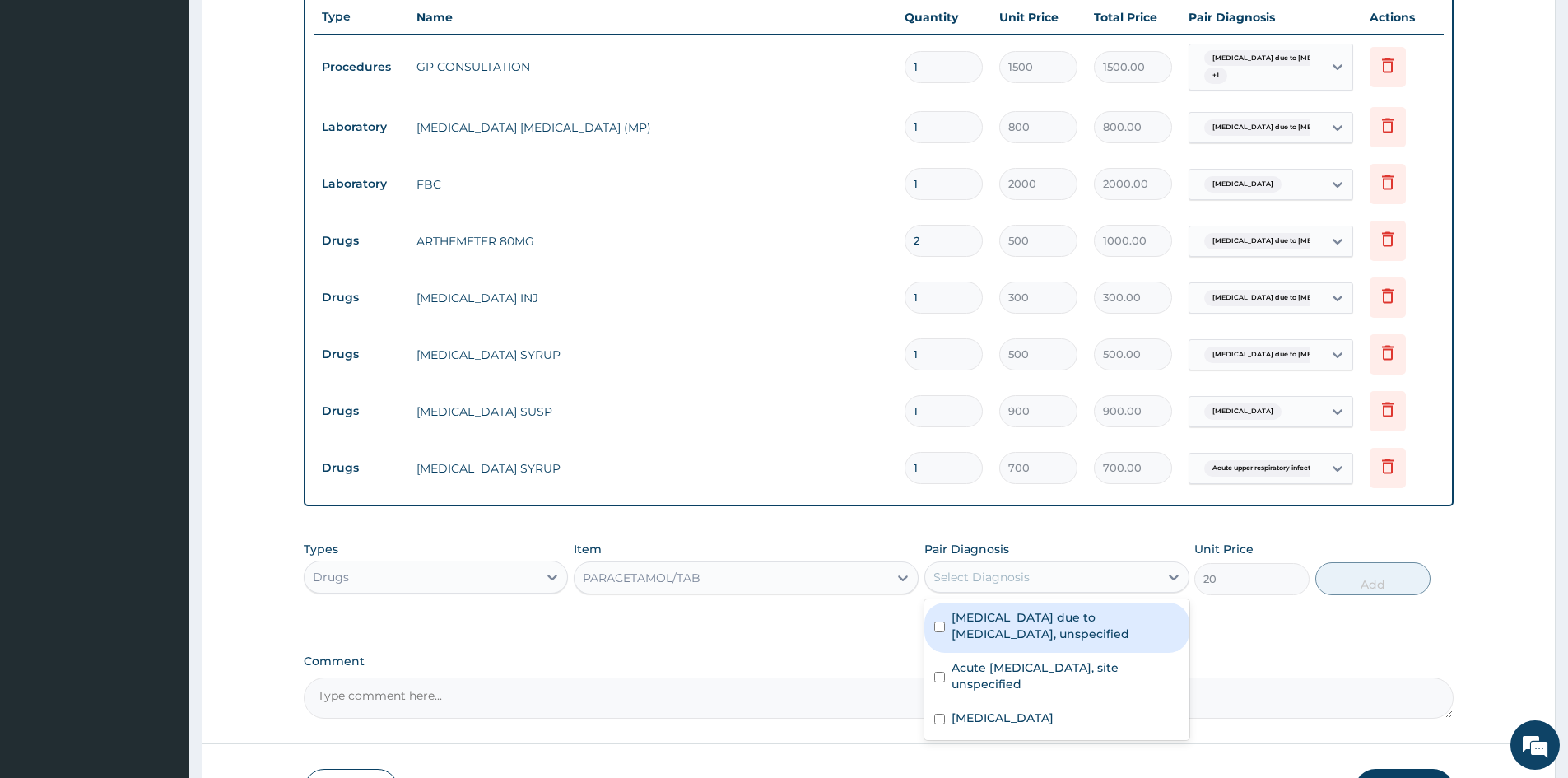
click at [938, 630] on input "checkbox" at bounding box center [939, 626] width 11 height 11
checkbox input "true"
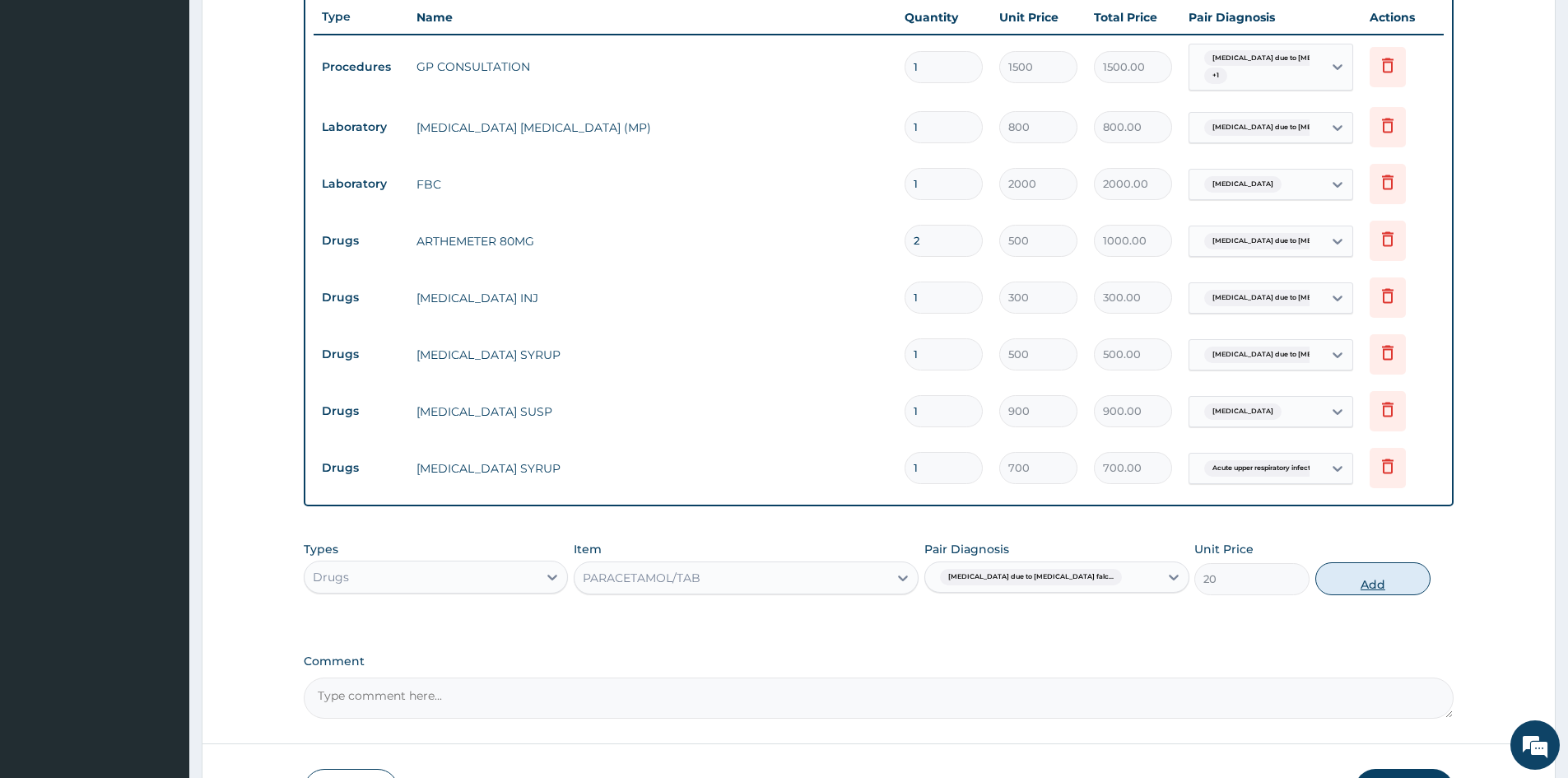
click at [1388, 581] on button "Add" at bounding box center [1372, 578] width 115 height 33
type input "0"
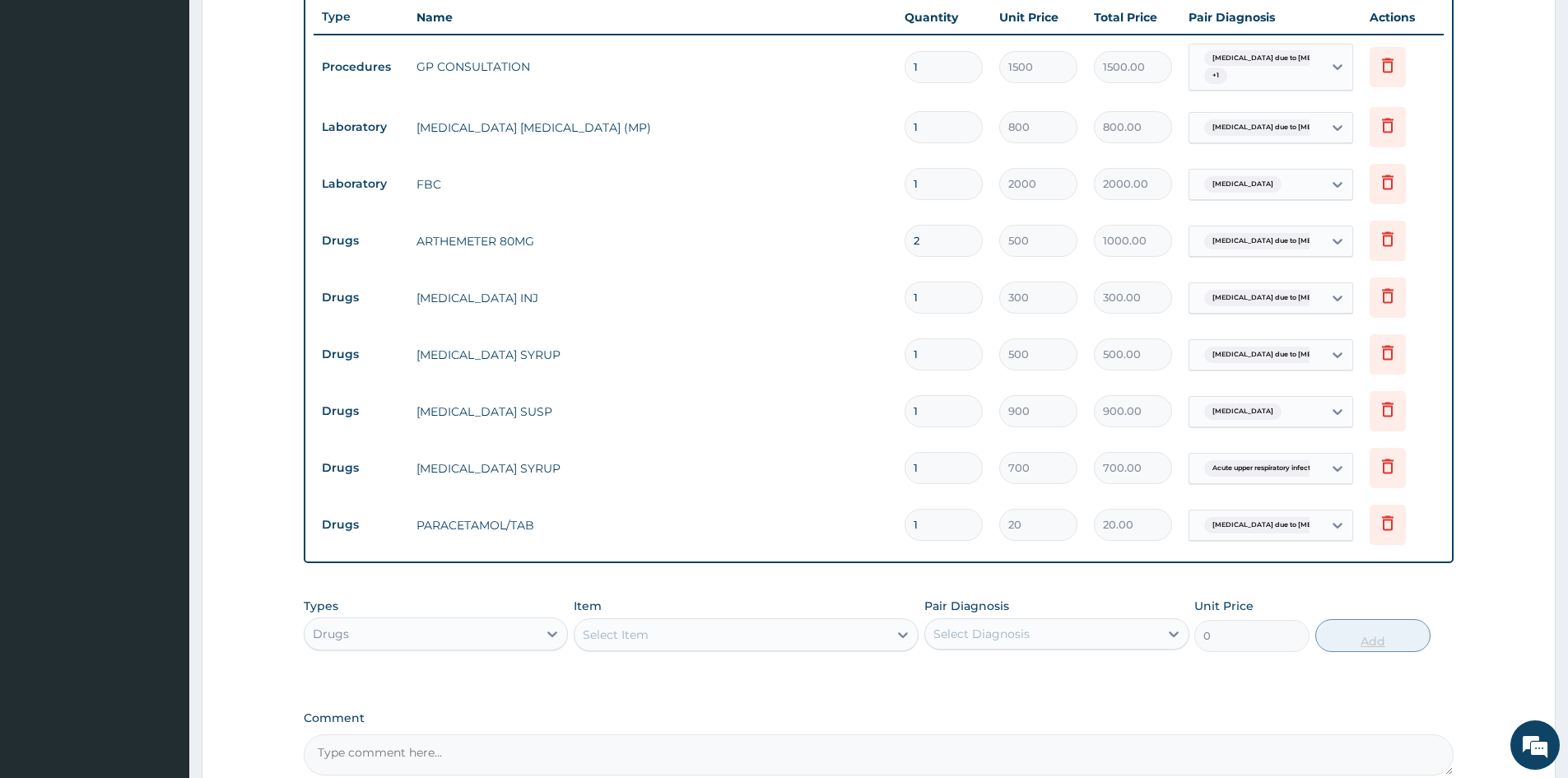
type input "18"
type input "360.00"
type input "18"
click at [632, 632] on div "Select Item" at bounding box center [615, 634] width 65 height 17
type input "C"
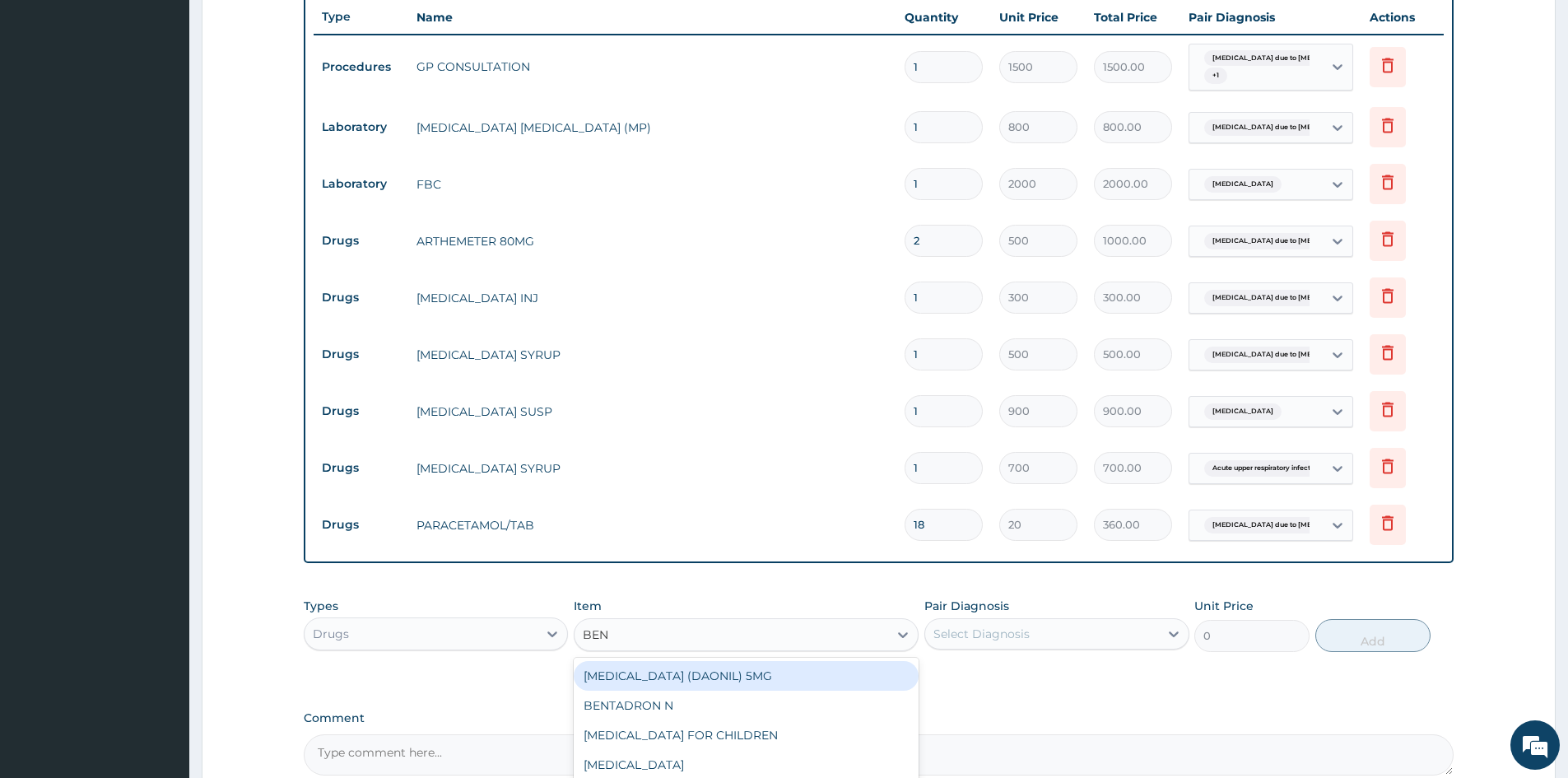
type input "BENY"
click at [709, 675] on div "BENYLIN FOR CHILDREN" at bounding box center [746, 676] width 345 height 29
type input "700"
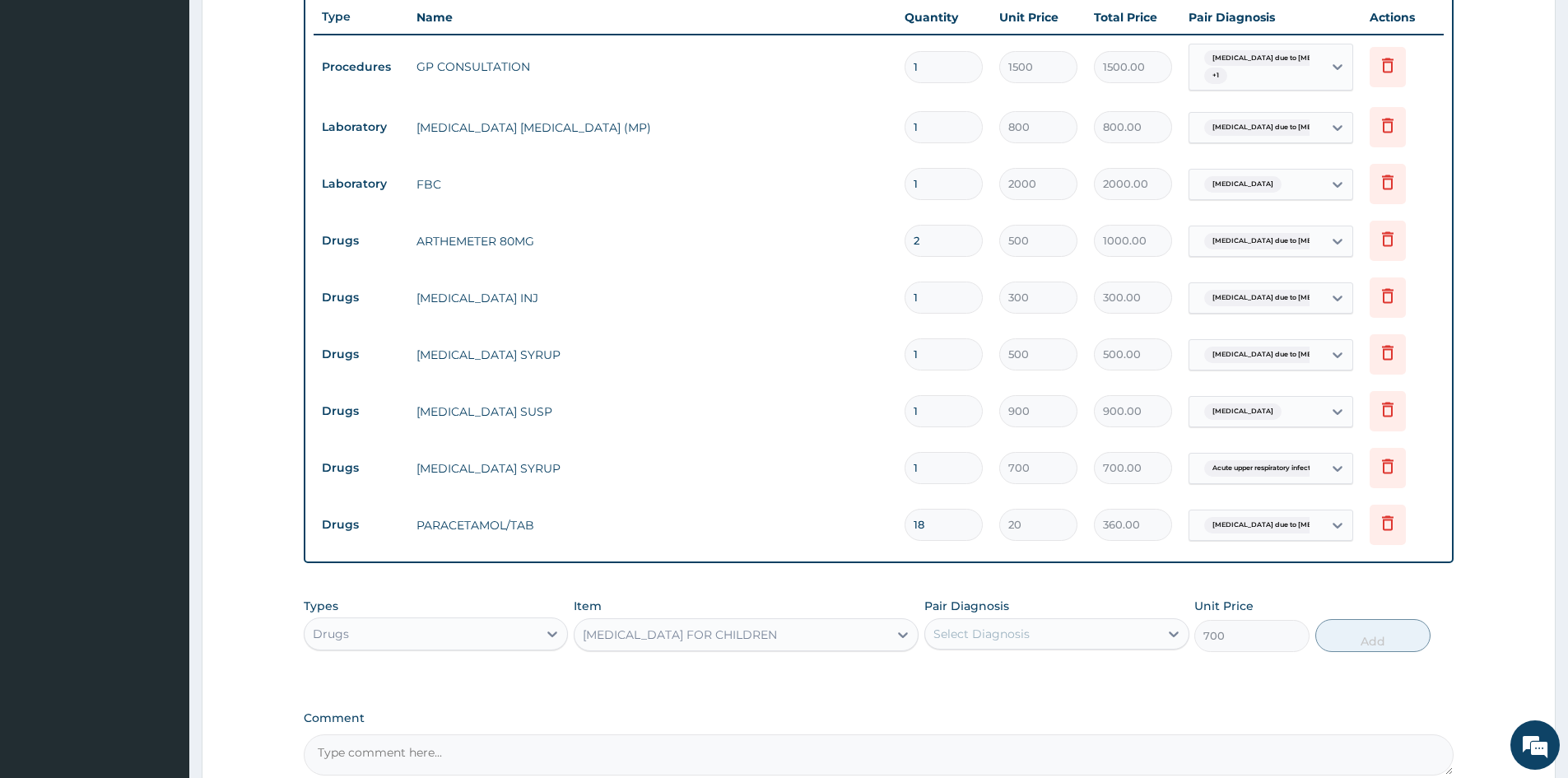
click at [985, 629] on div "Select Diagnosis" at bounding box center [981, 634] width 97 height 17
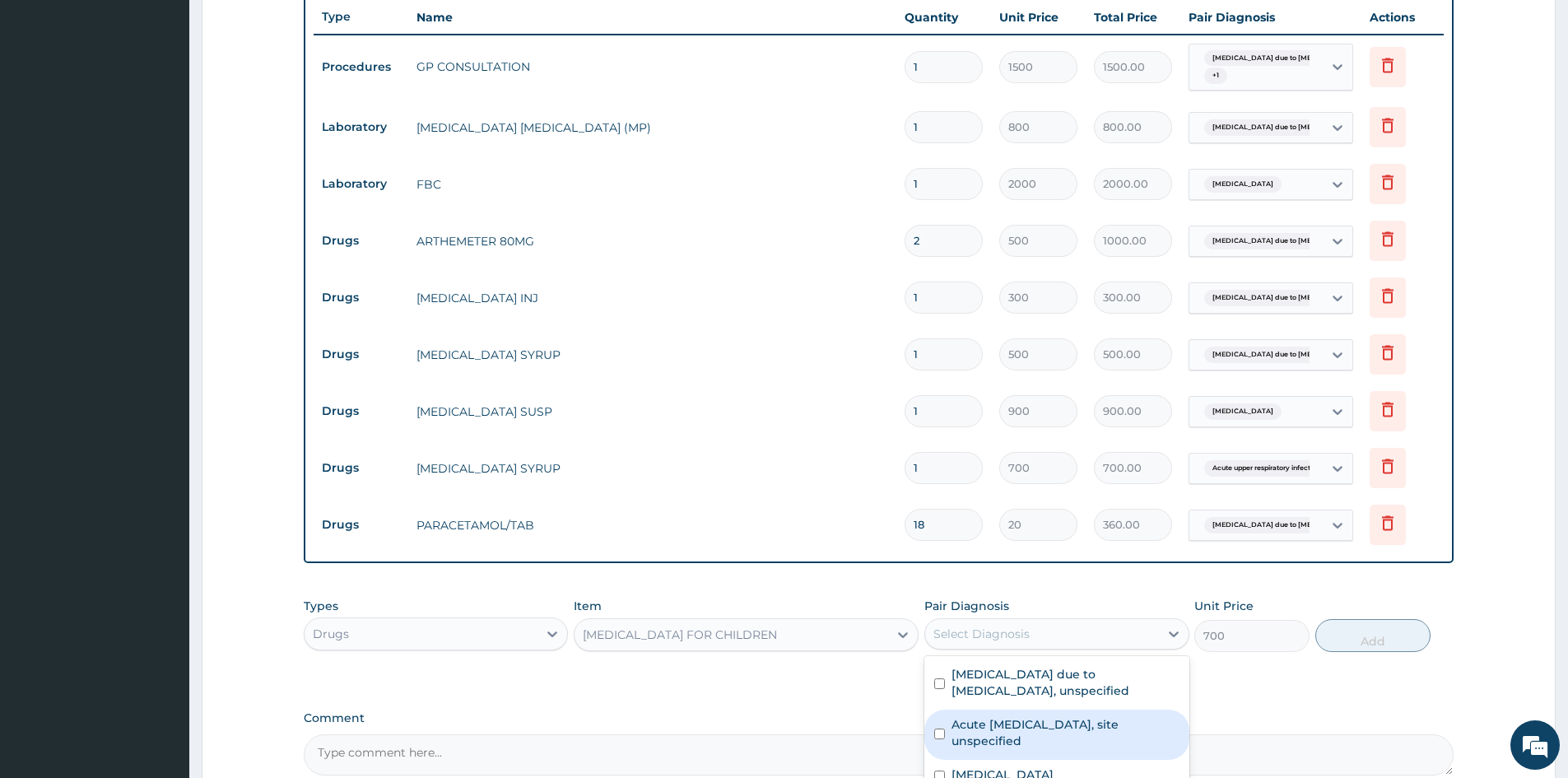
click at [936, 736] on input "checkbox" at bounding box center [939, 734] width 11 height 11
checkbox input "true"
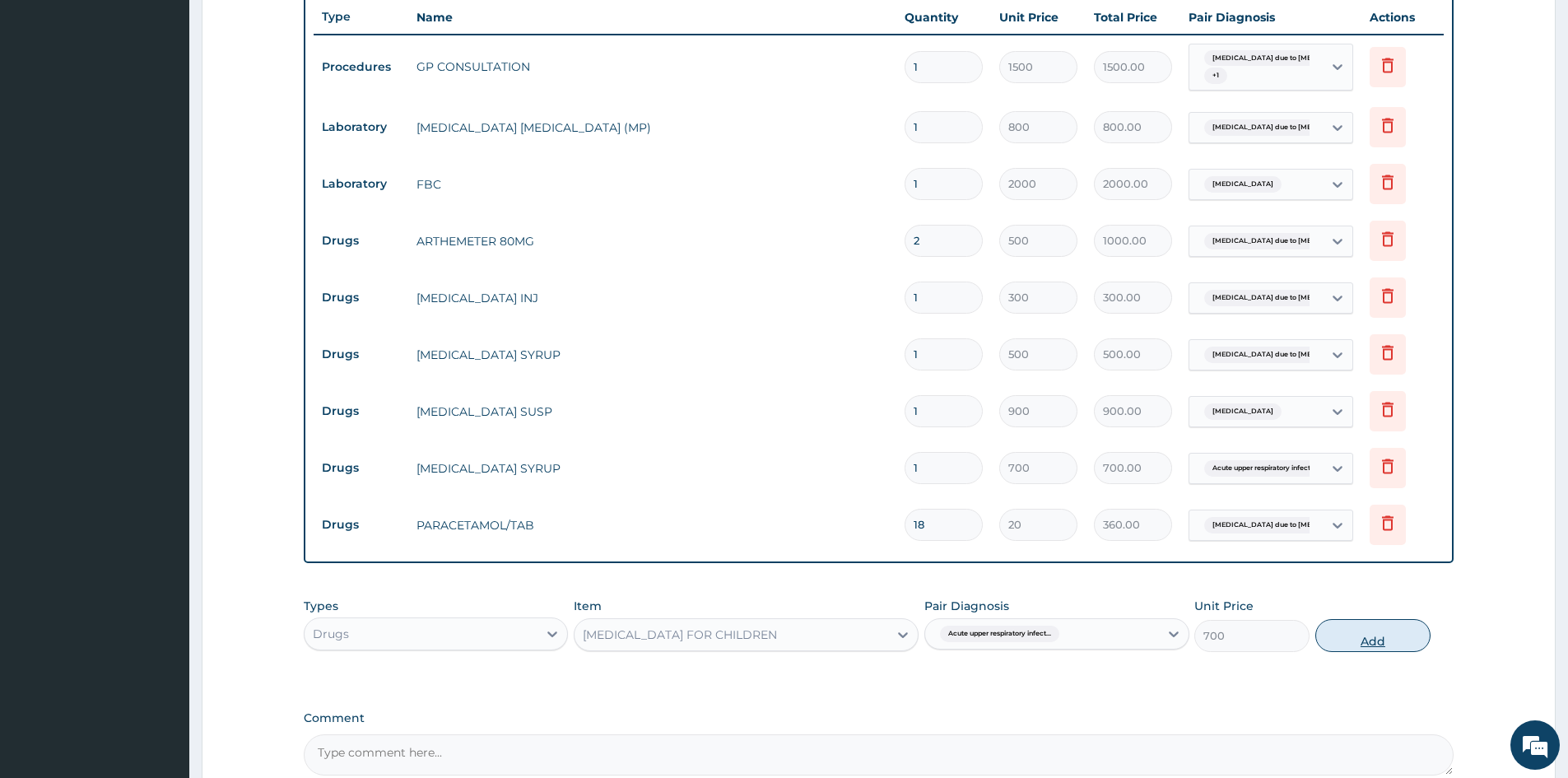
click at [1376, 645] on button "Add" at bounding box center [1372, 634] width 115 height 33
type input "0"
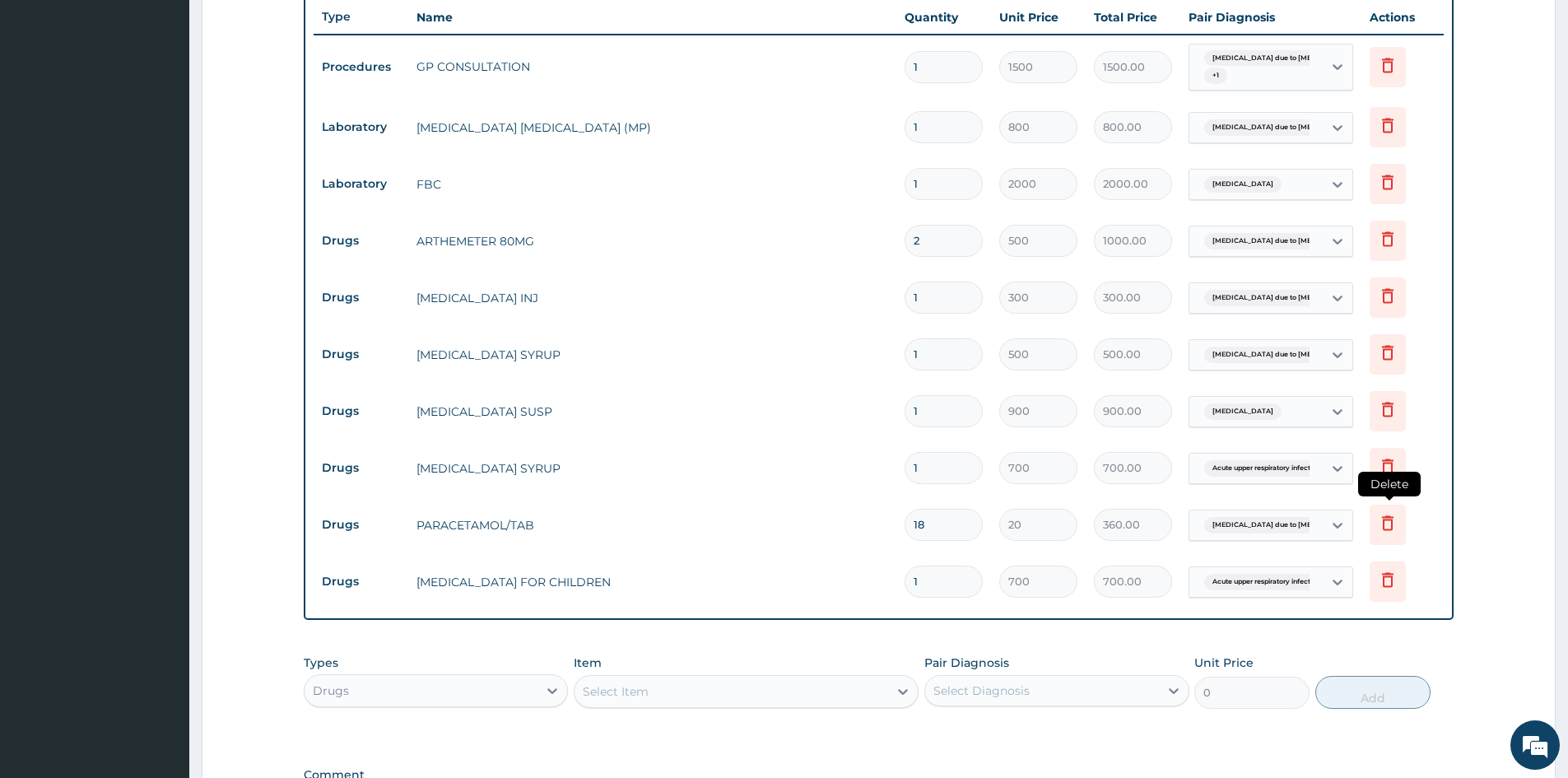
click at [1389, 525] on icon at bounding box center [1388, 523] width 20 height 20
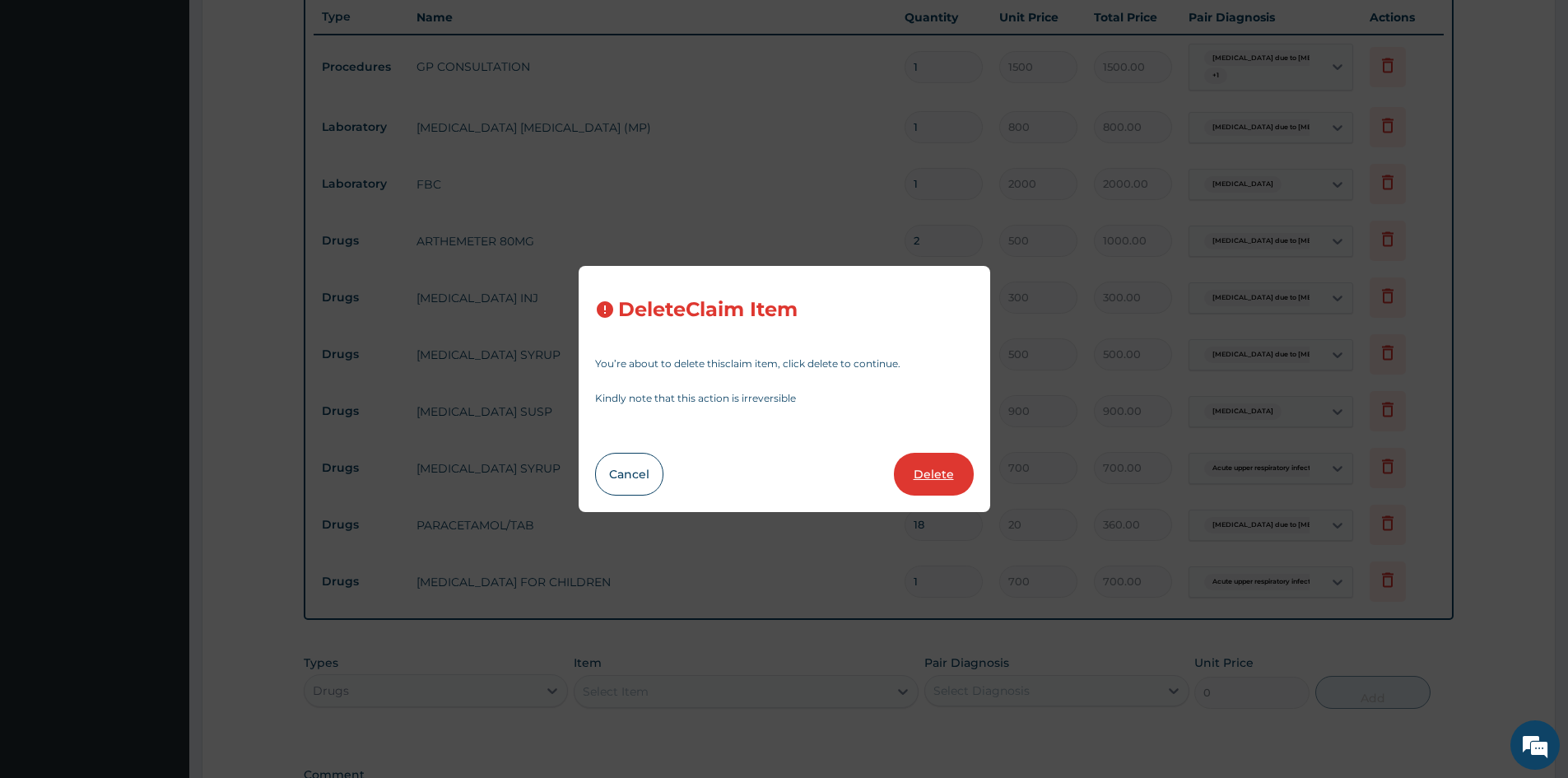
click at [917, 473] on button "Delete" at bounding box center [933, 473] width 80 height 43
type input "1"
type input "700"
type input "700.00"
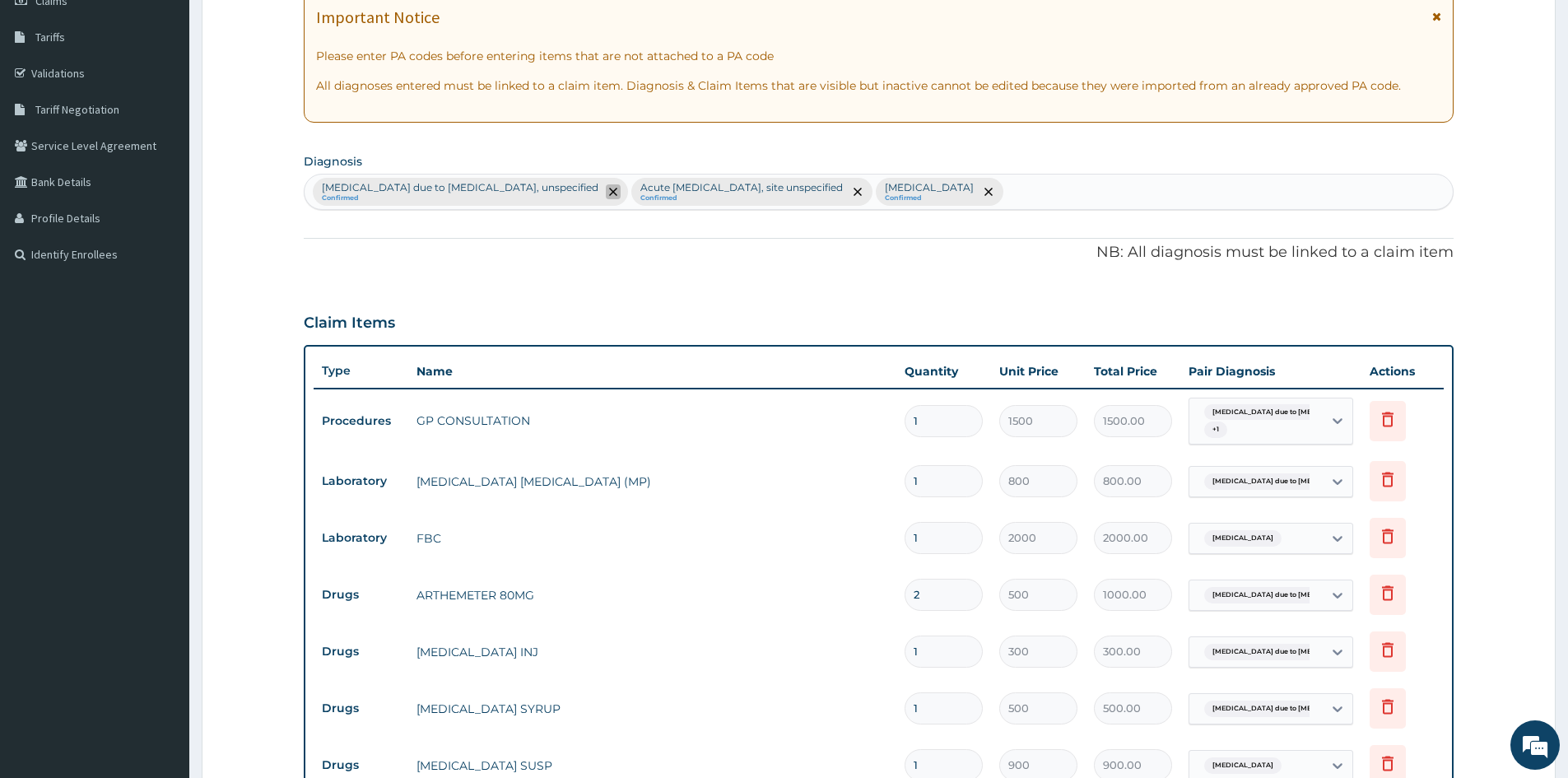
scroll to position [770, 0]
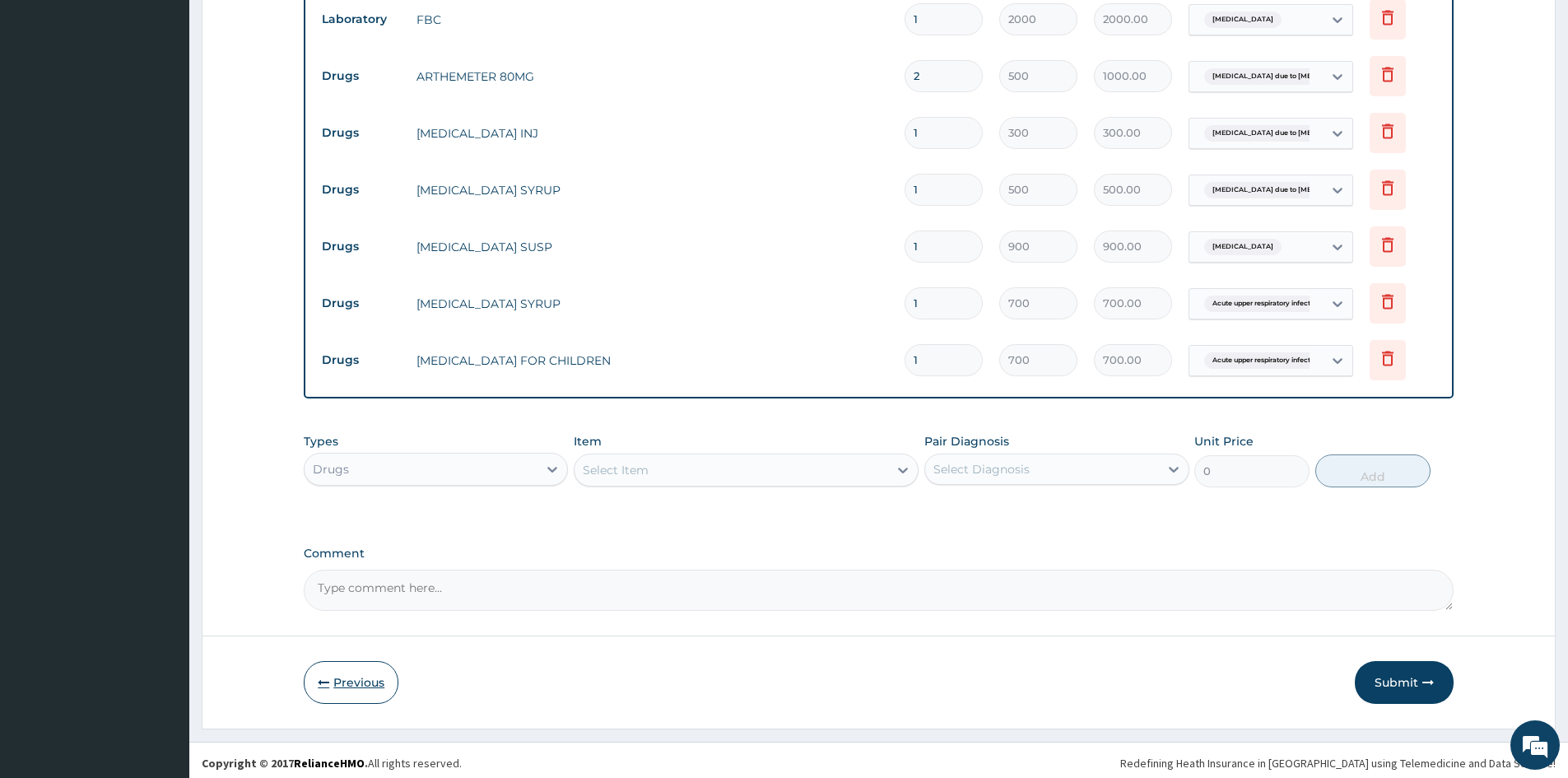
click at [353, 681] on button "Previous" at bounding box center [351, 682] width 95 height 43
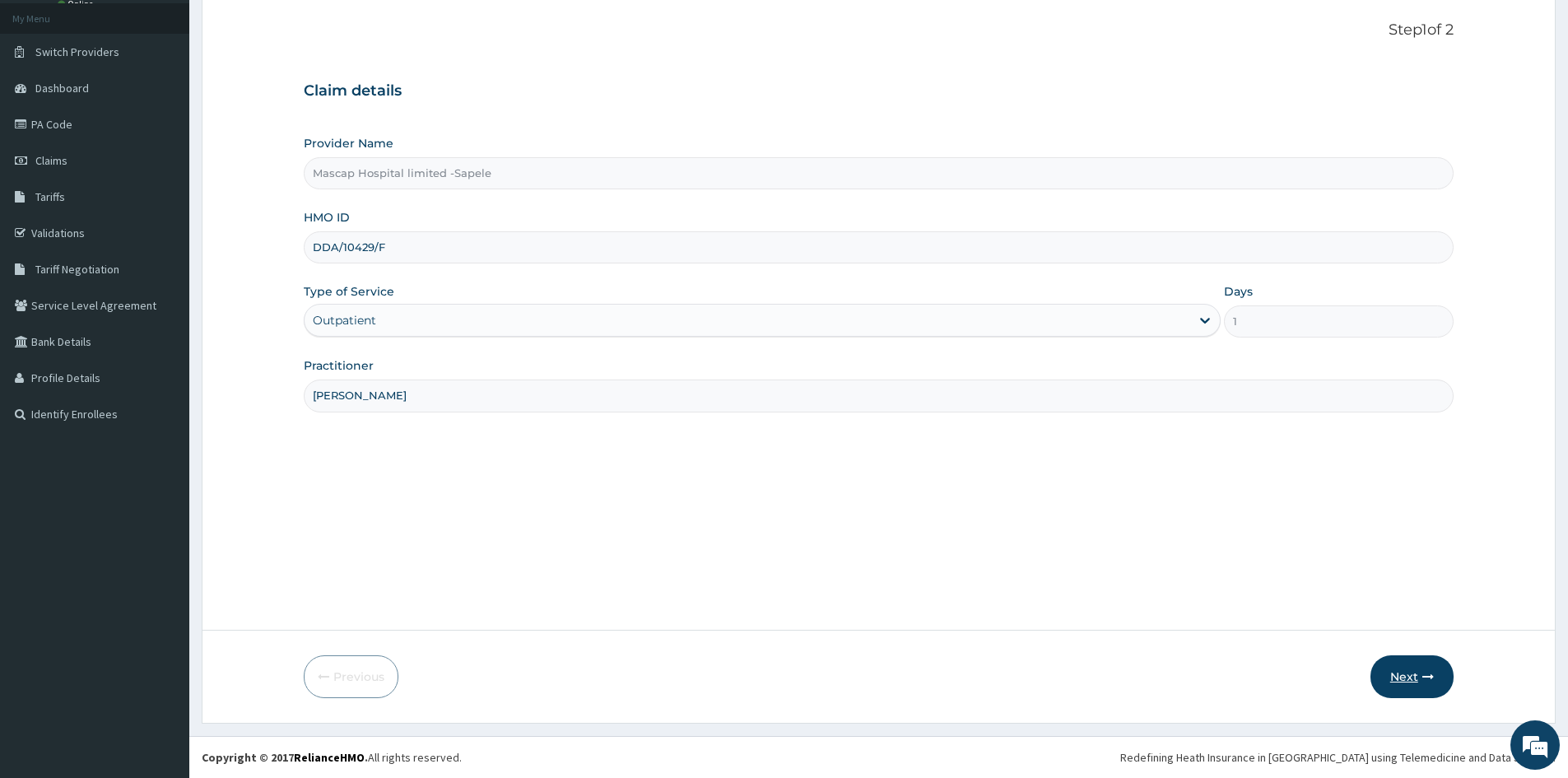
click at [1406, 675] on button "Next" at bounding box center [1412, 676] width 83 height 43
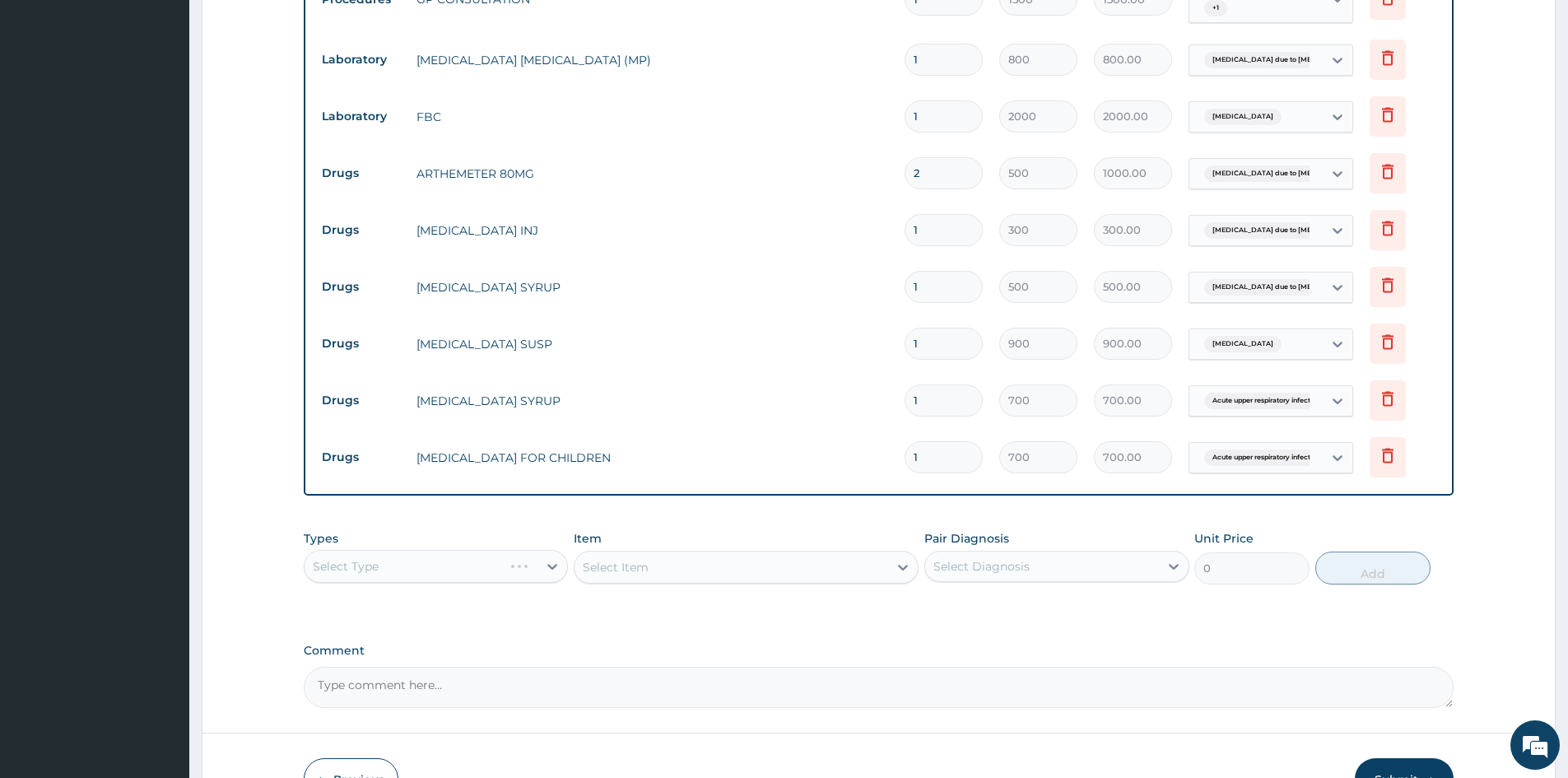
scroll to position [775, 0]
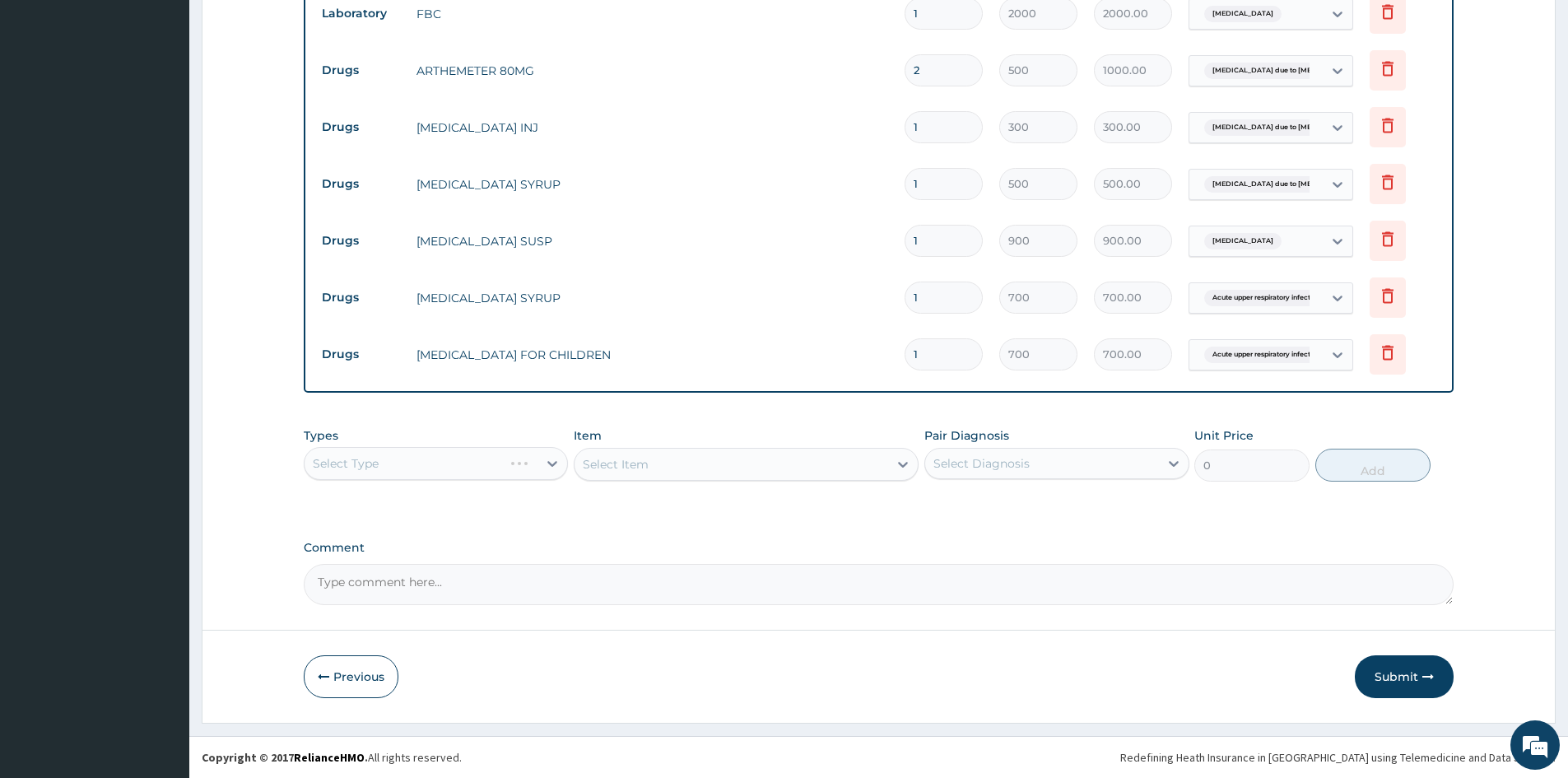
click at [1397, 681] on button "Submit" at bounding box center [1404, 676] width 99 height 43
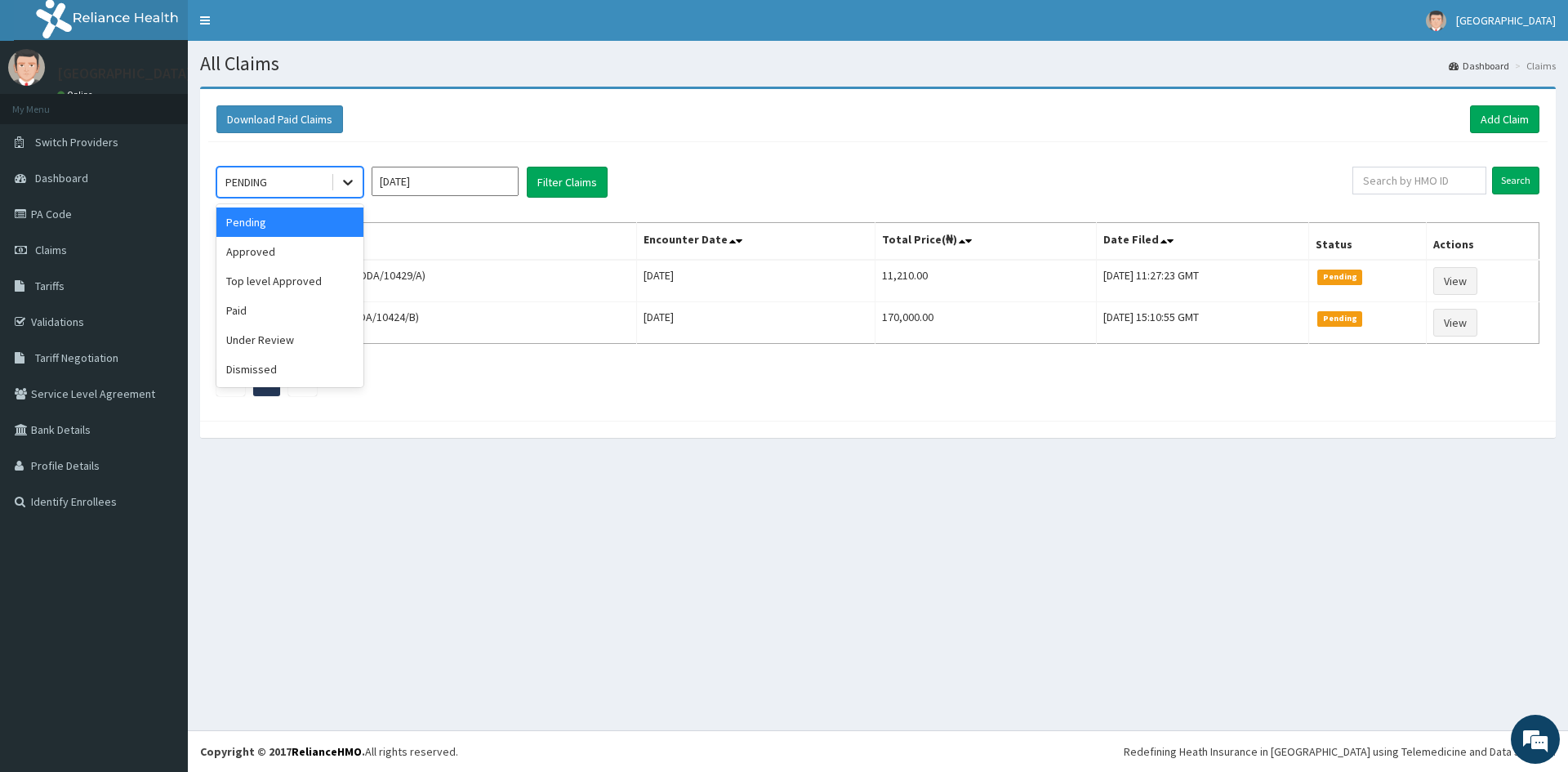
click at [347, 182] on icon at bounding box center [348, 182] width 17 height 17
click at [292, 251] on div "Approved" at bounding box center [290, 251] width 147 height 29
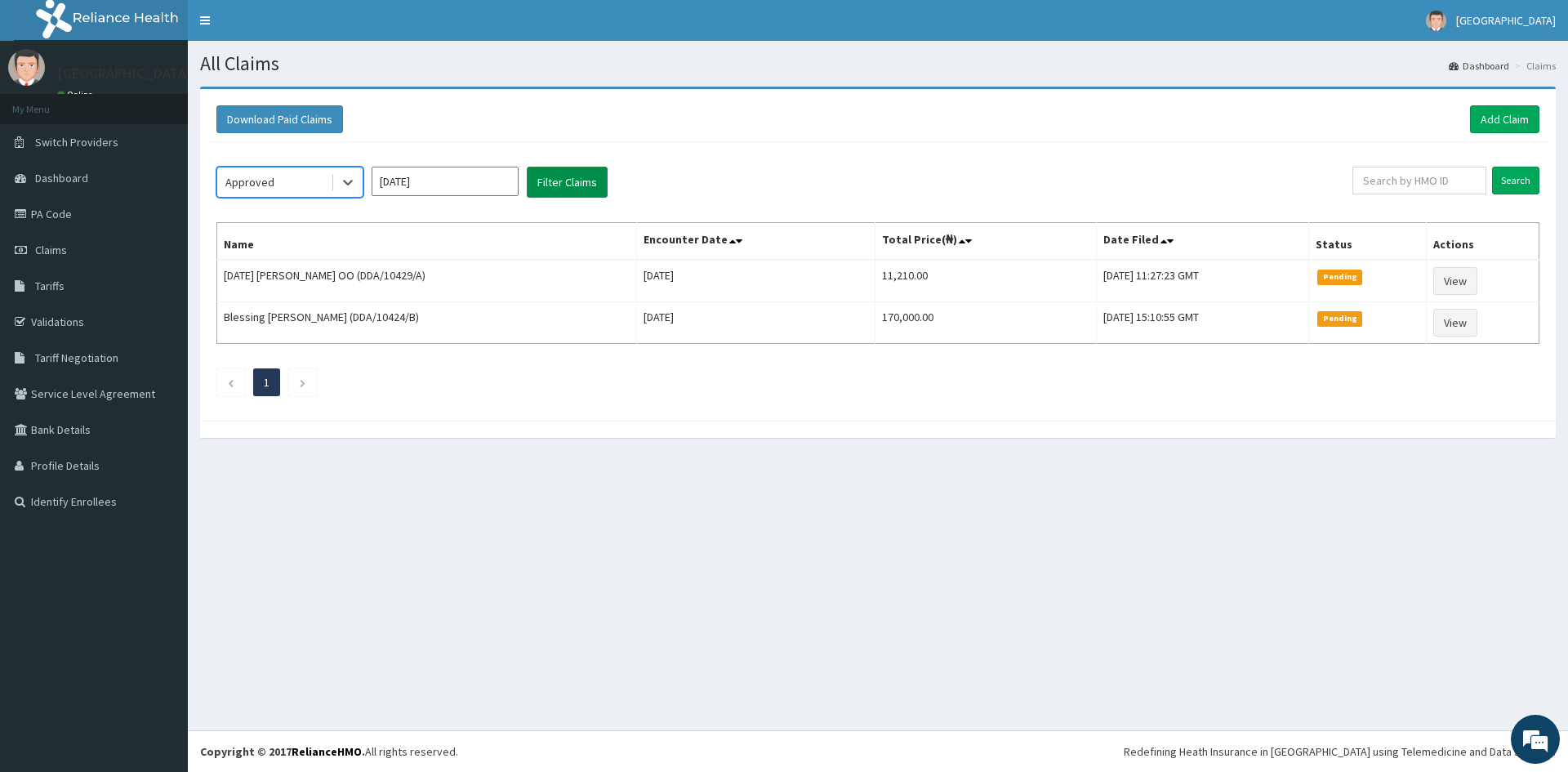
click at [557, 178] on button "Filter Claims" at bounding box center [567, 182] width 81 height 31
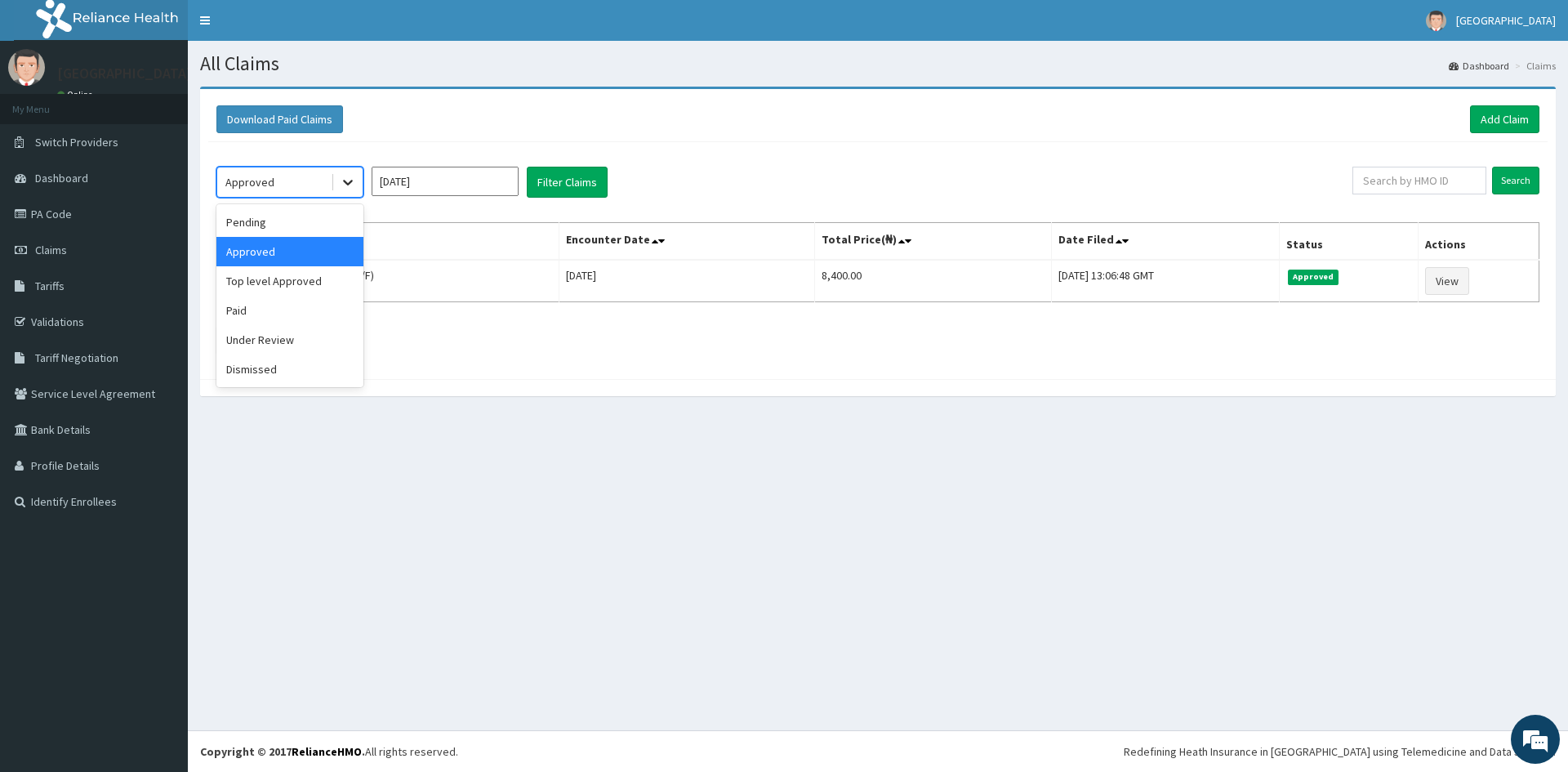
click at [346, 182] on icon at bounding box center [348, 183] width 10 height 6
click at [346, 182] on icon at bounding box center [348, 182] width 17 height 17
click at [301, 336] on div "Under Review" at bounding box center [290, 339] width 147 height 29
click at [556, 180] on button "Filter Claims" at bounding box center [567, 182] width 81 height 31
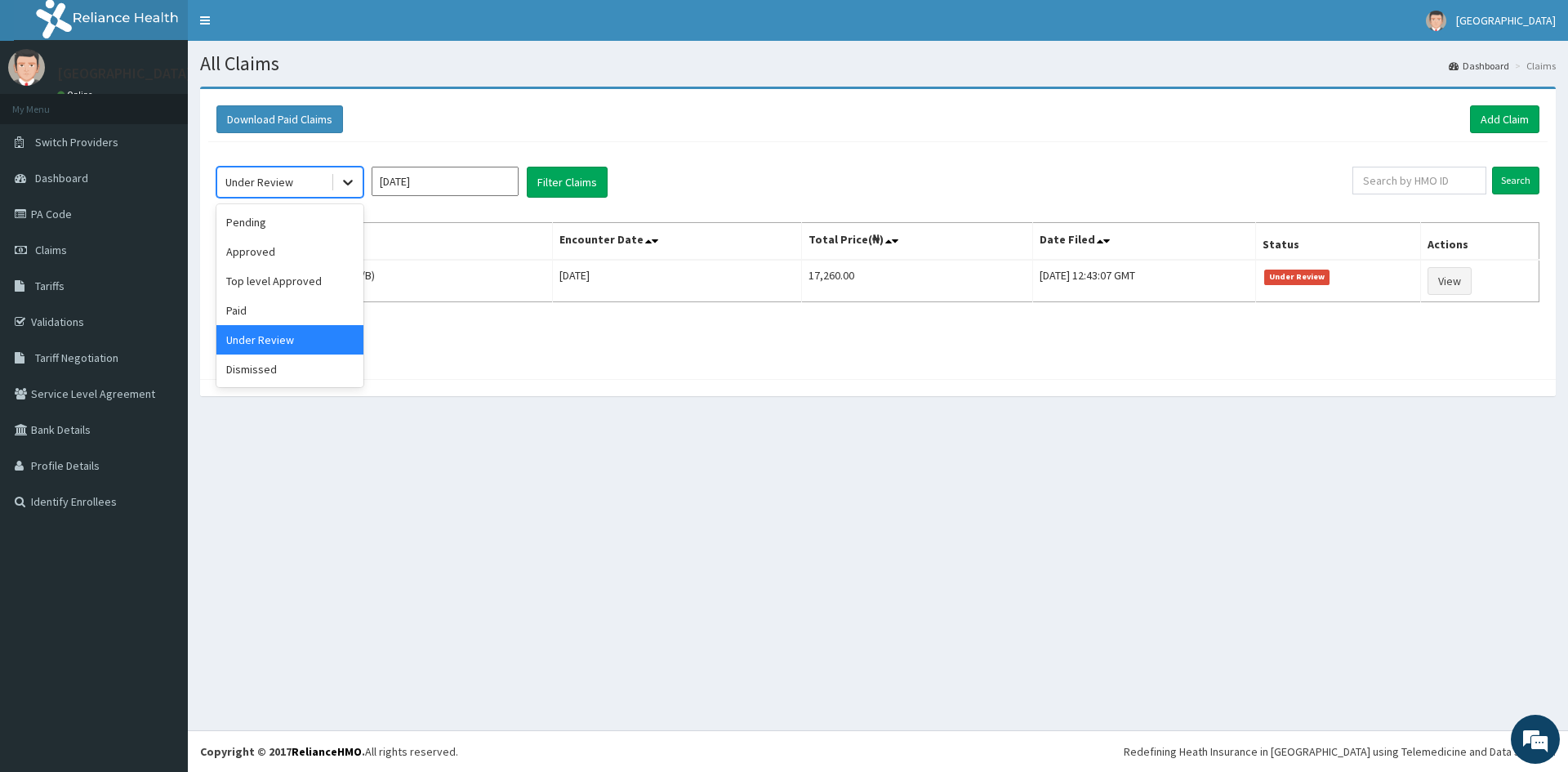
click at [346, 180] on icon at bounding box center [348, 182] width 17 height 17
click at [285, 228] on div "Pending" at bounding box center [290, 222] width 147 height 29
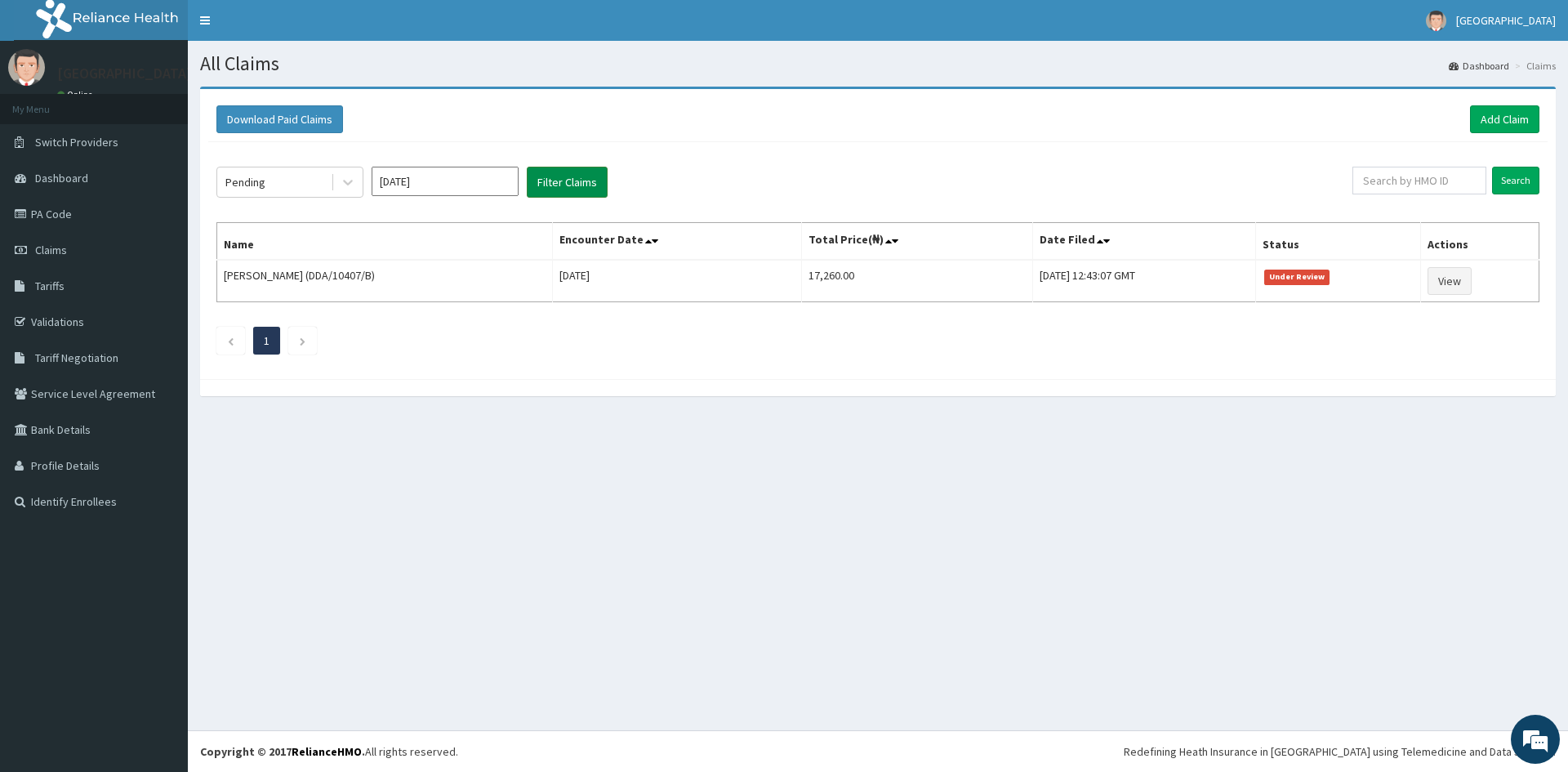
click at [552, 186] on button "Filter Claims" at bounding box center [567, 182] width 81 height 31
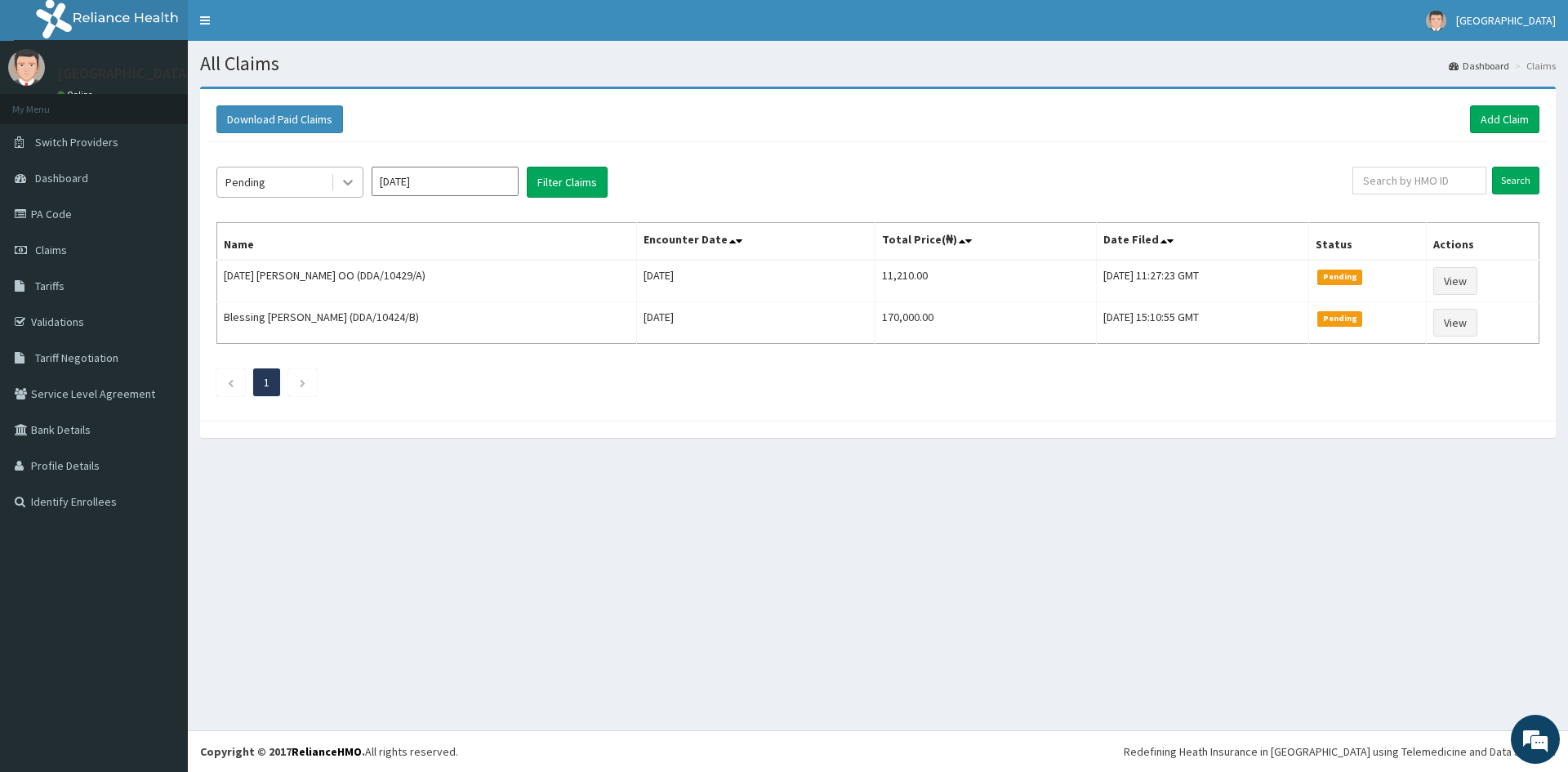
click at [348, 177] on icon at bounding box center [348, 182] width 17 height 17
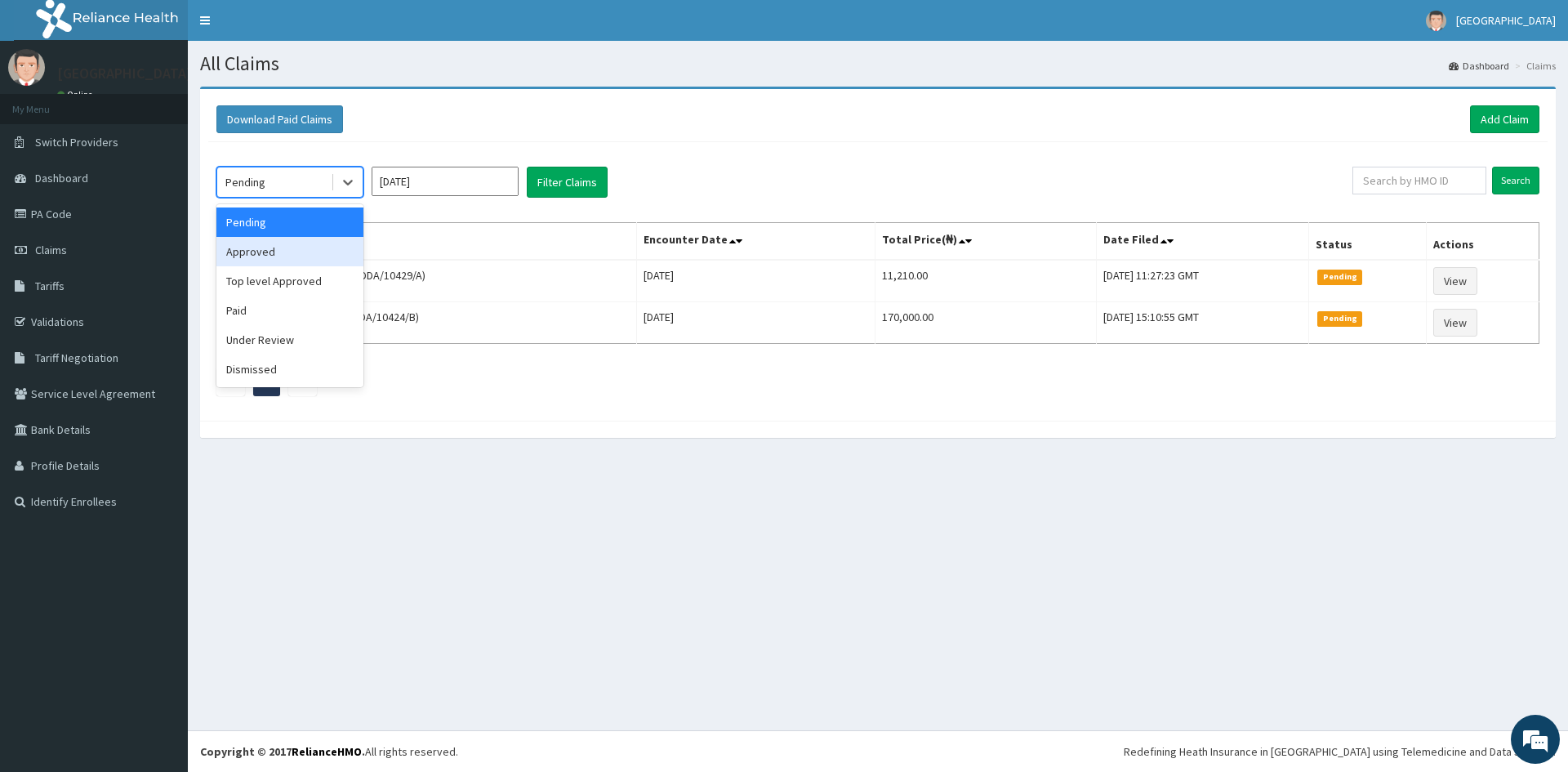
click at [305, 254] on div "Approved" at bounding box center [290, 251] width 147 height 29
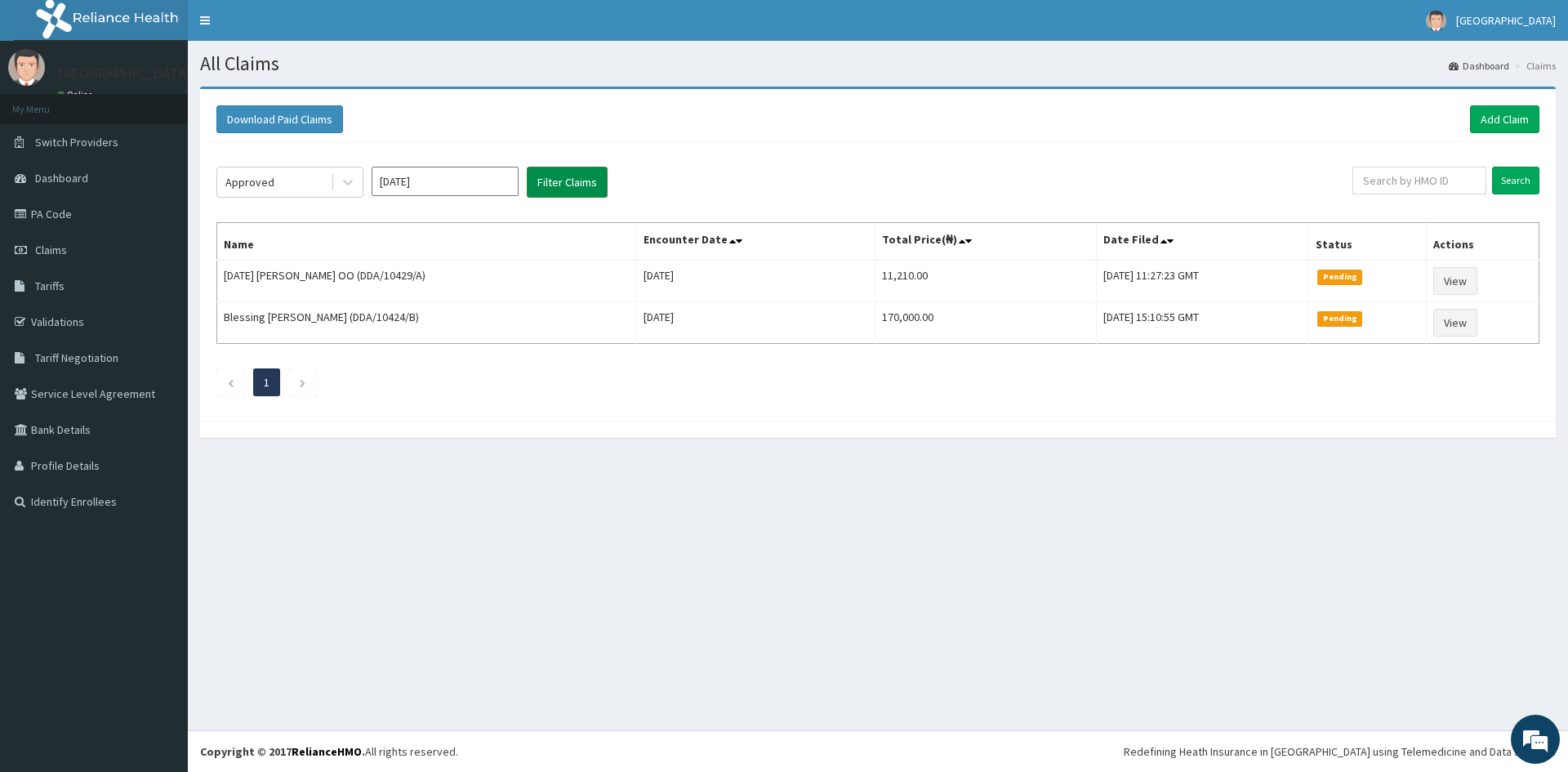
click at [535, 181] on button "Filter Claims" at bounding box center [567, 182] width 81 height 31
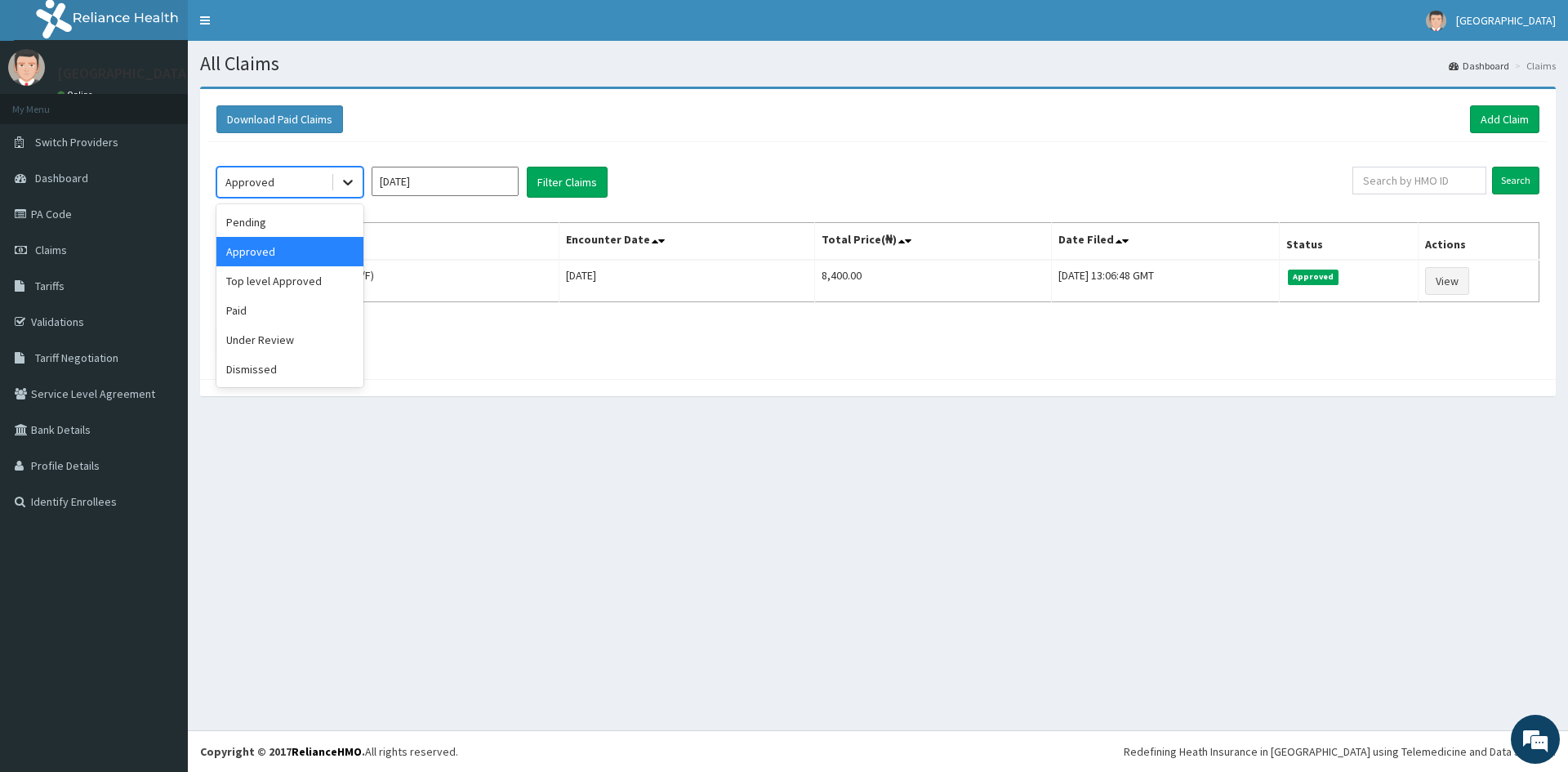
click at [342, 181] on icon at bounding box center [348, 182] width 17 height 17
click at [287, 281] on div "Top level Approved" at bounding box center [290, 281] width 147 height 29
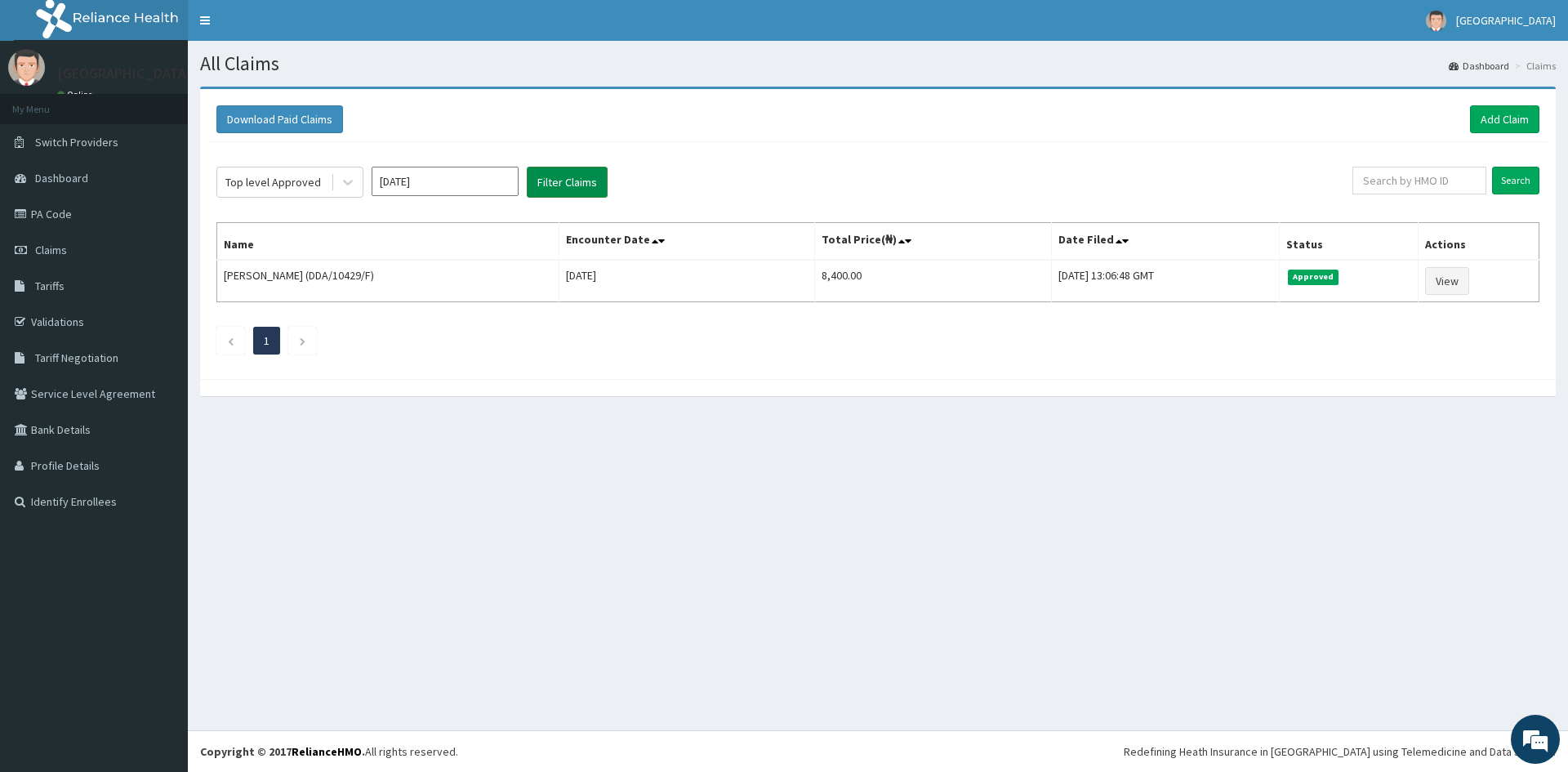
click at [568, 186] on button "Filter Claims" at bounding box center [567, 182] width 81 height 31
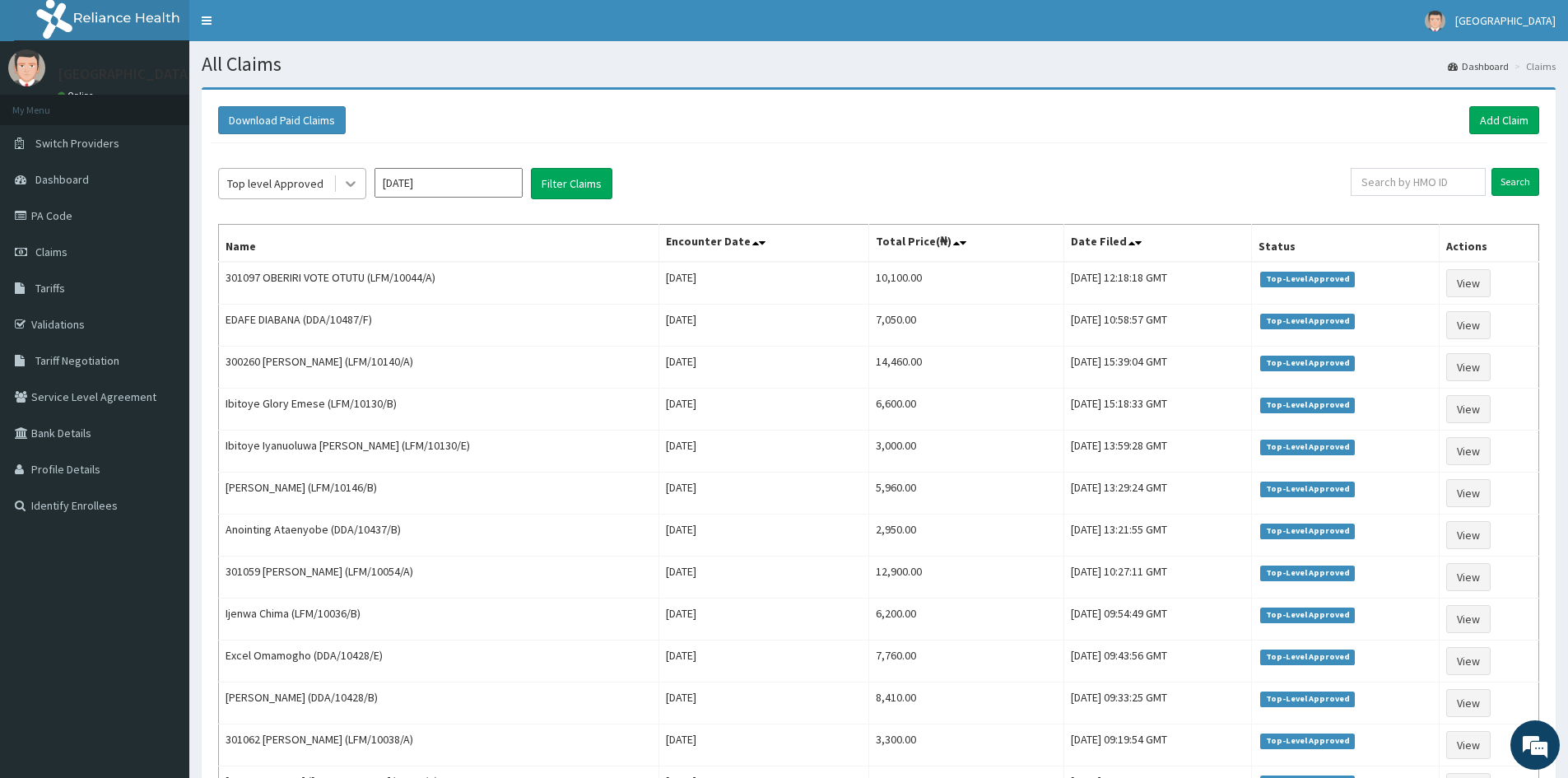
click at [343, 184] on icon at bounding box center [351, 184] width 17 height 17
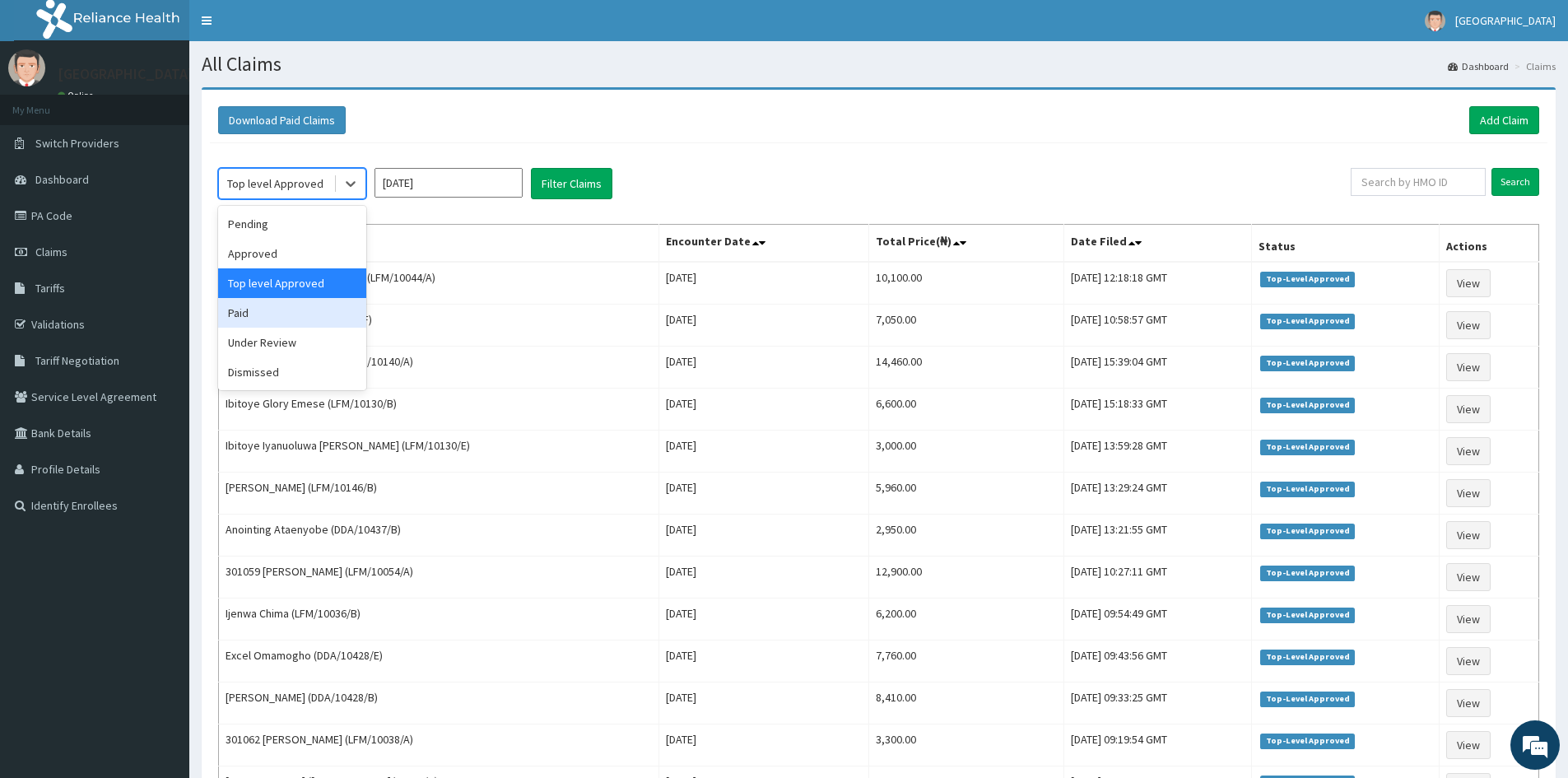
click at [289, 305] on div "Paid" at bounding box center [292, 312] width 149 height 29
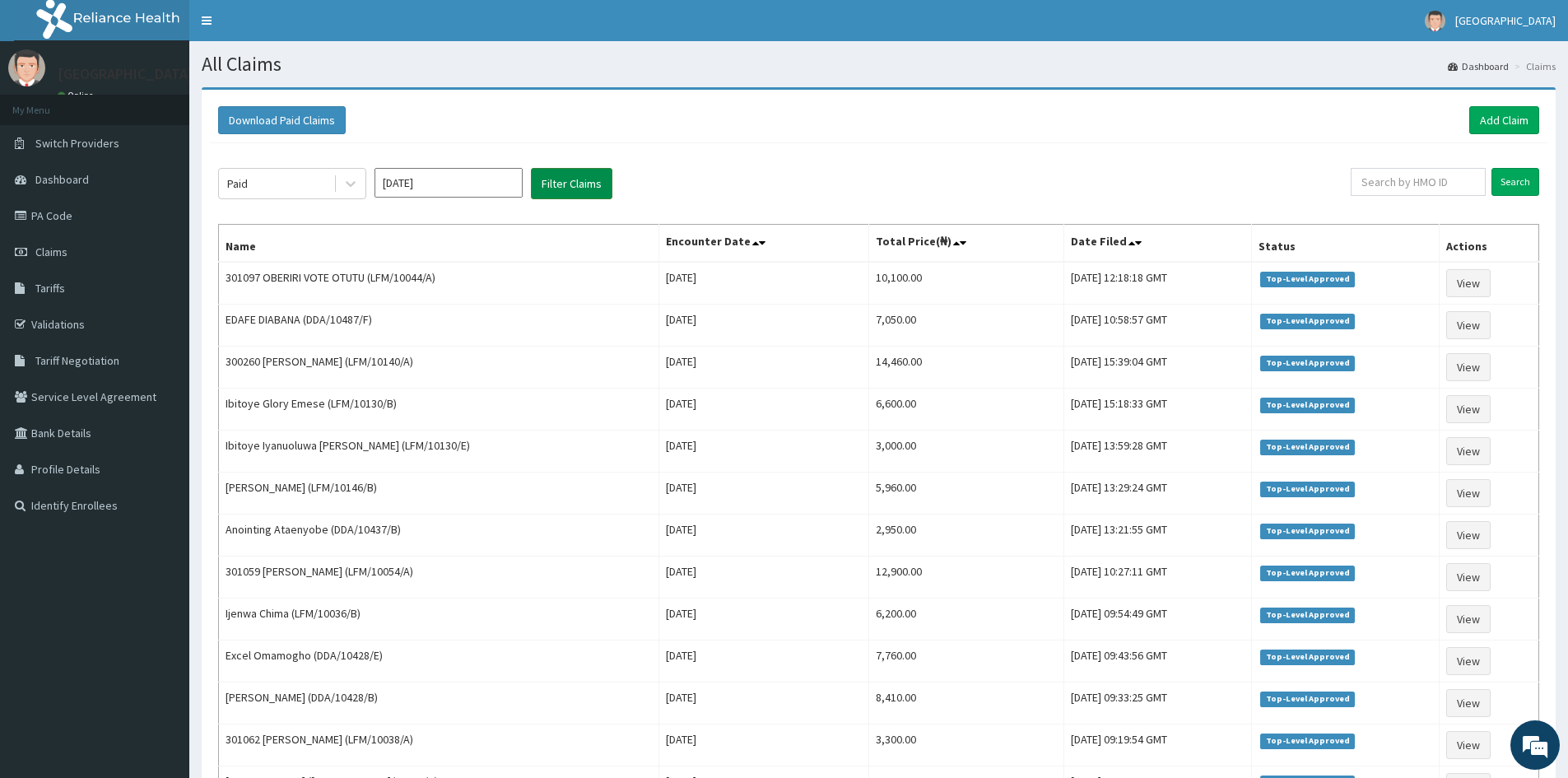
click at [565, 180] on button "Filter Claims" at bounding box center [572, 183] width 81 height 31
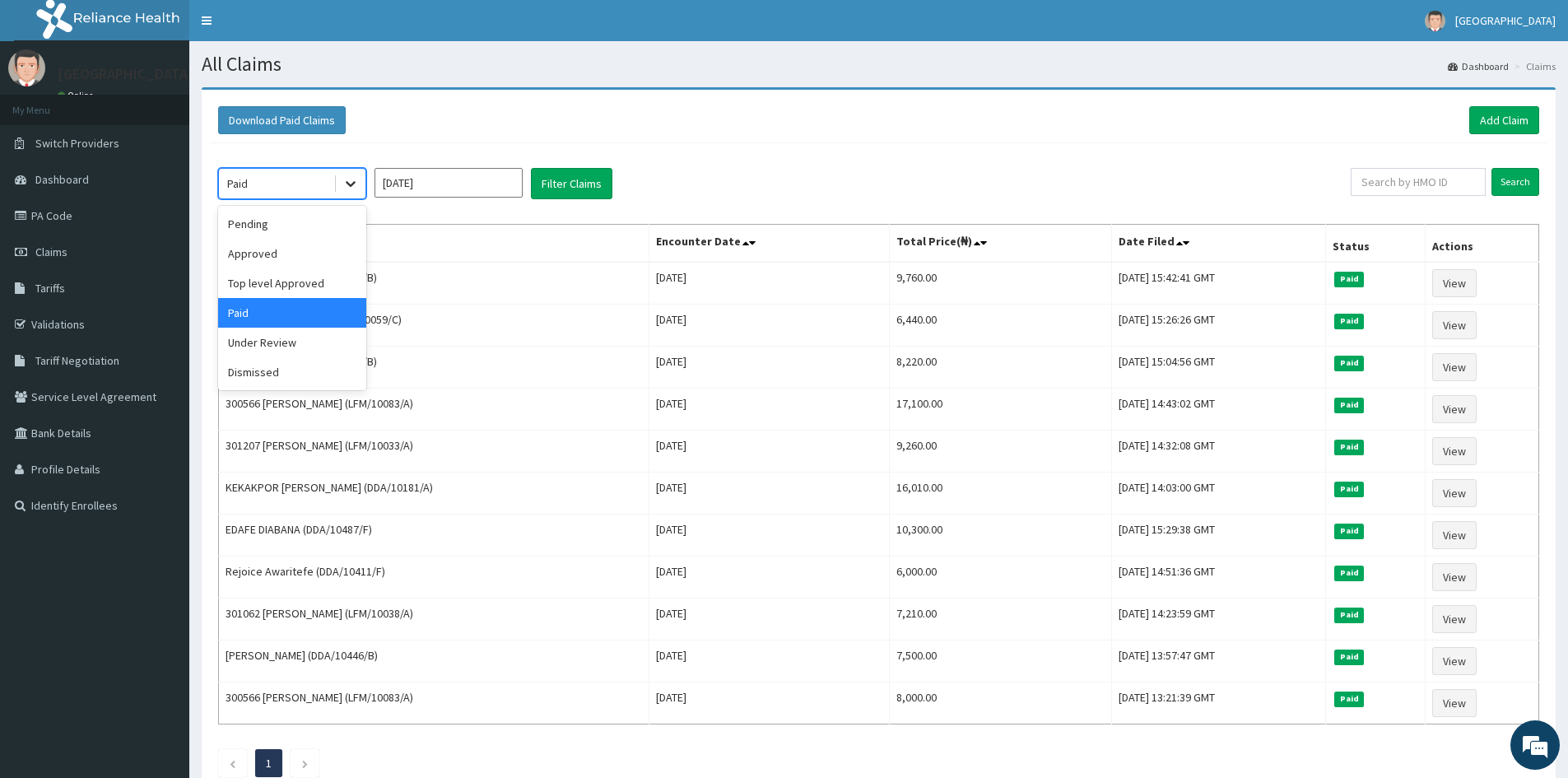
click at [350, 180] on icon at bounding box center [351, 184] width 17 height 17
click at [305, 342] on div "Under Review" at bounding box center [292, 342] width 149 height 29
click at [557, 175] on button "Filter Claims" at bounding box center [572, 183] width 81 height 31
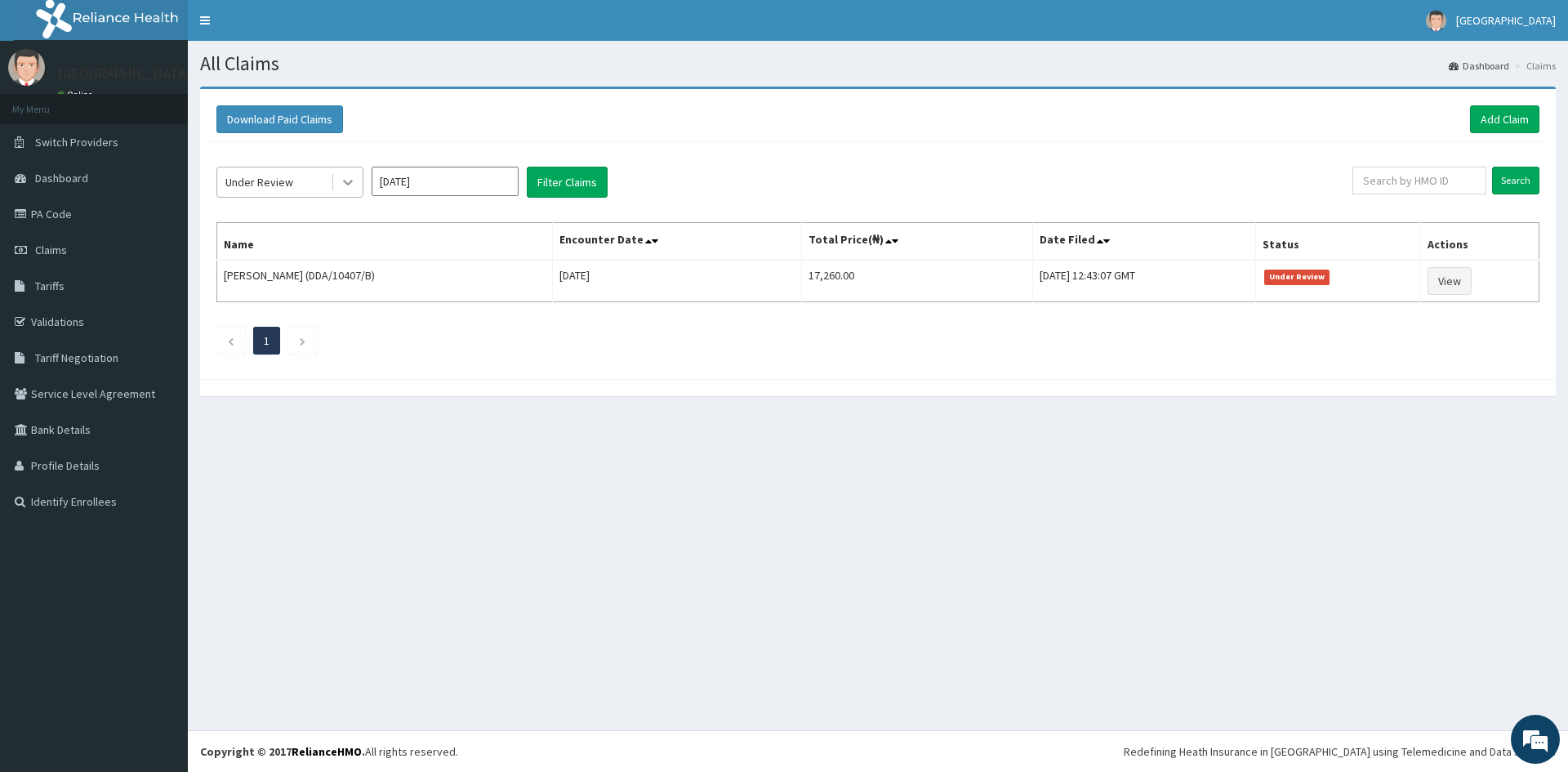
click at [347, 179] on icon at bounding box center [348, 182] width 17 height 17
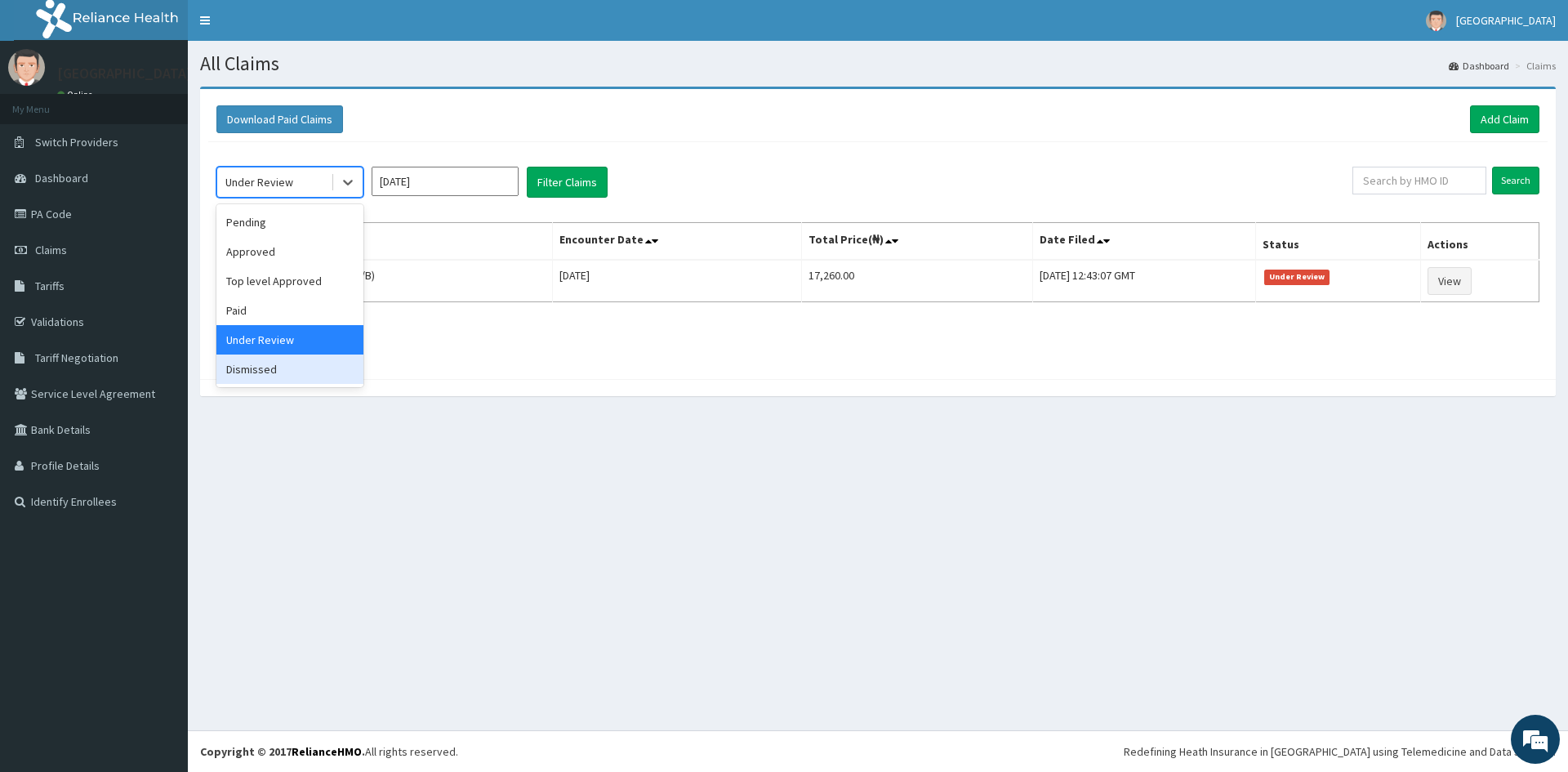
click at [252, 376] on div "Dismissed" at bounding box center [290, 369] width 147 height 29
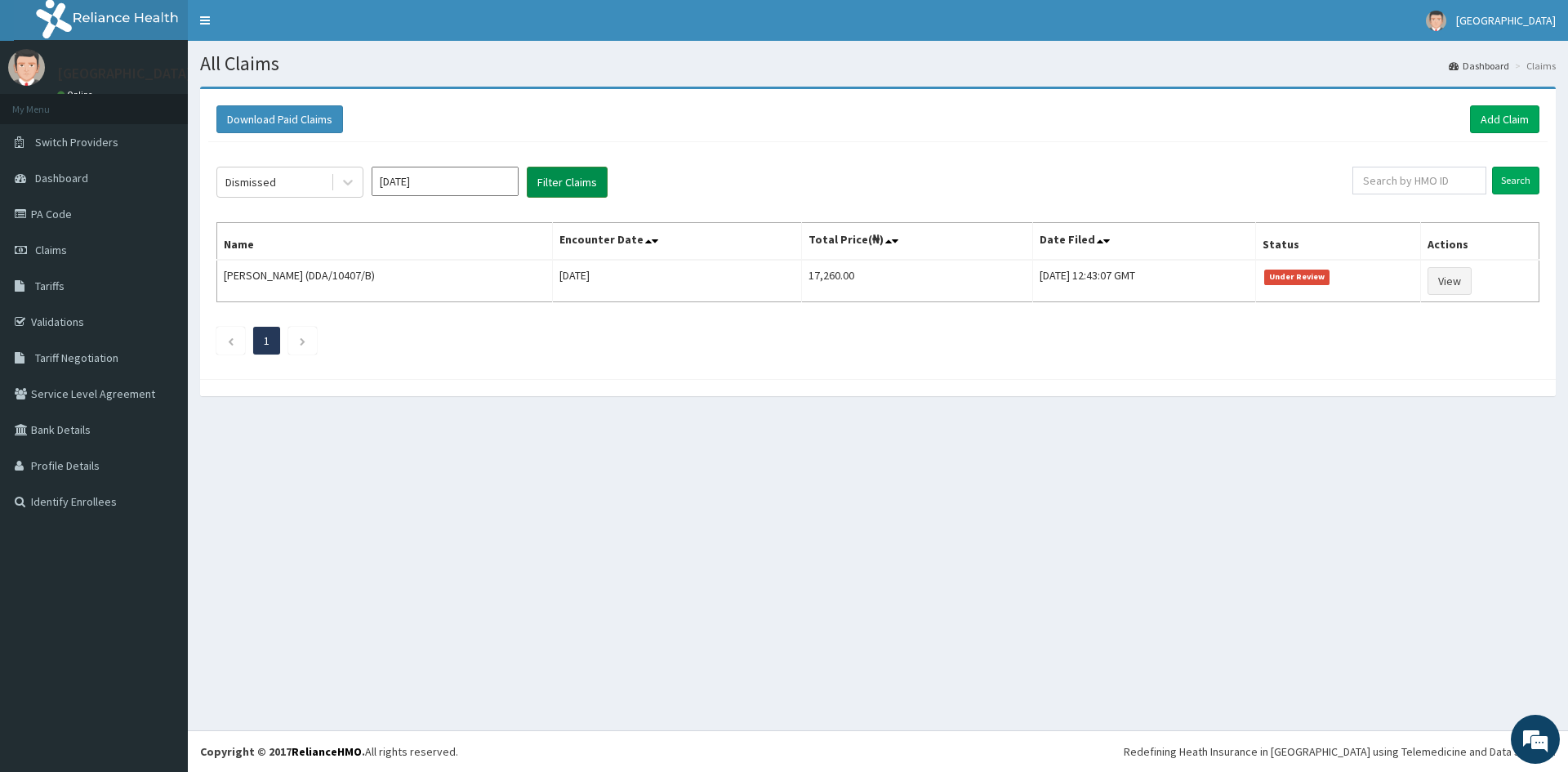
click at [566, 191] on button "Filter Claims" at bounding box center [567, 182] width 81 height 31
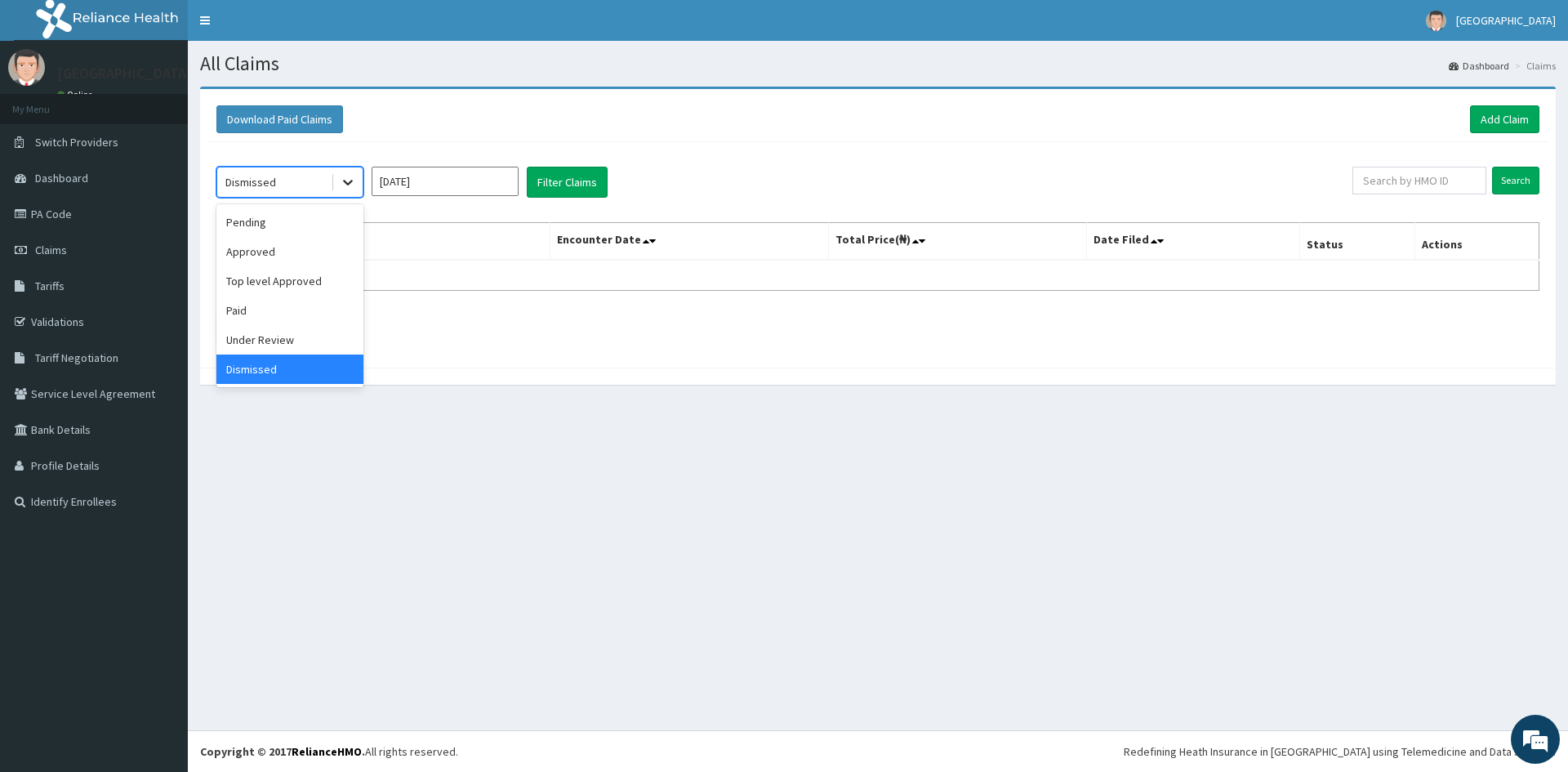
click at [349, 182] on icon at bounding box center [348, 182] width 17 height 17
click at [325, 222] on div "Pending" at bounding box center [290, 222] width 147 height 29
click at [575, 174] on button "Filter Claims" at bounding box center [567, 182] width 81 height 31
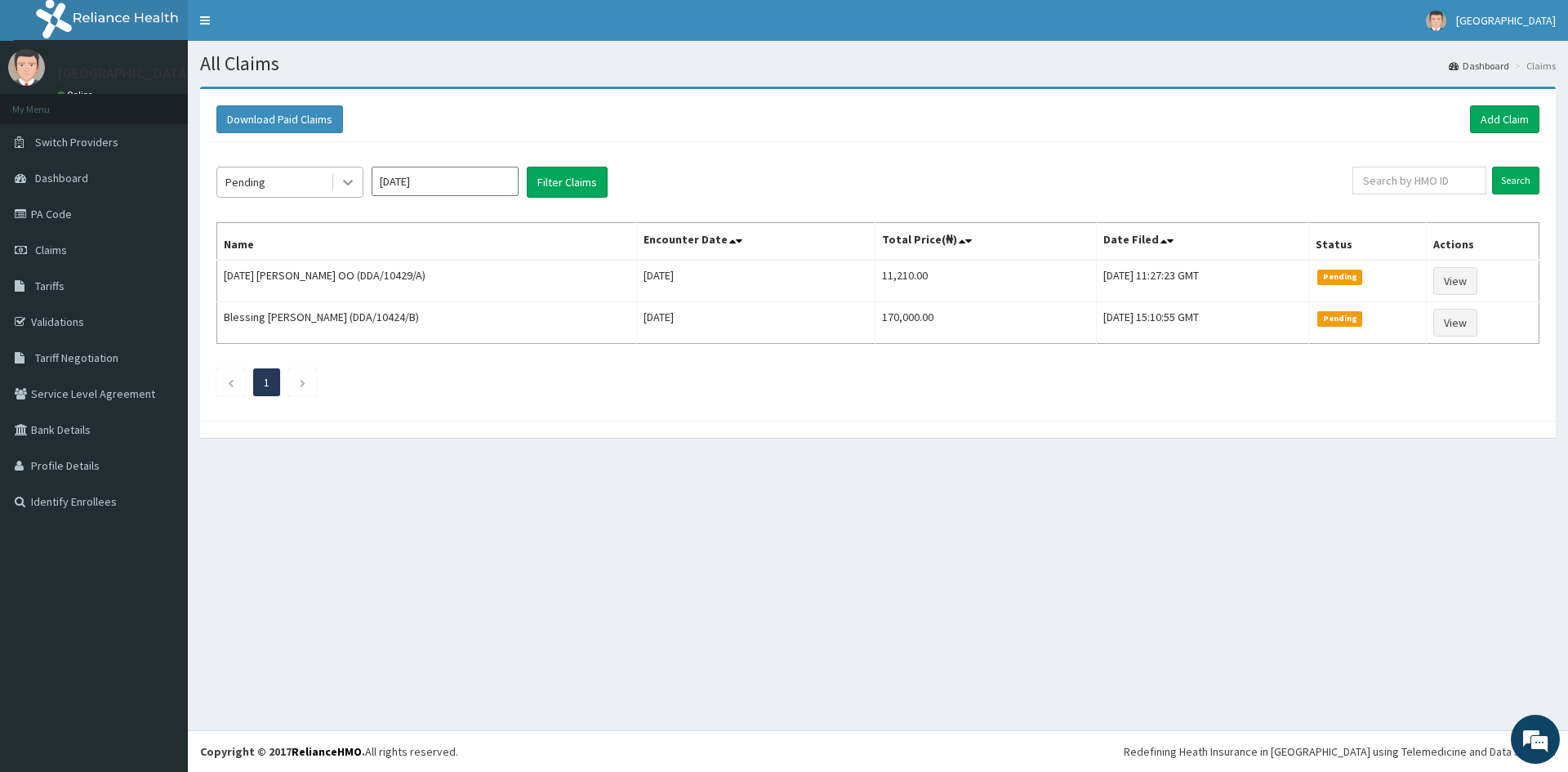
click at [351, 181] on icon at bounding box center [348, 183] width 10 height 6
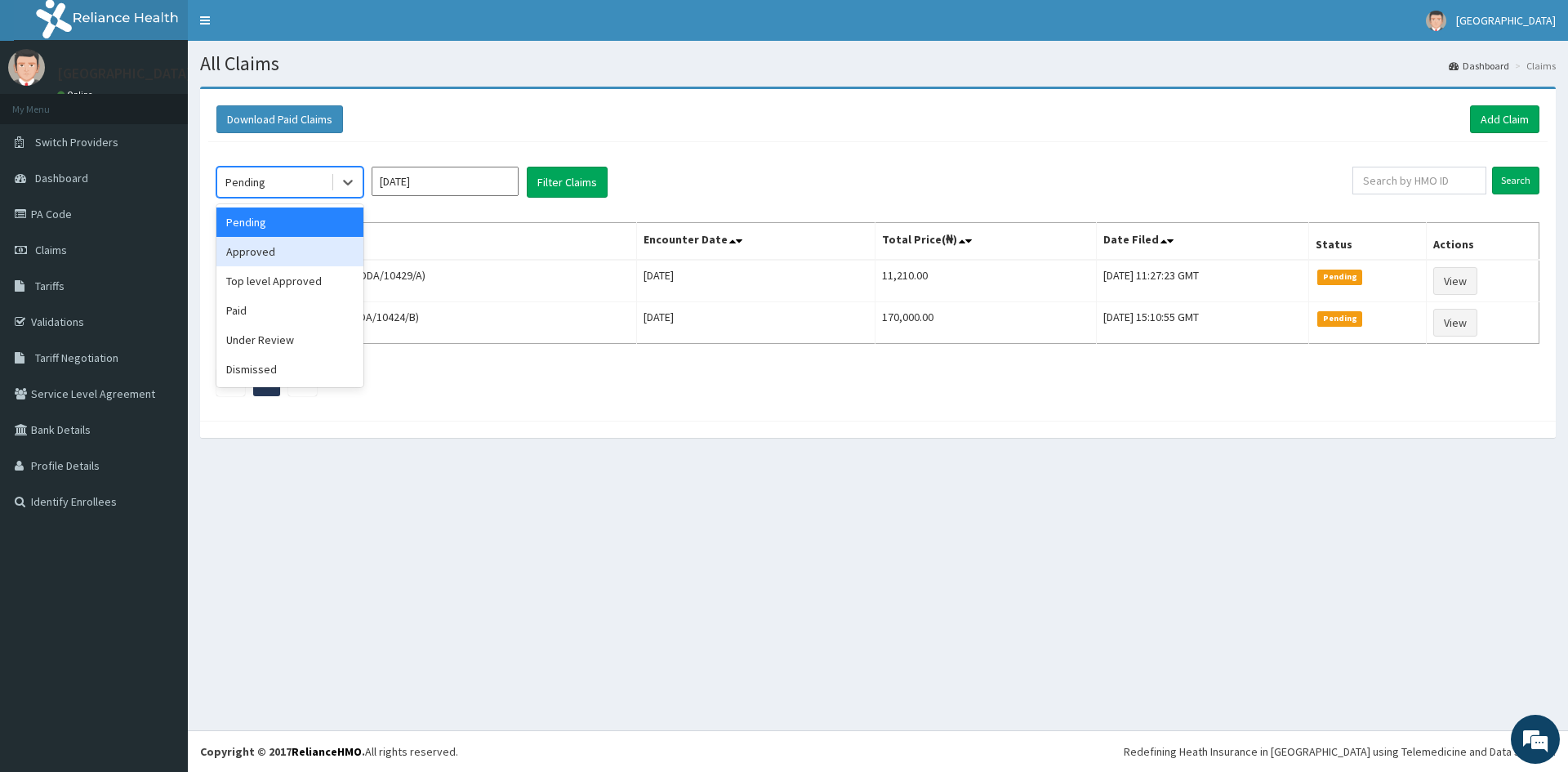
click at [309, 252] on div "Approved" at bounding box center [290, 251] width 147 height 29
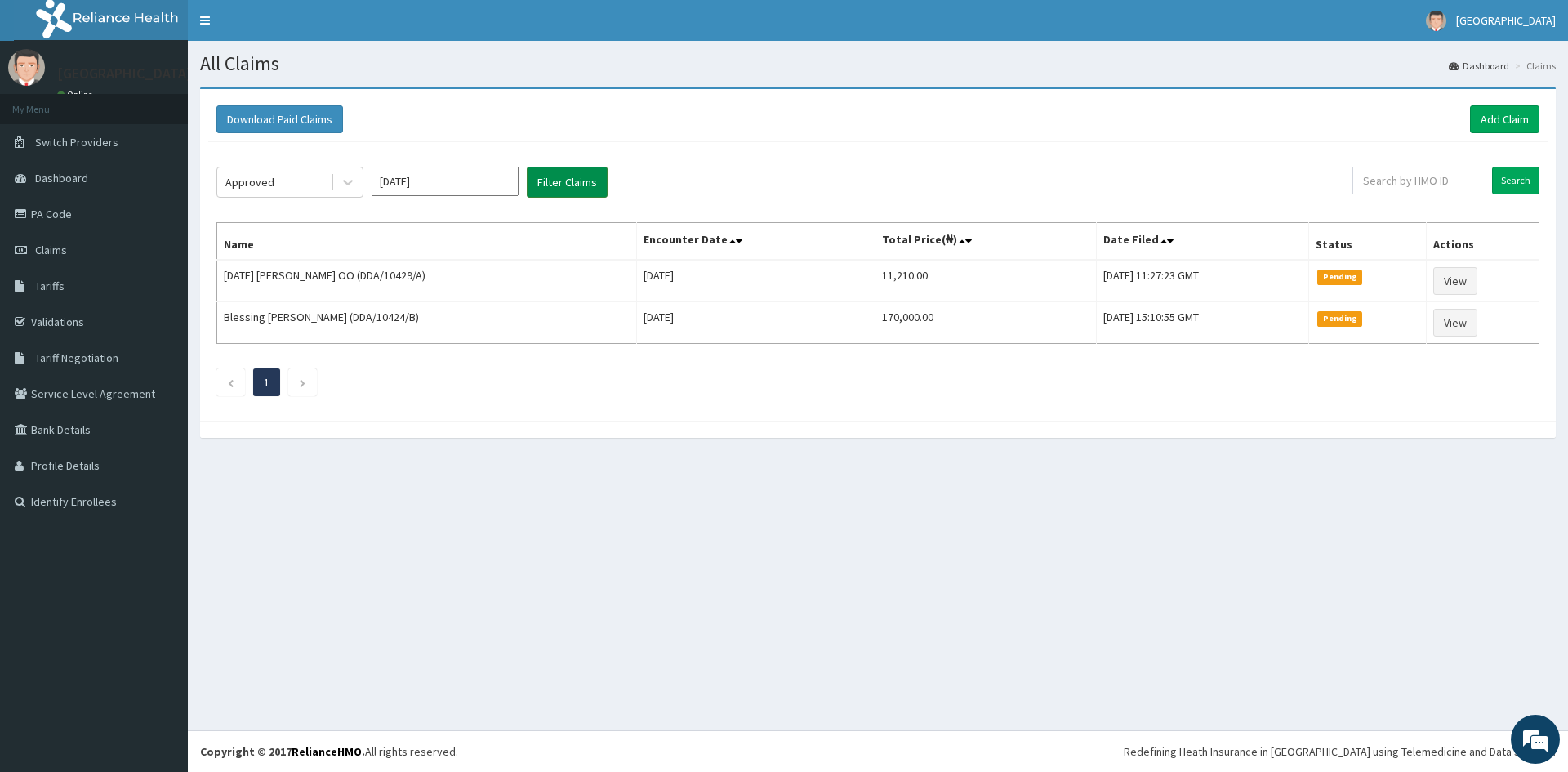
click at [560, 186] on button "Filter Claims" at bounding box center [567, 182] width 81 height 31
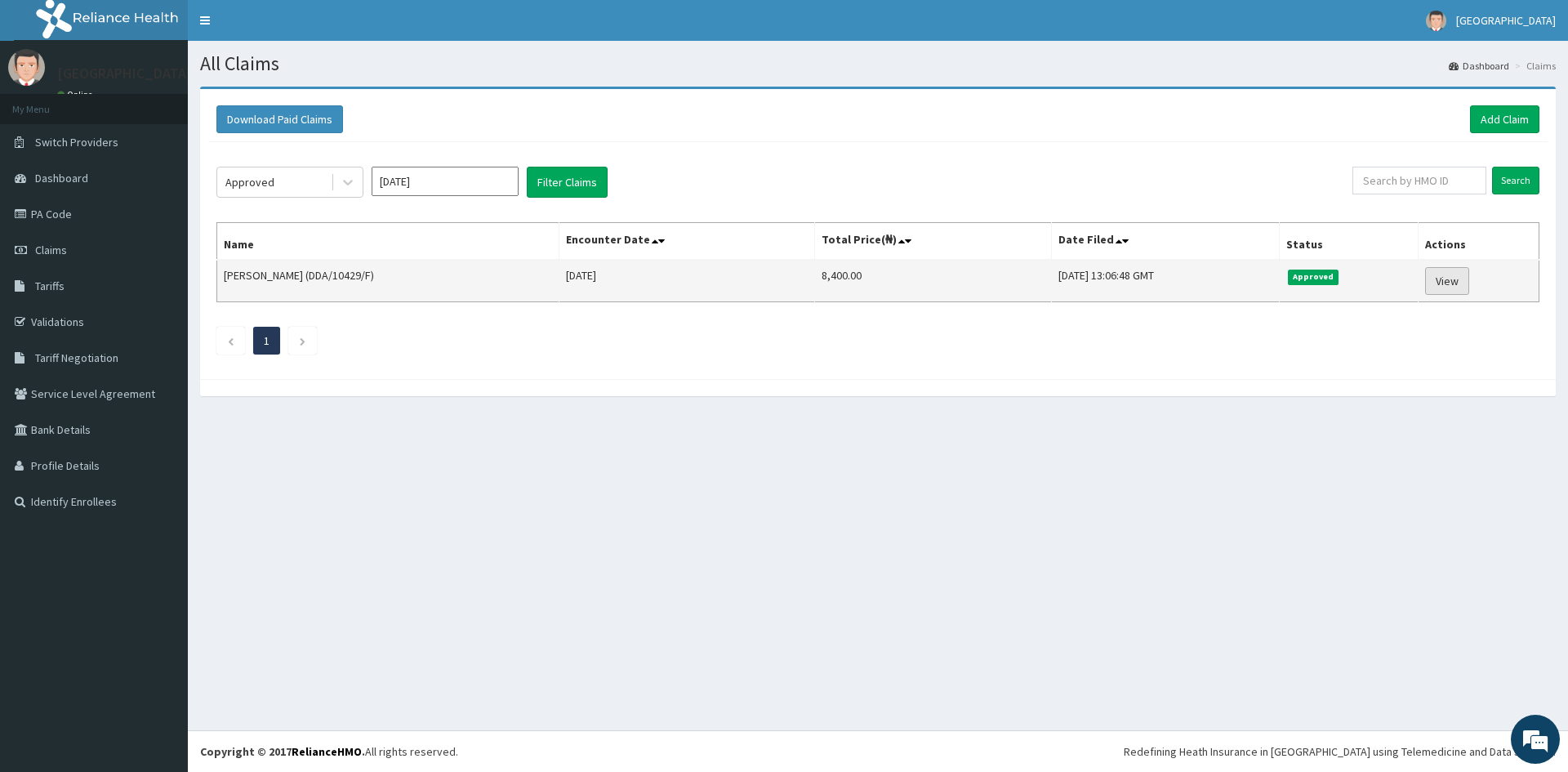
click at [1449, 276] on link "View" at bounding box center [1446, 281] width 44 height 27
click at [1451, 276] on link "View" at bounding box center [1446, 281] width 44 height 27
click at [1451, 282] on link "View" at bounding box center [1446, 281] width 44 height 27
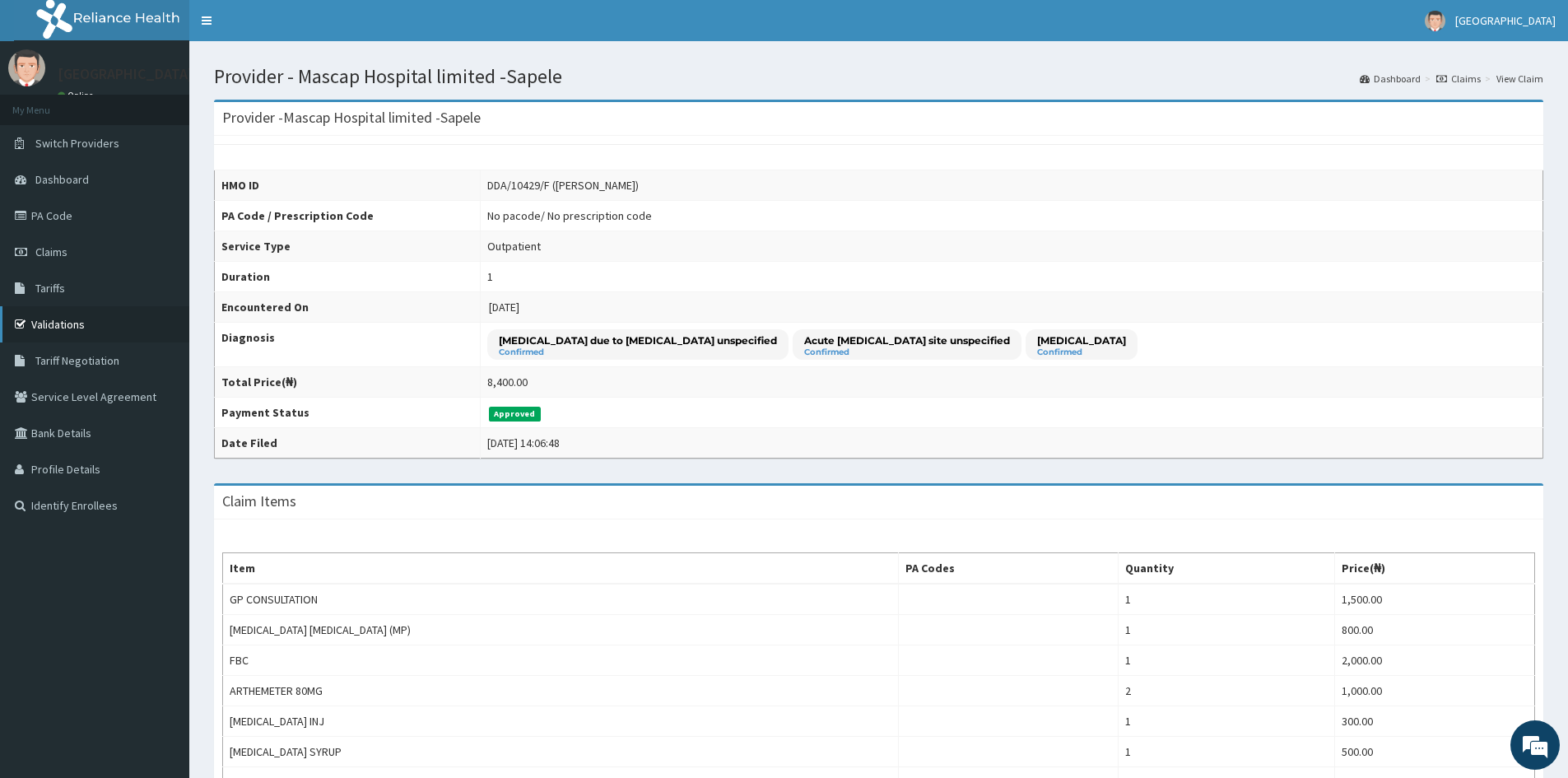
click at [46, 322] on link "Validations" at bounding box center [95, 324] width 190 height 36
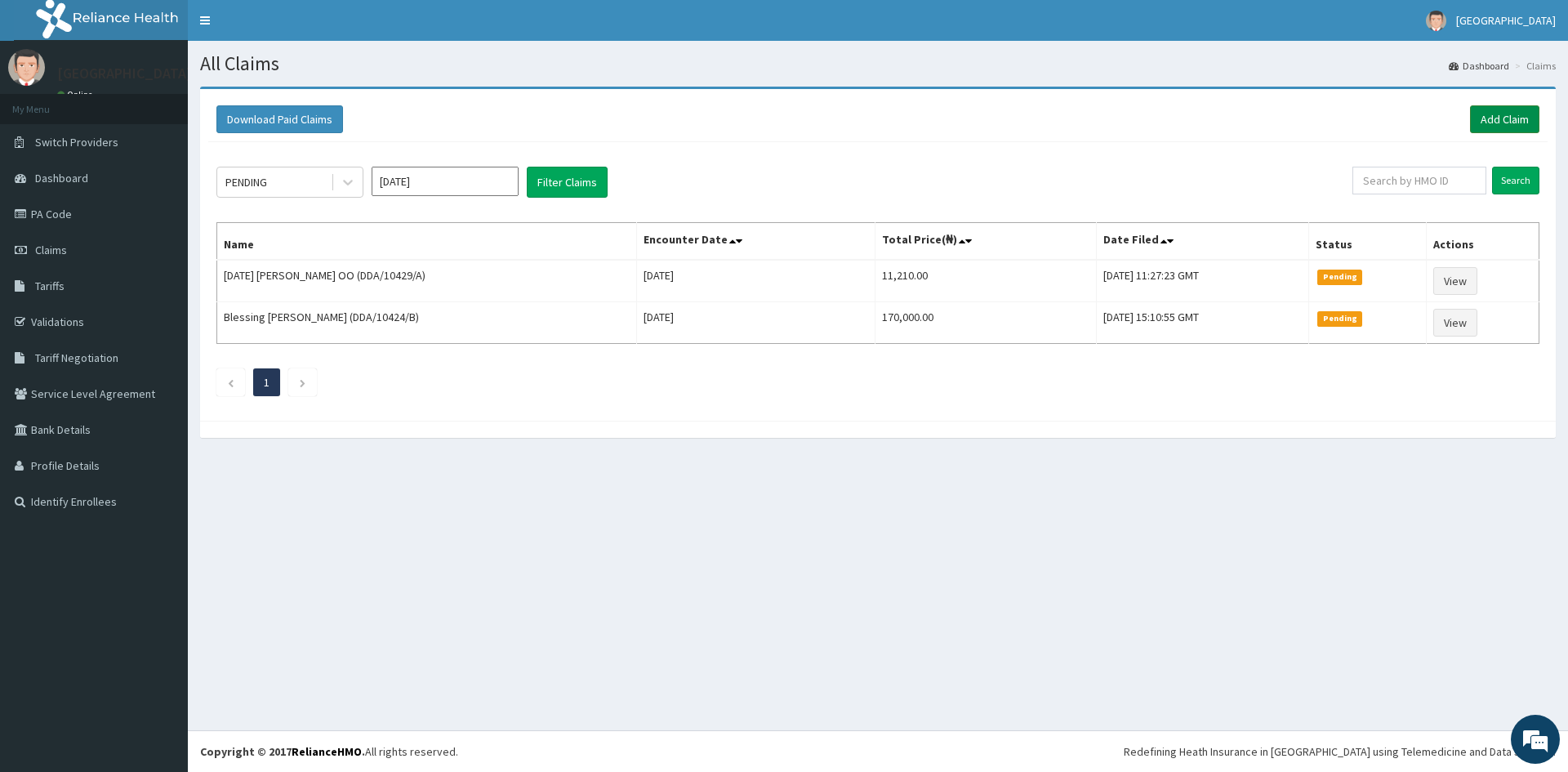
click at [1503, 117] on link "Add Claim" at bounding box center [1504, 119] width 69 height 27
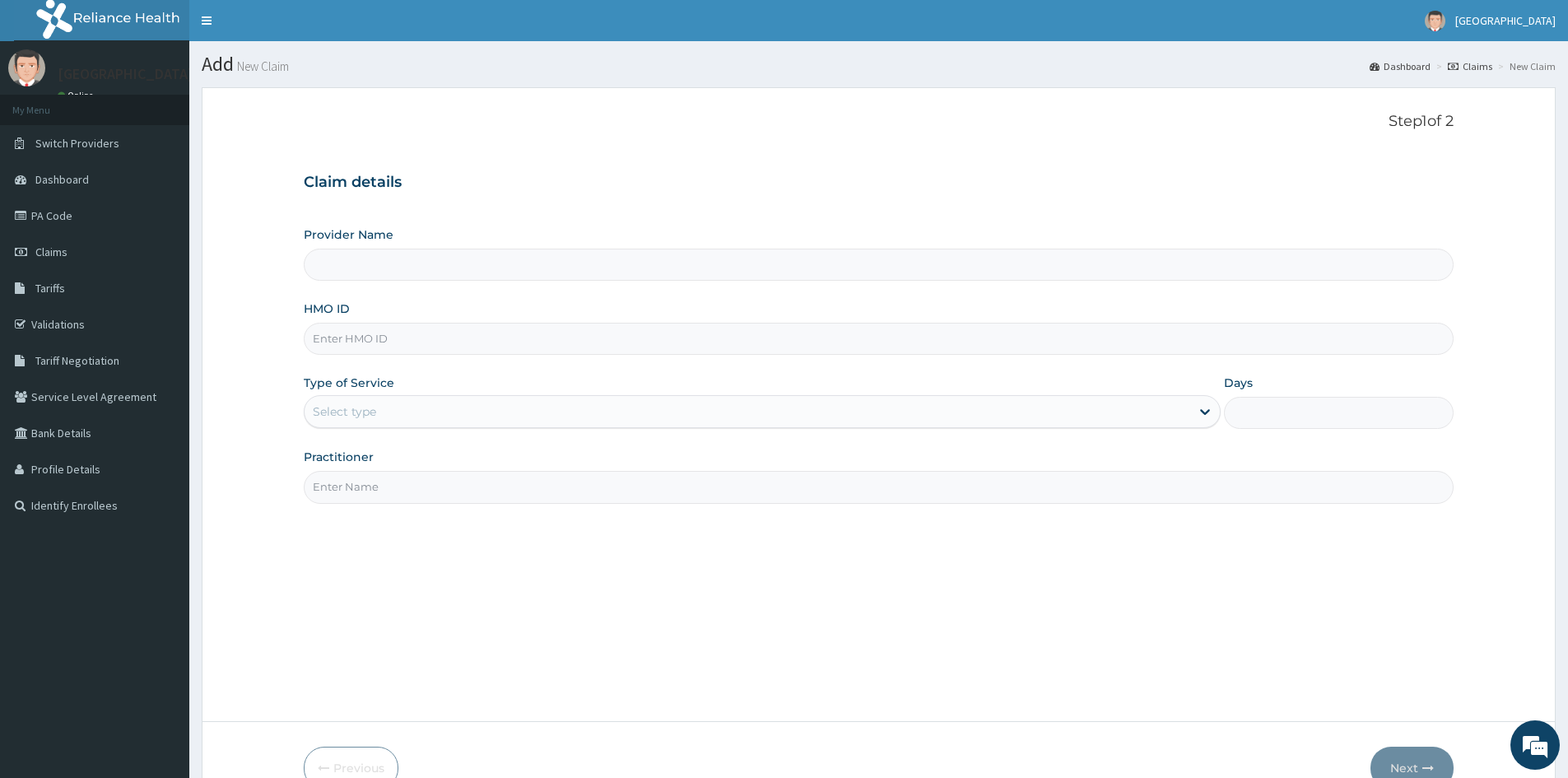
click at [340, 340] on input "HMO ID" at bounding box center [879, 338] width 1150 height 32
type input "DD"
type input "Mascap Hospital limited -Sapele"
type input "DDA/10492/F"
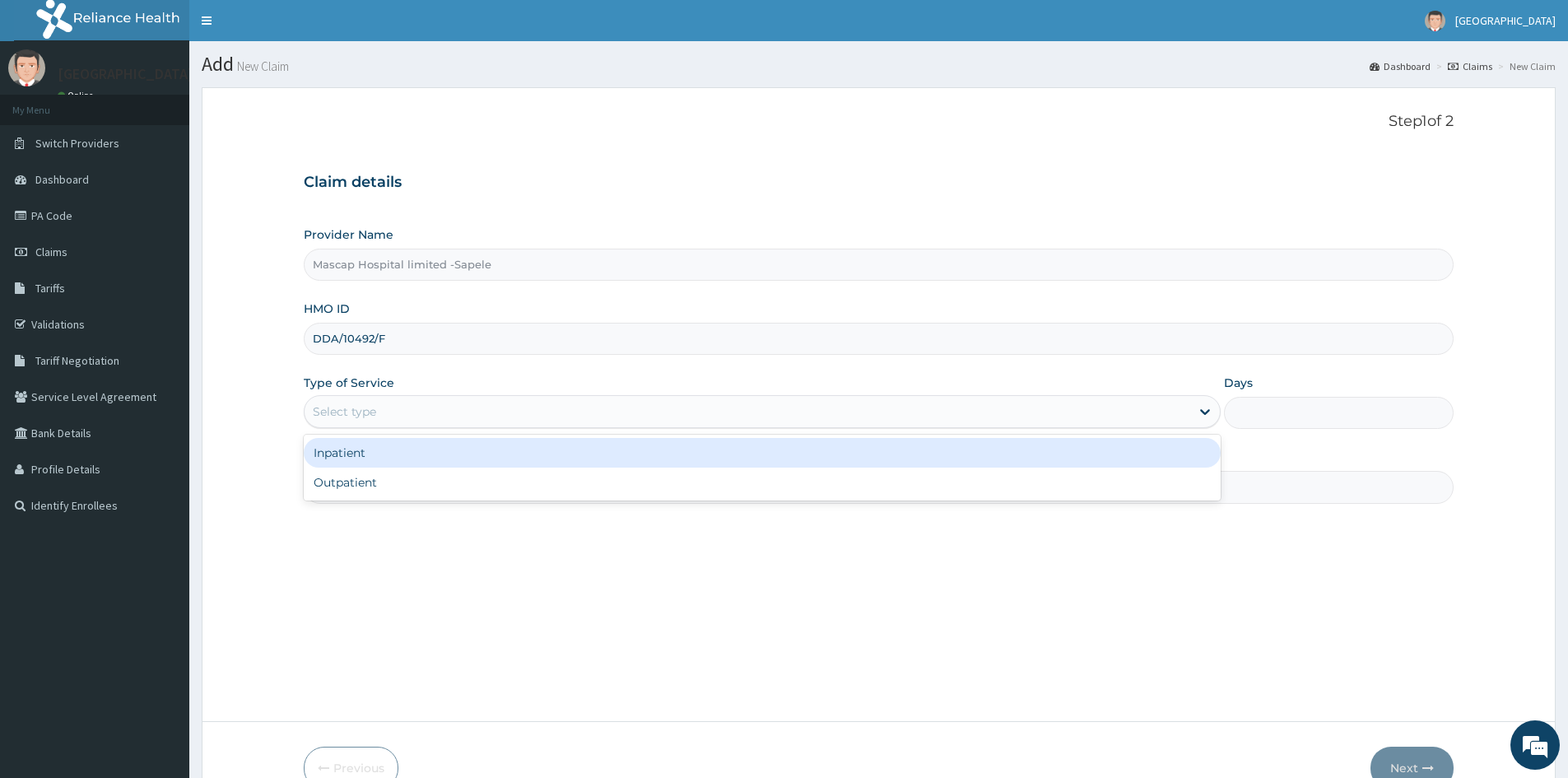
click at [395, 405] on div "Select type" at bounding box center [747, 411] width 886 height 26
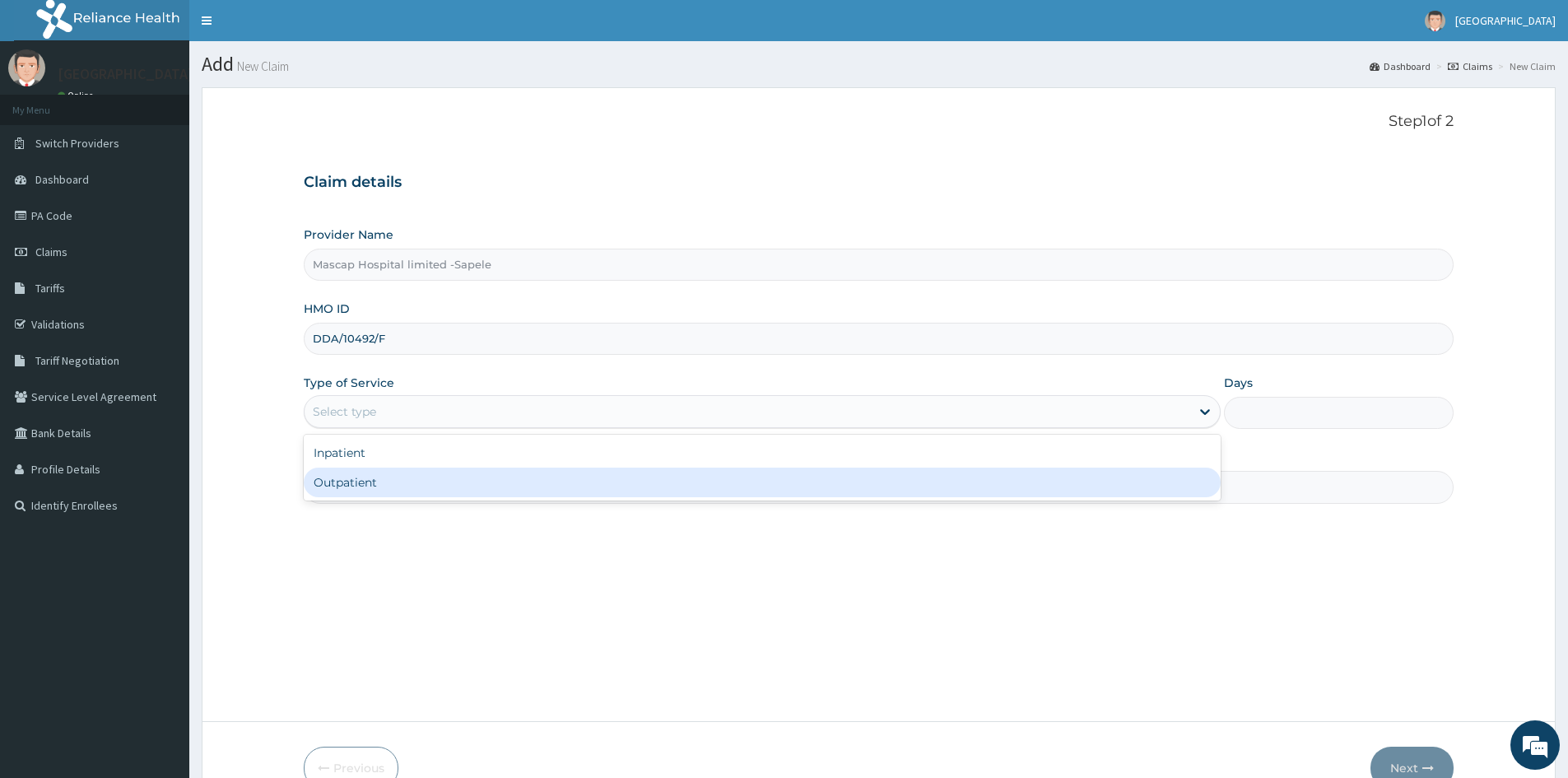
click at [395, 479] on div "Outpatient" at bounding box center [762, 482] width 917 height 29
type input "1"
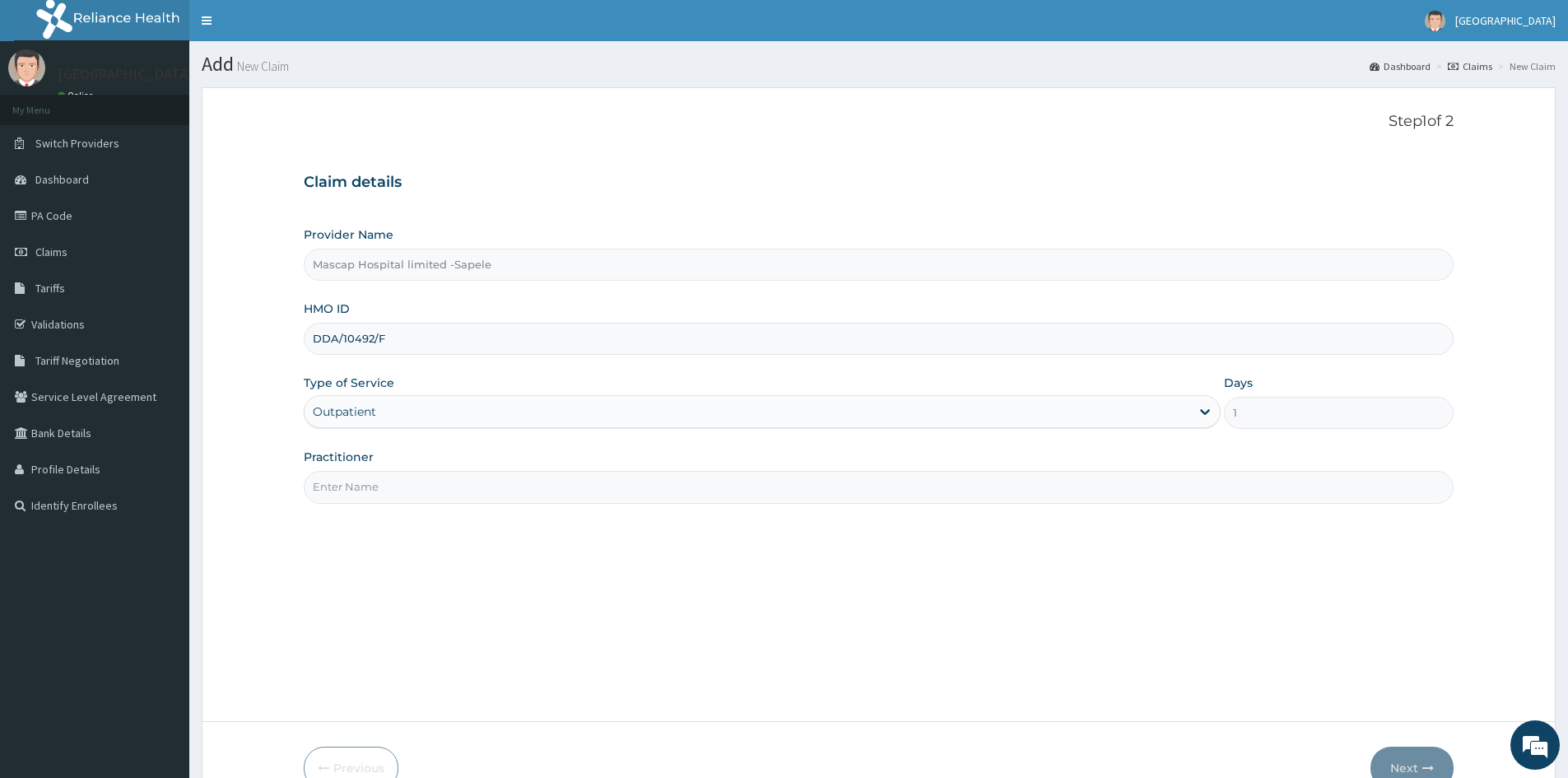
click at [395, 475] on input "Practitioner" at bounding box center [879, 487] width 1150 height 32
type input "[PERSON_NAME]"
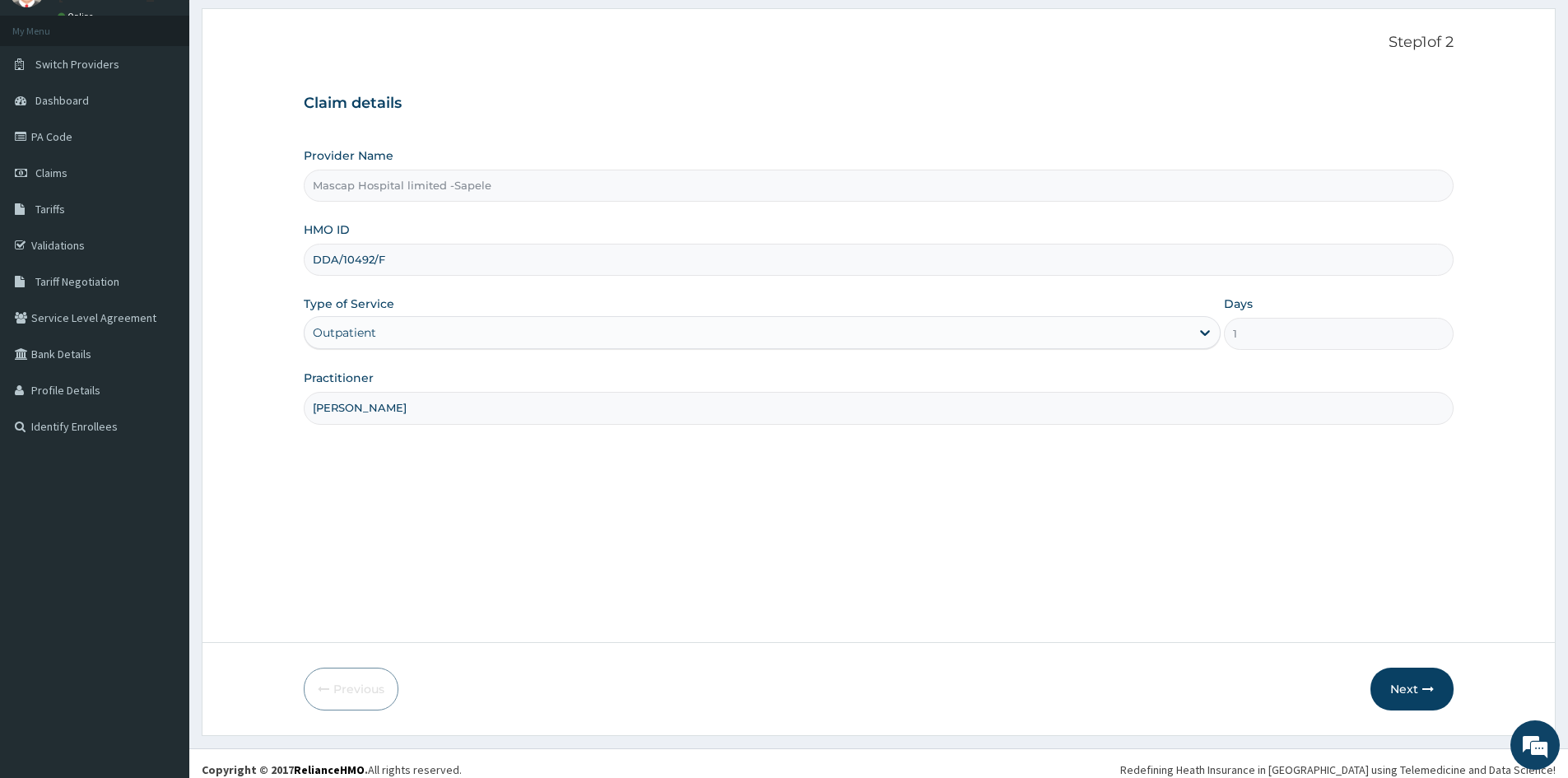
scroll to position [91, 0]
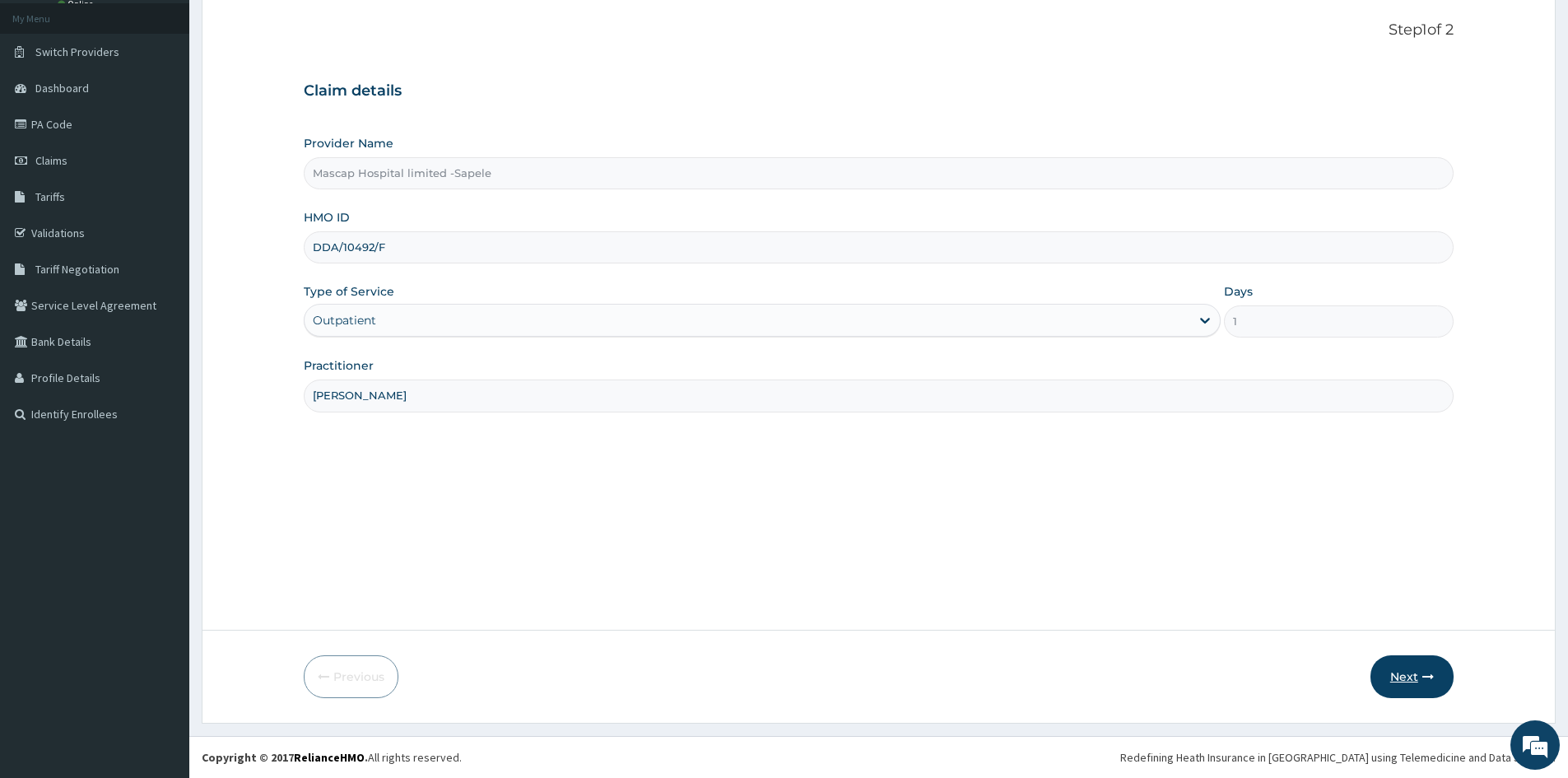
click at [1413, 676] on button "Next" at bounding box center [1412, 676] width 83 height 43
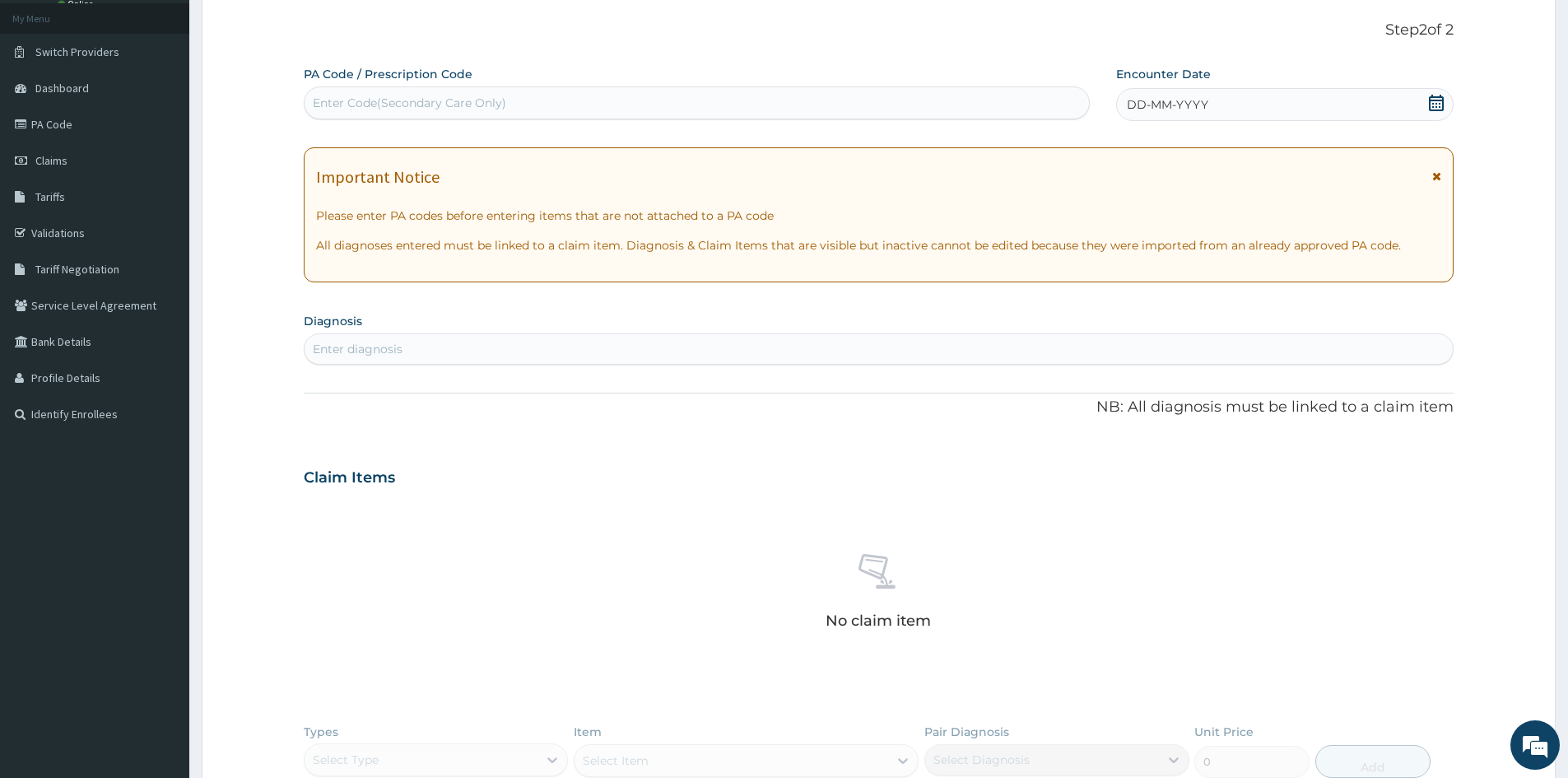
click at [1137, 99] on span "DD-MM-YYYY" at bounding box center [1168, 105] width 81 height 17
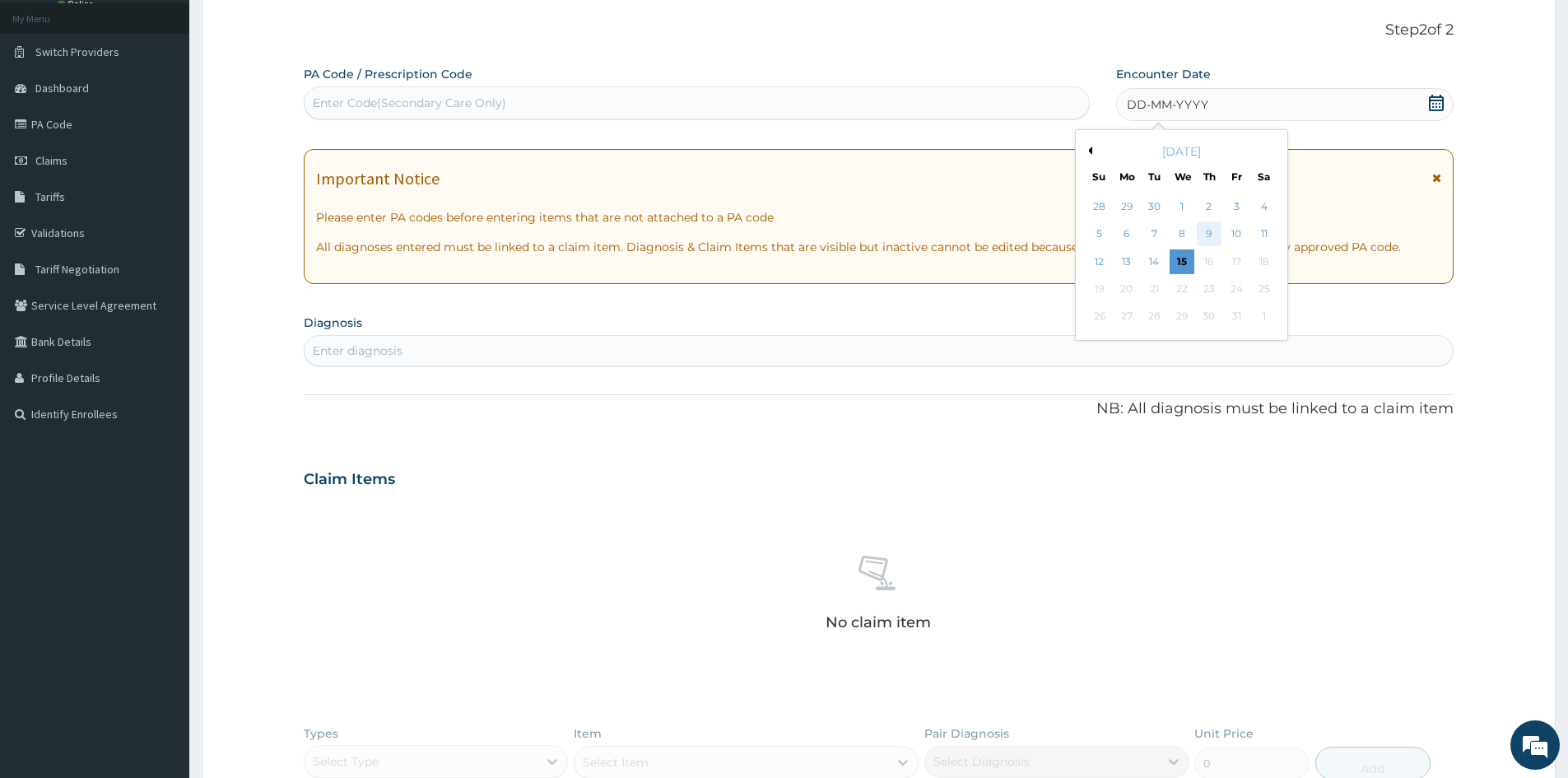
click at [1211, 232] on div "9" at bounding box center [1209, 234] width 24 height 24
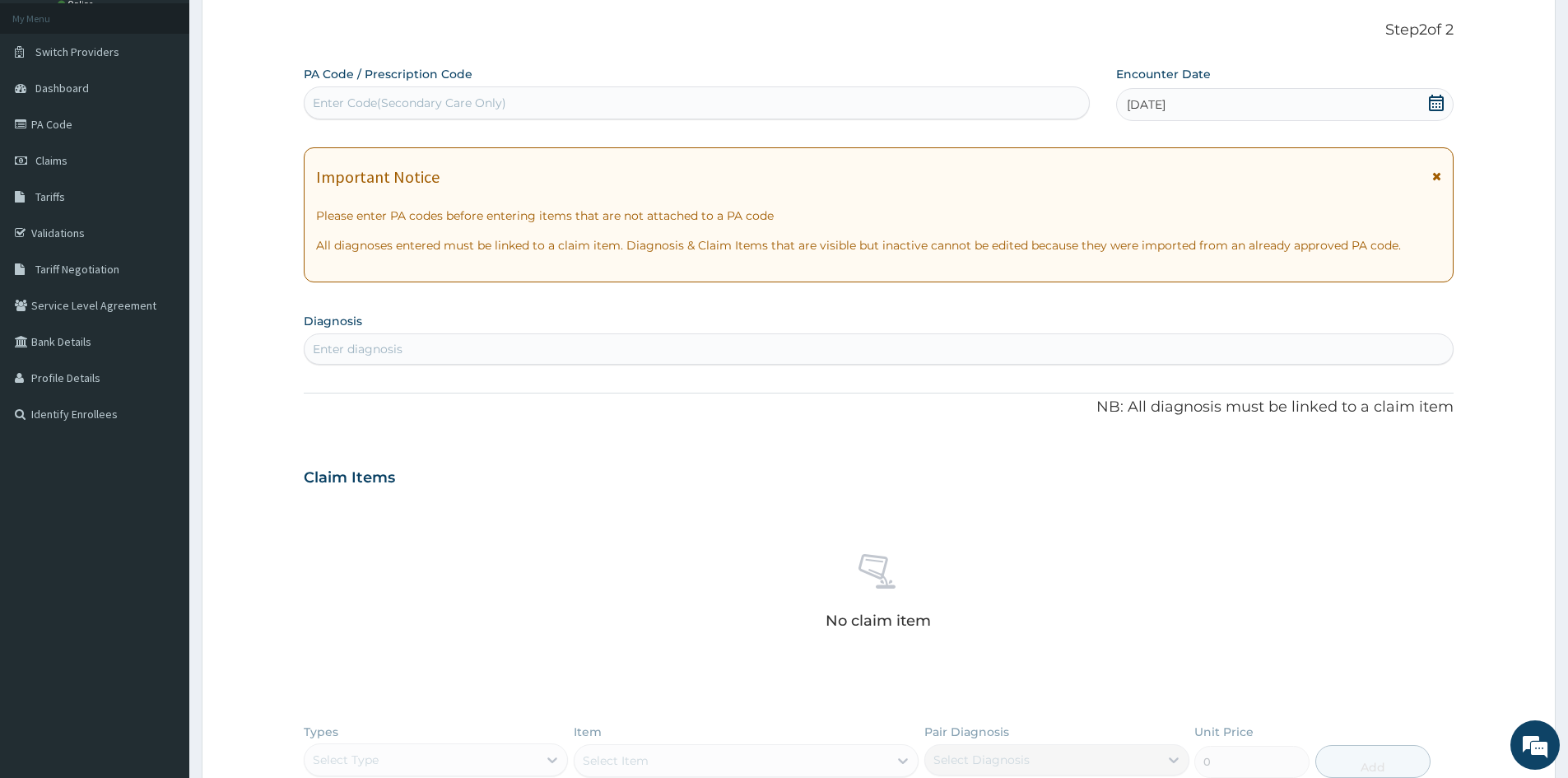
click at [424, 341] on div "Enter diagnosis" at bounding box center [879, 348] width 1148 height 26
type input "[MEDICAL_DATA]"
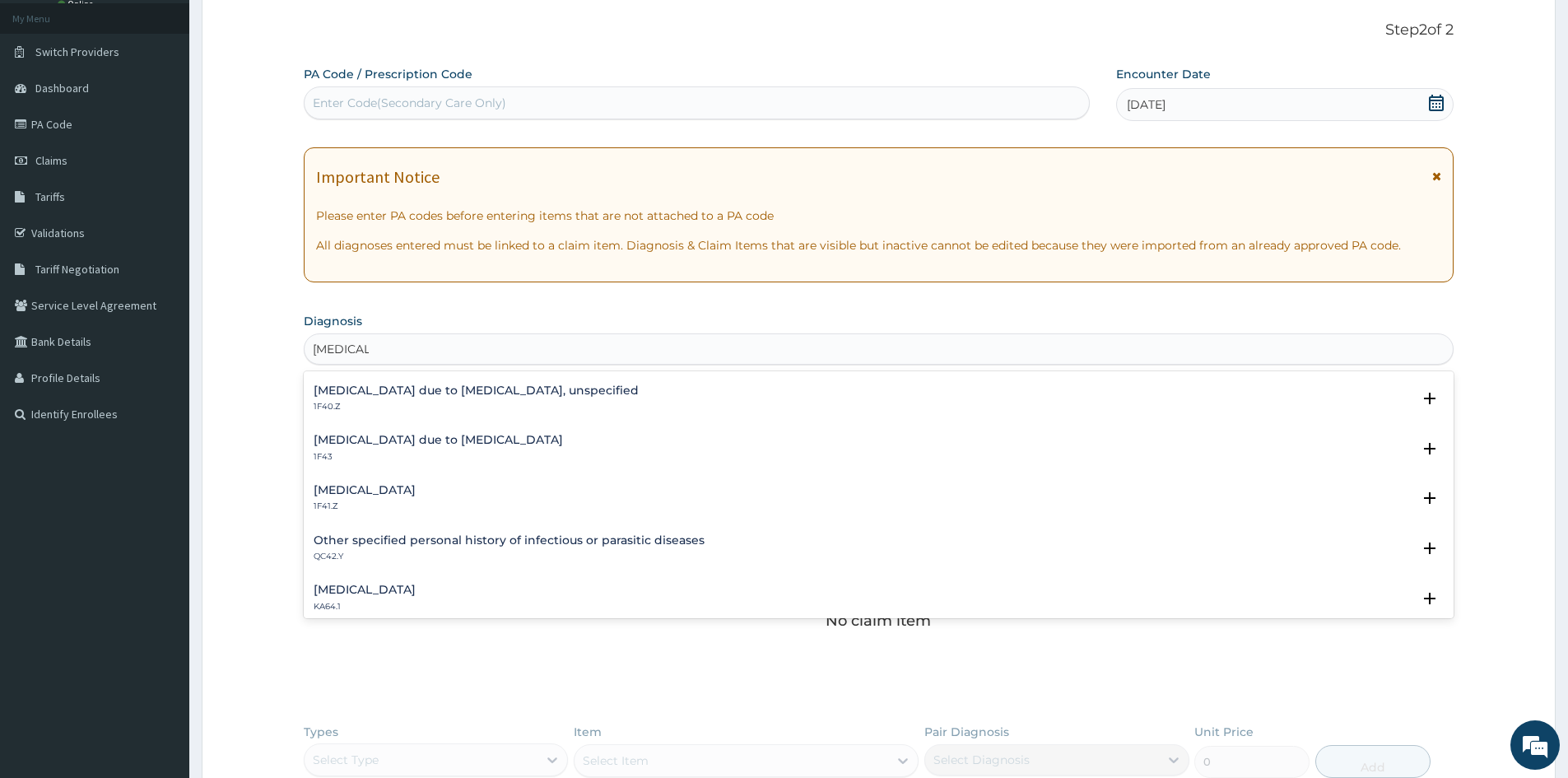
scroll to position [164, 0]
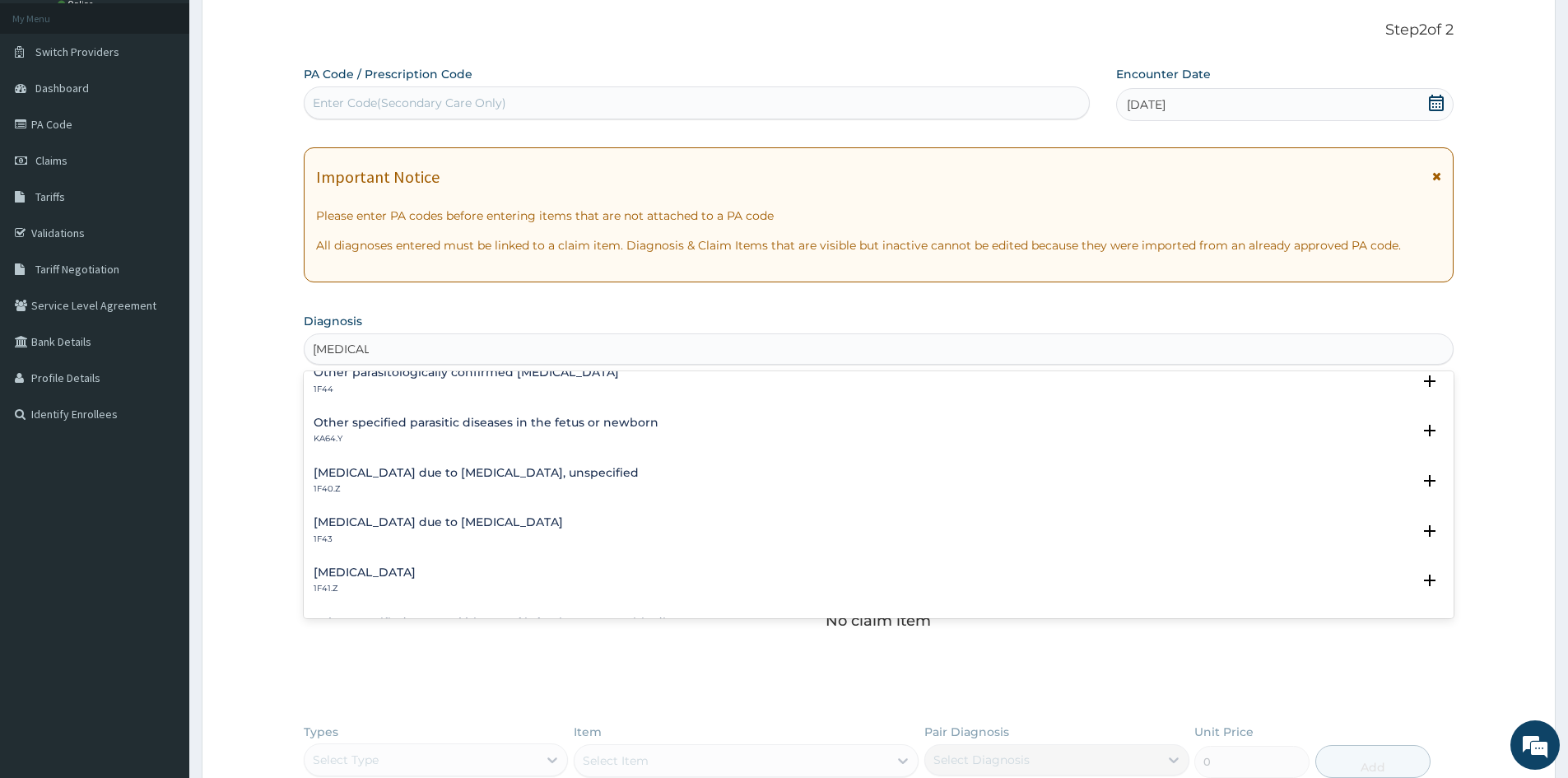
click at [357, 472] on h4 "[MEDICAL_DATA] due to [MEDICAL_DATA], unspecified" at bounding box center [476, 473] width 325 height 13
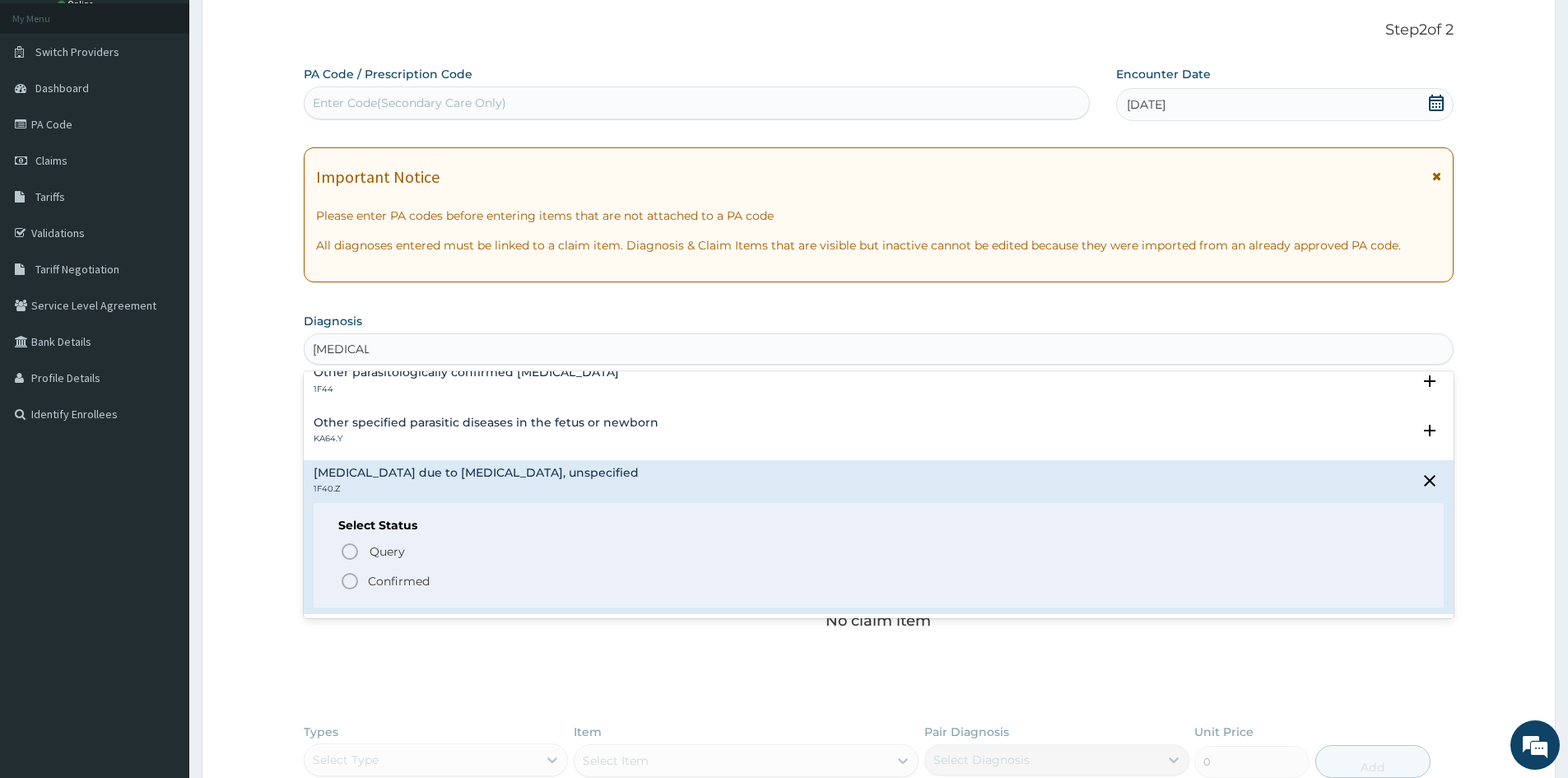
click at [353, 584] on icon "status option filled" at bounding box center [350, 582] width 20 height 20
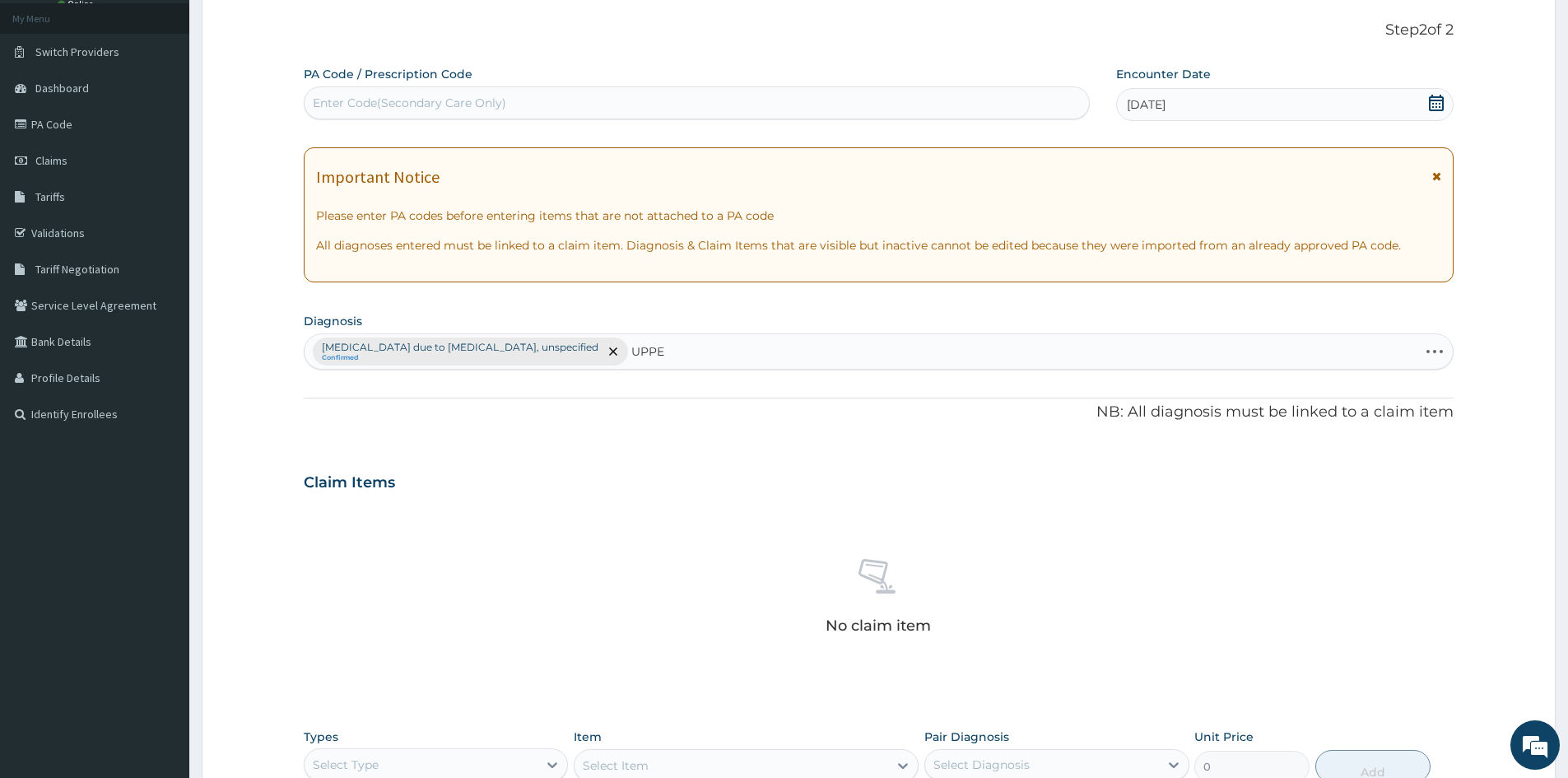
type input "UPPER"
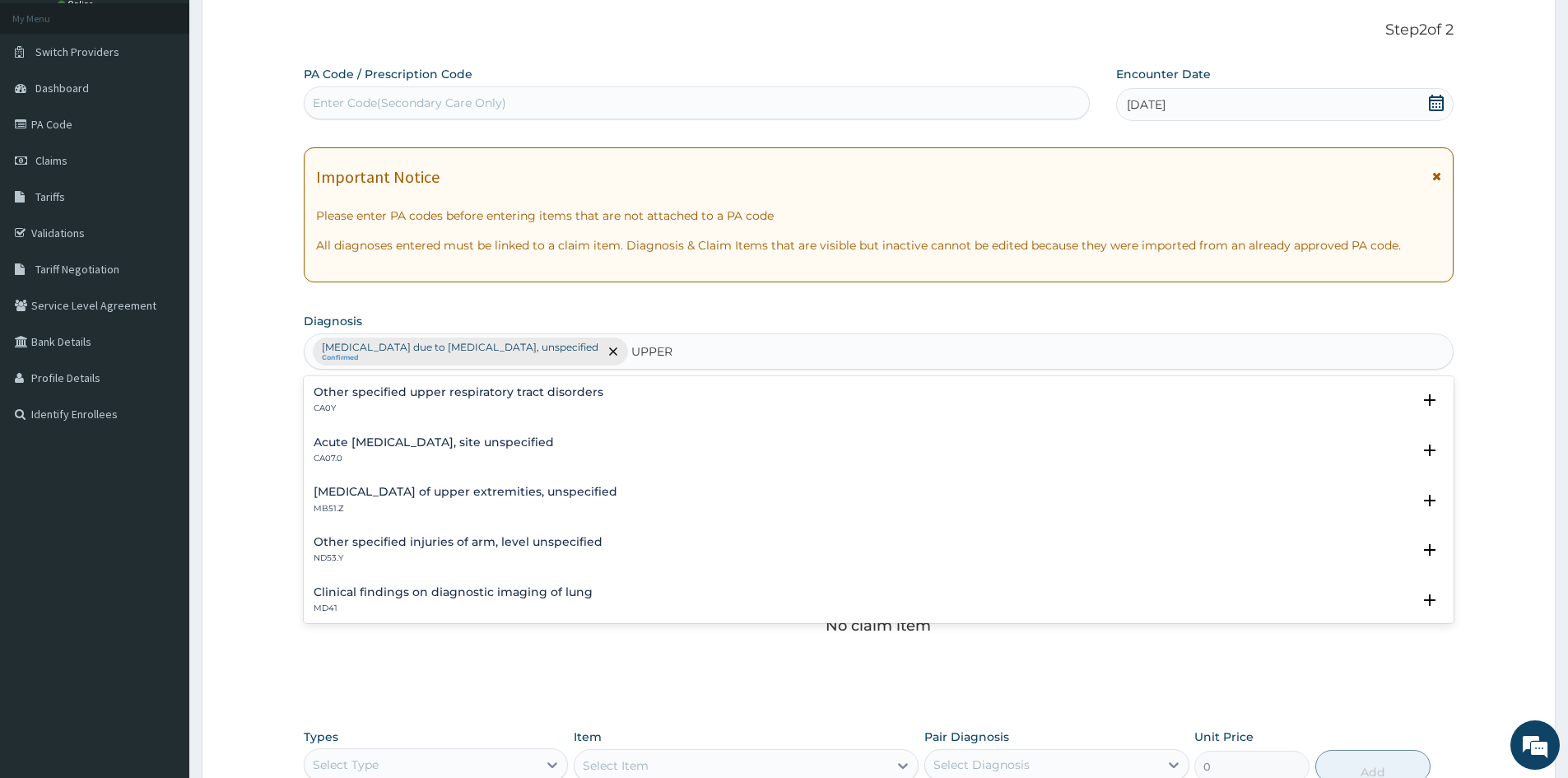
click at [378, 441] on h4 "Acute upper respiratory infection, site unspecified" at bounding box center [434, 442] width 240 height 13
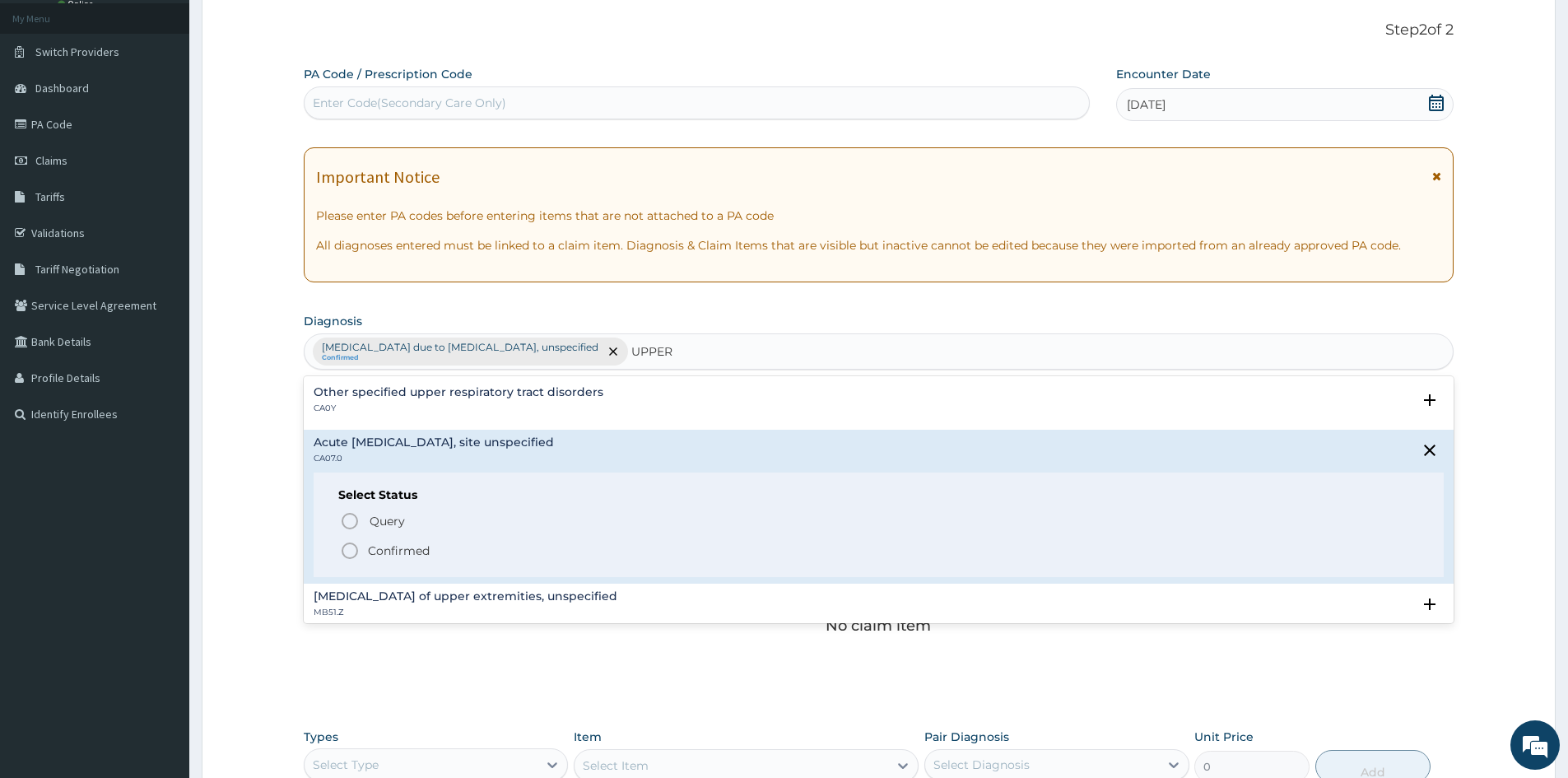
click at [356, 546] on circle "status option filled" at bounding box center [350, 551] width 15 height 15
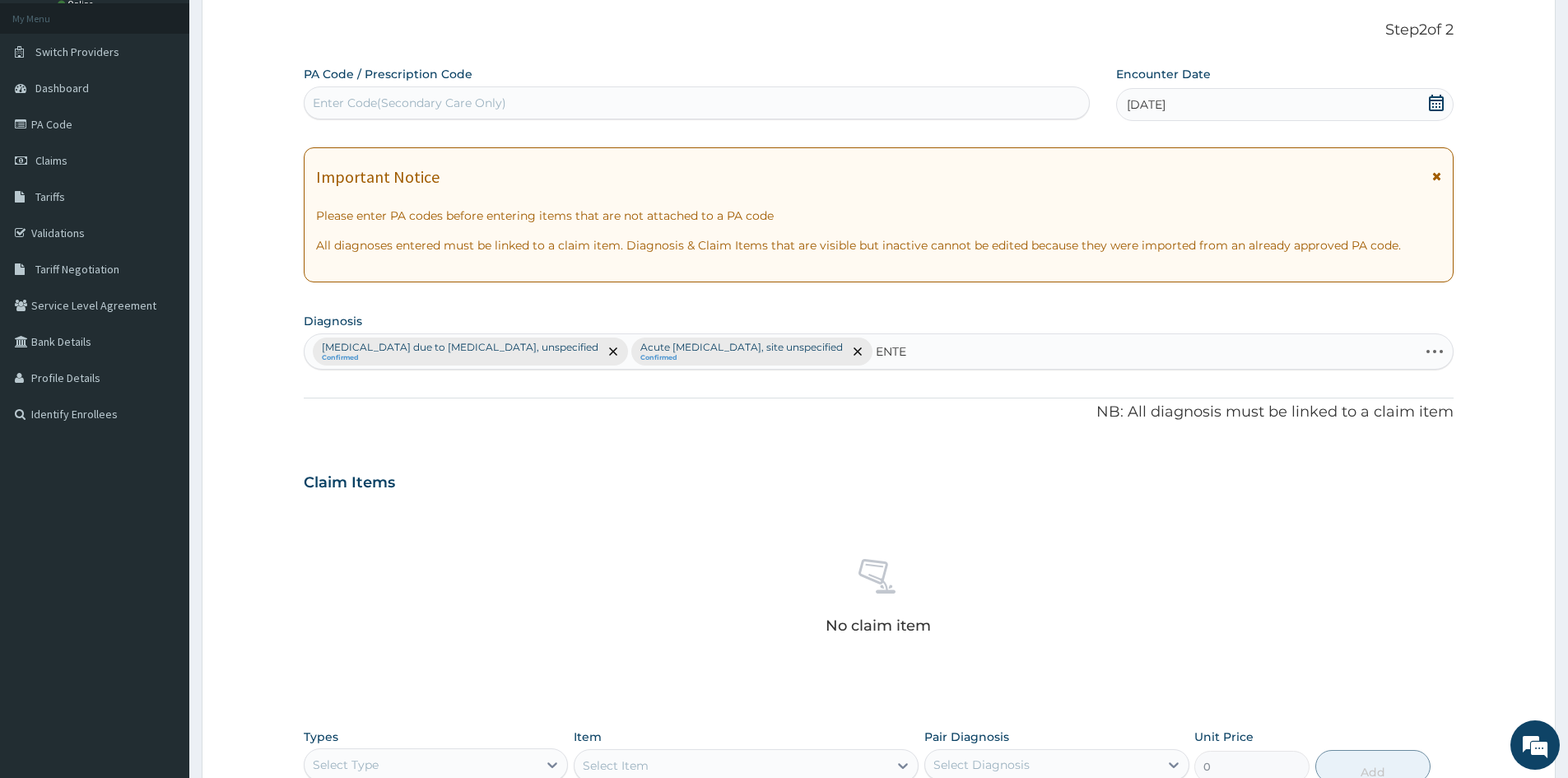
type input "ENTER"
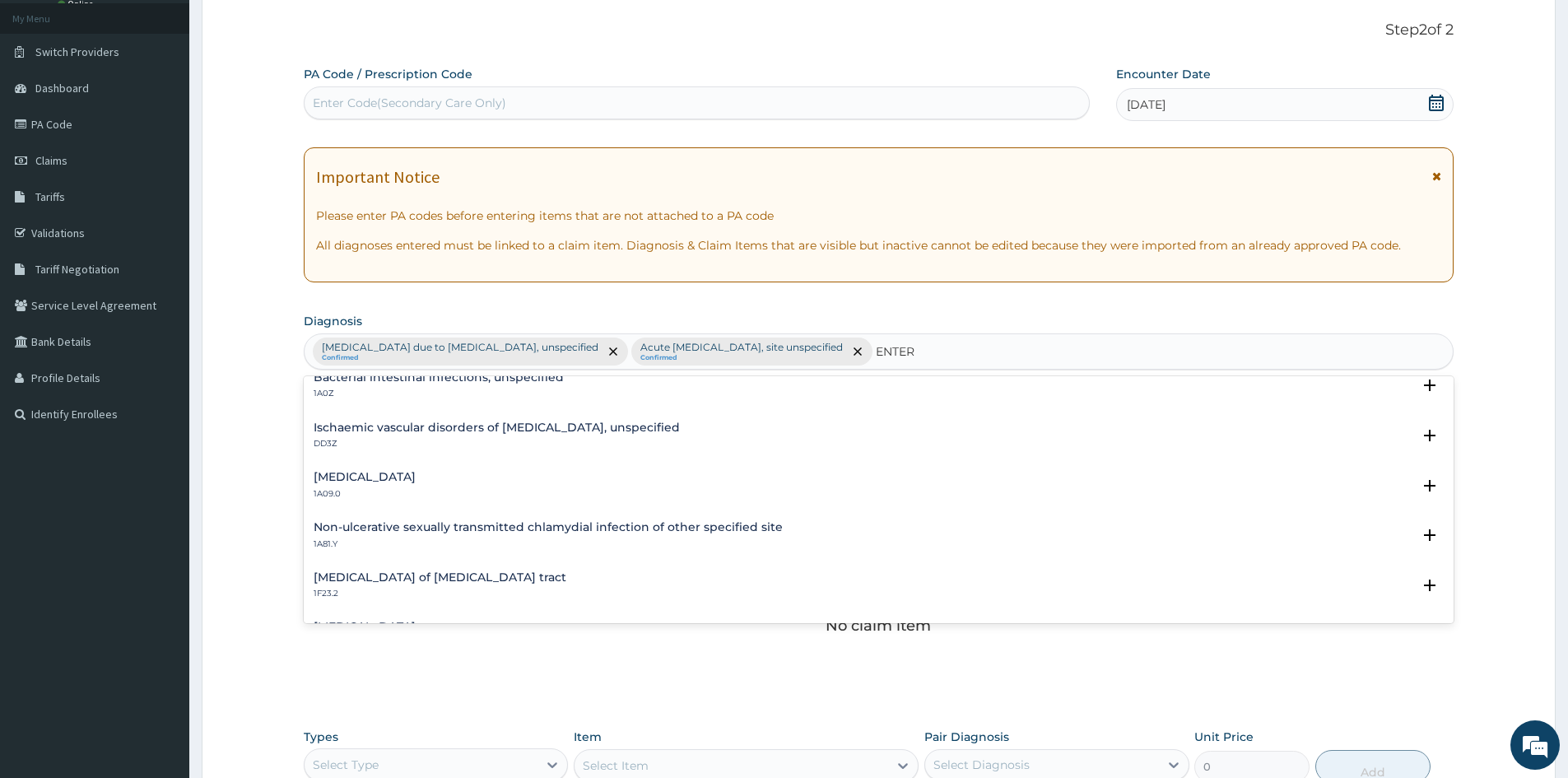
click at [381, 477] on h4 "Salmonella enteritis" at bounding box center [365, 477] width 102 height 13
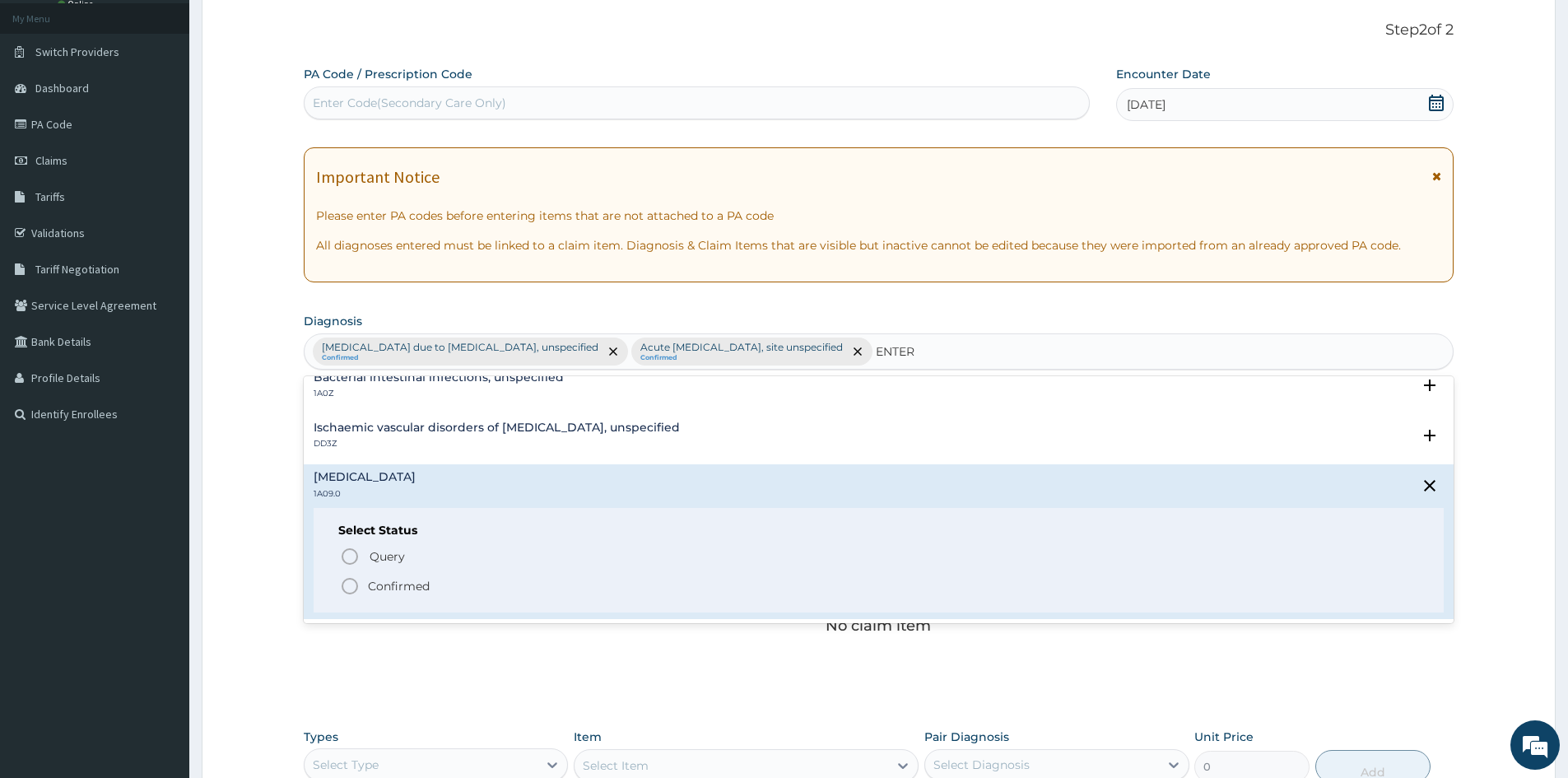
click at [350, 585] on icon "status option filled" at bounding box center [350, 586] width 20 height 20
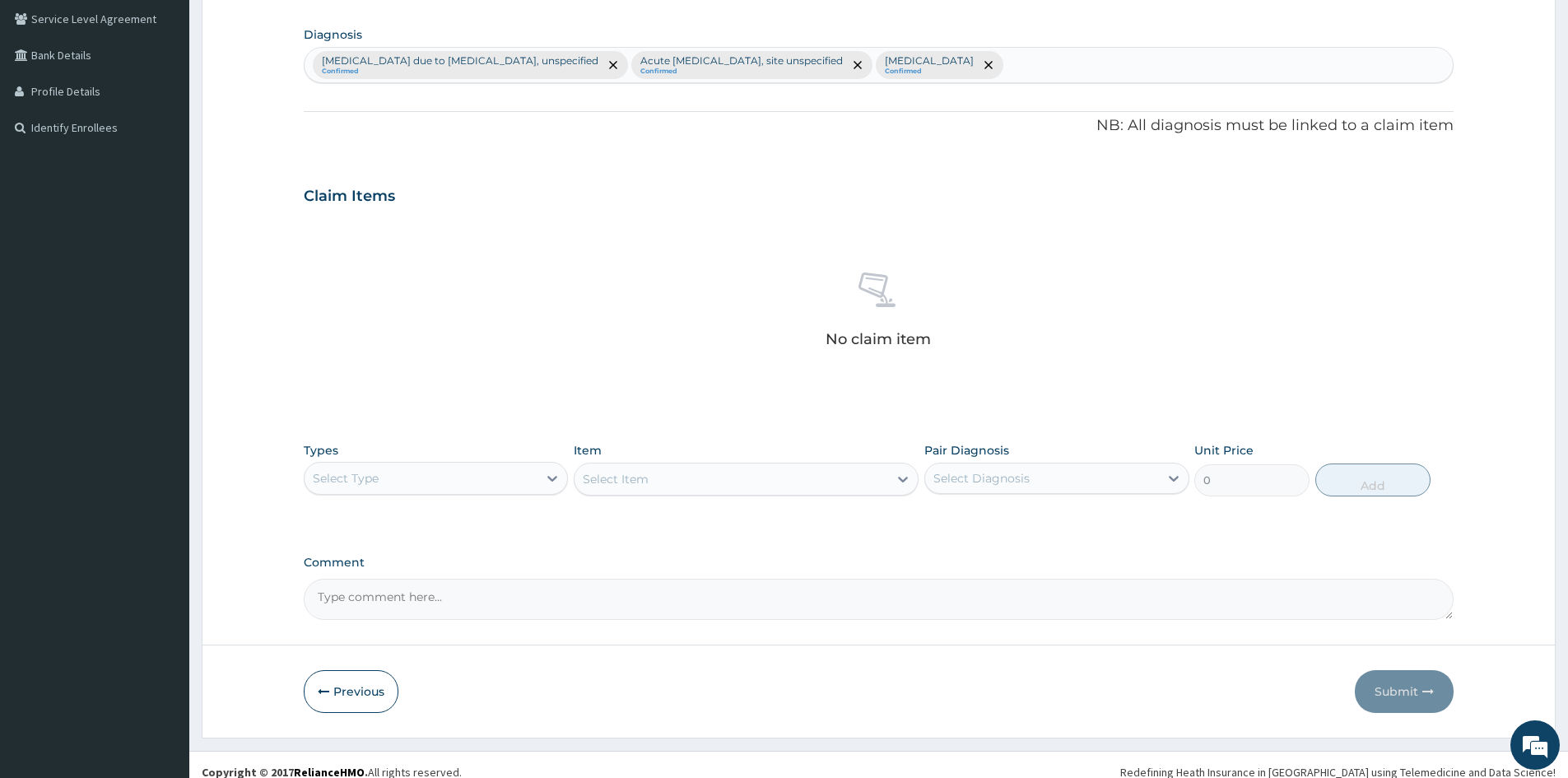
scroll to position [393, 0]
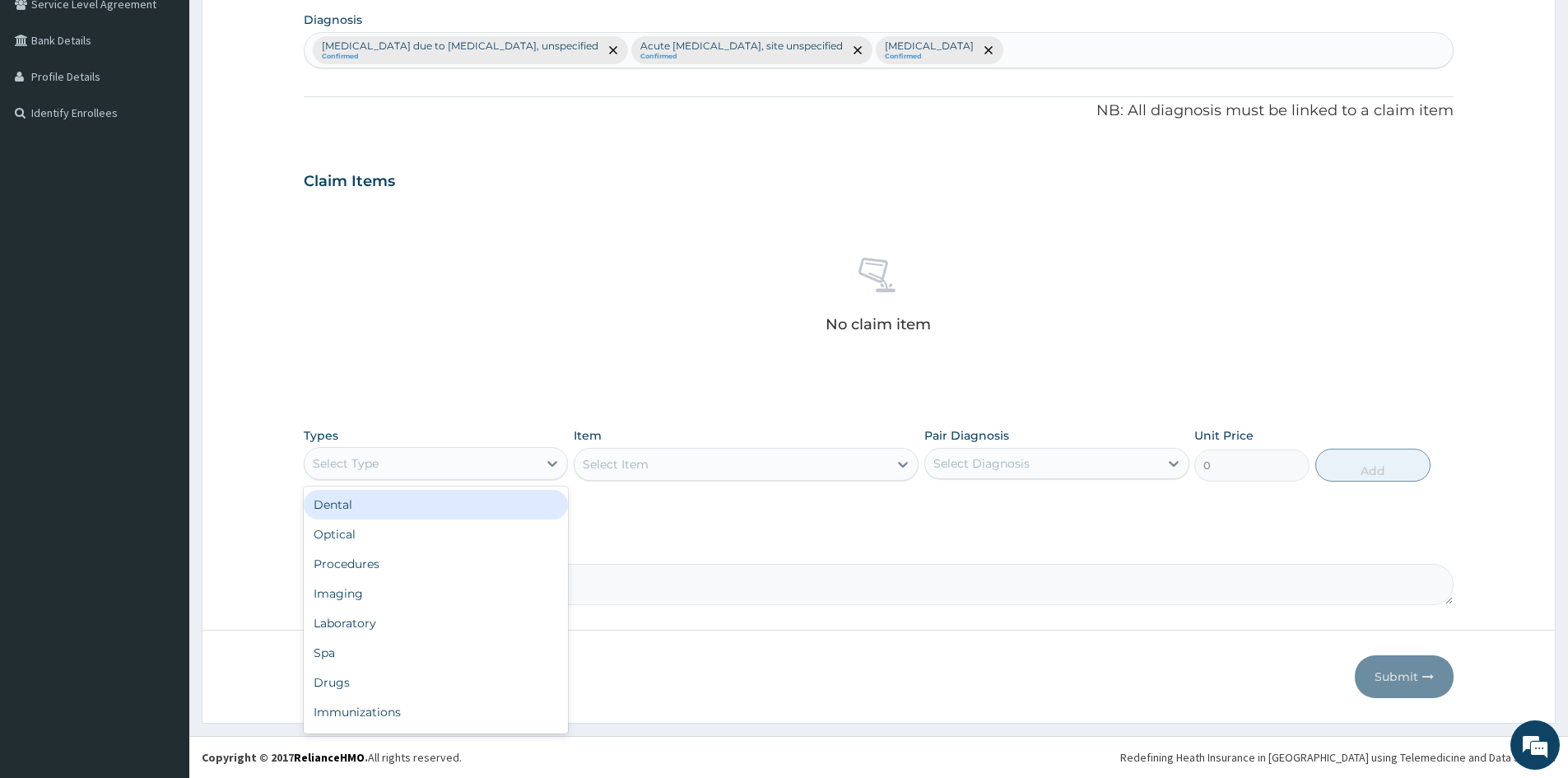
click at [460, 448] on div "Select Type" at bounding box center [436, 463] width 264 height 33
click at [386, 569] on div "Procedures" at bounding box center [436, 563] width 264 height 29
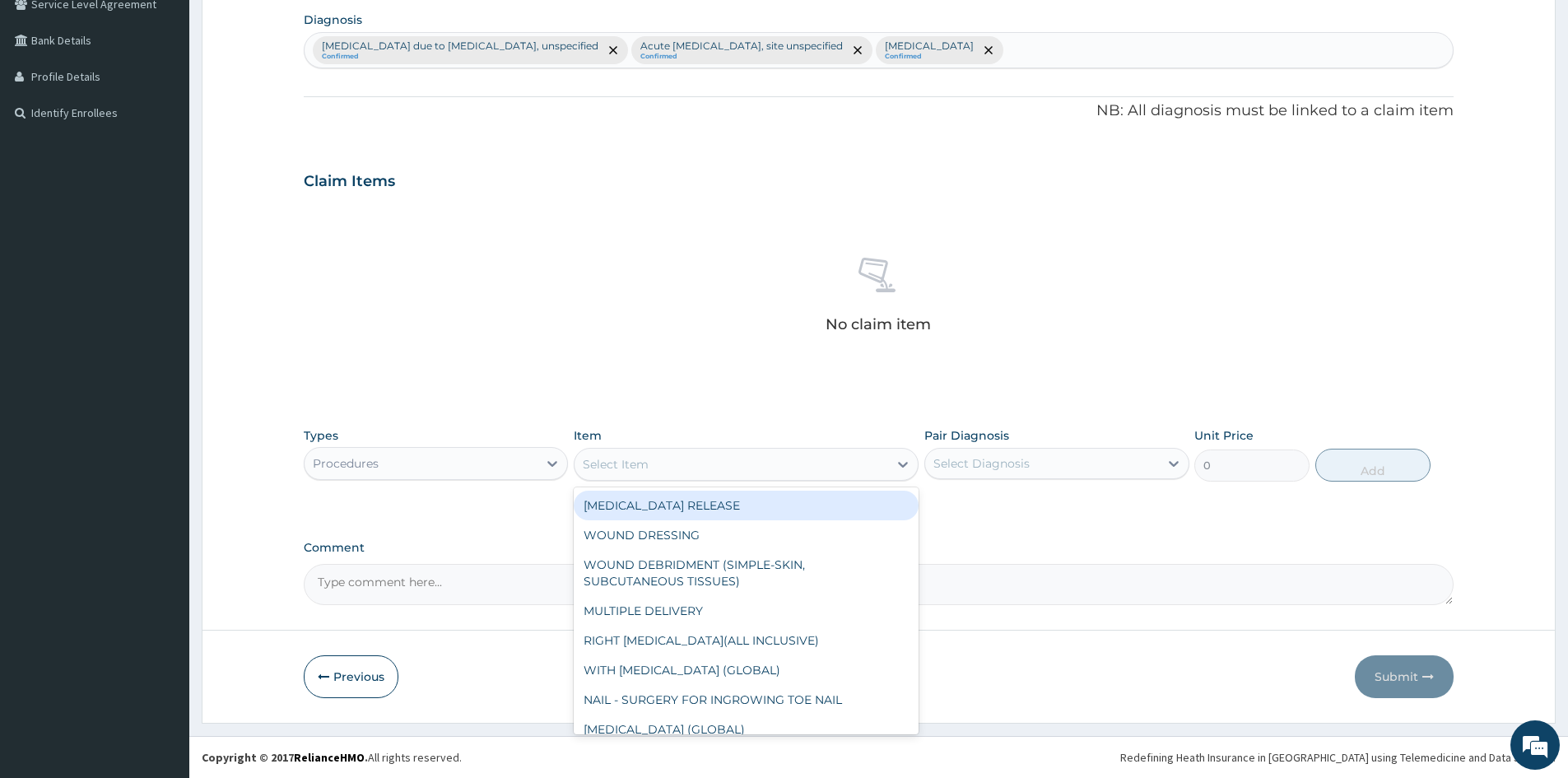
click at [791, 466] on div "Select Item" at bounding box center [732, 463] width 314 height 26
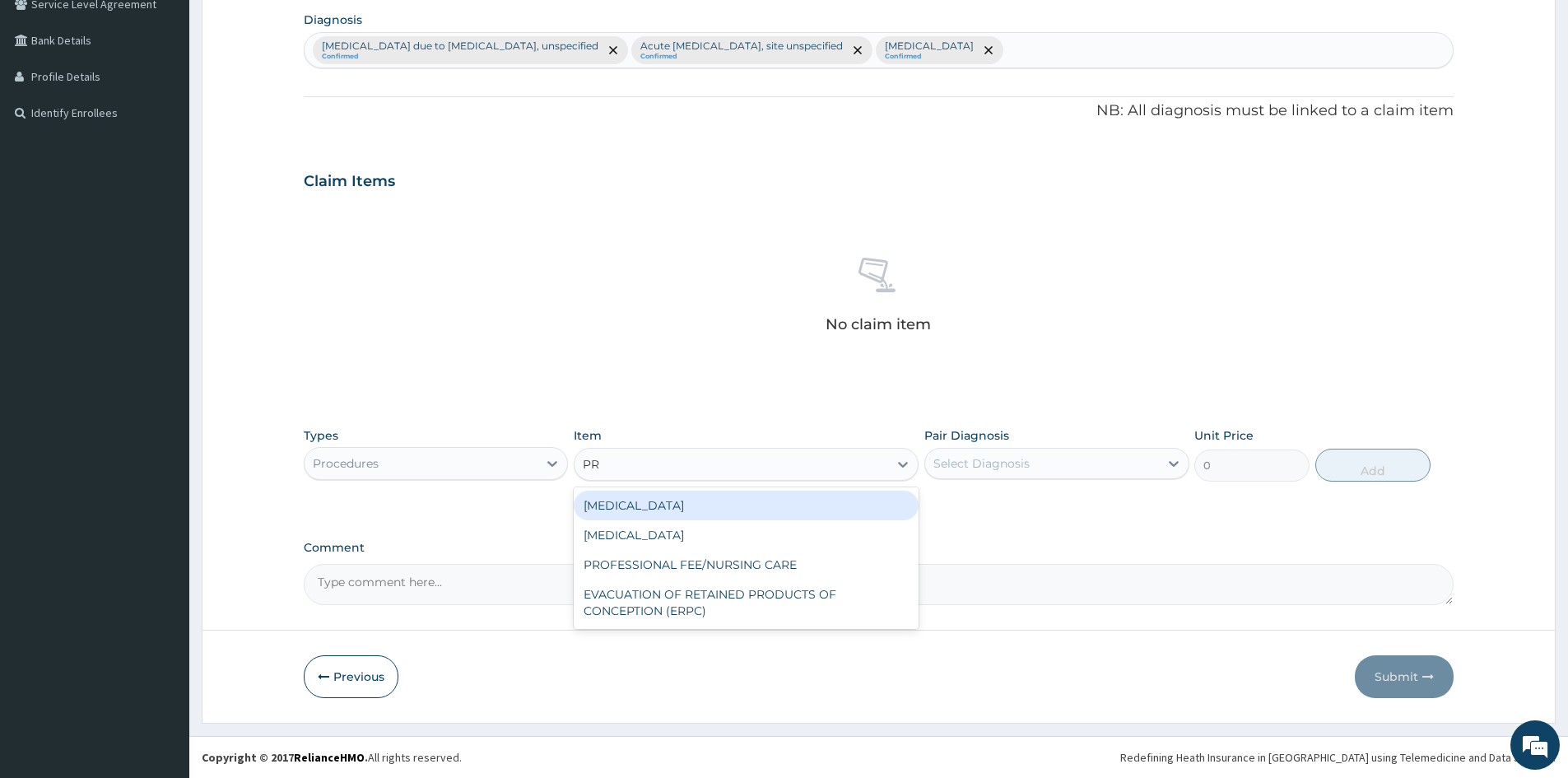
type input "P"
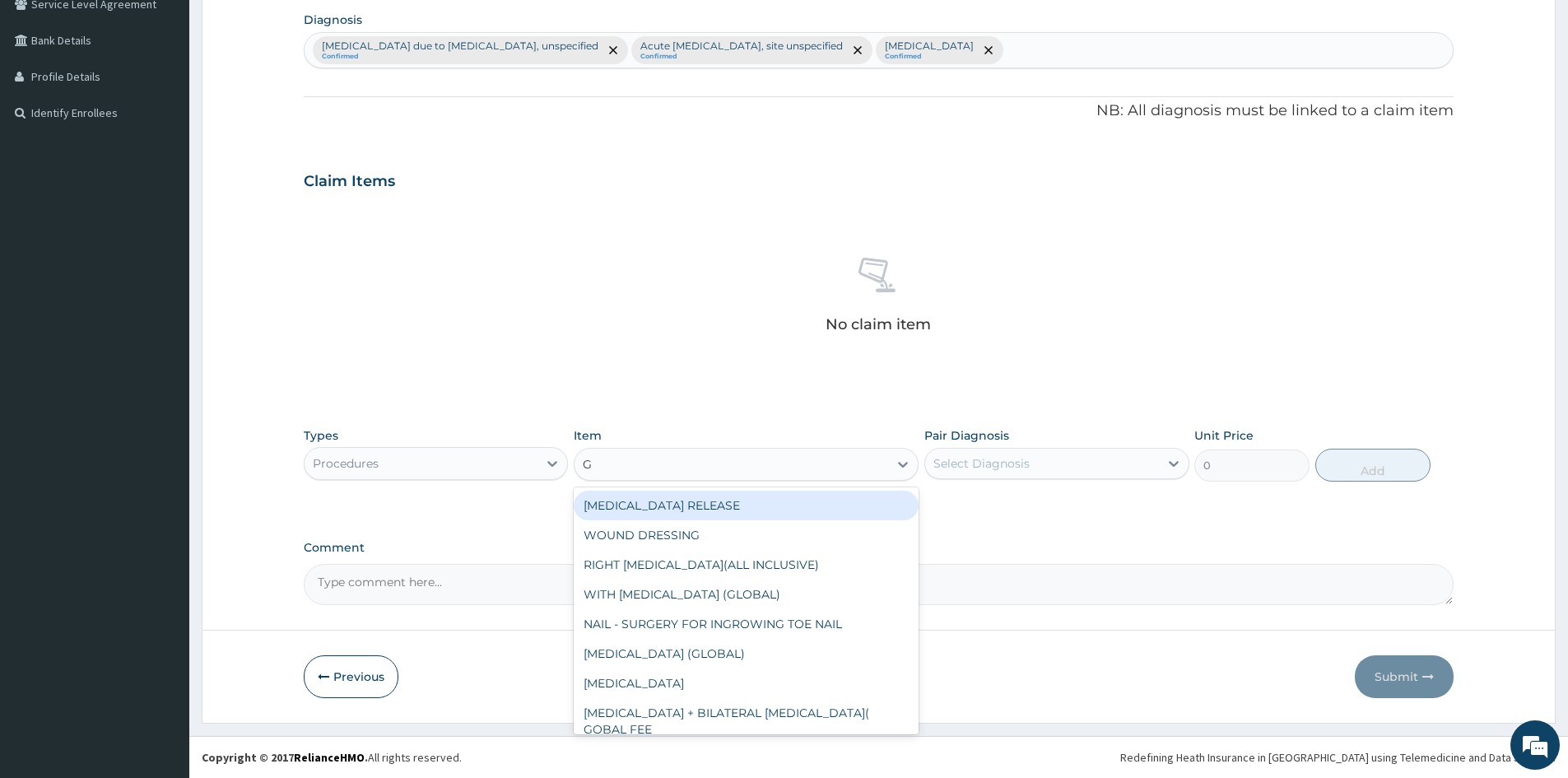
type input "GP"
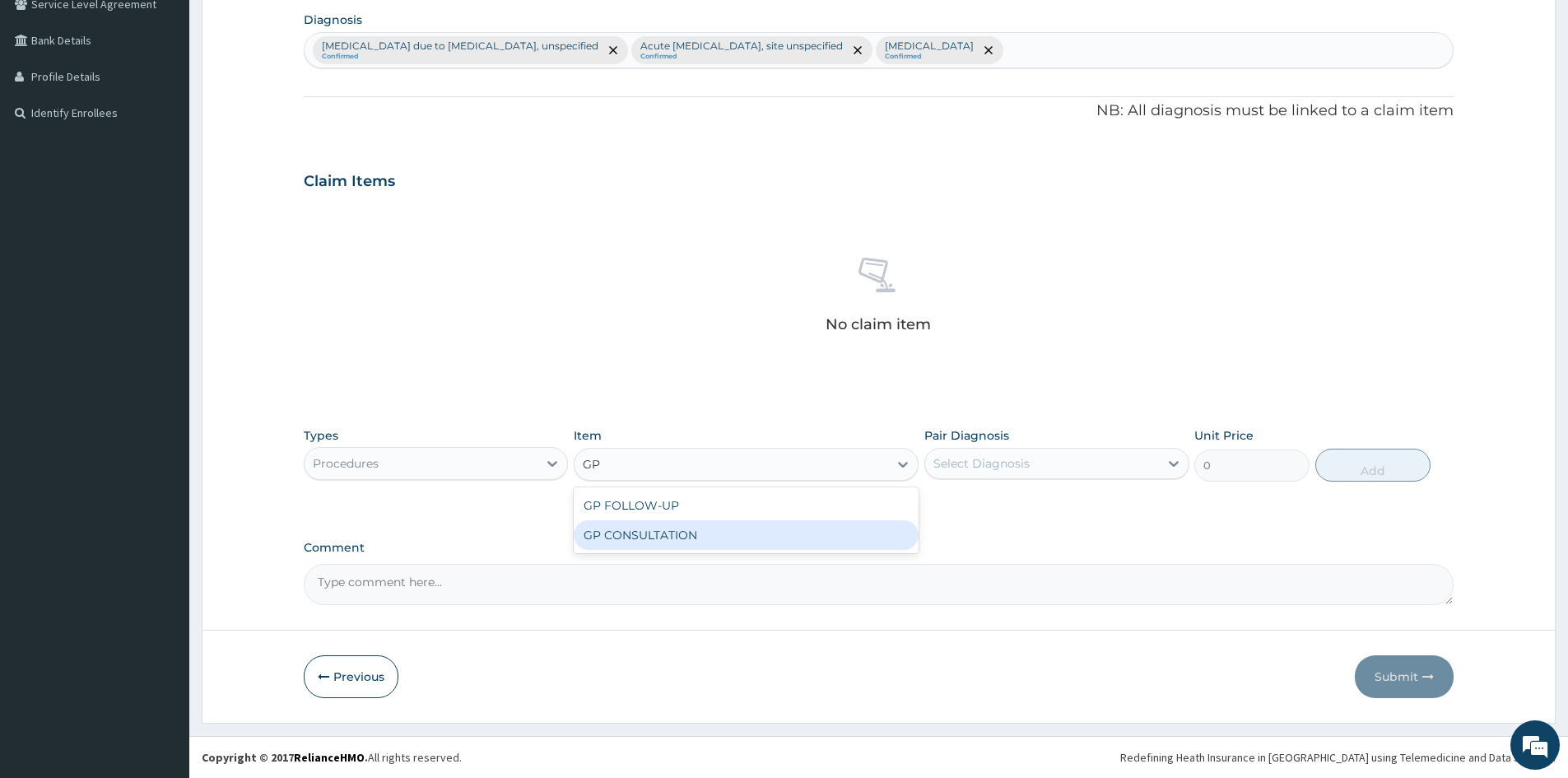
click at [622, 533] on div "GP CONSULTATION" at bounding box center [746, 535] width 345 height 29
type input "1500"
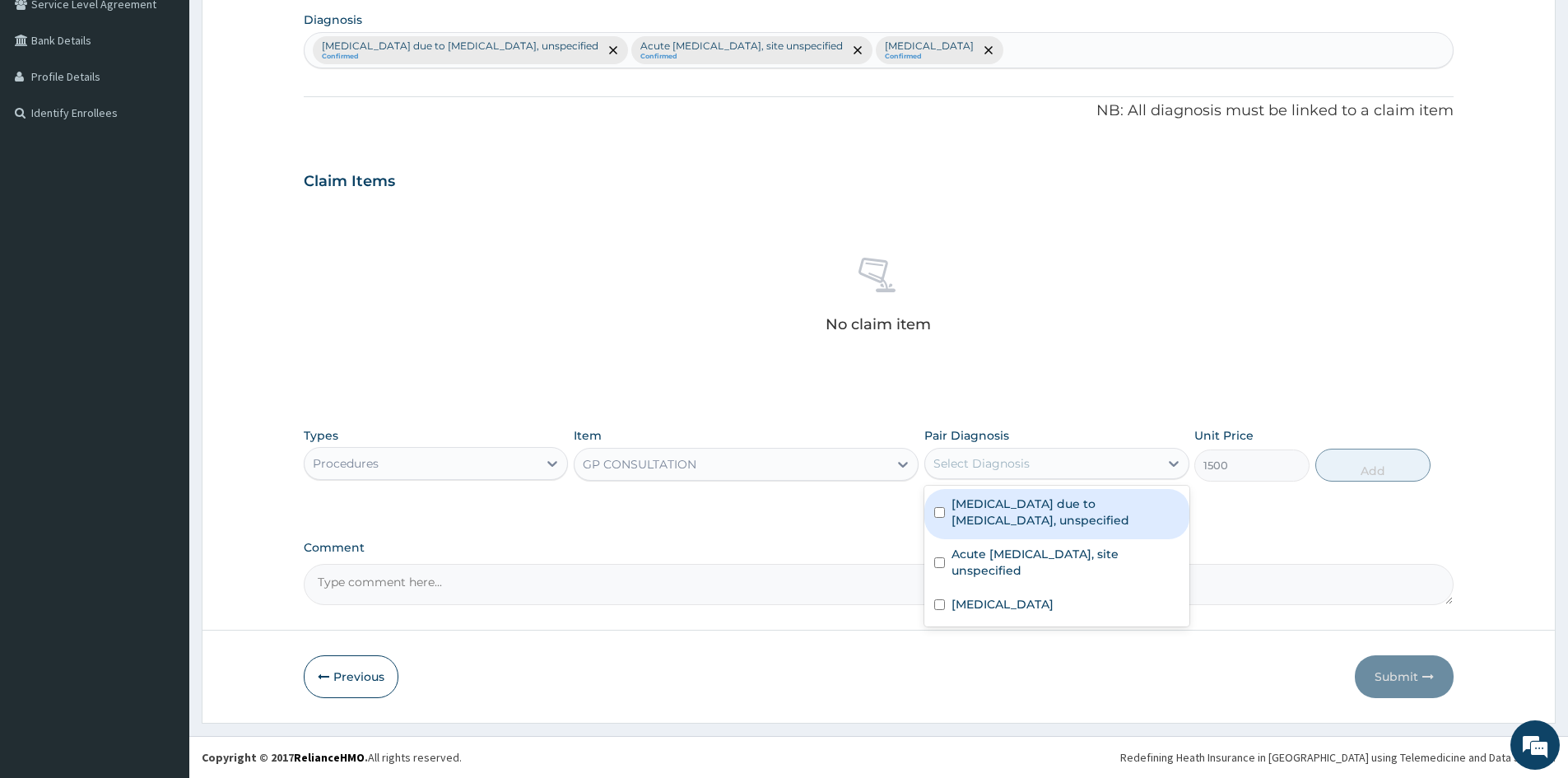
drag, startPoint x: 1051, startPoint y: 467, endPoint x: 1037, endPoint y: 473, distance: 15.2
click at [1050, 466] on div "Select Diagnosis" at bounding box center [1042, 462] width 233 height 26
click at [943, 516] on input "checkbox" at bounding box center [939, 512] width 11 height 11
checkbox input "true"
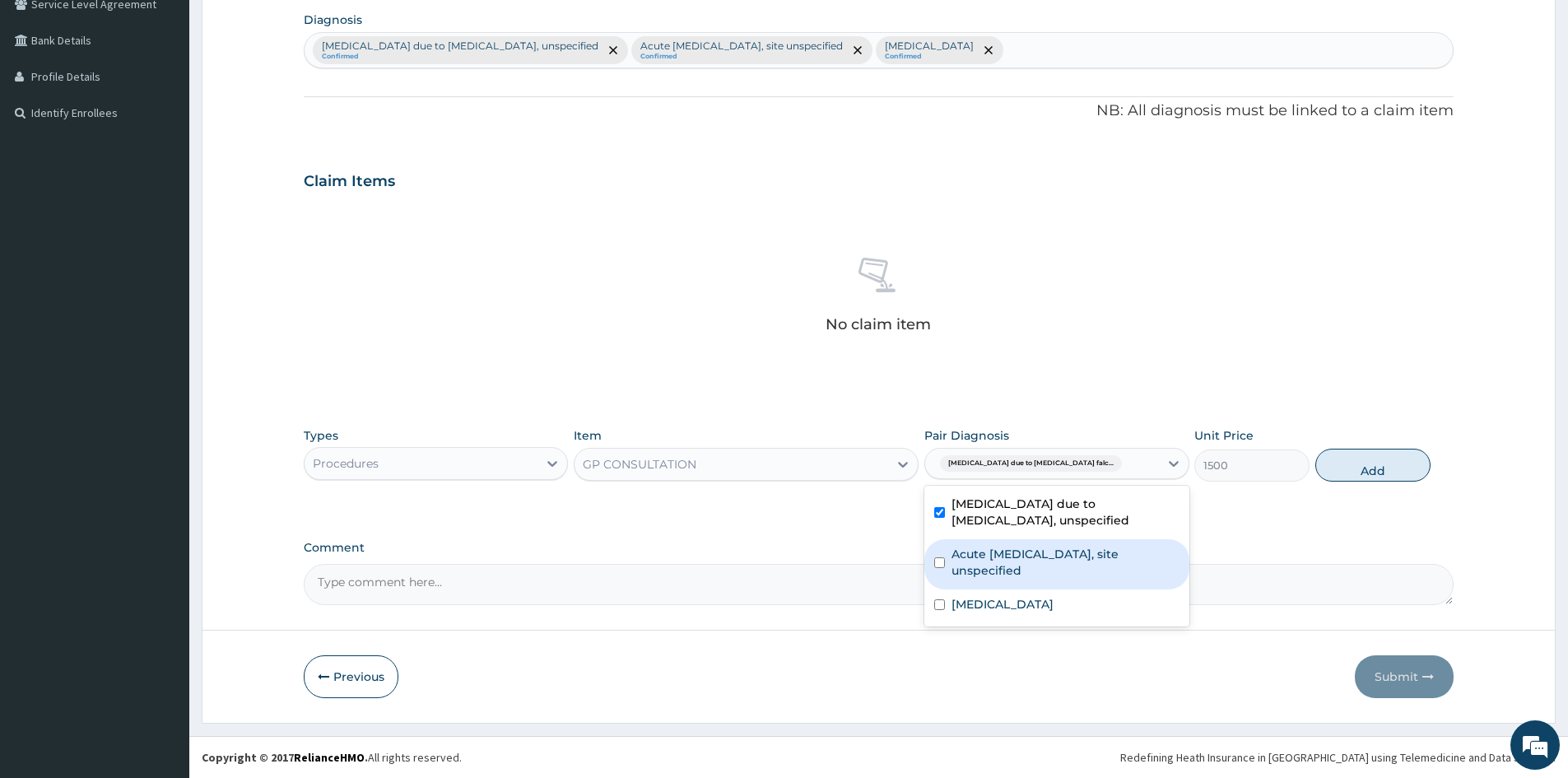
click at [938, 560] on input "checkbox" at bounding box center [939, 562] width 11 height 11
checkbox input "true"
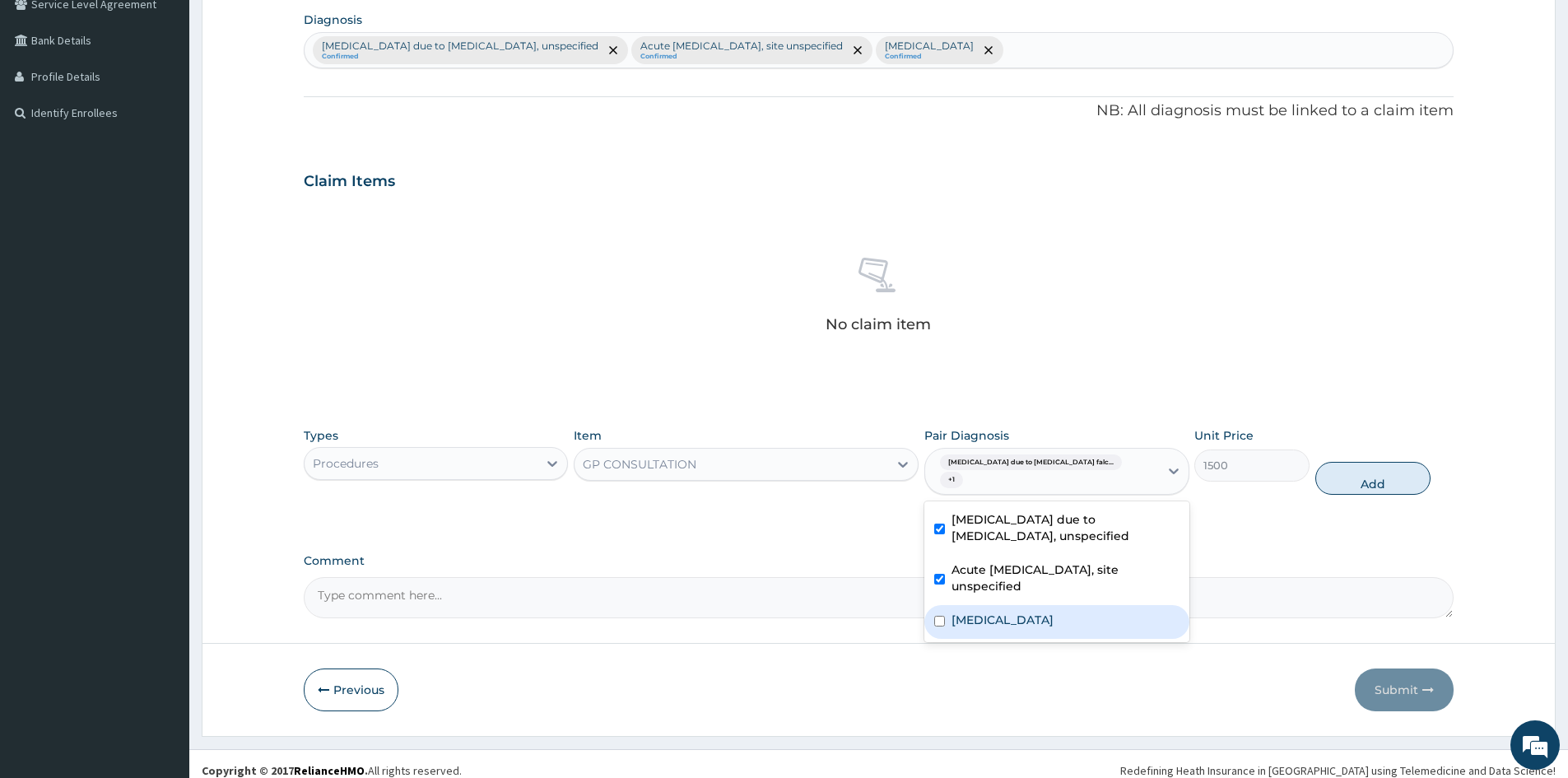
drag, startPoint x: 941, startPoint y: 602, endPoint x: 1090, endPoint y: 567, distance: 153.1
click at [947, 605] on div "Salmonella enteritis" at bounding box center [1056, 622] width 264 height 34
checkbox input "true"
click at [1367, 468] on button "Add" at bounding box center [1372, 478] width 115 height 33
type input "0"
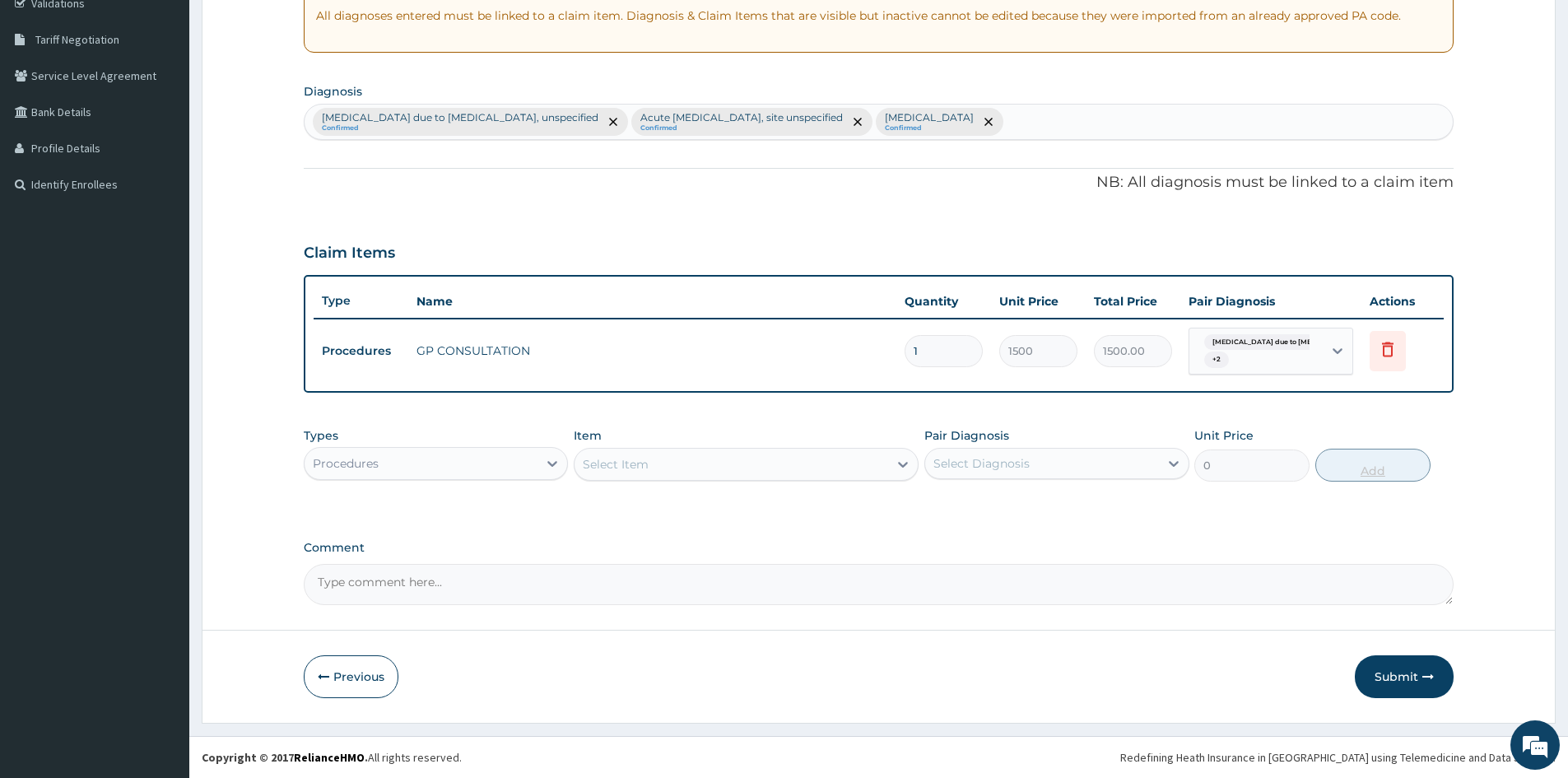
scroll to position [321, 0]
click at [547, 460] on icon at bounding box center [552, 463] width 17 height 17
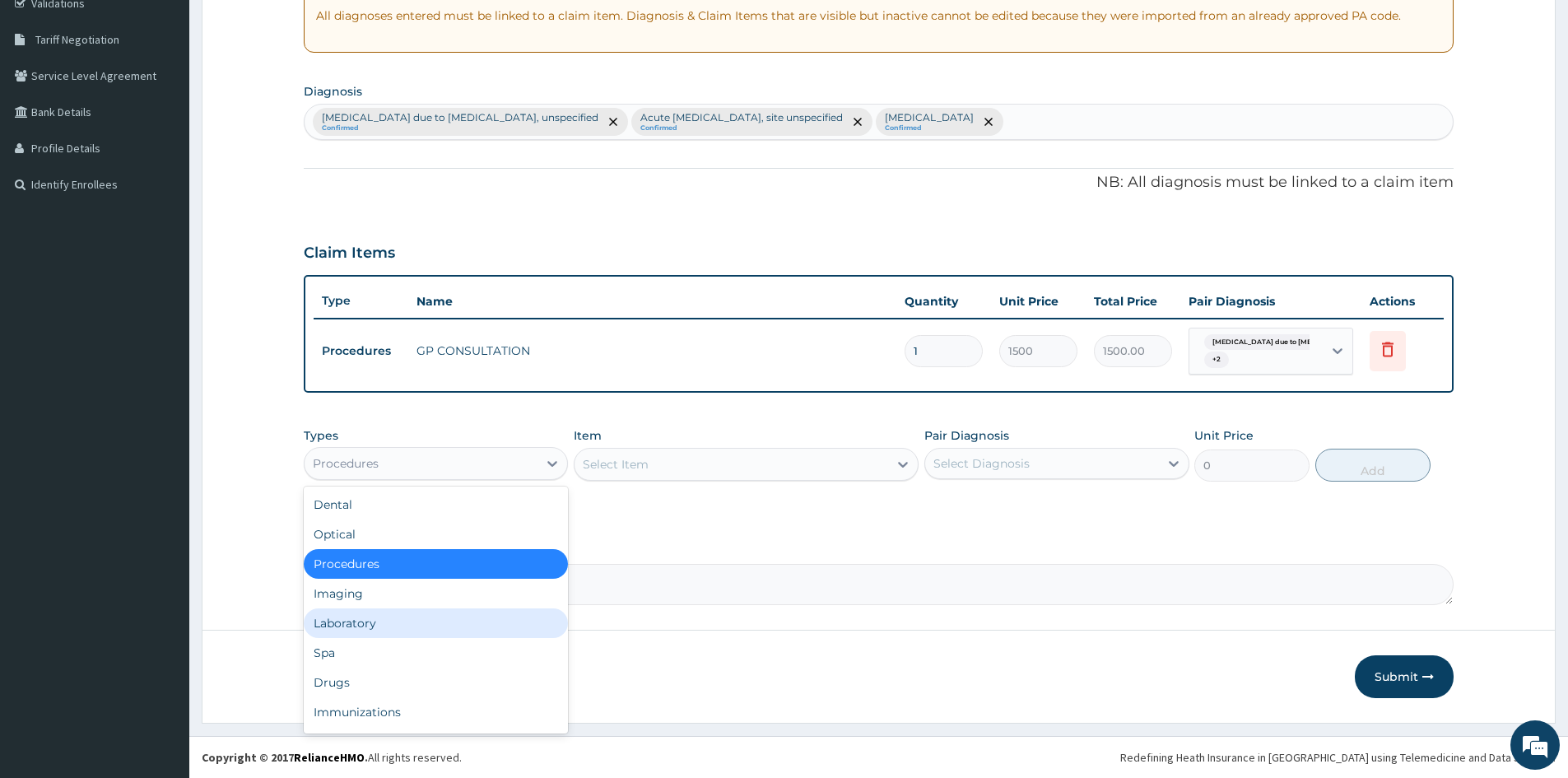
click at [420, 623] on div "Laboratory" at bounding box center [436, 623] width 264 height 29
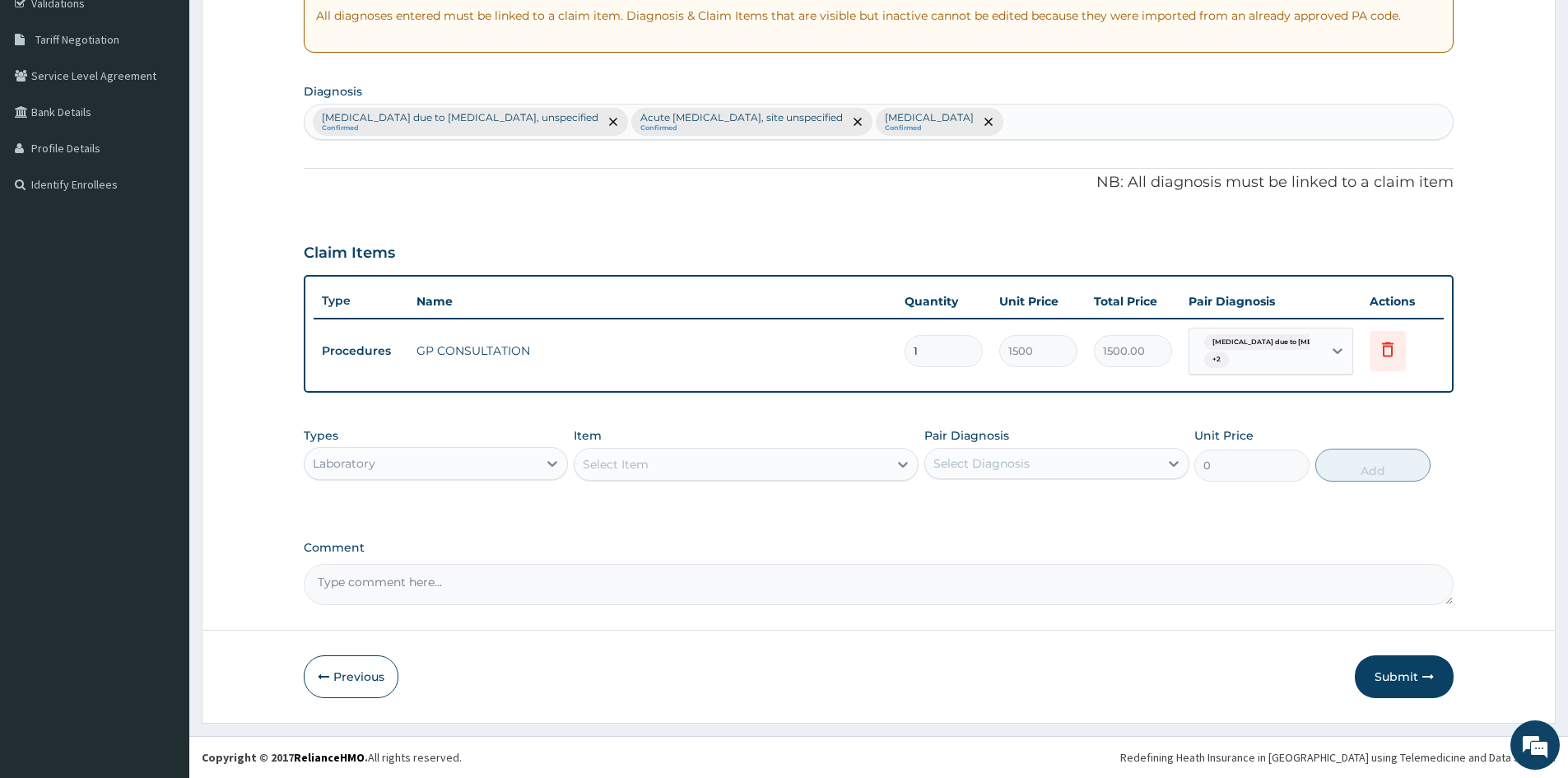
click at [659, 473] on div "Select Item" at bounding box center [732, 463] width 314 height 26
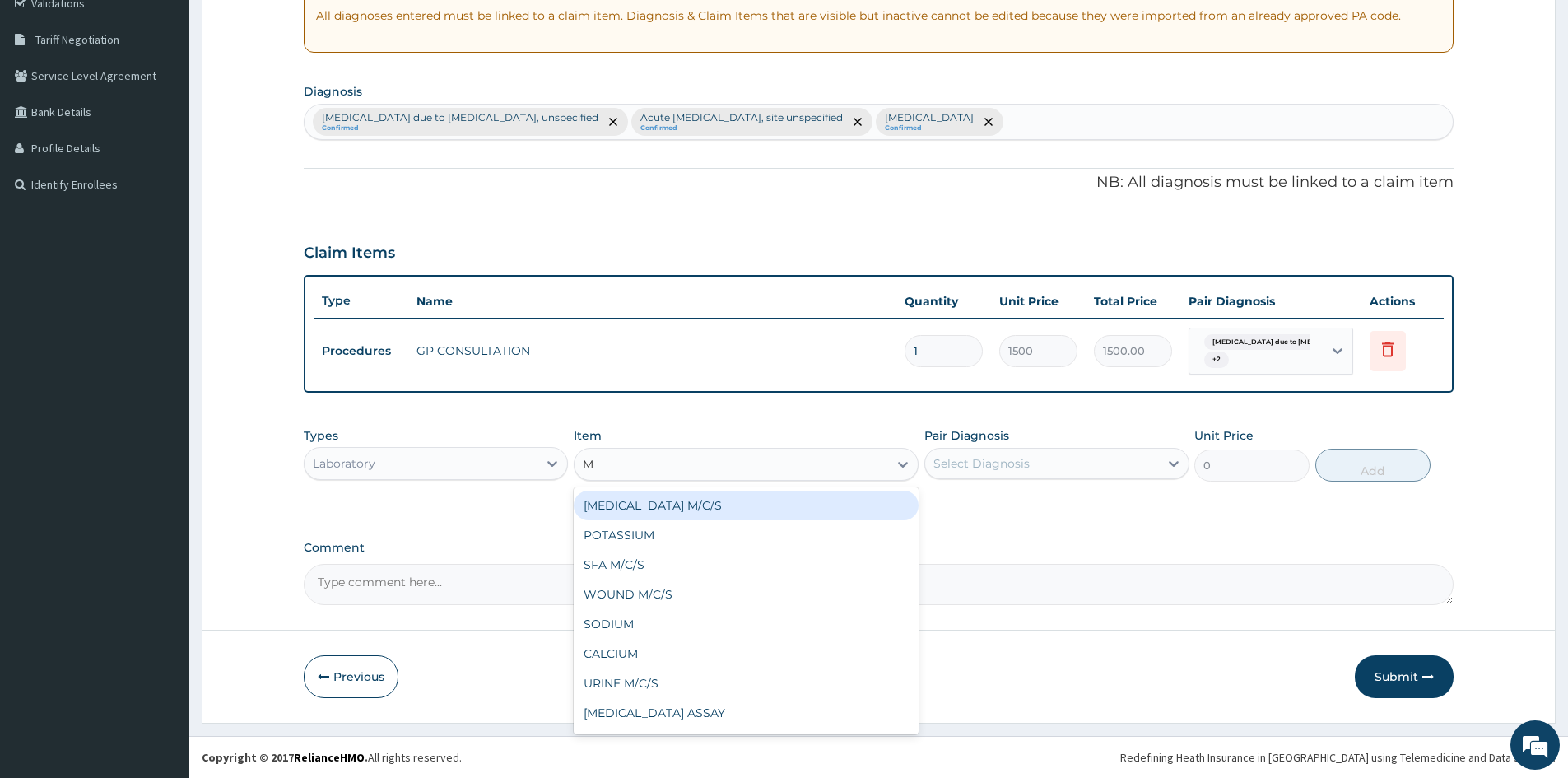
type input "MP"
click at [635, 508] on div "MALARIA PARASITE (MP)" at bounding box center [746, 505] width 345 height 29
type input "800"
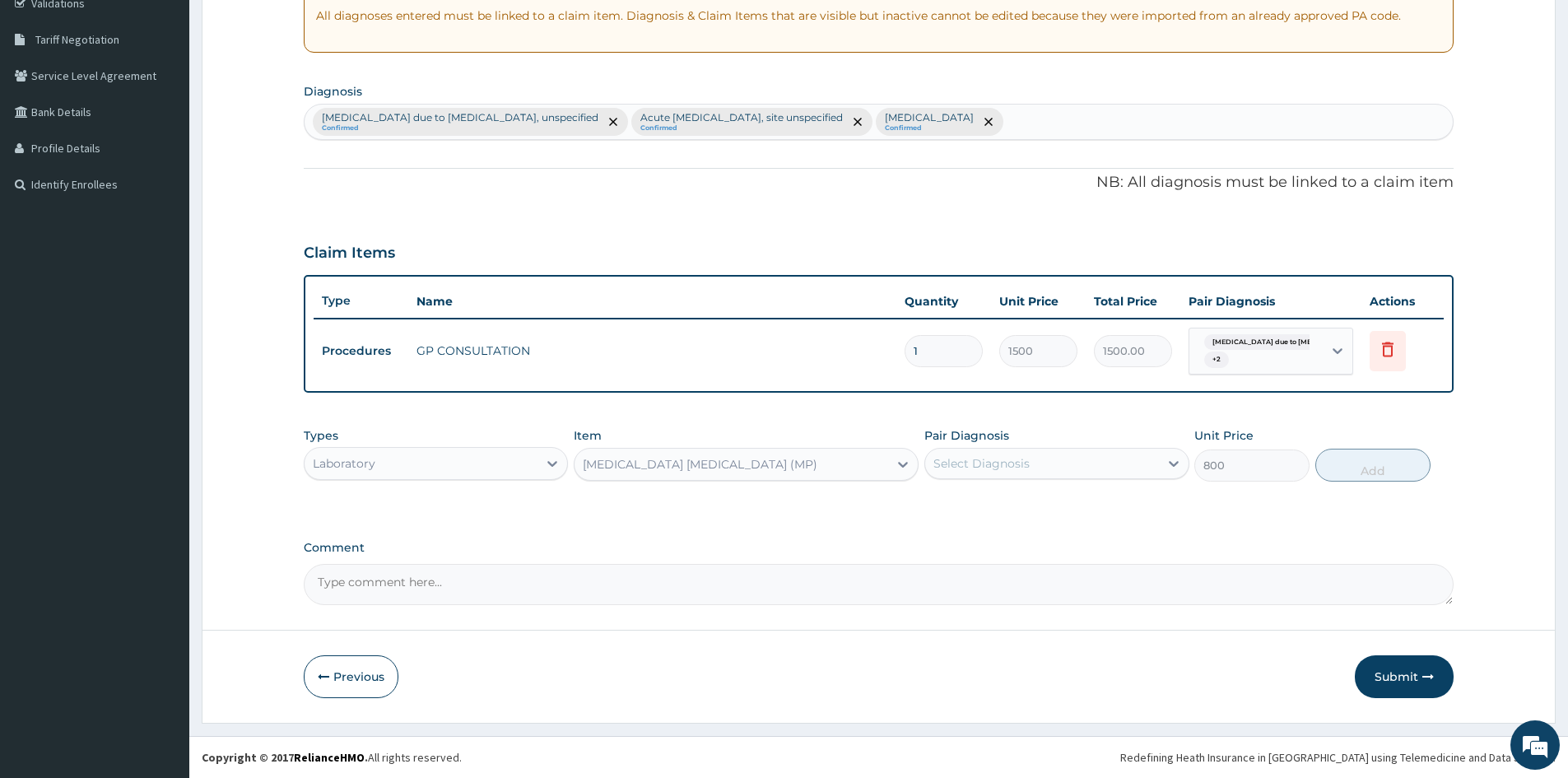
click at [1058, 473] on div "Select Diagnosis" at bounding box center [1042, 462] width 233 height 26
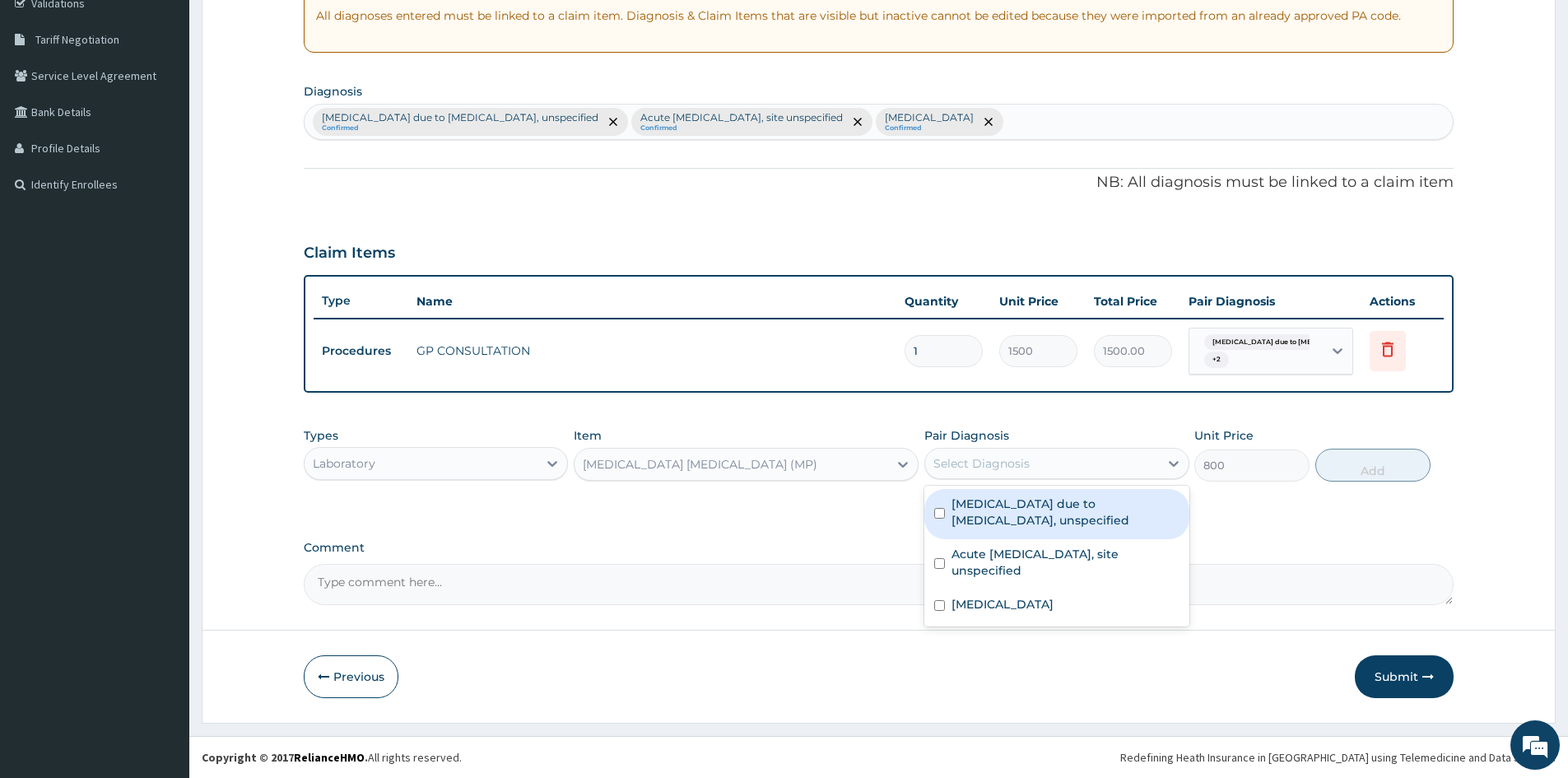
click at [937, 515] on input "checkbox" at bounding box center [939, 513] width 11 height 11
checkbox input "true"
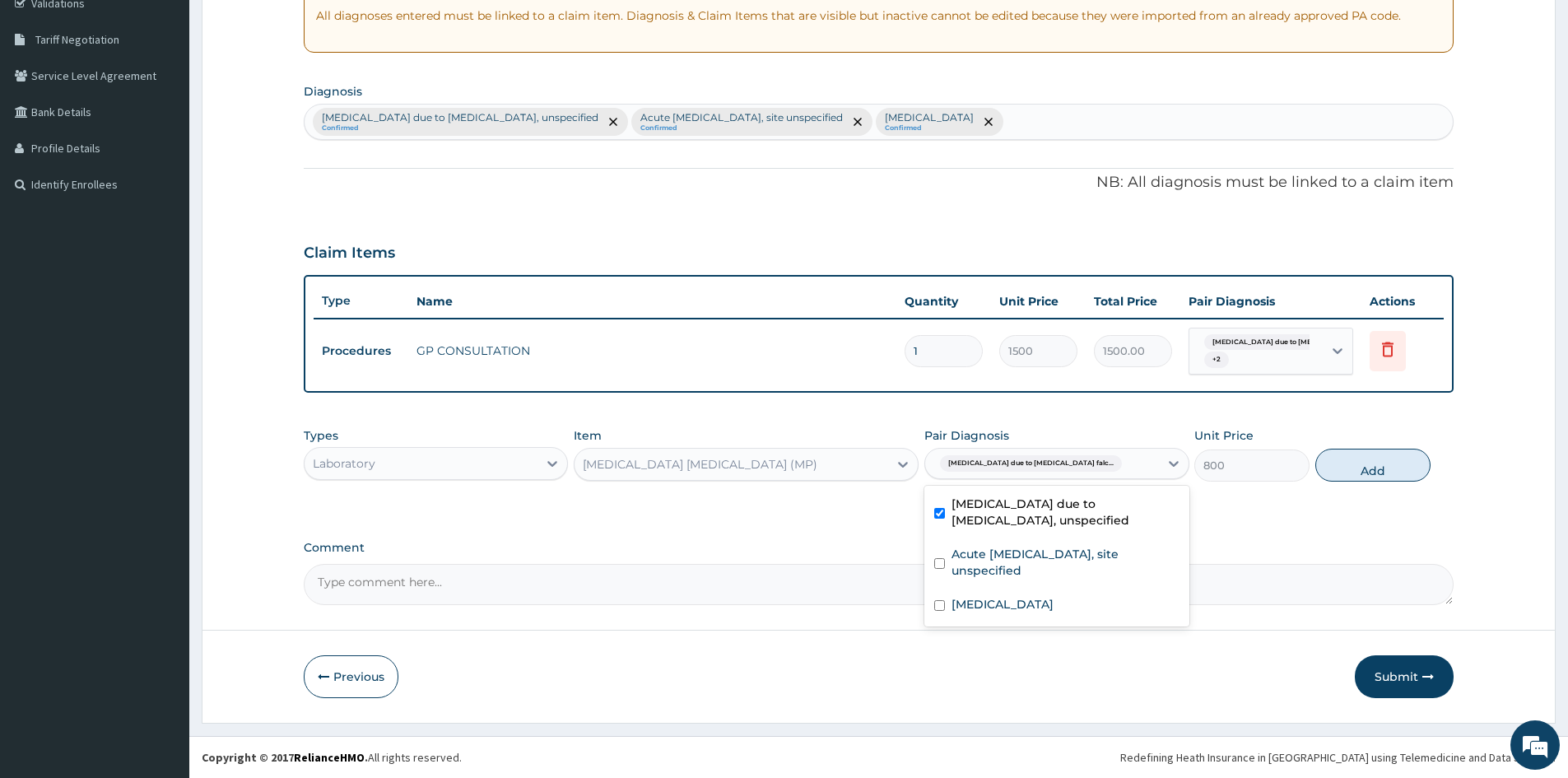
click at [1363, 478] on button "Add" at bounding box center [1372, 464] width 115 height 33
type input "0"
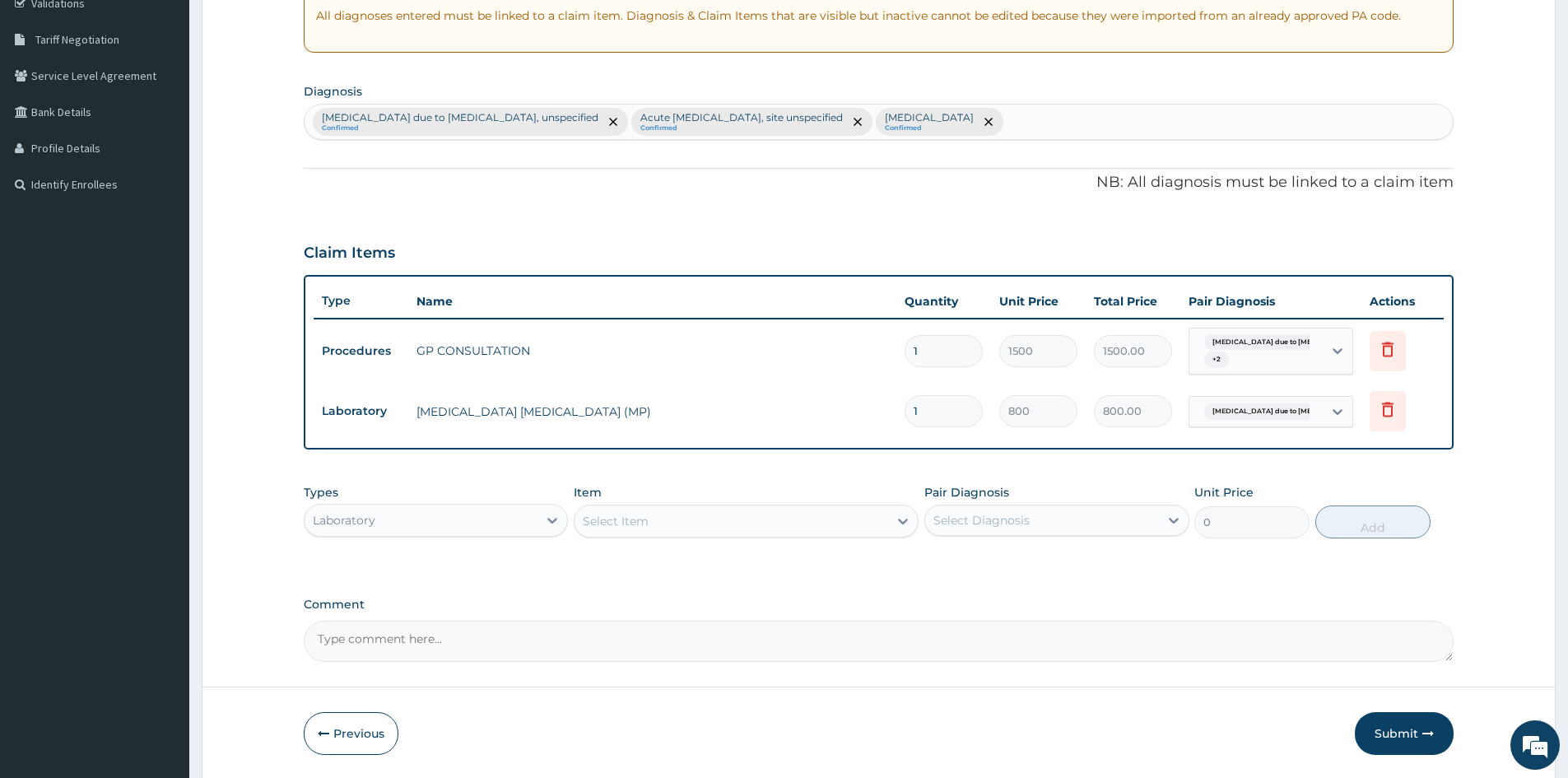
click at [734, 514] on div "Select Item" at bounding box center [732, 520] width 314 height 26
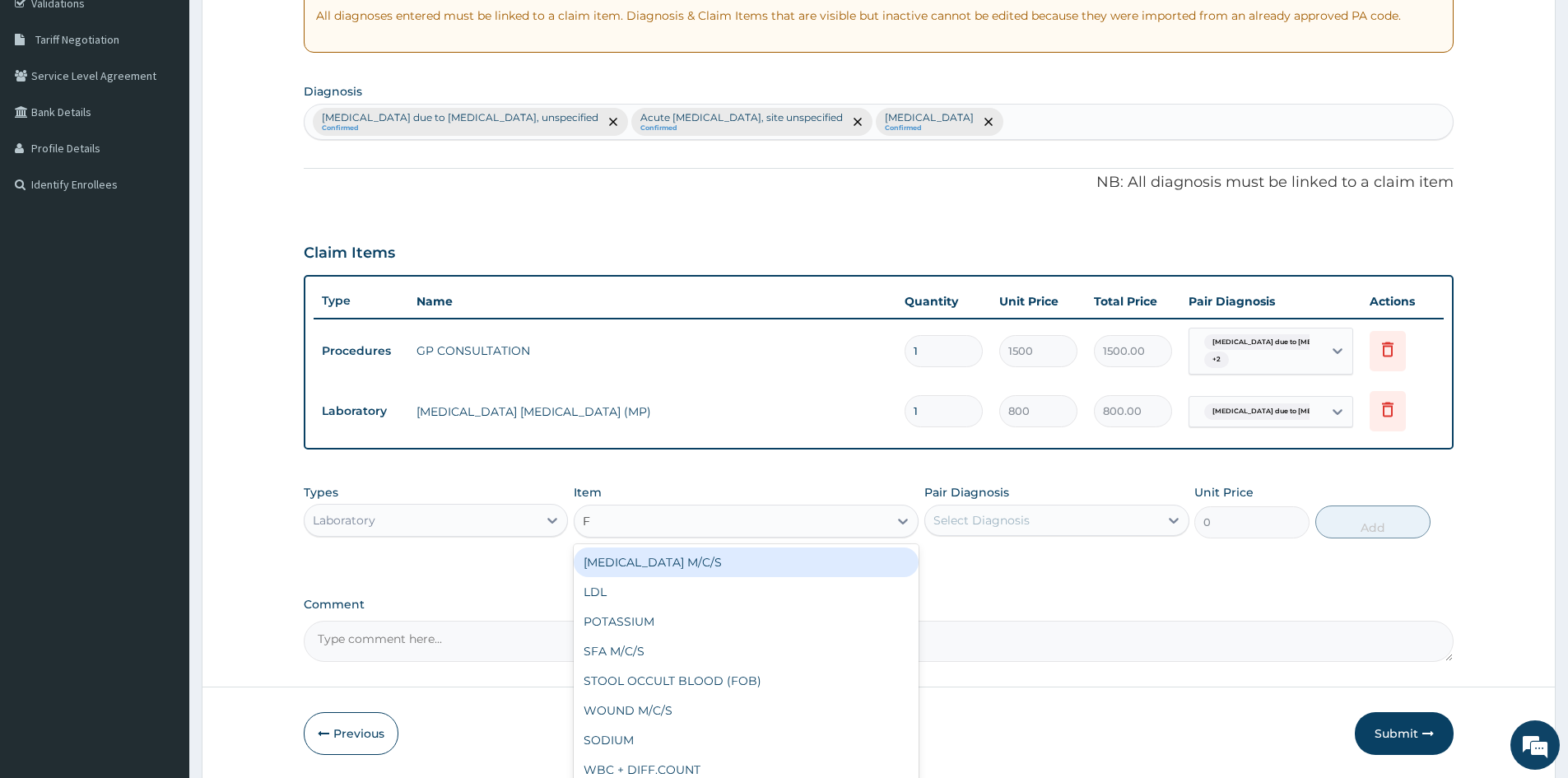
type input "FB"
drag, startPoint x: 654, startPoint y: 559, endPoint x: 769, endPoint y: 534, distance: 117.7
click at [654, 560] on div "FBC" at bounding box center [746, 561] width 345 height 29
type input "2000"
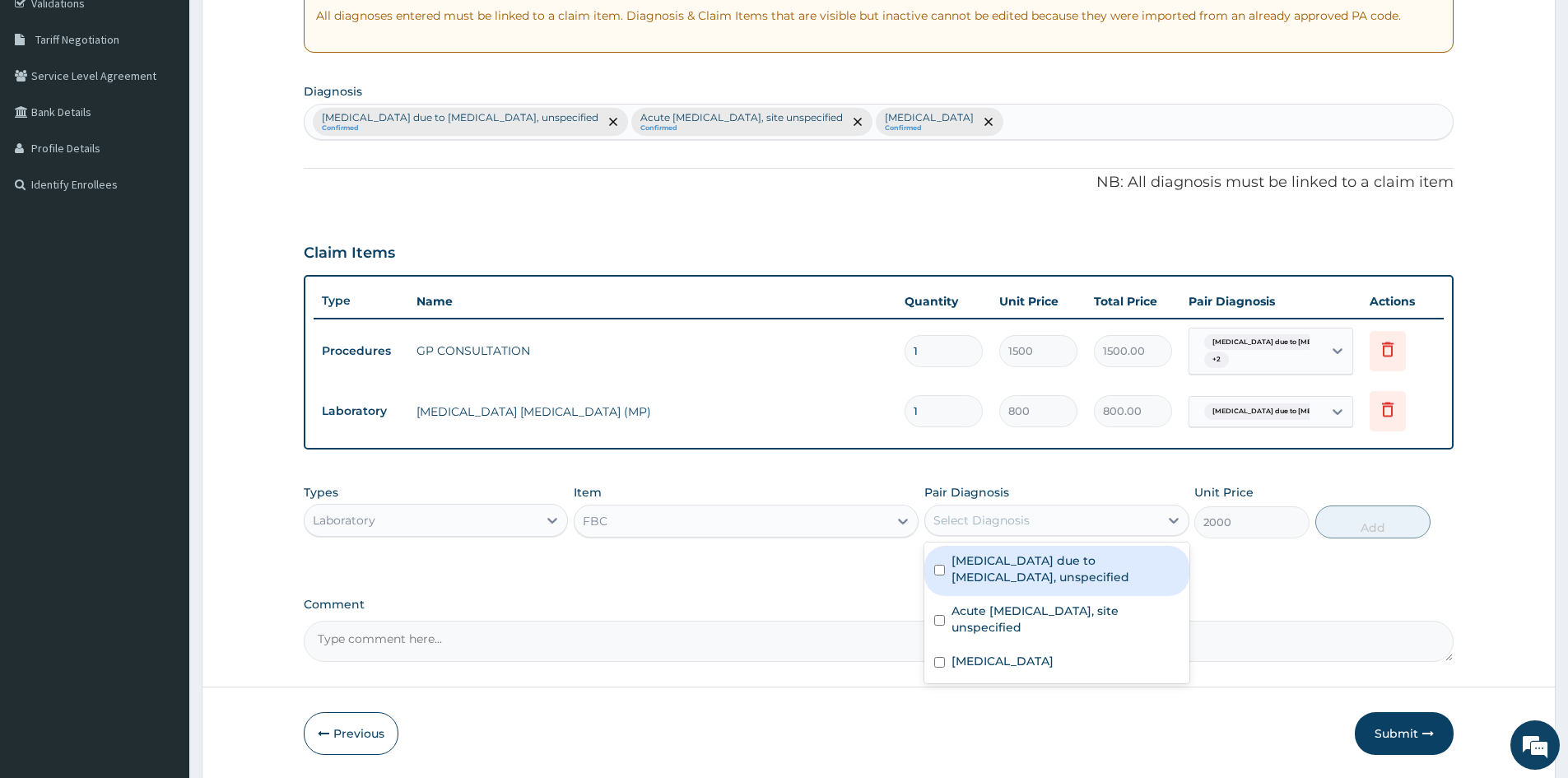
click at [966, 516] on div "Select Diagnosis" at bounding box center [981, 520] width 97 height 17
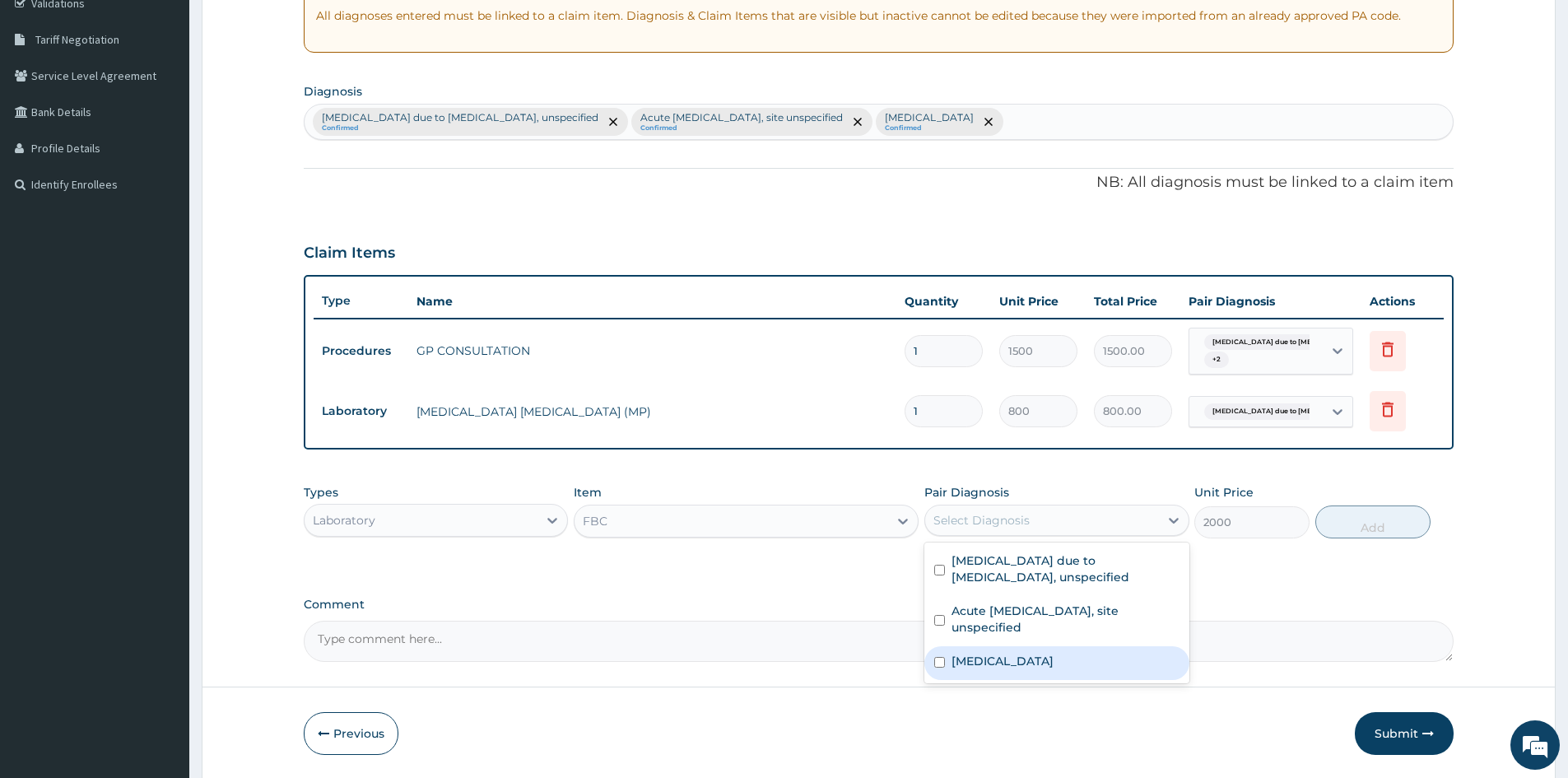
click at [934, 667] on div "Salmonella enteritis" at bounding box center [1056, 663] width 264 height 34
checkbox input "true"
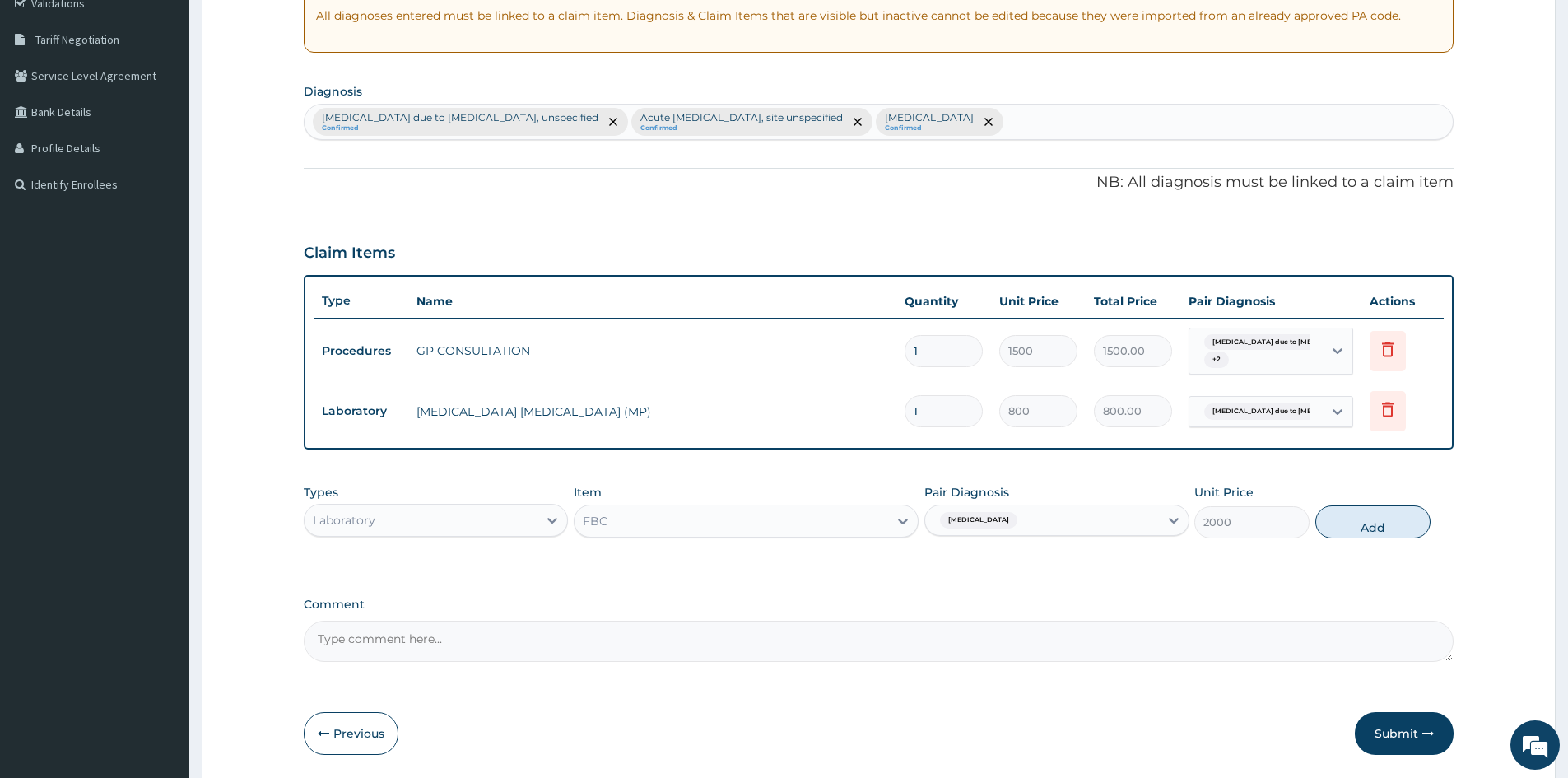
click at [1363, 525] on button "Add" at bounding box center [1372, 521] width 115 height 33
type input "0"
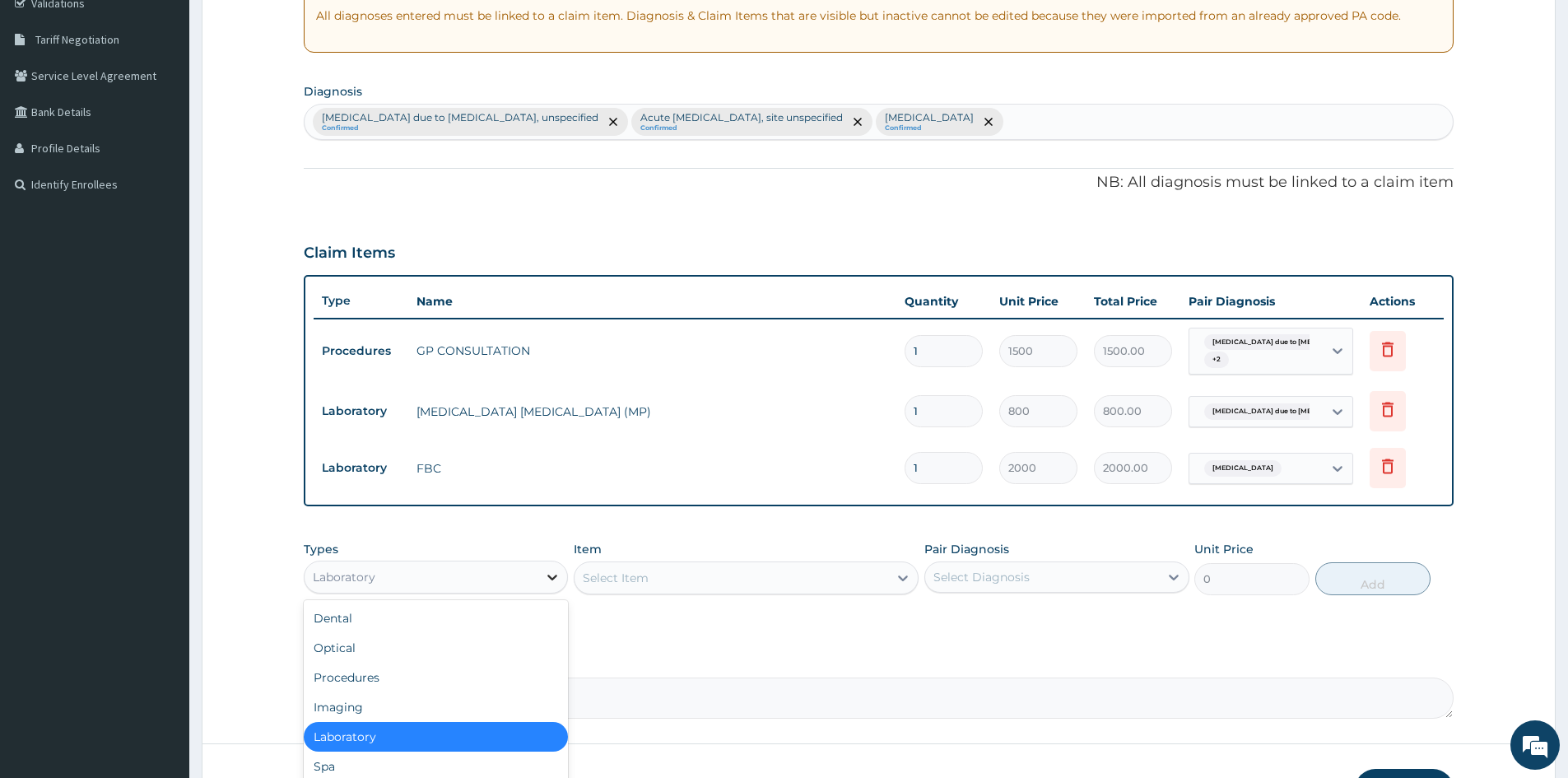
click at [549, 572] on icon at bounding box center [552, 577] width 17 height 17
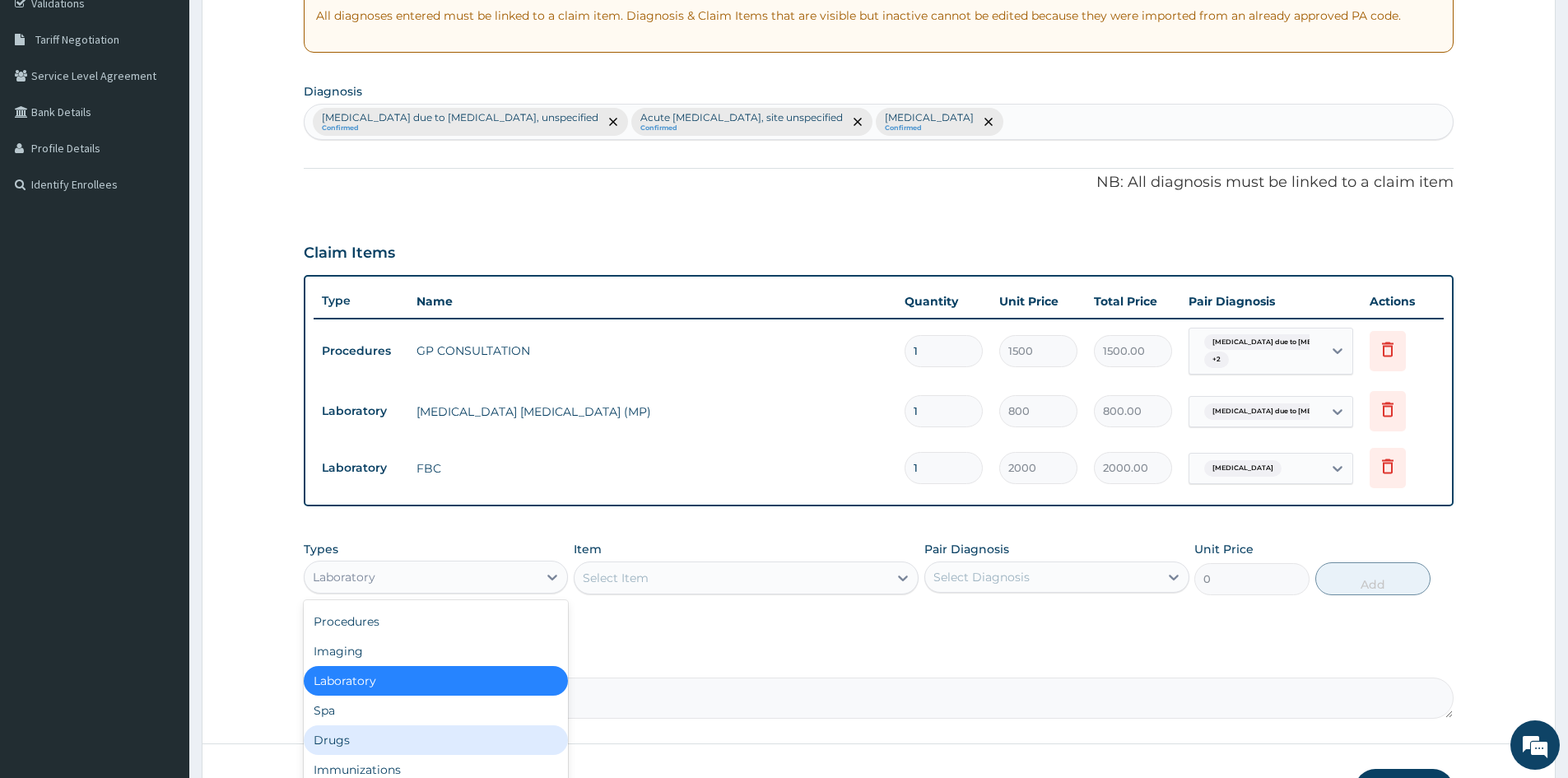
click at [361, 750] on div "Drugs" at bounding box center [436, 739] width 264 height 29
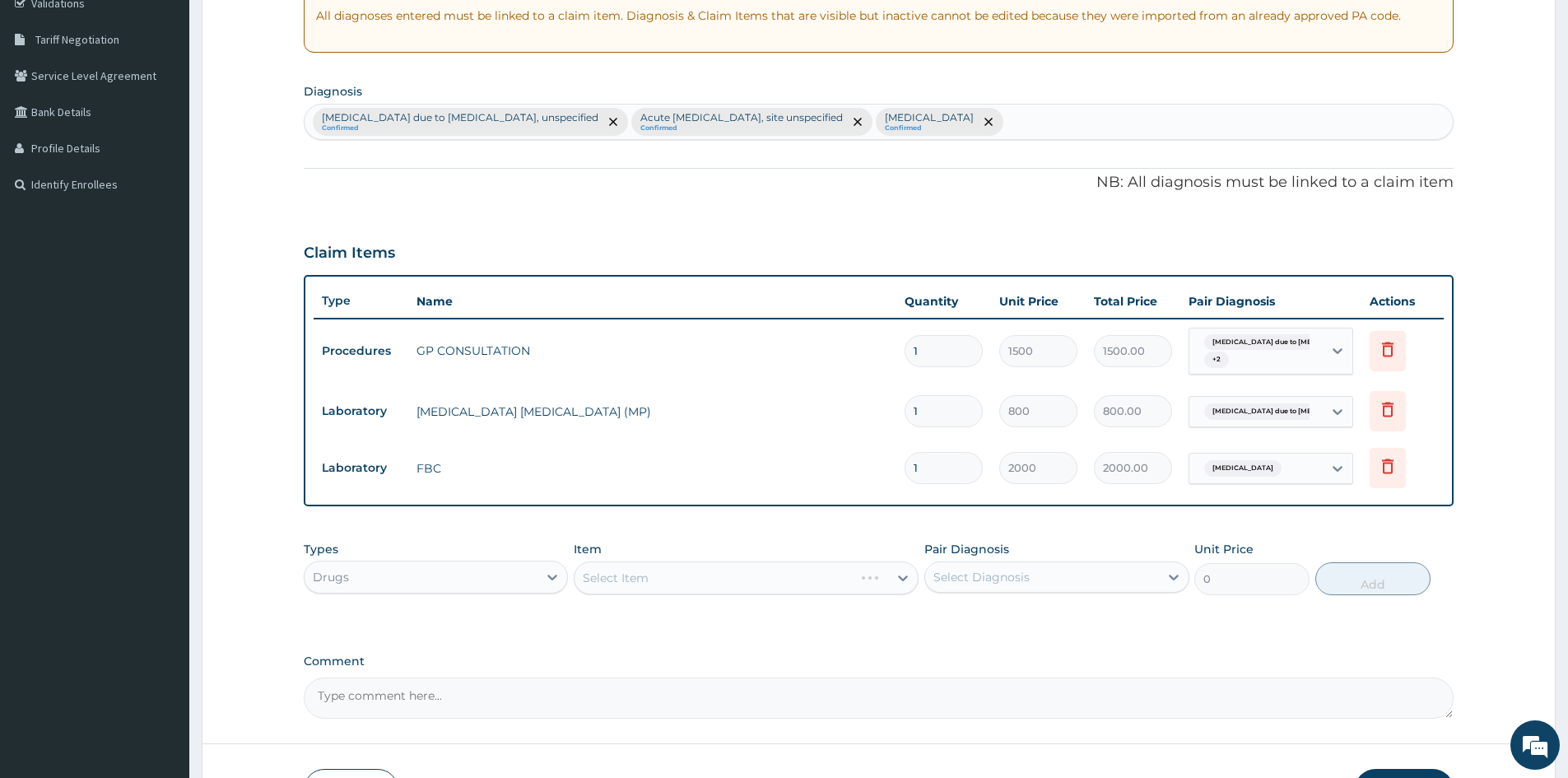
click at [666, 579] on div "Select Item" at bounding box center [746, 577] width 345 height 33
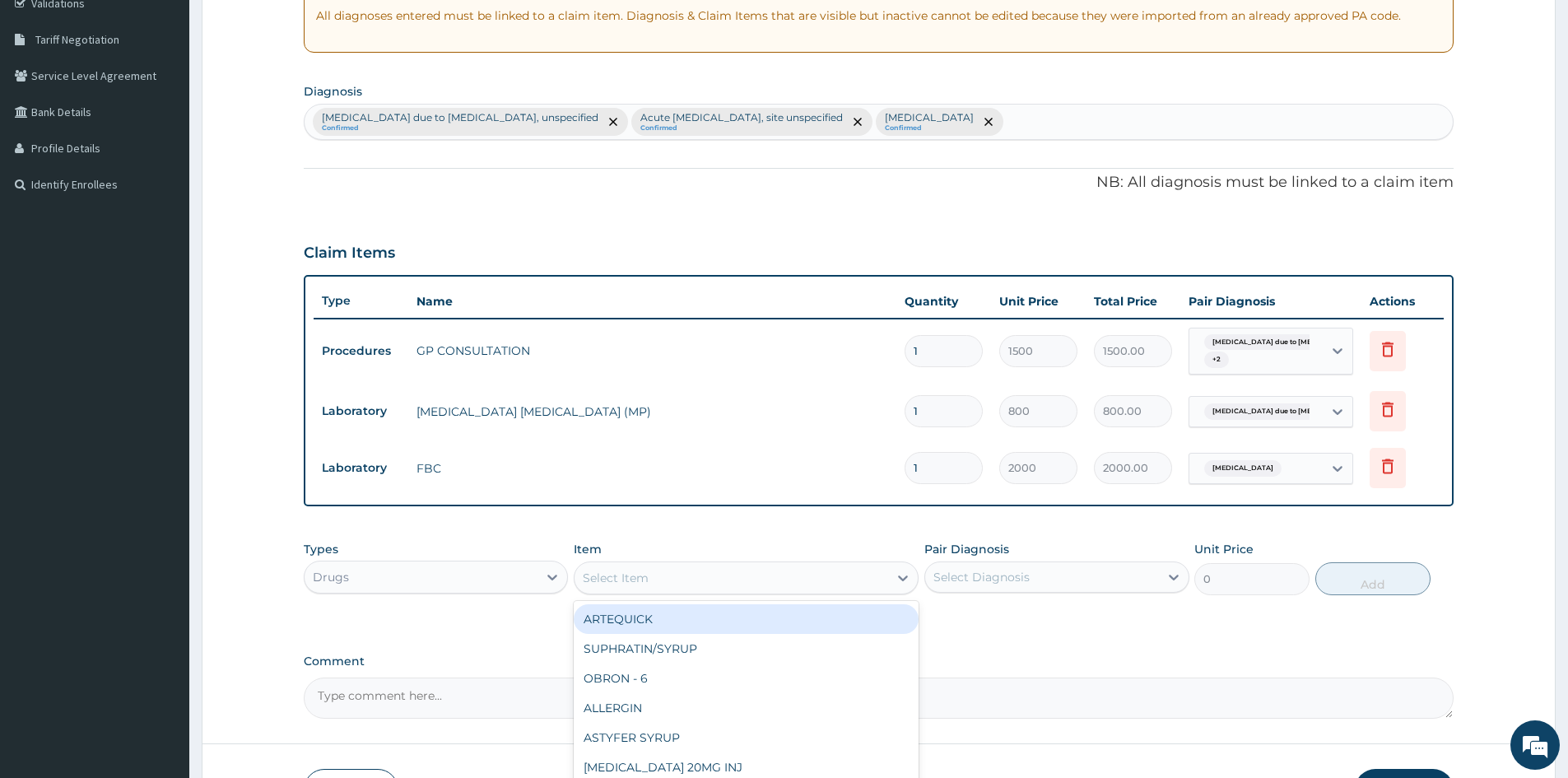
click at [755, 580] on div "Select Item" at bounding box center [732, 577] width 314 height 26
type input "ARTHE"
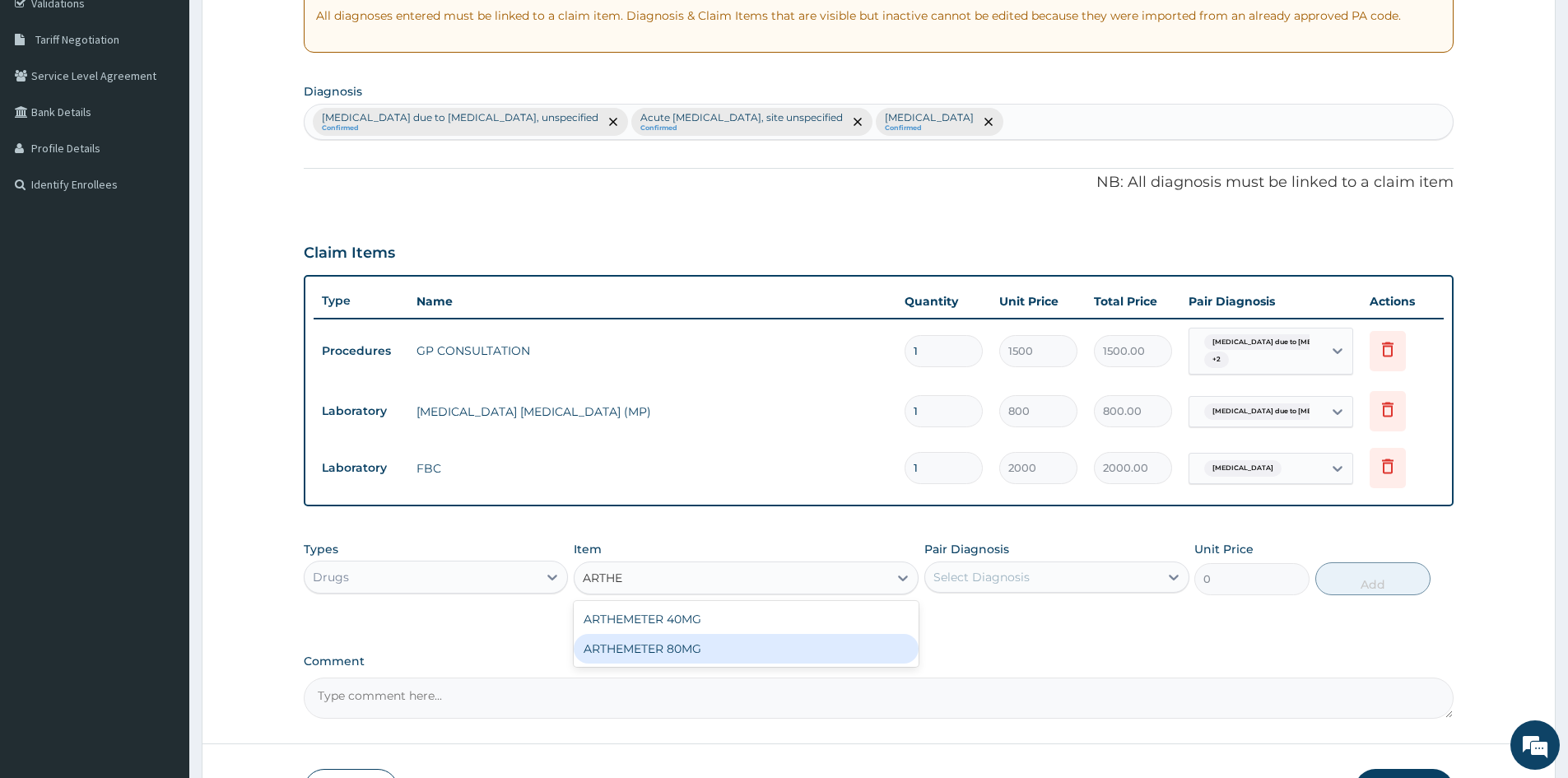
click at [618, 654] on div "ARTHEMETER 80MG" at bounding box center [746, 648] width 345 height 29
type input "500"
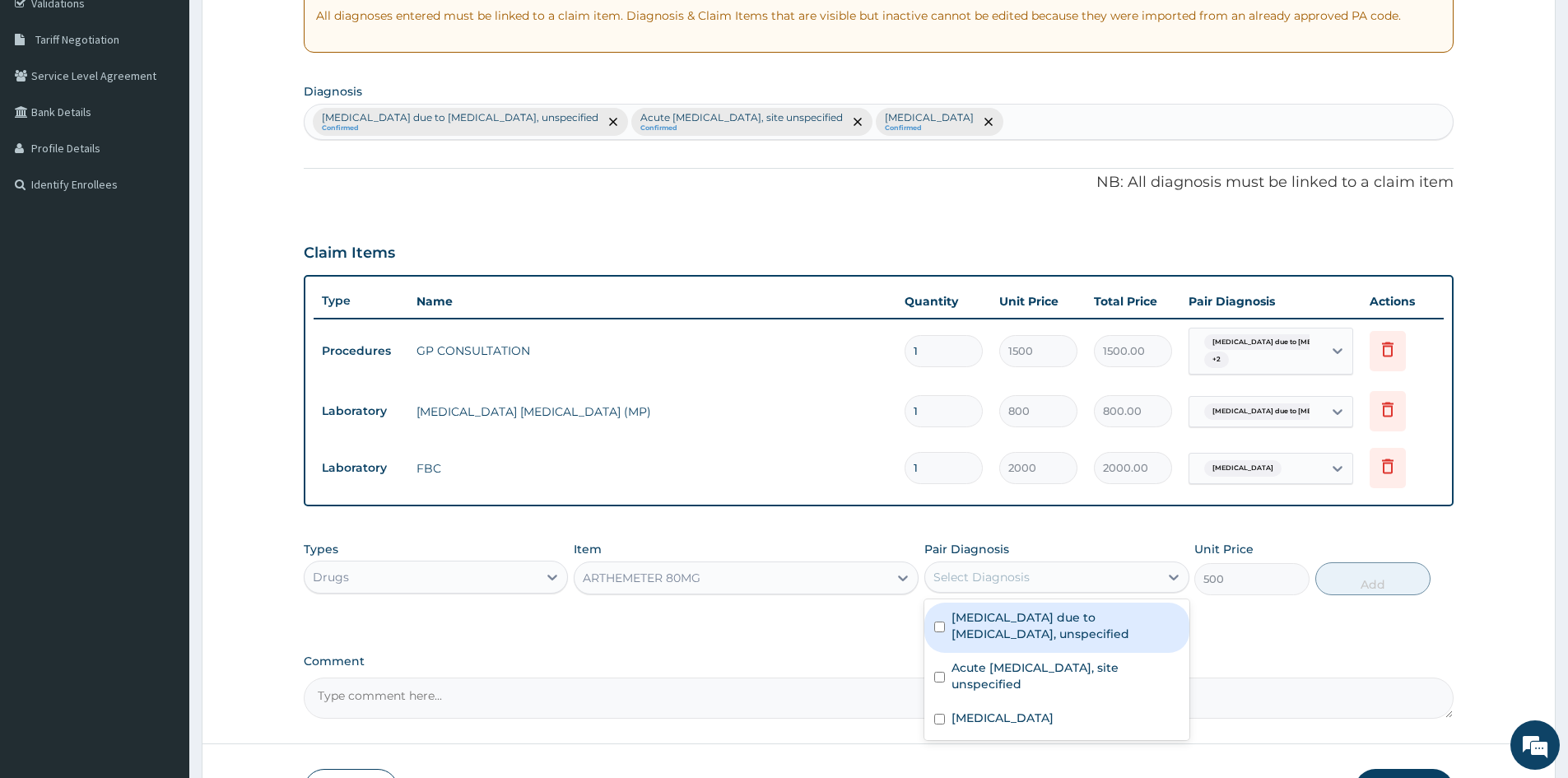
click at [1000, 590] on div "Select Diagnosis" at bounding box center [1042, 577] width 233 height 26
click at [944, 625] on input "checkbox" at bounding box center [939, 626] width 11 height 11
checkbox input "true"
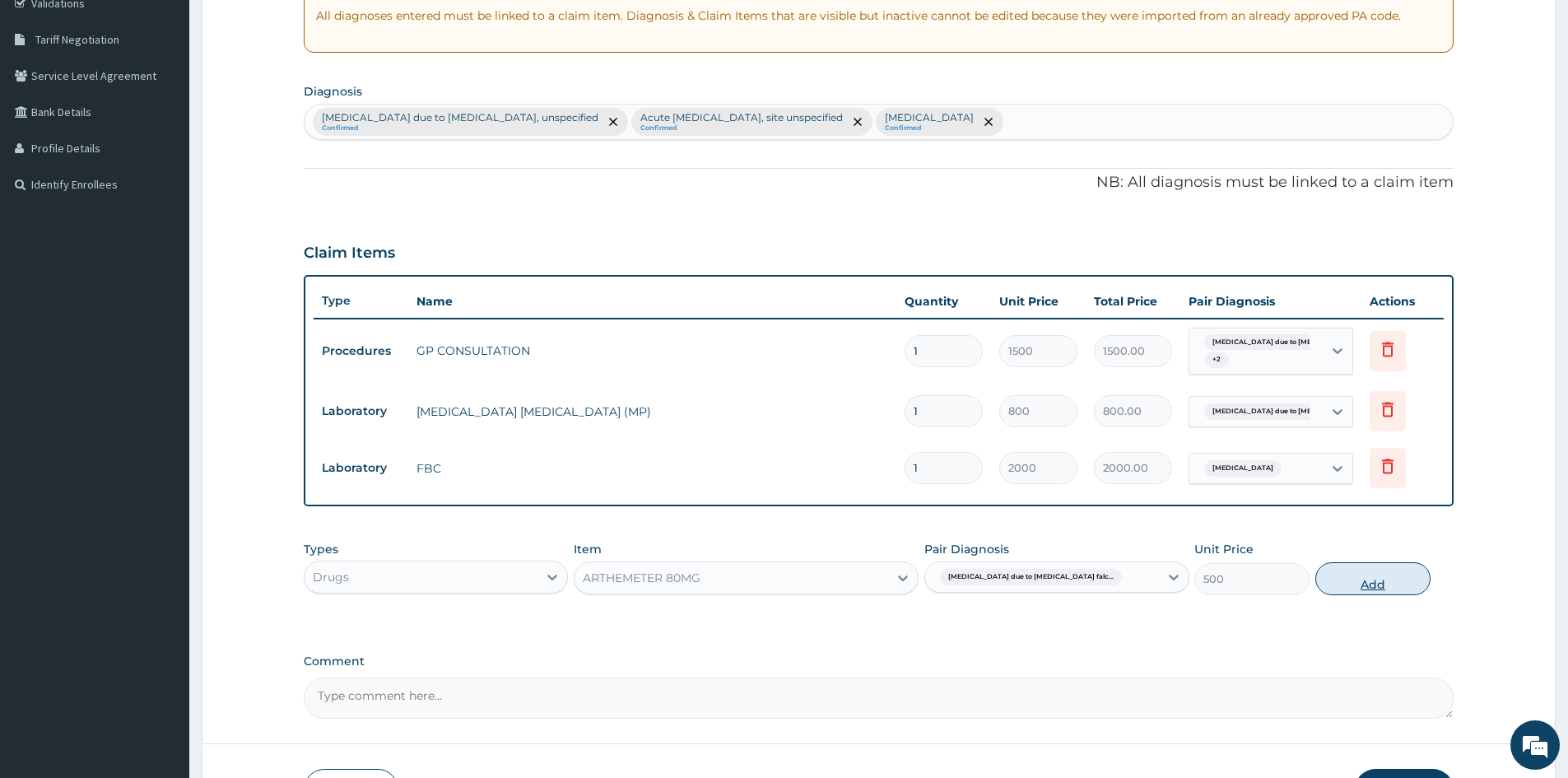
click at [1377, 582] on button "Add" at bounding box center [1372, 578] width 115 height 33
type input "0"
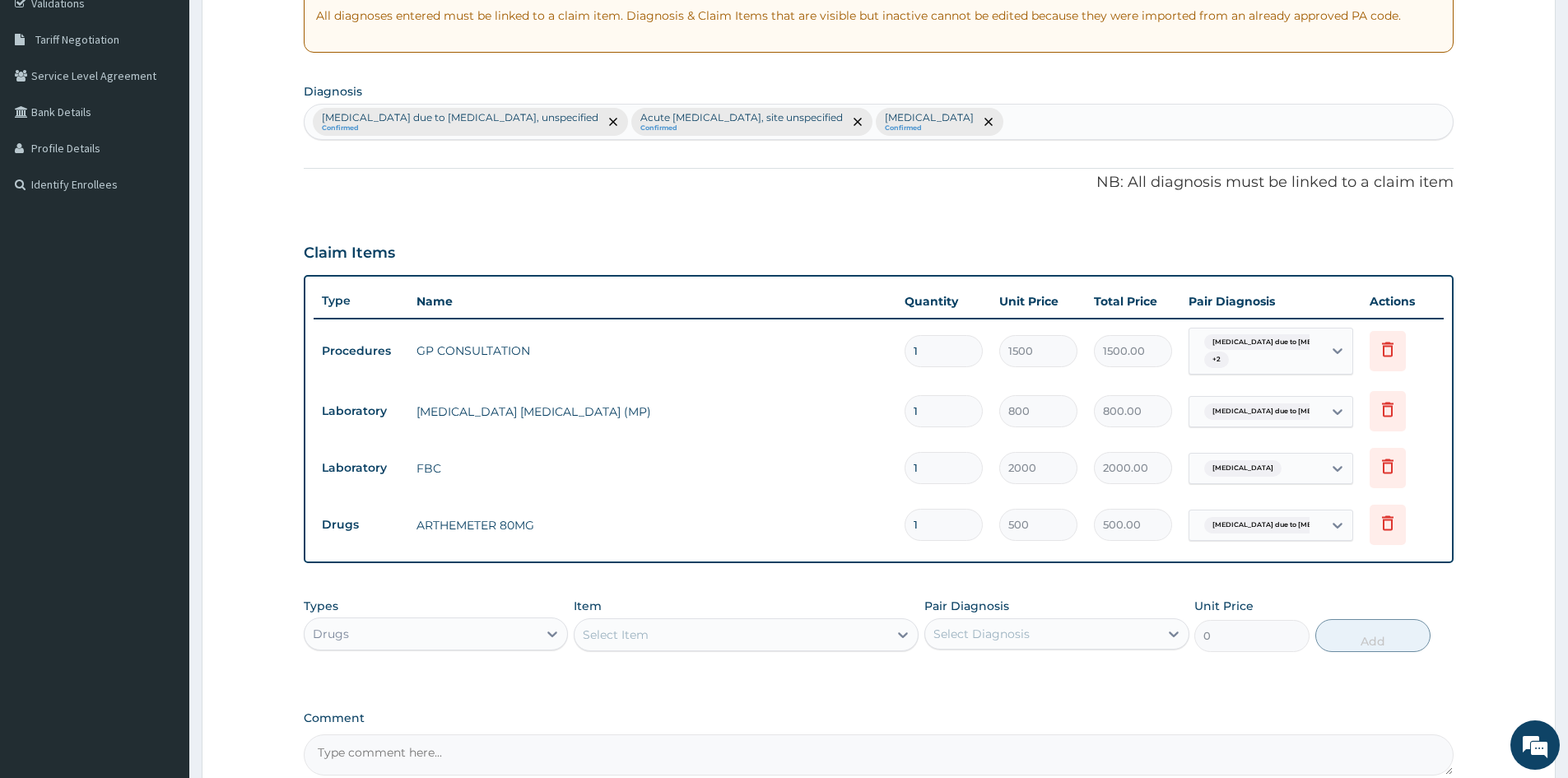
type input "0.00"
type input "2"
type input "1000.00"
type input "2"
click at [716, 637] on div "Select Item" at bounding box center [732, 634] width 314 height 26
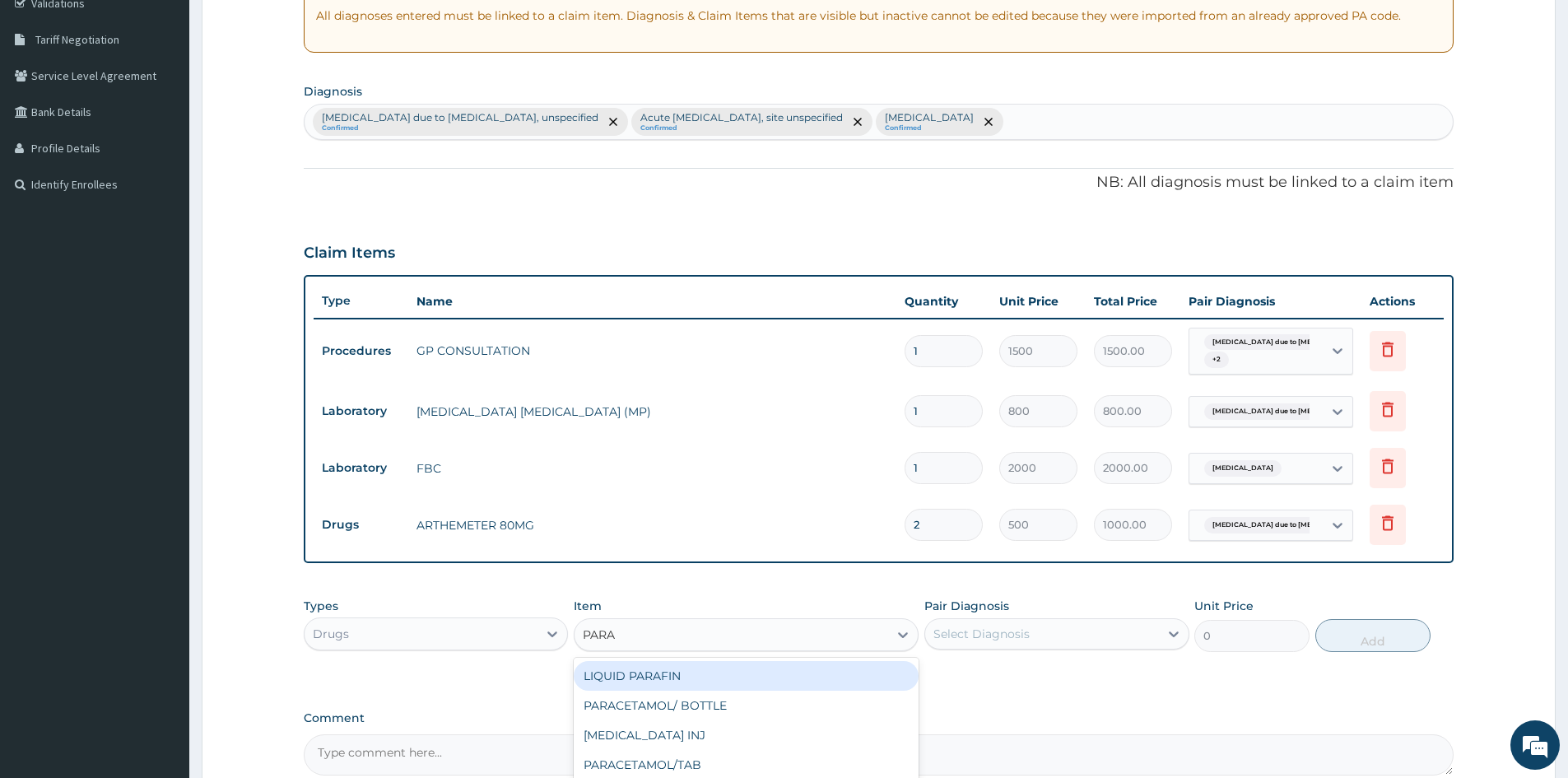
type input "PARAC"
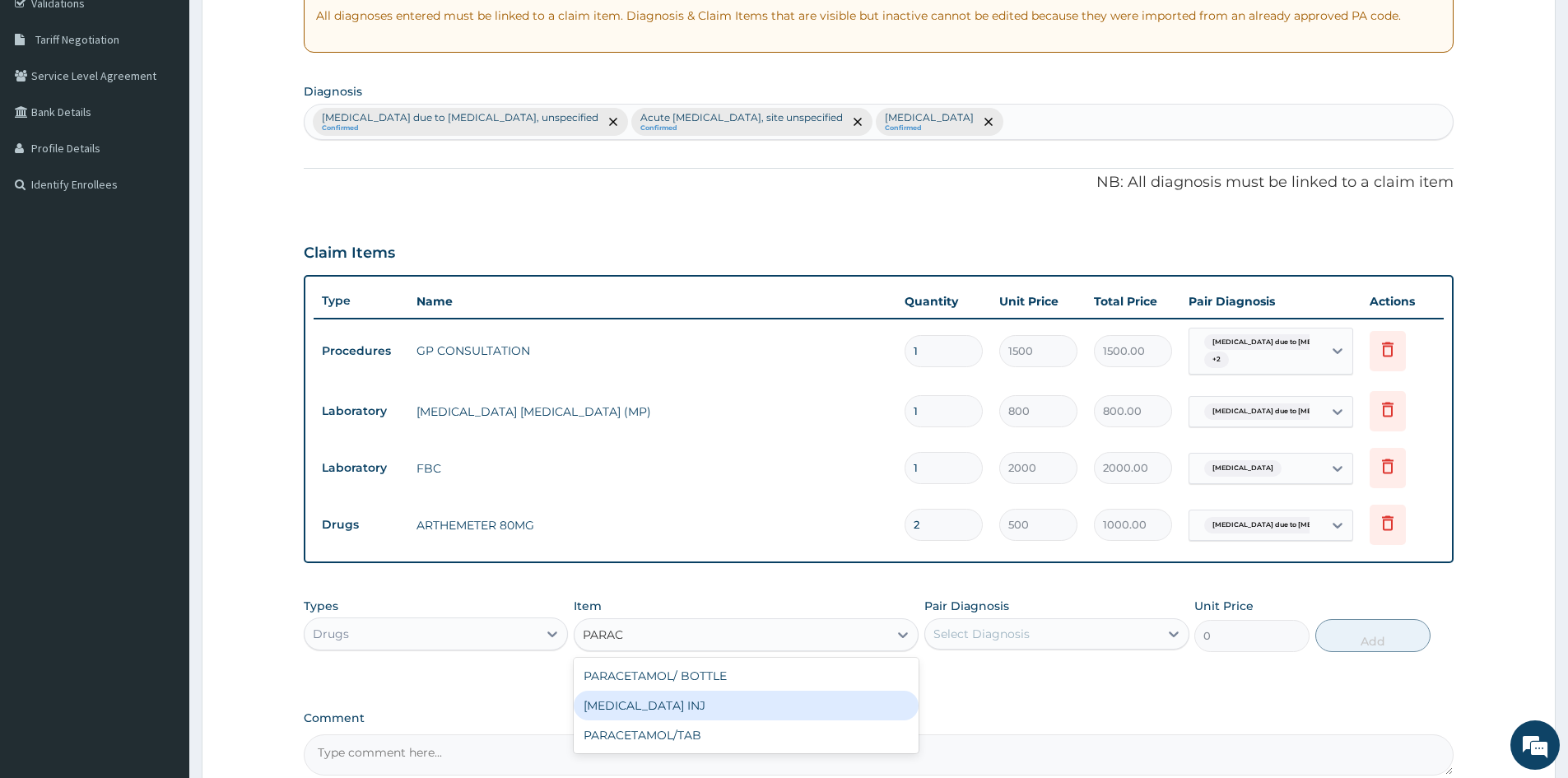
click at [677, 702] on div "PARACETAMOL INJ" at bounding box center [746, 705] width 345 height 29
type input "300"
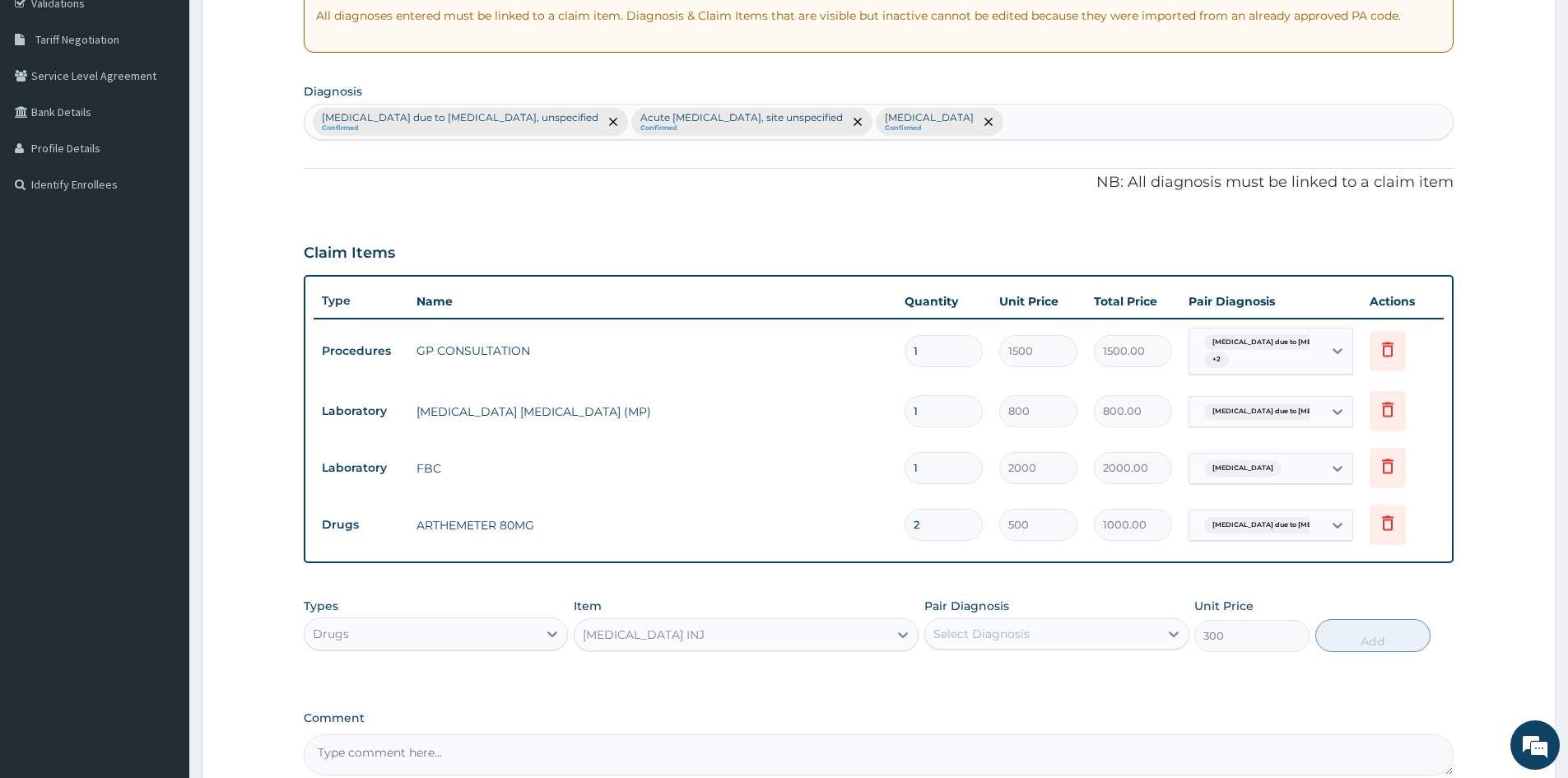
click at [1001, 636] on div "Select Diagnosis" at bounding box center [981, 634] width 97 height 17
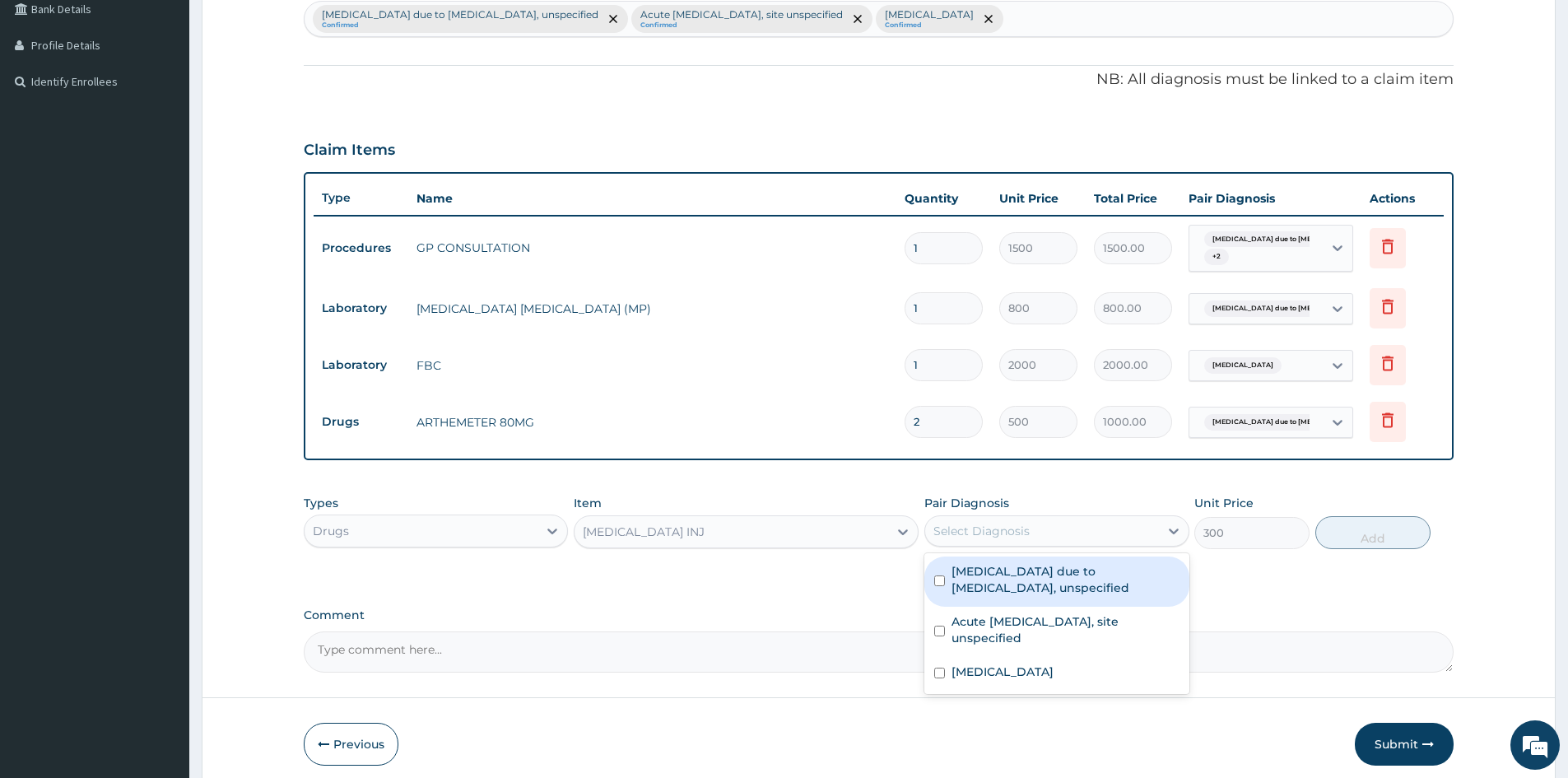
scroll to position [486, 0]
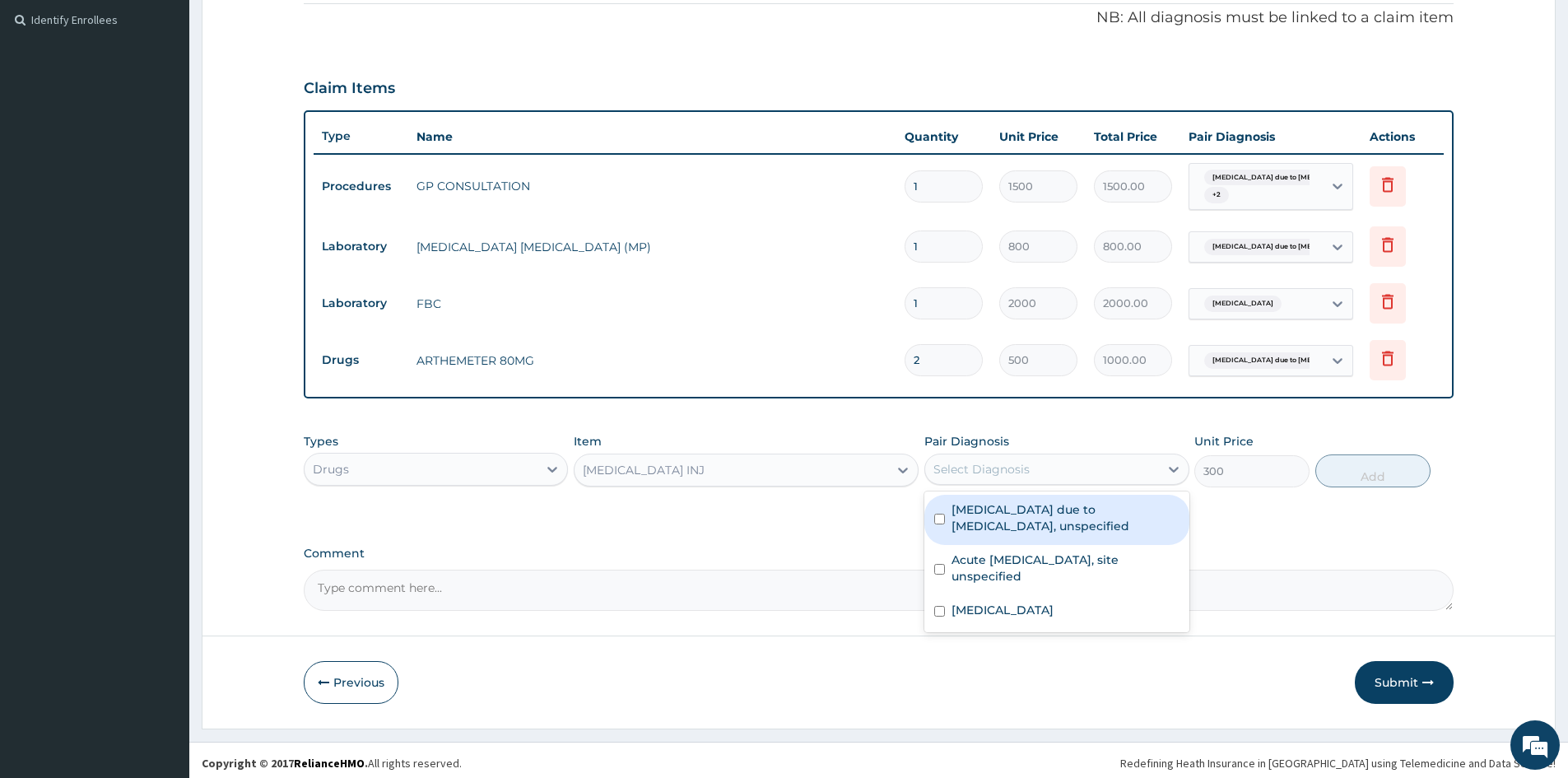
click at [936, 517] on input "checkbox" at bounding box center [939, 519] width 11 height 11
checkbox input "true"
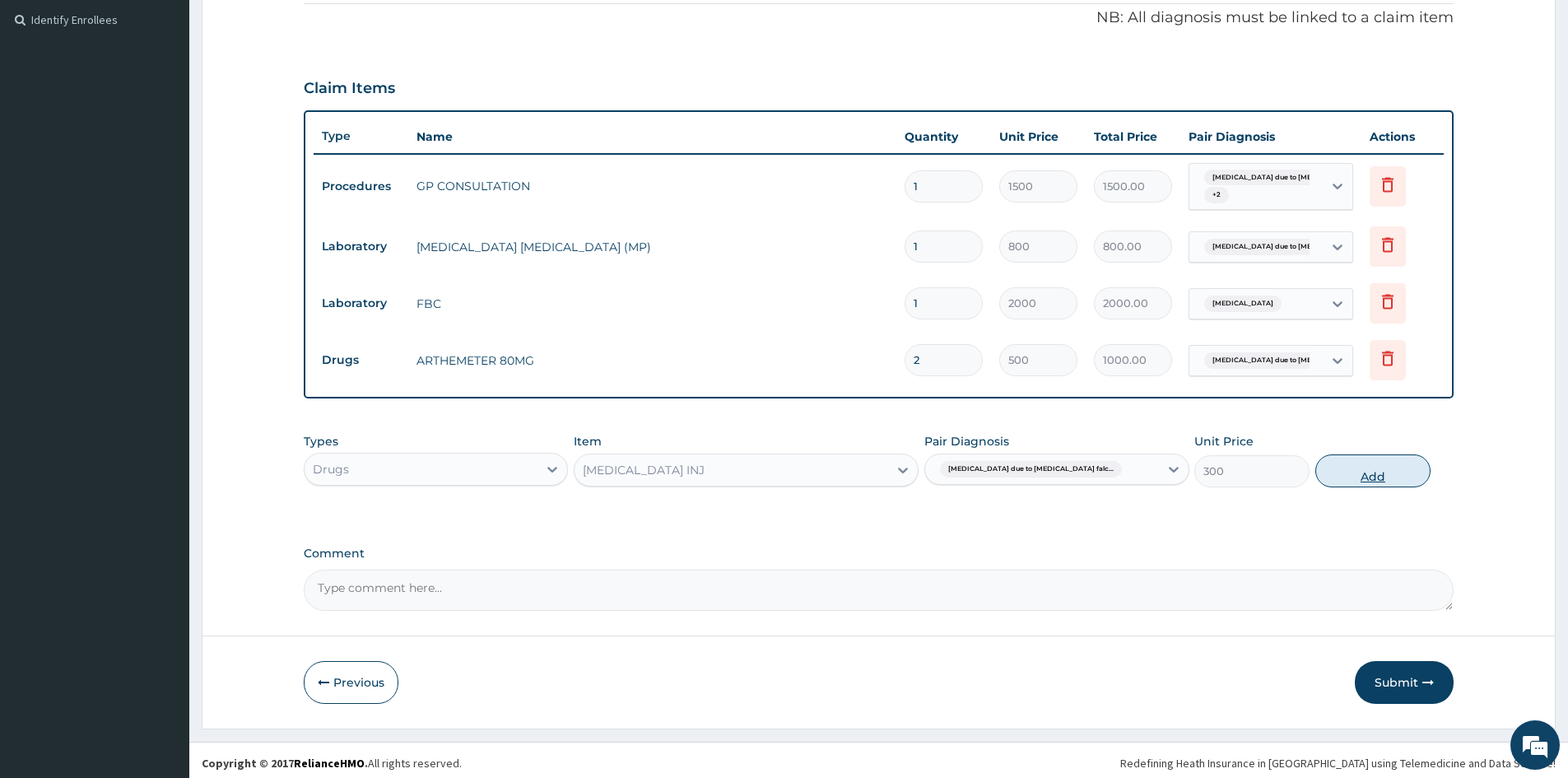
click at [1377, 473] on button "Add" at bounding box center [1372, 470] width 115 height 33
type input "0"
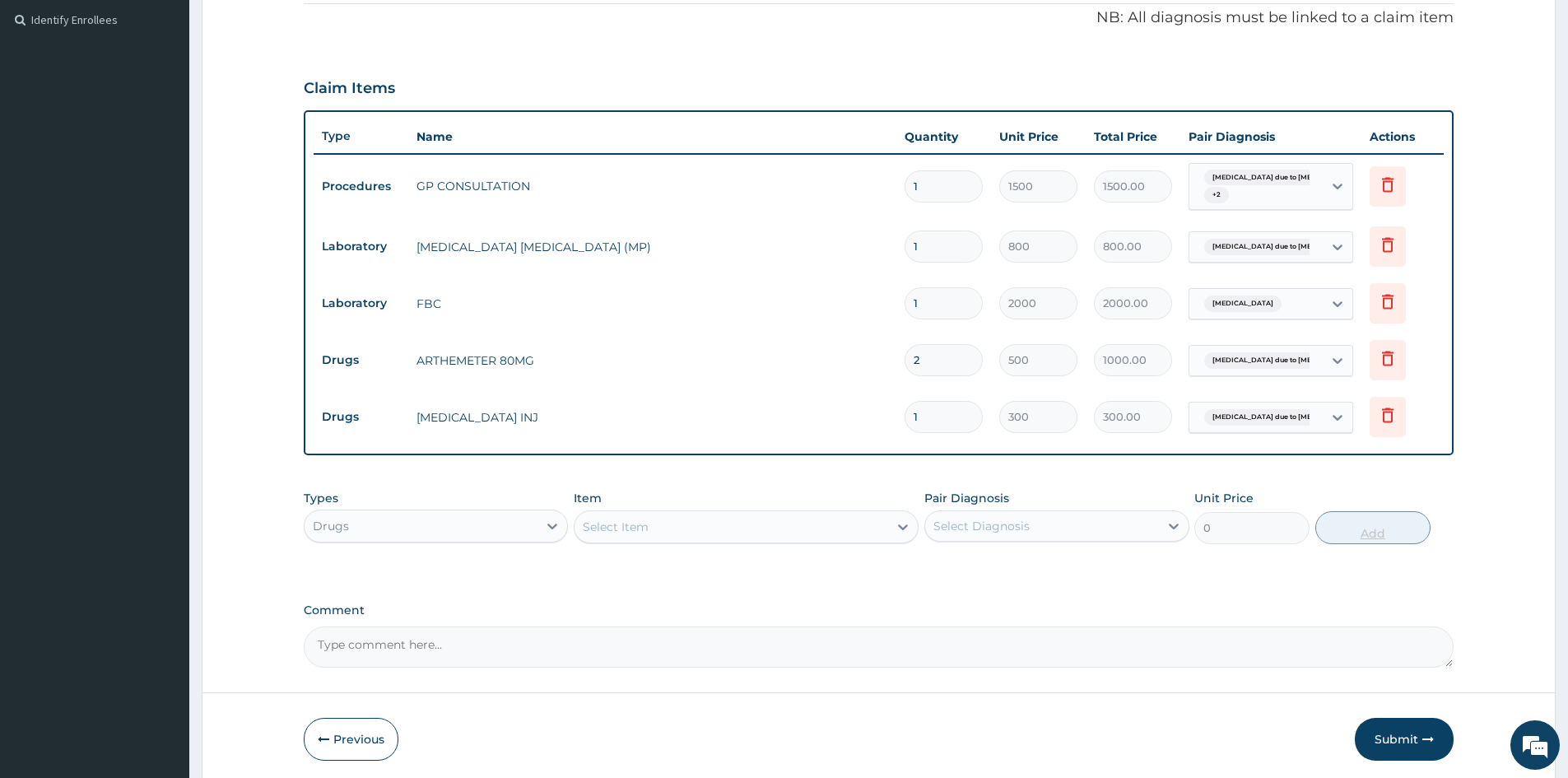
type input "0.00"
type input "2"
type input "600.00"
type input "0.00"
type input "1"
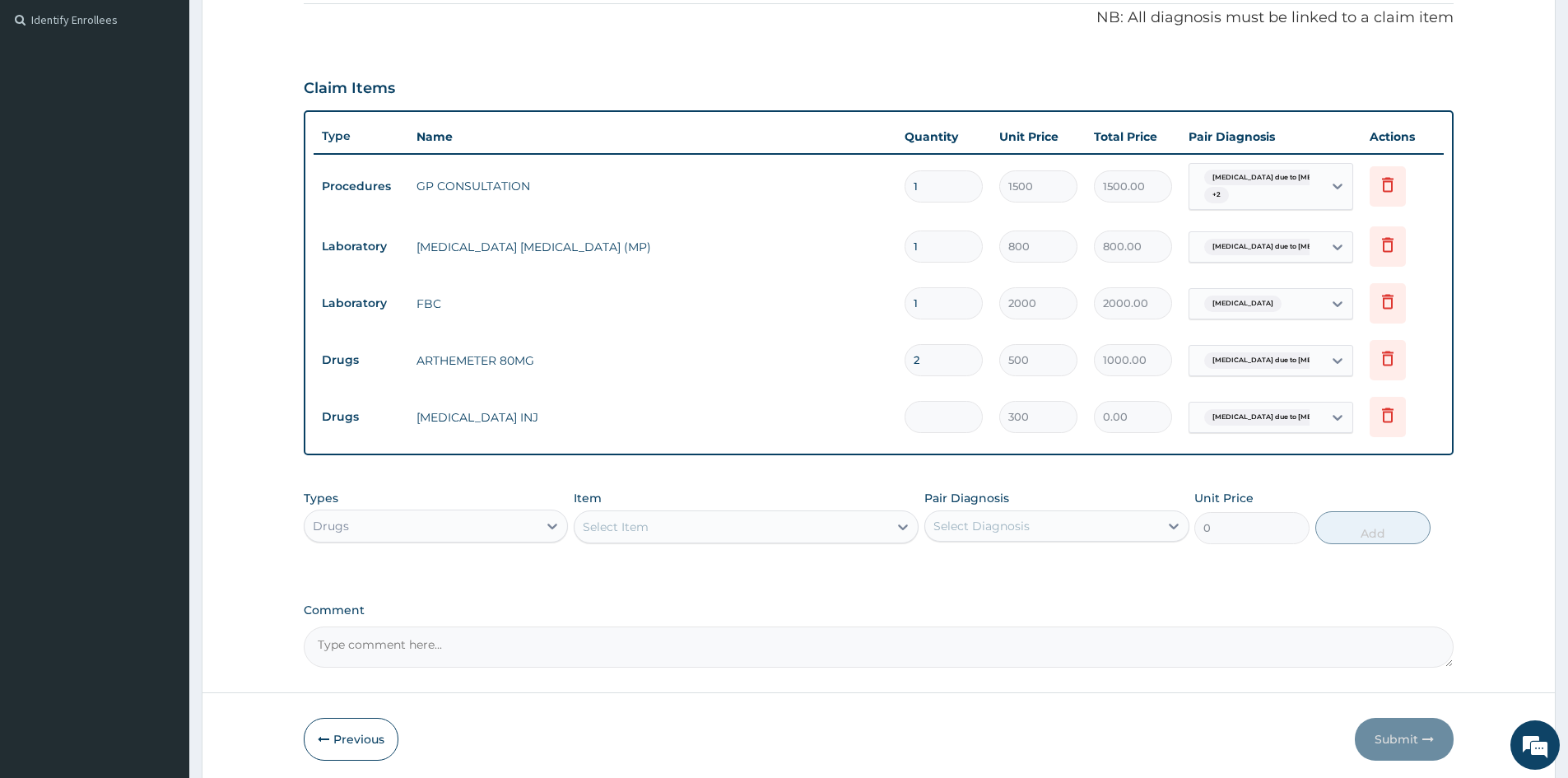
type input "300.00"
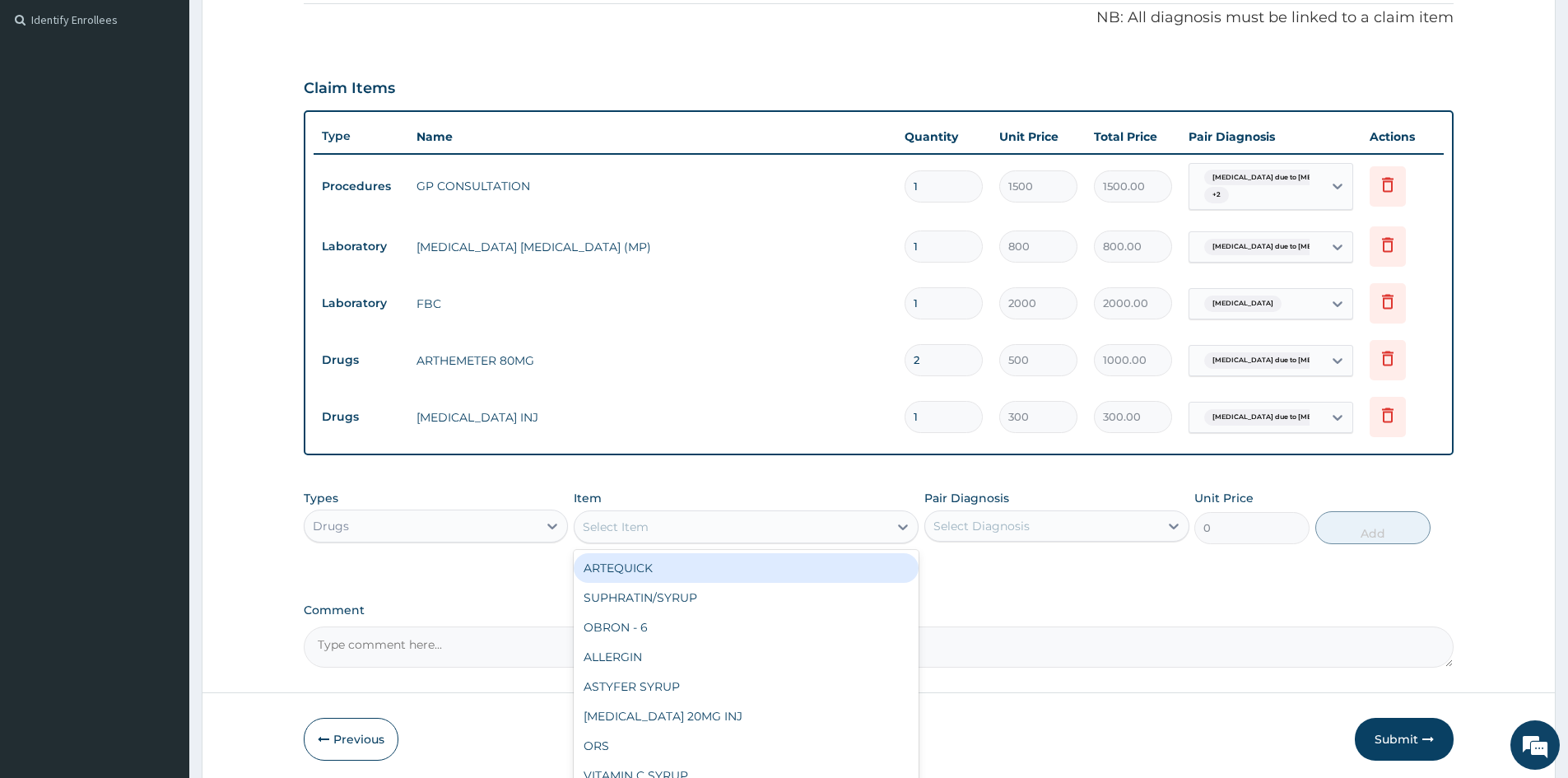
click at [695, 524] on div "Select Item" at bounding box center [732, 526] width 314 height 26
type input "IBU"
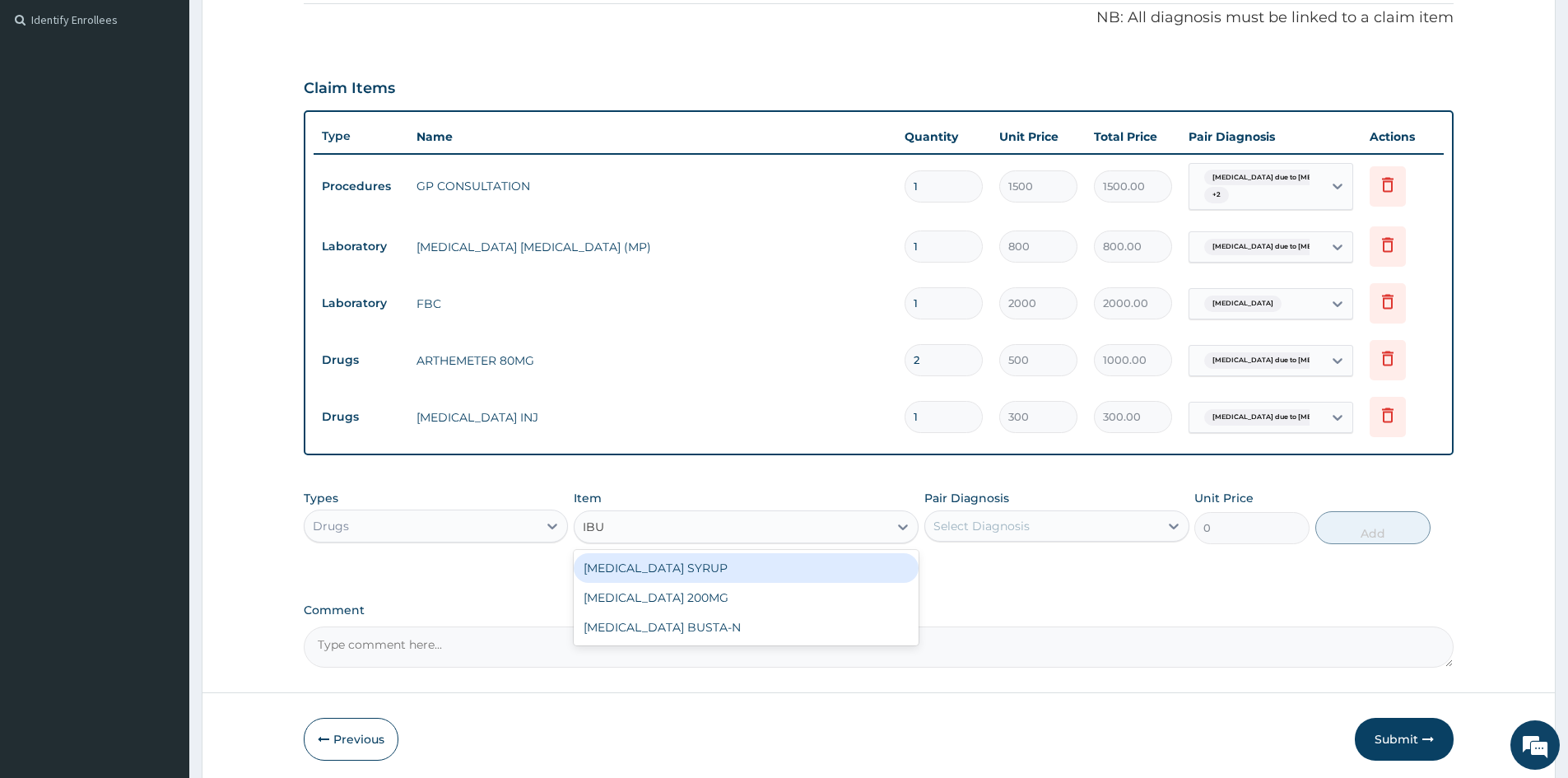
click at [673, 568] on div "IBUPROFEN SYRUP" at bounding box center [746, 567] width 345 height 29
type input "500"
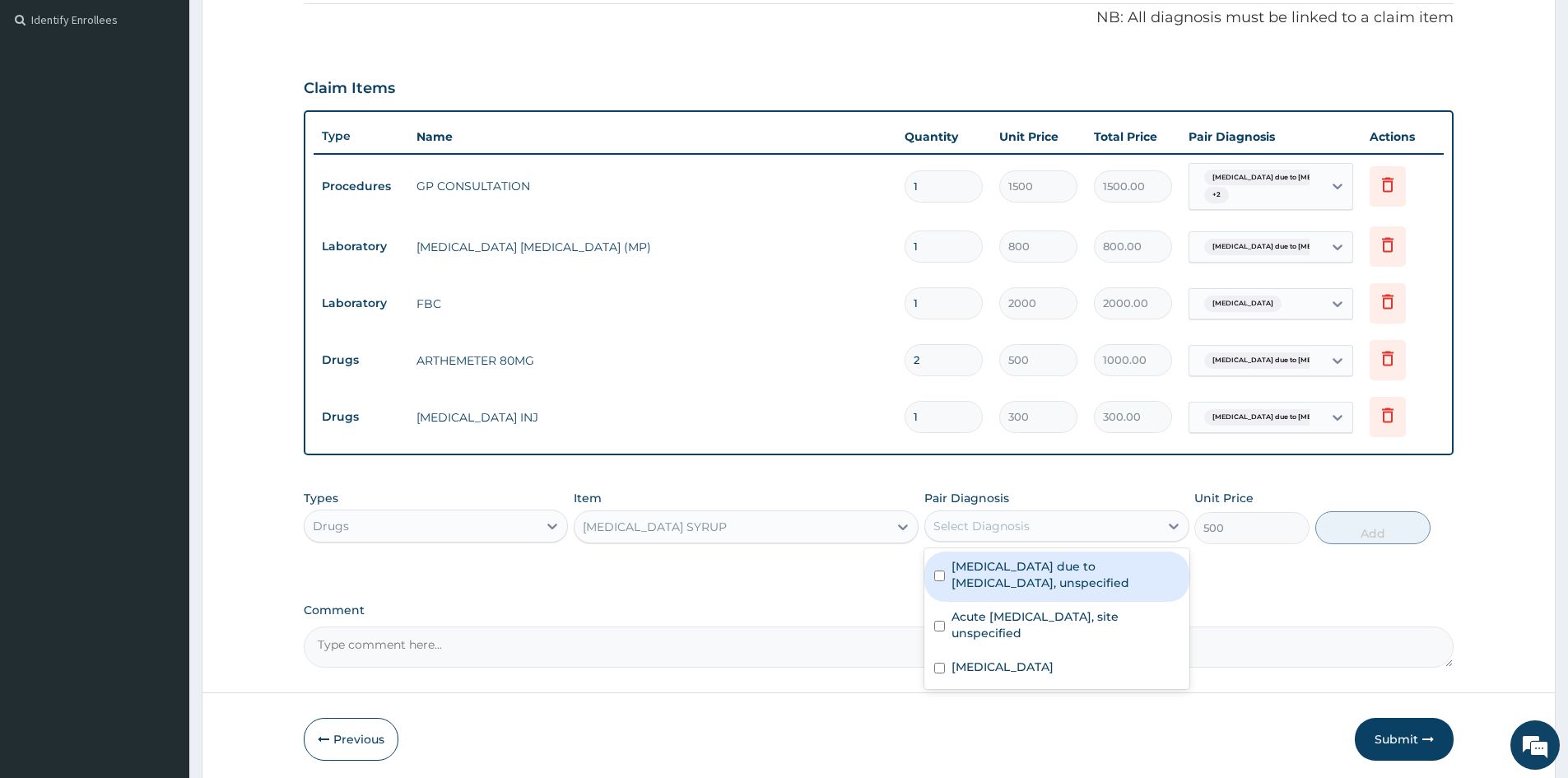
click at [998, 520] on div "Select Diagnosis" at bounding box center [981, 526] width 97 height 17
click at [942, 576] on input "checkbox" at bounding box center [939, 576] width 11 height 11
checkbox input "true"
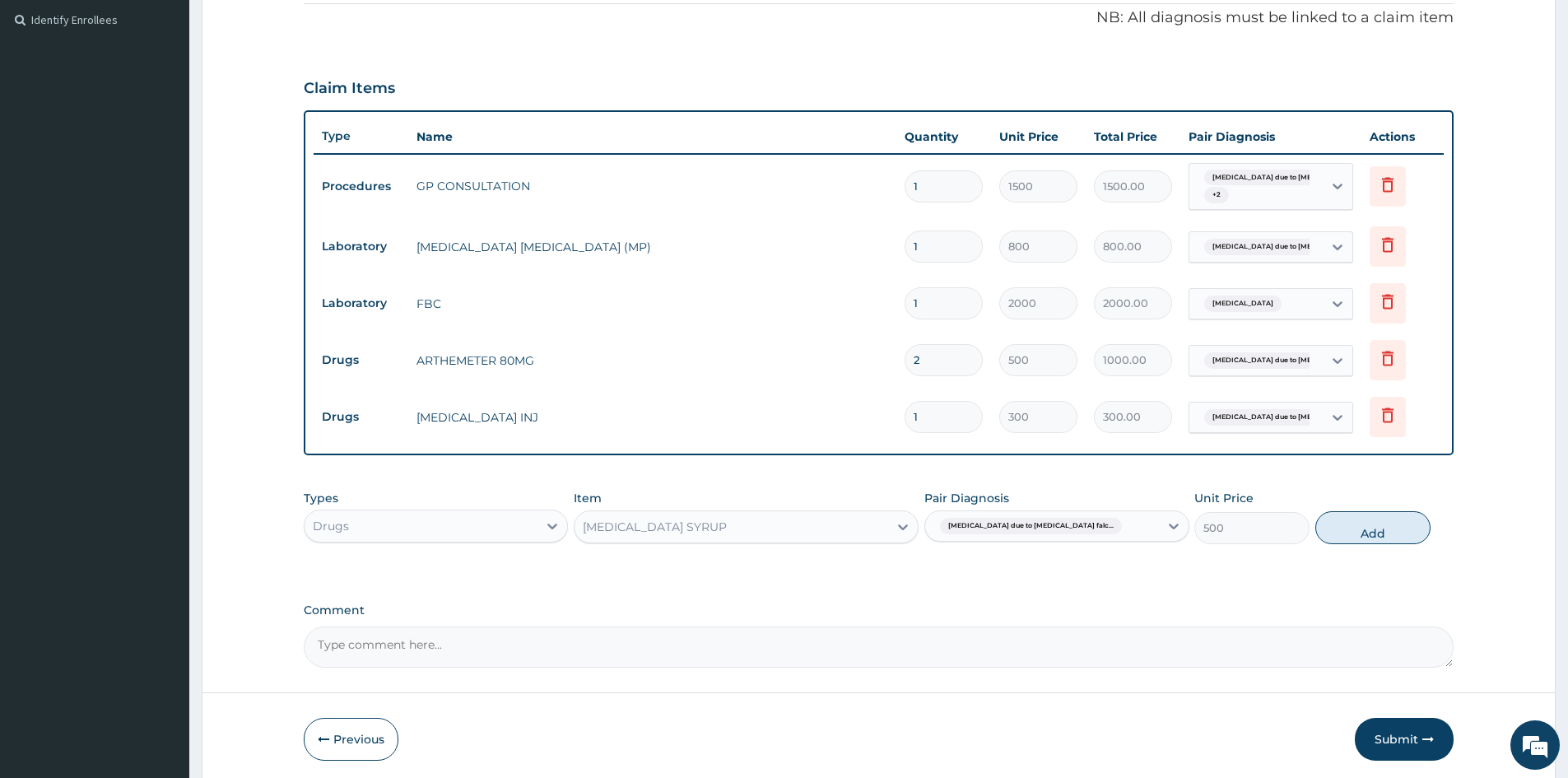
click at [1370, 527] on button "Add" at bounding box center [1372, 527] width 115 height 33
type input "0"
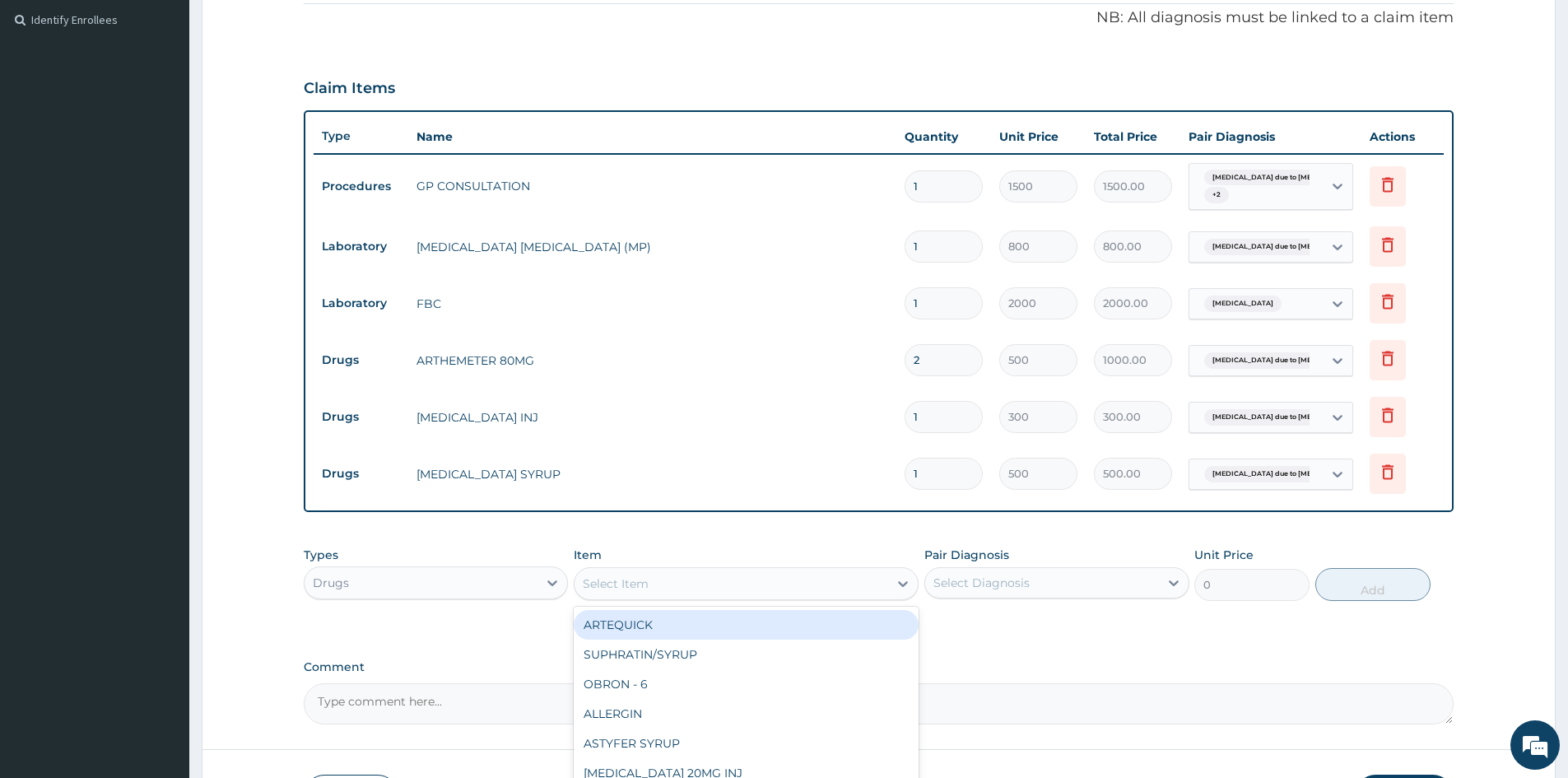
click at [619, 577] on div "Select Item" at bounding box center [615, 584] width 65 height 17
type input "AMOX"
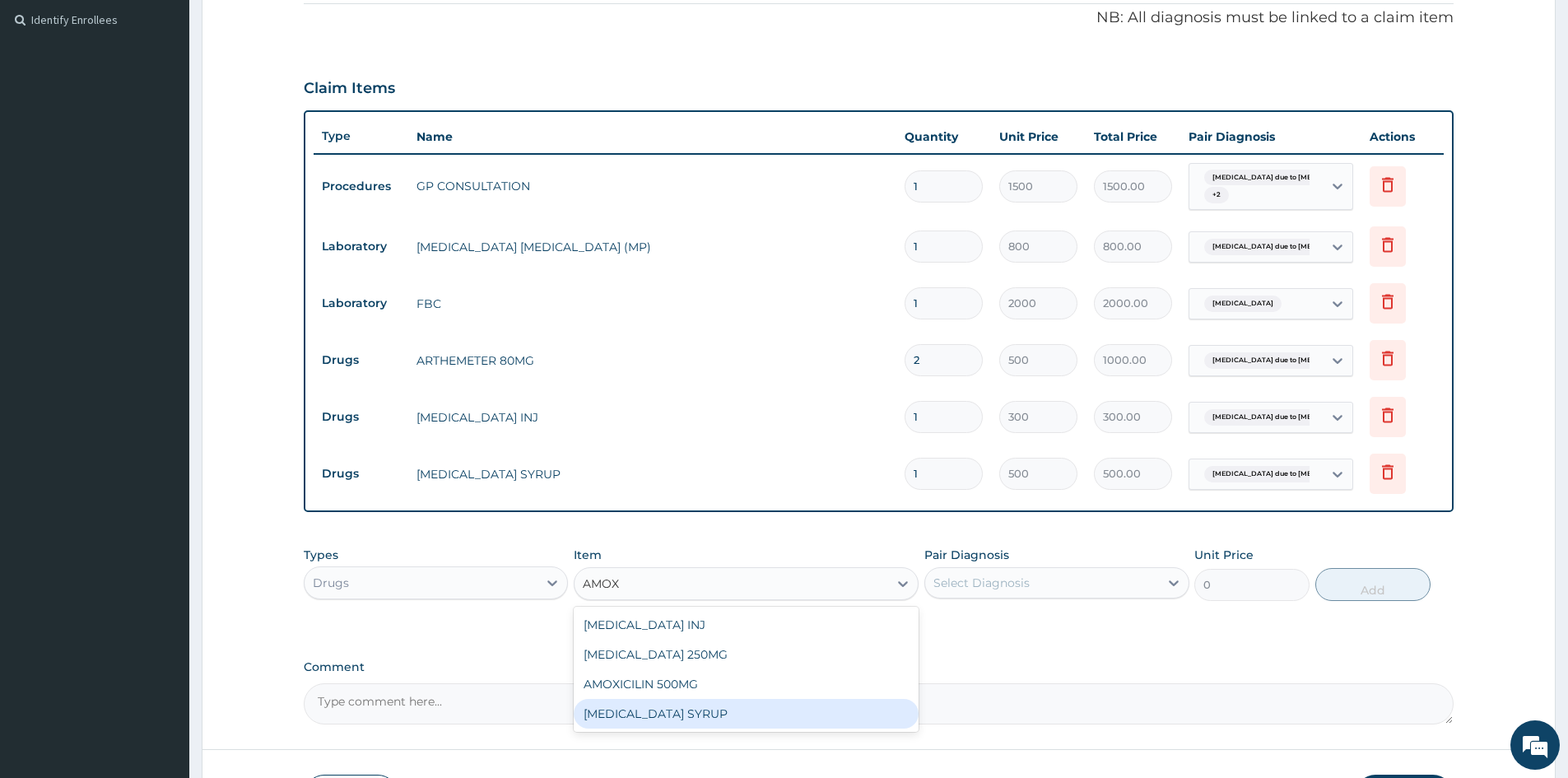
click at [670, 712] on div "AMOXICILLIN SYRUP" at bounding box center [746, 713] width 345 height 29
type input "700"
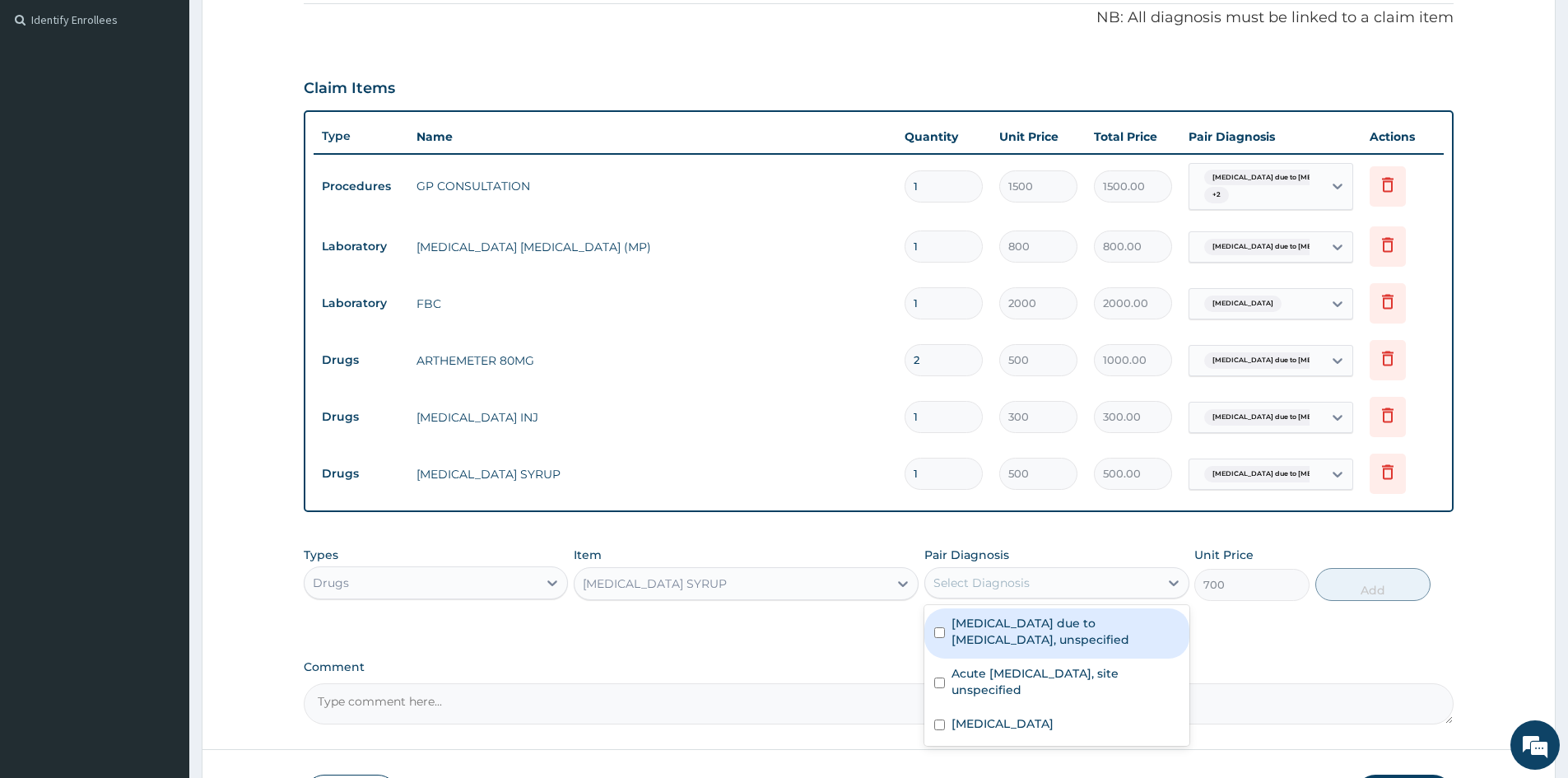
click at [1049, 575] on div "Select Diagnosis" at bounding box center [1042, 582] width 233 height 26
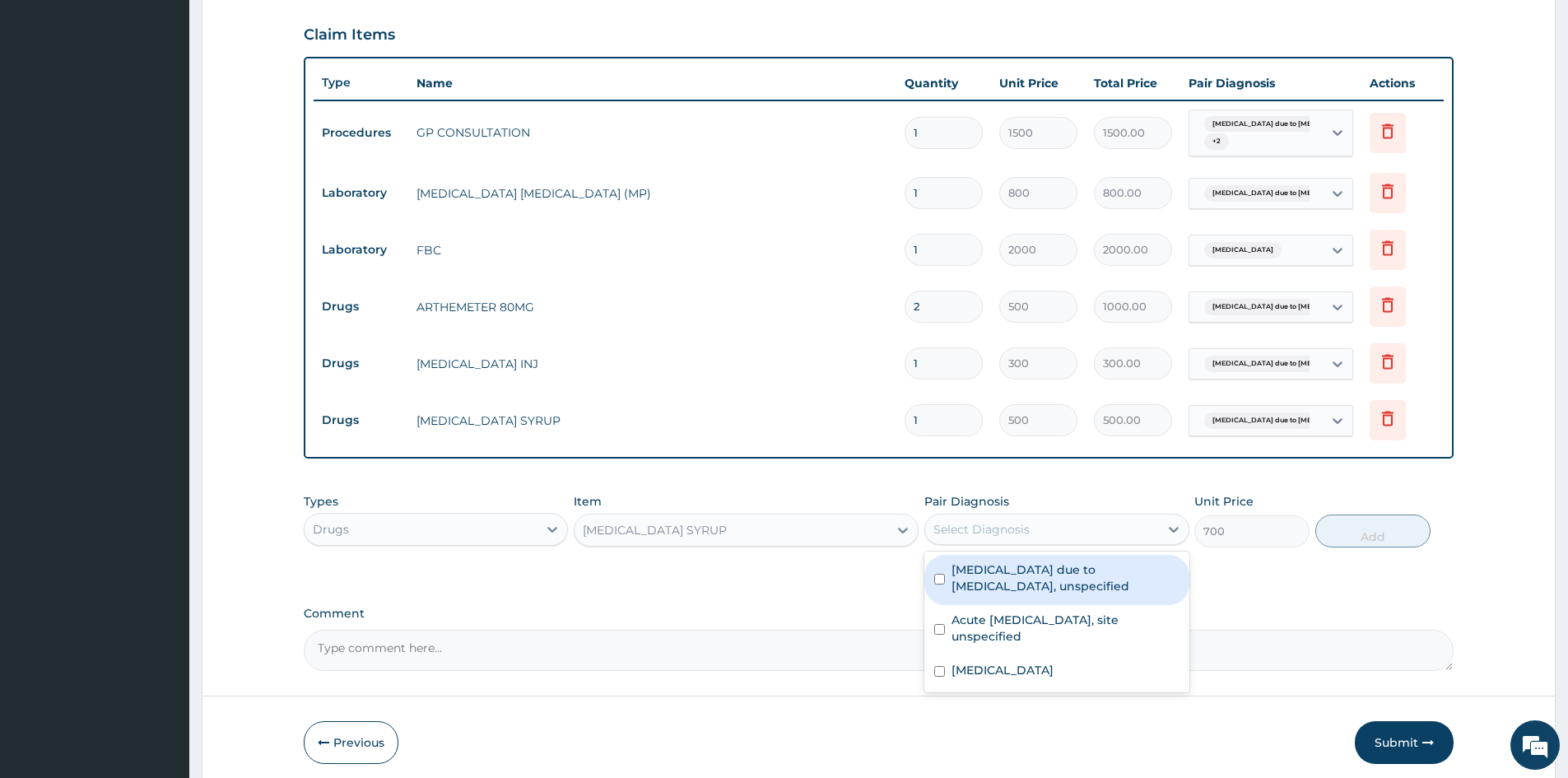
scroll to position [568, 0]
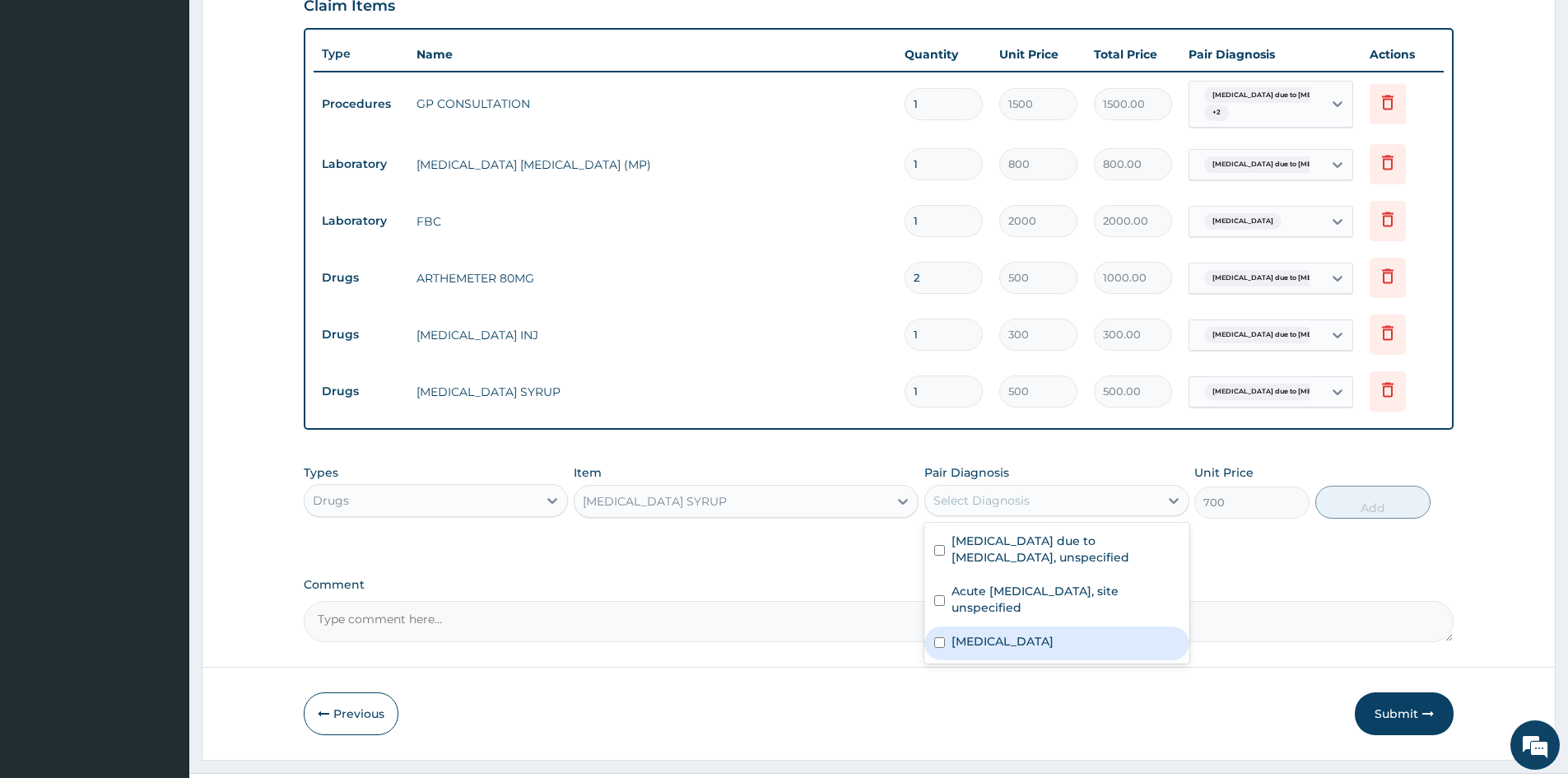
click at [940, 640] on input "checkbox" at bounding box center [939, 642] width 11 height 11
checkbox input "true"
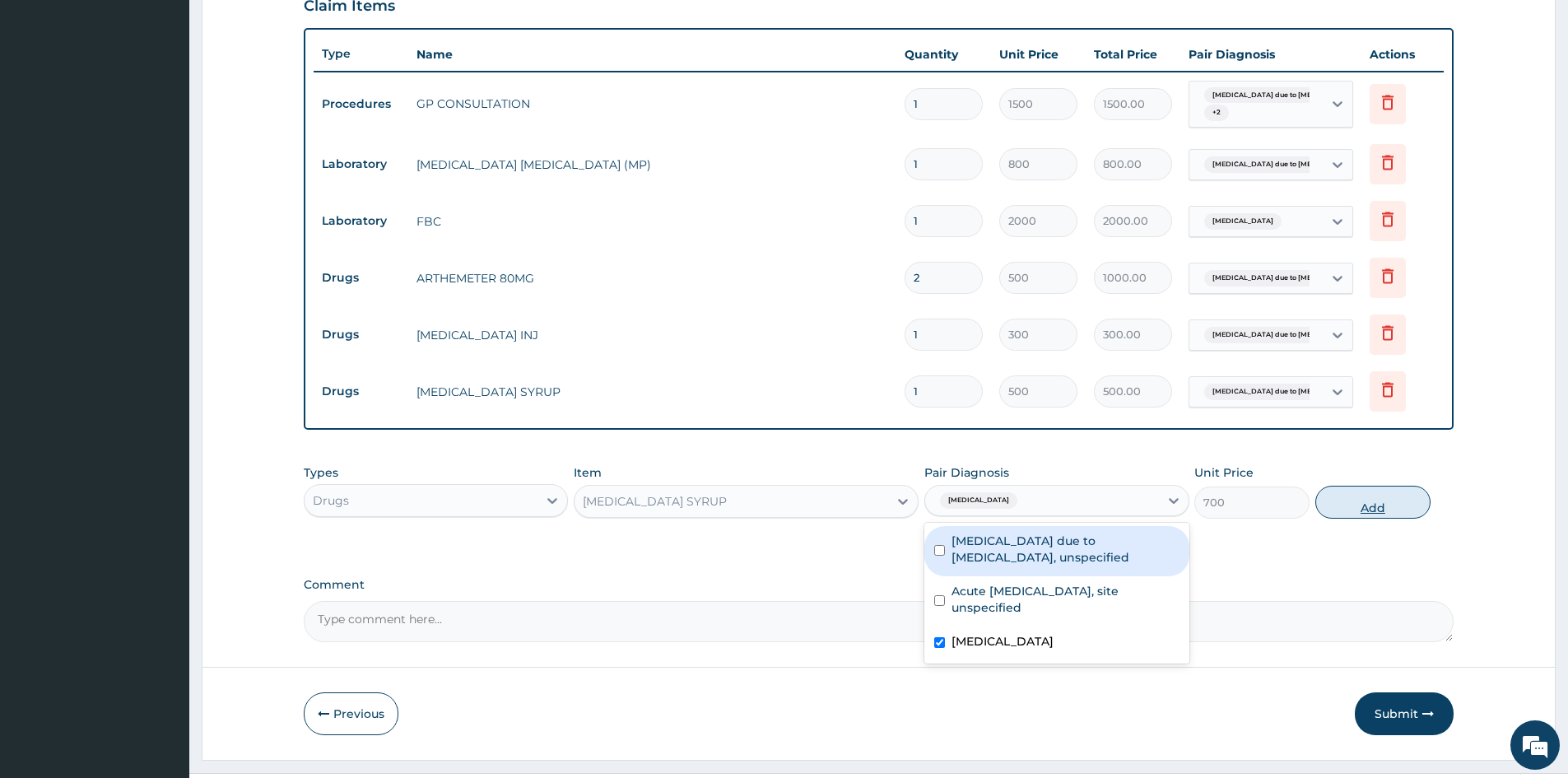
click at [1372, 505] on button "Add" at bounding box center [1372, 502] width 115 height 33
type input "0"
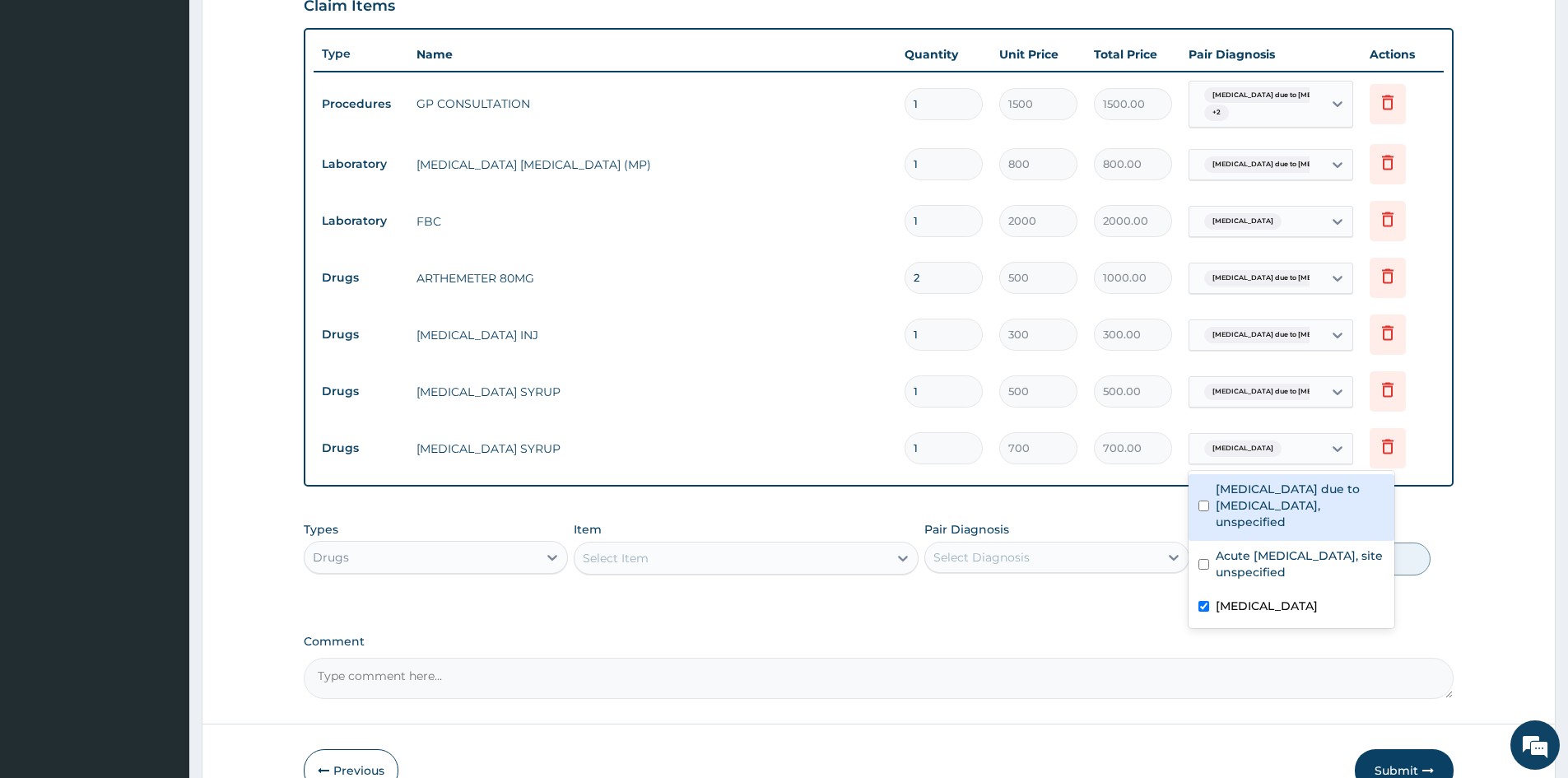
click at [1216, 447] on span "Salmonella enteritis" at bounding box center [1243, 449] width 77 height 17
click at [1205, 601] on input "checkbox" at bounding box center [1204, 606] width 11 height 11
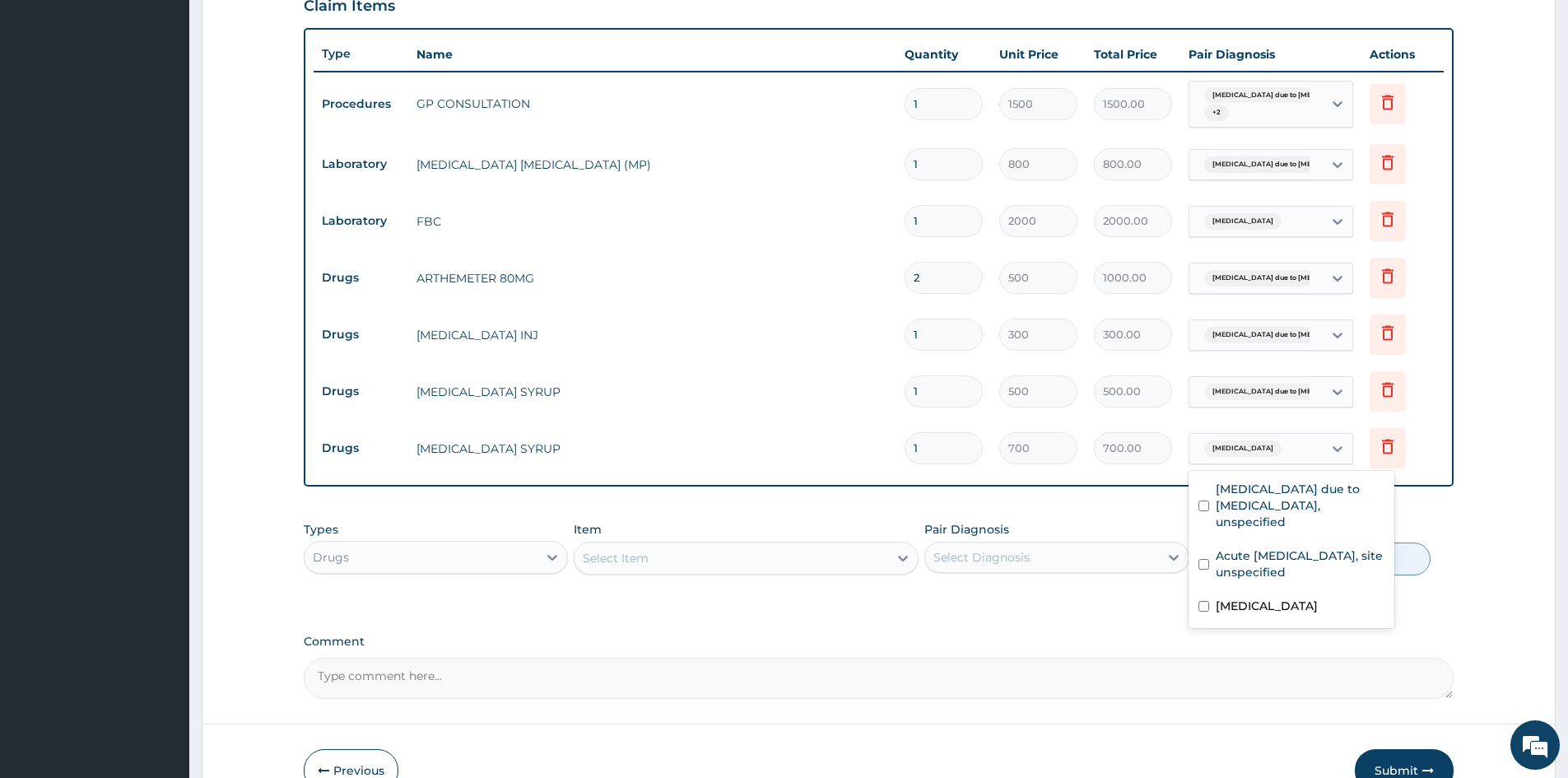
checkbox input "false"
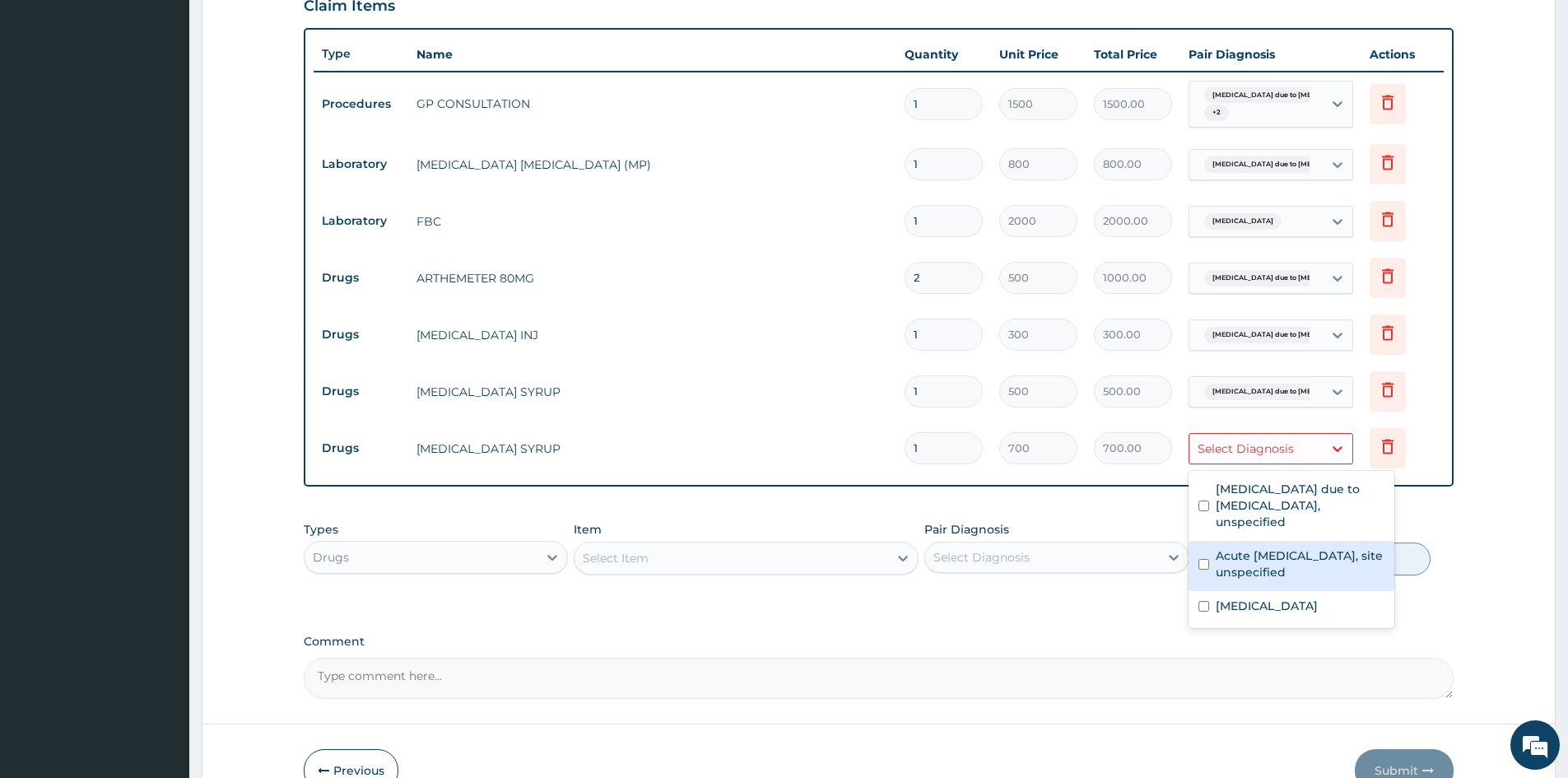
click at [1200, 559] on input "checkbox" at bounding box center [1204, 564] width 11 height 11
checkbox input "true"
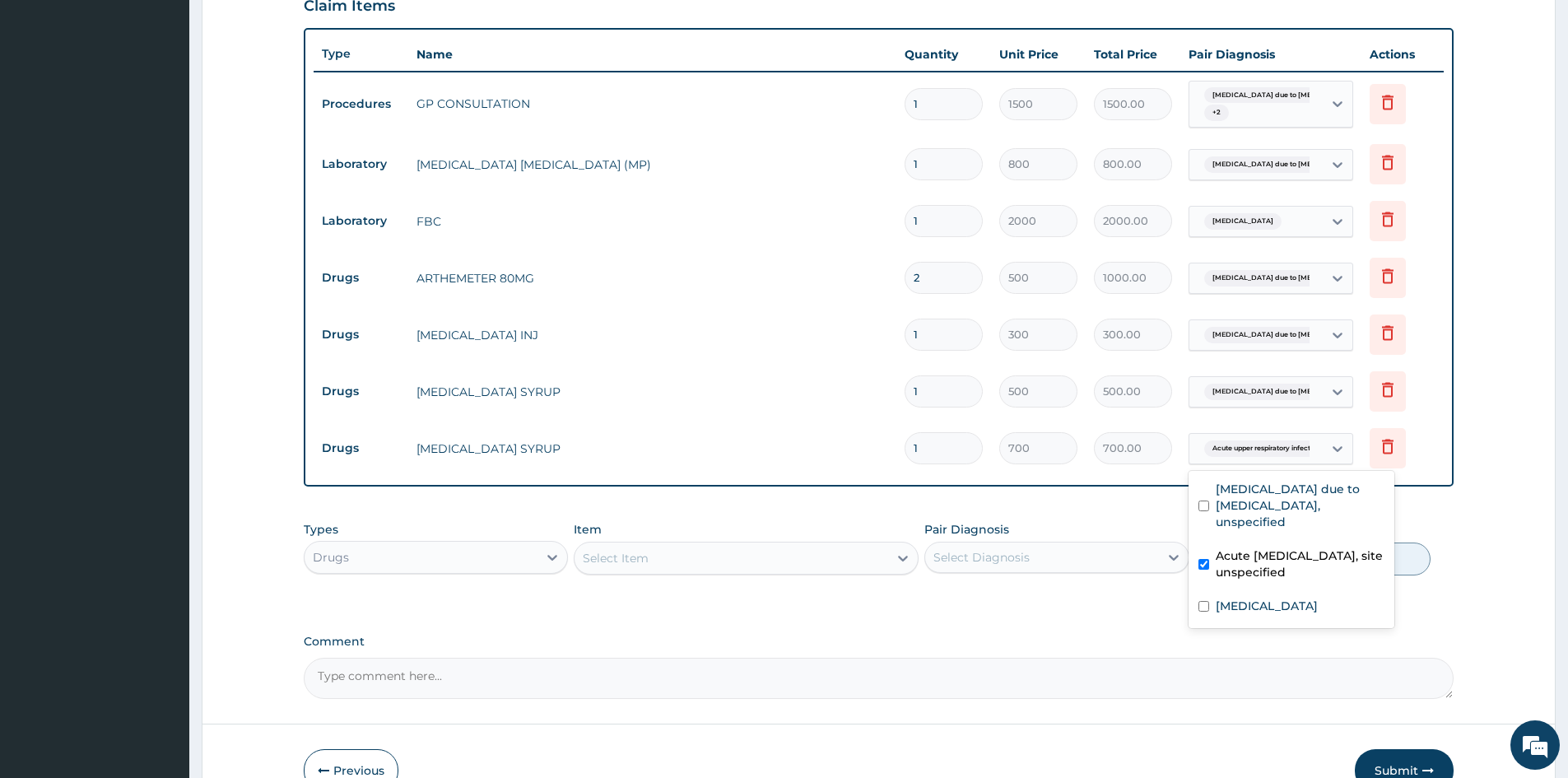
click at [735, 549] on div "Select Item" at bounding box center [732, 557] width 314 height 26
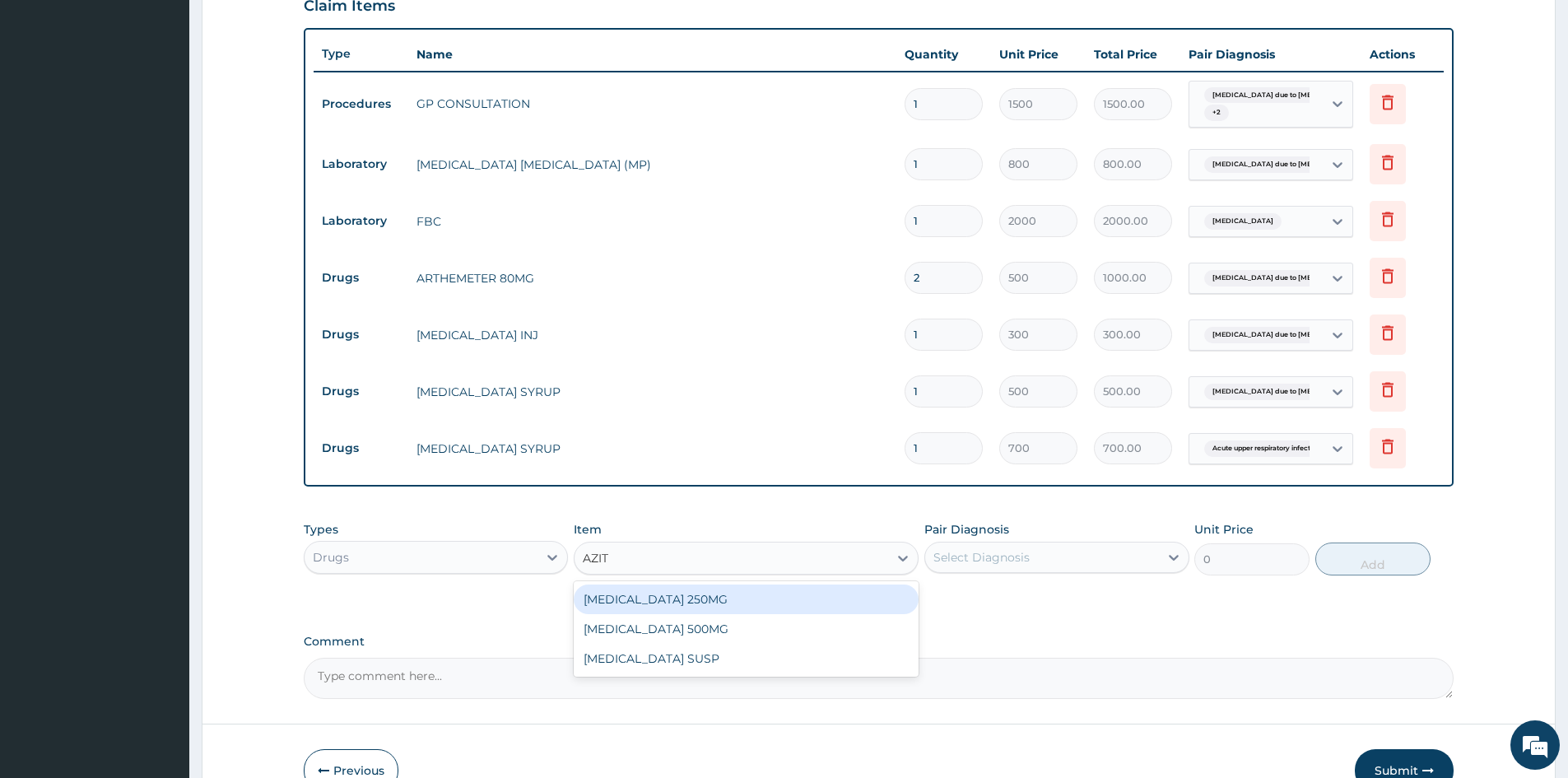
type input "AZITH"
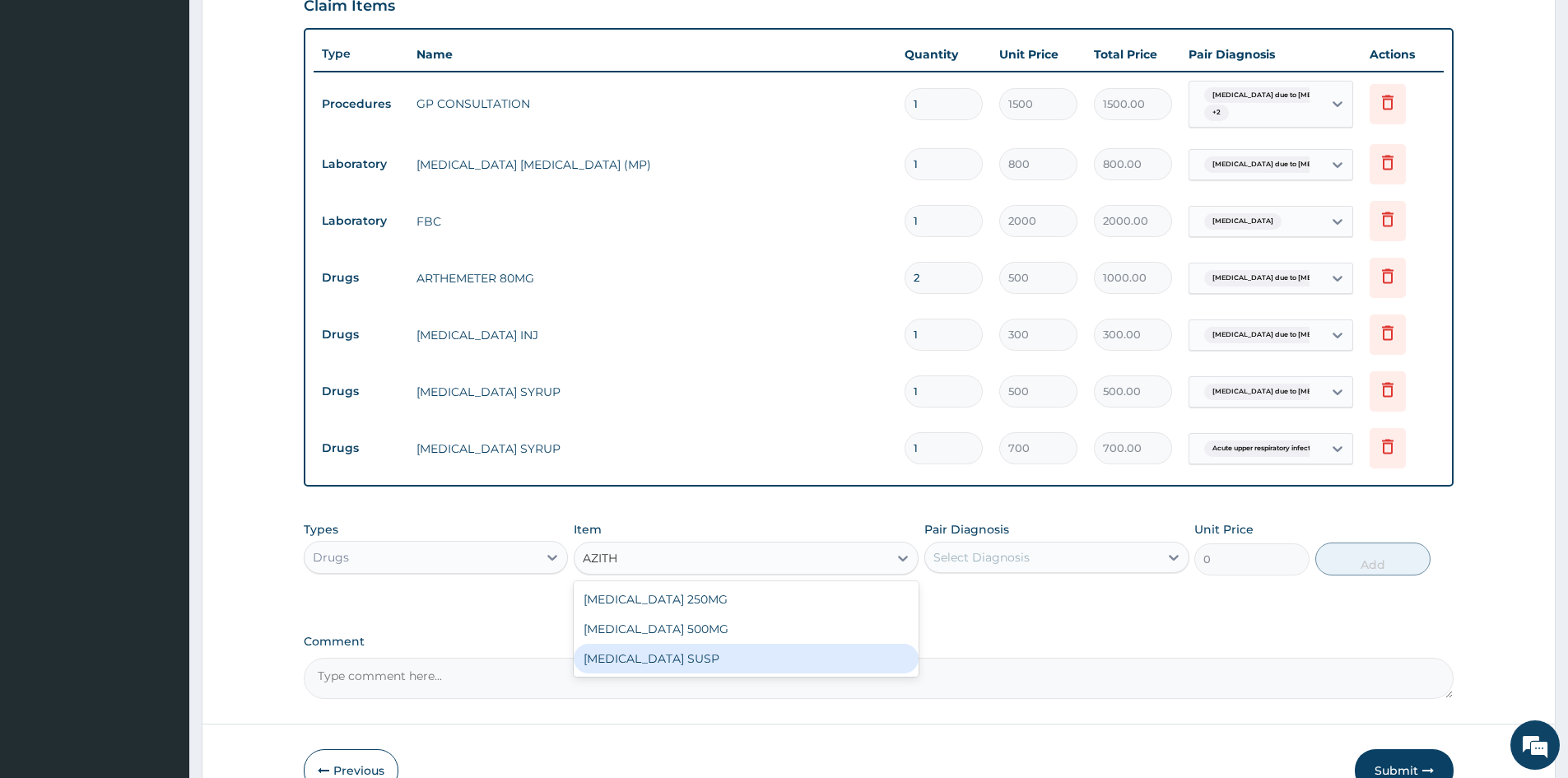
click at [666, 661] on div "AZITHROMYCIN SUSP" at bounding box center [746, 658] width 345 height 29
type input "900"
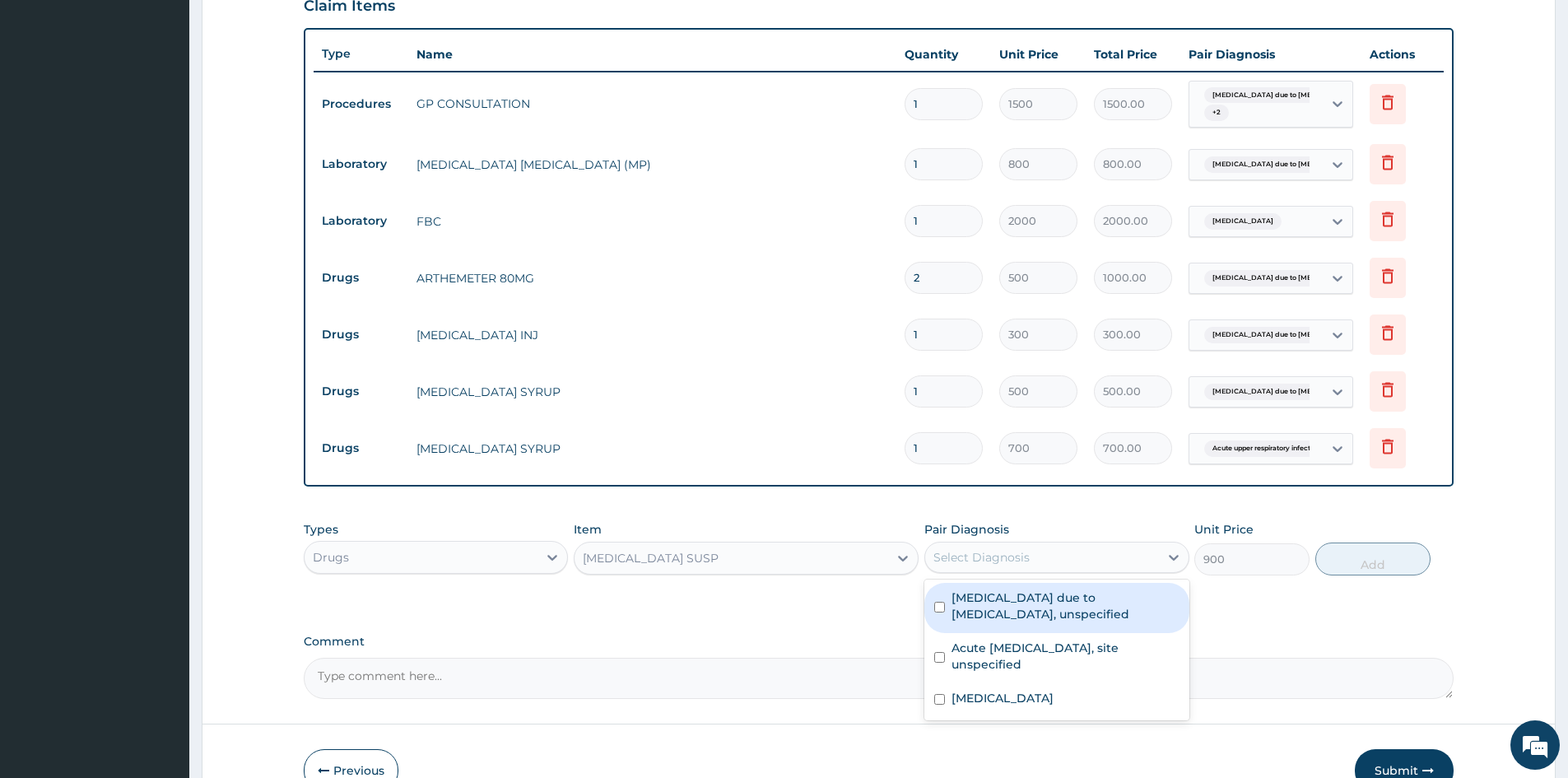
click at [1017, 557] on div "Select Diagnosis" at bounding box center [981, 557] width 97 height 17
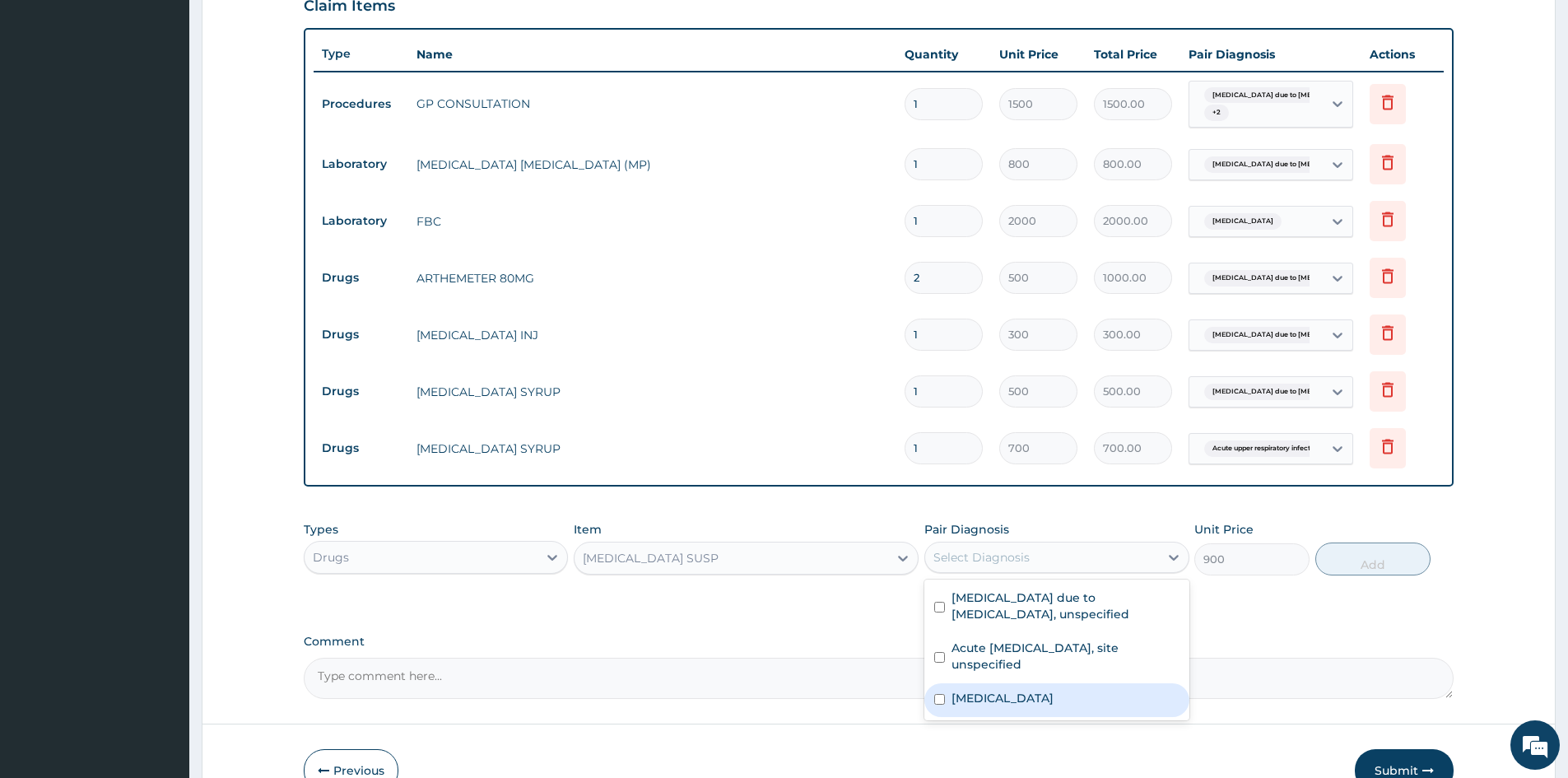
click at [937, 698] on input "checkbox" at bounding box center [939, 699] width 11 height 11
checkbox input "true"
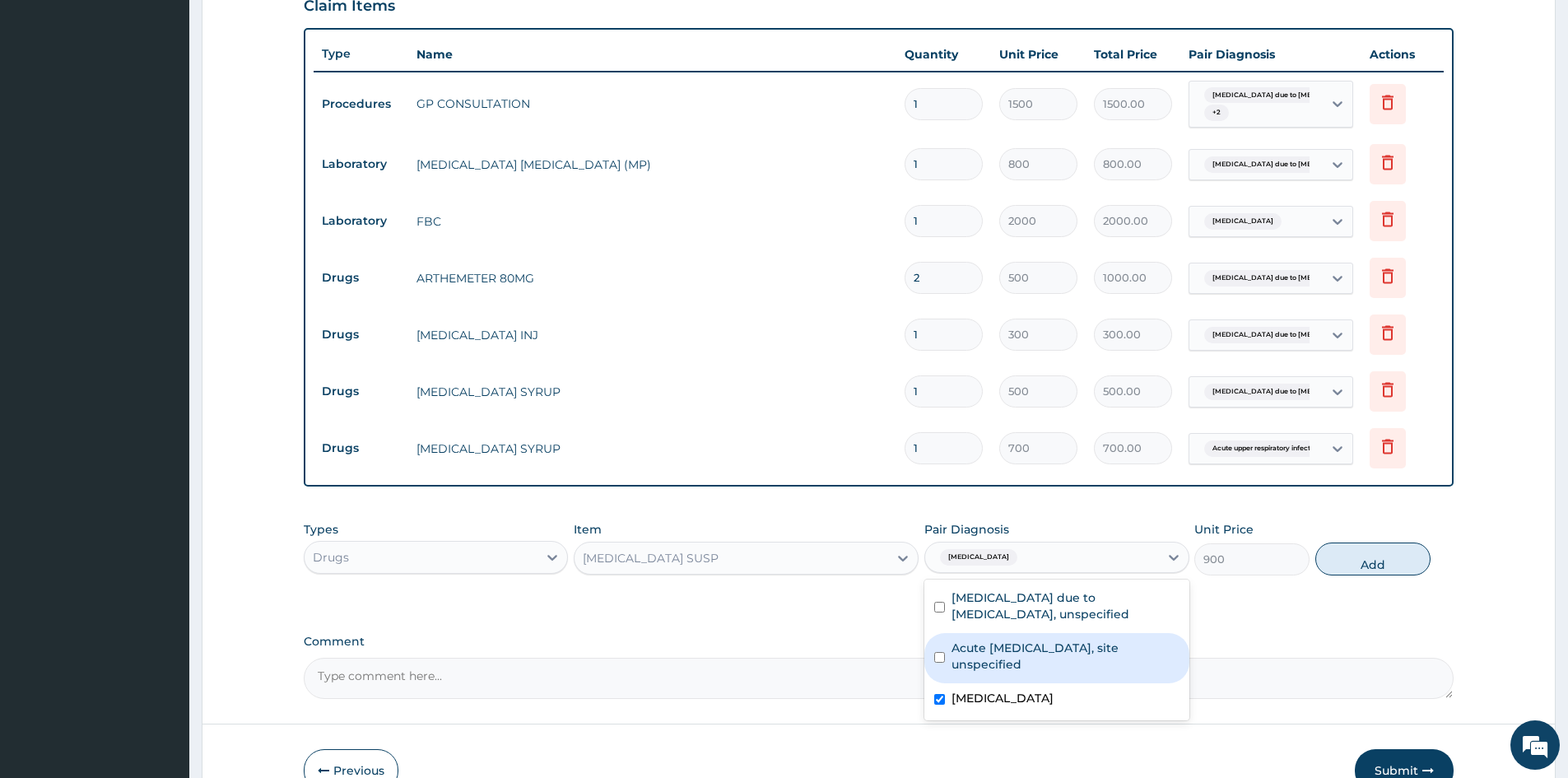
click at [793, 619] on div "PA Code / Prescription Code Enter Code(Secondary Care Only) Encounter Date 09-1…" at bounding box center [879, 144] width 1150 height 1110
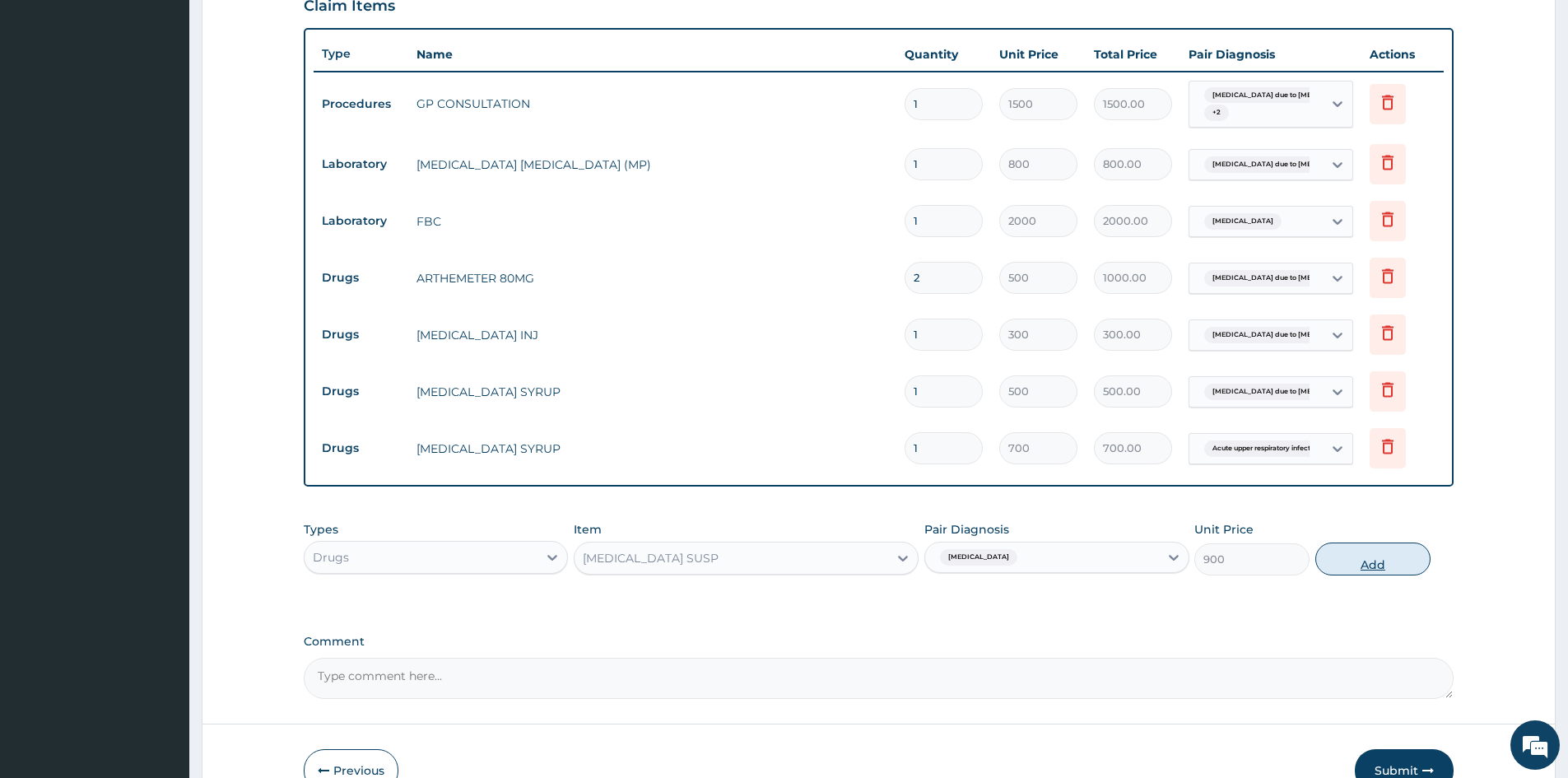
click at [1374, 562] on button "Add" at bounding box center [1372, 558] width 115 height 33
type input "0"
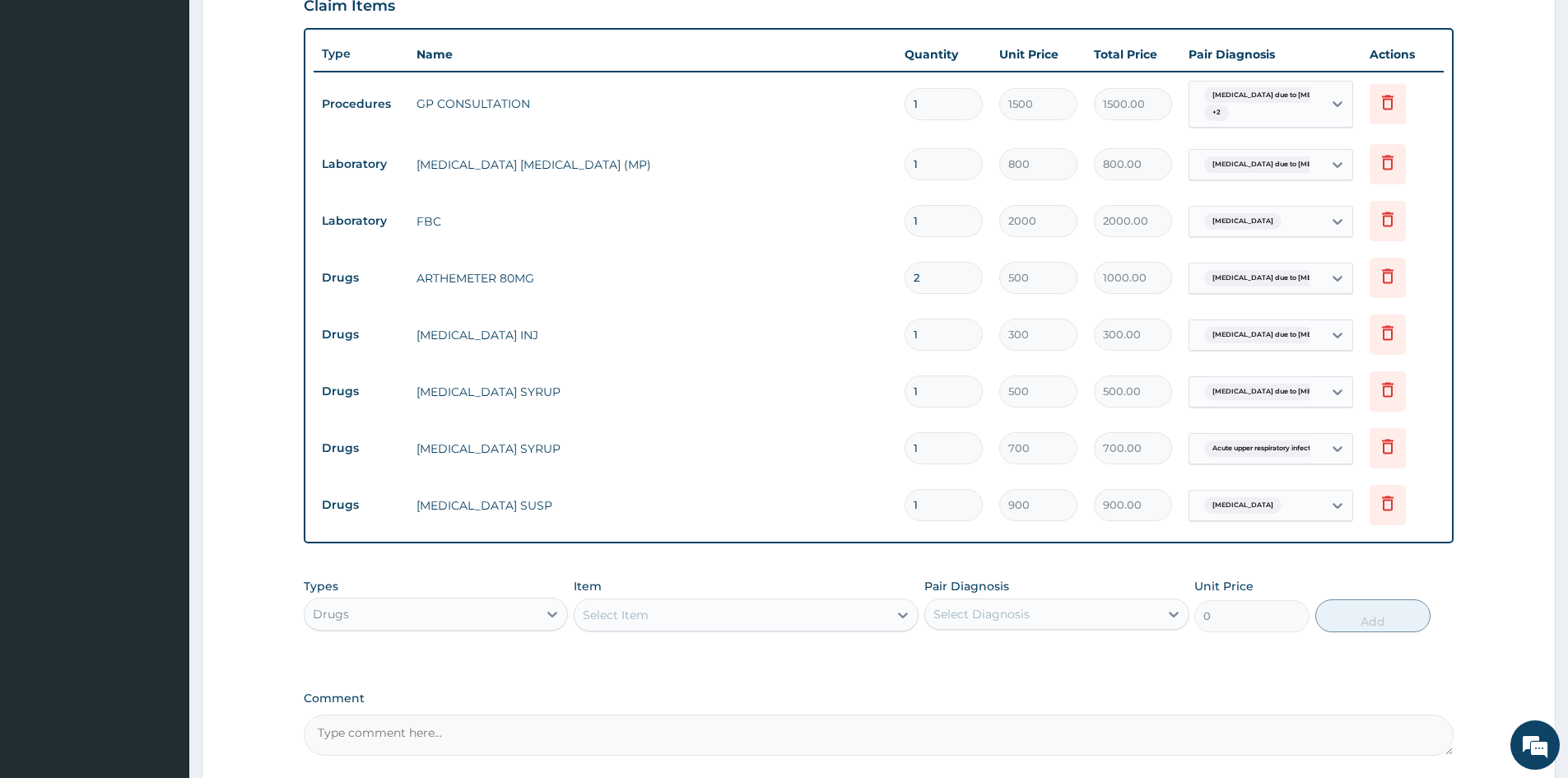
click at [616, 614] on div "Select Item" at bounding box center [615, 615] width 65 height 17
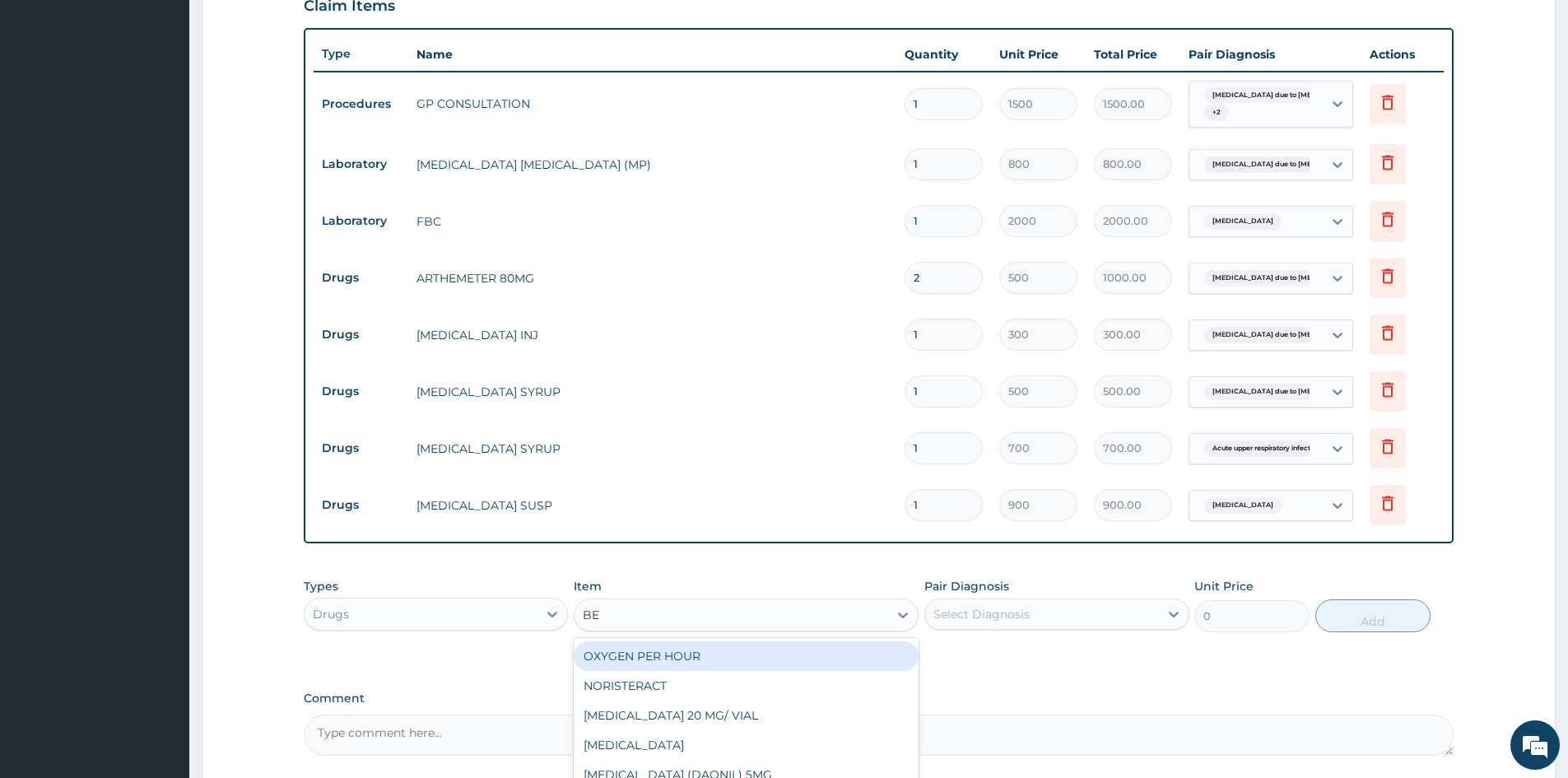
type input "BEN"
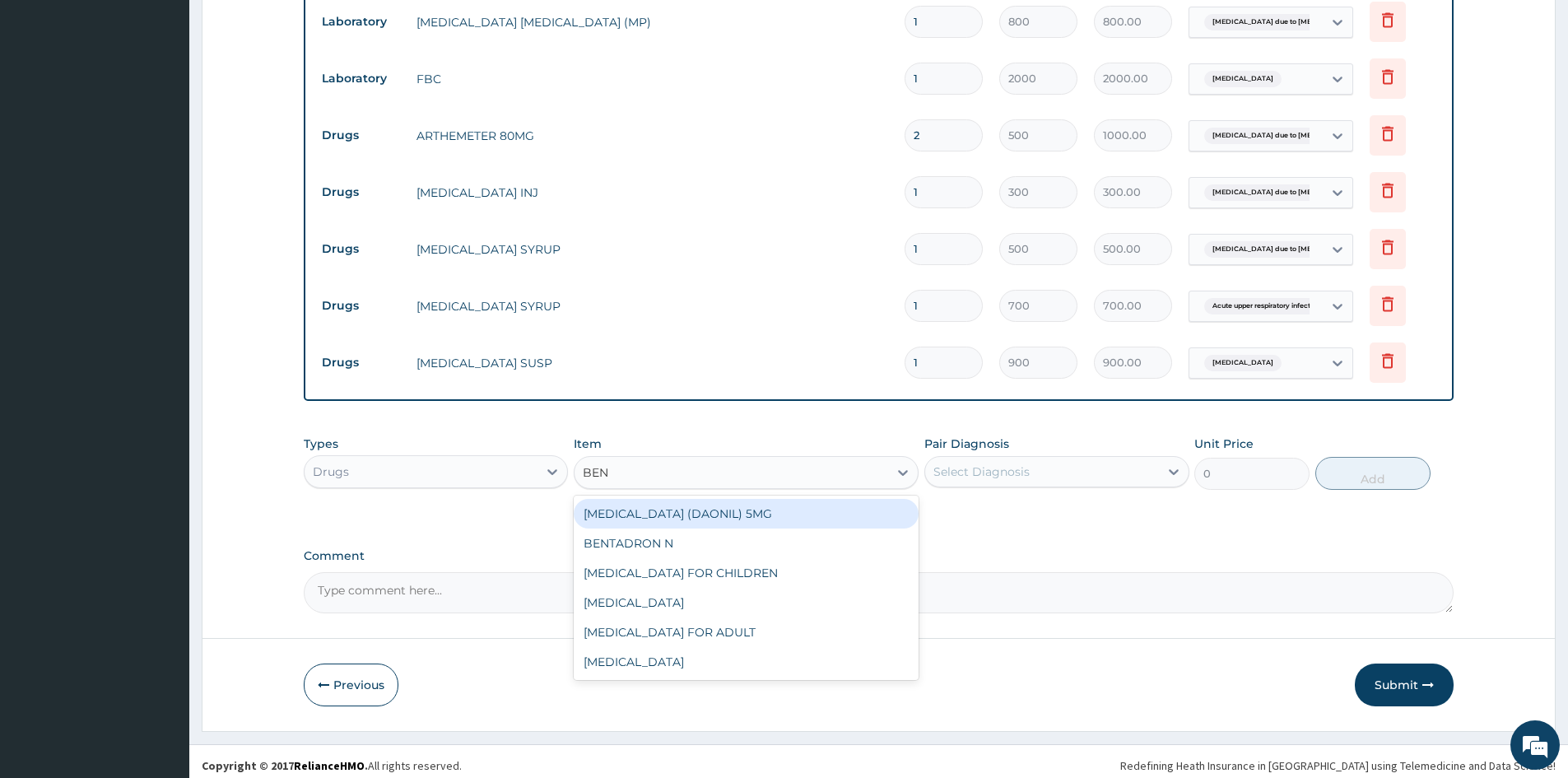
scroll to position [718, 0]
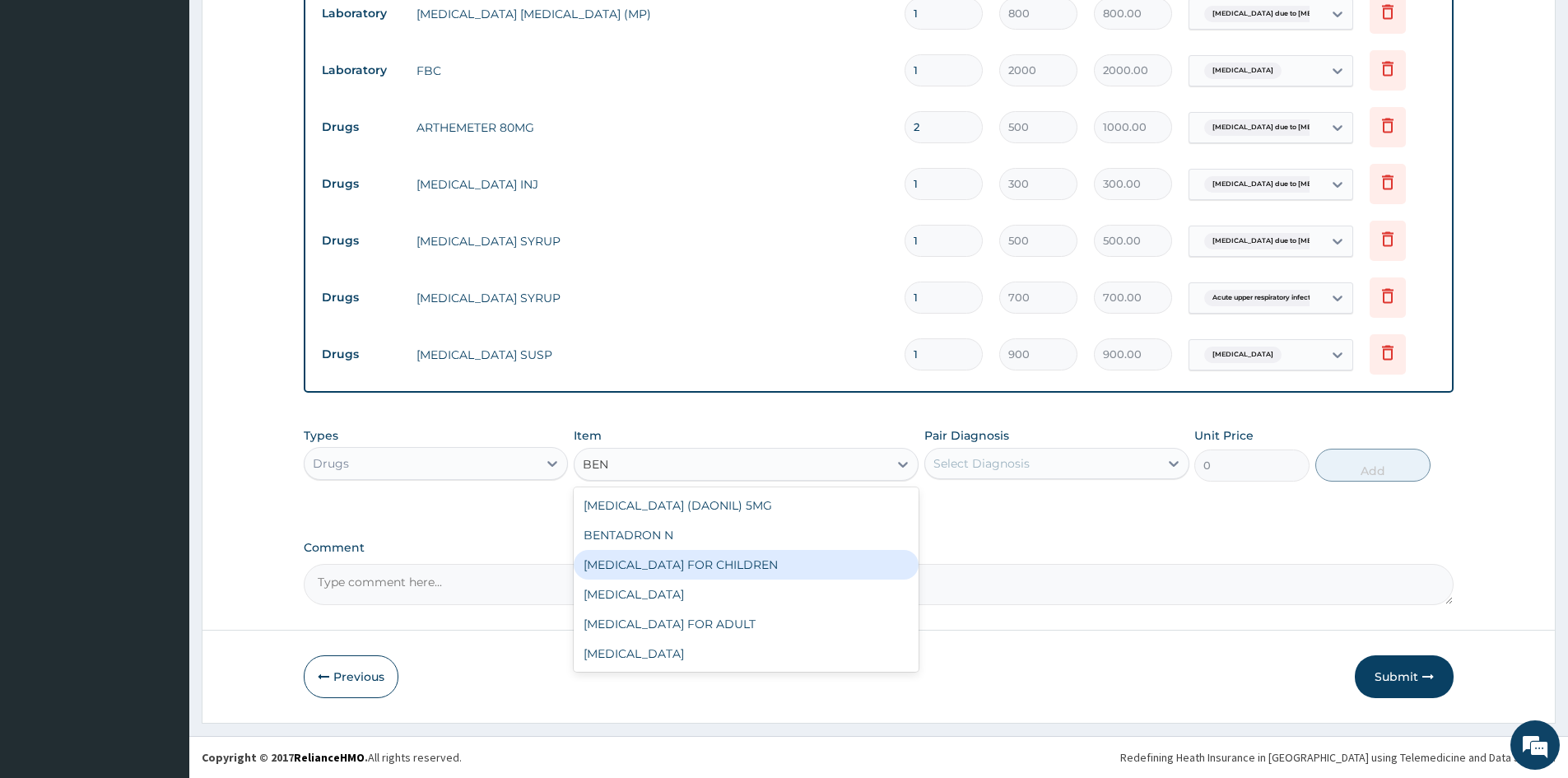
click at [634, 570] on div "BENYLIN FOR CHILDREN" at bounding box center [746, 564] width 345 height 29
type input "700"
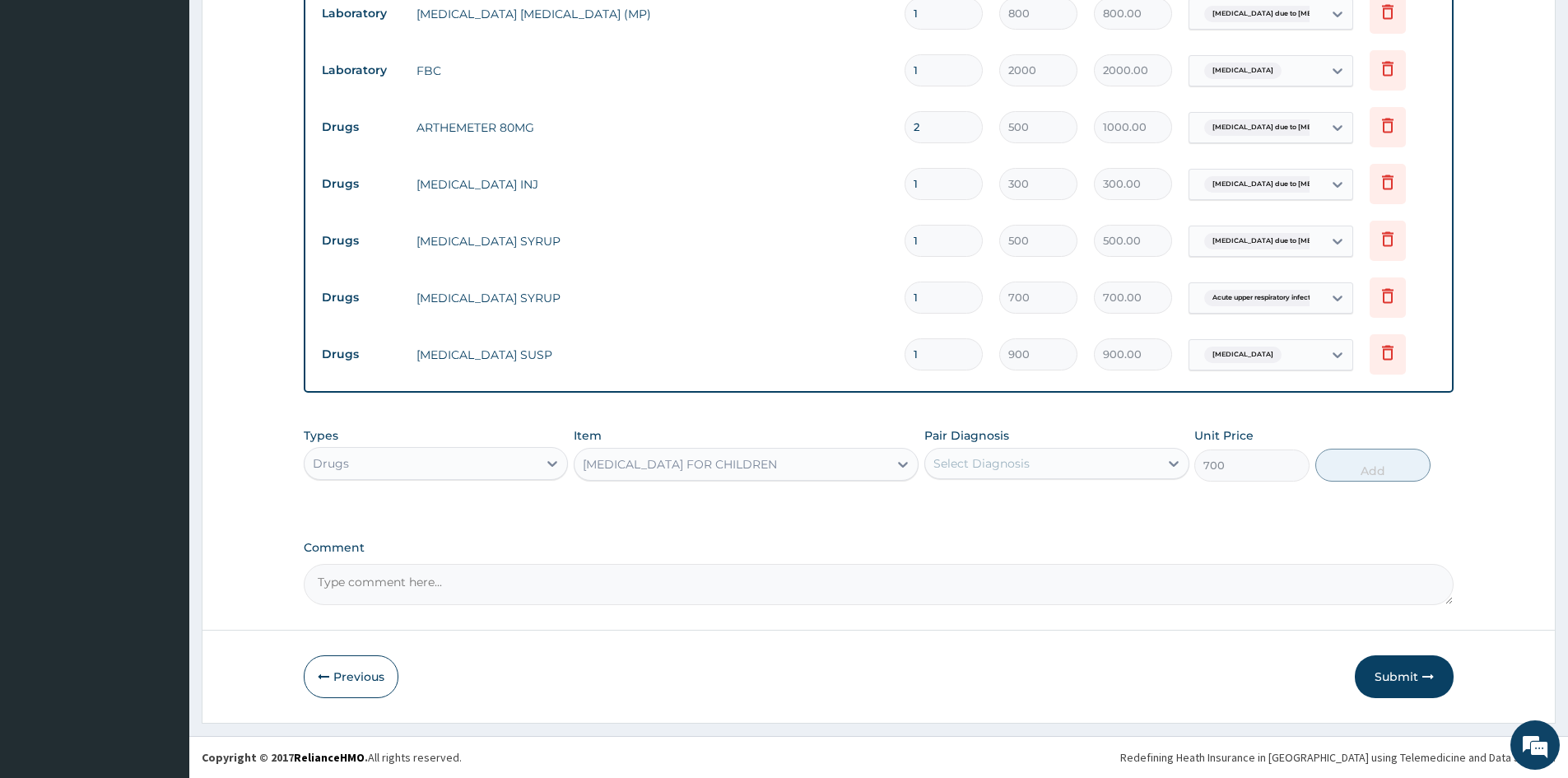
click at [1013, 464] on div "Select Diagnosis" at bounding box center [981, 463] width 97 height 17
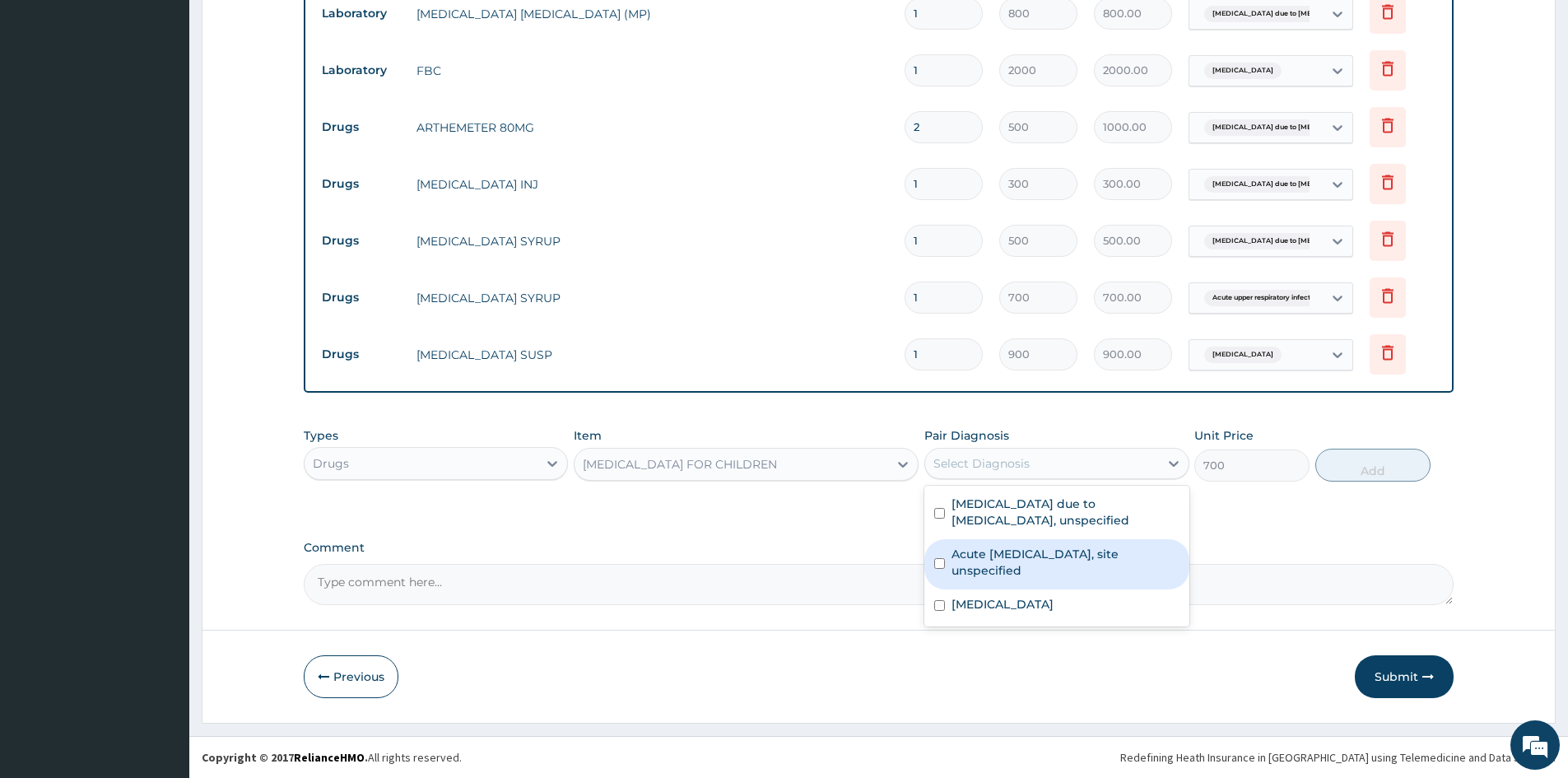
click at [938, 561] on input "checkbox" at bounding box center [939, 563] width 11 height 11
checkbox input "true"
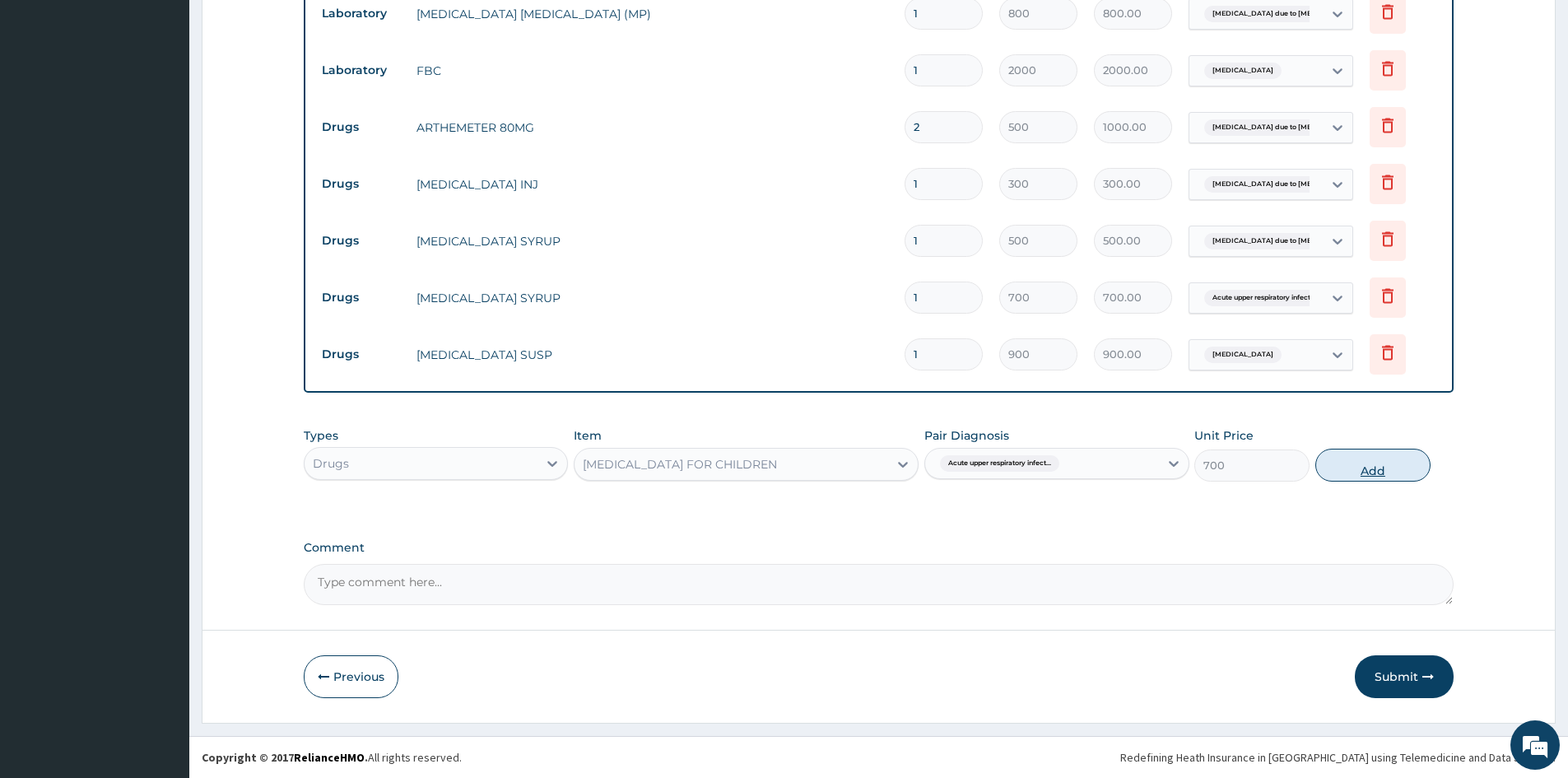
click at [1366, 467] on button "Add" at bounding box center [1372, 464] width 115 height 33
type input "0"
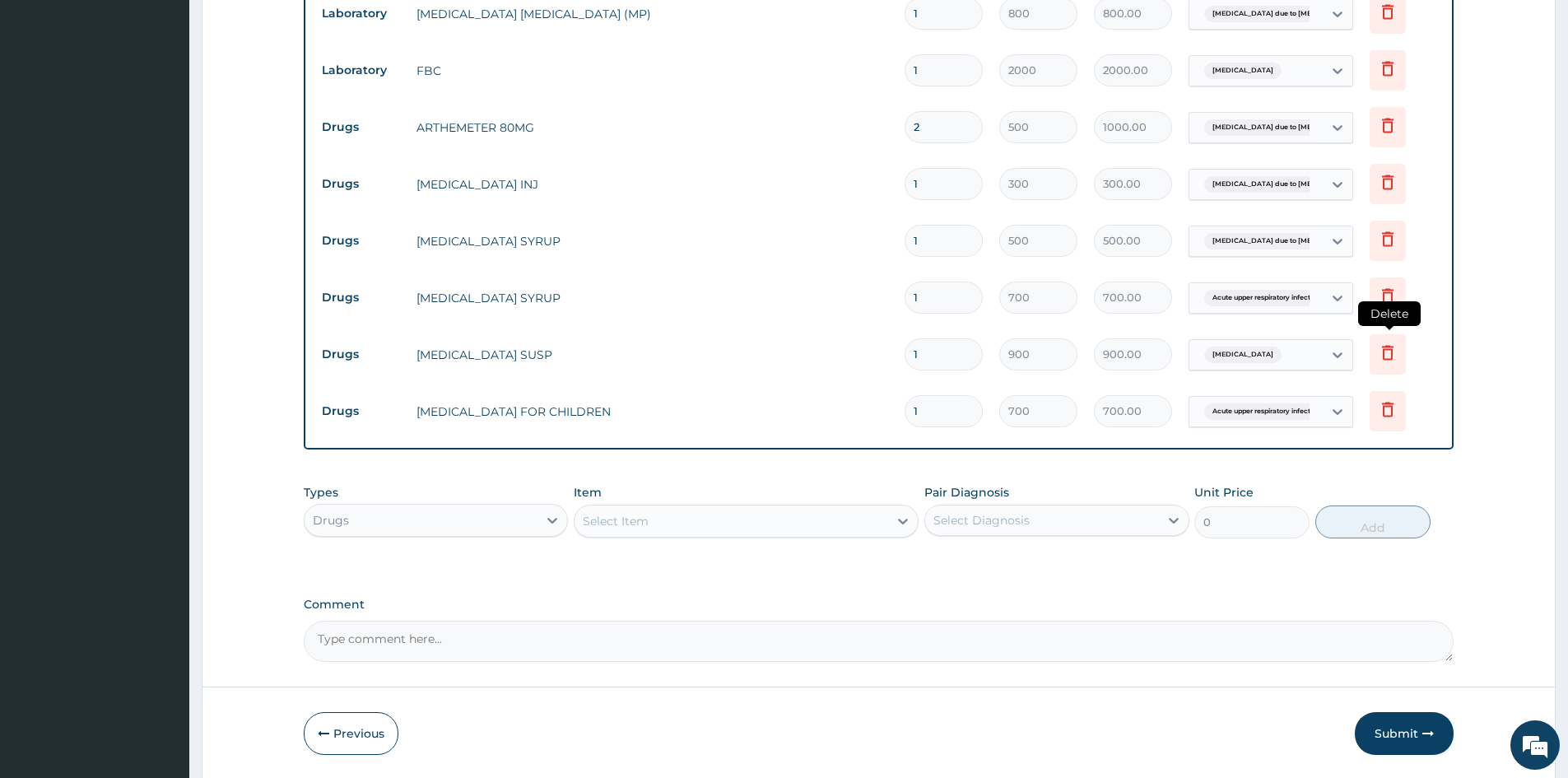
click at [1386, 352] on icon at bounding box center [1388, 352] width 20 height 20
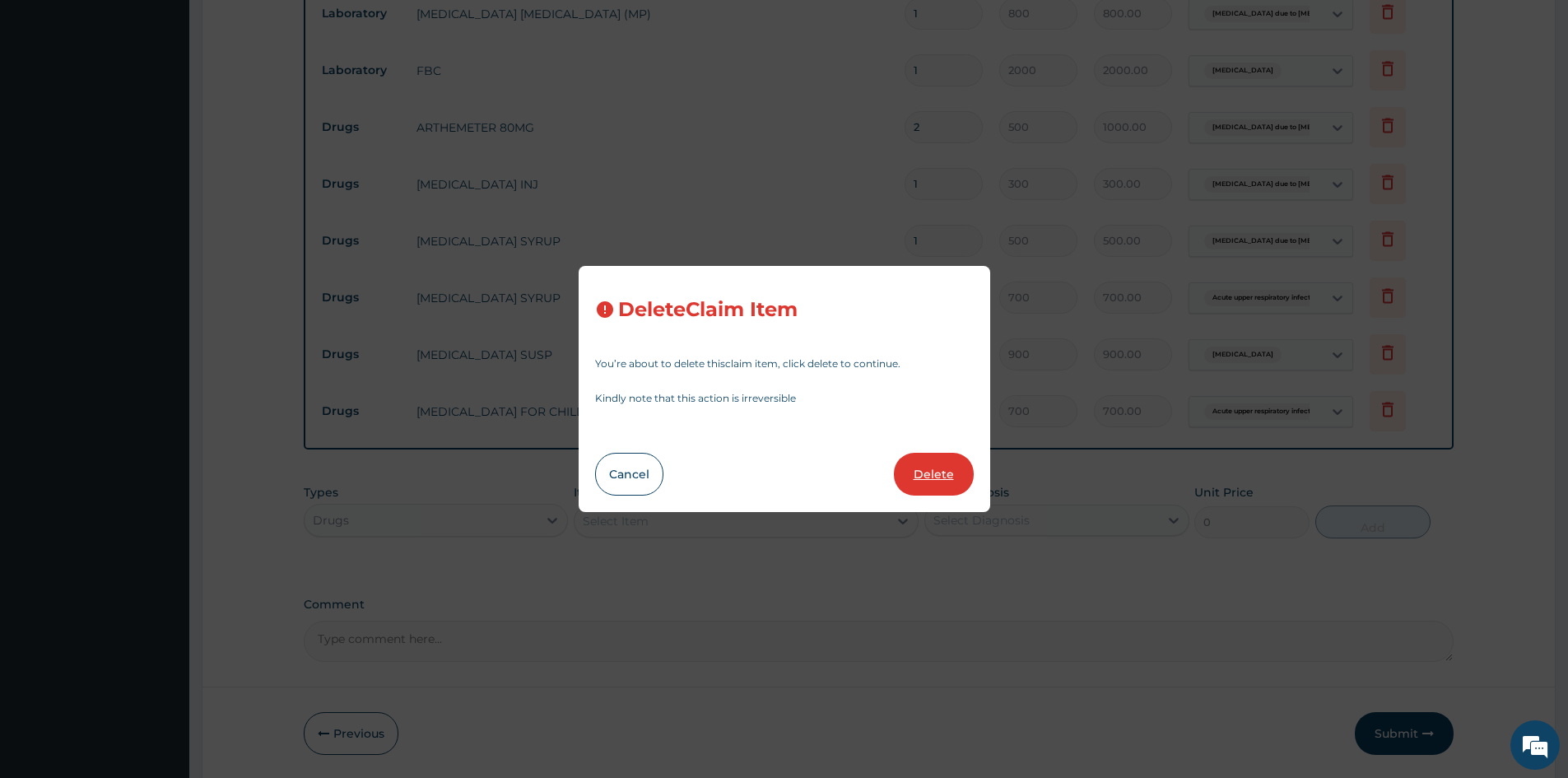
click at [926, 471] on button "Delete" at bounding box center [933, 473] width 80 height 43
type input "700"
type input "700.00"
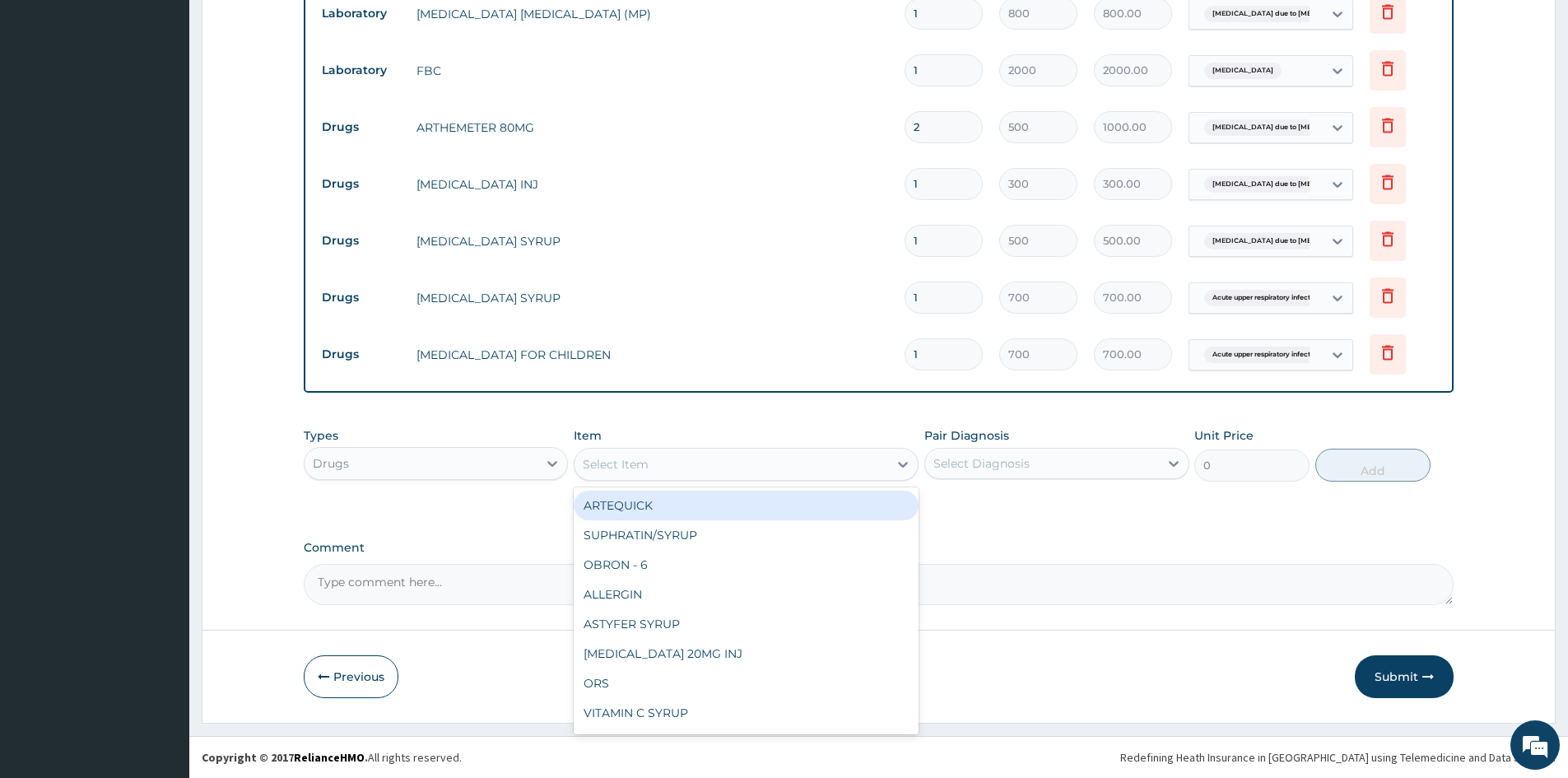
click at [660, 455] on div "Select Item" at bounding box center [732, 463] width 314 height 26
type input "CEFU"
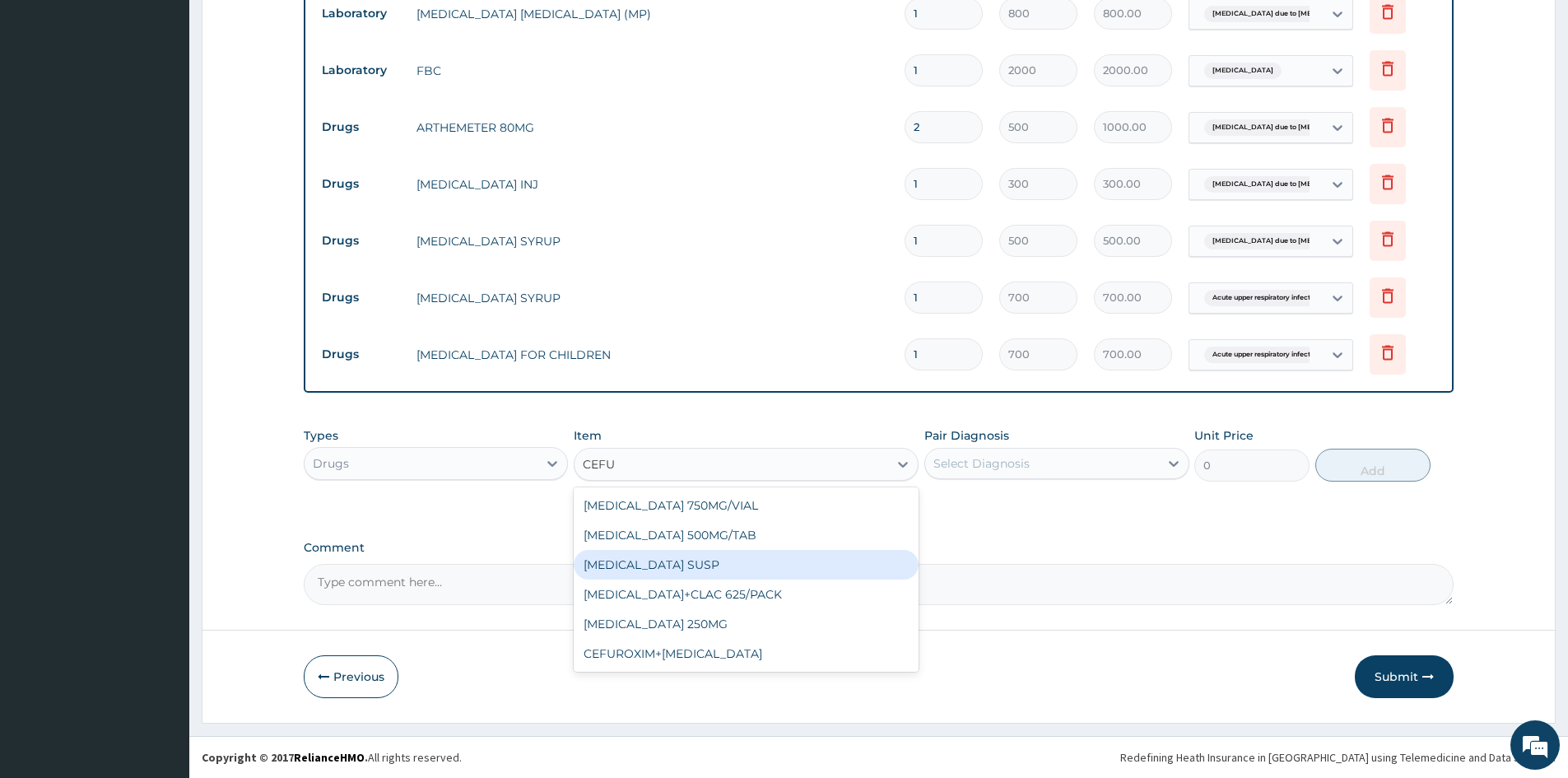
click at [630, 564] on div "CEFUROXIME SUSP" at bounding box center [746, 564] width 345 height 29
type input "2000"
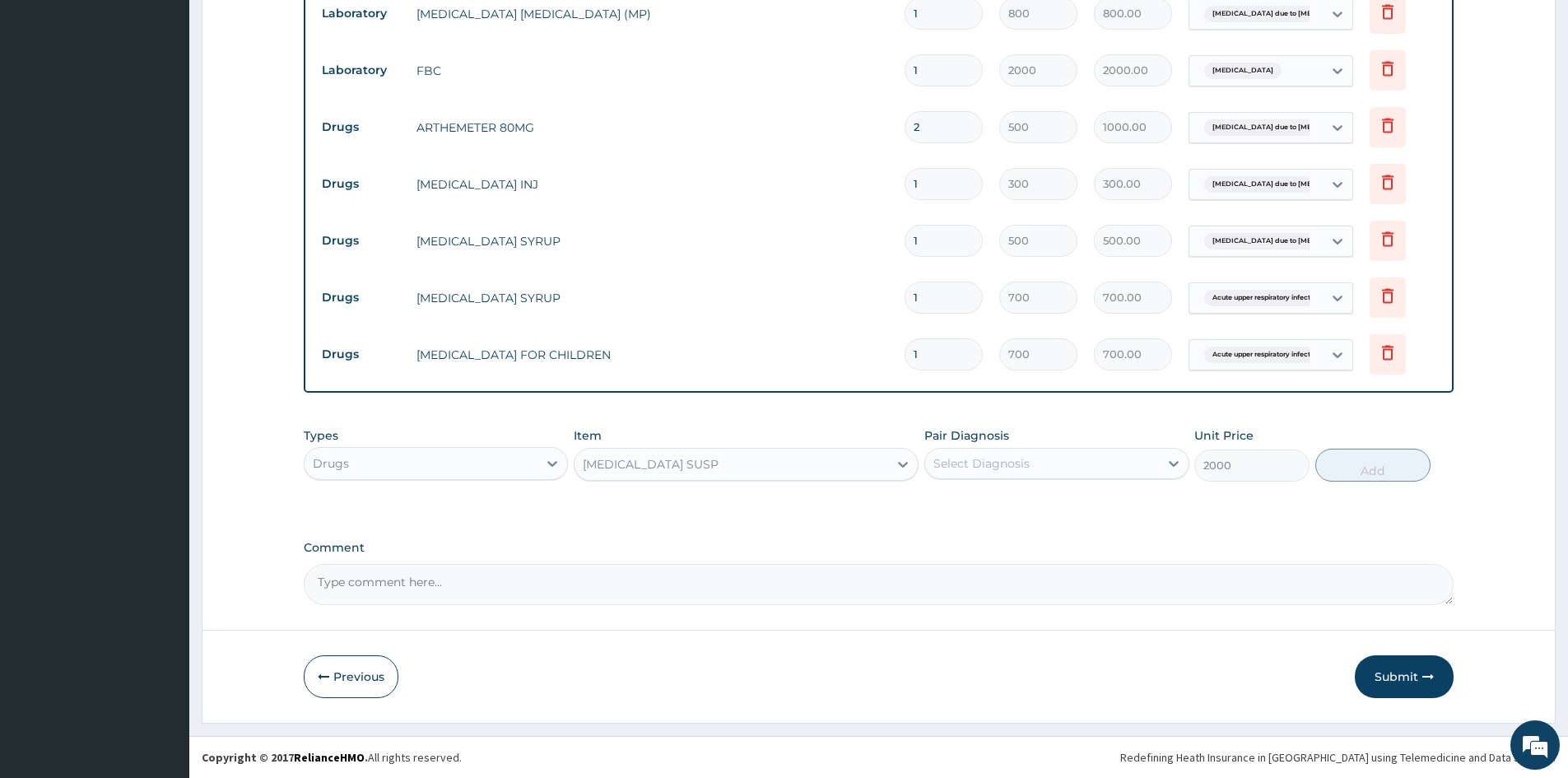
click at [673, 463] on div "CEFUROXIME SUSP" at bounding box center [651, 464] width 136 height 17
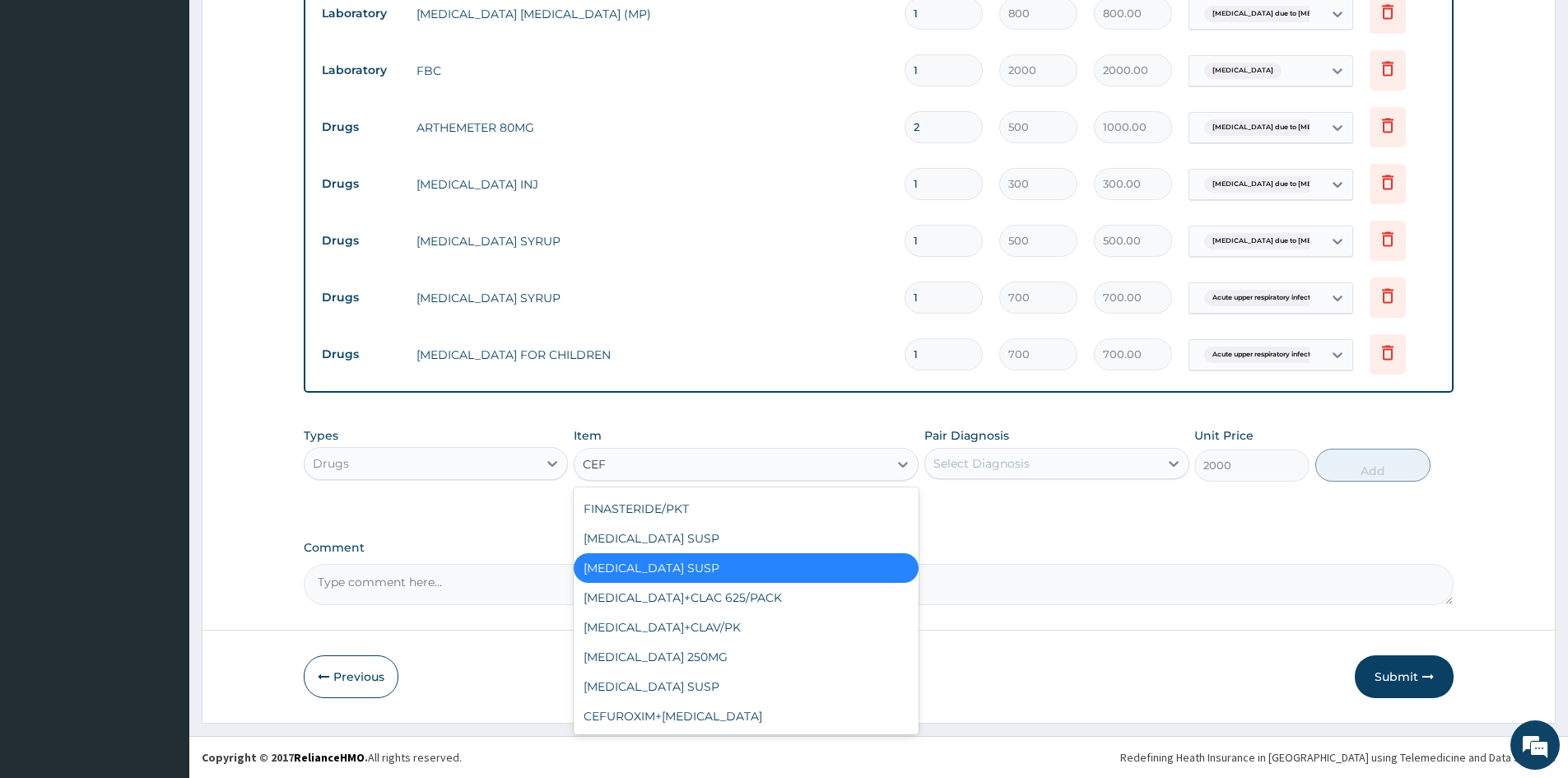
scroll to position [122, 0]
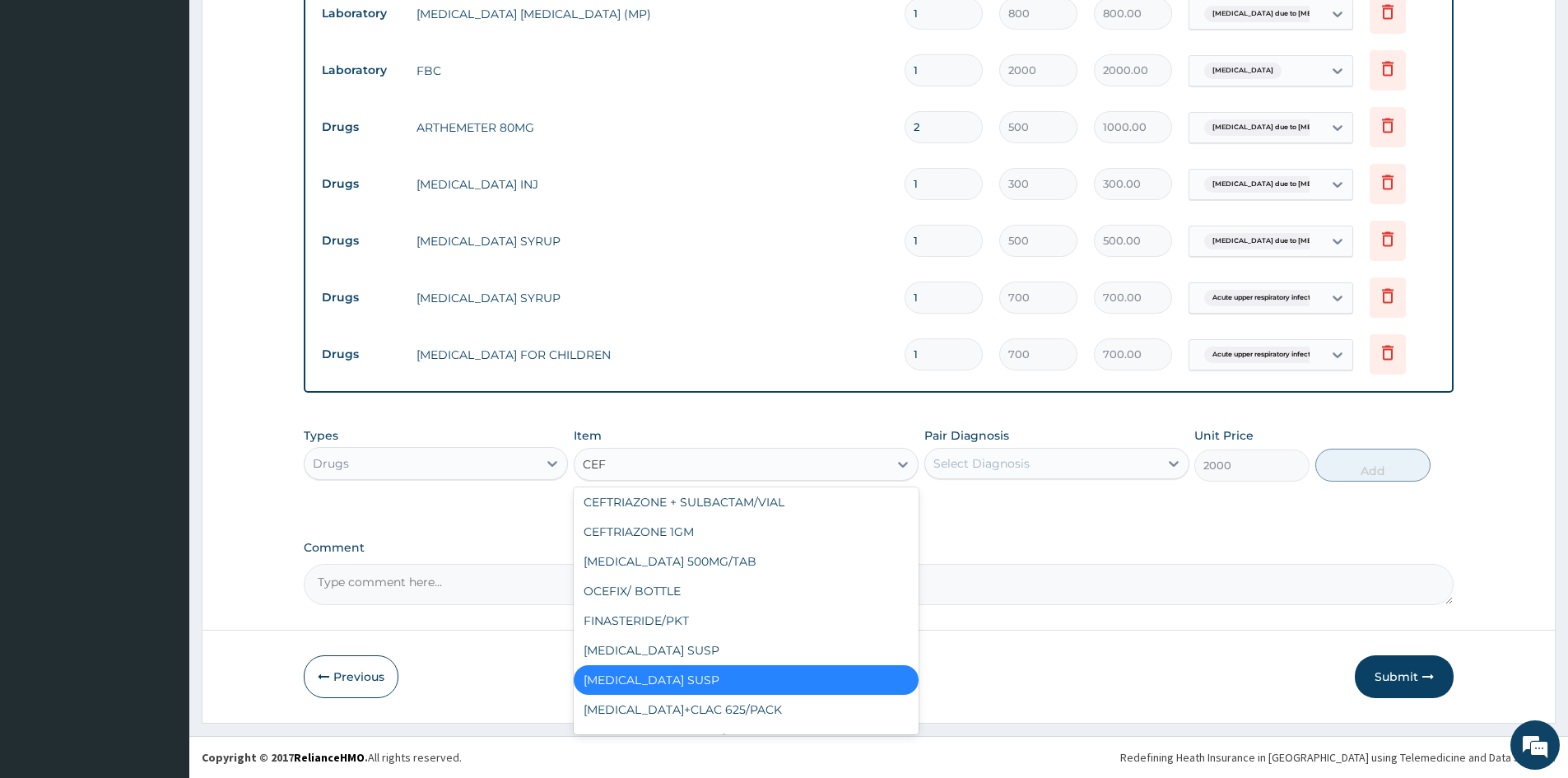
type input "CEFU"
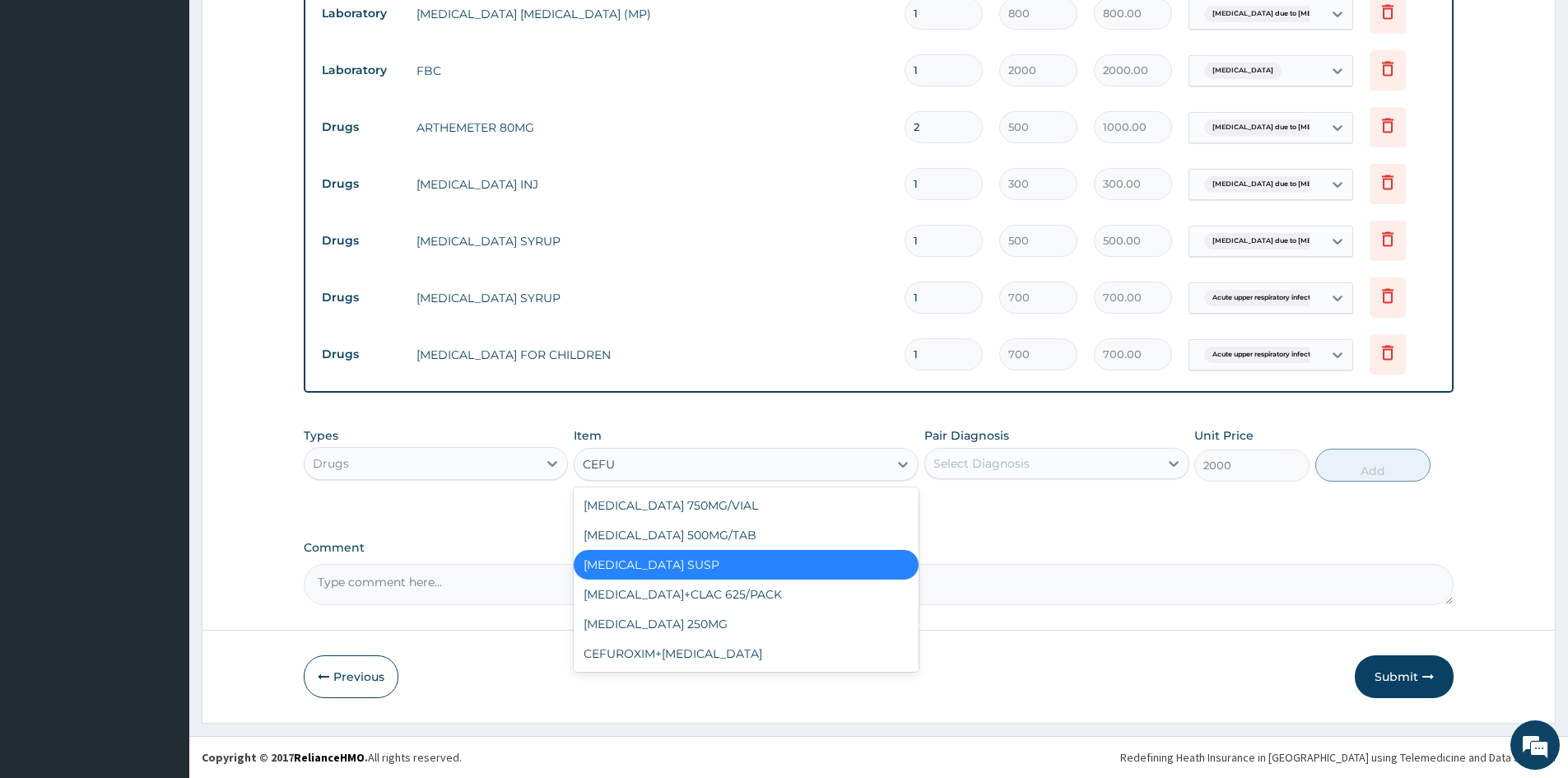
scroll to position [0, 0]
click at [670, 504] on div "CEFUROXIME 750MG/VIAL" at bounding box center [746, 505] width 345 height 29
type input "1200"
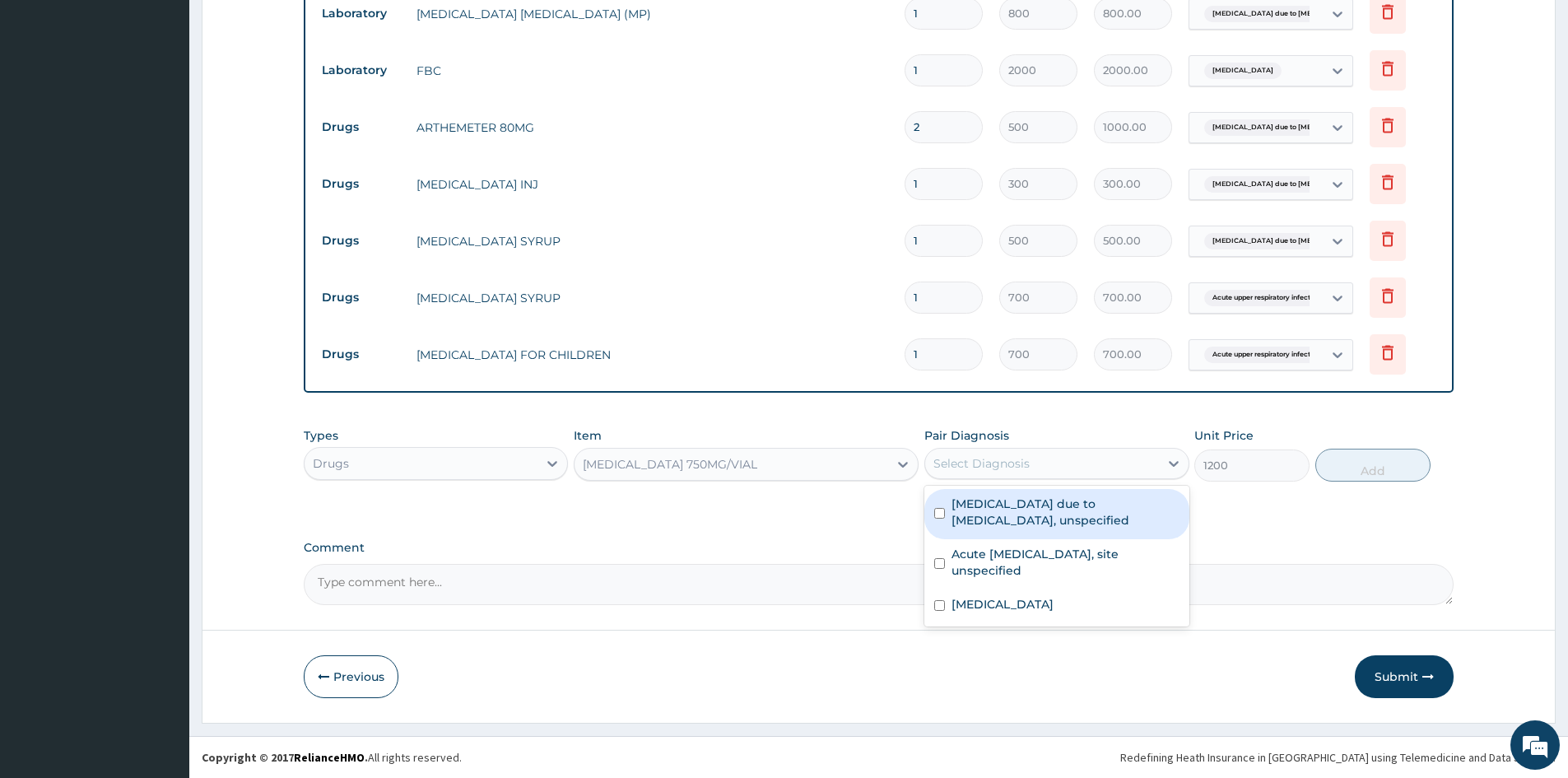
click at [1082, 466] on div "Select Diagnosis" at bounding box center [1042, 462] width 233 height 26
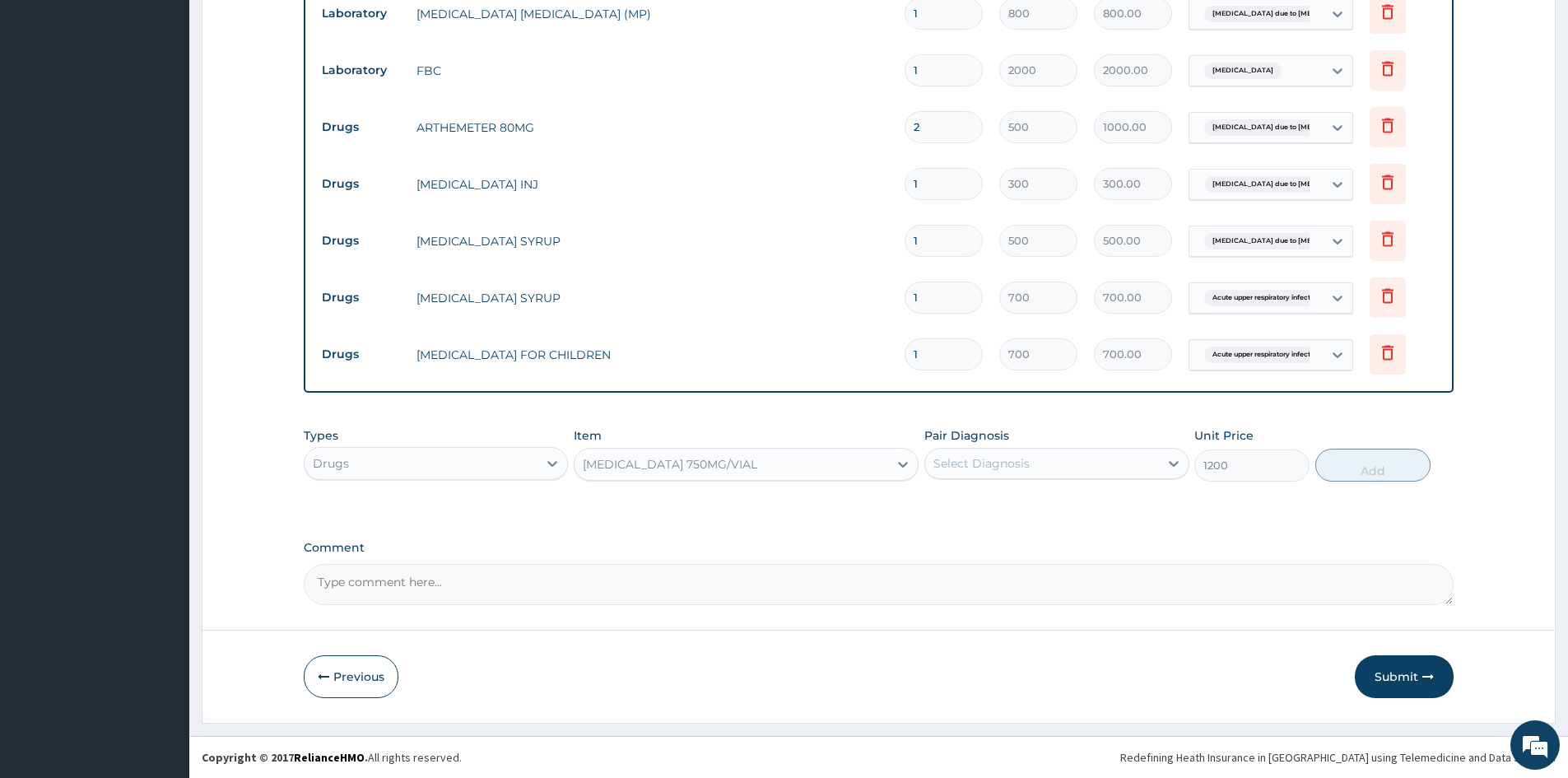
click at [724, 506] on div "Types Drugs Item CEFUROXIME 750MG/VIAL Pair Diagnosis Select Diagnosis Unit Pri…" at bounding box center [879, 467] width 1150 height 96
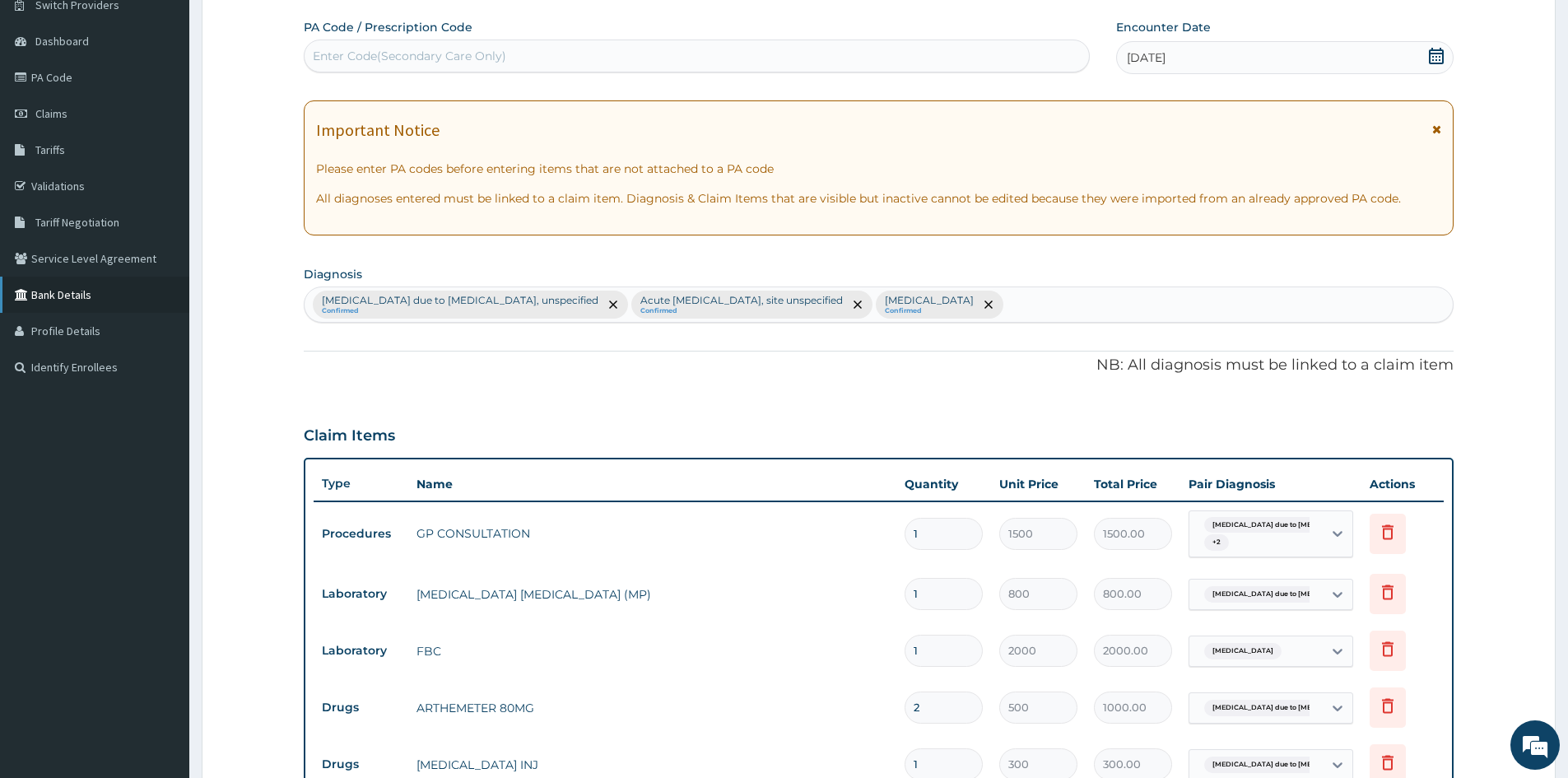
scroll to position [60, 0]
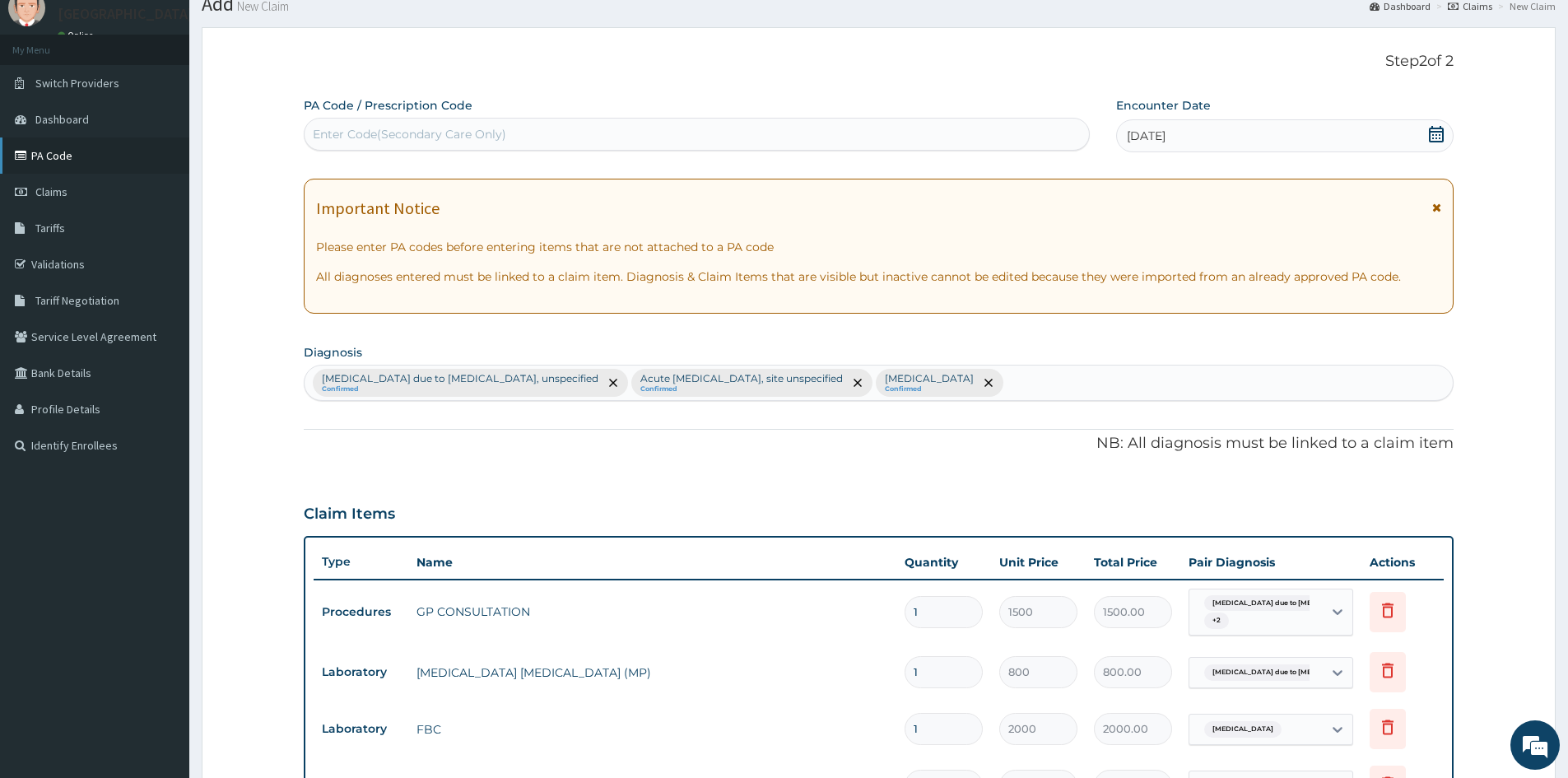
click at [48, 159] on link "PA Code" at bounding box center [95, 155] width 190 height 36
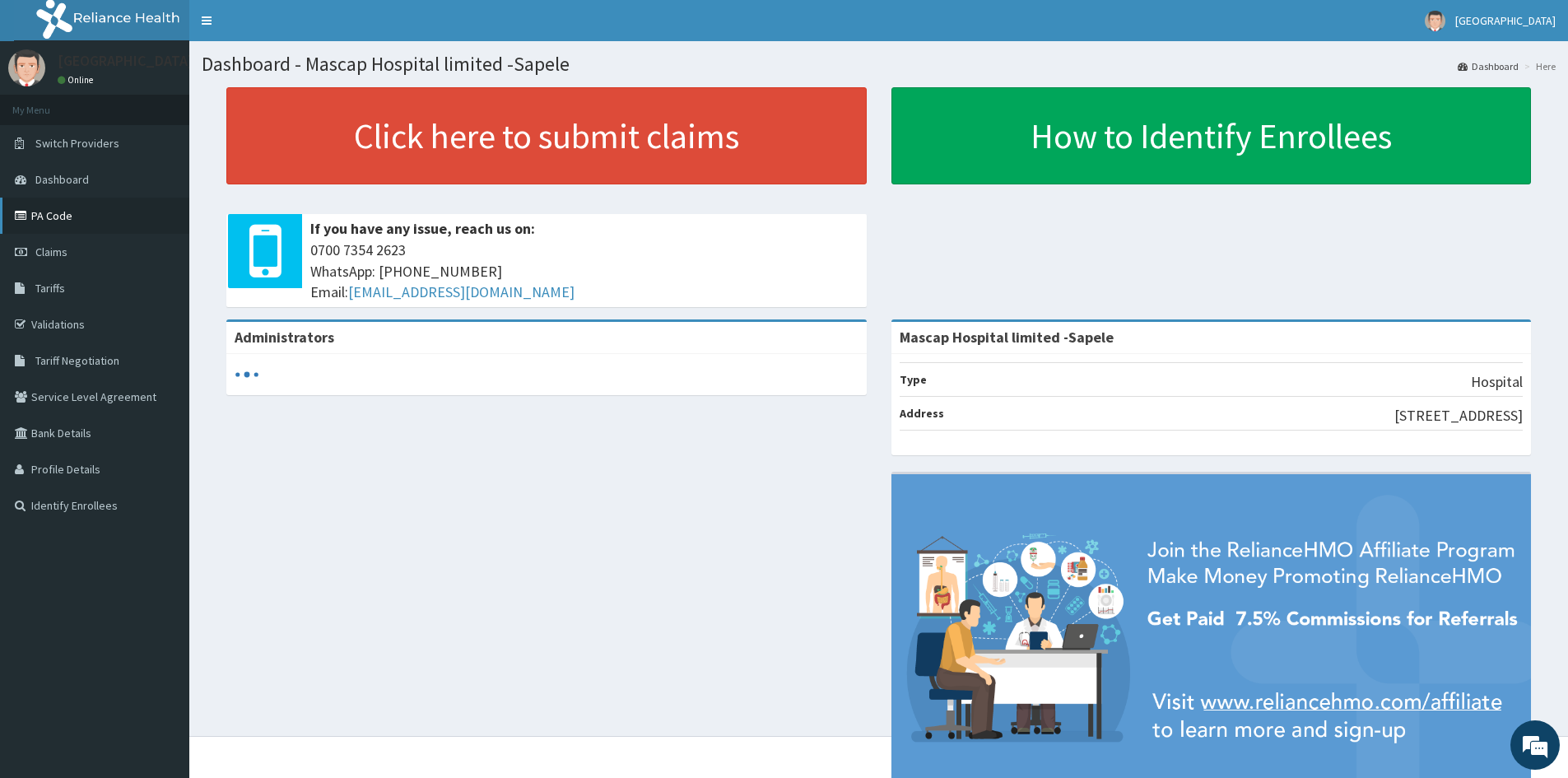
click at [50, 221] on link "PA Code" at bounding box center [95, 215] width 190 height 36
